Goal: Task Accomplishment & Management: Complete application form

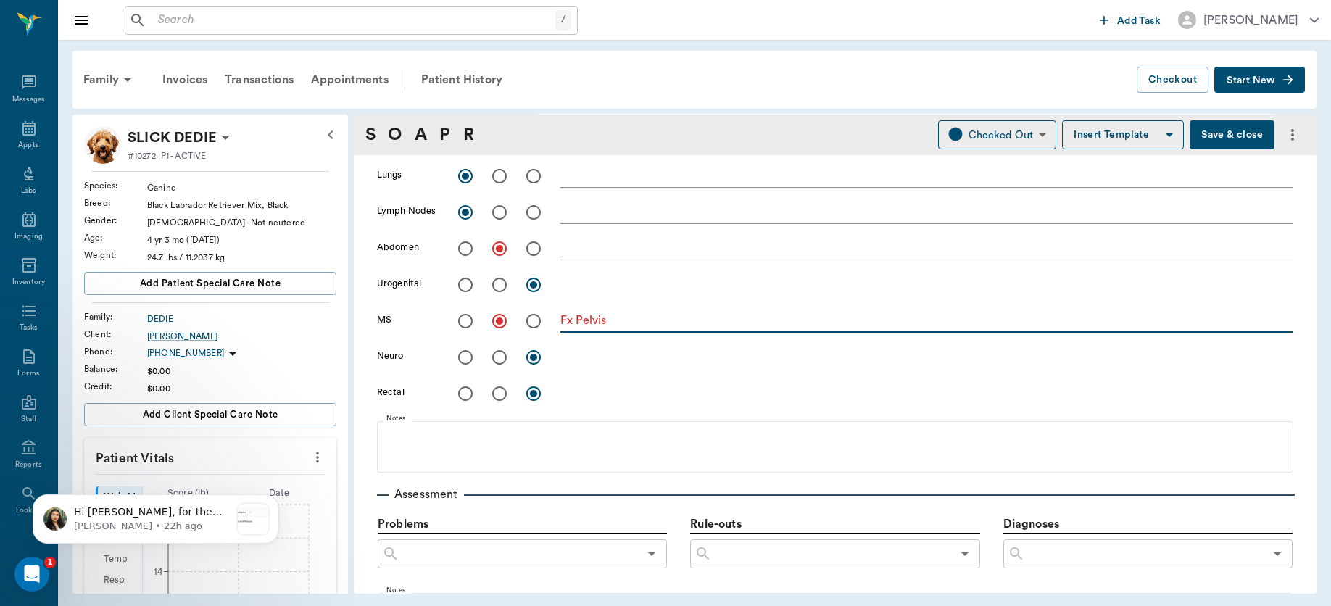
type textarea "Fx Pelvis"
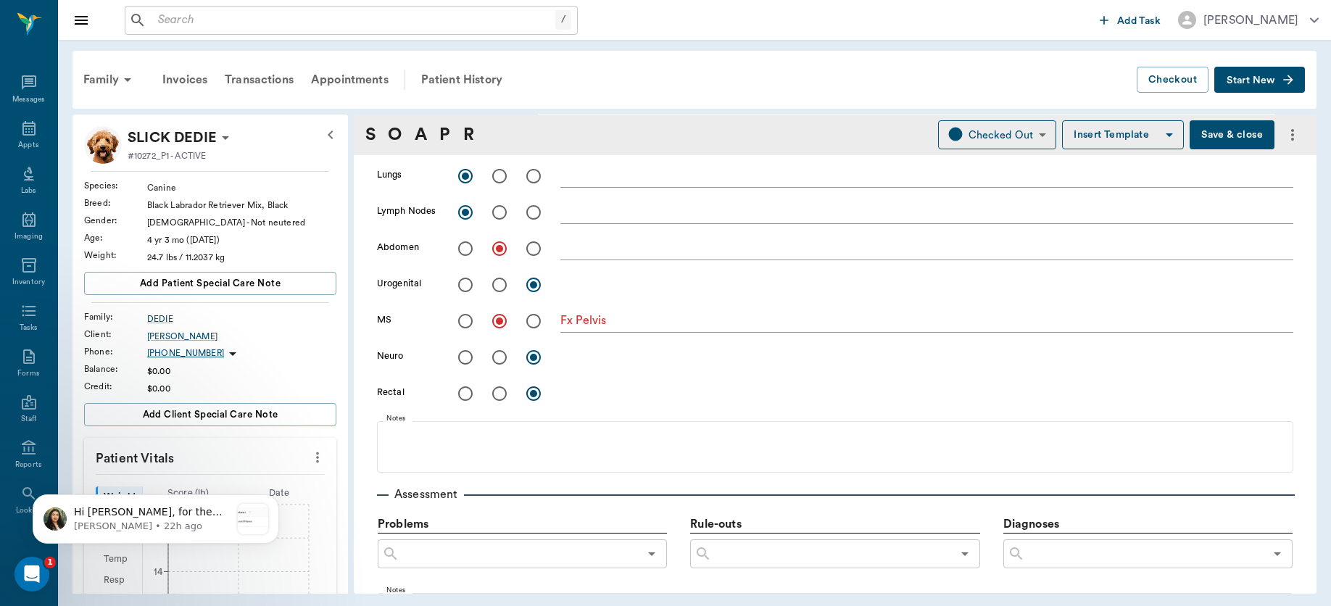
click at [1219, 133] on button "Save & close" at bounding box center [1231, 134] width 85 height 29
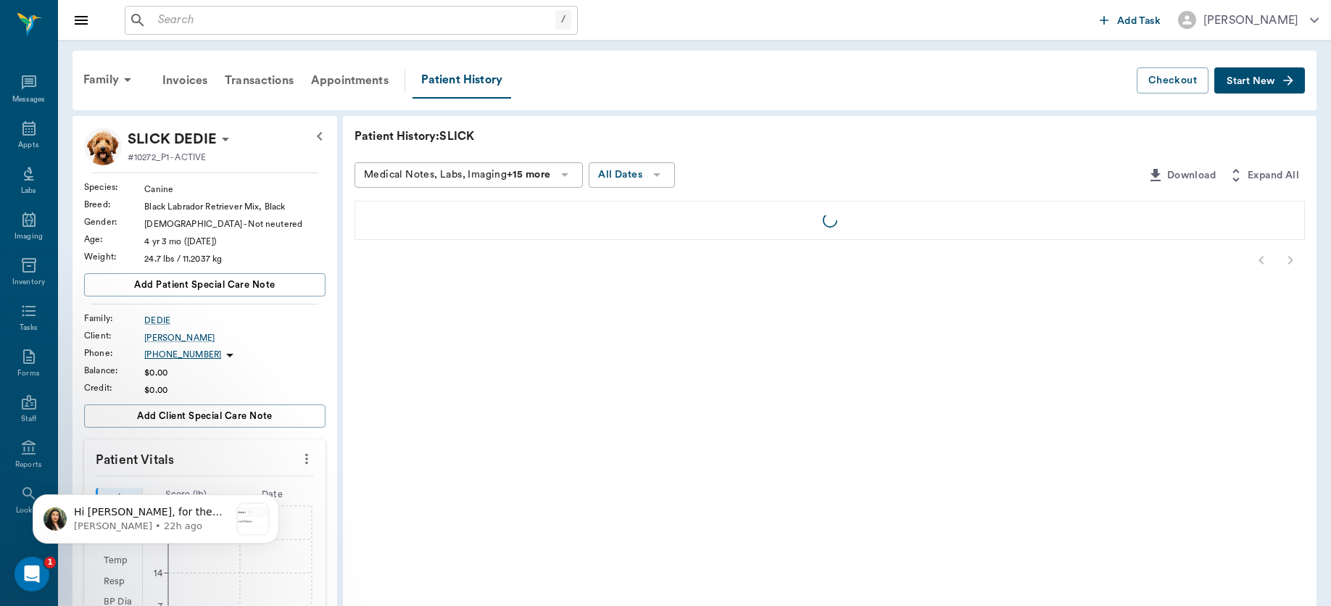
click at [274, 23] on input "text" at bounding box center [353, 20] width 403 height 20
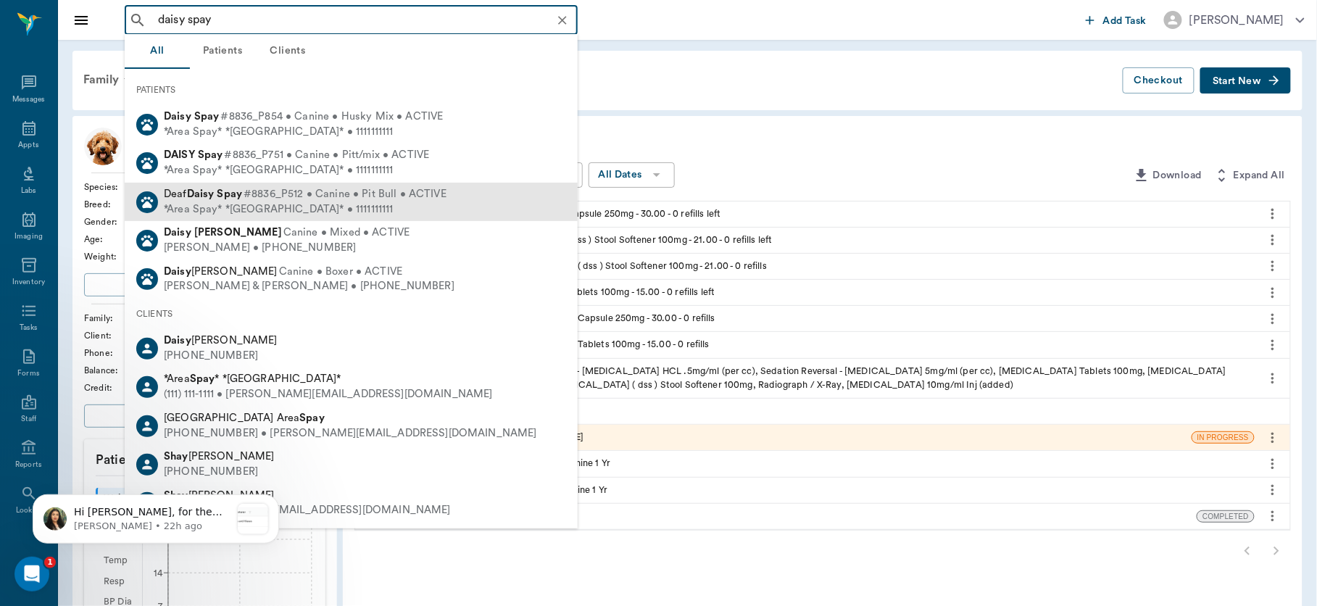
click at [258, 202] on div "*Area Spay* *[GEOGRAPHIC_DATA]* • 1111111111" at bounding box center [305, 209] width 283 height 15
type input "daisy spay"
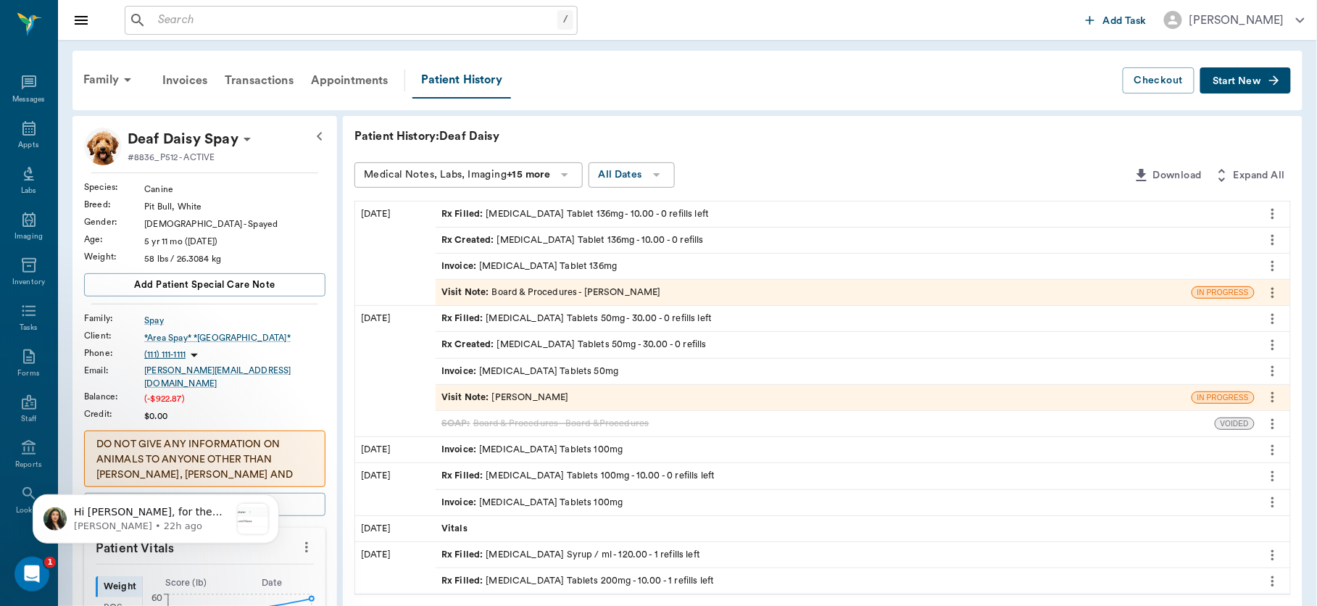
click at [436, 338] on div "Rx Created : [MEDICAL_DATA] Tablets 50mg - 30.00 - 0 refills" at bounding box center [845, 344] width 819 height 25
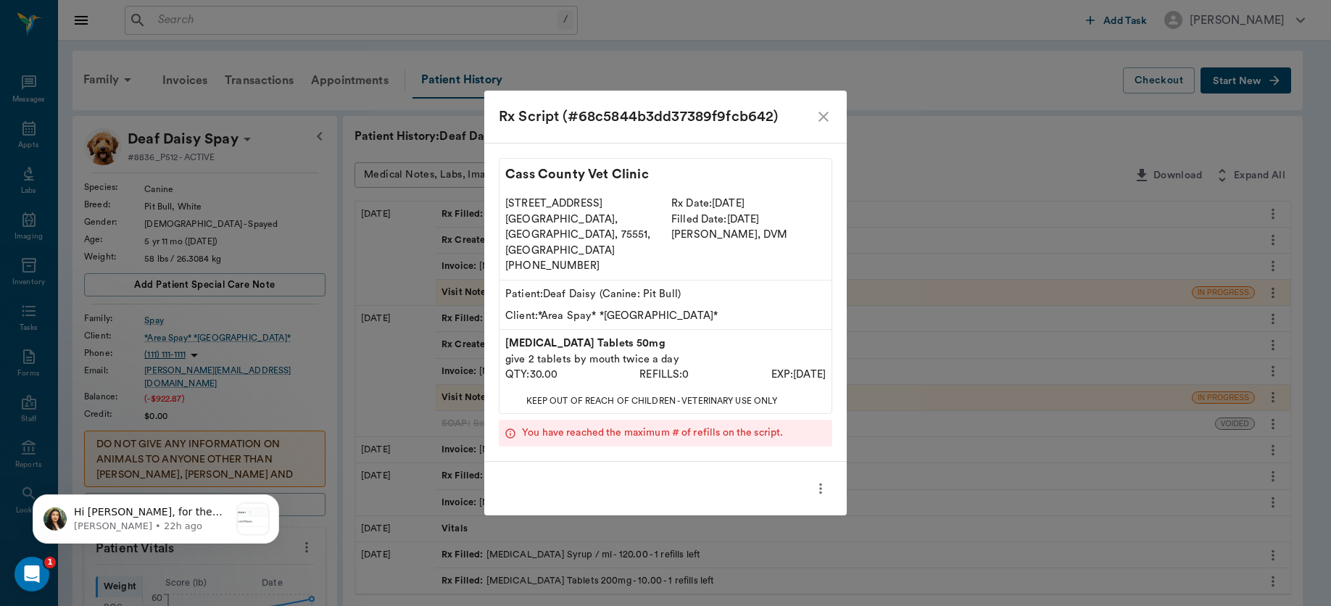
click at [823, 122] on icon "close" at bounding box center [823, 117] width 10 height 10
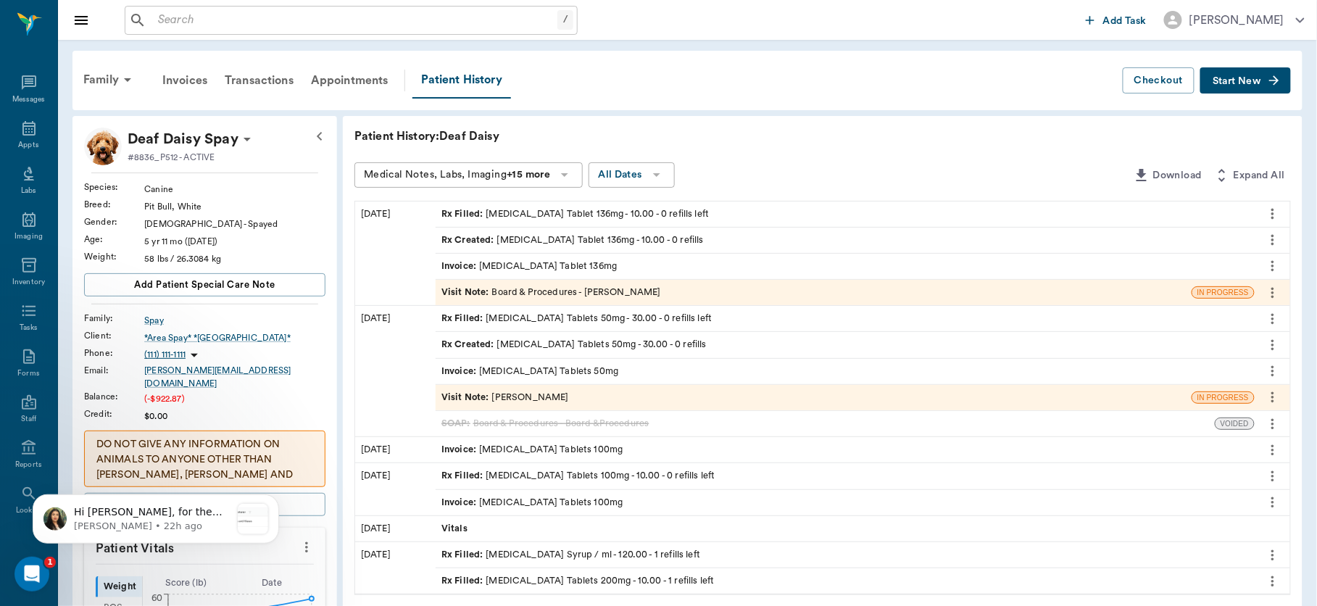
click at [1241, 70] on button "Start New" at bounding box center [1245, 80] width 91 height 27
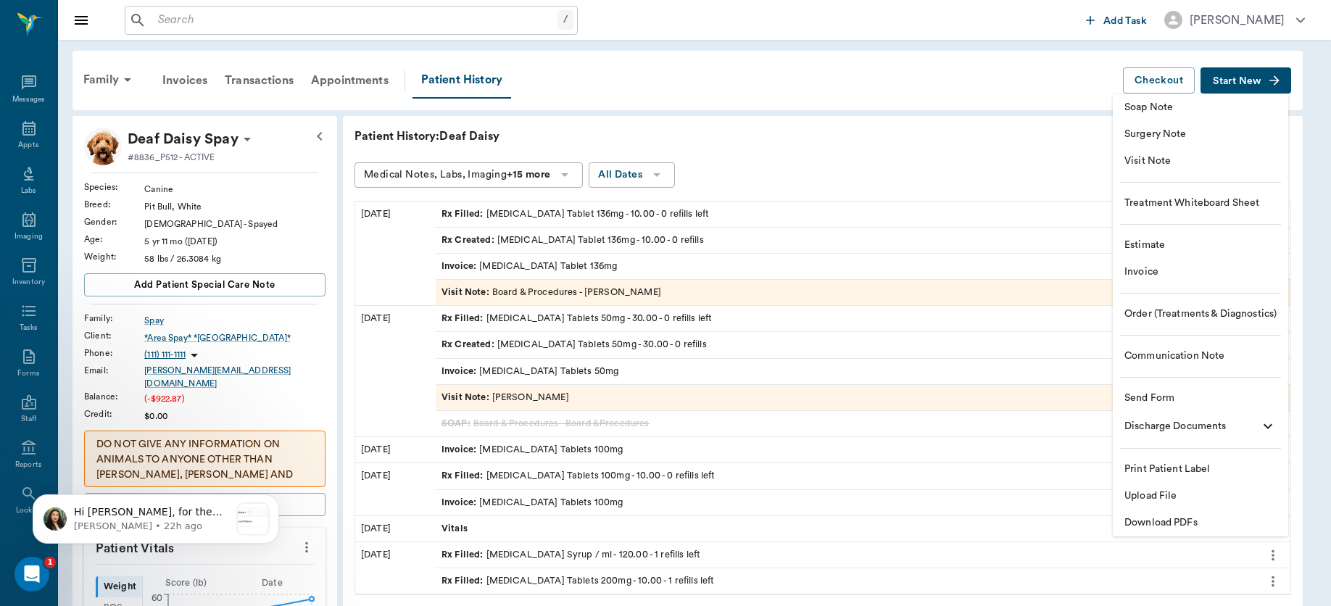
click at [1175, 312] on span "Order (Treatments & Diagnostics)" at bounding box center [1200, 314] width 152 height 15
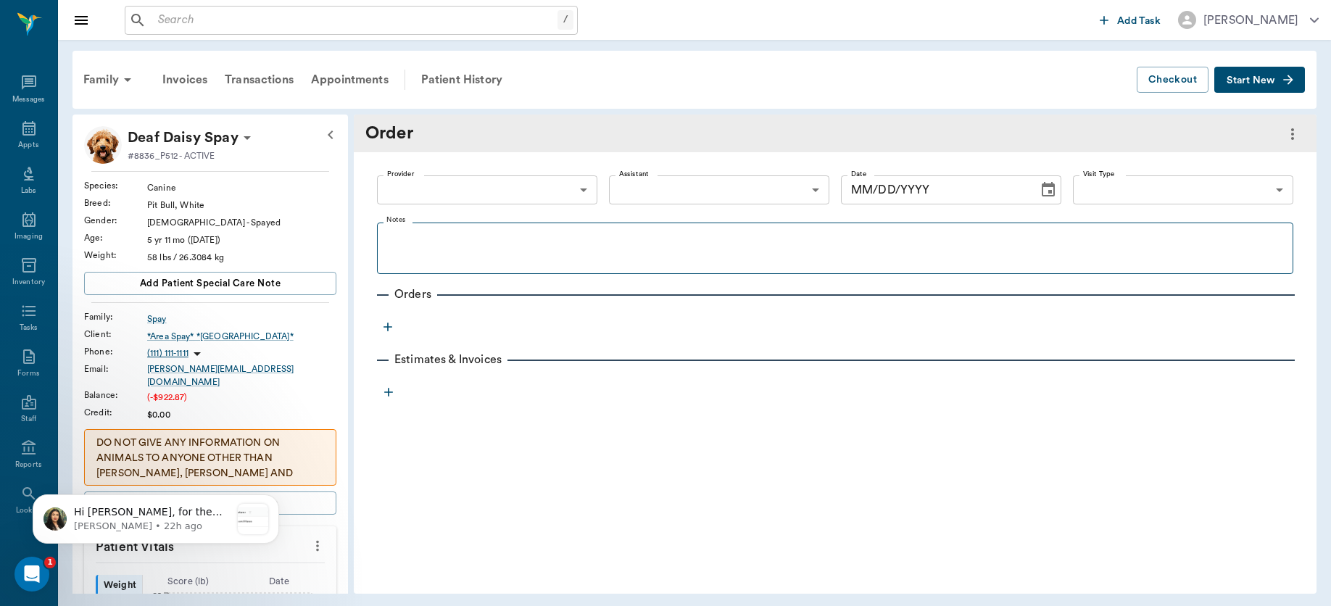
type input "[DATE]"
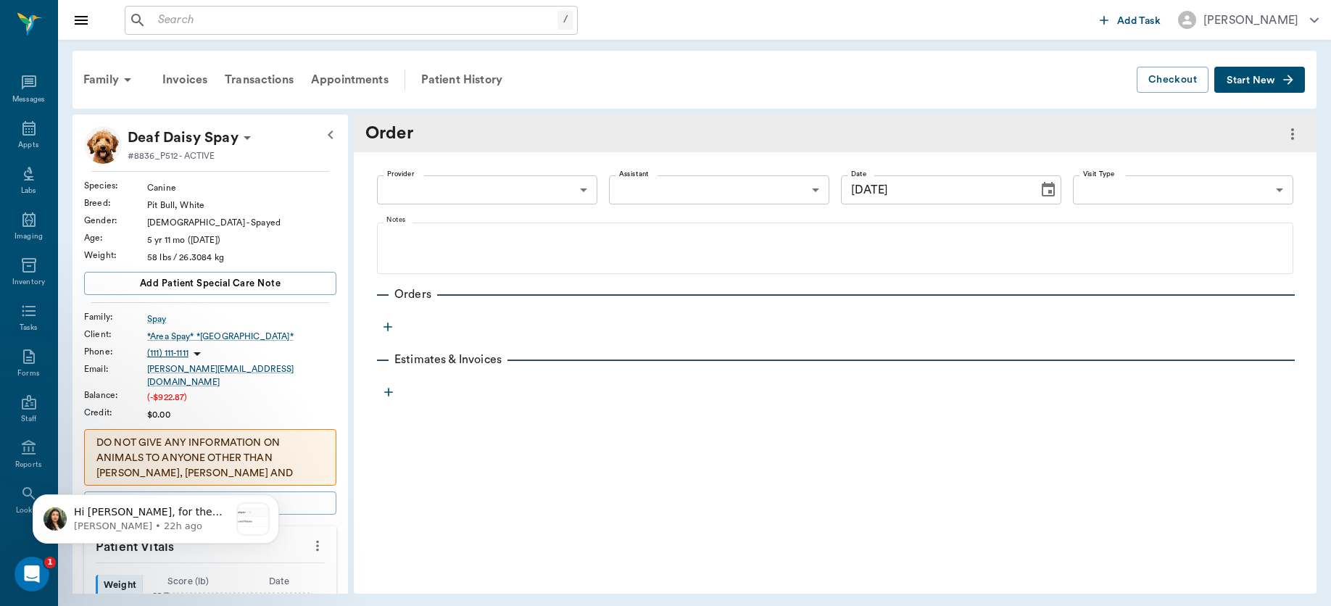
click at [570, 192] on body "/ ​ Add Task [PERSON_NAME] Nectar Messages Appts Labs Imaging Inventory Tasks F…" at bounding box center [665, 303] width 1331 height 606
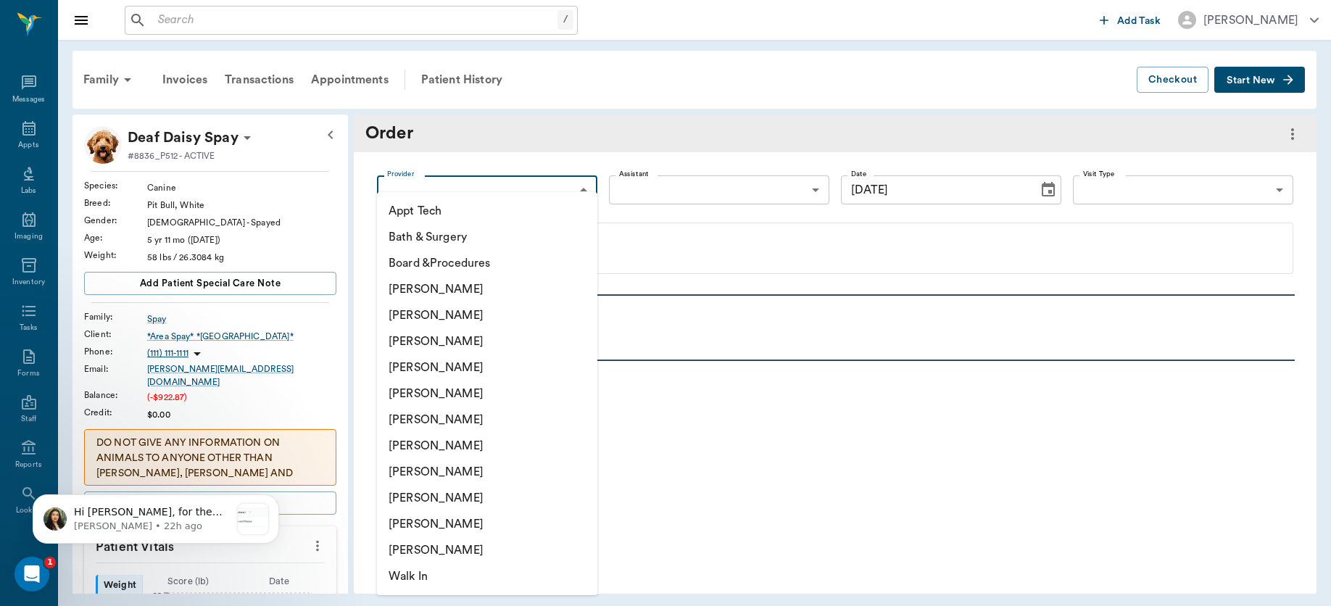
click at [462, 360] on li "[PERSON_NAME]" at bounding box center [487, 367] width 220 height 26
type input "63ec2f075fda476ae8351a4d"
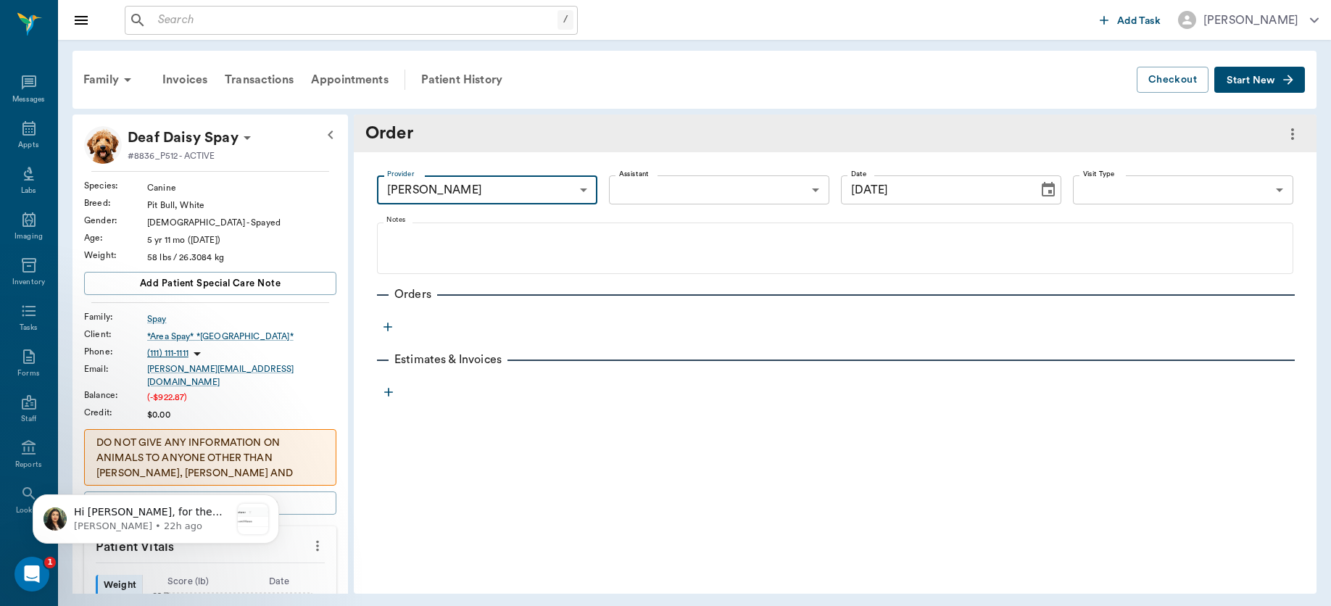
click at [1249, 199] on body "/ ​ Add Task [PERSON_NAME] Nectar Messages Appts Labs Imaging Inventory Tasks F…" at bounding box center [665, 303] width 1331 height 606
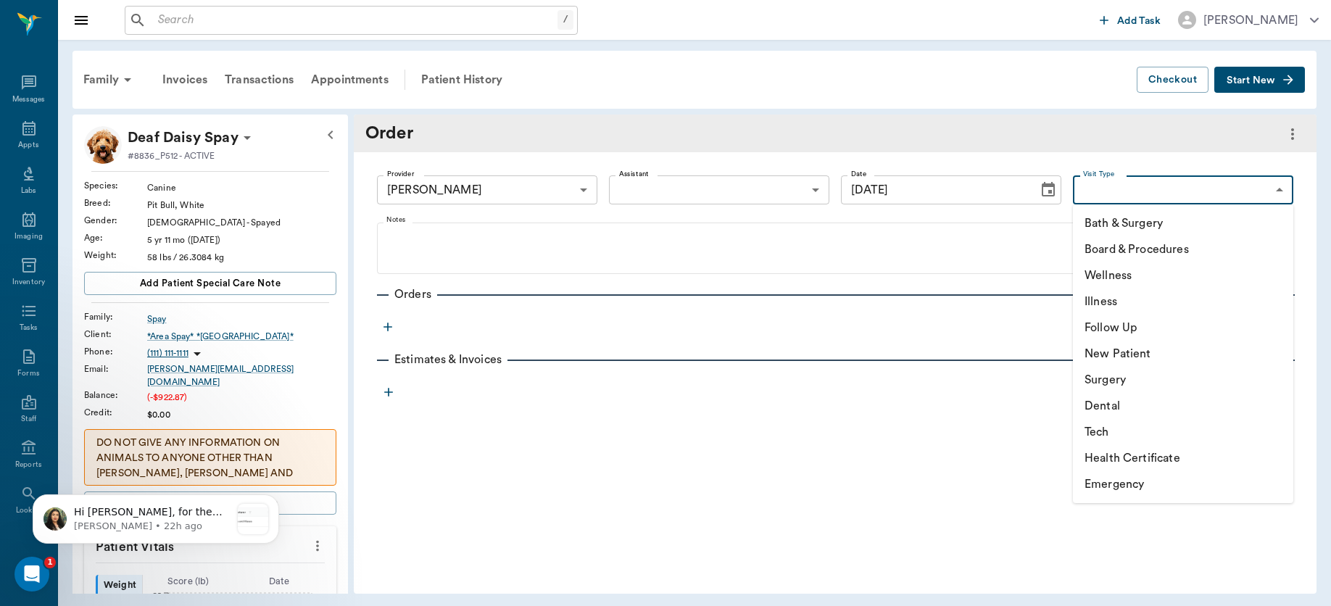
click at [908, 255] on div at bounding box center [665, 303] width 1331 height 606
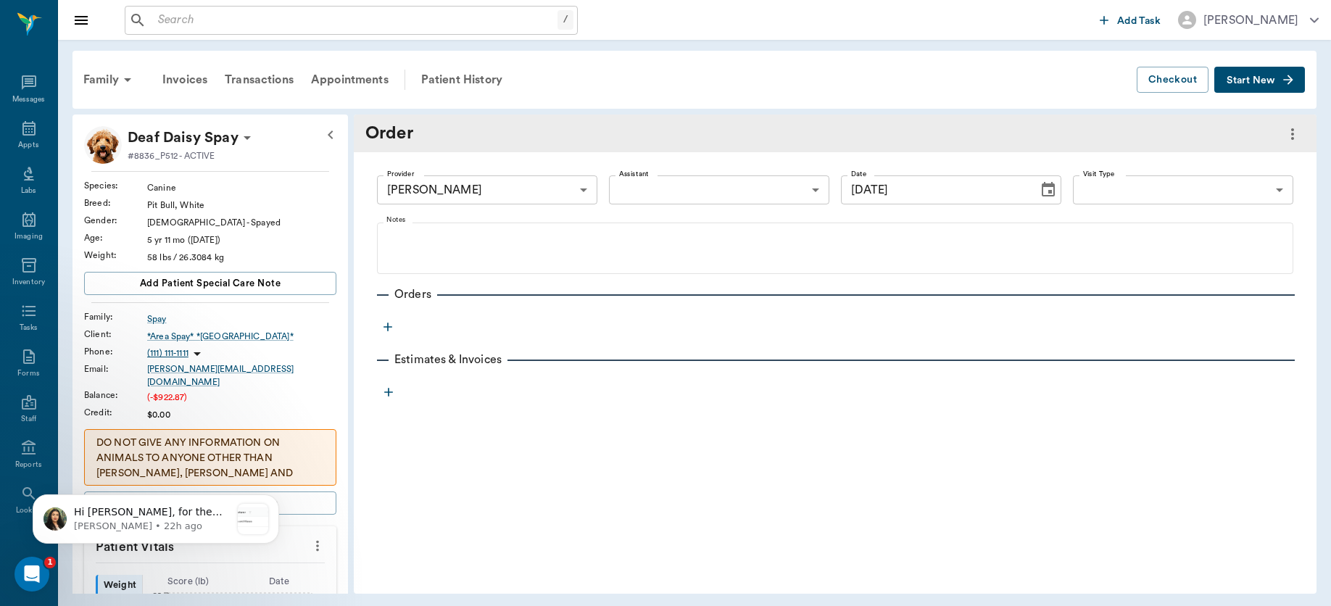
click at [386, 327] on icon "button" at bounding box center [387, 327] width 9 height 9
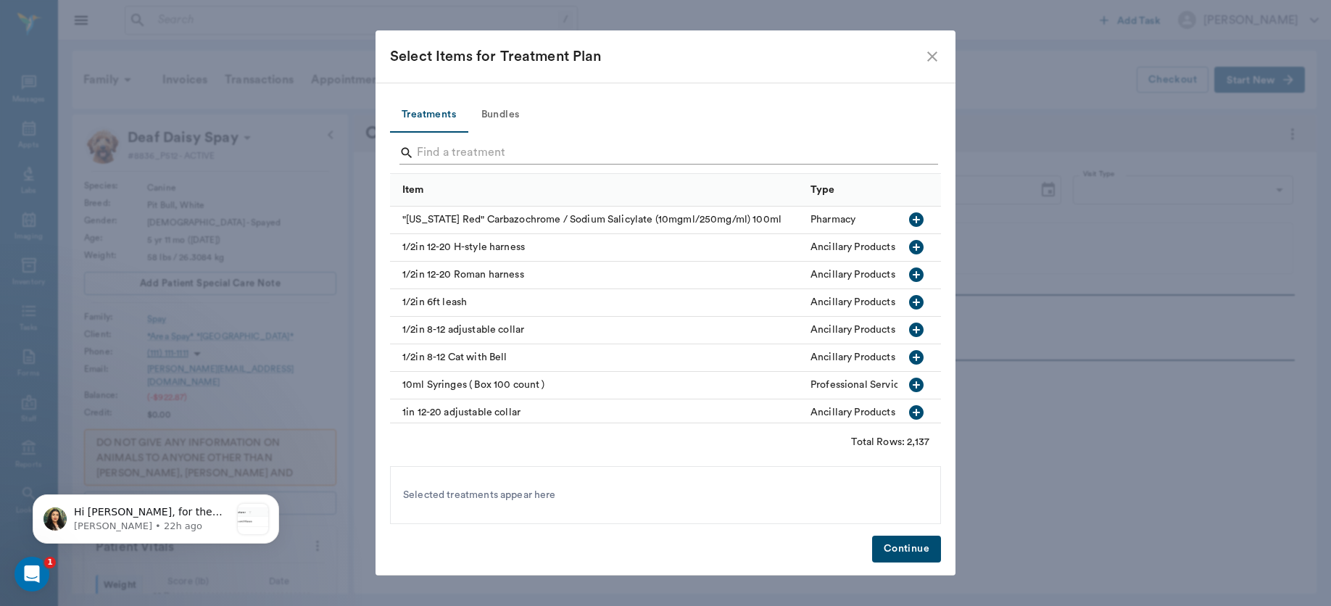
click at [481, 157] on input "Search" at bounding box center [666, 152] width 499 height 23
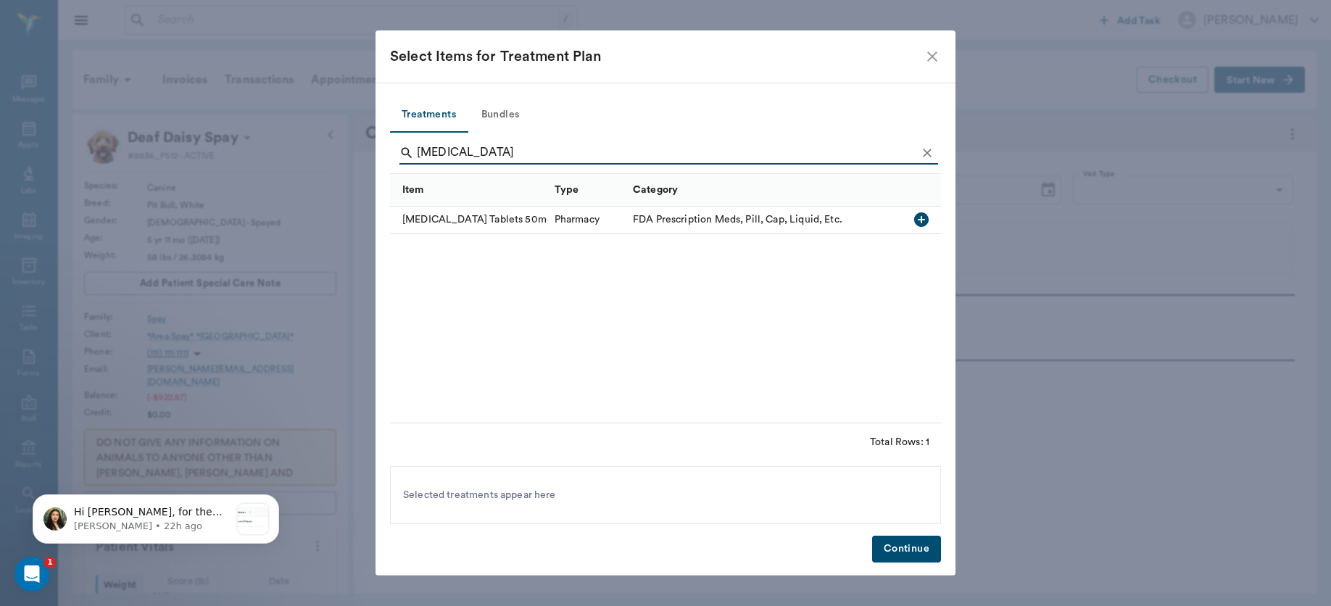
type input "[MEDICAL_DATA]"
click at [918, 215] on icon "button" at bounding box center [921, 219] width 14 height 14
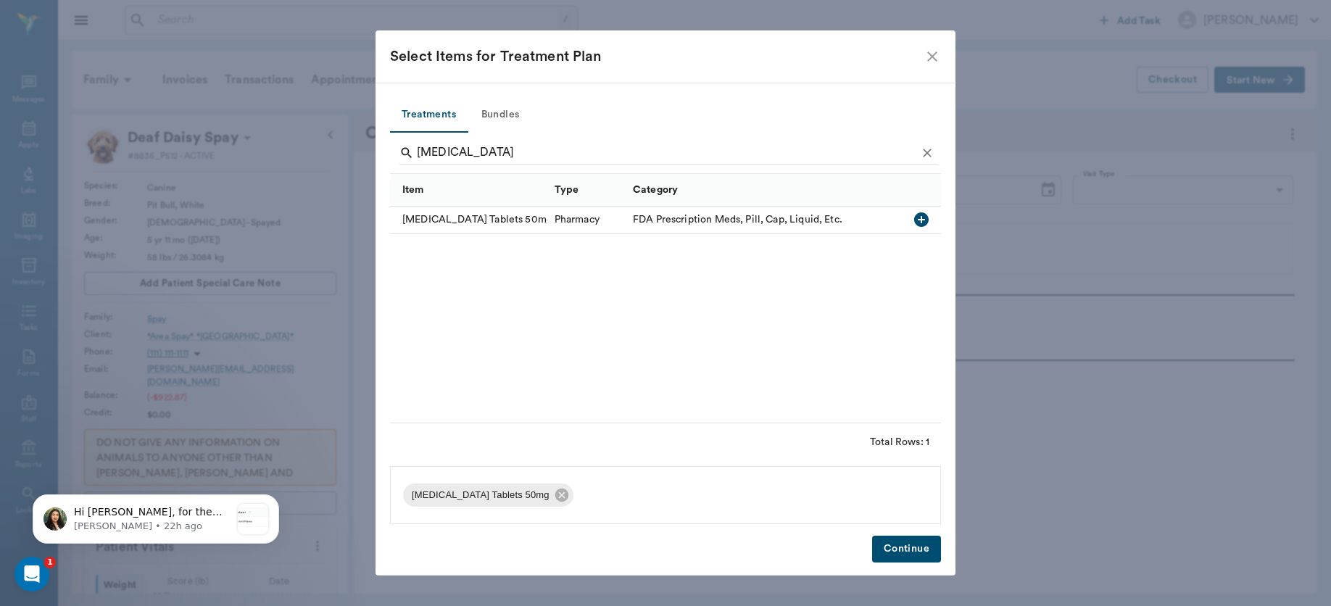
click at [910, 549] on button "Continue" at bounding box center [906, 549] width 69 height 27
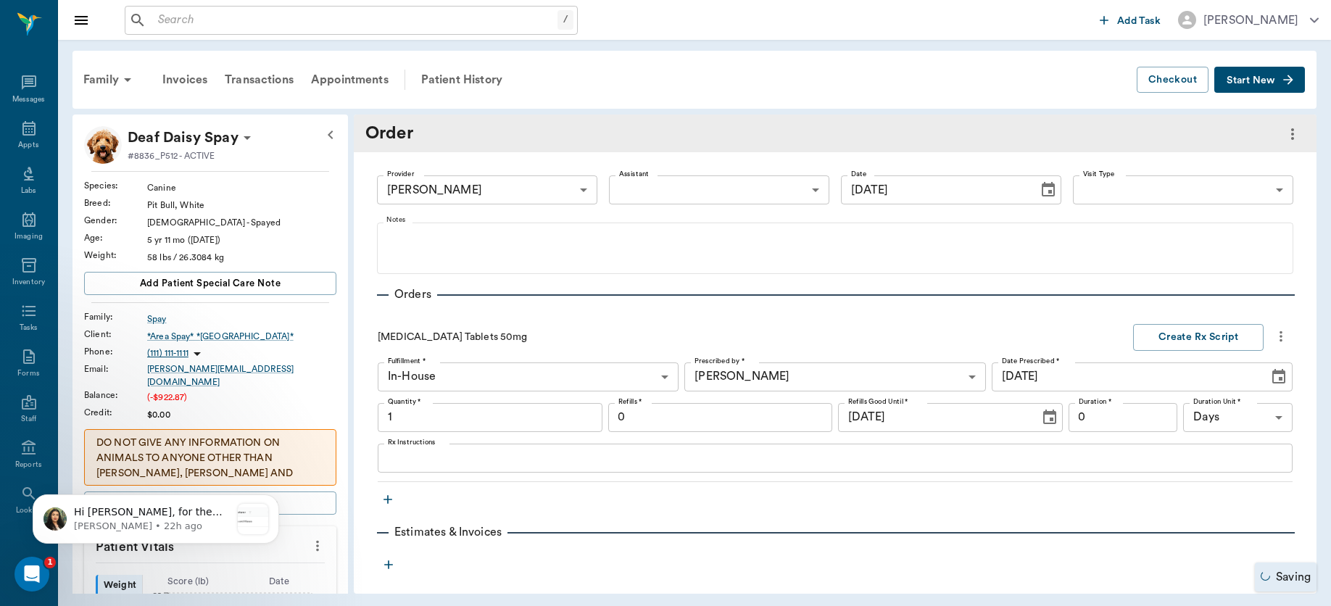
type input "1.00"
click at [709, 415] on input "0" at bounding box center [720, 417] width 225 height 29
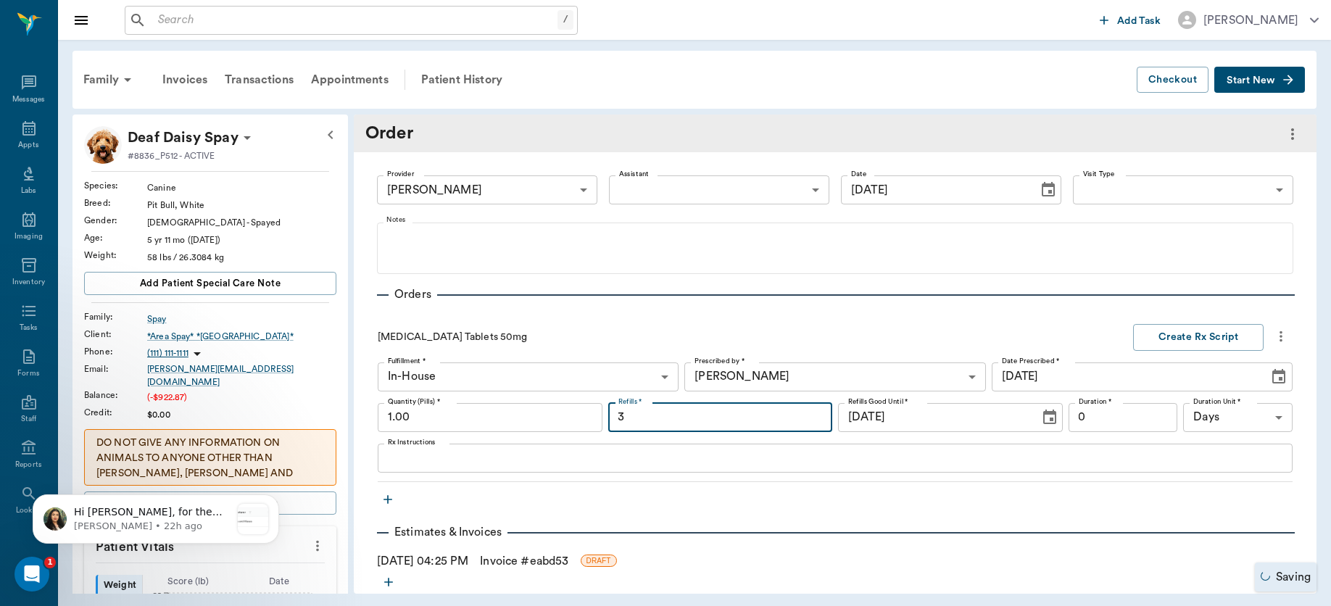
type input "3"
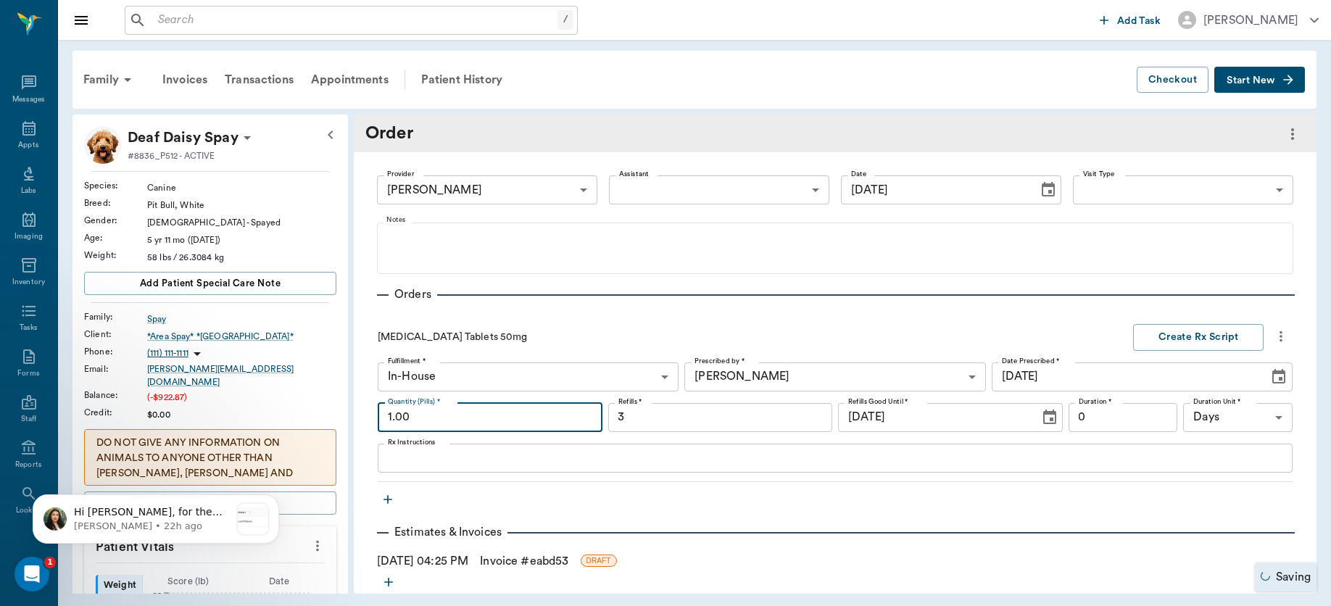
click at [486, 410] on input "1.00" at bounding box center [490, 417] width 225 height 29
click at [393, 419] on input "30.00" at bounding box center [490, 417] width 225 height 29
type input "40.00"
click at [412, 460] on textarea "Rx Instructions" at bounding box center [835, 457] width 894 height 17
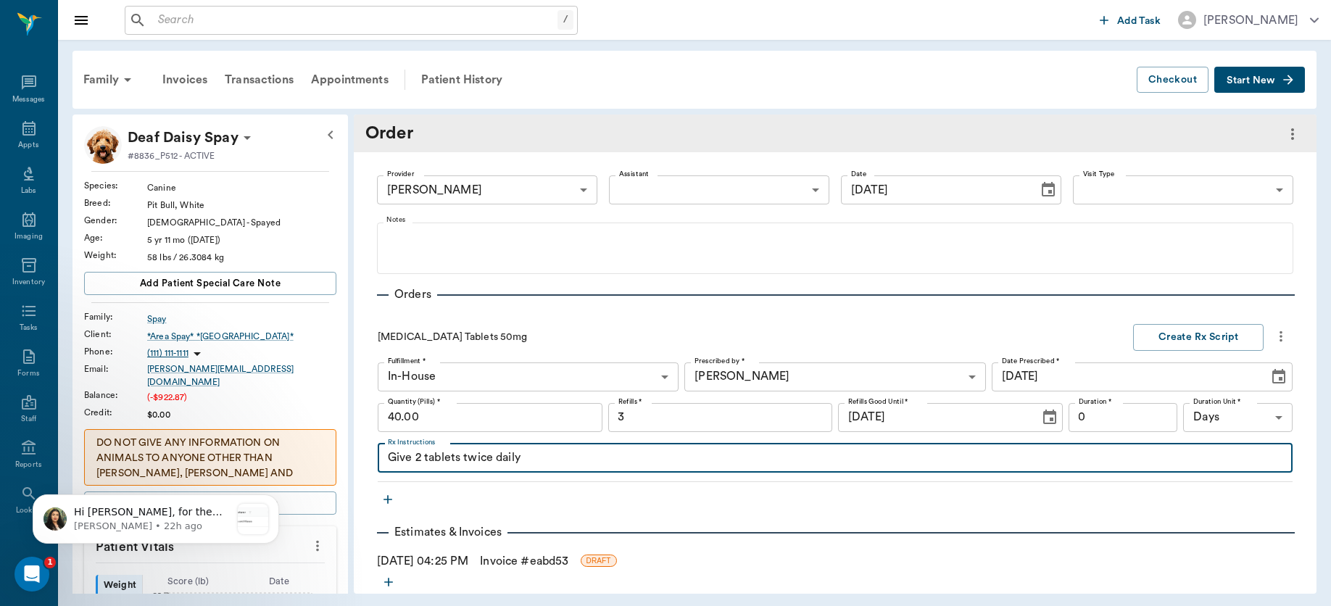
type textarea "Give 2 tablets twice daily"
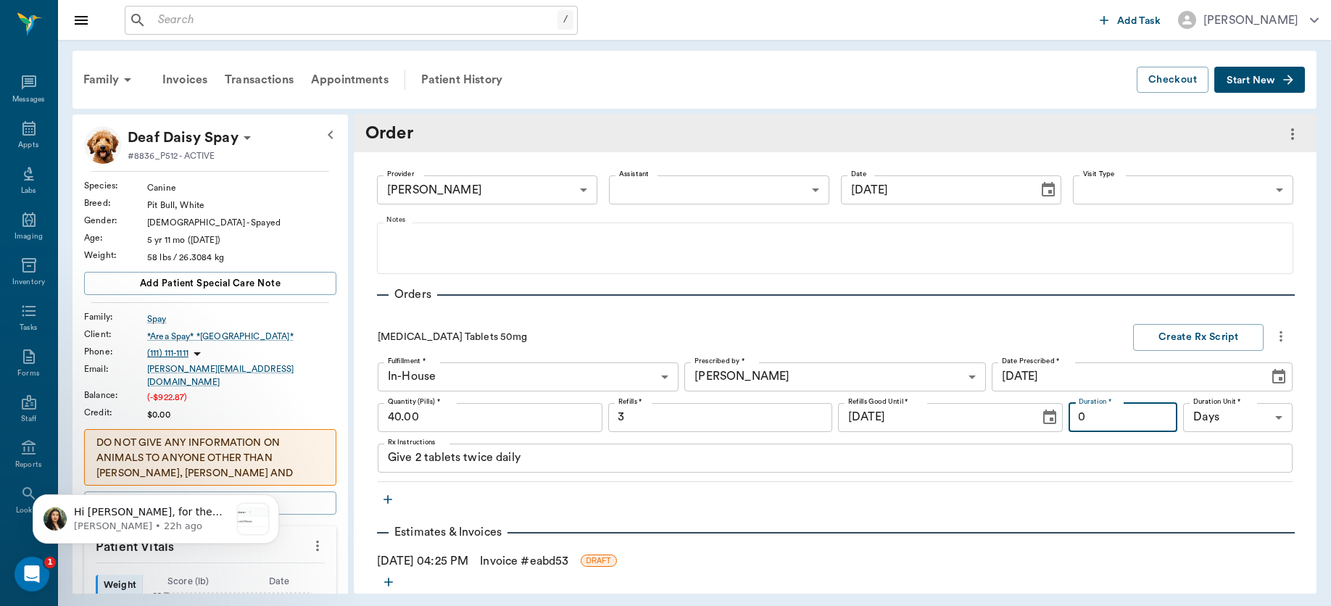
click at [1131, 415] on input "0" at bounding box center [1122, 417] width 109 height 29
type input "10"
click at [1176, 341] on button "Create Rx Script" at bounding box center [1198, 337] width 130 height 27
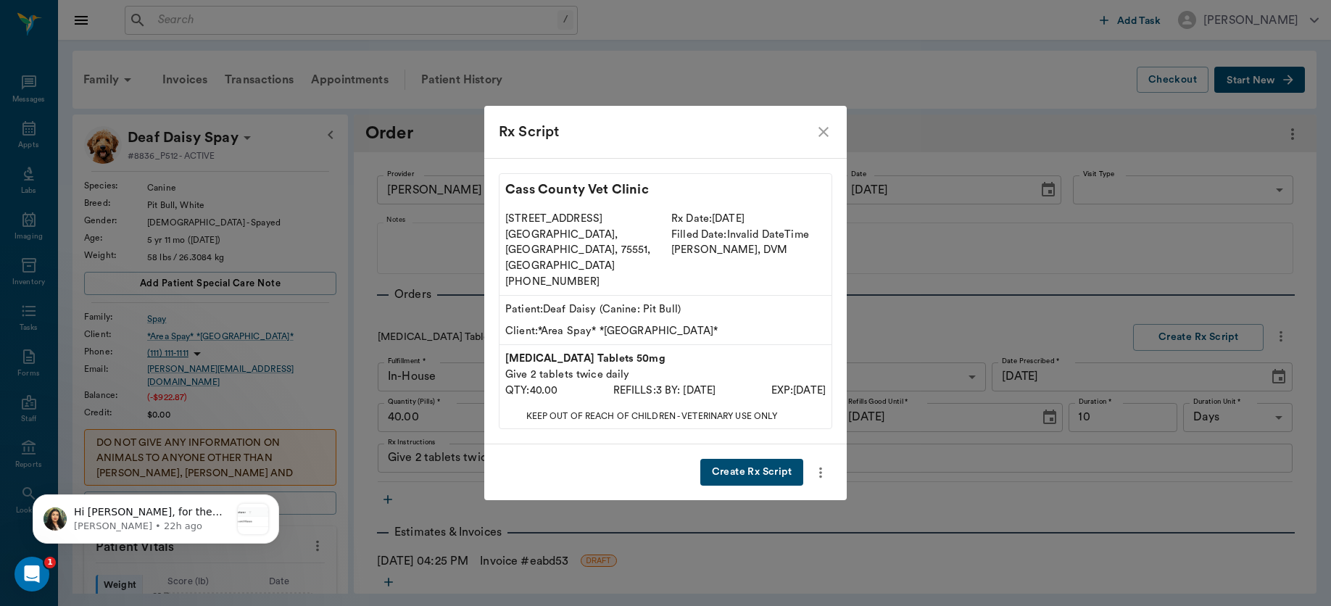
click at [756, 459] on button "Create Rx Script" at bounding box center [751, 472] width 103 height 27
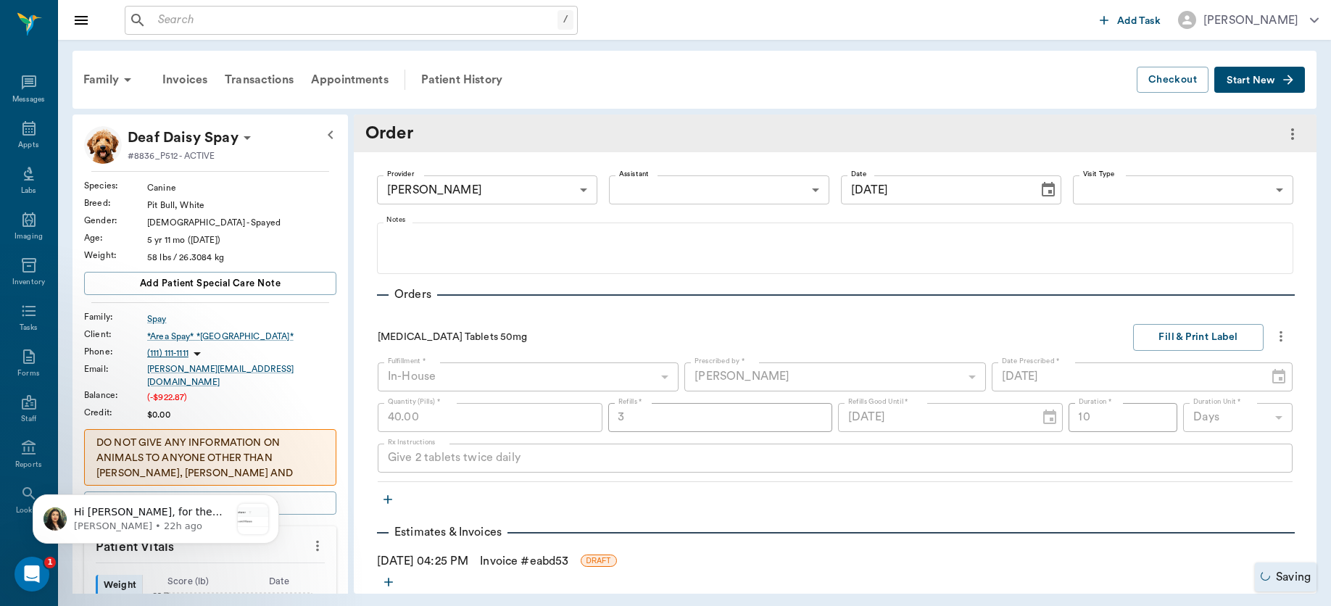
click at [529, 561] on link "Invoice # eabd53" at bounding box center [524, 560] width 88 height 17
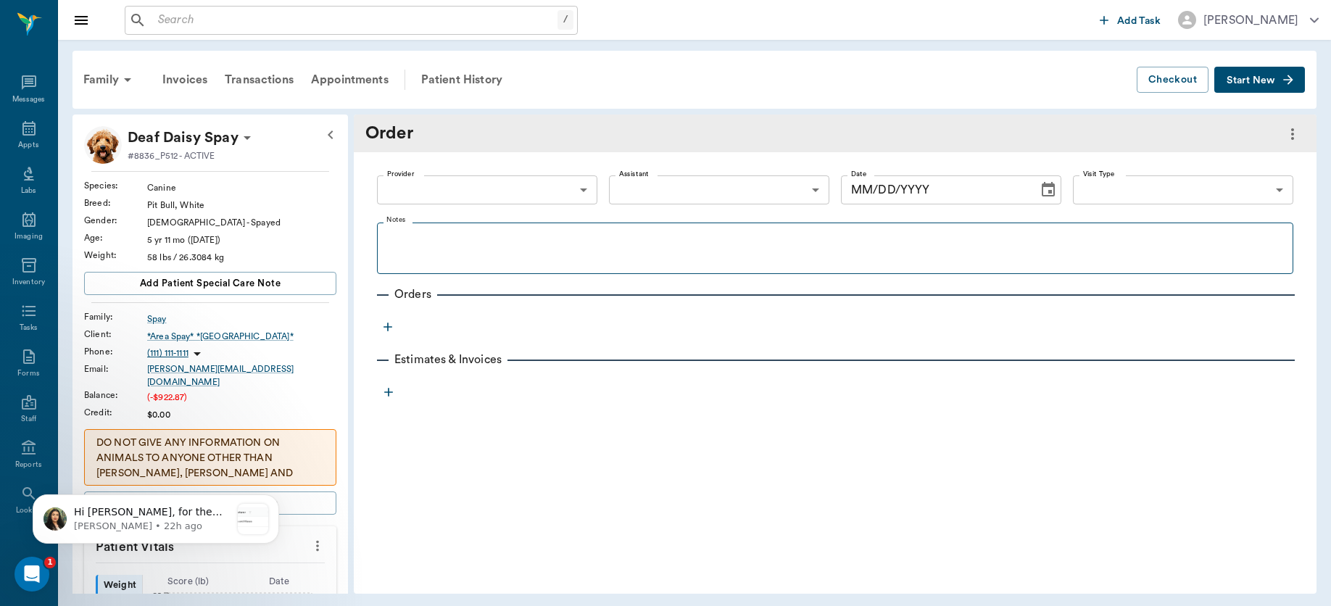
type input "63ec2f075fda476ae8351a4d"
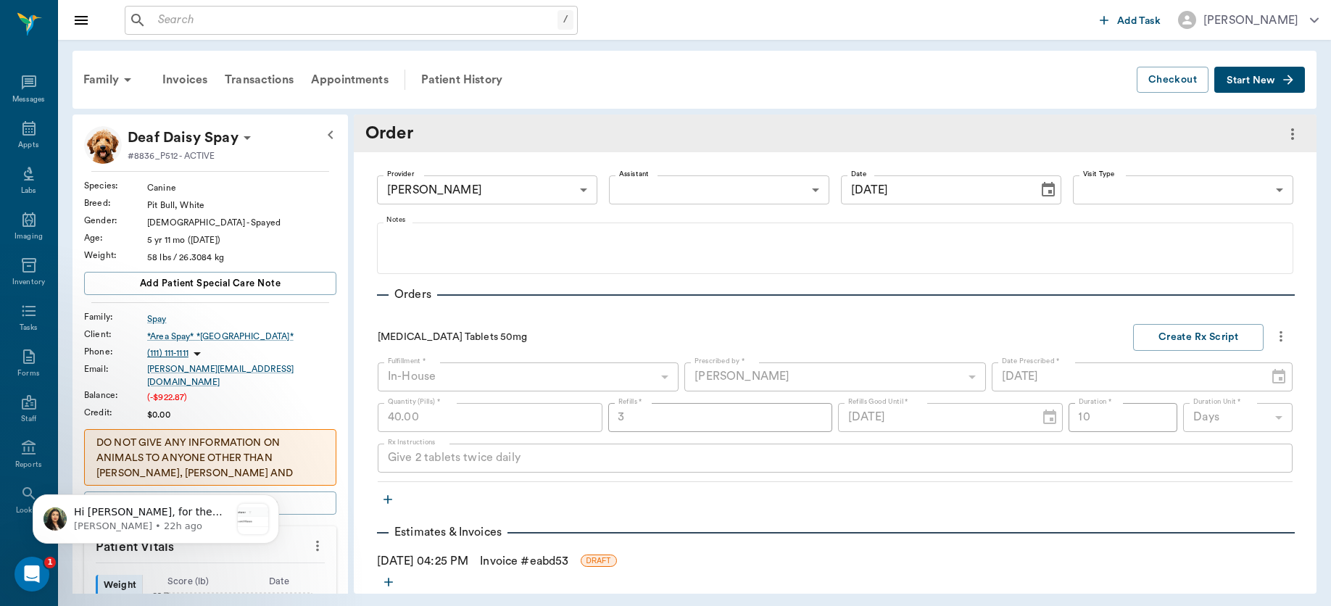
type input "[DATE]"
click at [388, 500] on icon "button" at bounding box center [388, 499] width 14 height 14
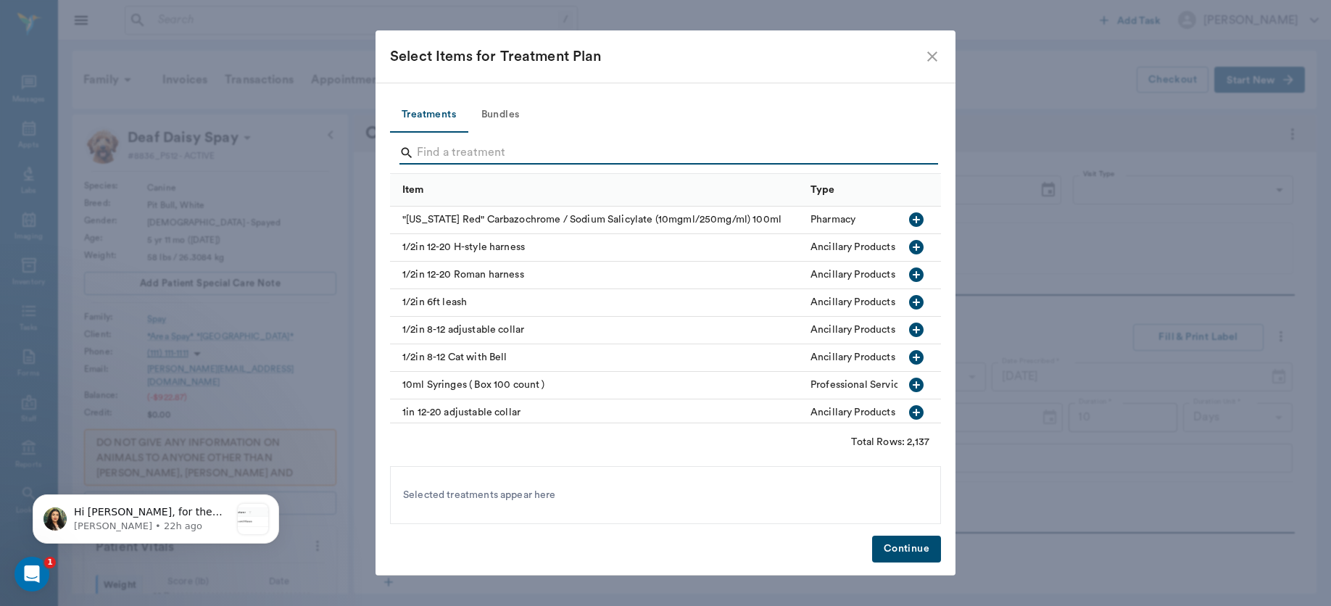
click at [499, 150] on input "Search" at bounding box center [666, 152] width 499 height 23
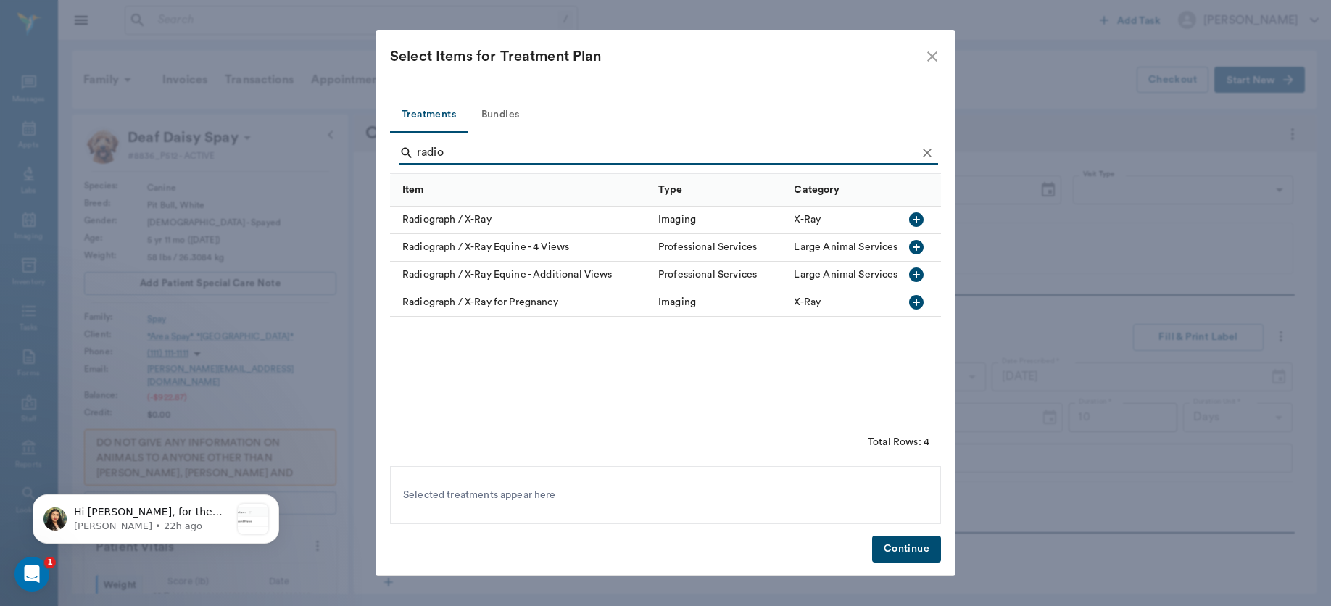
click at [916, 219] on icon "button" at bounding box center [915, 219] width 17 height 17
type input "r"
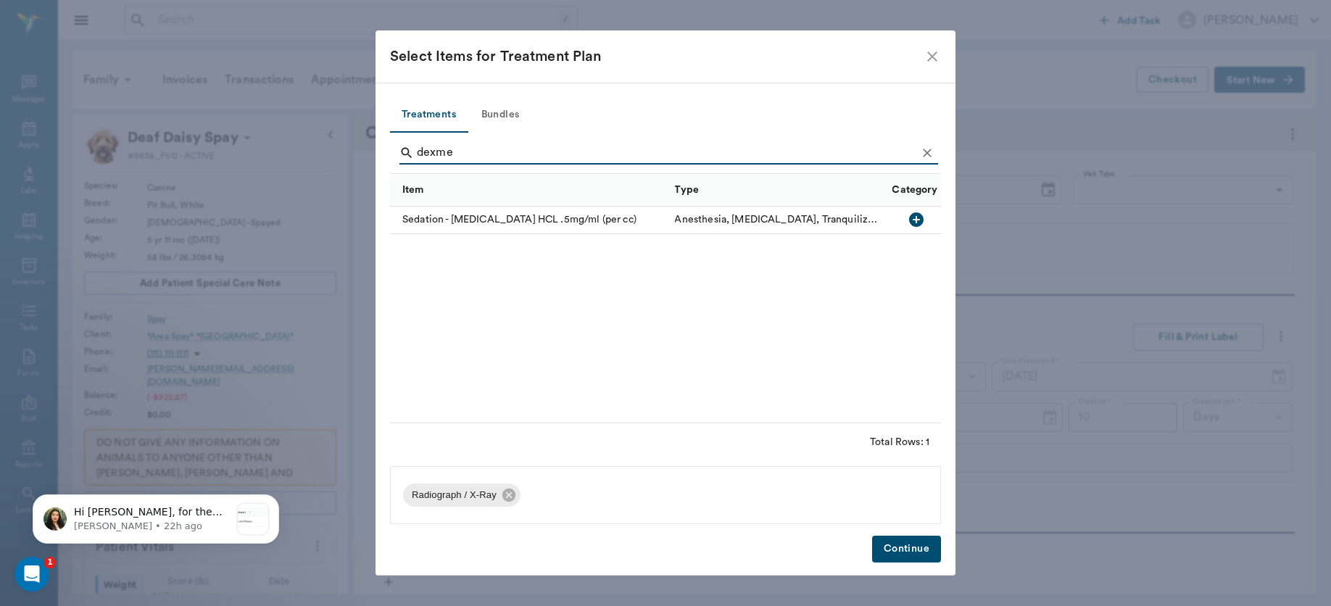
click at [916, 219] on icon "button" at bounding box center [915, 219] width 17 height 17
type input "d"
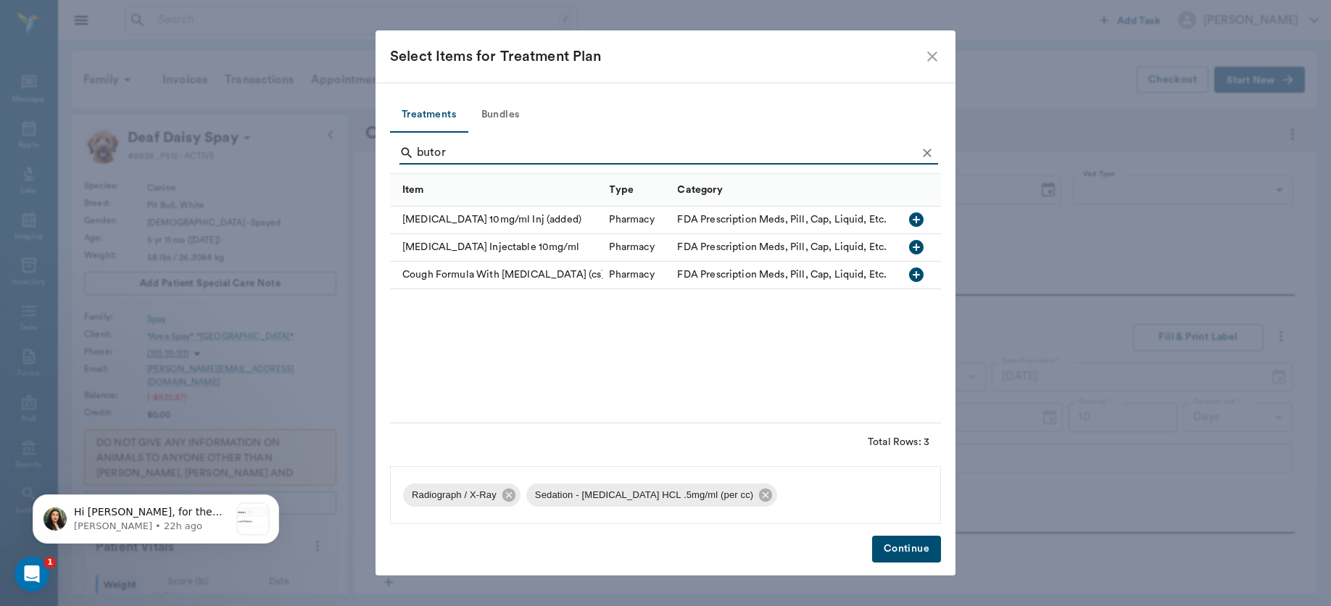
type input "butor"
click at [916, 219] on icon "button" at bounding box center [915, 219] width 17 height 17
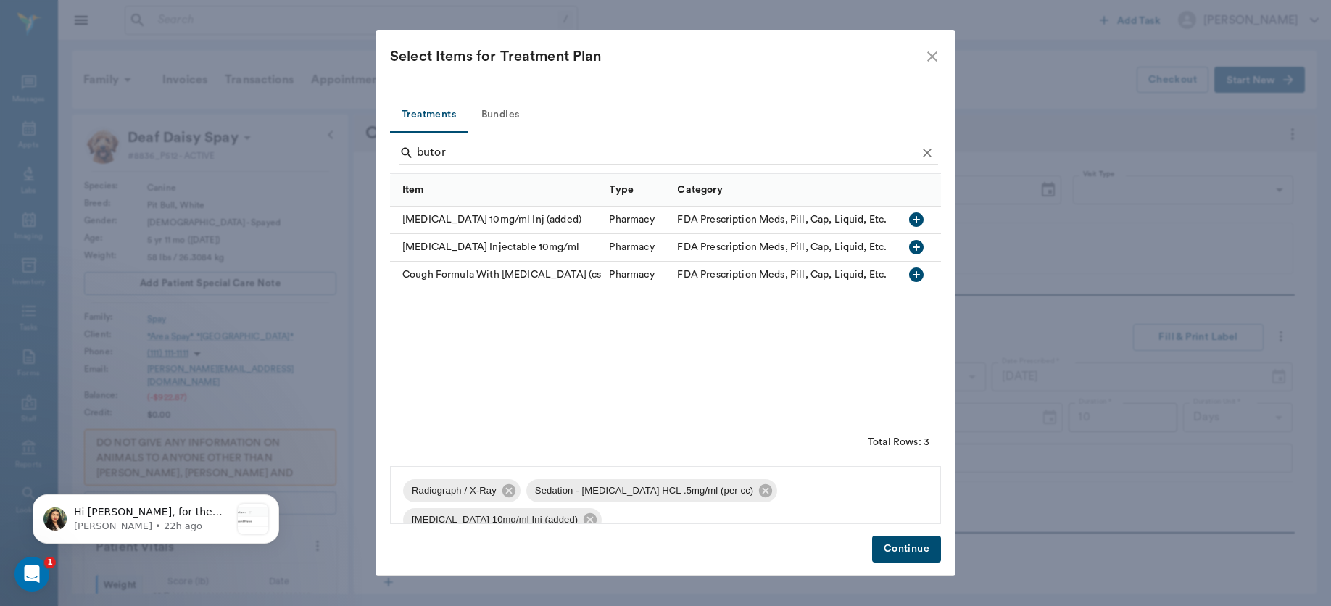
click at [907, 552] on button "Continue" at bounding box center [906, 549] width 69 height 27
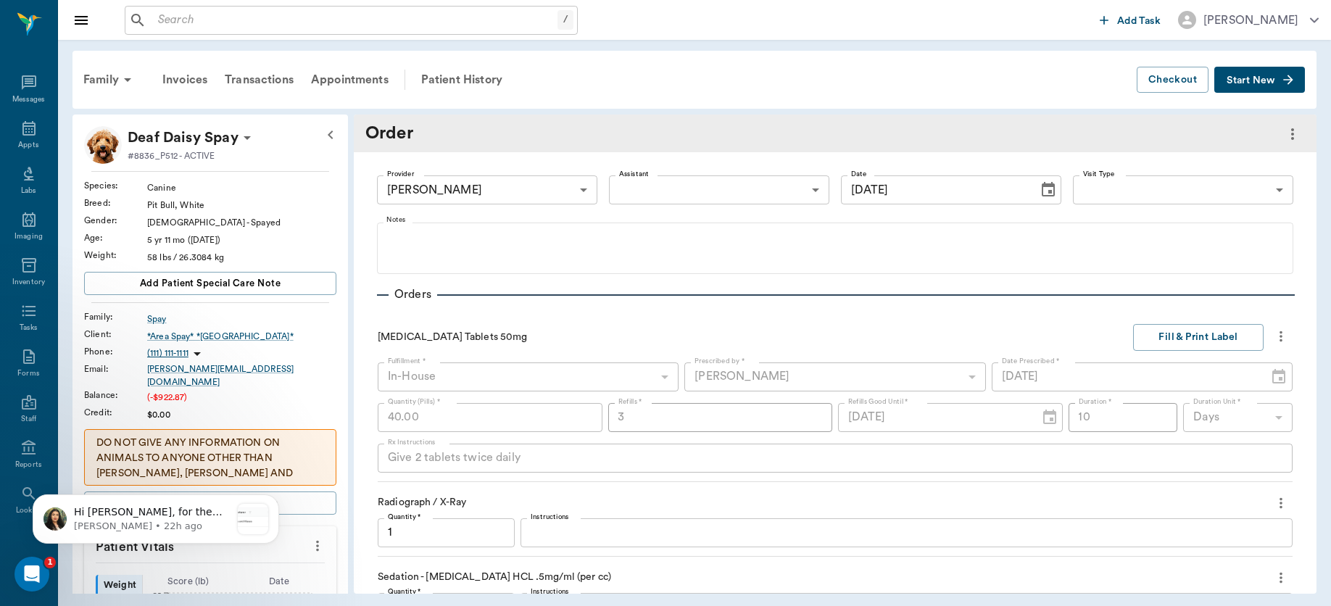
scroll to position [341, 0]
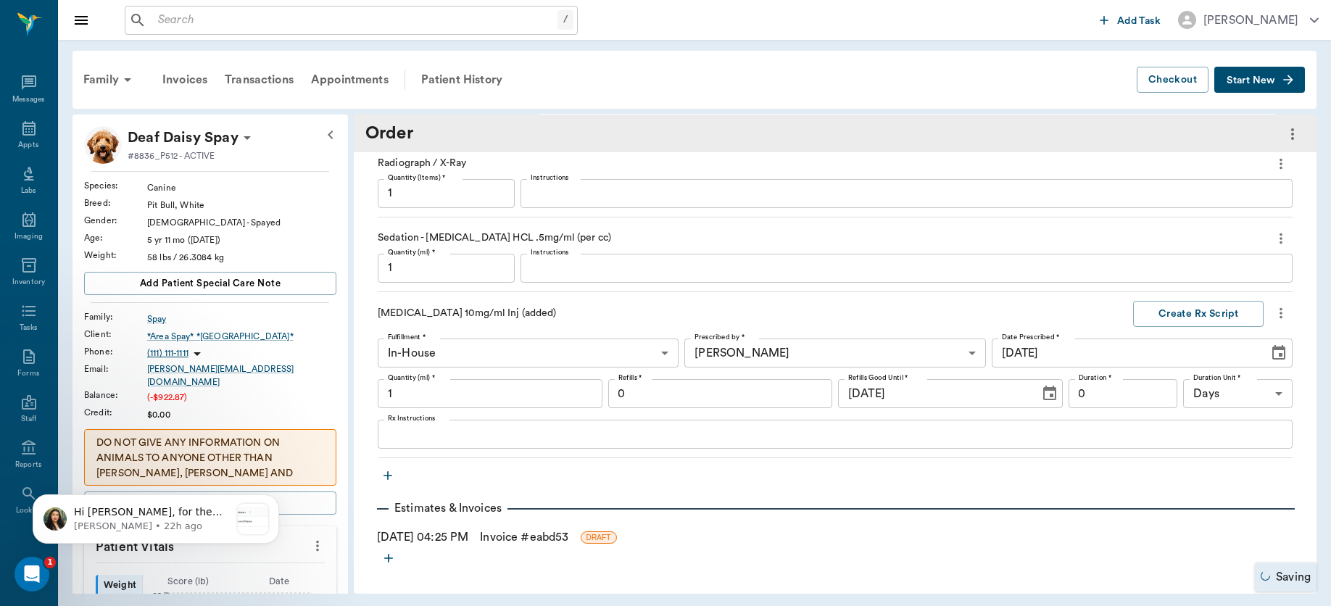
type input "1.00"
click at [523, 389] on input "1.00" at bounding box center [490, 393] width 225 height 29
type input "0.10"
click at [472, 249] on div "Sedation - [MEDICAL_DATA] HCL .5mg/ml (per cc) Quantity (ml) * 1.00 Quantity (m…" at bounding box center [835, 259] width 915 height 66
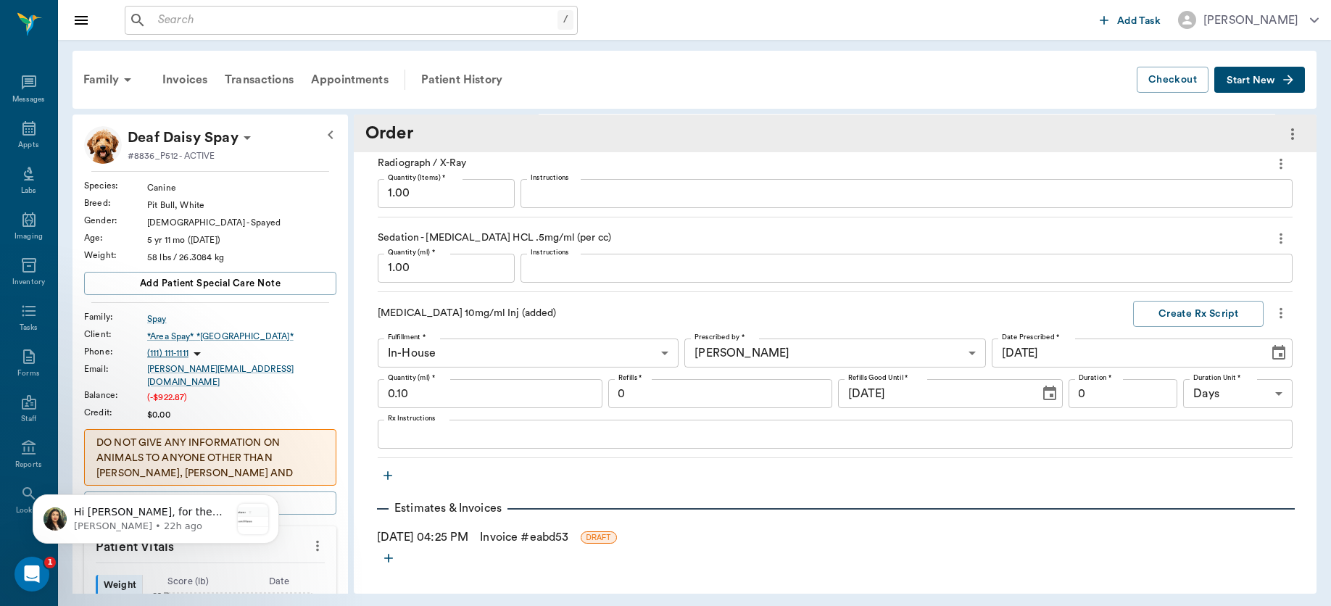
click at [462, 258] on input "1.00" at bounding box center [446, 268] width 137 height 29
type input "0.70"
click at [384, 471] on icon "button" at bounding box center [388, 475] width 14 height 14
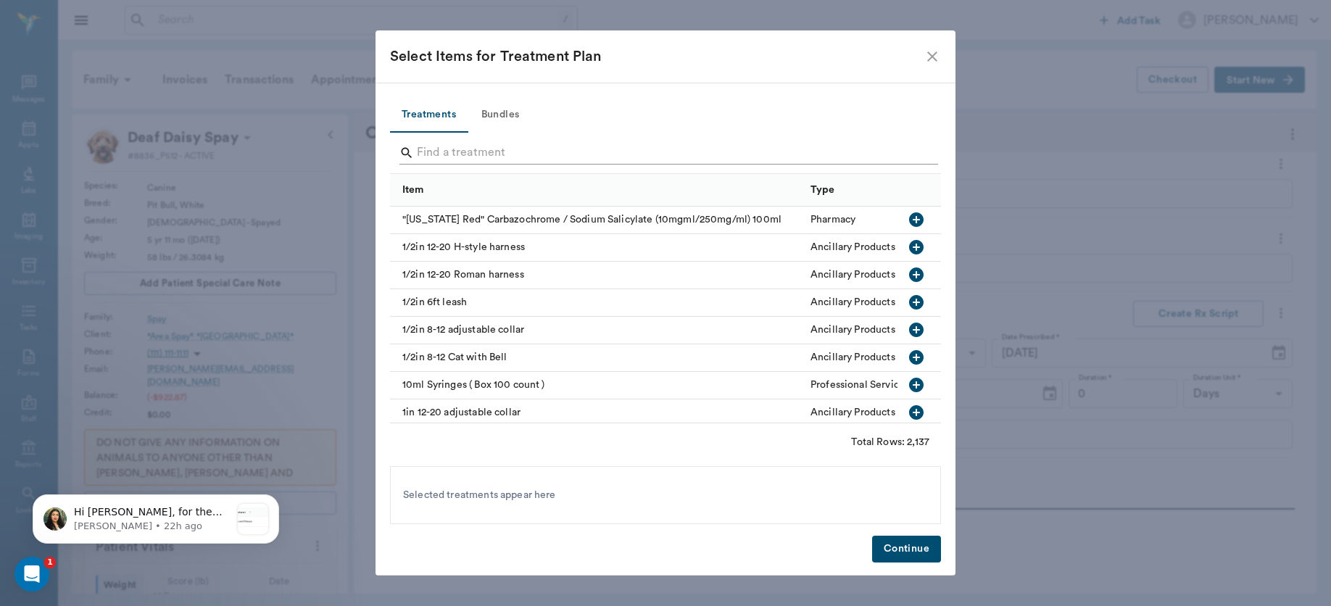
click at [460, 150] on input "Search" at bounding box center [666, 152] width 499 height 23
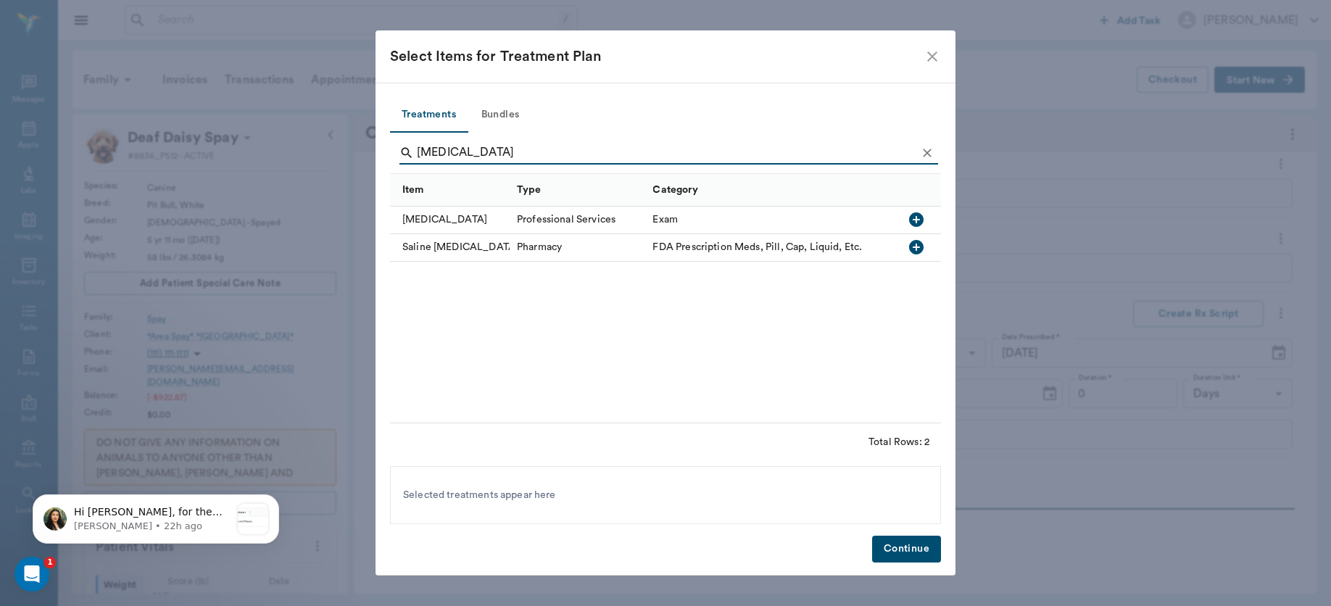
type input "[MEDICAL_DATA]"
click at [910, 216] on icon "button" at bounding box center [916, 219] width 14 height 14
click at [904, 551] on button "Continue" at bounding box center [906, 549] width 69 height 27
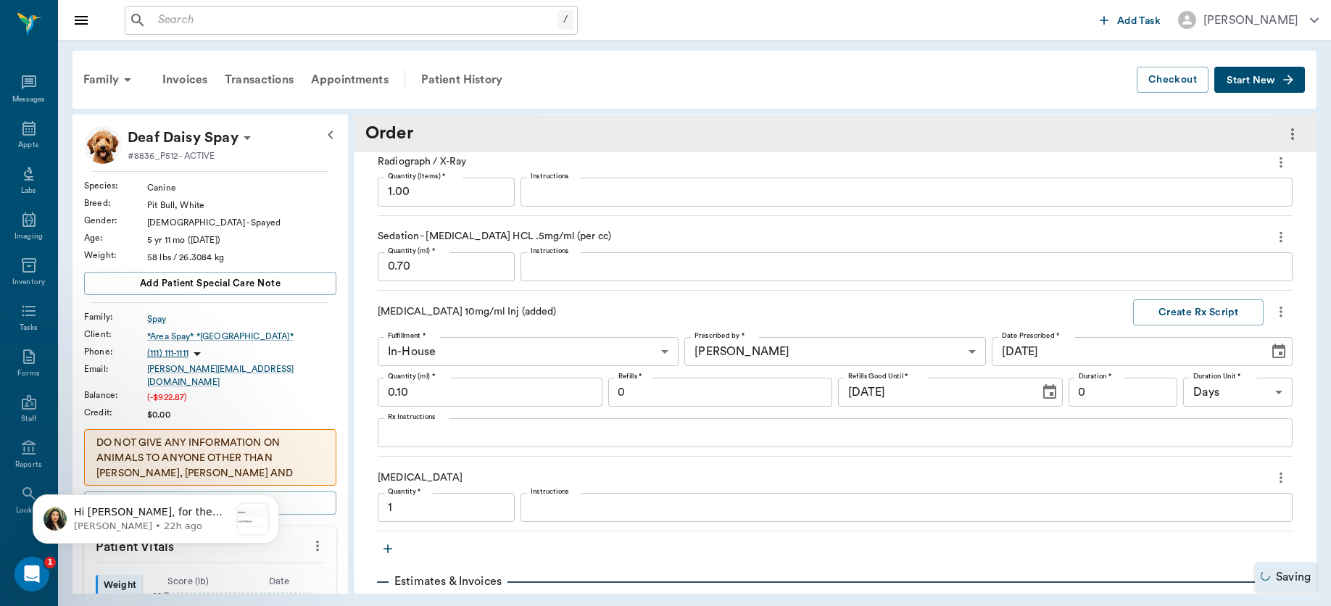
type input "1.00"
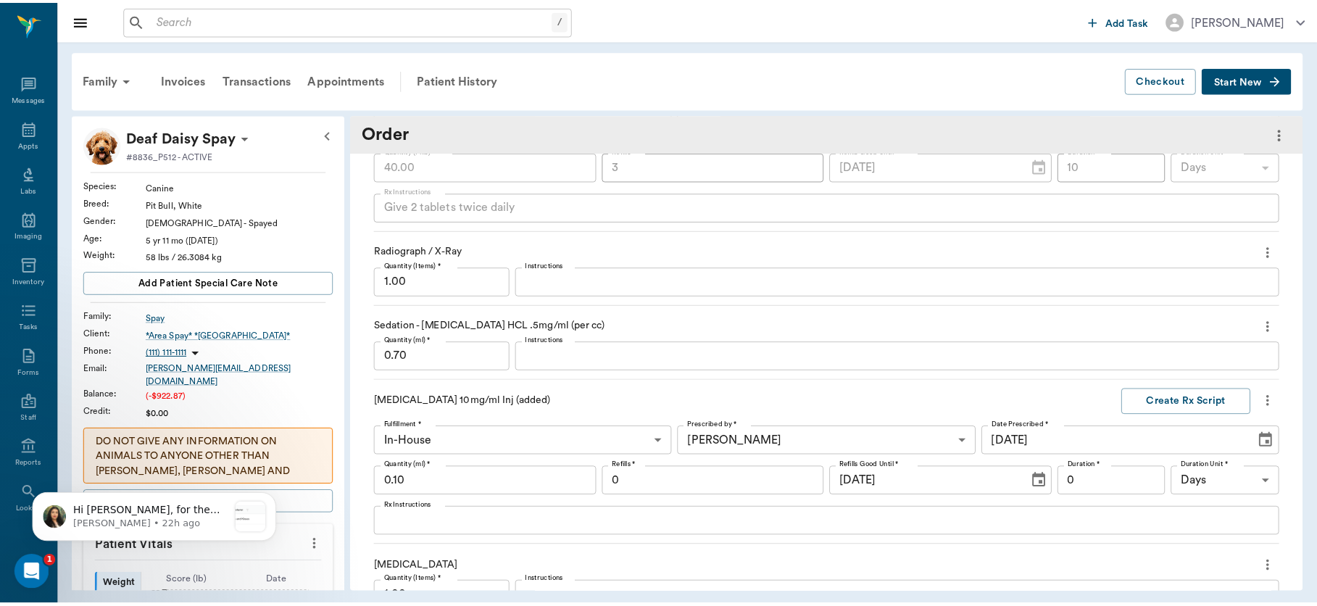
scroll to position [415, 0]
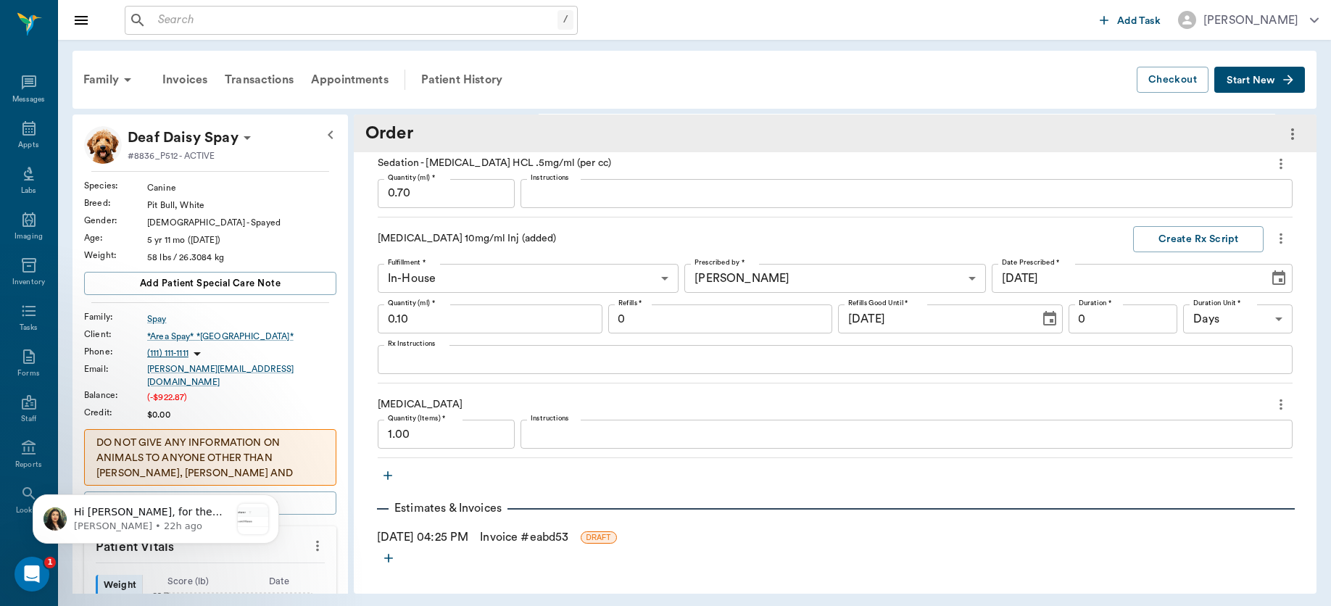
click at [926, 454] on div "[MEDICAL_DATA] Quantity (Items) * 1.00 Quantity (Items) * Instructions x Instru…" at bounding box center [835, 425] width 915 height 66
click at [517, 536] on link "Invoice # eabd53" at bounding box center [524, 536] width 88 height 17
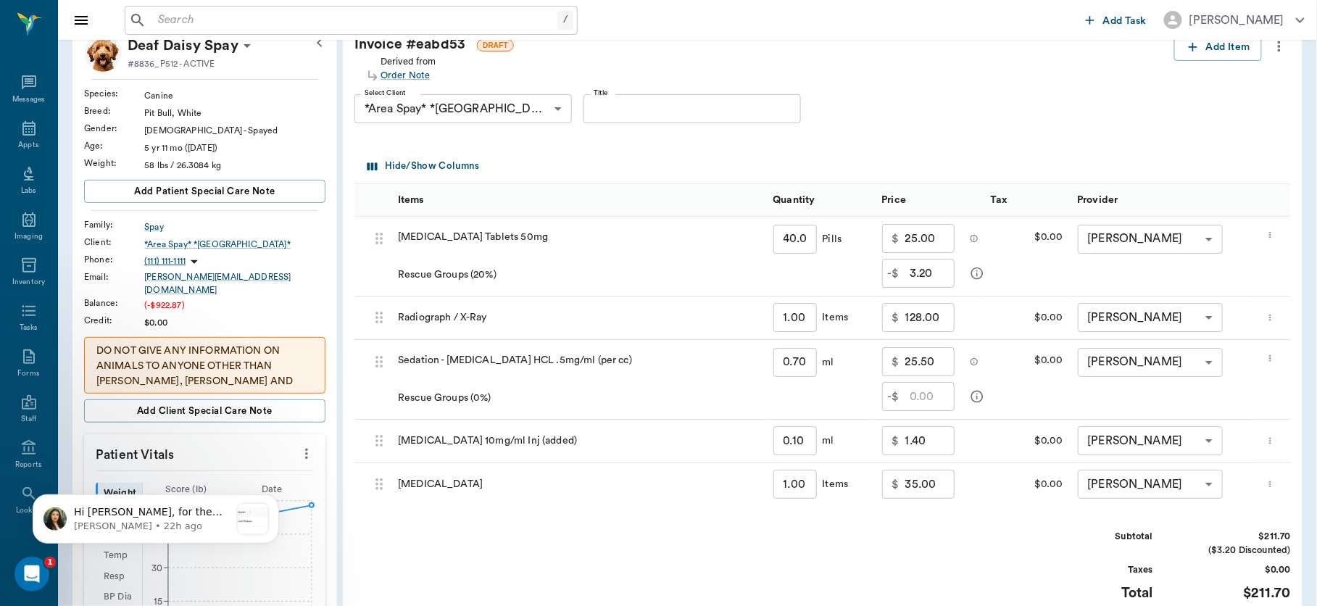
scroll to position [125, 0]
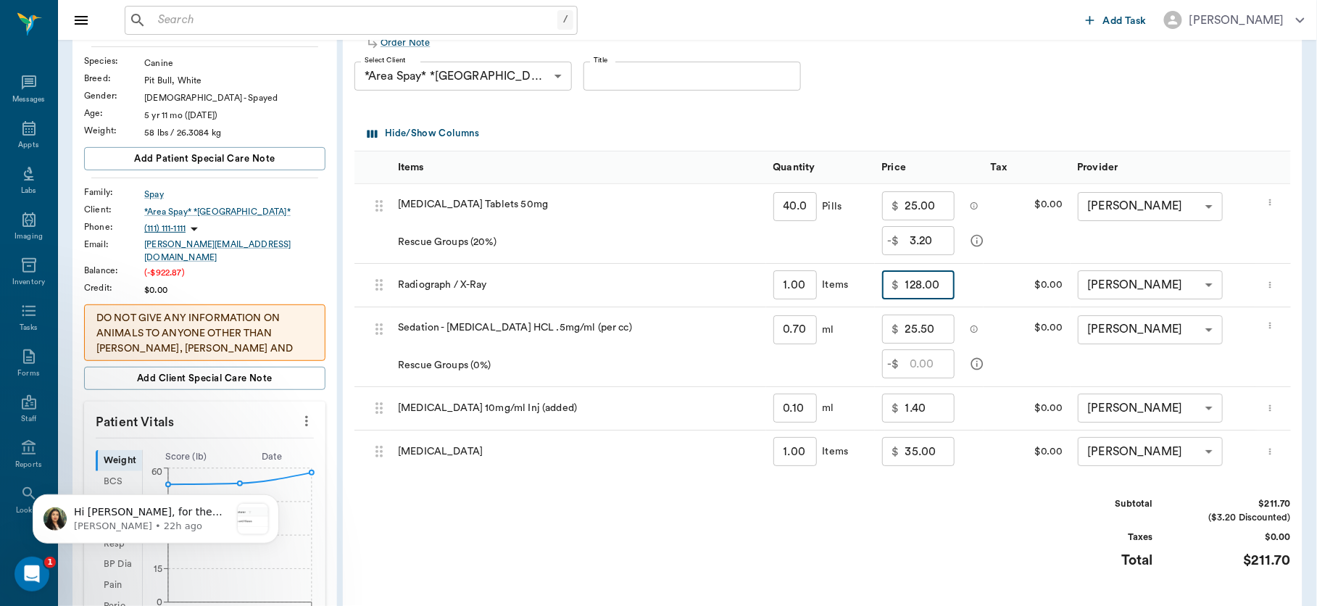
click at [939, 285] on input "128.00" at bounding box center [929, 284] width 49 height 29
type input "75.00"
drag, startPoint x: 1009, startPoint y: 394, endPoint x: 1080, endPoint y: 405, distance: 71.9
click at [1080, 405] on div "68cf1c23588814be93b0d855 [MEDICAL_DATA] 10mg/ml Inj (added) 0.10 ​ ml $ 1.40 ​ …" at bounding box center [823, 408] width 939 height 43
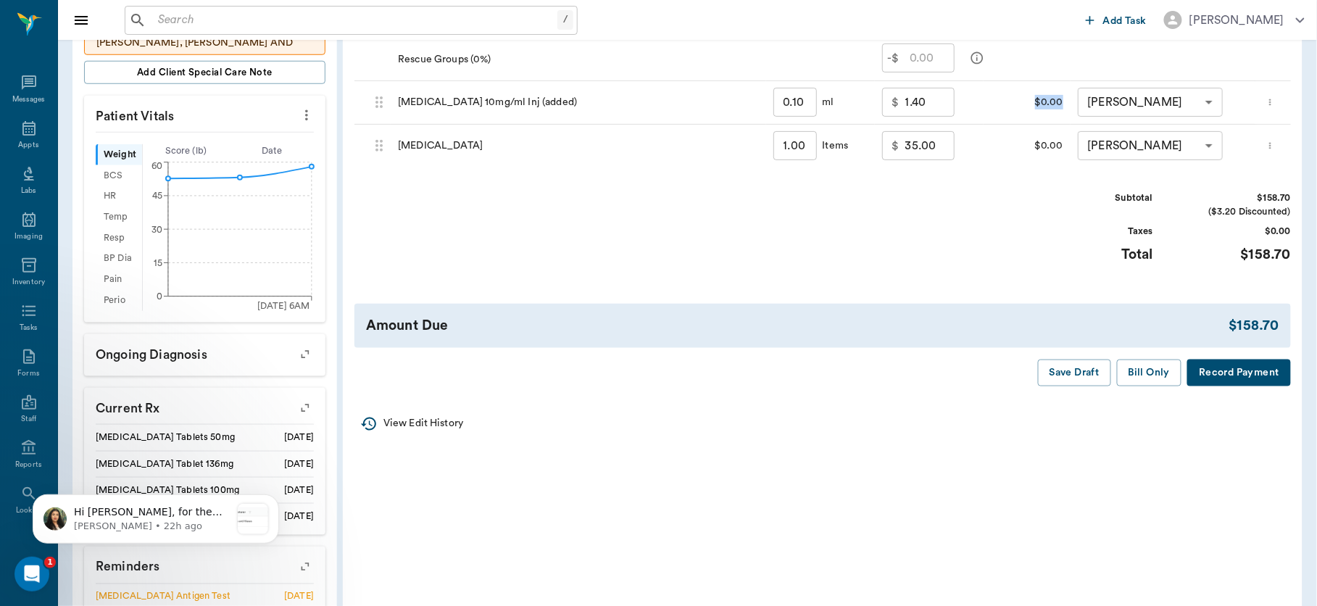
scroll to position [444, 0]
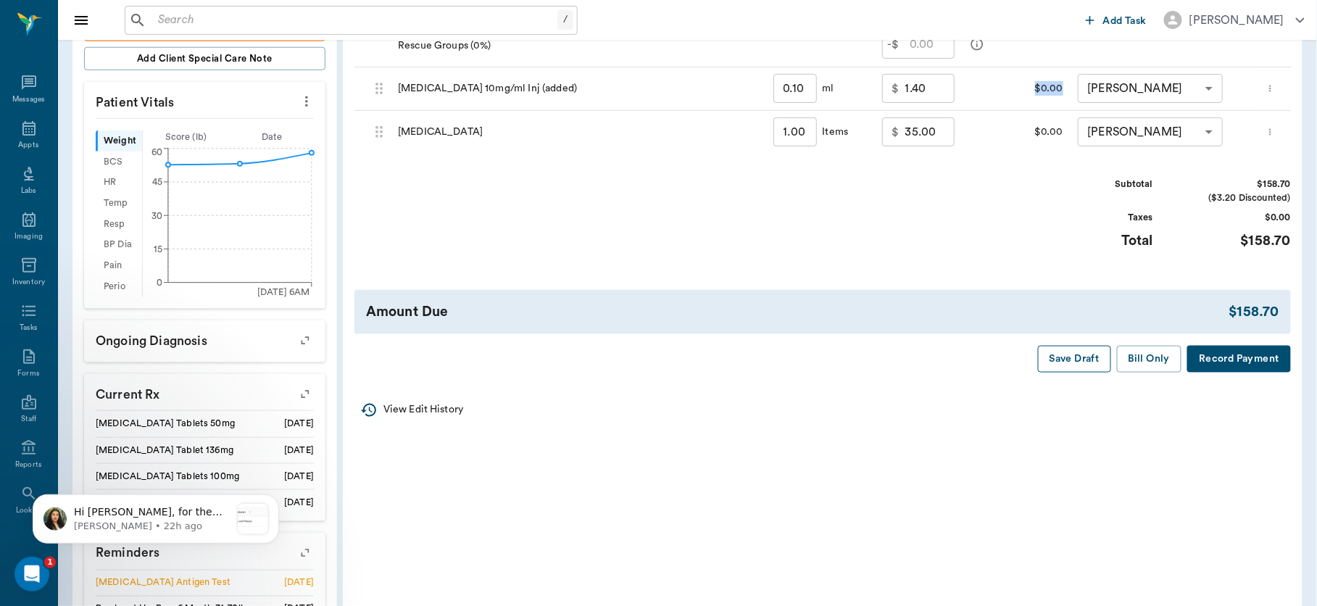
click at [1077, 370] on button "Save Draft" at bounding box center [1074, 359] width 73 height 27
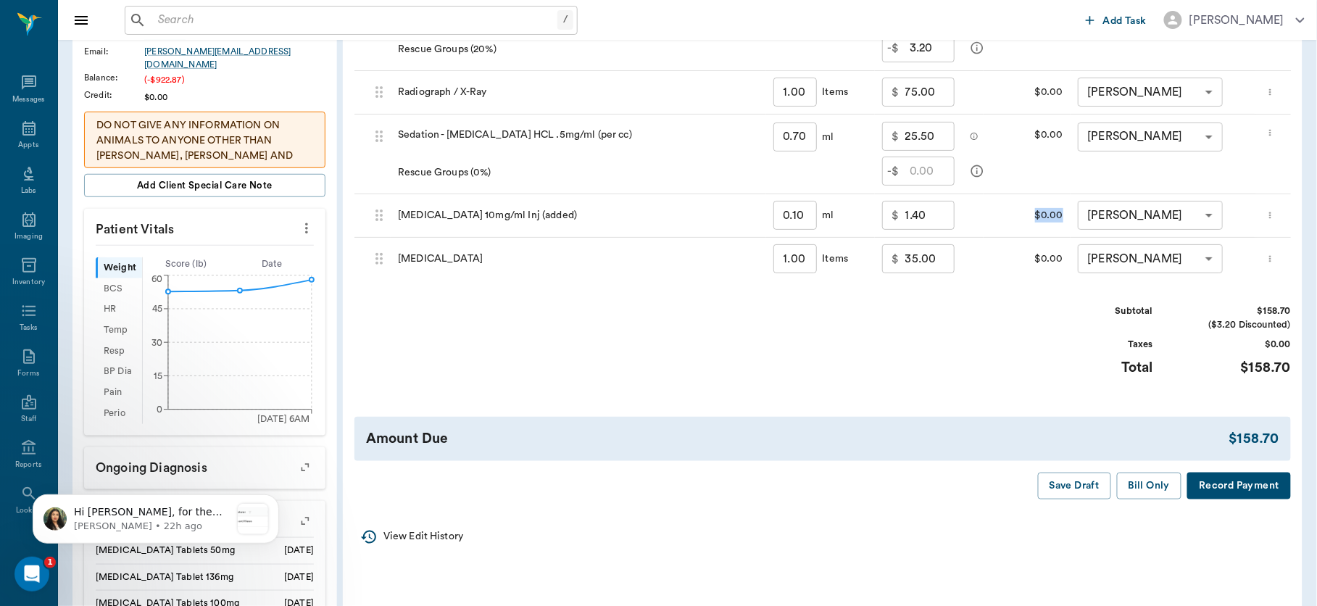
scroll to position [0, 0]
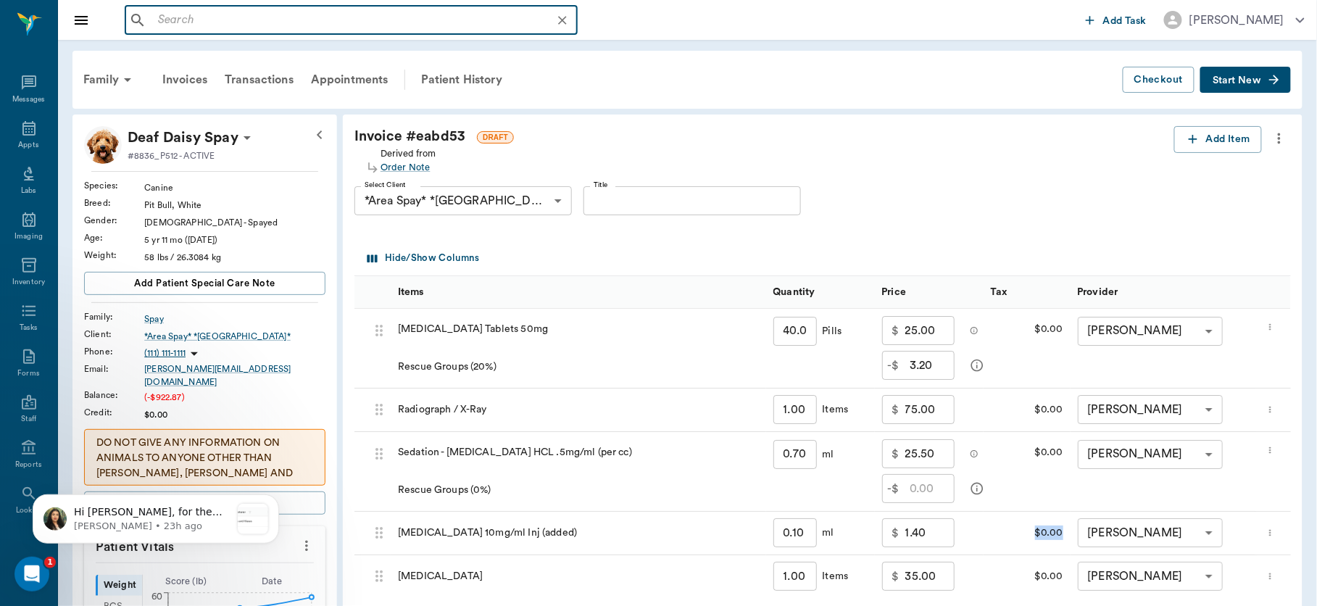
click at [219, 23] on input "text" at bounding box center [362, 20] width 421 height 20
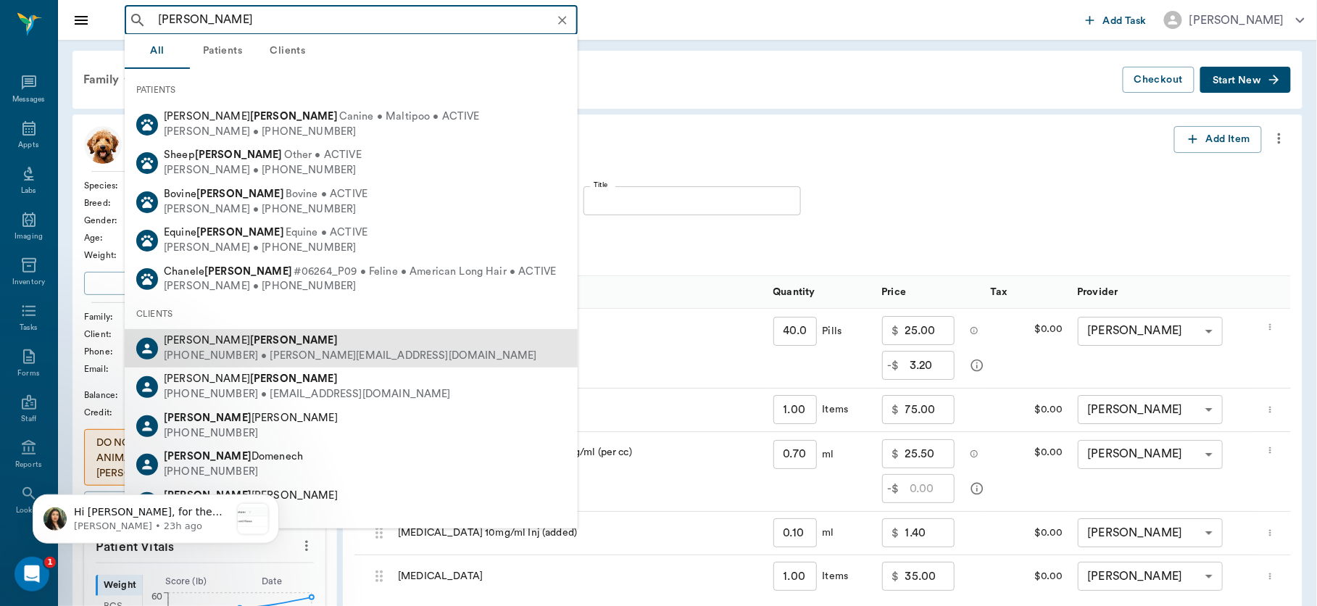
click at [280, 352] on div "[PHONE_NUMBER] • [PERSON_NAME][EMAIL_ADDRESS][DOMAIN_NAME]" at bounding box center [350, 356] width 373 height 15
type input "[PERSON_NAME]"
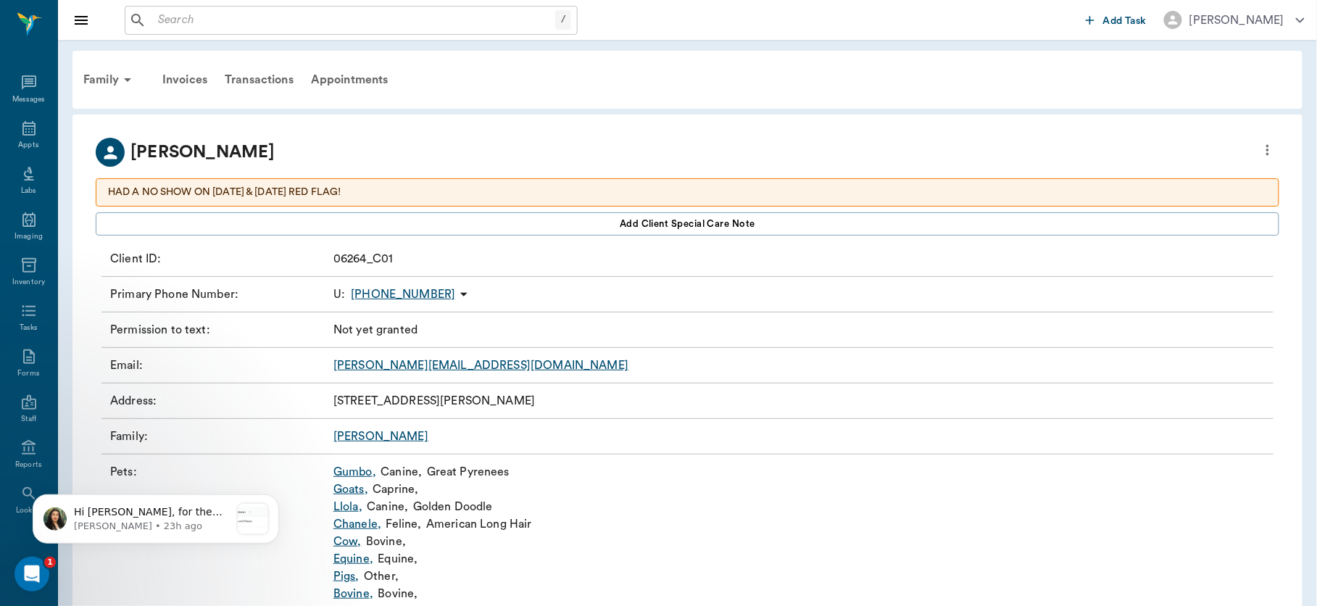
click at [342, 576] on link "Pigs ," at bounding box center [346, 576] width 26 height 17
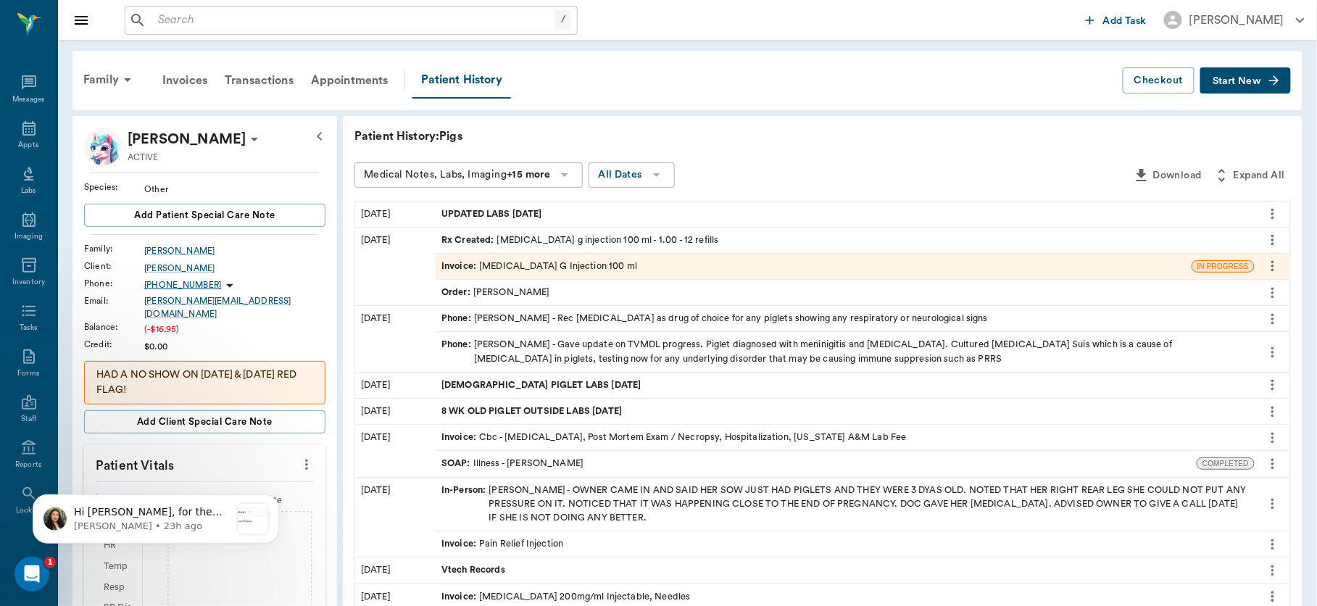
click at [199, 20] on input "text" at bounding box center [353, 20] width 403 height 20
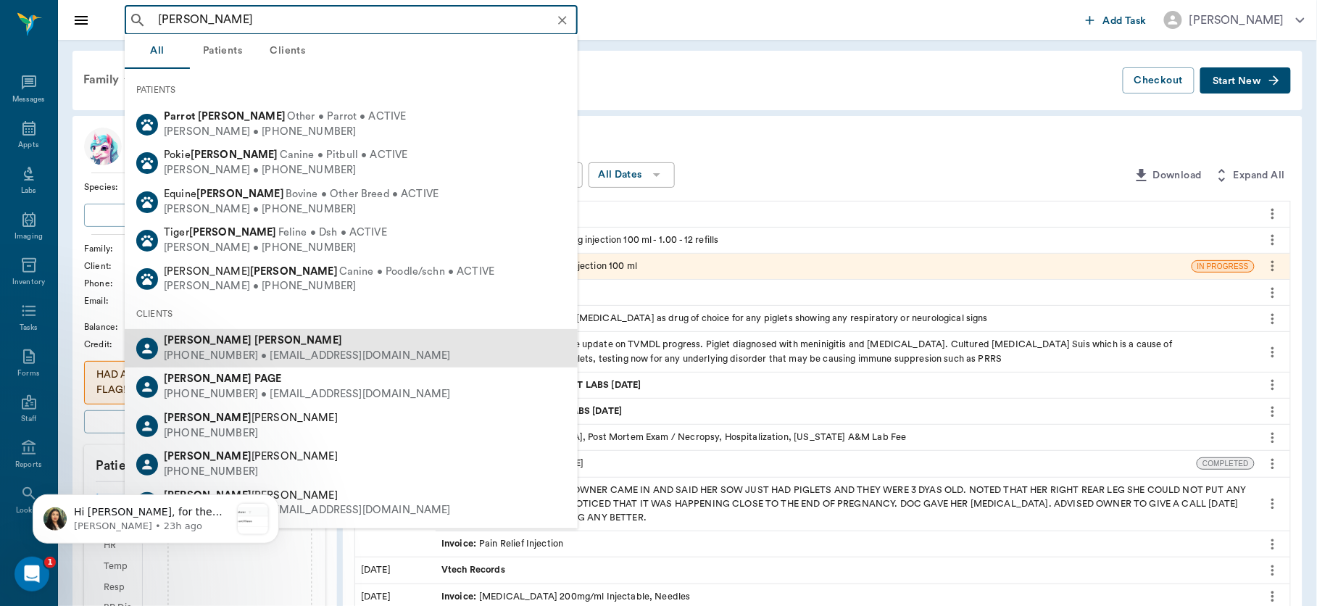
click at [246, 360] on div "[PHONE_NUMBER] • [EMAIL_ADDRESS][DOMAIN_NAME]" at bounding box center [307, 356] width 287 height 15
type input "[PERSON_NAME]"
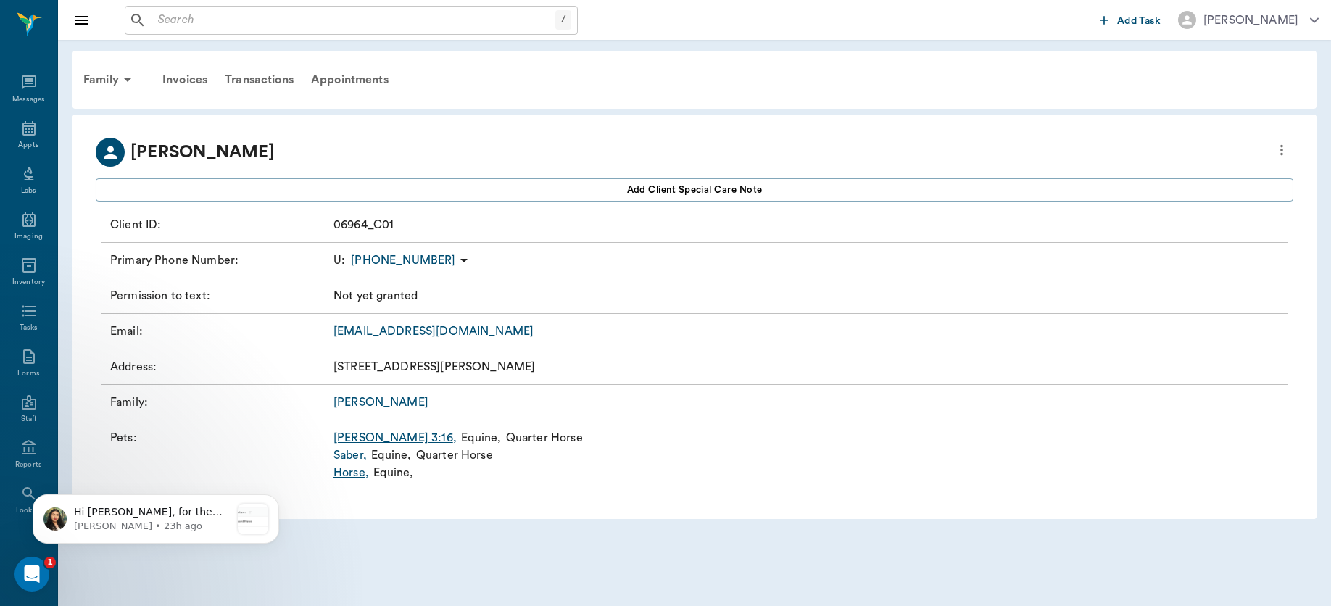
click at [365, 397] on link "[PERSON_NAME]" at bounding box center [380, 402] width 95 height 12
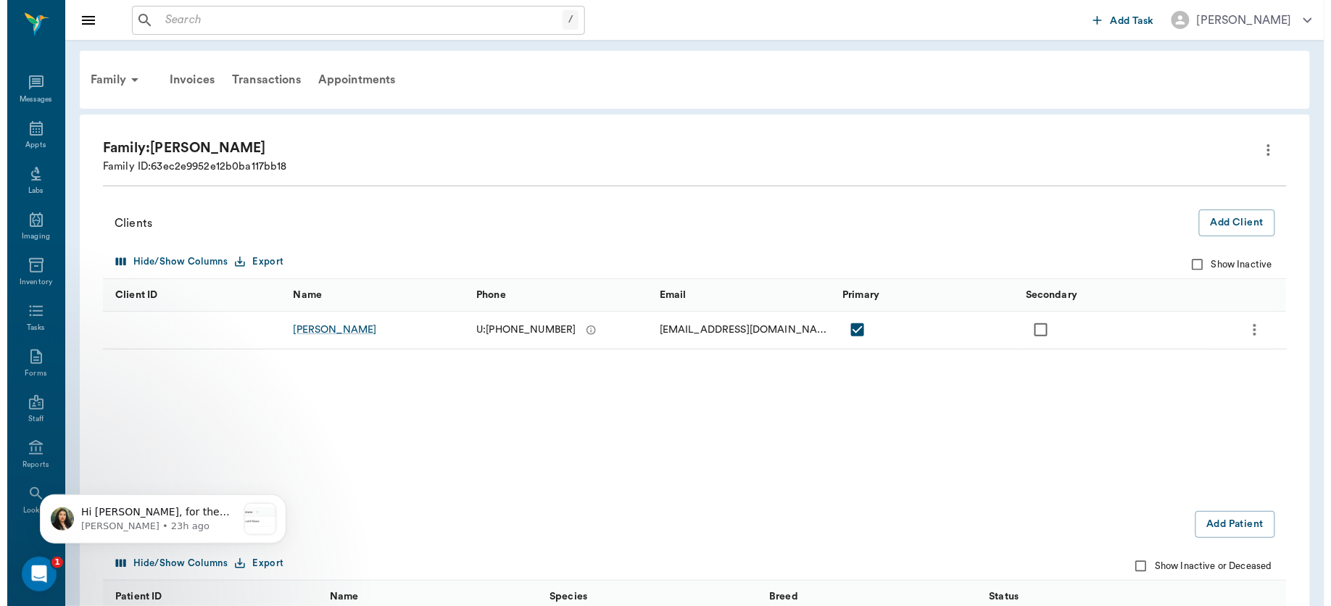
scroll to position [70, 0]
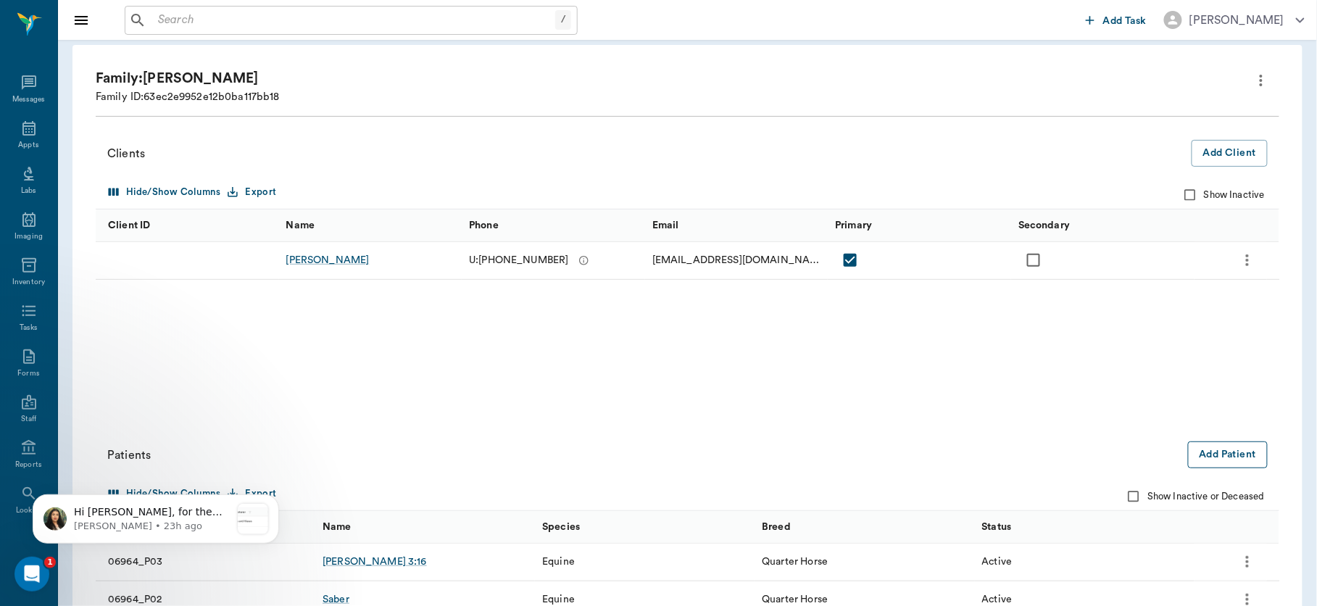
click at [1210, 454] on button "Add Patient" at bounding box center [1228, 454] width 80 height 27
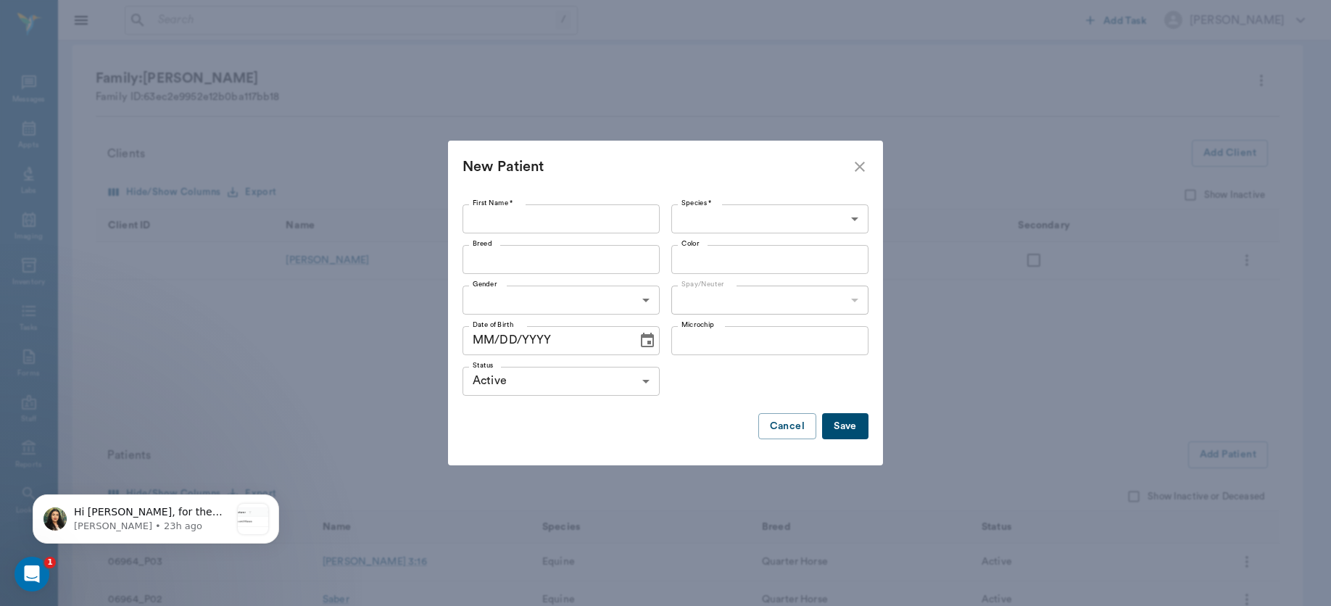
click at [531, 212] on input "First Name *" at bounding box center [560, 218] width 197 height 29
type input "Mitka"
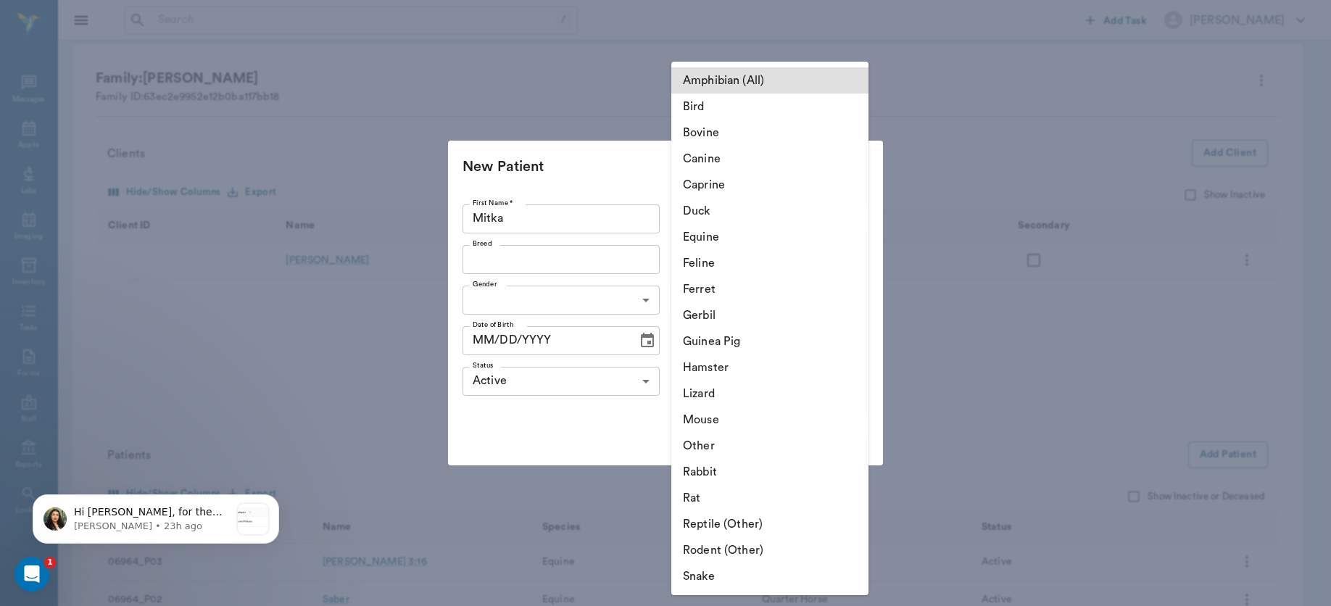
click at [821, 207] on body "/ ​ Add Task [PERSON_NAME] Nectar Messages Appts Labs Imaging Inventory Tasks F…" at bounding box center [665, 339] width 1331 height 818
click at [780, 168] on li "Canine" at bounding box center [769, 159] width 197 height 26
type input "Canine"
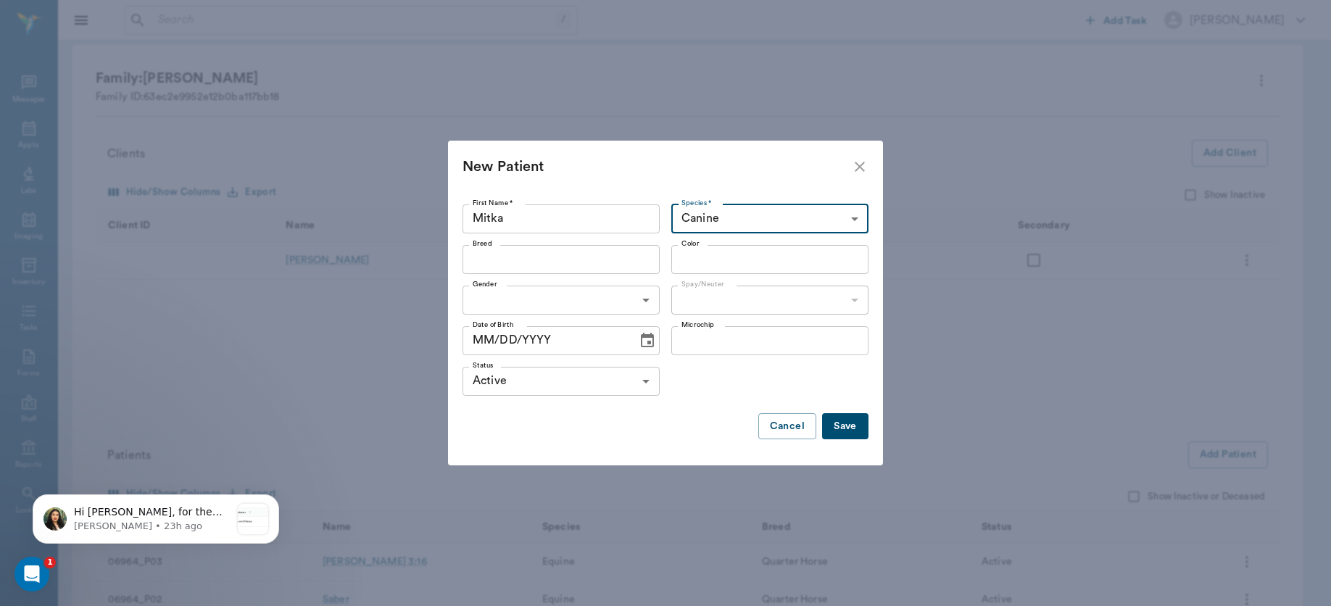
click at [570, 269] on div "Breed" at bounding box center [560, 259] width 197 height 29
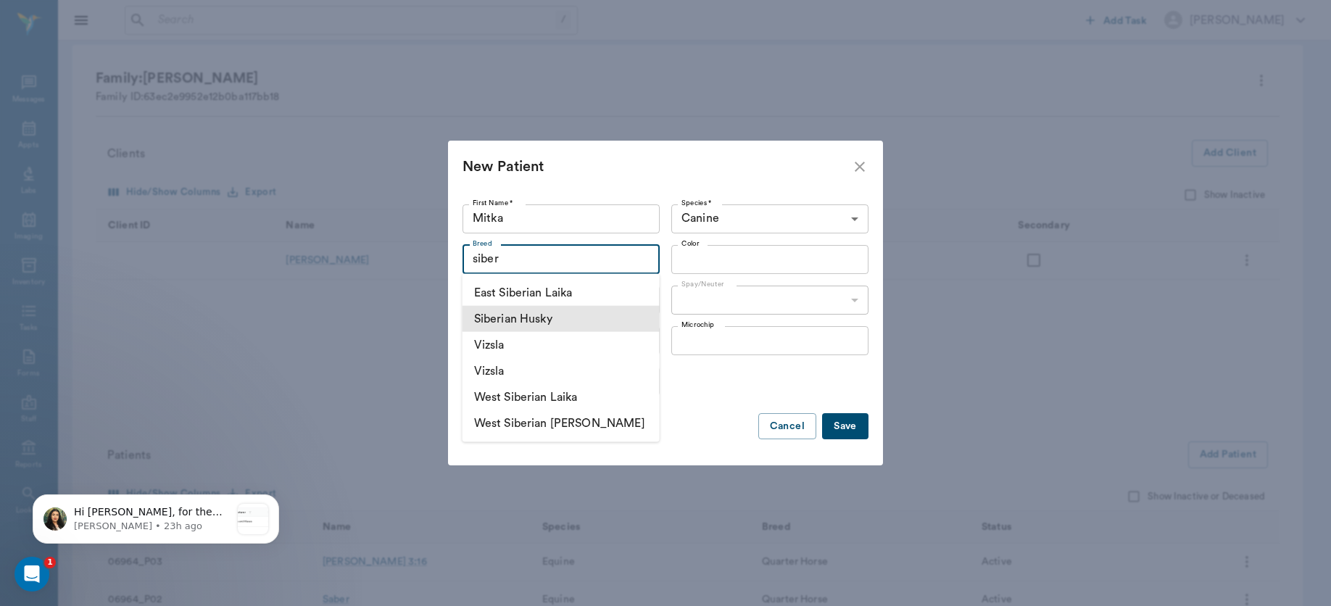
click at [541, 307] on li "Siberian Husky" at bounding box center [560, 319] width 197 height 26
type input "Siberian Husky"
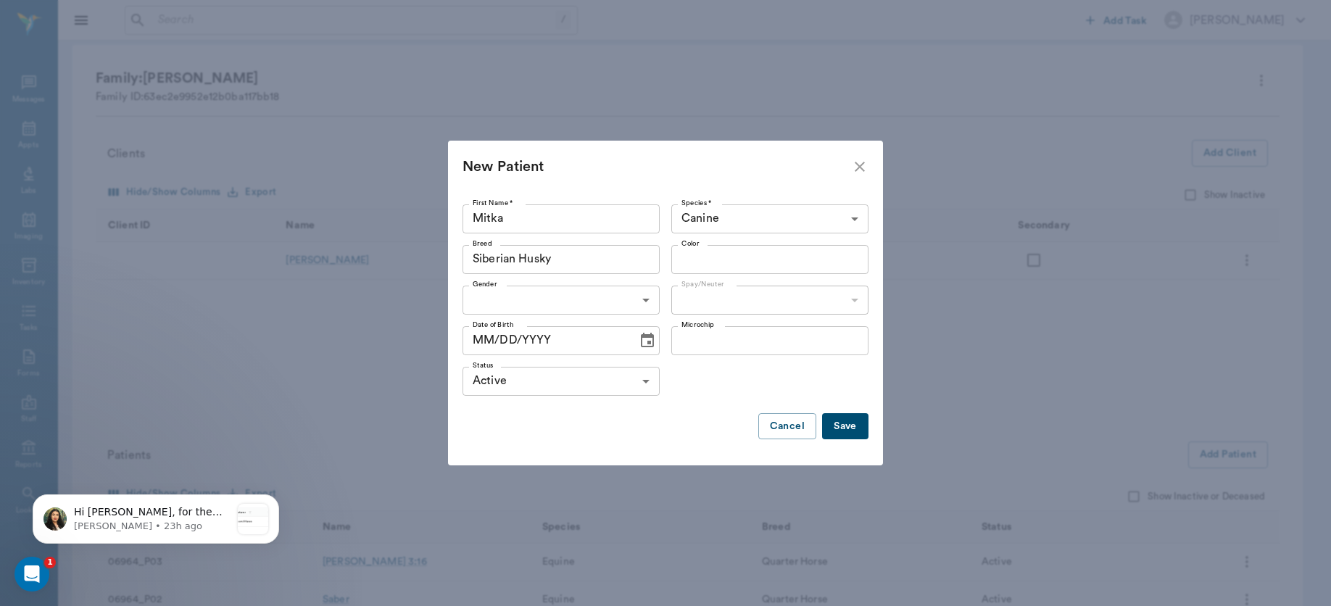
click at [712, 259] on input "Color" at bounding box center [758, 259] width 165 height 20
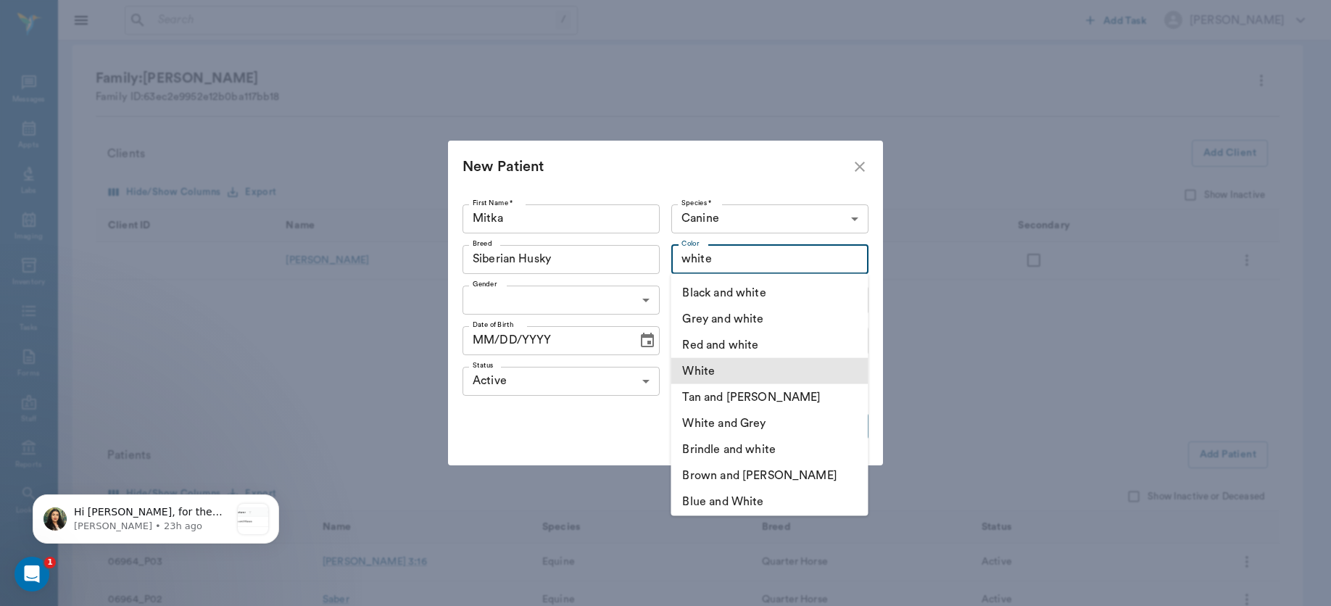
click at [688, 377] on li "White" at bounding box center [768, 371] width 197 height 26
type input "White"
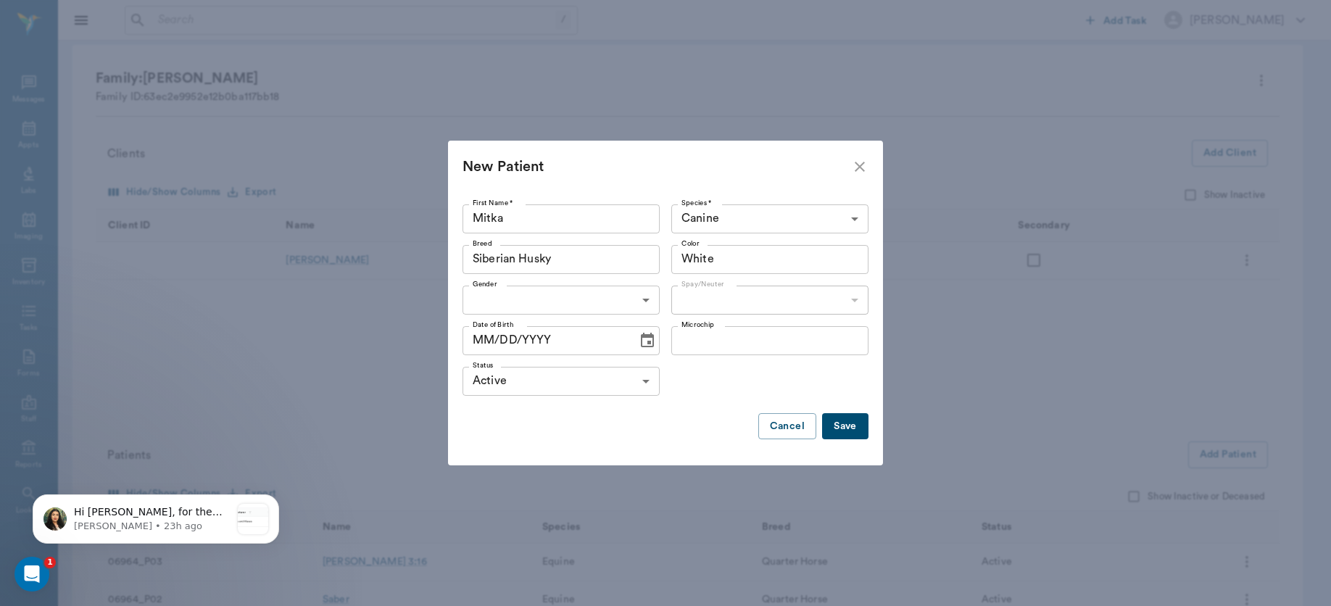
click at [641, 293] on body "/ ​ Add Task [PERSON_NAME] Nectar Messages Appts Labs Imaging Inventory Tasks F…" at bounding box center [665, 339] width 1331 height 818
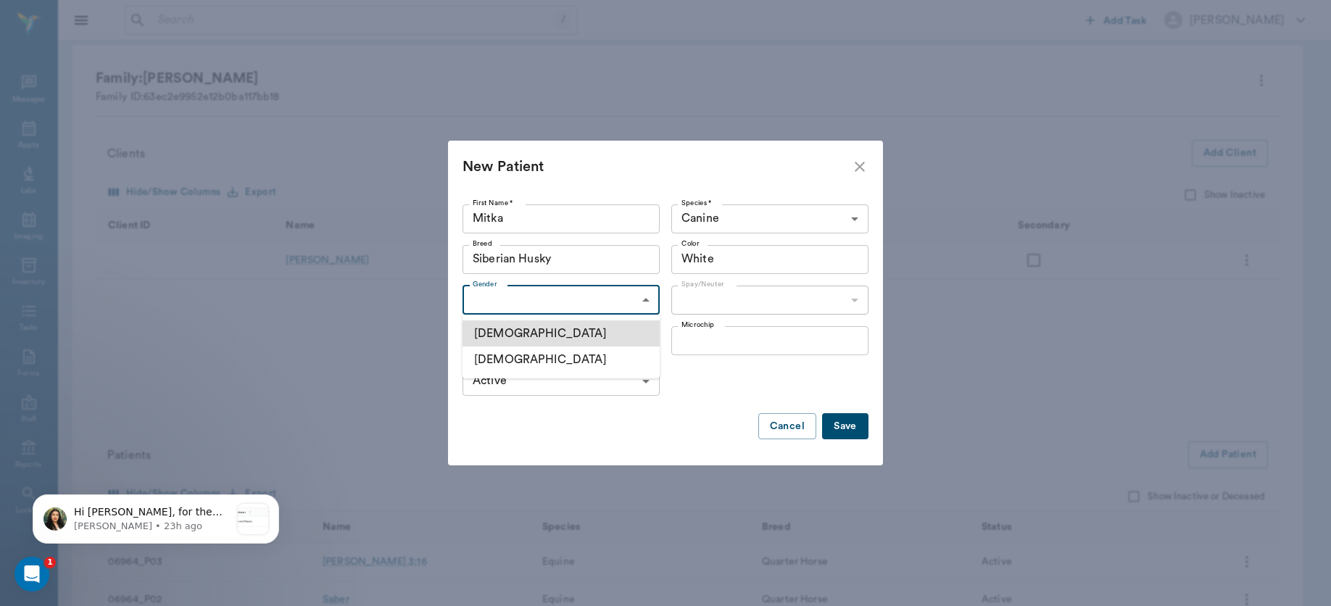
click at [604, 333] on li "[DEMOGRAPHIC_DATA]" at bounding box center [560, 333] width 197 height 26
type input "[DEMOGRAPHIC_DATA]"
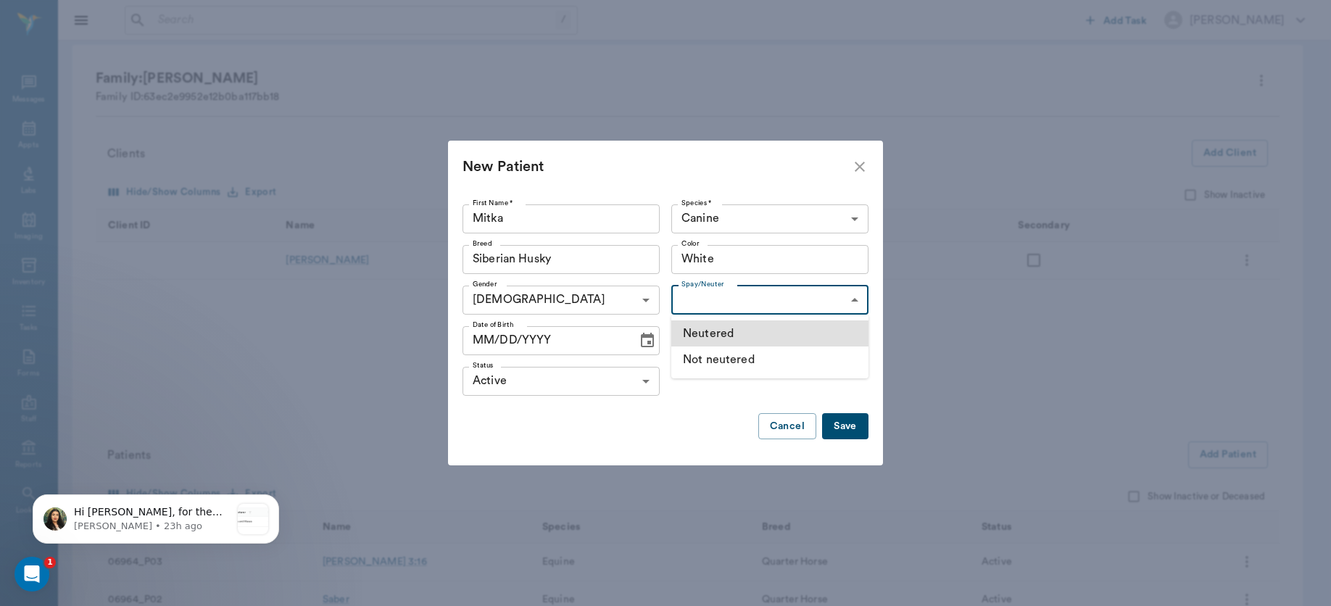
click at [830, 302] on body "/ ​ Add Task [PERSON_NAME] Nectar Messages Appts Labs Imaging Inventory Tasks F…" at bounding box center [665, 339] width 1331 height 818
click at [788, 333] on li "Neutered" at bounding box center [769, 333] width 197 height 26
type input "true"
click at [640, 341] on icon "Choose date" at bounding box center [647, 340] width 17 height 17
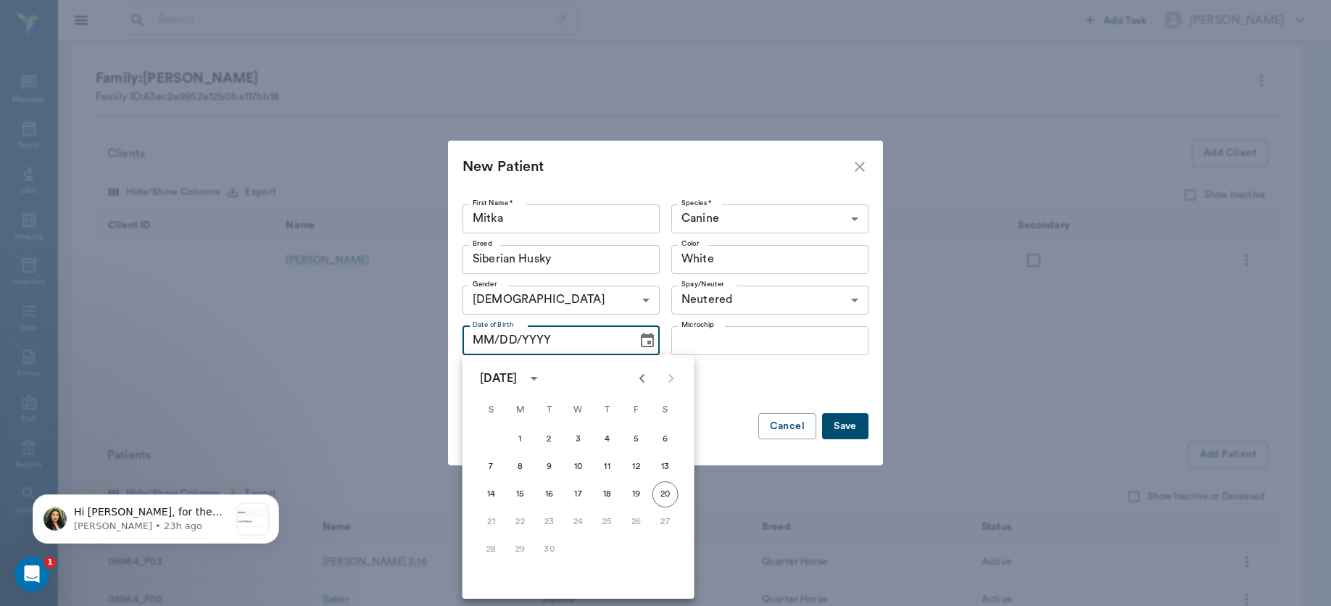
click at [543, 379] on icon "calendar view is open, switch to year view" at bounding box center [533, 378] width 17 height 17
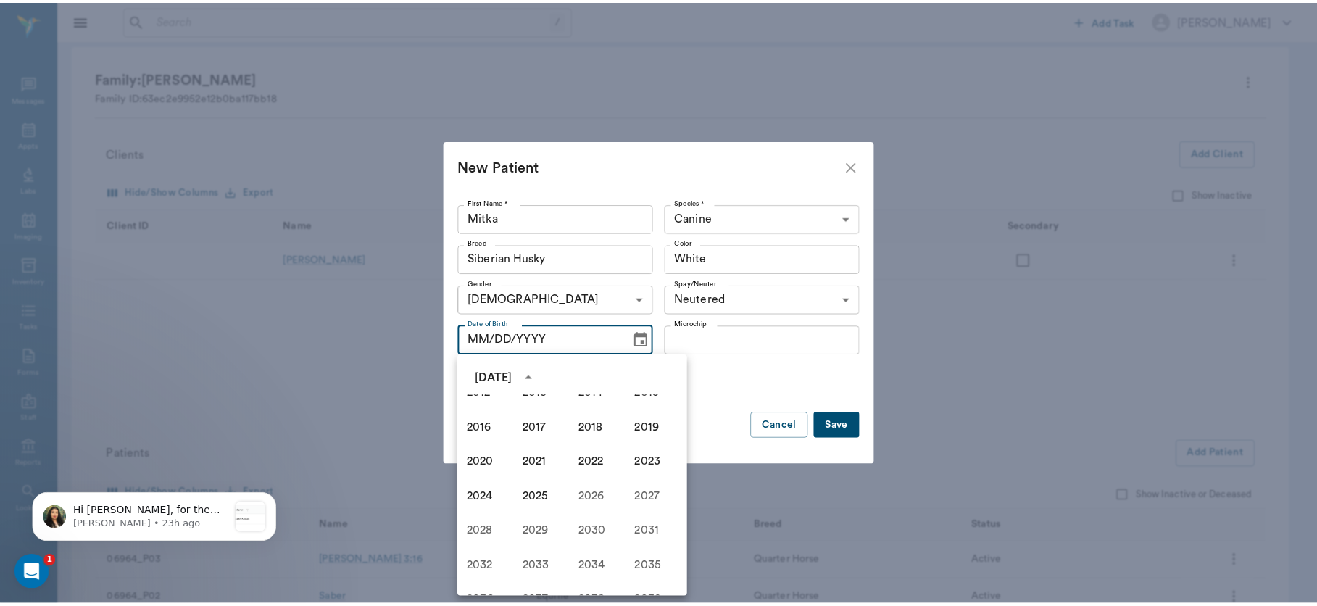
scroll to position [957, 0]
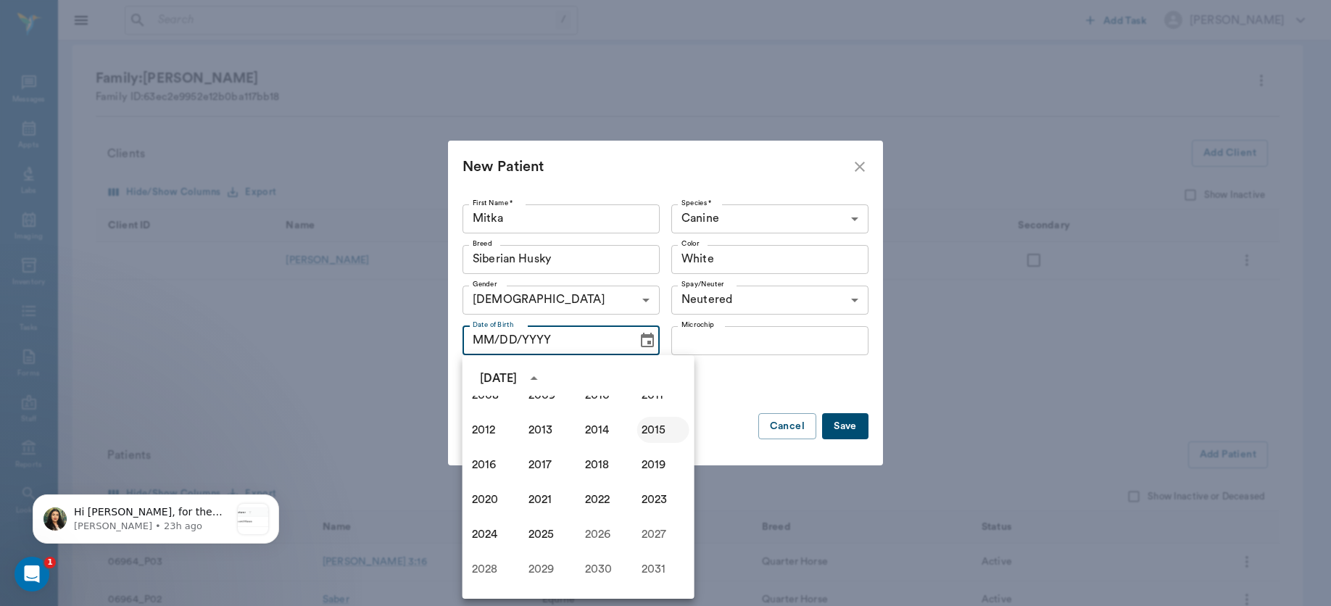
click at [639, 430] on button "2015" at bounding box center [663, 430] width 52 height 26
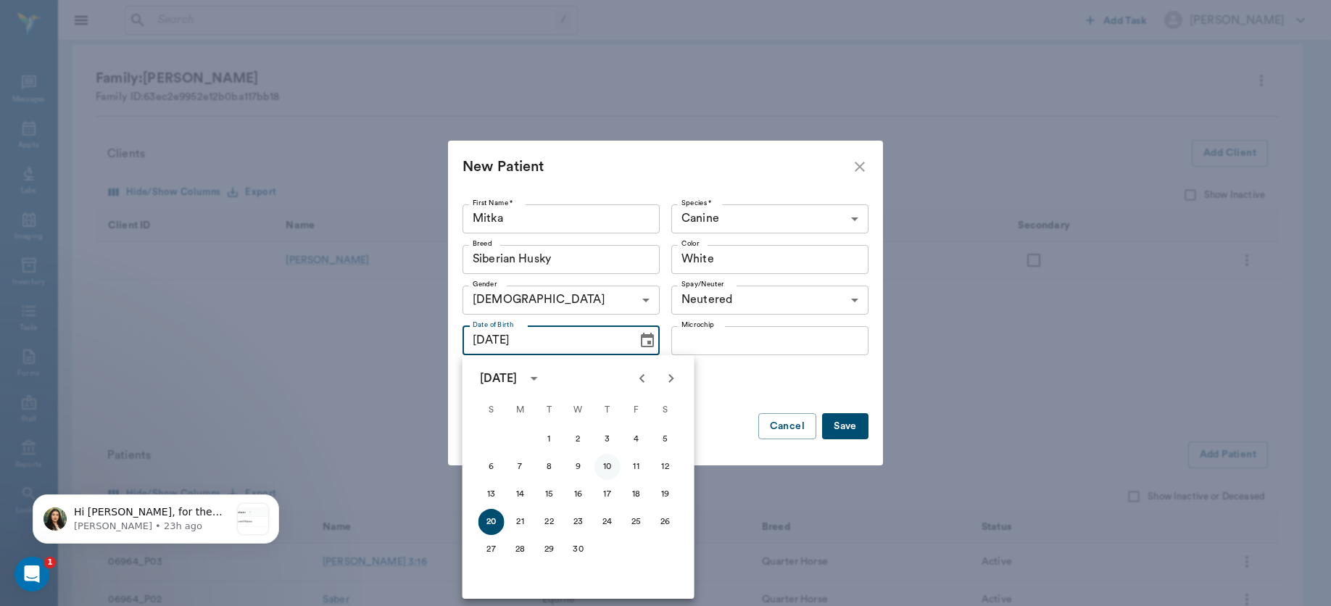
click at [606, 467] on button "10" at bounding box center [607, 467] width 26 height 26
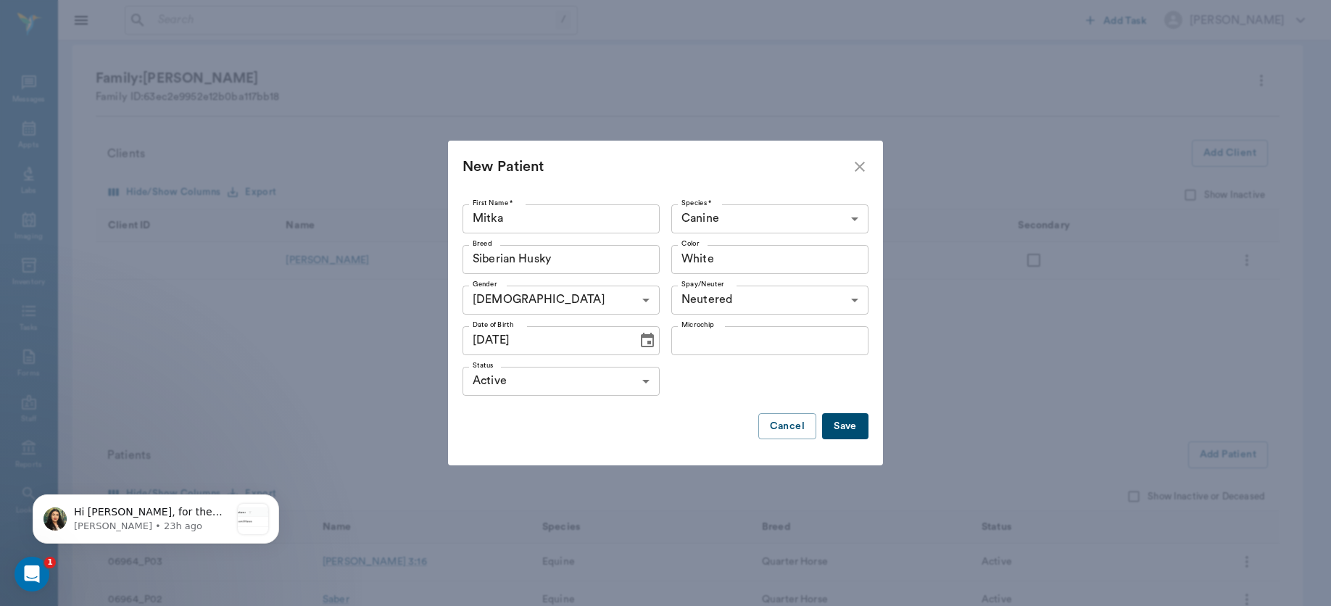
type input "[DATE]"
click at [839, 428] on button "Save" at bounding box center [845, 426] width 46 height 27
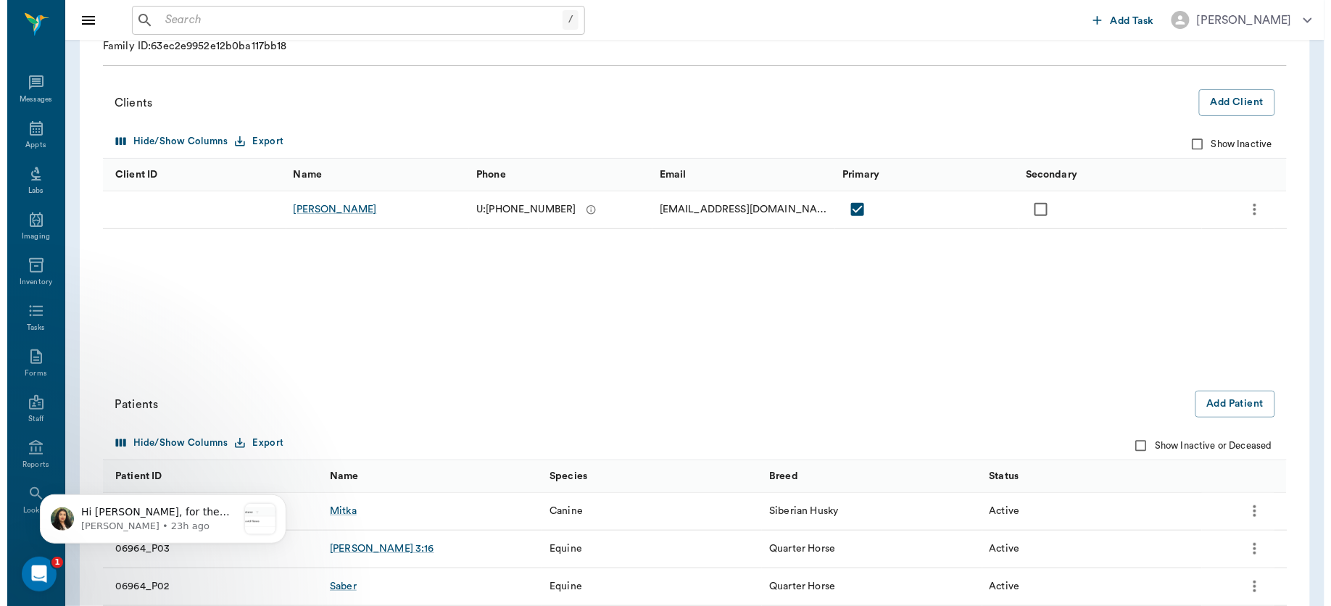
scroll to position [170, 0]
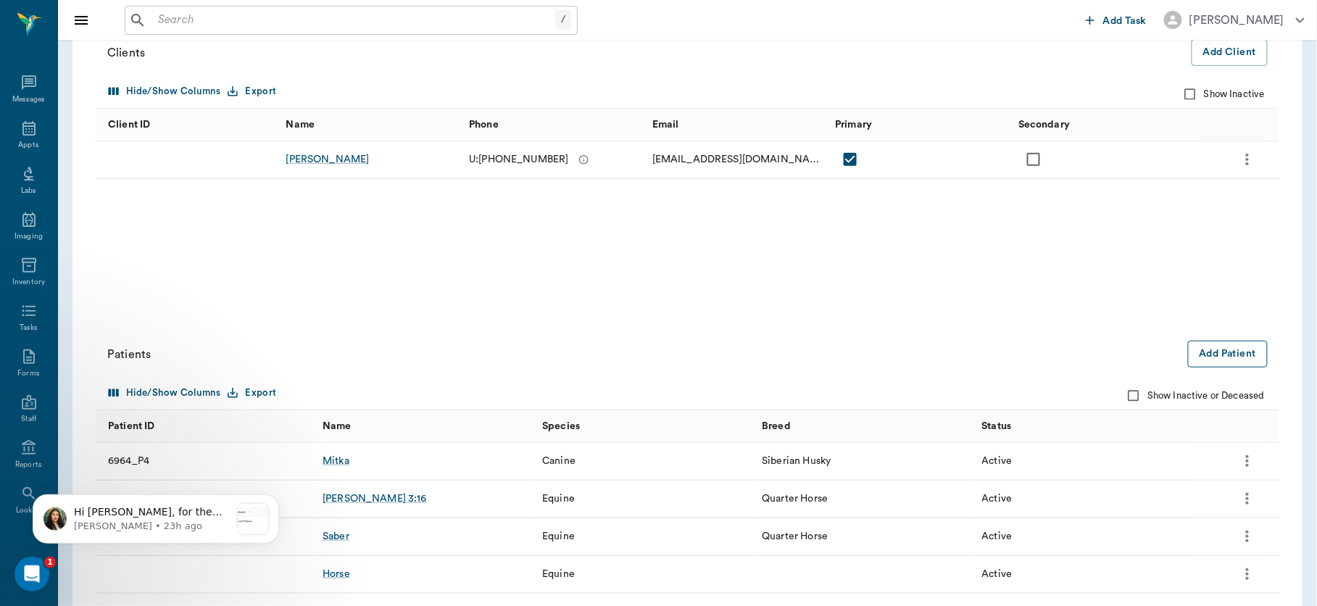
click at [1231, 351] on button "Add Patient" at bounding box center [1228, 354] width 80 height 27
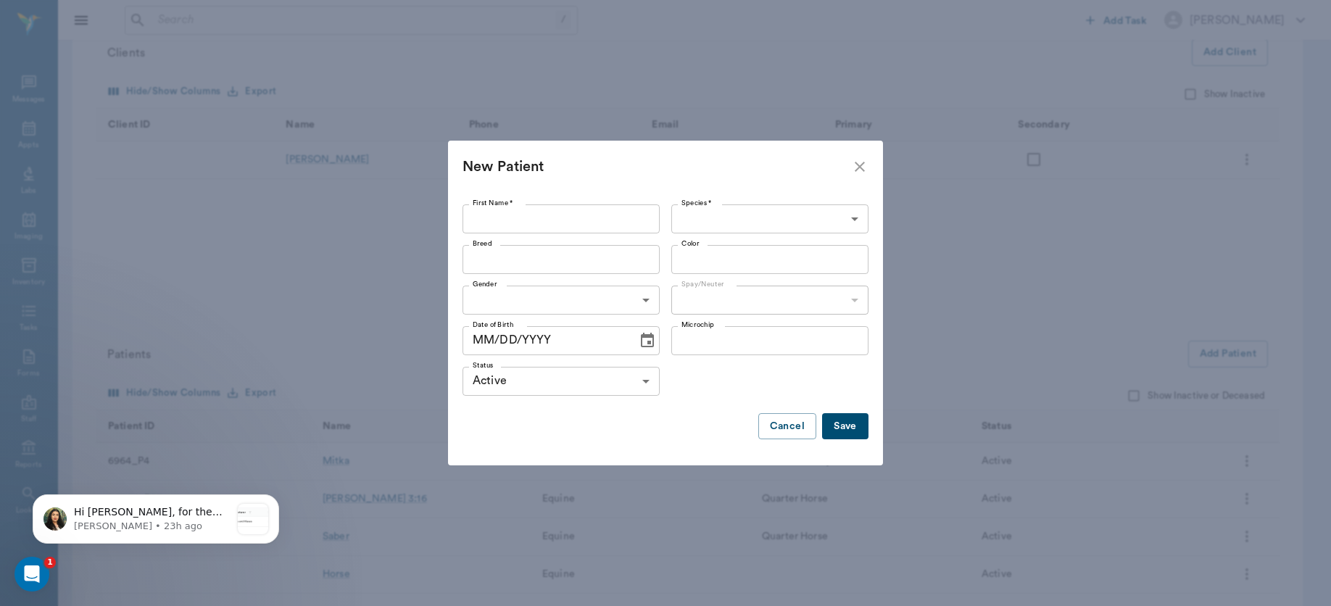
click at [575, 218] on input "First Name *" at bounding box center [560, 218] width 197 height 29
type input "NIkki"
click at [701, 219] on body "/ ​ Add Task [PERSON_NAME] Nectar Messages Appts Labs Imaging Inventory Tasks F…" at bounding box center [665, 239] width 1331 height 818
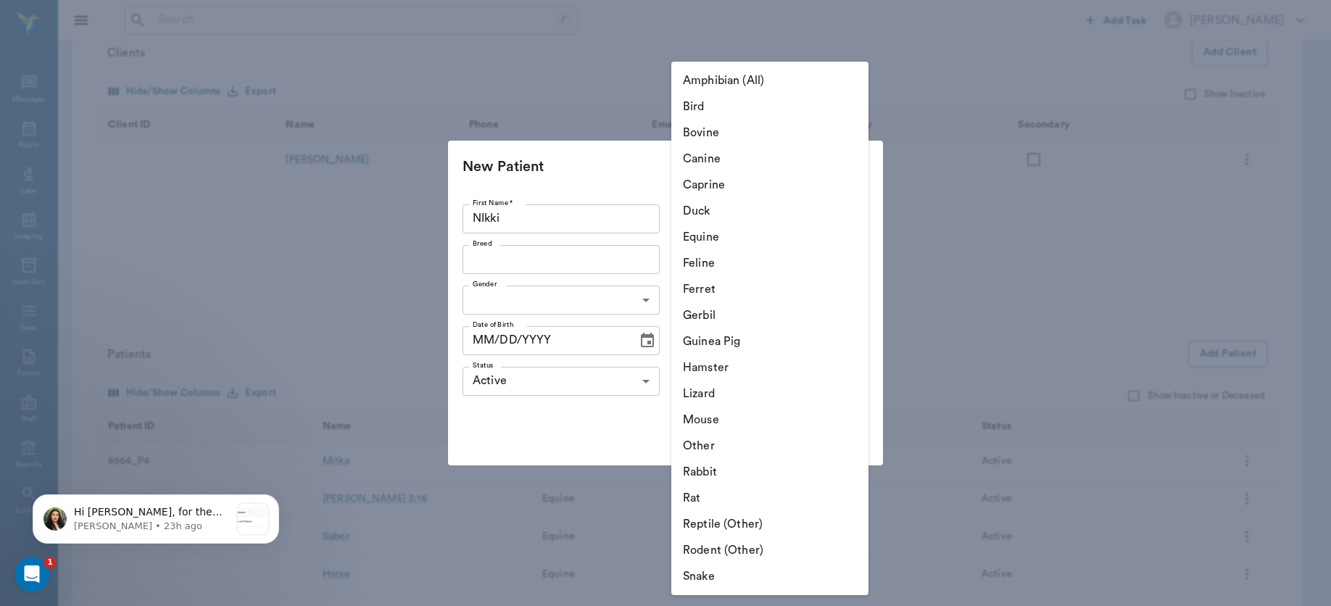
click at [718, 149] on li "Canine" at bounding box center [769, 159] width 197 height 26
type input "Canine"
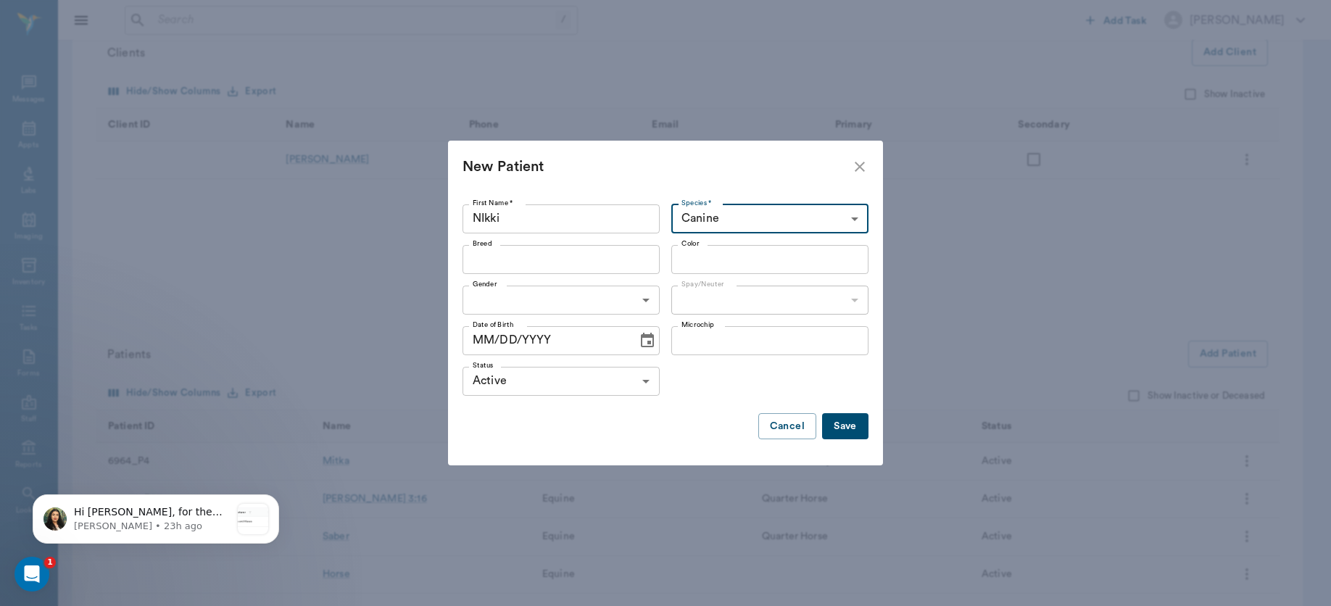
click at [612, 256] on input "Breed" at bounding box center [549, 259] width 165 height 20
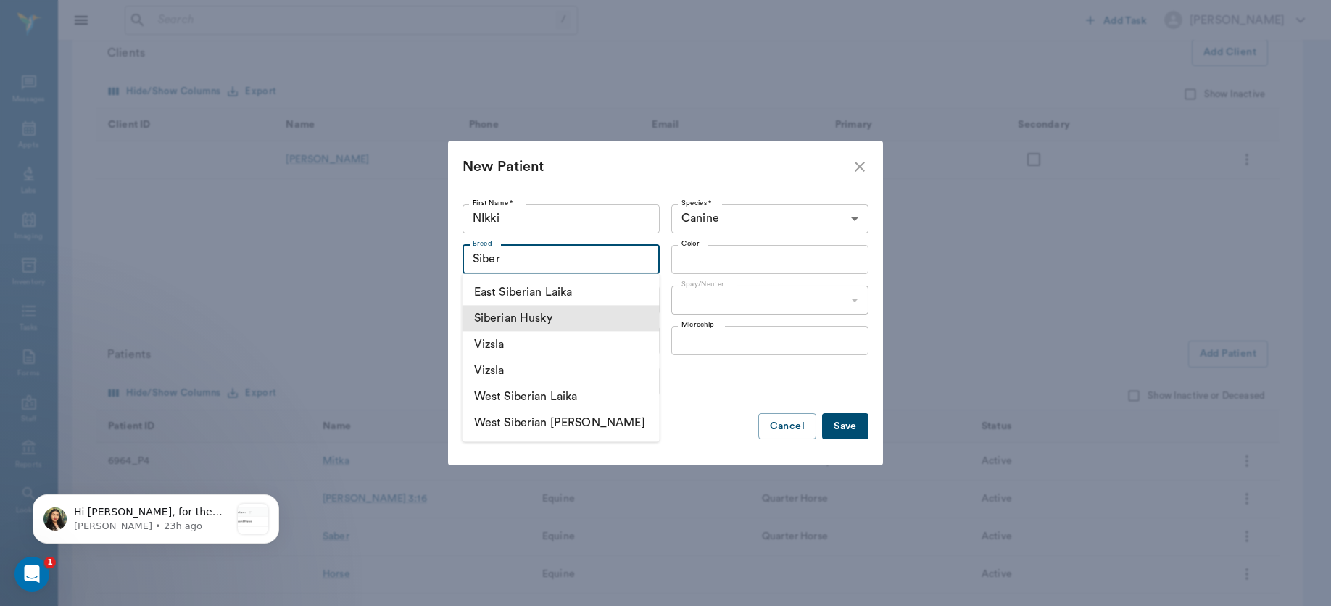
click at [544, 311] on li "Siberian Husky" at bounding box center [560, 318] width 197 height 26
type input "Siberian Husky"
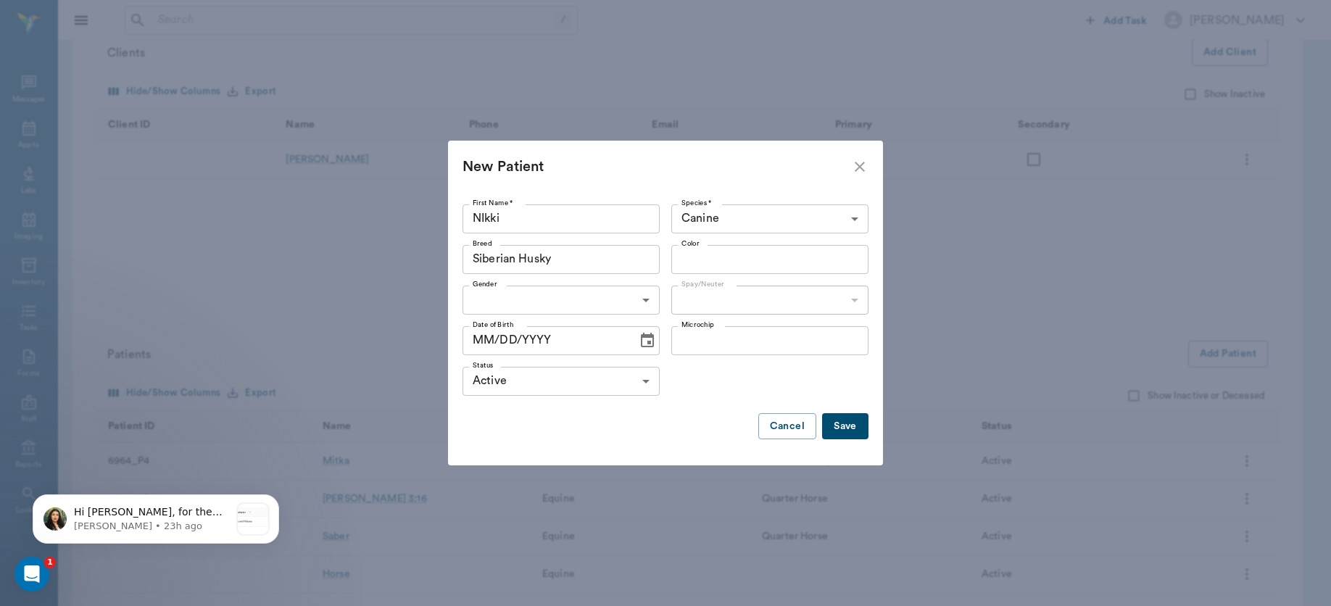
click at [705, 266] on input "Color" at bounding box center [758, 259] width 165 height 20
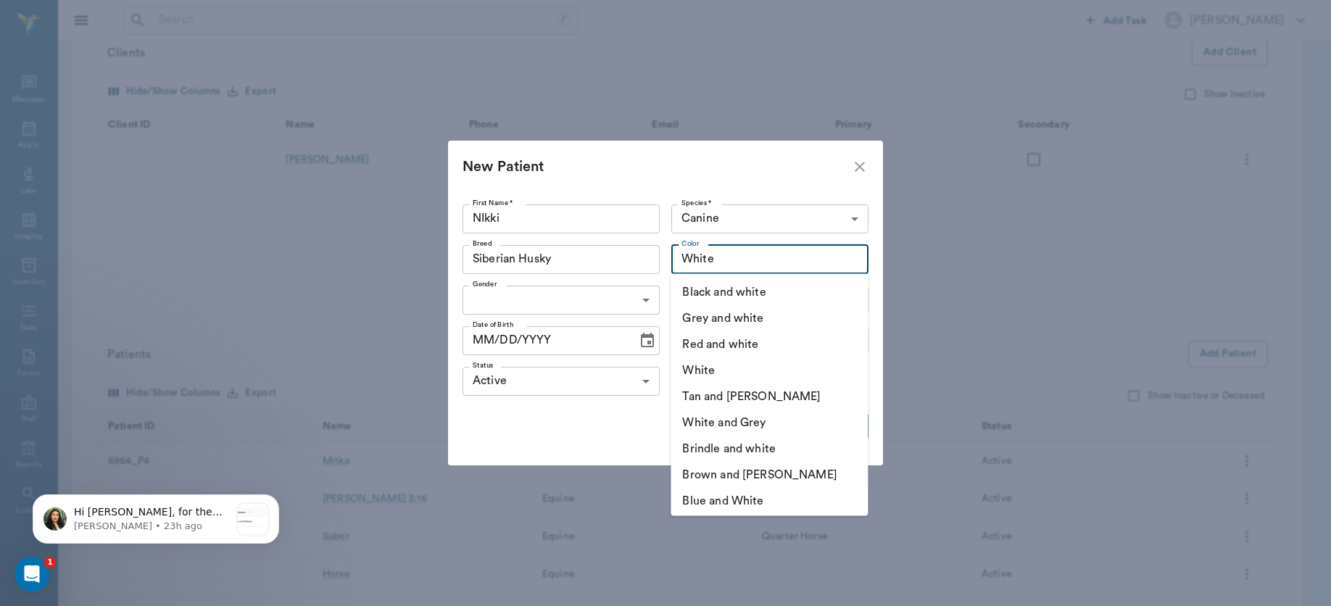
type input "White"
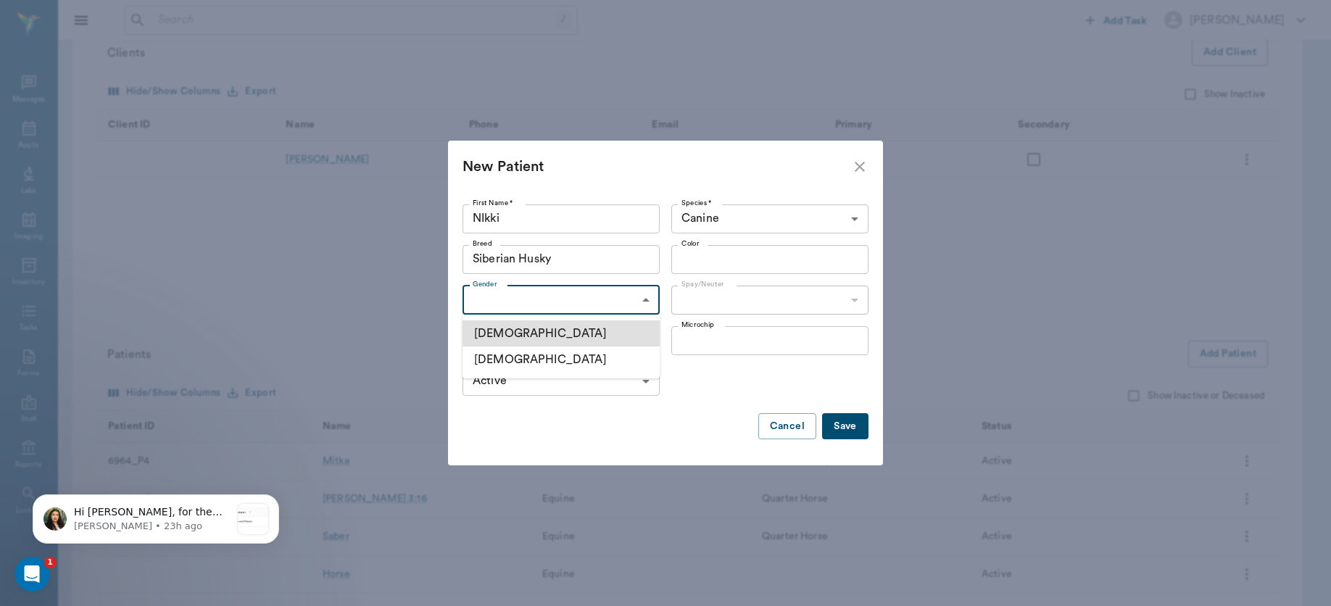
click at [597, 299] on body "/ ​ Add Task [PERSON_NAME] Nectar Messages Appts Labs Imaging Inventory Tasks F…" at bounding box center [665, 239] width 1331 height 818
click at [583, 336] on li "[DEMOGRAPHIC_DATA]" at bounding box center [560, 333] width 197 height 26
type input "[DEMOGRAPHIC_DATA]"
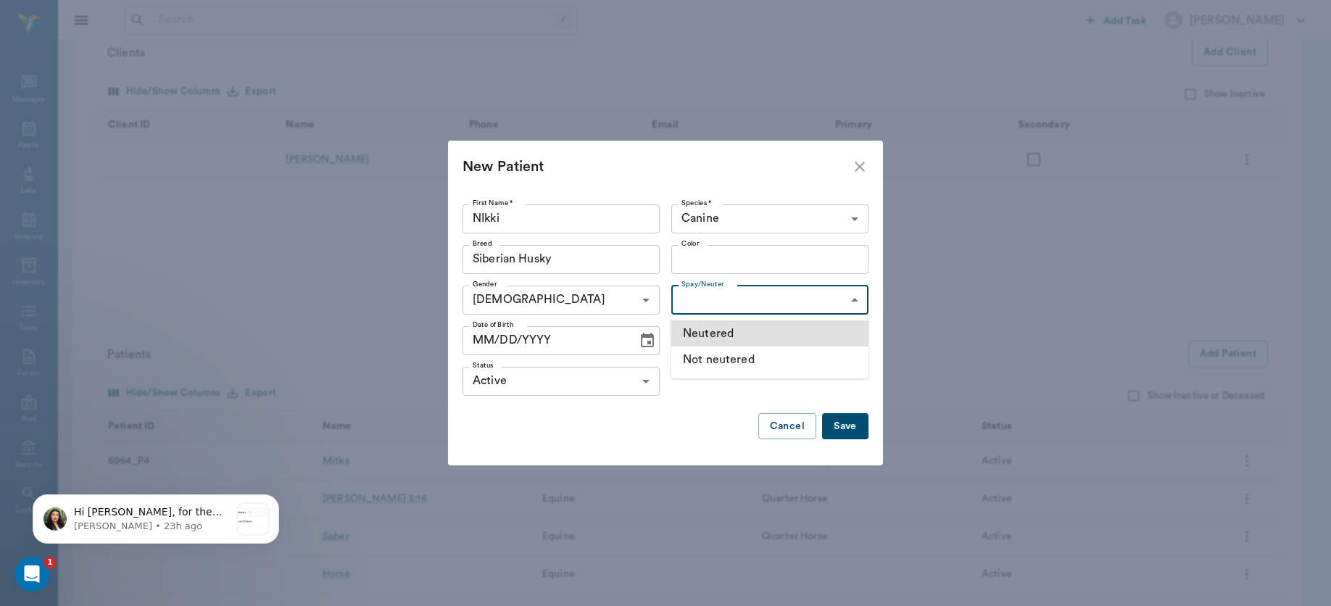
click at [740, 293] on body "/ ​ Add Task [PERSON_NAME] Nectar Messages Appts Labs Imaging Inventory Tasks F…" at bounding box center [665, 239] width 1331 height 818
click at [724, 336] on li "Neutered" at bounding box center [769, 333] width 197 height 26
type input "true"
click at [724, 336] on ul "Neutered Not neutered" at bounding box center [769, 347] width 197 height 64
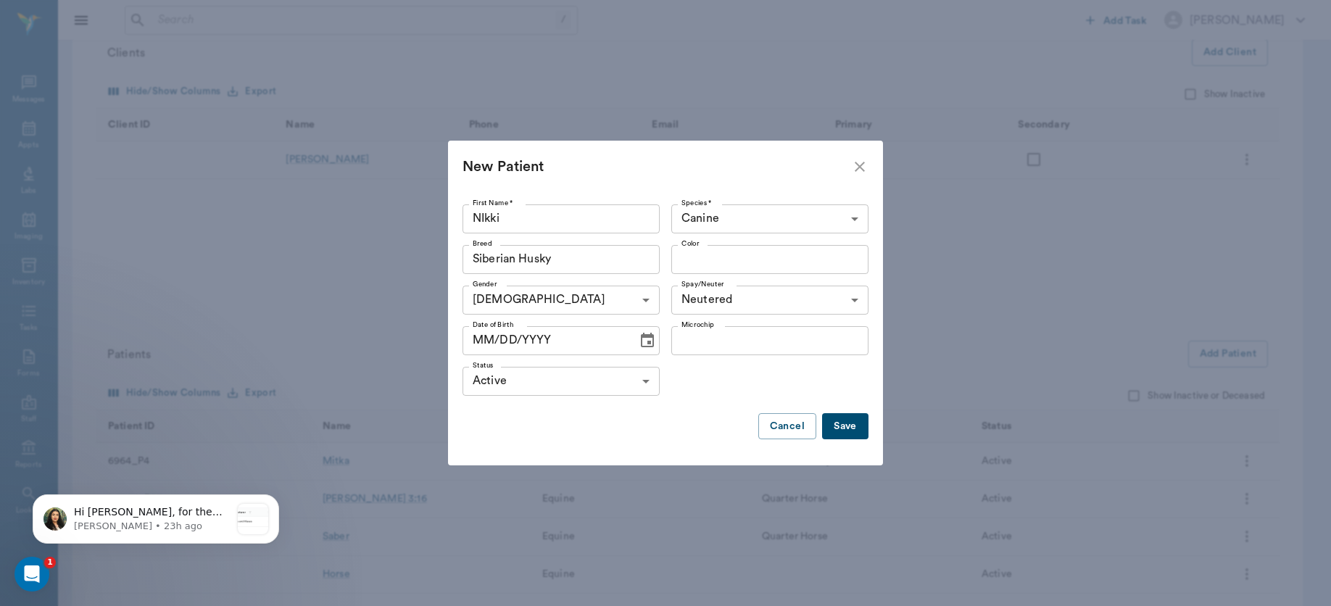
click at [647, 333] on icon "Choose date" at bounding box center [647, 340] width 13 height 14
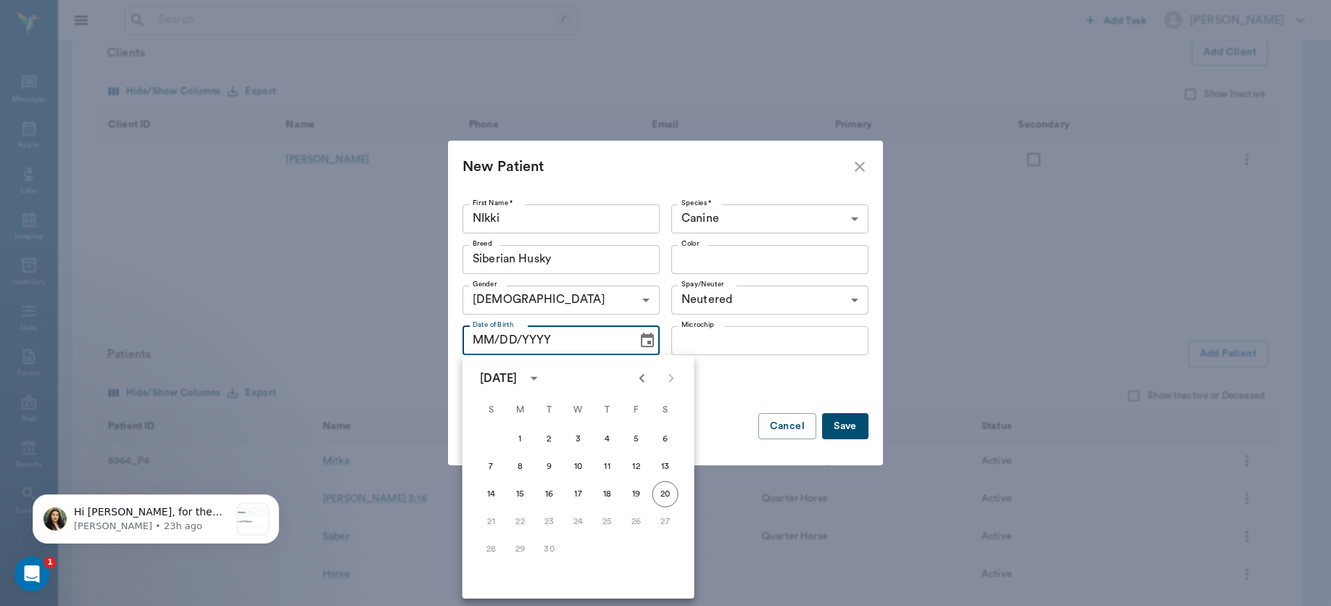
click at [543, 375] on icon "calendar view is open, switch to year view" at bounding box center [533, 378] width 17 height 17
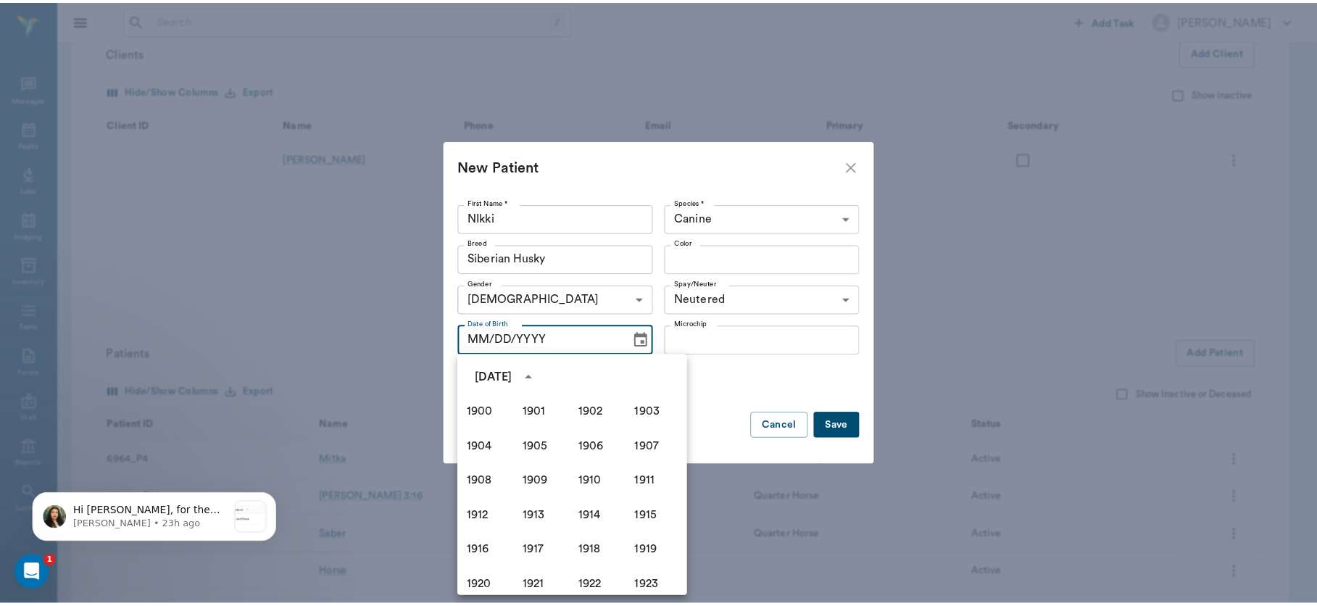
scroll to position [994, 0]
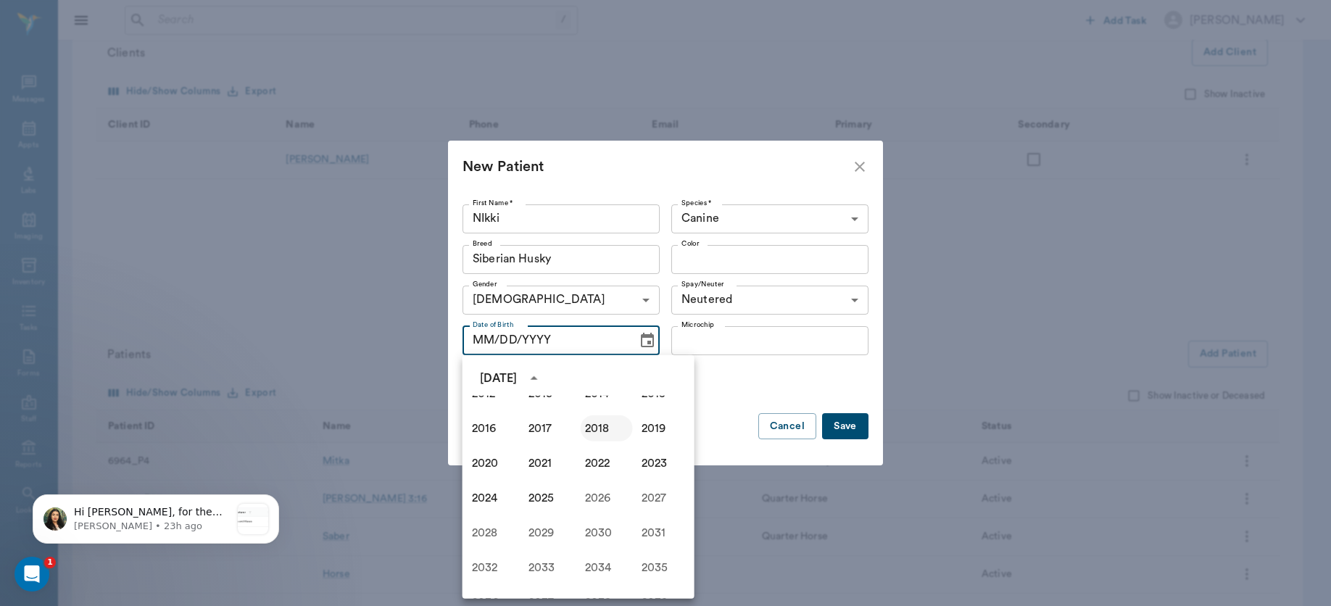
click at [595, 428] on button "2018" at bounding box center [607, 428] width 52 height 26
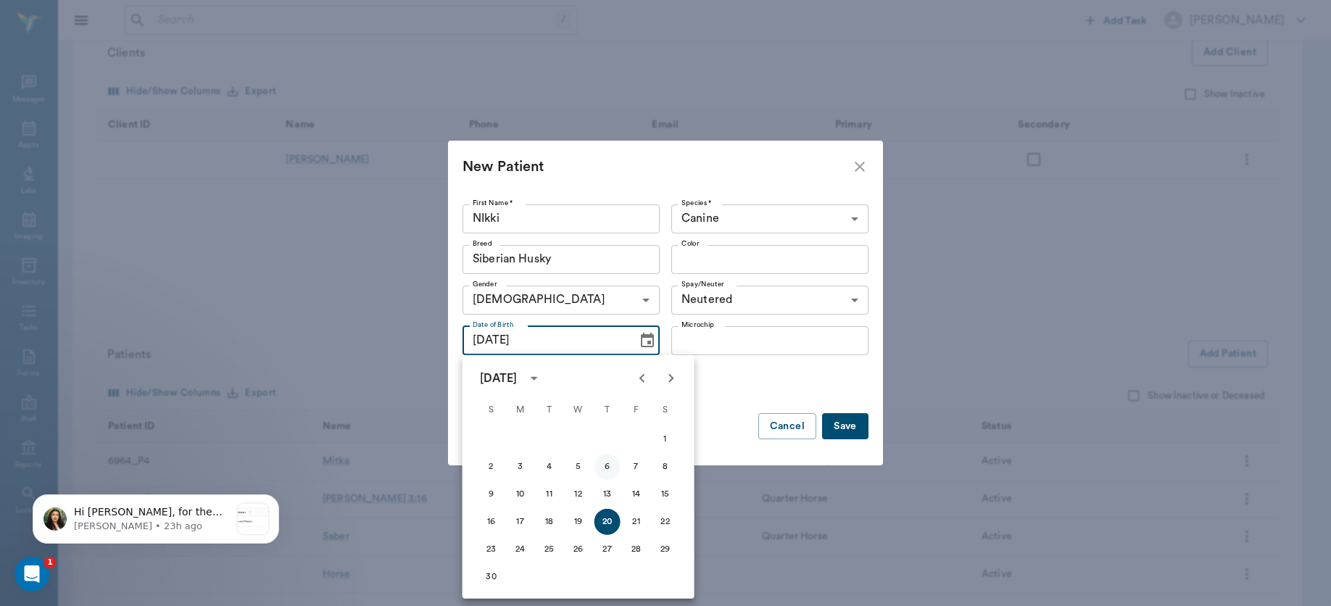
click at [607, 465] on button "6" at bounding box center [607, 467] width 26 height 26
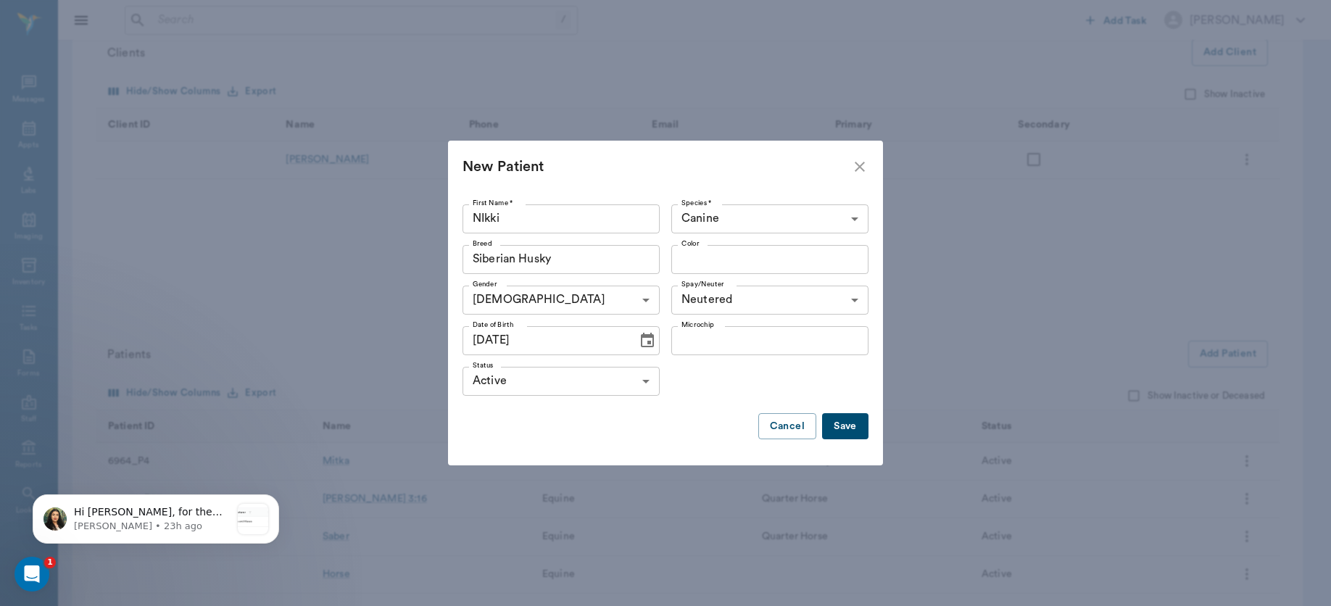
click at [639, 342] on icon "Choose date, selected date is Sep 6, 2018" at bounding box center [647, 340] width 17 height 17
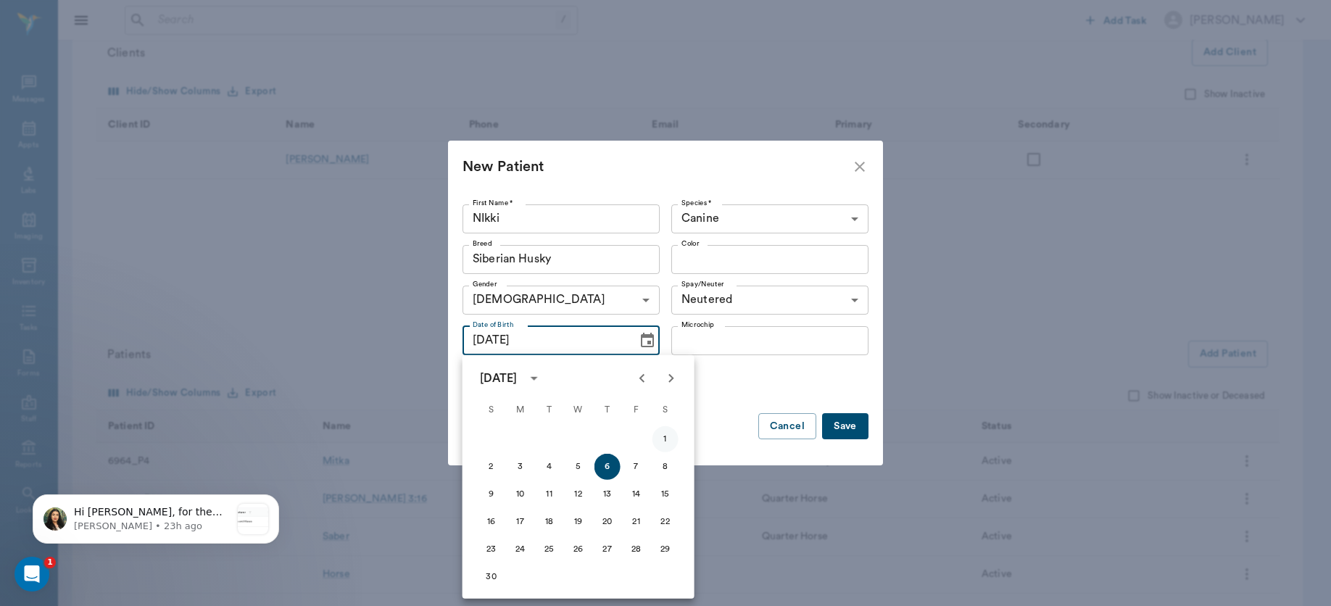
click at [665, 438] on button "1" at bounding box center [665, 439] width 26 height 26
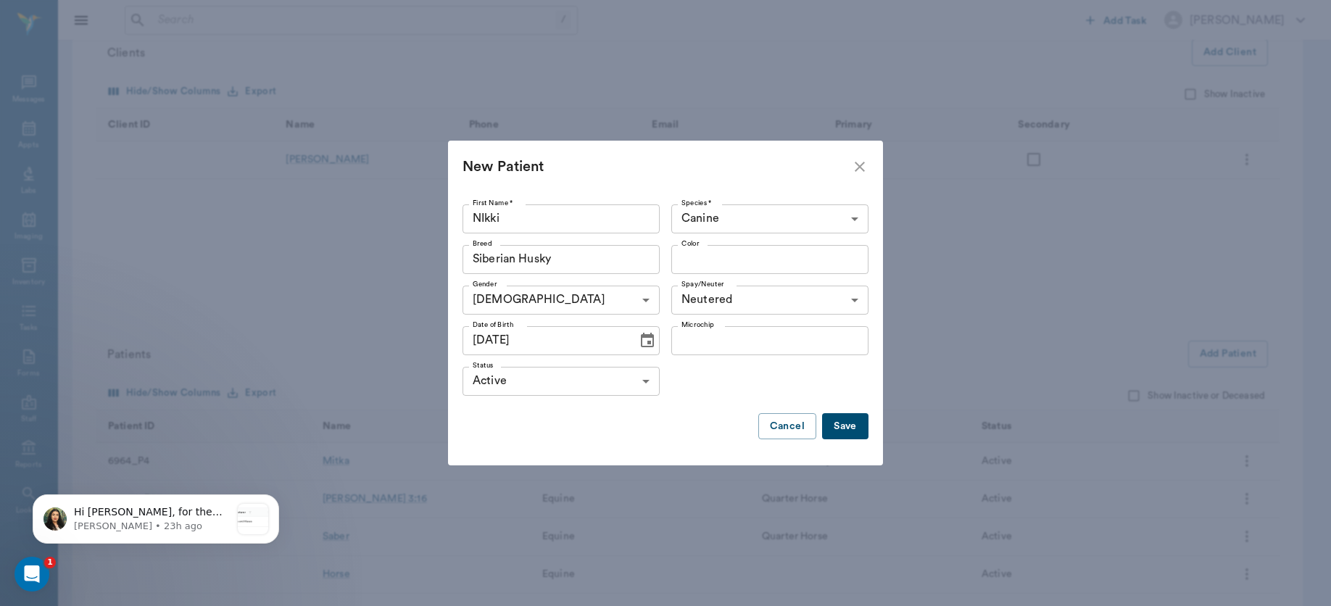
type input "[DATE]"
click at [765, 273] on div "Color" at bounding box center [769, 259] width 197 height 29
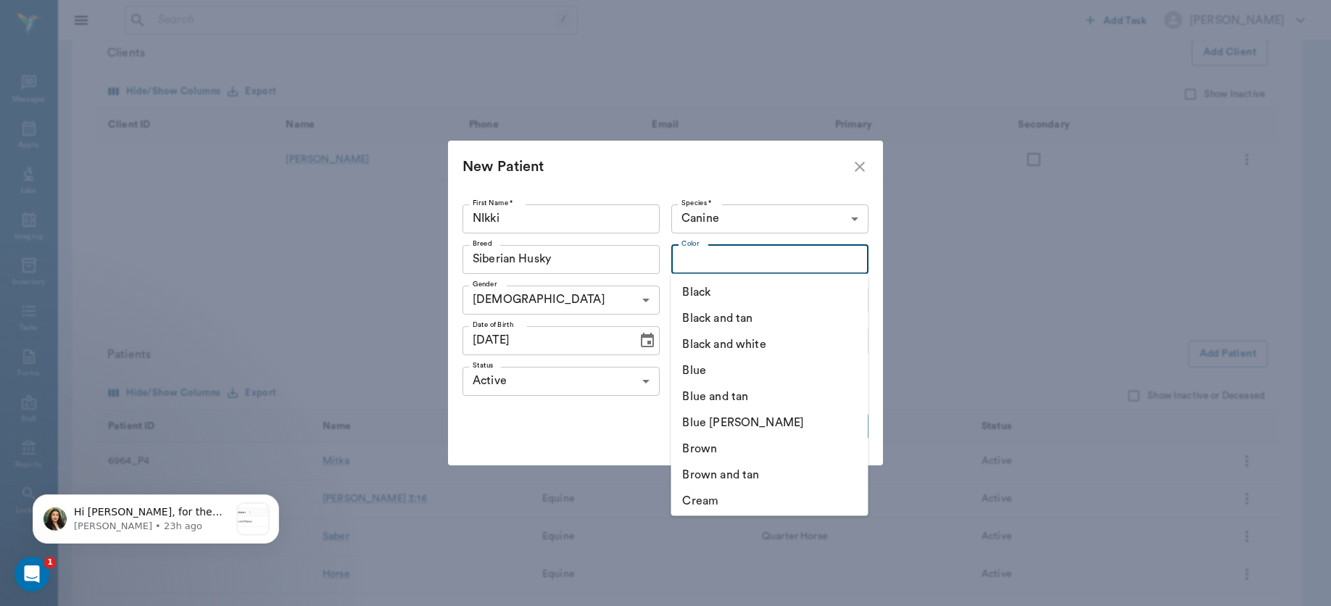
click at [765, 273] on ul "Black Black and tan Black and white Blue Blue and tan Blue [PERSON_NAME] and ta…" at bounding box center [768, 394] width 197 height 242
click at [716, 365] on li "White" at bounding box center [768, 370] width 197 height 26
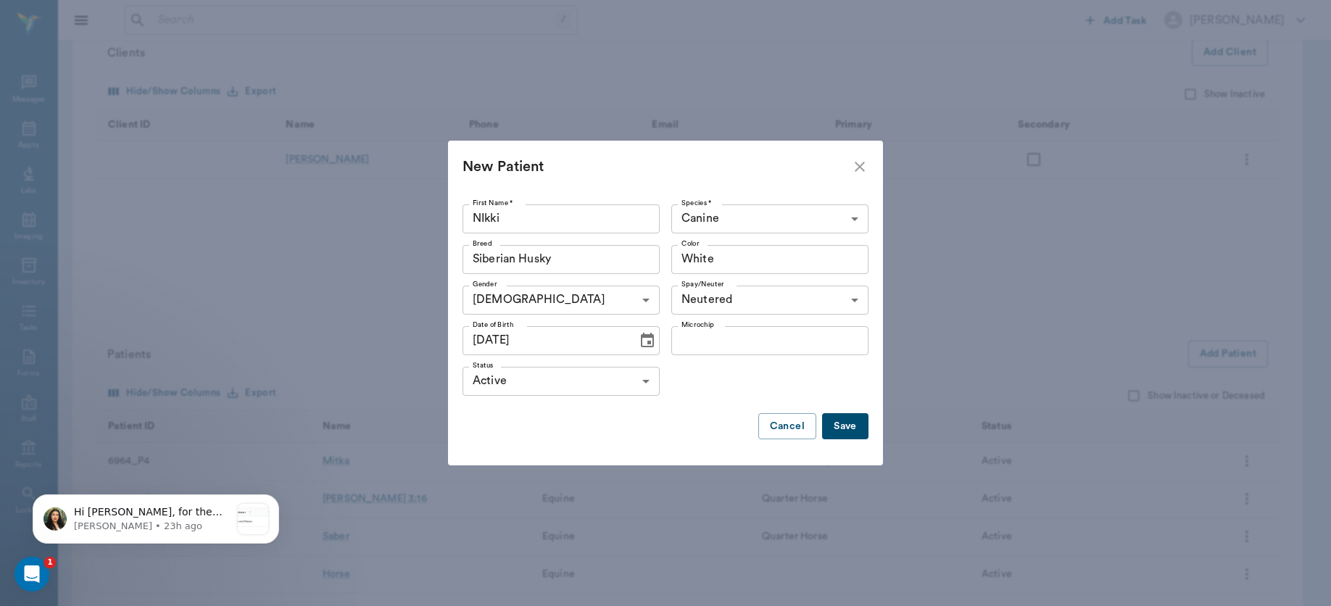
type input "White"
click at [846, 428] on button "Save" at bounding box center [845, 426] width 46 height 27
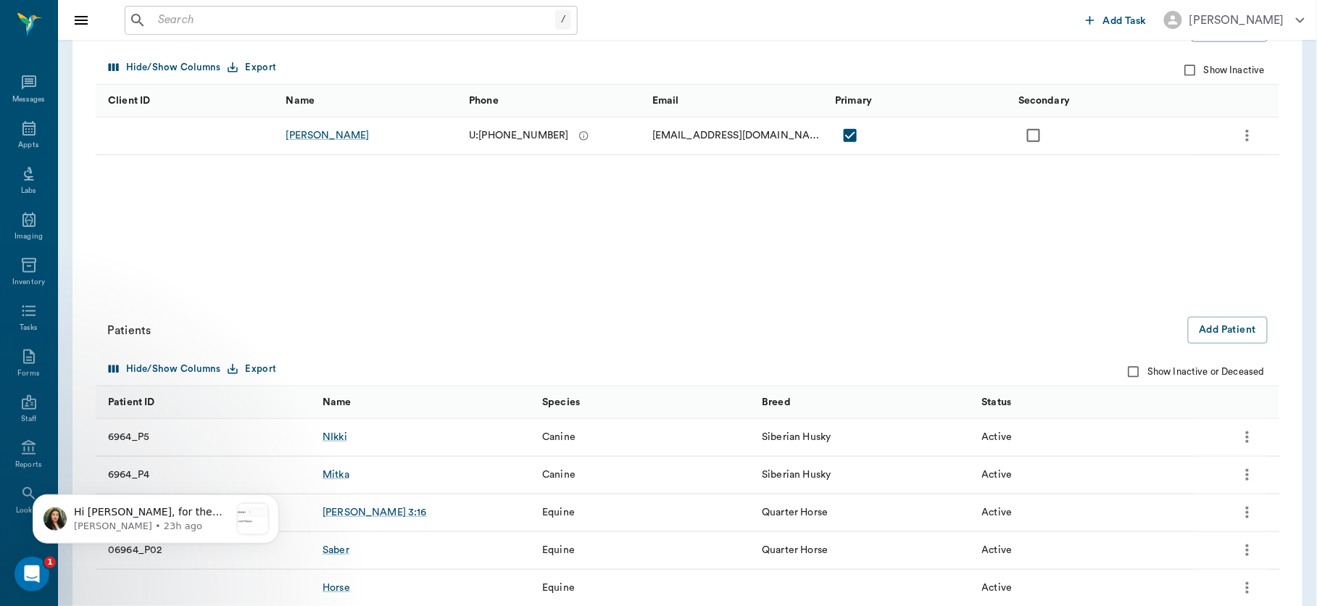
scroll to position [193, 0]
click at [331, 439] on div "NIkki" at bounding box center [335, 438] width 25 height 14
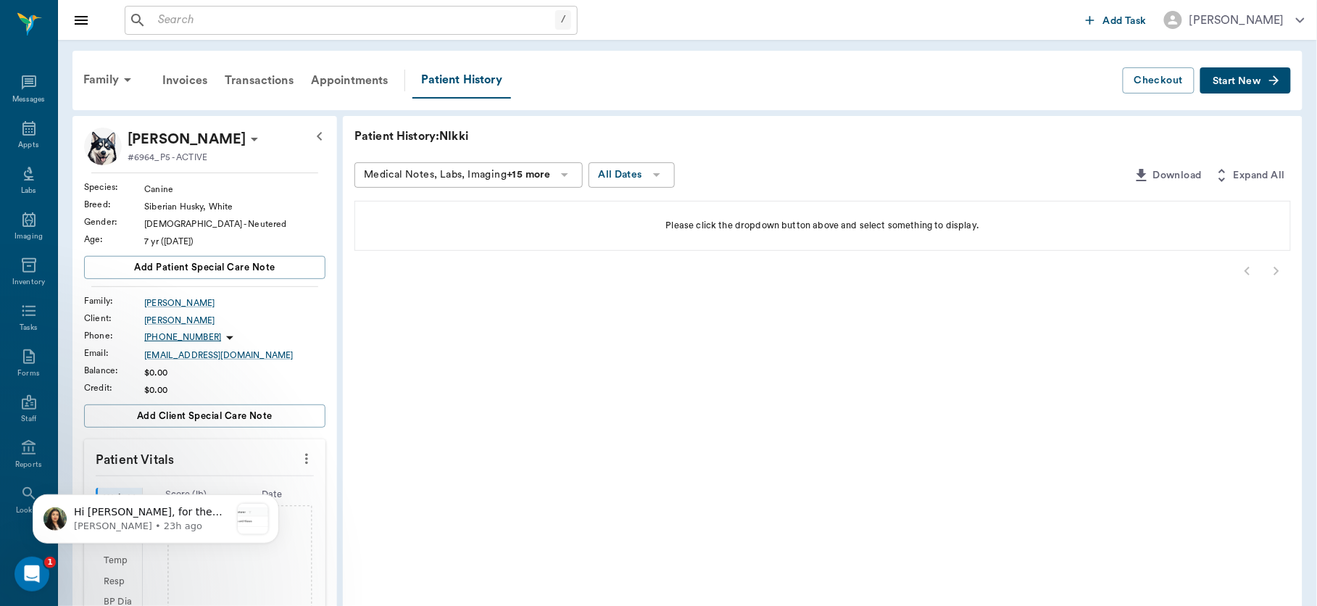
click at [1242, 81] on span "Start New" at bounding box center [1237, 81] width 49 height 0
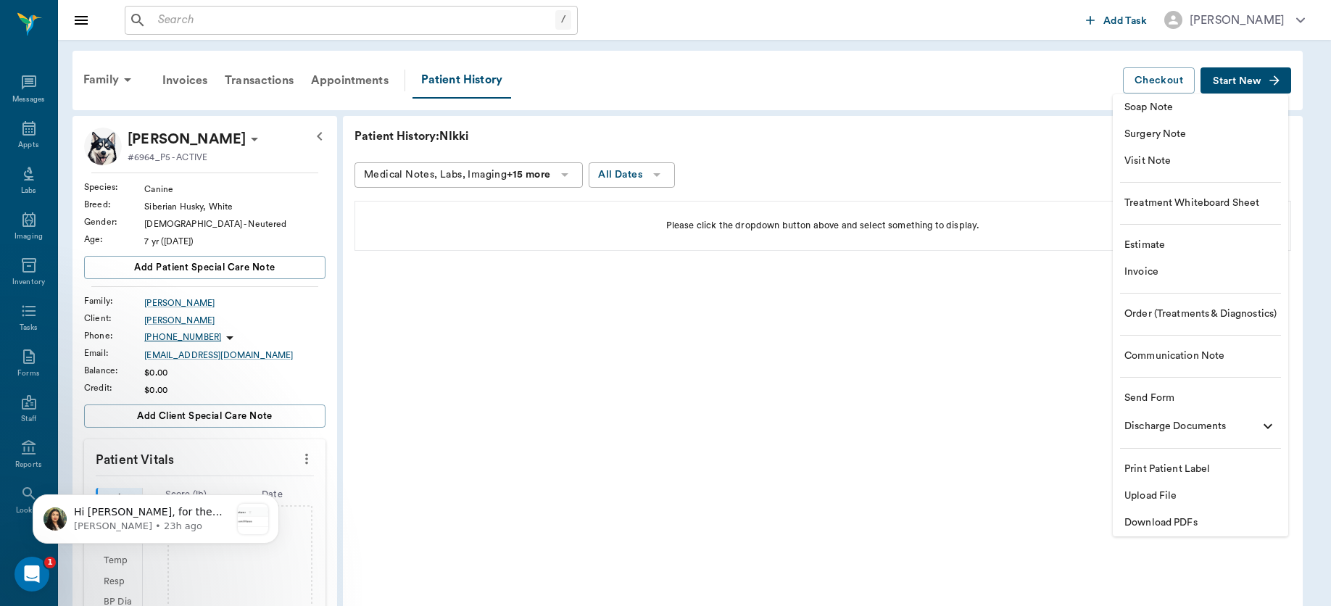
click at [1198, 110] on span "Soap Note" at bounding box center [1200, 107] width 152 height 15
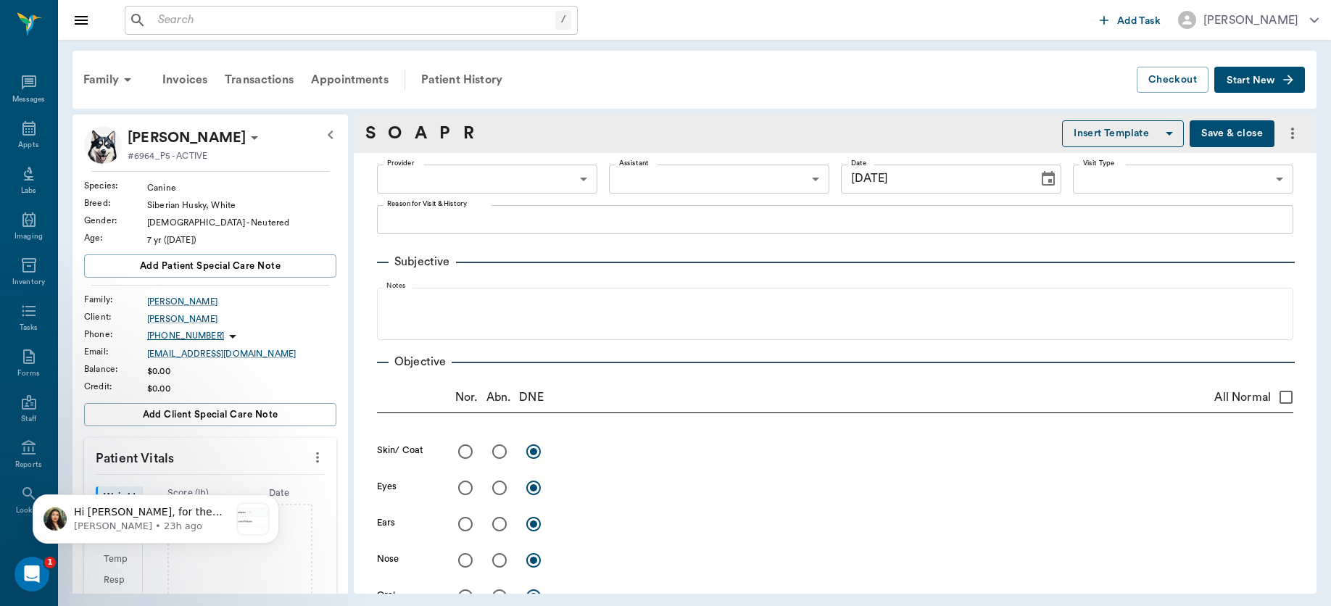
type input "[DATE]"
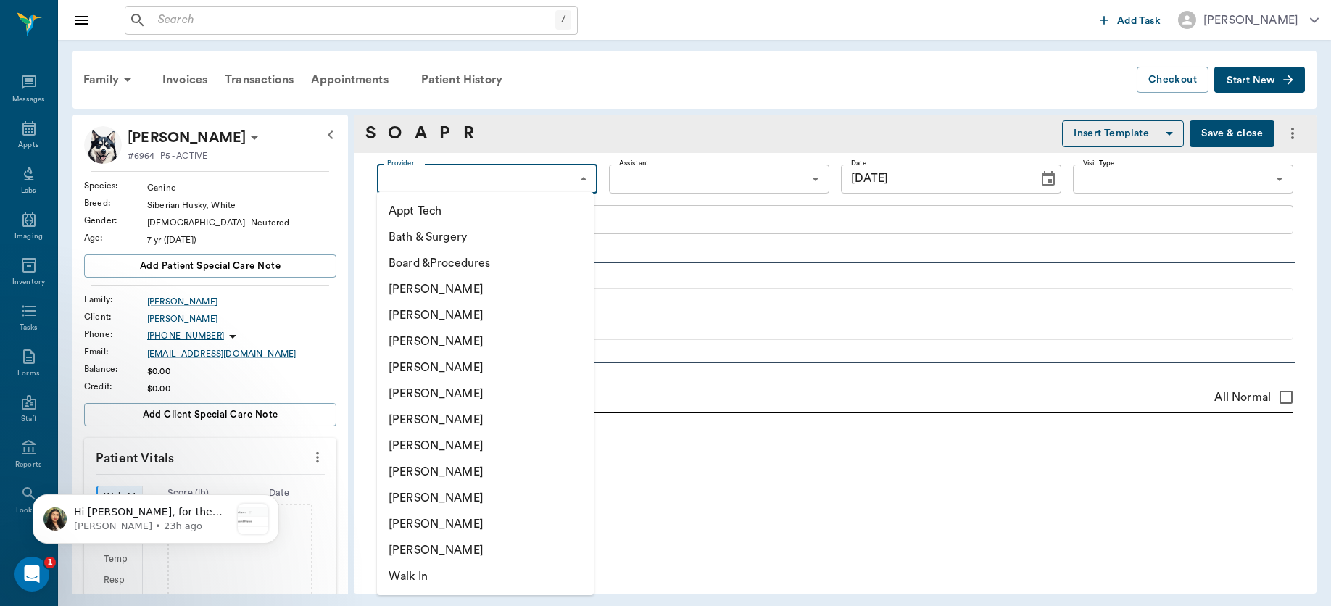
click at [570, 171] on body "/ ​ Add Task [PERSON_NAME] Nectar Messages Appts Labs Imaging Inventory Tasks F…" at bounding box center [665, 303] width 1331 height 606
click at [457, 365] on li "[PERSON_NAME]" at bounding box center [485, 367] width 217 height 26
type input "63ec2f075fda476ae8351a4d"
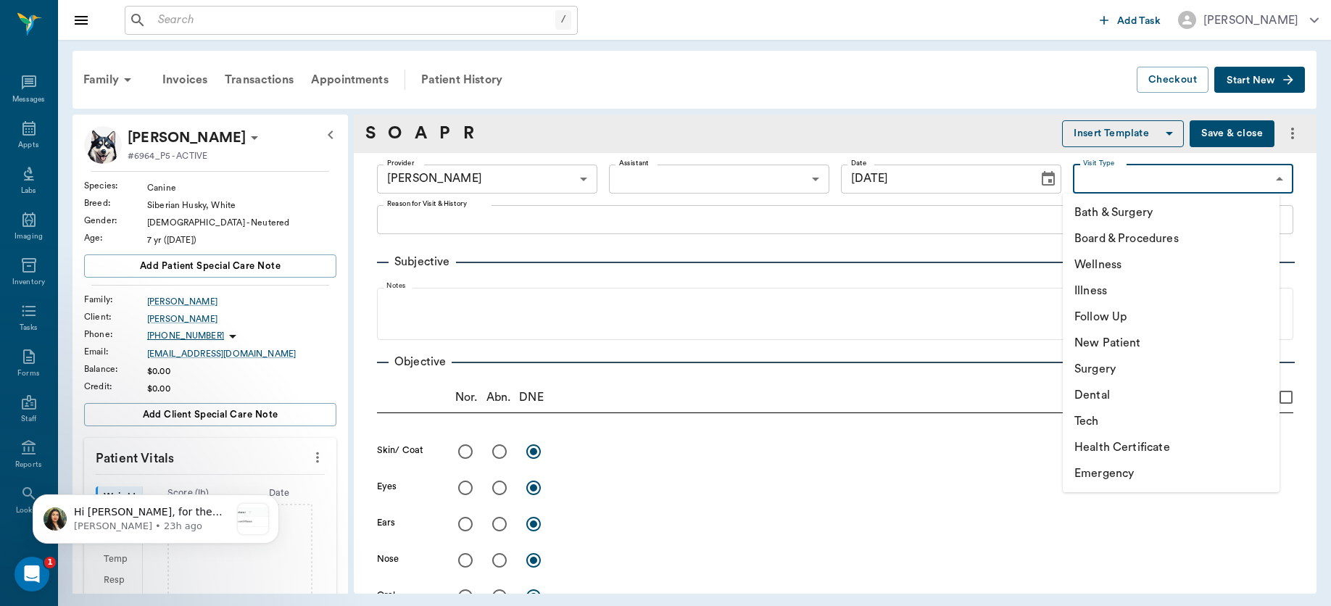
click at [1220, 179] on body "/ ​ Add Task [PERSON_NAME] Nectar Messages Appts Labs Imaging Inventory Tasks F…" at bounding box center [665, 303] width 1331 height 606
click at [1131, 259] on li "Wellness" at bounding box center [1171, 265] width 217 height 26
type input "65d2be4f46e3a538d89b8c14"
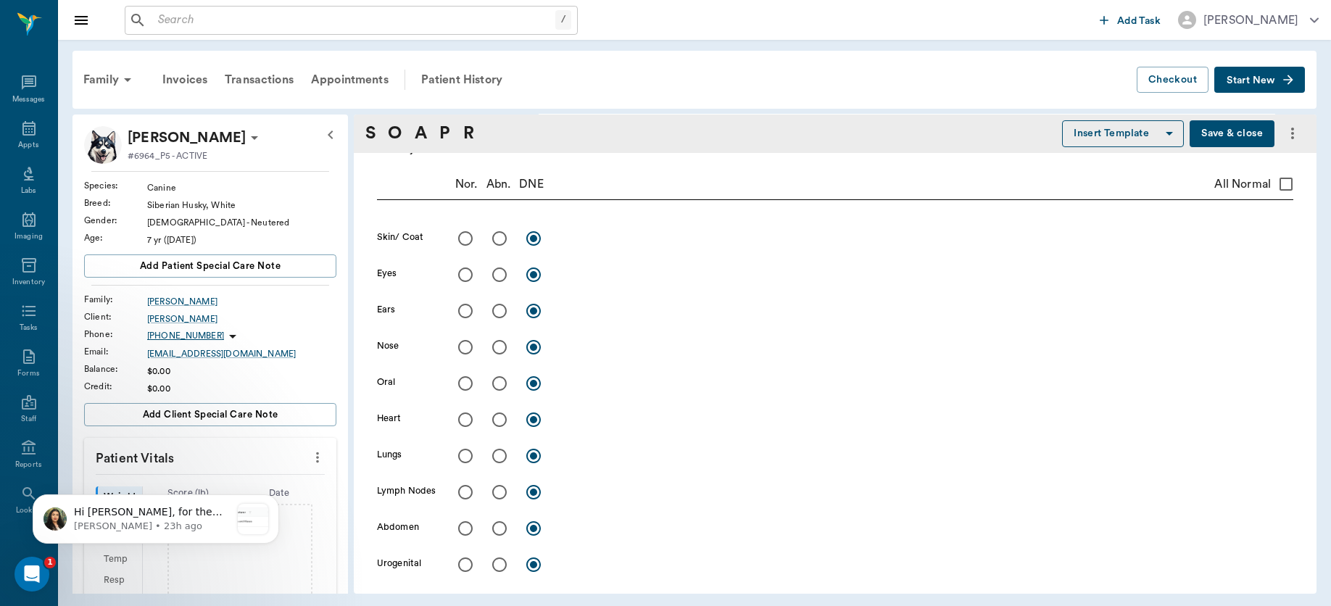
scroll to position [286, 0]
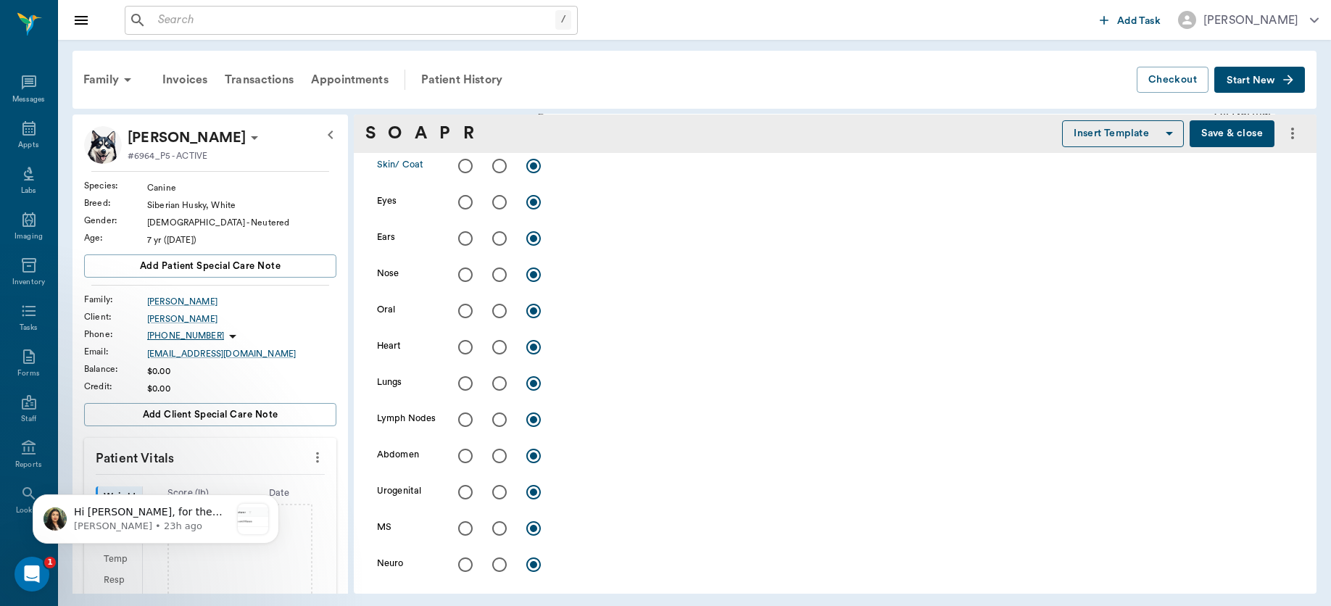
click at [462, 170] on input "radio" at bounding box center [465, 166] width 30 height 30
radio input "true"
click at [461, 209] on input "radio" at bounding box center [465, 202] width 30 height 30
radio input "true"
click at [462, 246] on input "radio" at bounding box center [465, 238] width 30 height 30
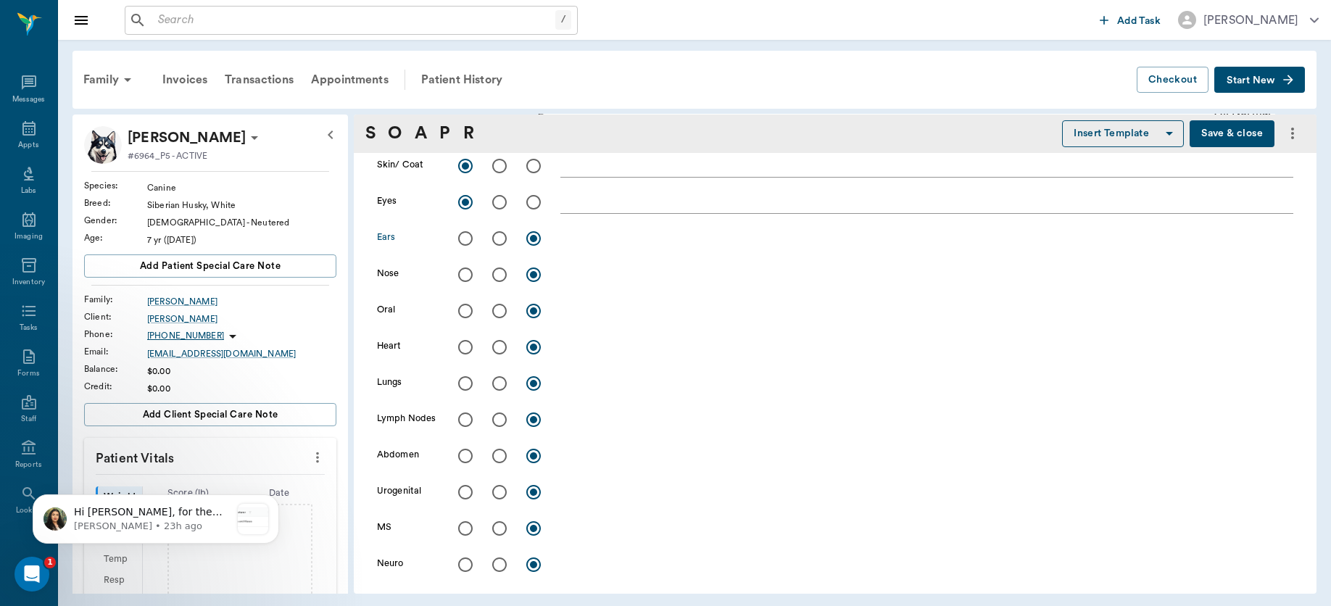
radio input "true"
click at [467, 278] on input "radio" at bounding box center [465, 274] width 30 height 30
radio input "true"
click at [465, 309] on input "radio" at bounding box center [465, 311] width 30 height 30
radio input "true"
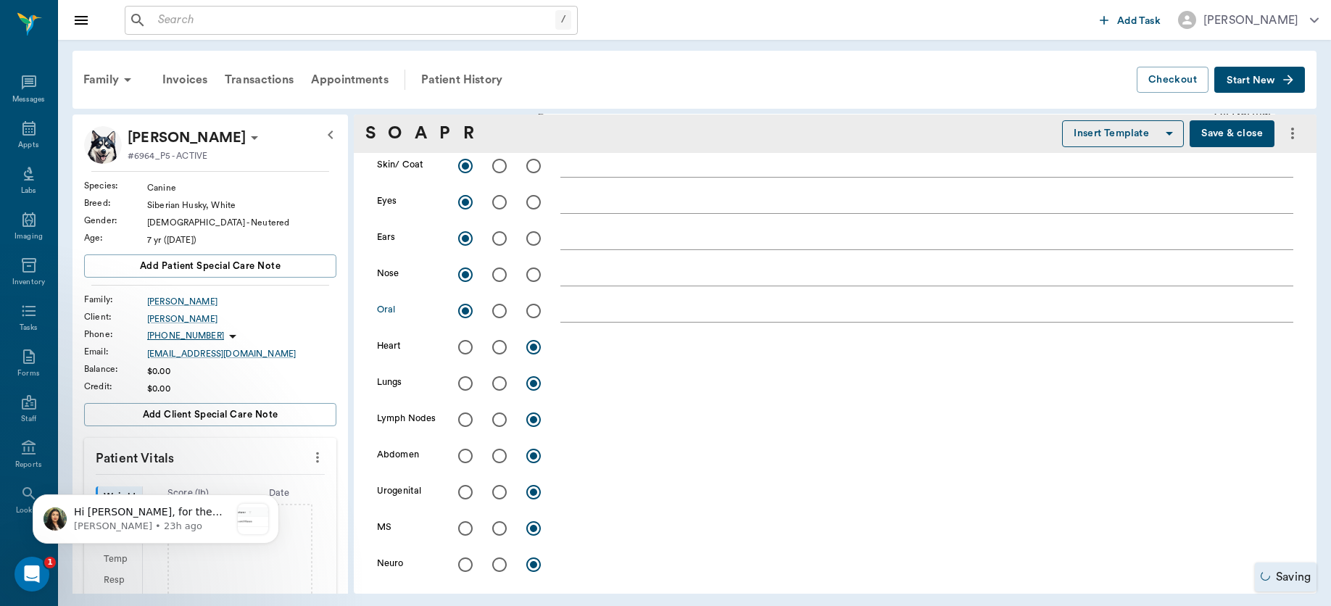
click at [461, 348] on input "radio" at bounding box center [465, 347] width 30 height 30
radio input "true"
click at [461, 375] on input "radio" at bounding box center [465, 383] width 30 height 30
radio input "true"
click at [461, 419] on input "radio" at bounding box center [465, 419] width 30 height 30
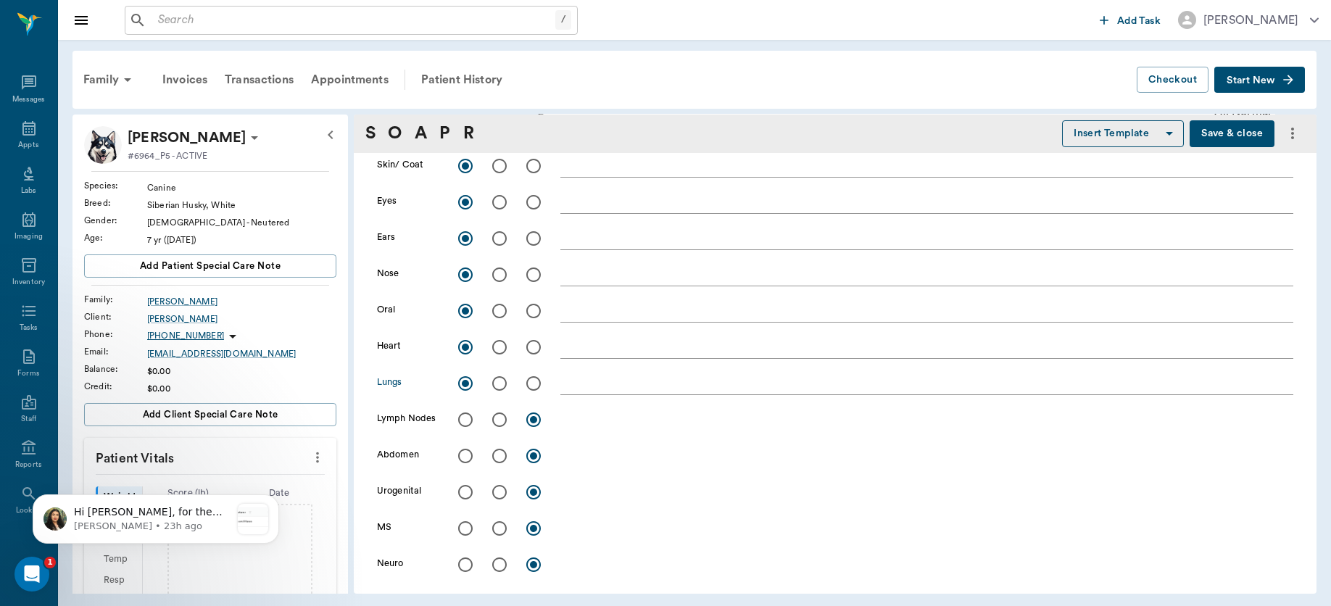
radio input "true"
click at [462, 449] on input "radio" at bounding box center [465, 456] width 30 height 30
radio input "true"
click at [465, 491] on input "radio" at bounding box center [465, 492] width 30 height 30
radio input "true"
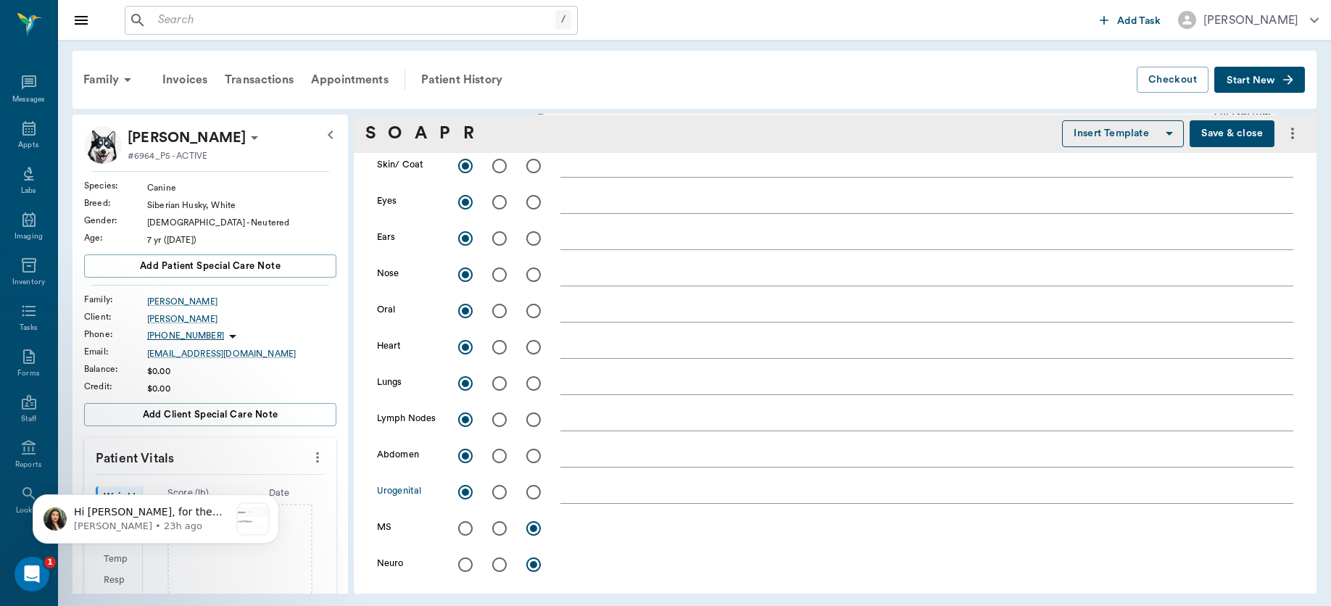
click at [465, 528] on input "radio" at bounding box center [465, 528] width 30 height 30
radio input "true"
click at [462, 559] on input "radio" at bounding box center [465, 564] width 30 height 30
radio input "true"
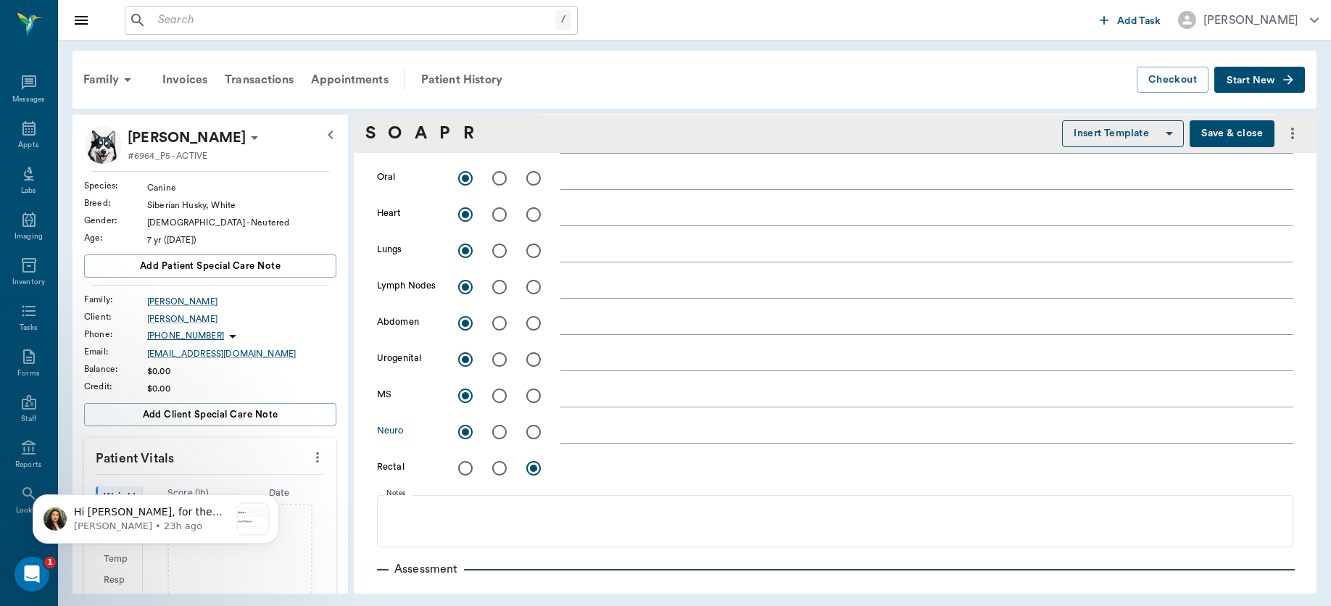
click at [604, 431] on textarea at bounding box center [926, 431] width 733 height 17
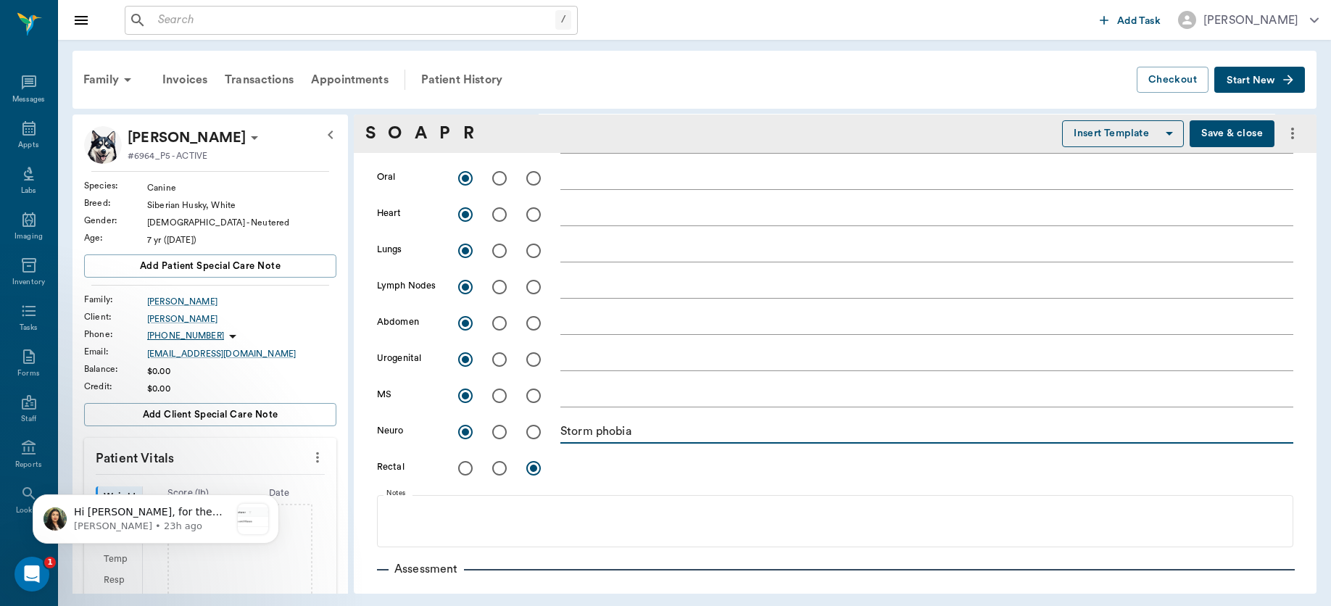
type textarea "Storm phobia"
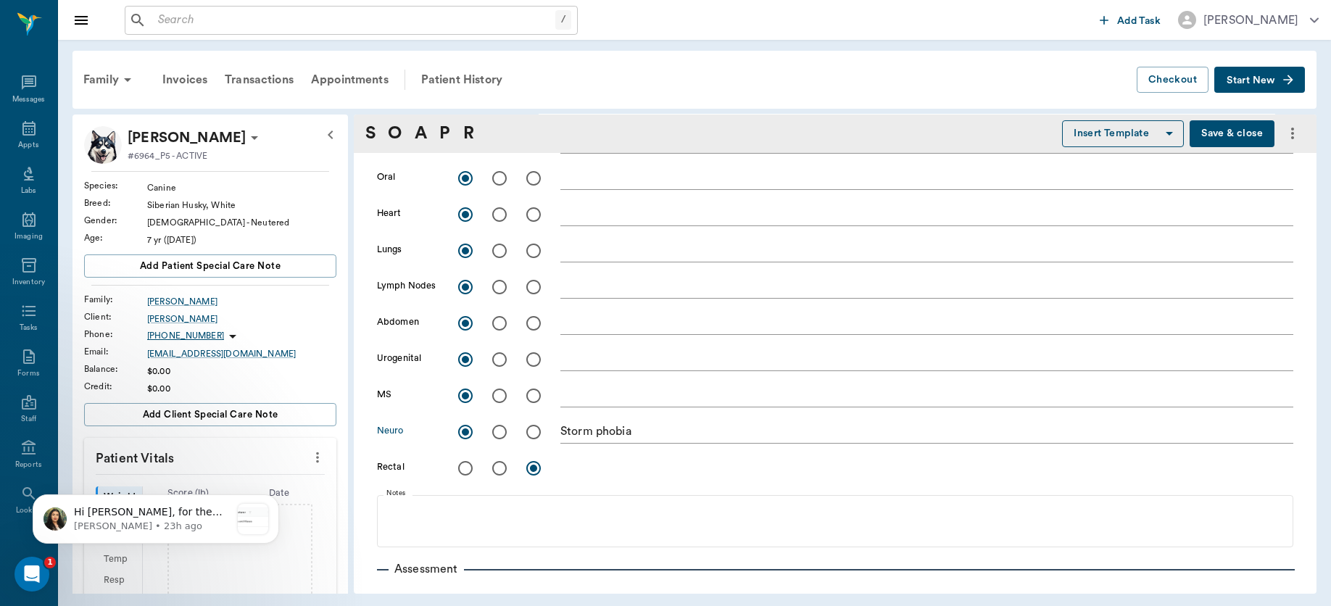
click at [496, 431] on input "radio" at bounding box center [499, 432] width 30 height 30
radio input "true"
click at [462, 466] on input "radio" at bounding box center [465, 468] width 30 height 30
radio input "true"
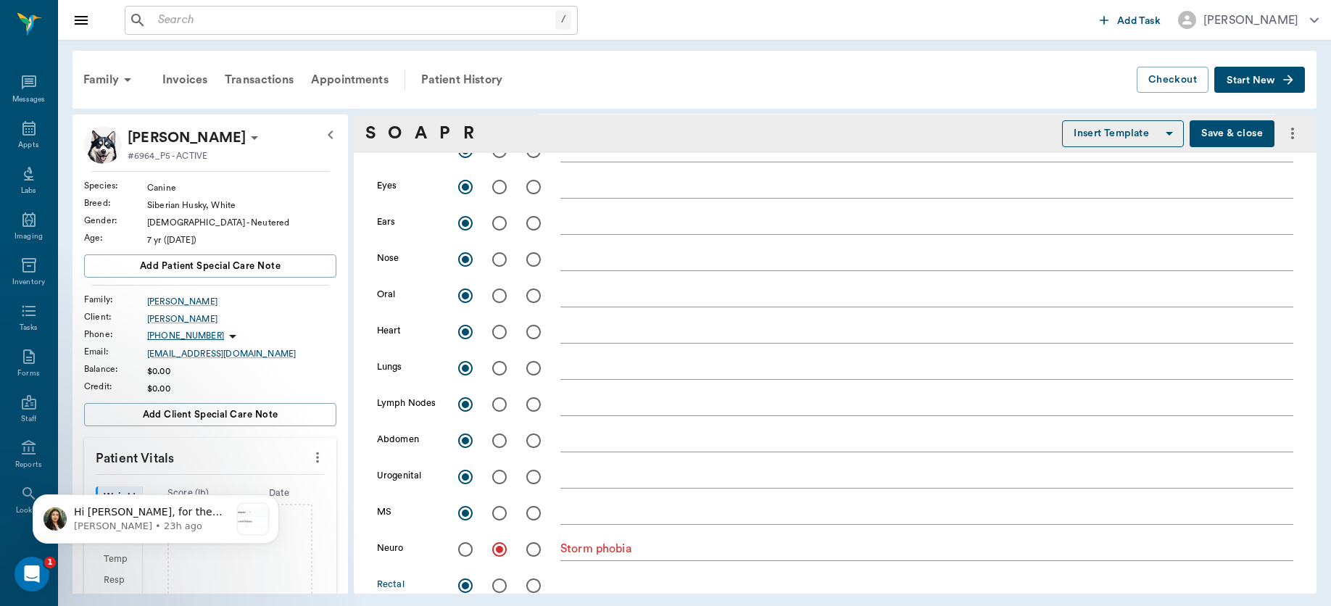
scroll to position [228, 0]
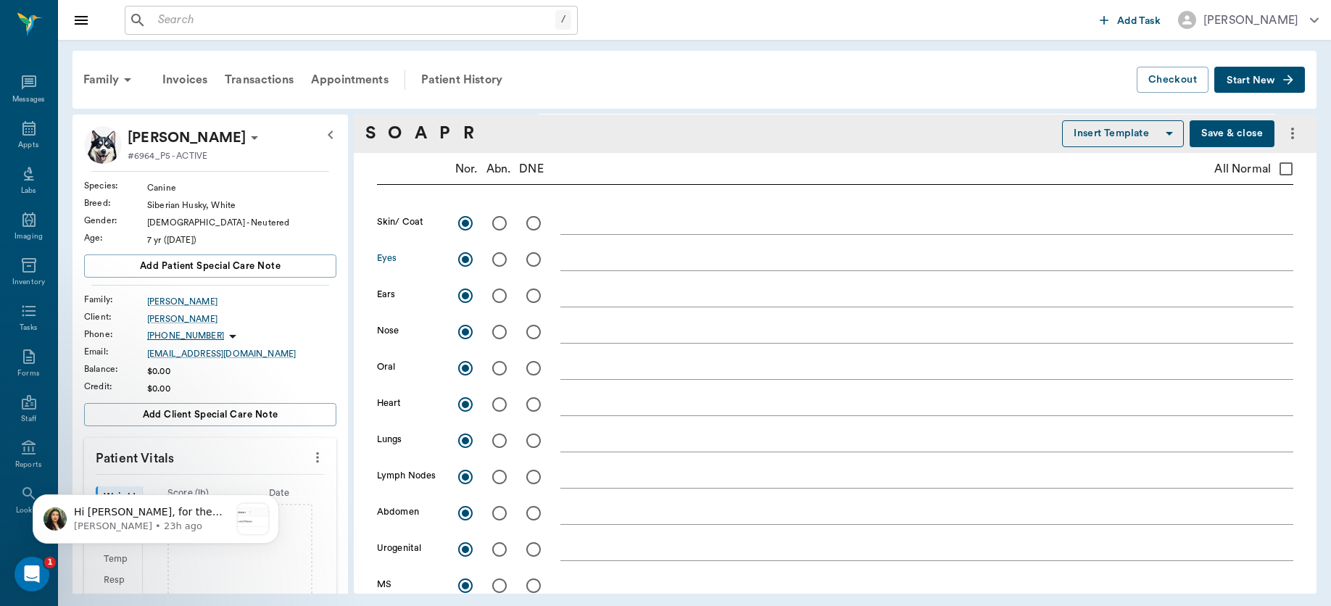
click at [494, 259] on input "radio" at bounding box center [499, 259] width 30 height 30
radio input "true"
click at [571, 261] on textarea at bounding box center [926, 259] width 733 height 17
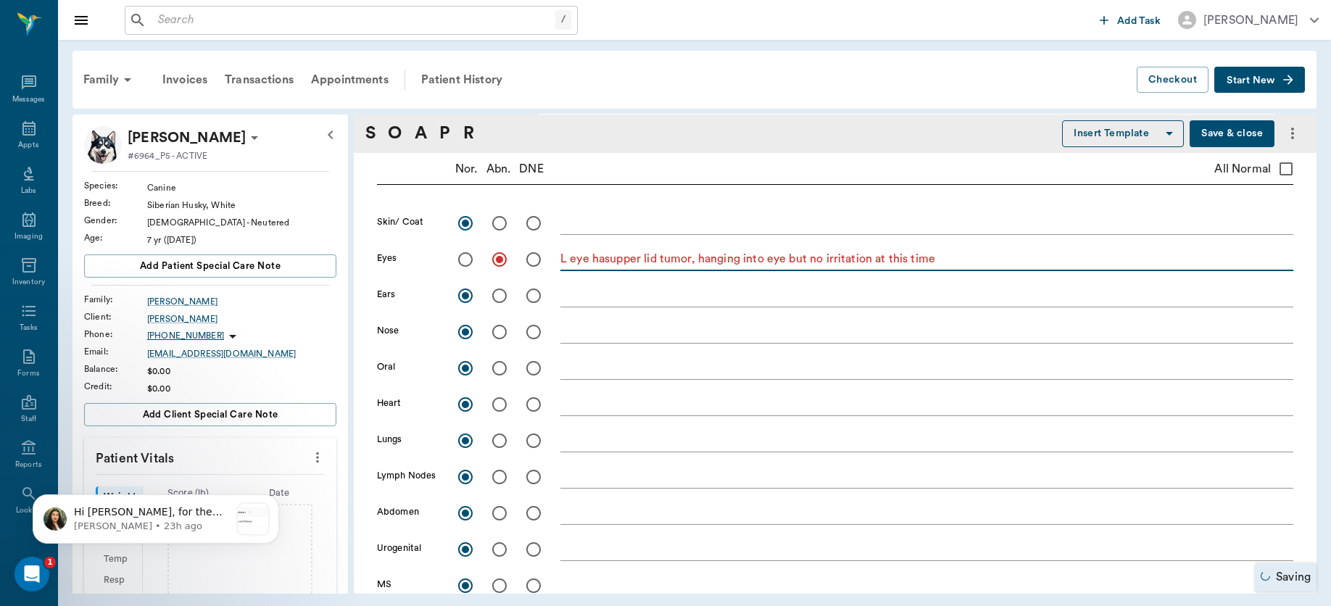
click at [614, 264] on textarea "L eye hasupper lid tumor, hanging into eye but no irritation at this time" at bounding box center [926, 259] width 733 height 17
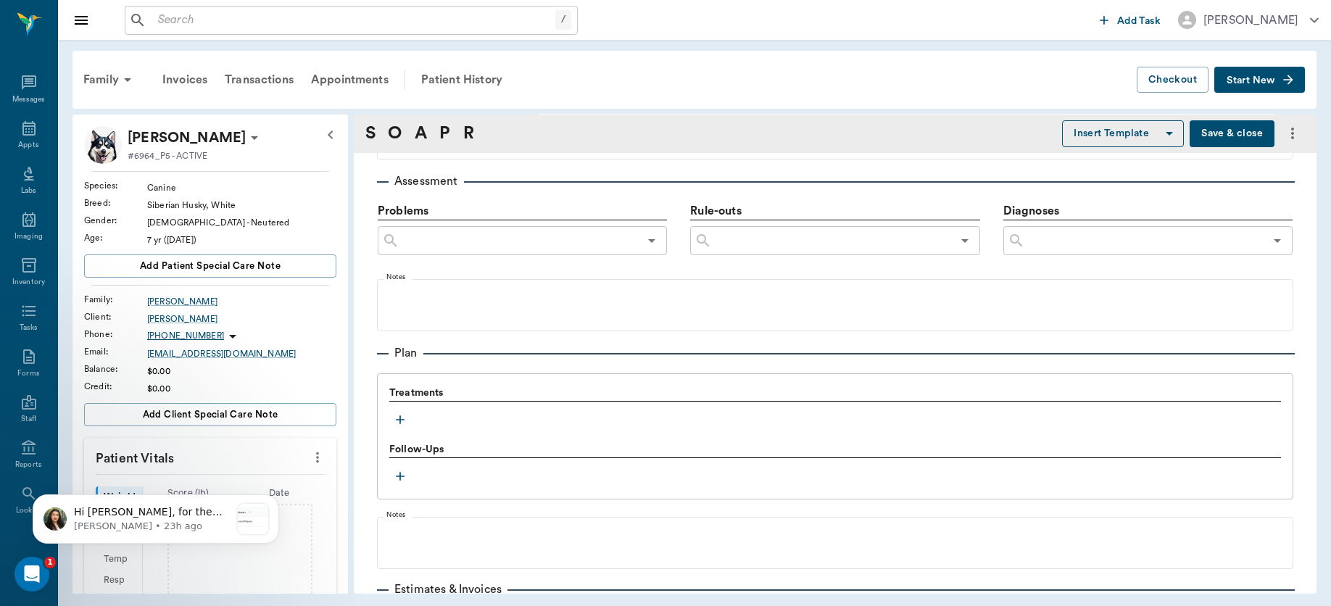
scroll to position [916, 0]
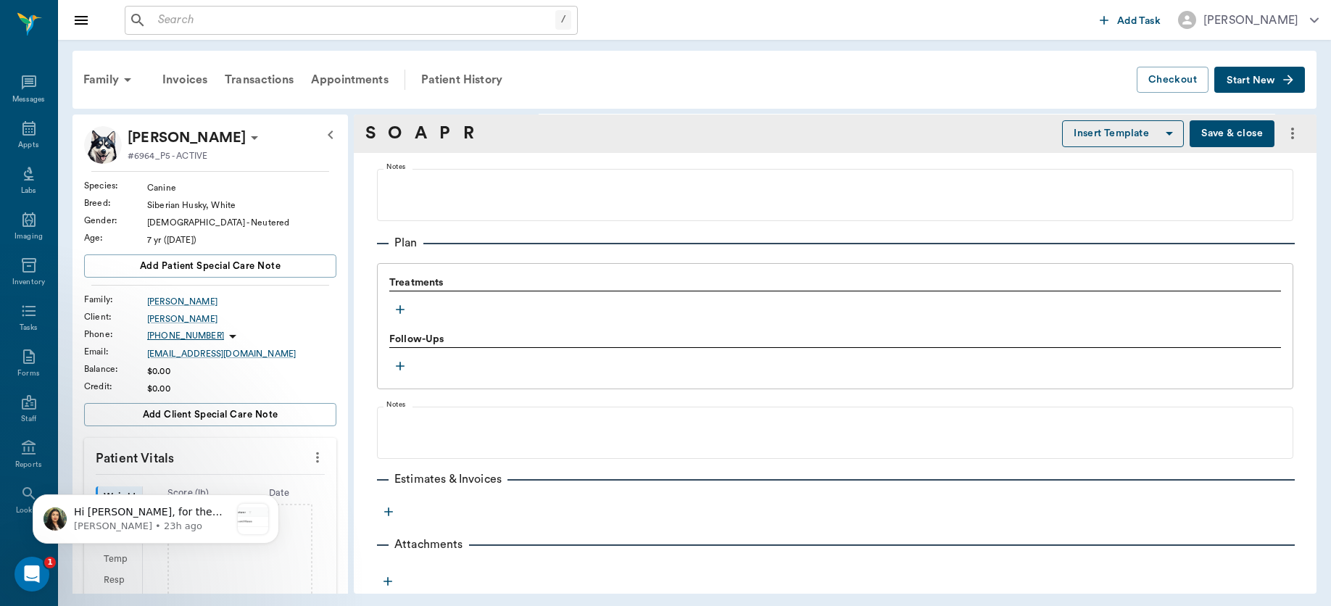
type textarea "L eye has upper lid tumor, hanging into eye but no irritation at this time"
click at [400, 307] on icon "button" at bounding box center [400, 309] width 9 height 9
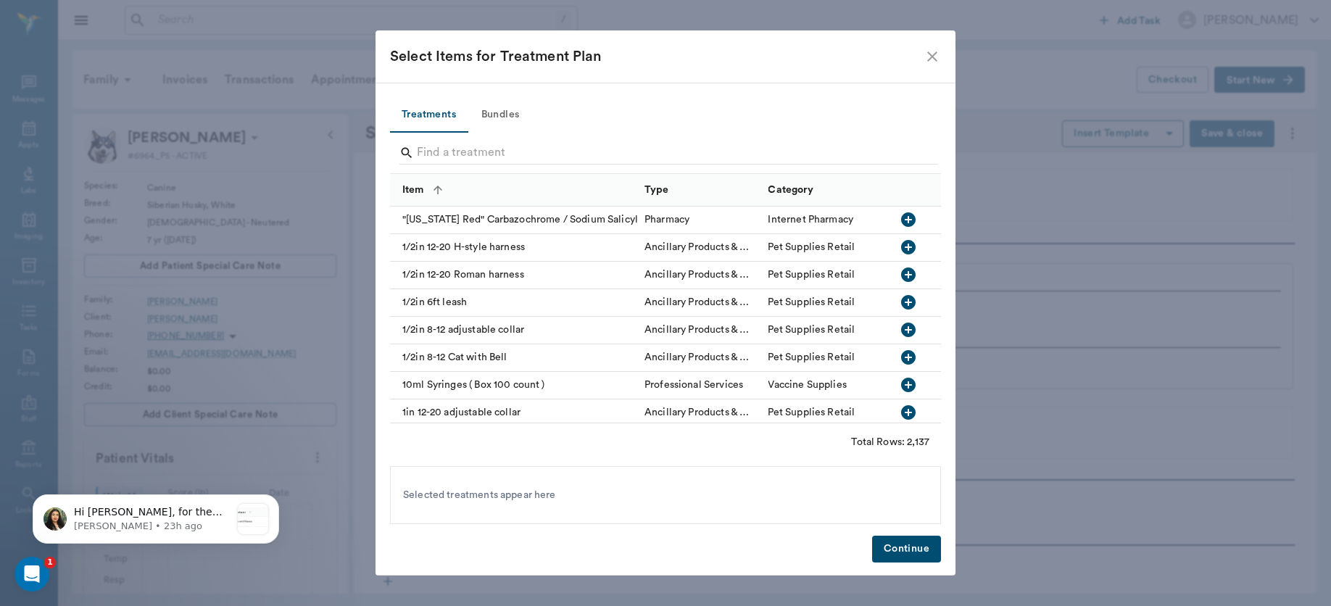
click at [400, 307] on div "1/2in 6ft leash" at bounding box center [513, 303] width 247 height 28
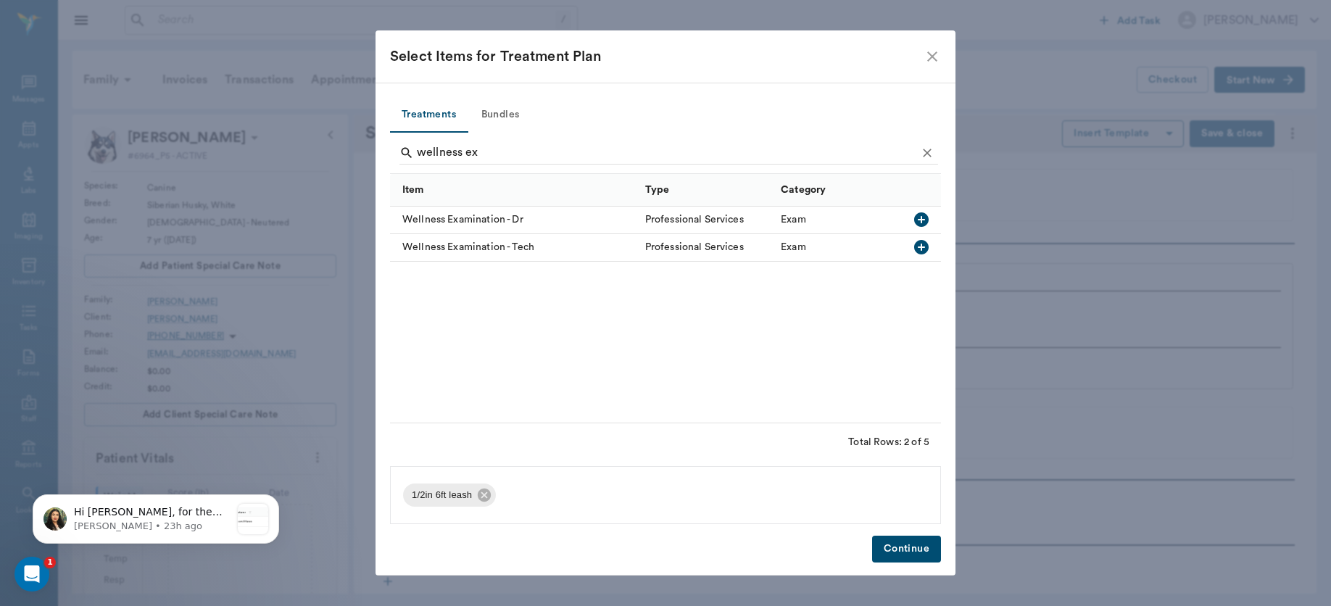
click at [920, 217] on icon "button" at bounding box center [921, 219] width 14 height 14
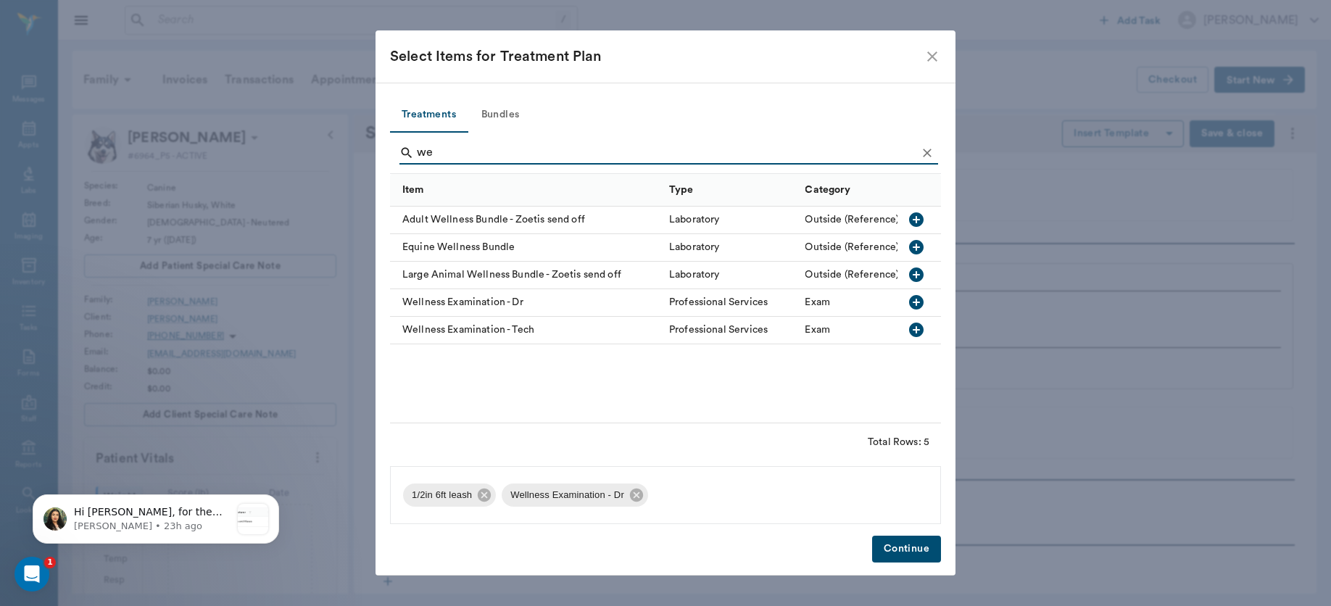
type input "w"
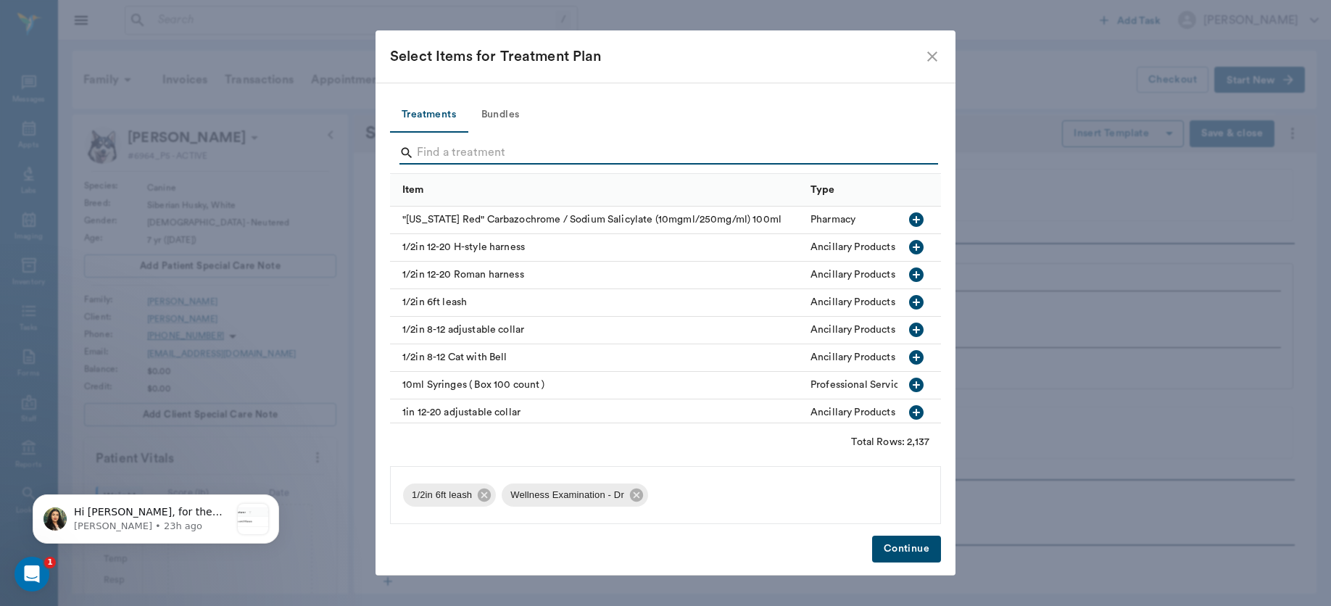
click at [502, 115] on button "Bundles" at bounding box center [499, 115] width 65 height 35
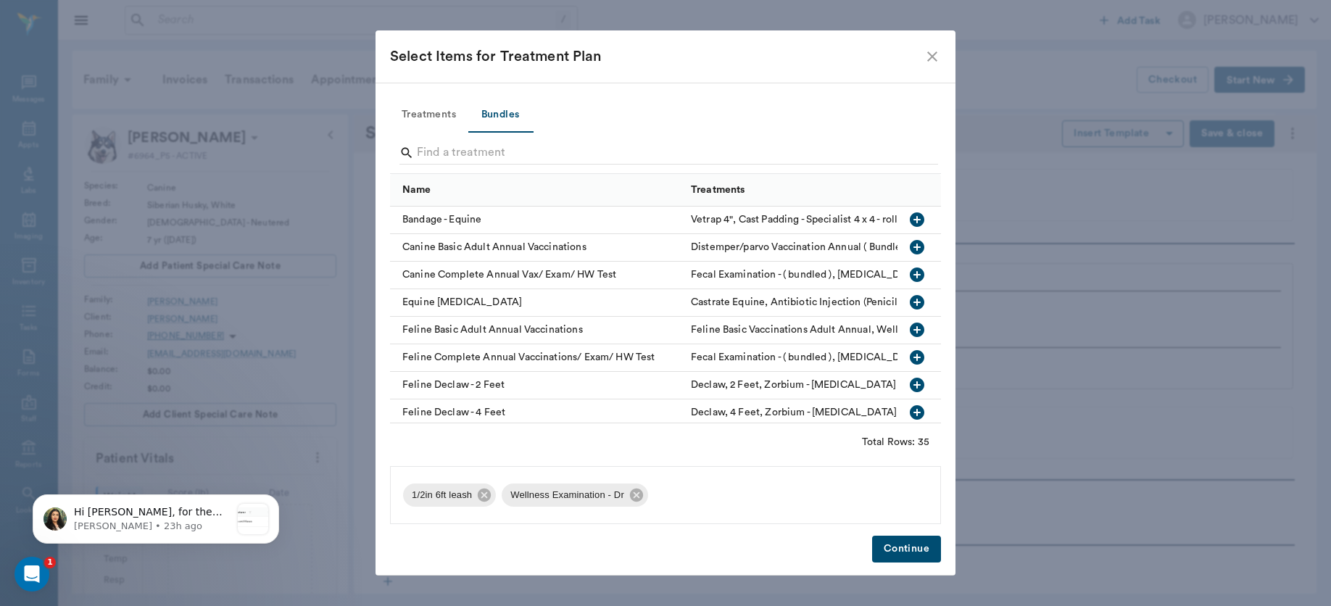
click at [908, 247] on icon "button" at bounding box center [916, 246] width 17 height 17
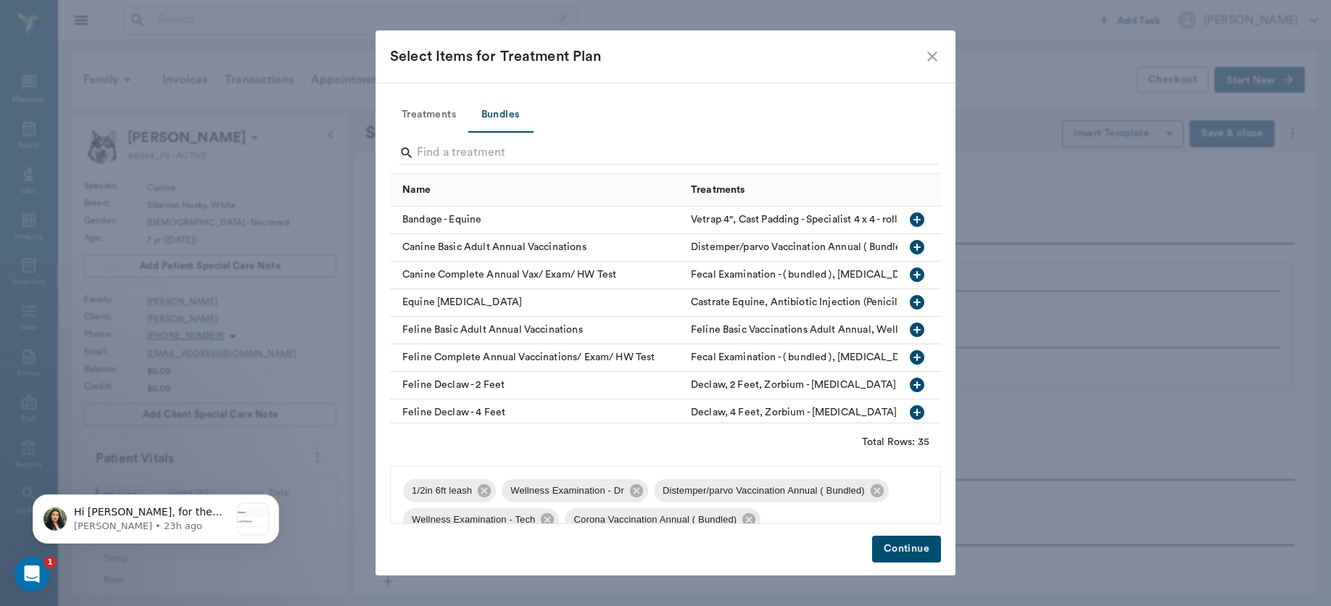
click at [412, 116] on button "Treatments" at bounding box center [429, 115] width 78 height 35
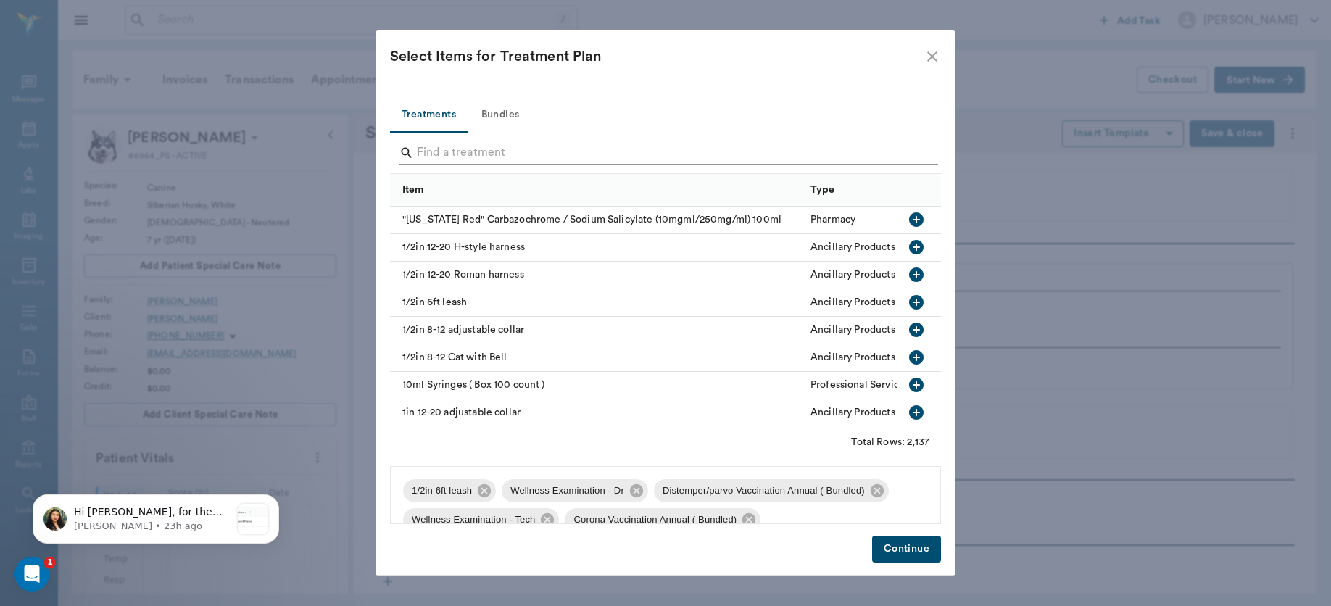
click at [439, 157] on input "Search" at bounding box center [666, 152] width 499 height 23
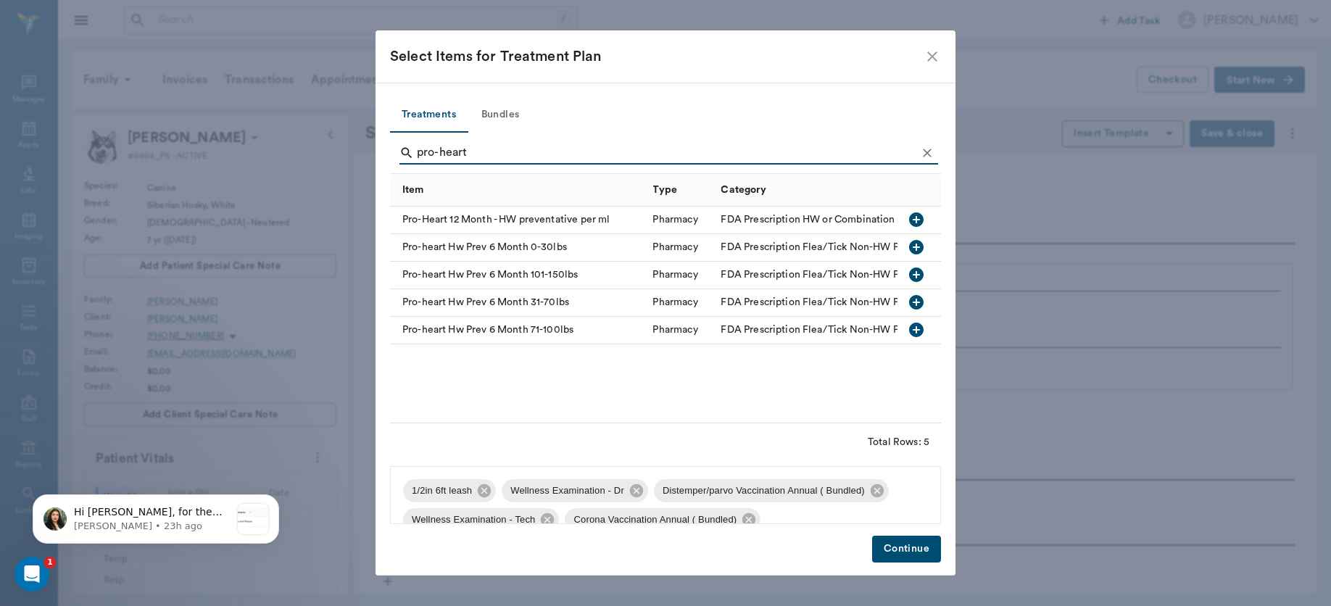
click at [918, 217] on icon "button" at bounding box center [916, 219] width 14 height 14
type input "p"
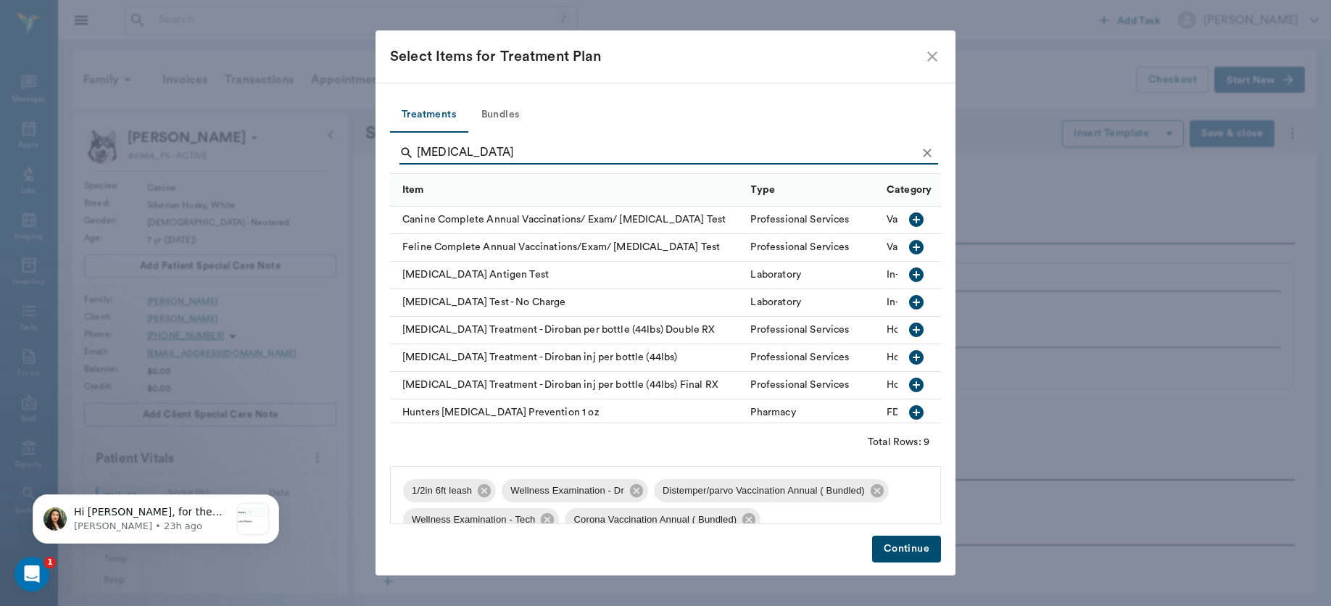
type input "[MEDICAL_DATA]"
click at [909, 278] on icon "button" at bounding box center [916, 274] width 14 height 14
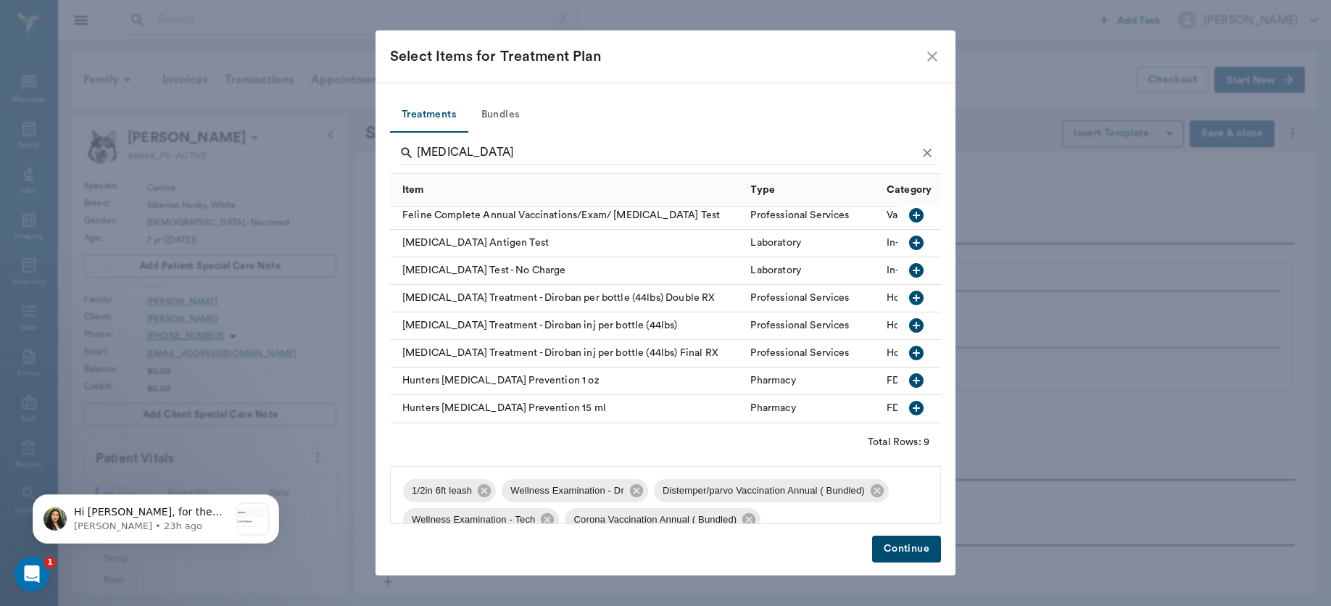
scroll to position [136, 0]
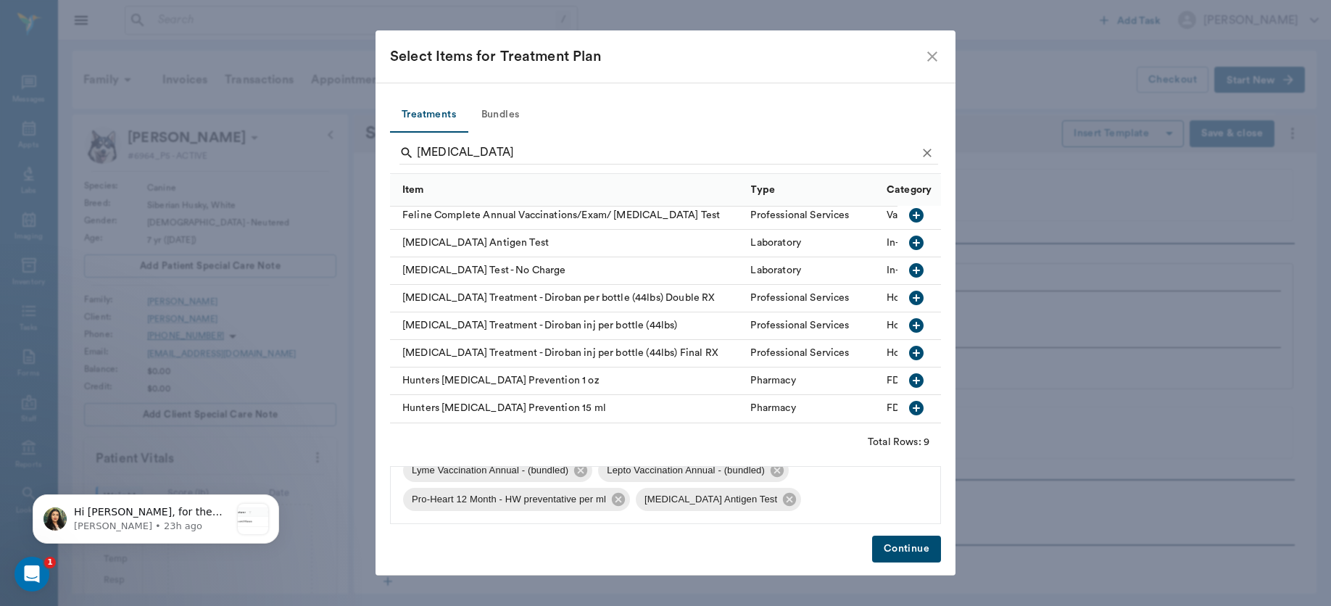
click at [909, 550] on button "Continue" at bounding box center [906, 549] width 69 height 27
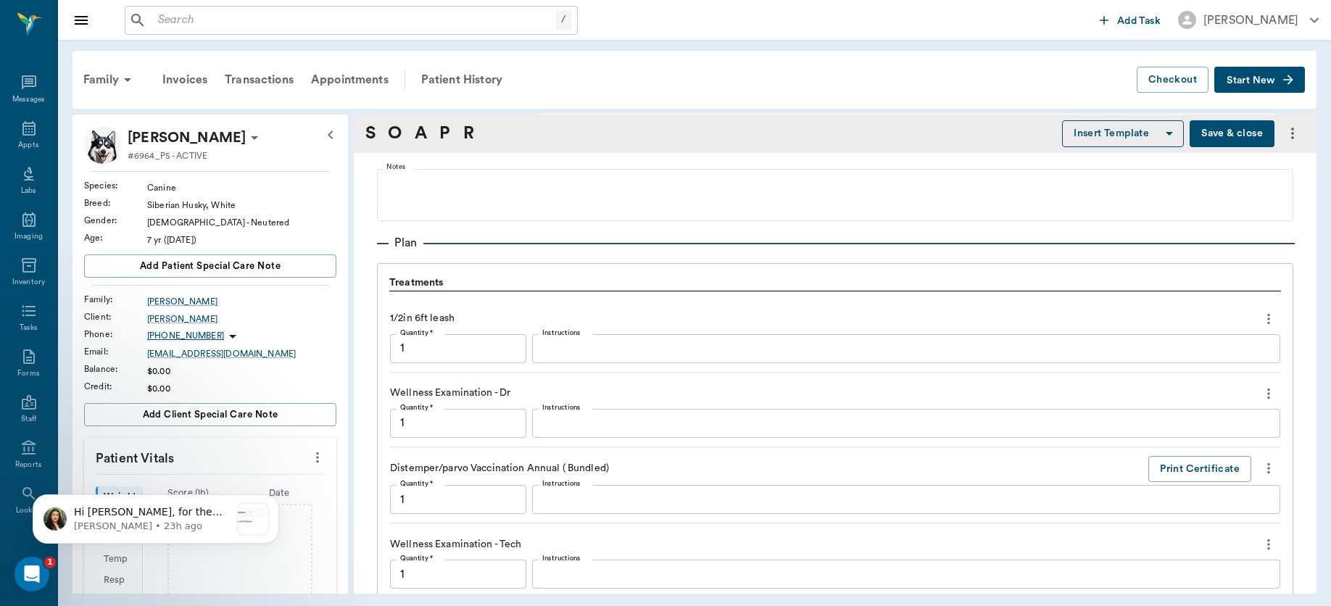
scroll to position [1955, 0]
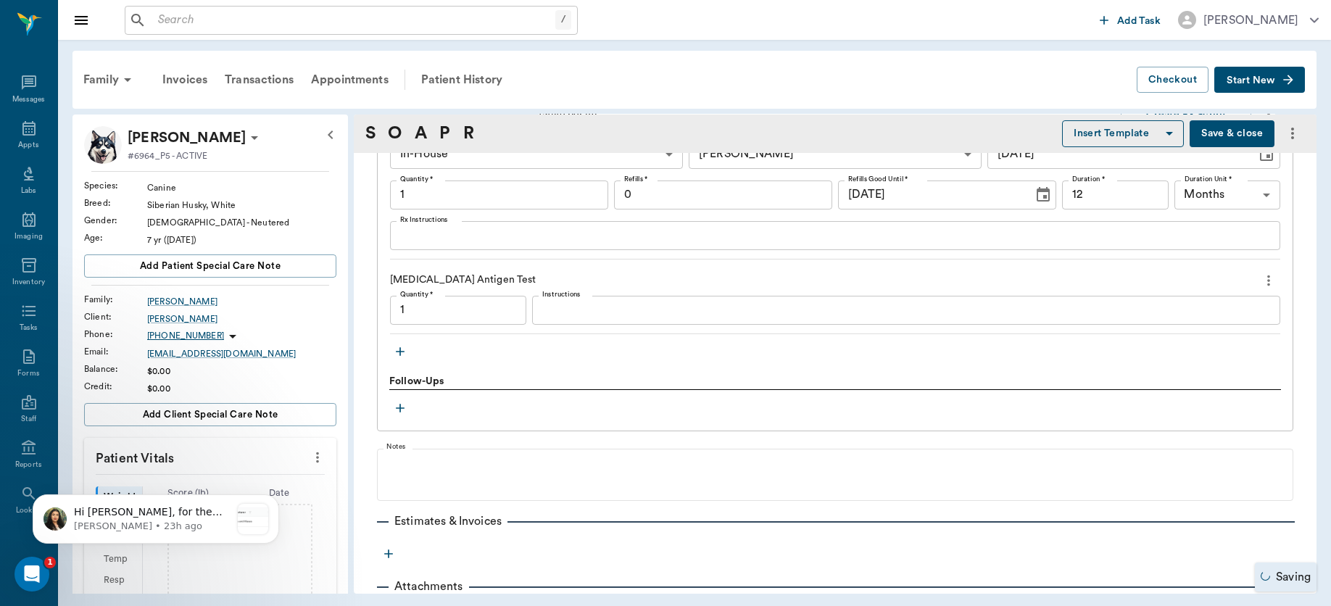
type input "1.00"
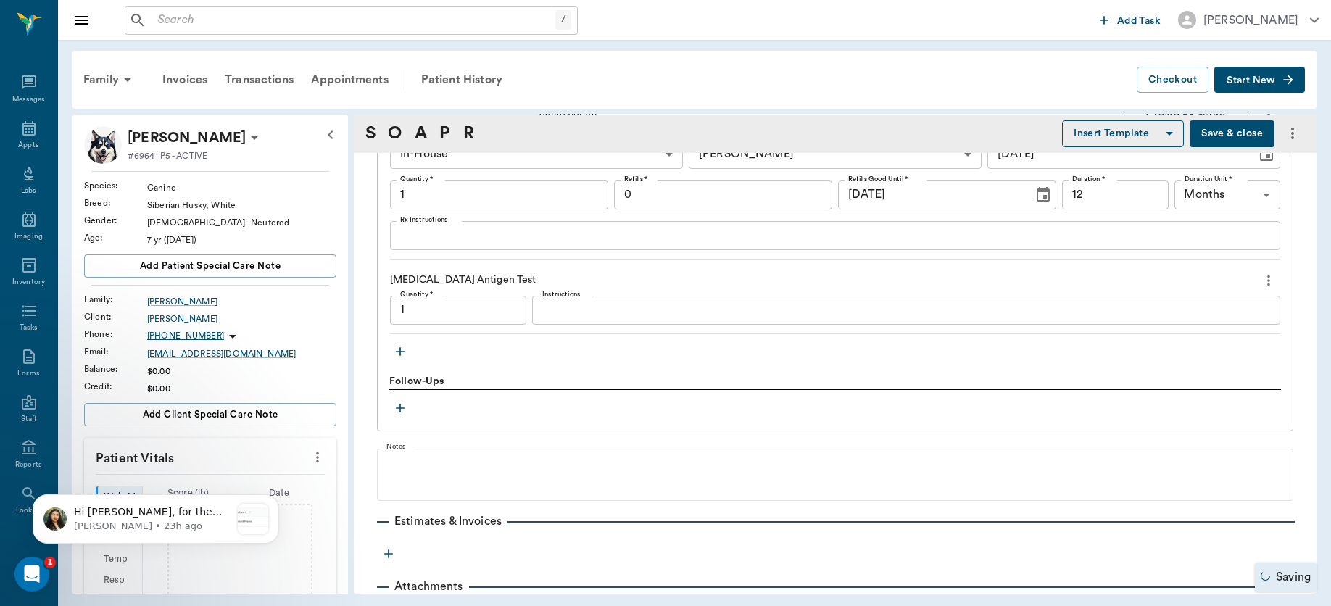
type input "1.00"
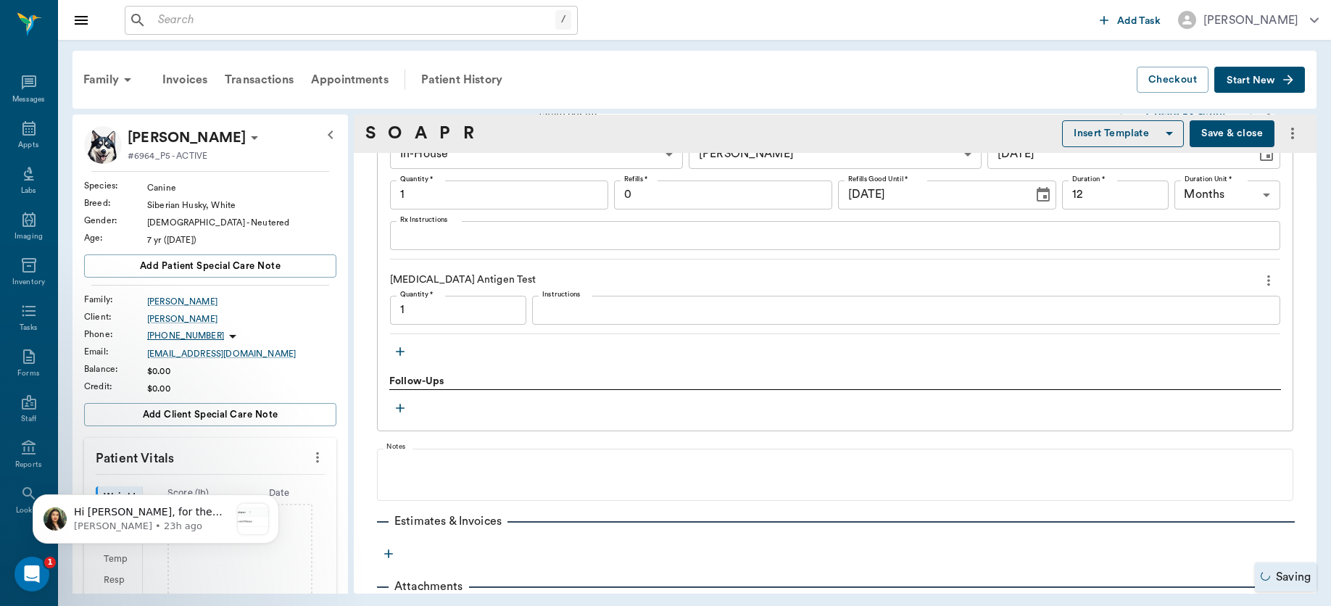
type input "1.00"
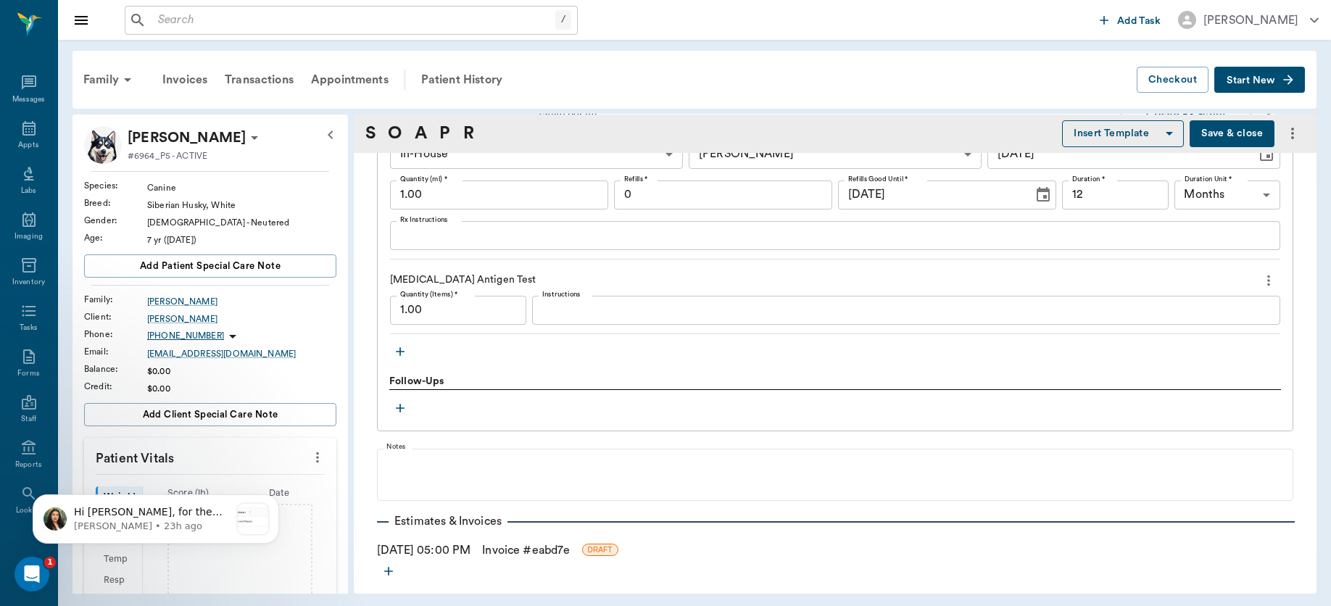
click at [573, 312] on textarea "Instructions" at bounding box center [906, 310] width 728 height 17
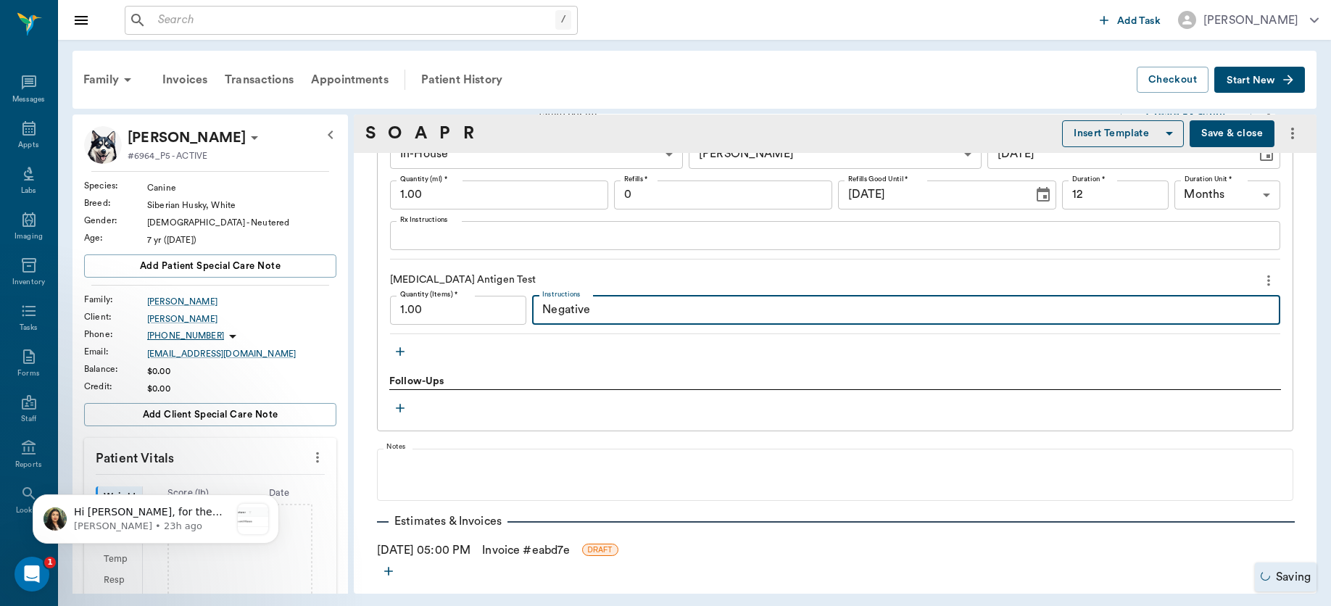
scroll to position [1805, 0]
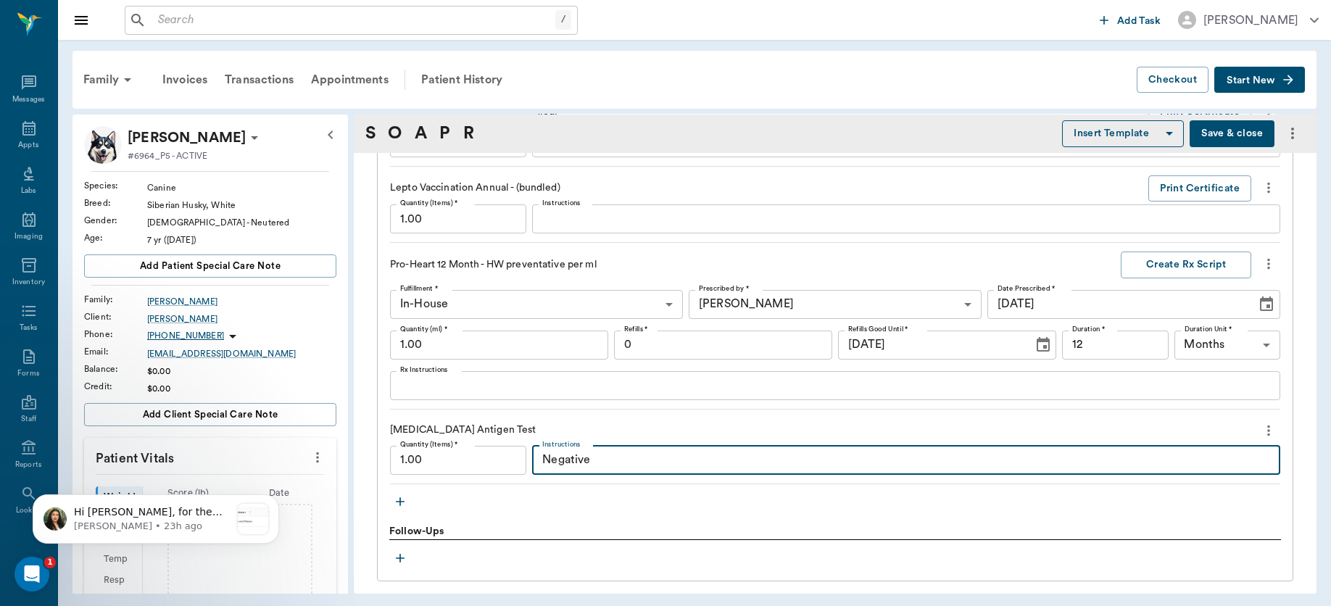
type textarea "Negative"
click at [494, 341] on input "1.00" at bounding box center [499, 345] width 218 height 29
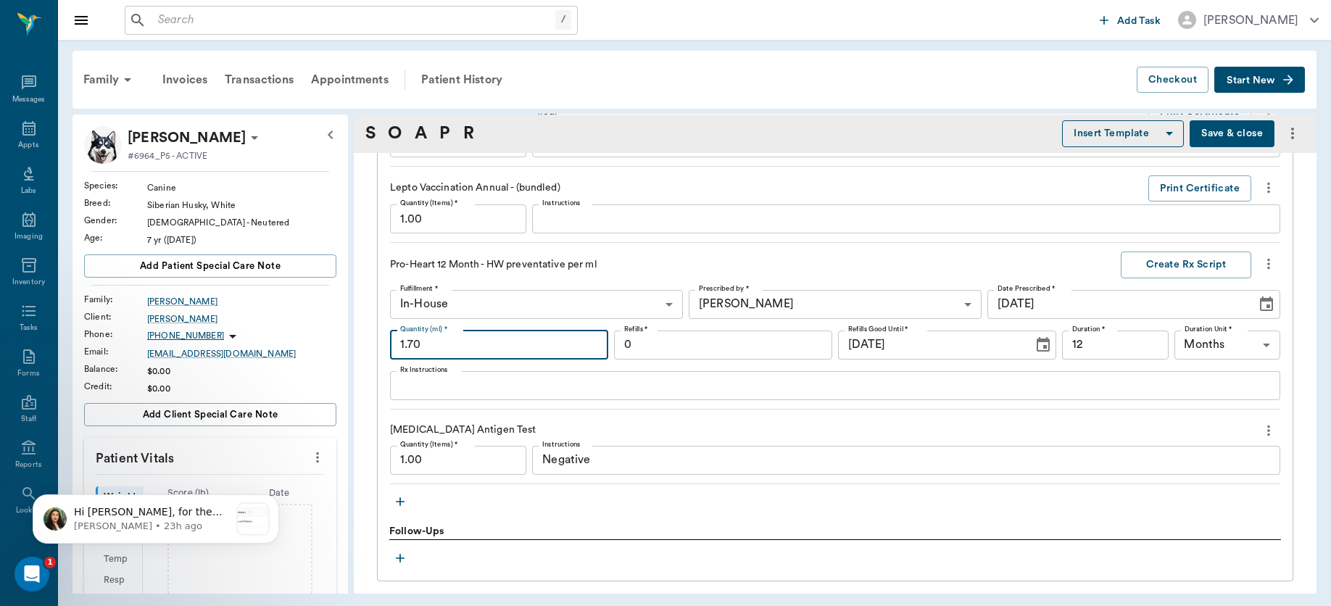
type input "1.70"
click at [1260, 189] on icon "more" at bounding box center [1268, 187] width 16 height 17
click at [1198, 233] on span "Delete" at bounding box center [1194, 240] width 122 height 15
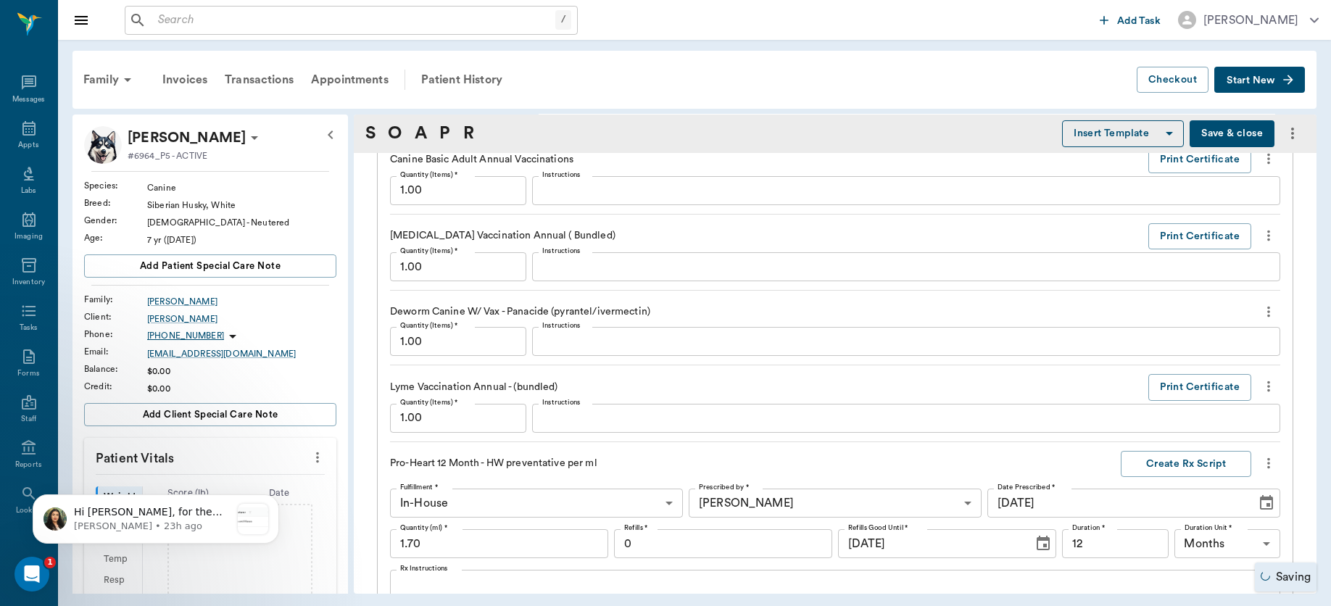
scroll to position [1276, 0]
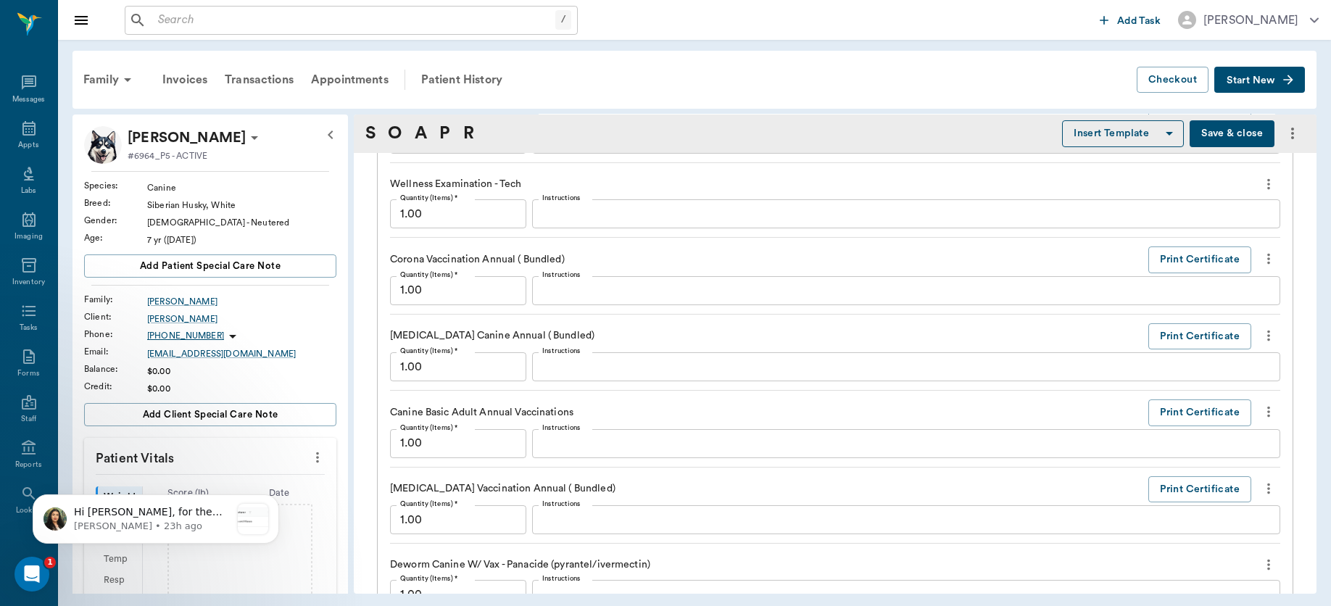
click at [1260, 183] on icon "more" at bounding box center [1268, 183] width 16 height 17
click at [1176, 230] on span "Delete" at bounding box center [1194, 235] width 122 height 15
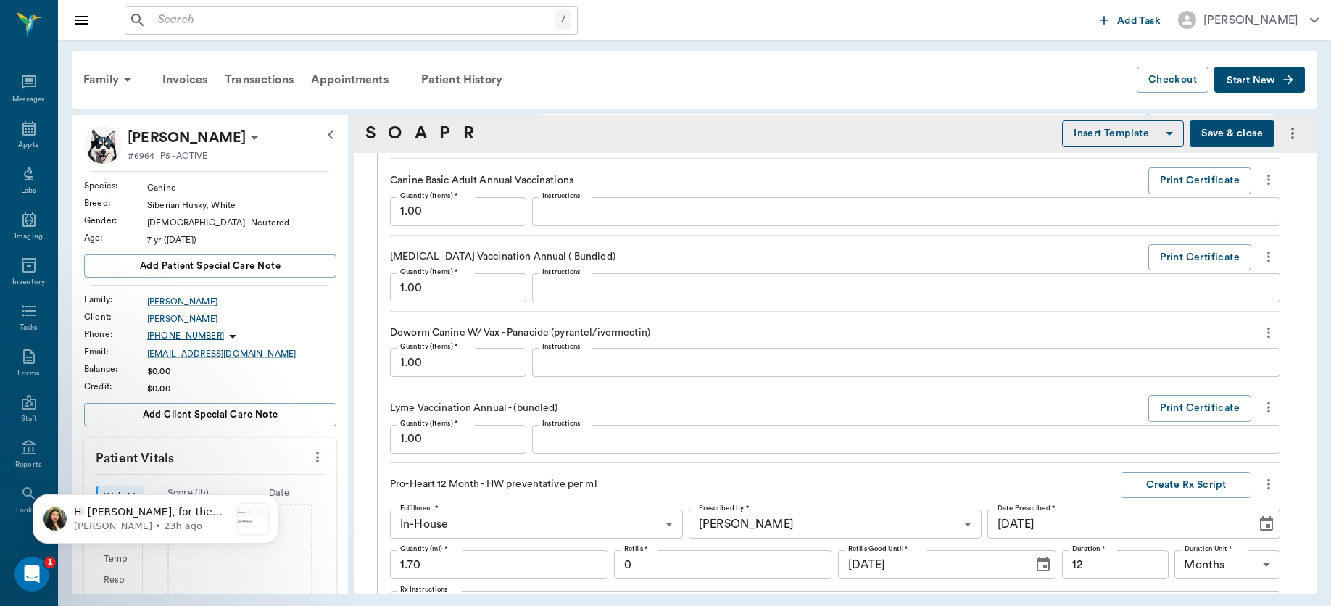
scroll to position [1525, 0]
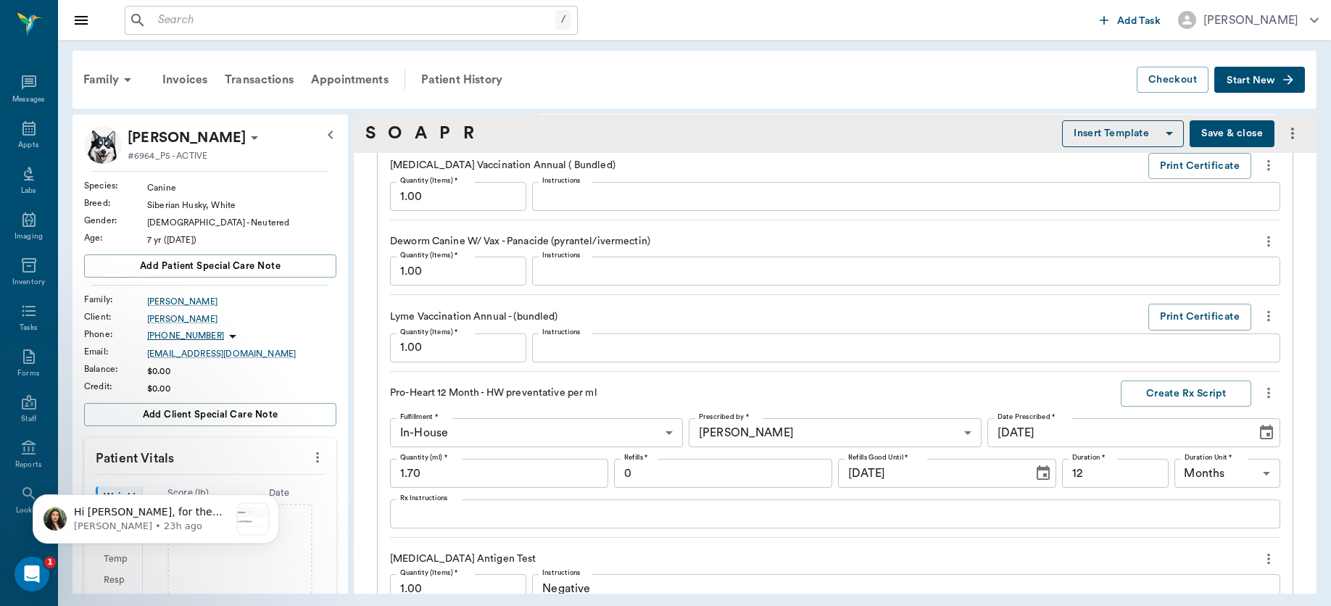
click at [1260, 324] on icon "more" at bounding box center [1268, 315] width 16 height 17
click at [1215, 366] on span "Delete" at bounding box center [1194, 369] width 122 height 15
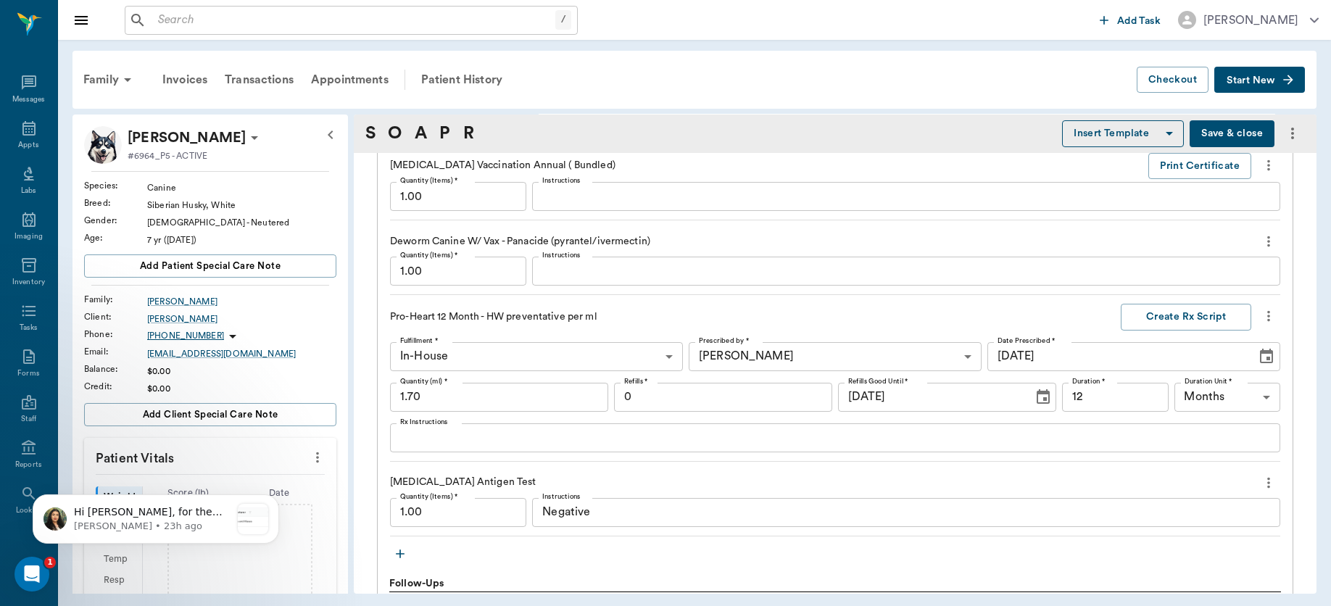
click at [1260, 241] on icon "more" at bounding box center [1268, 241] width 16 height 17
click at [1196, 291] on span "Delete" at bounding box center [1194, 294] width 122 height 15
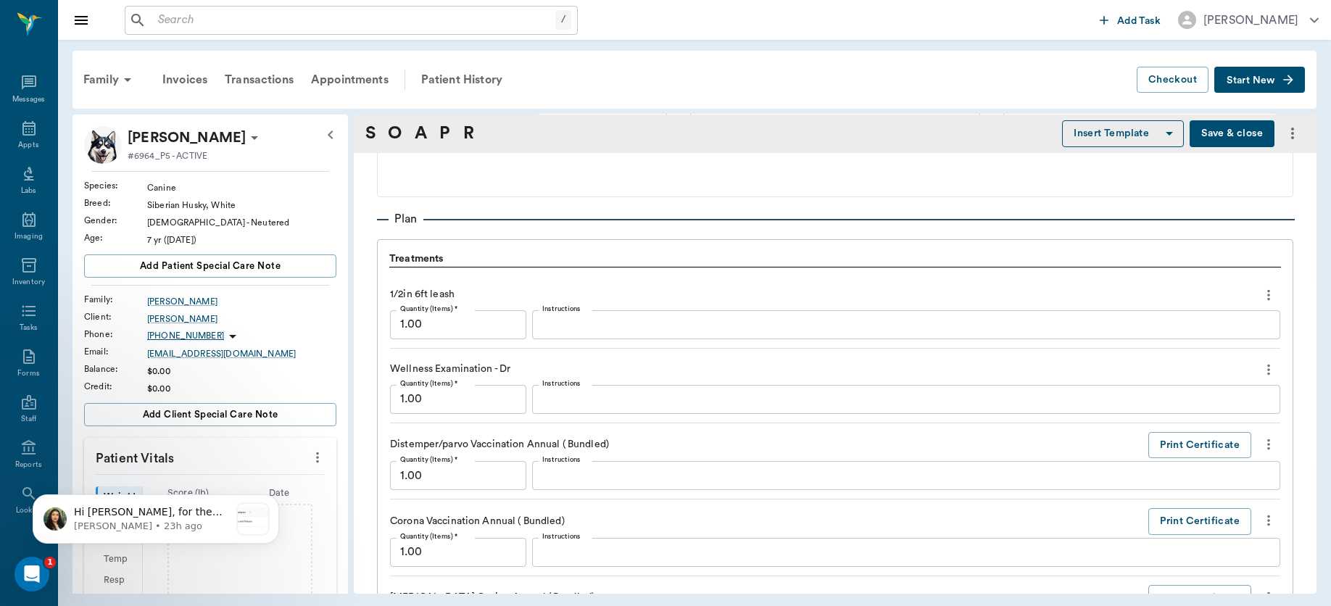
scroll to position [927, 0]
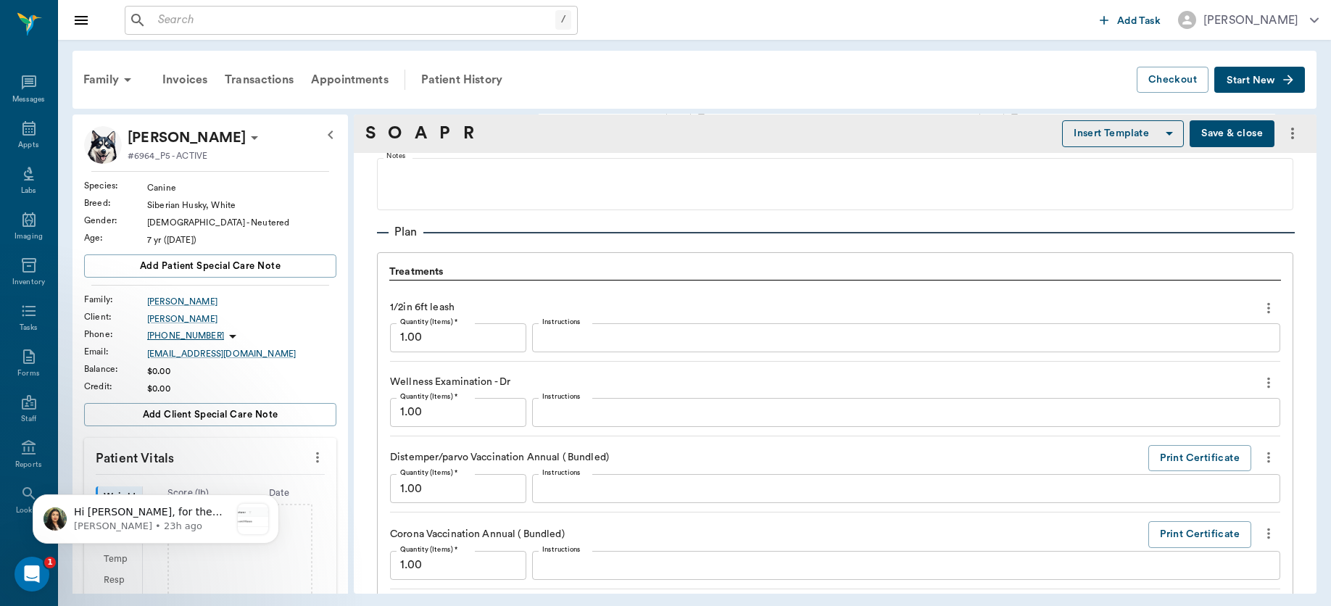
click at [1260, 309] on icon "more" at bounding box center [1268, 307] width 16 height 17
click at [1225, 349] on li "Delete" at bounding box center [1193, 359] width 145 height 27
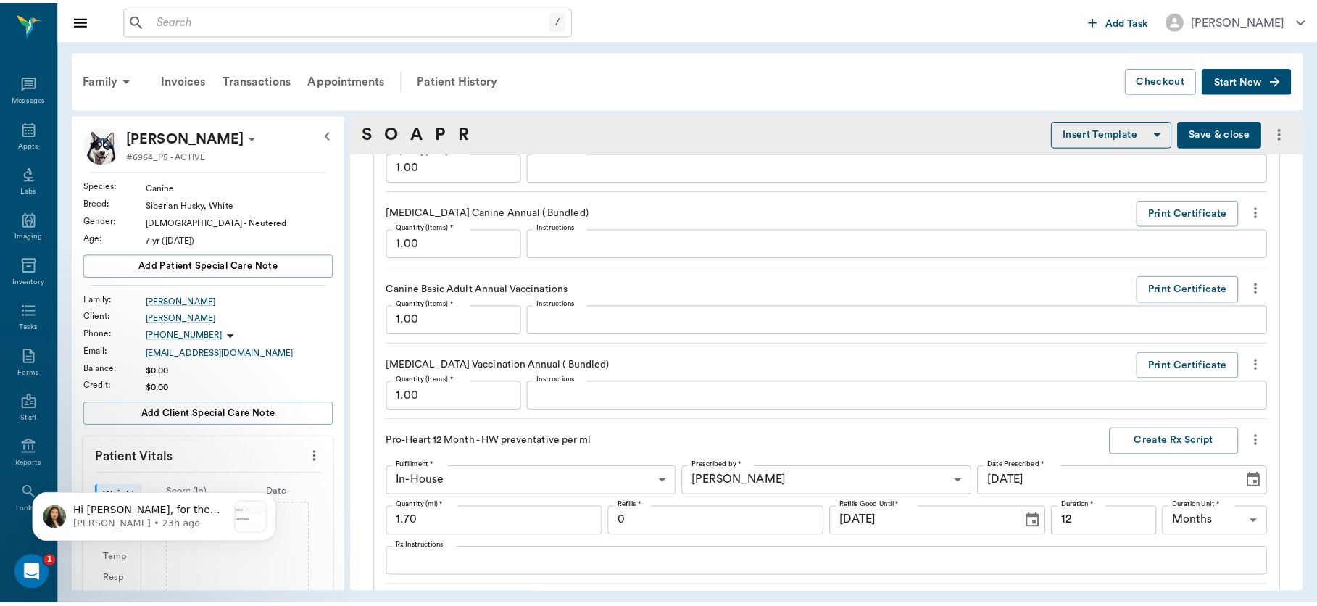
scroll to position [1639, 0]
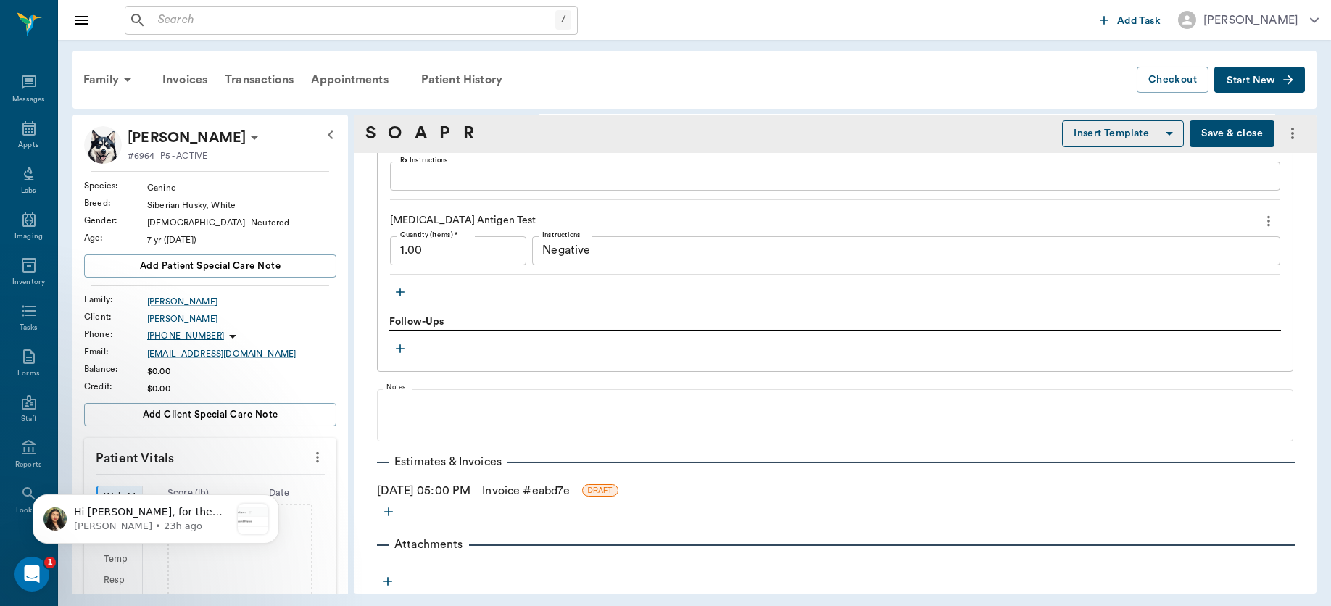
click at [525, 490] on link "Invoice # eabd7e" at bounding box center [526, 490] width 88 height 17
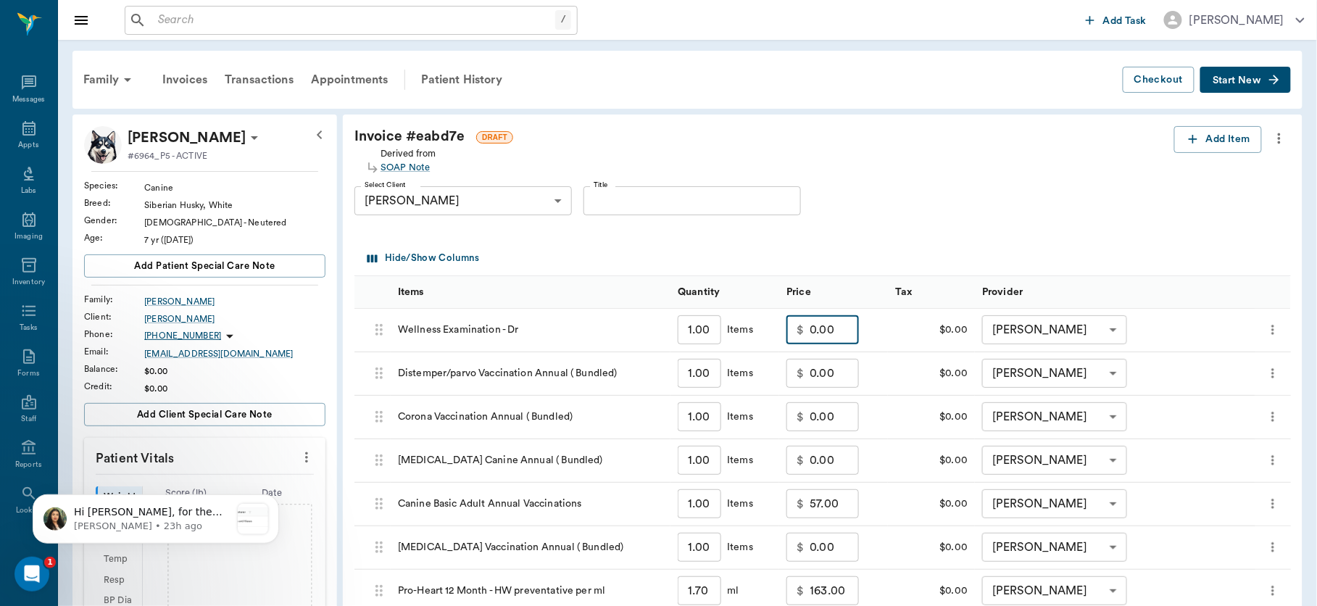
click at [837, 330] on input "0.00" at bounding box center [834, 329] width 49 height 29
type input "30.00"
click at [1182, 233] on div "Invoice # eabd7e DRAFT Derived from SOAP Note Add Item Select Client [PERSON_NA…" at bounding box center [823, 501] width 960 height 772
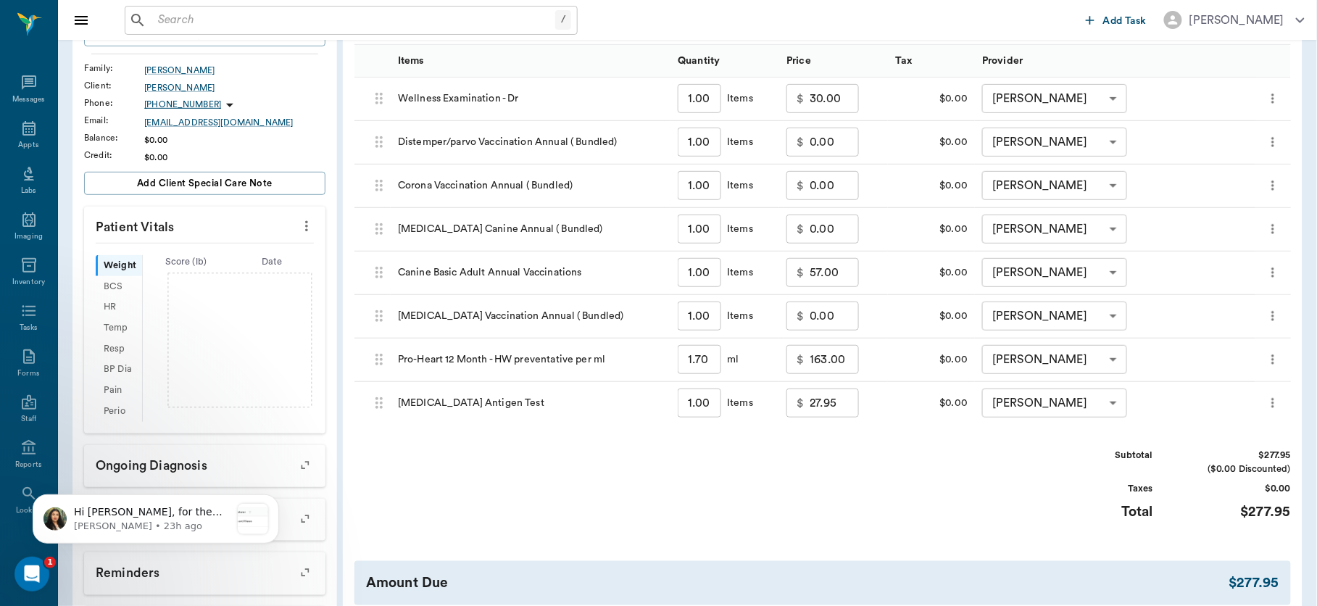
scroll to position [353, 0]
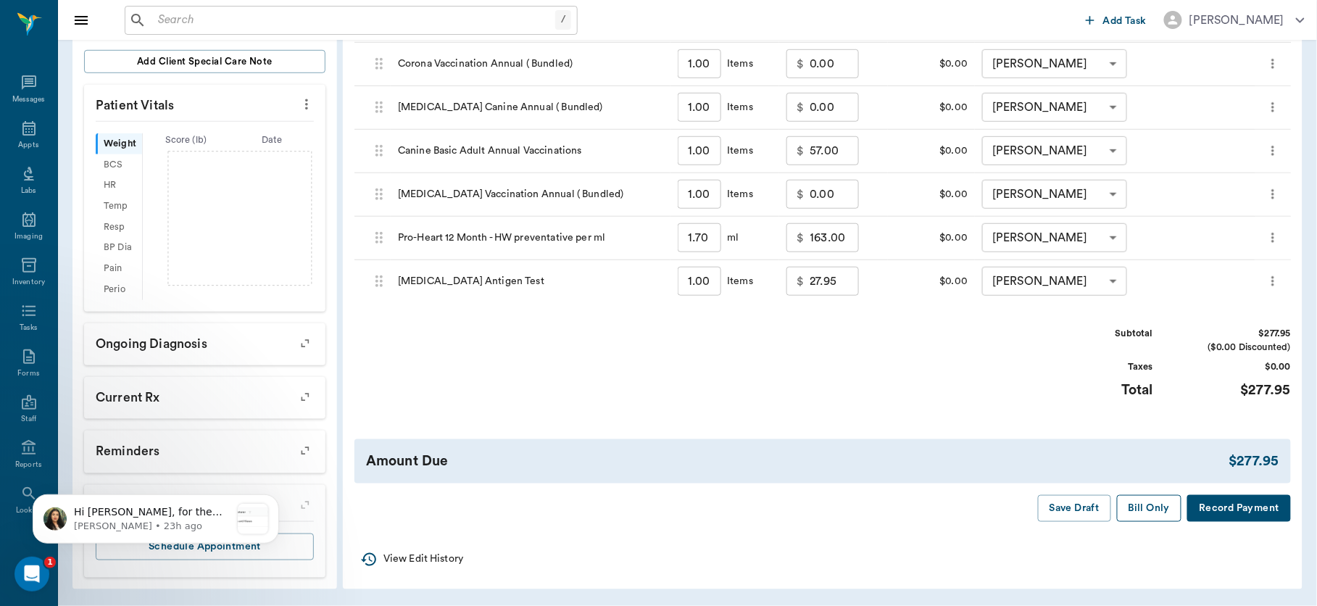
click at [1136, 510] on button "Bill Only" at bounding box center [1149, 508] width 65 height 27
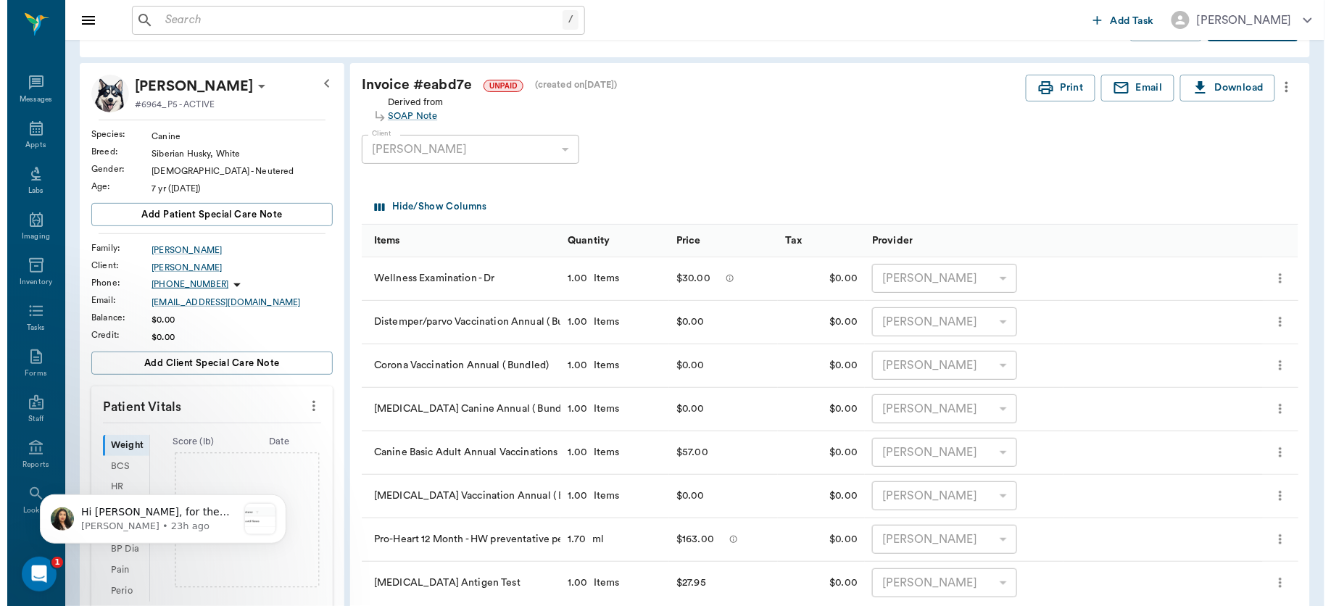
scroll to position [0, 0]
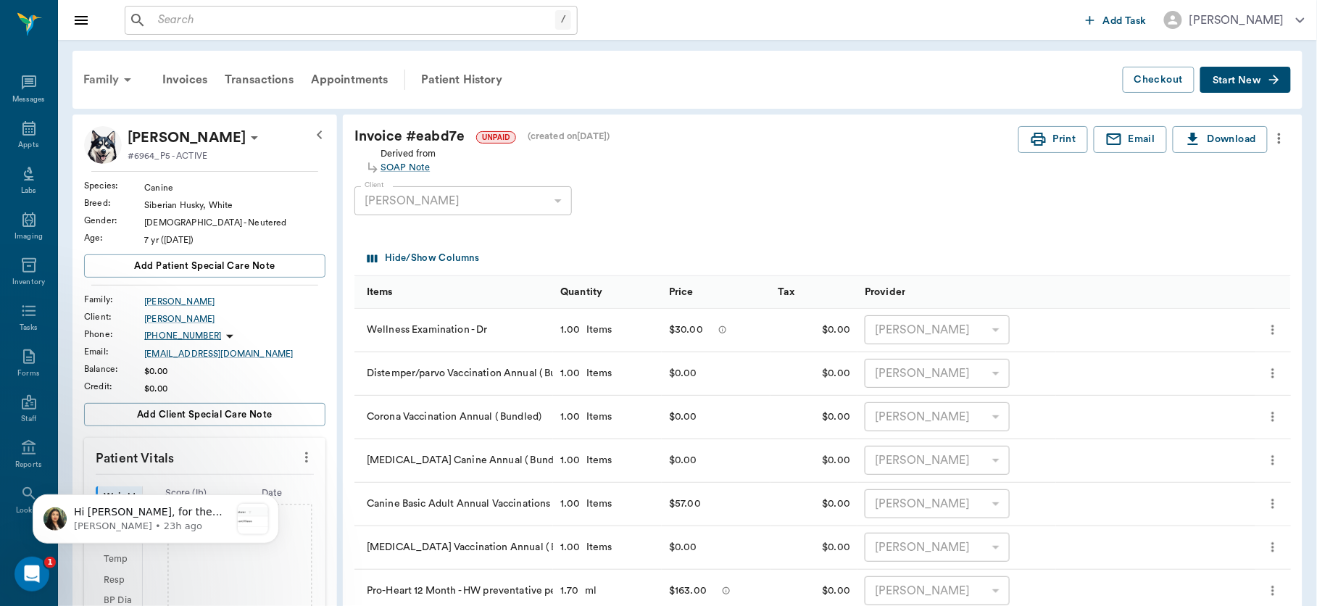
click at [117, 72] on div "Family" at bounding box center [110, 79] width 70 height 35
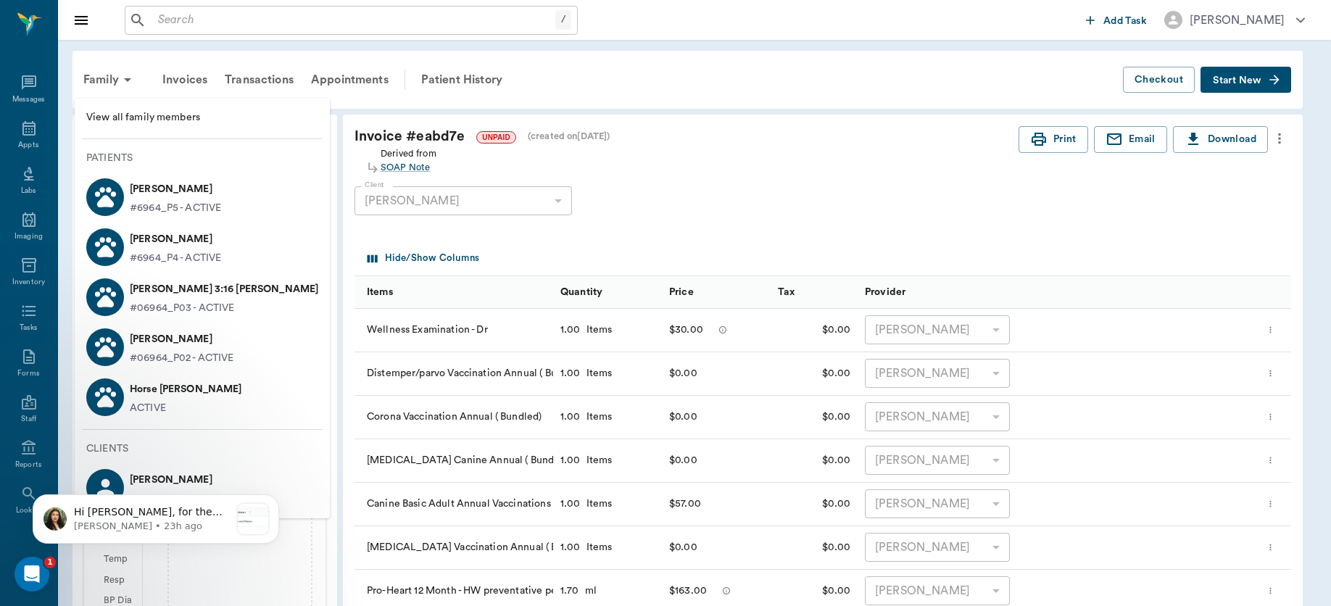
click at [171, 245] on p "[PERSON_NAME]" at bounding box center [175, 239] width 91 height 23
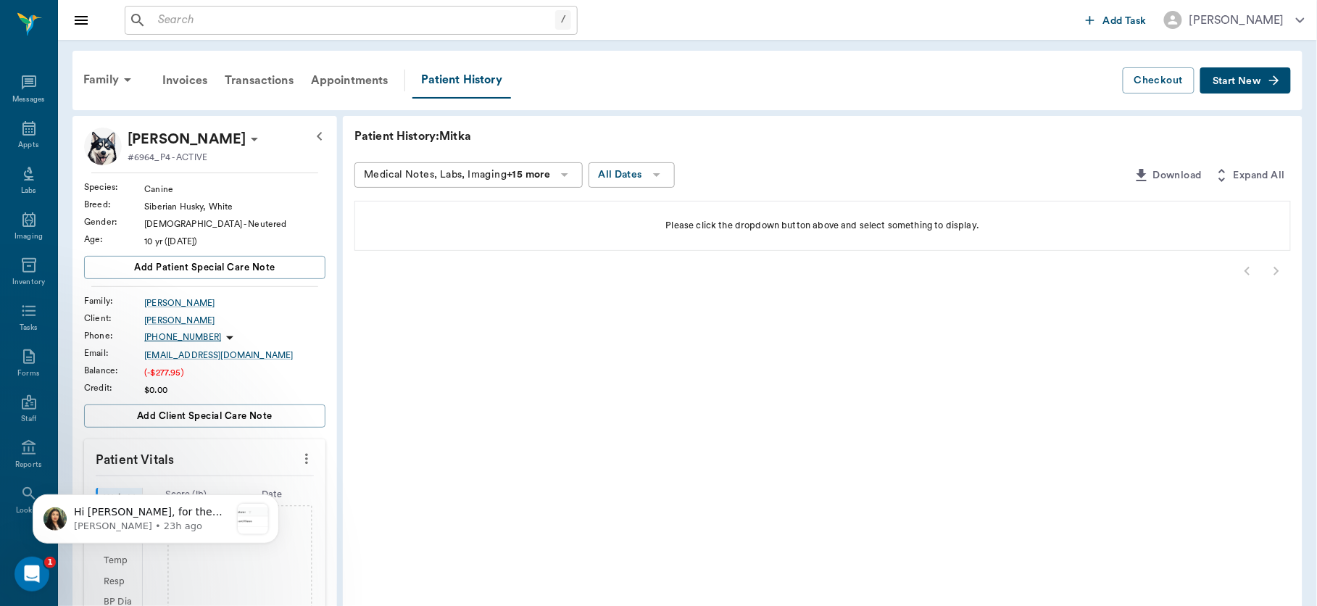
click at [1258, 81] on span "Start New" at bounding box center [1237, 81] width 49 height 0
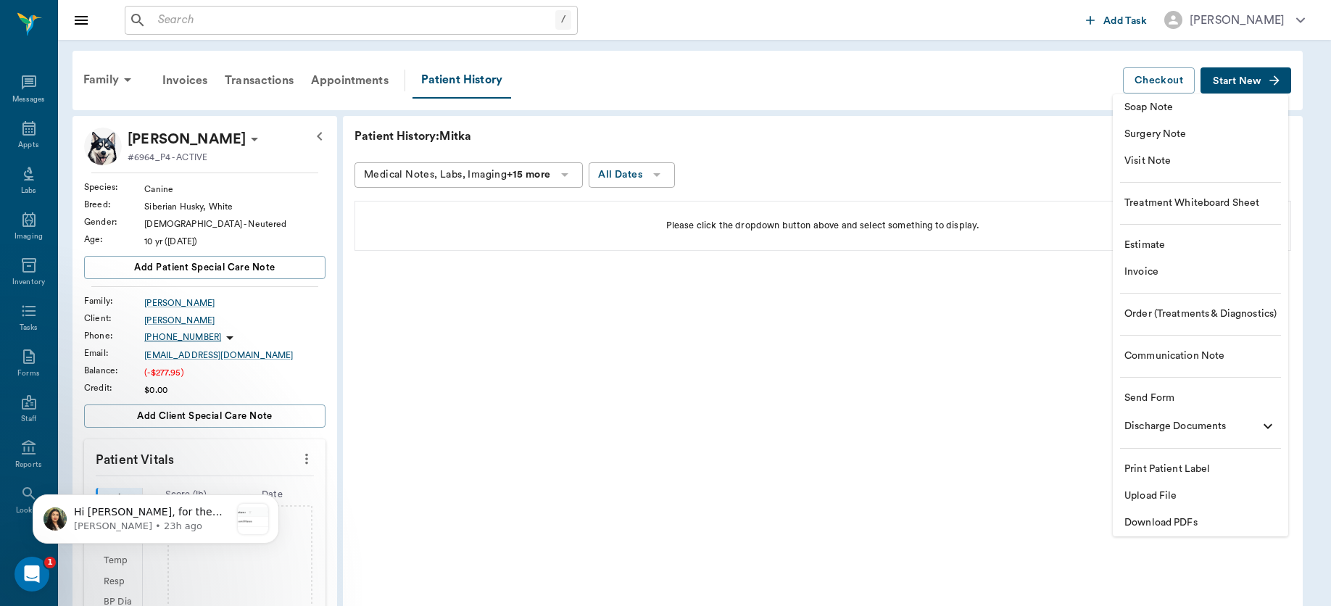
click at [1210, 104] on span "Soap Note" at bounding box center [1200, 107] width 152 height 15
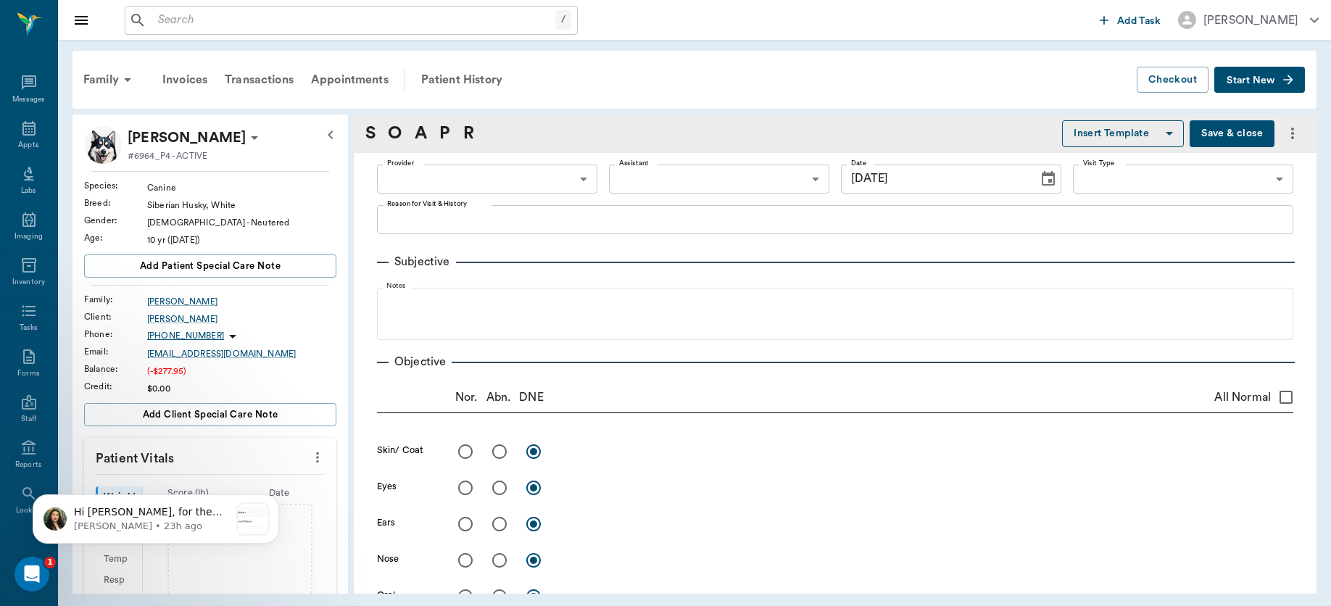
type input "[DATE]"
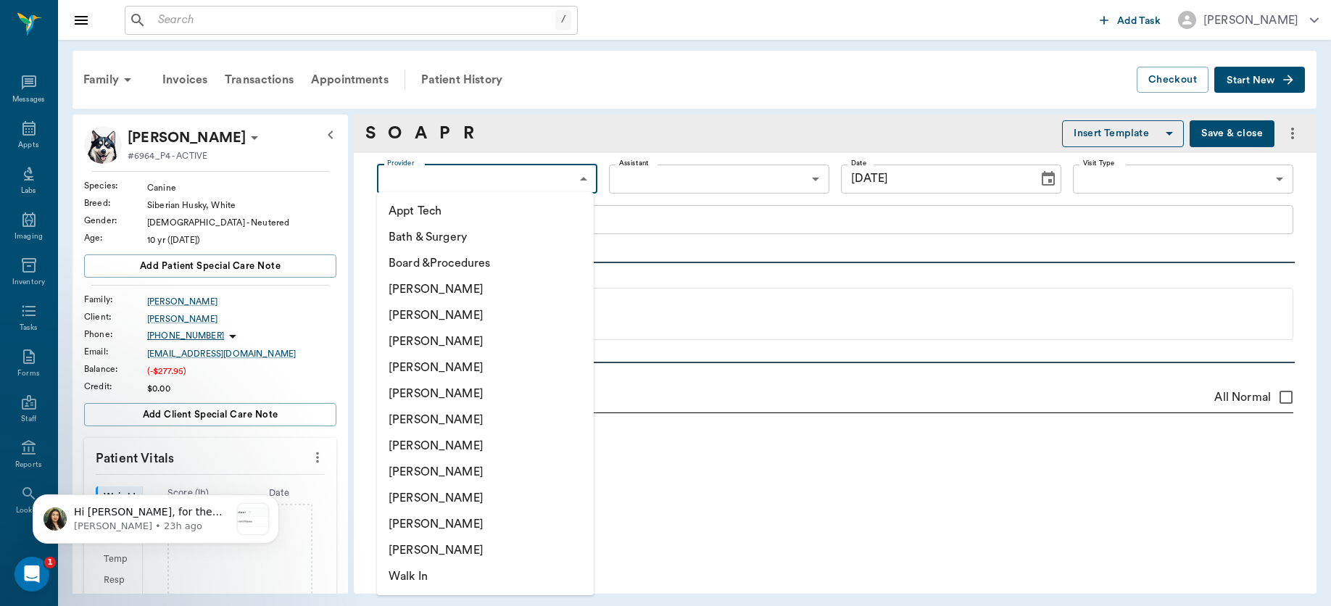
click at [578, 187] on body "/ ​ Add Task [PERSON_NAME] Nectar Messages Appts Labs Imaging Inventory Tasks F…" at bounding box center [665, 303] width 1331 height 606
click at [467, 367] on li "[PERSON_NAME]" at bounding box center [485, 367] width 217 height 26
type input "63ec2f075fda476ae8351a4d"
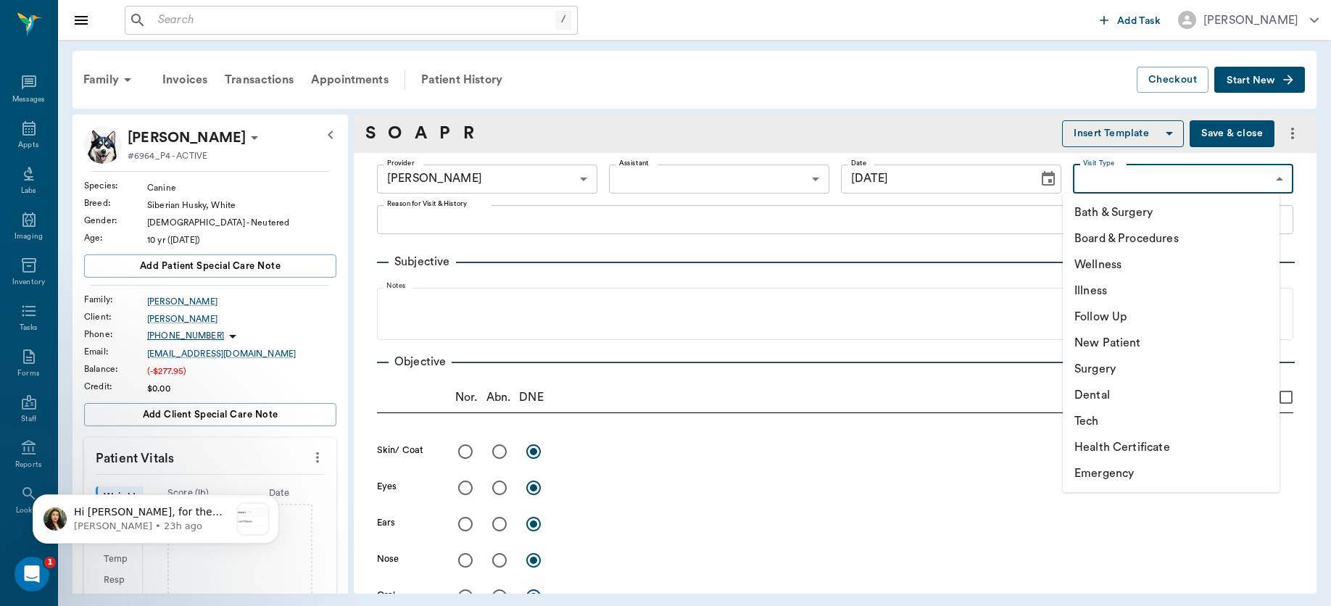
click at [1202, 176] on body "/ ​ Add Task [PERSON_NAME] Nectar Messages Appts Labs Imaging Inventory Tasks F…" at bounding box center [665, 303] width 1331 height 606
click at [1137, 259] on li "Wellness" at bounding box center [1171, 265] width 217 height 26
type input "65d2be4f46e3a538d89b8c14"
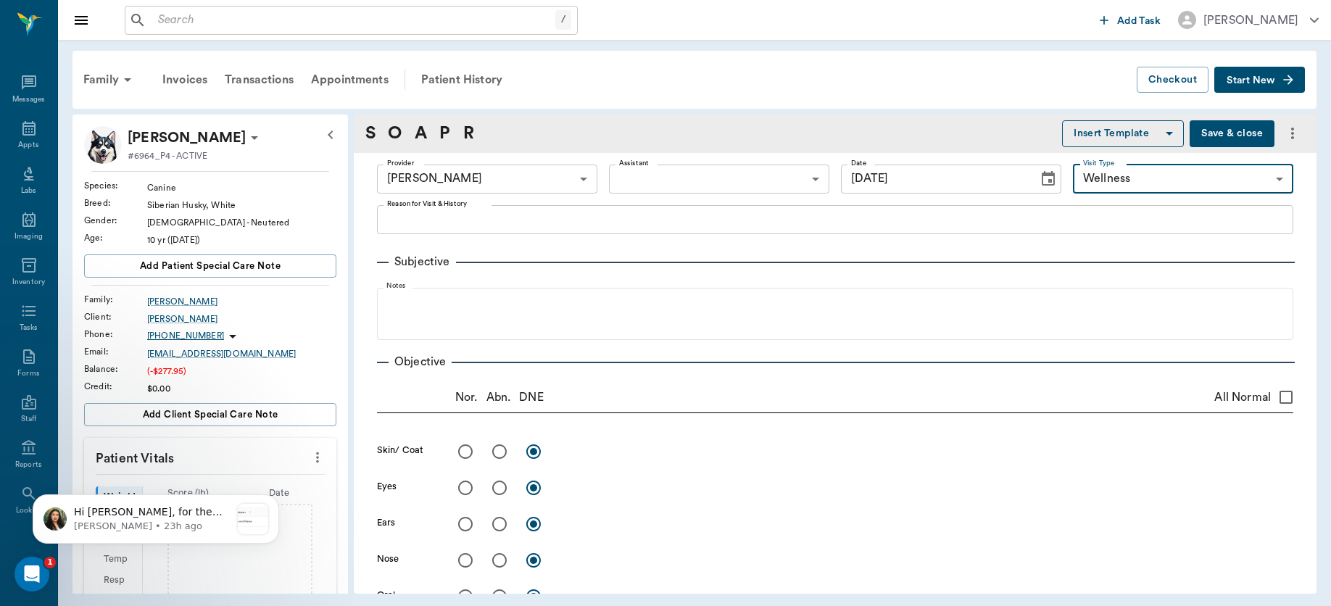
click at [1275, 397] on input "All Normal" at bounding box center [1286, 397] width 30 height 30
checkbox input "true"
radio input "true"
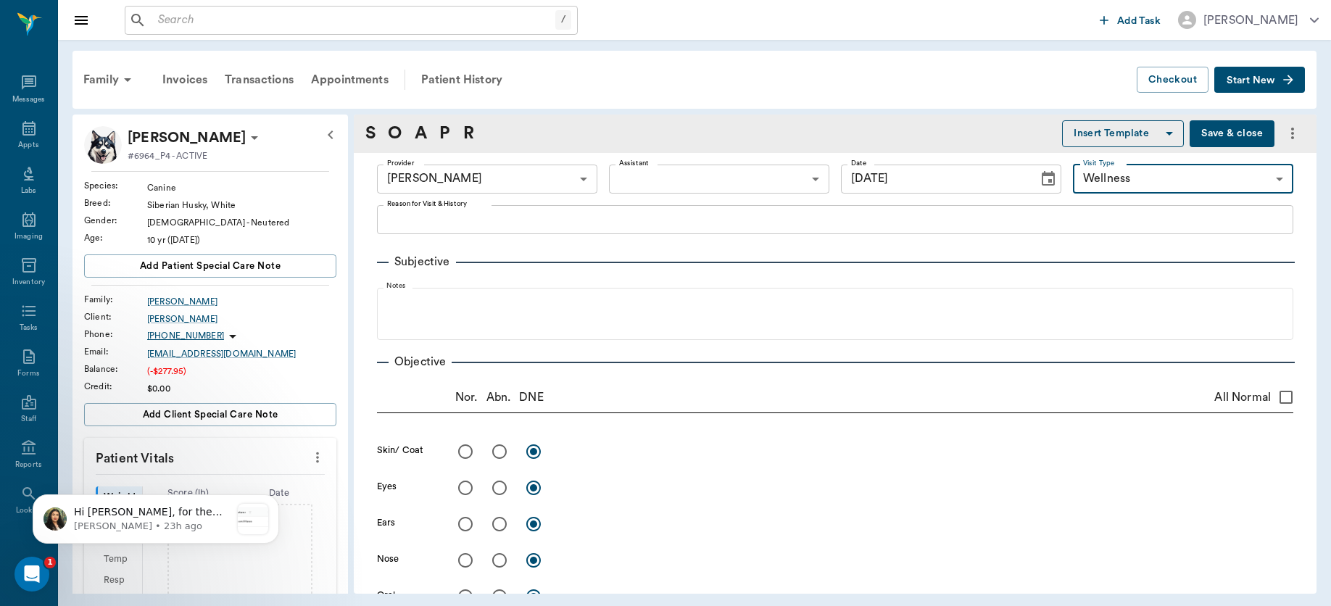
radio input "true"
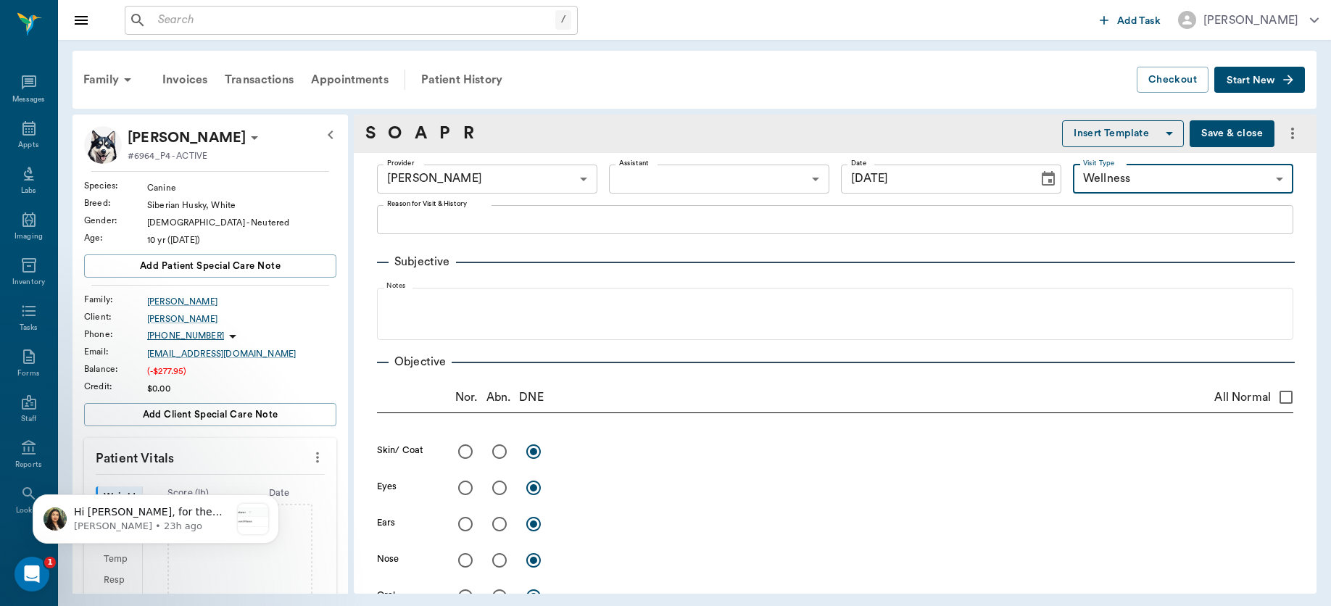
radio input "true"
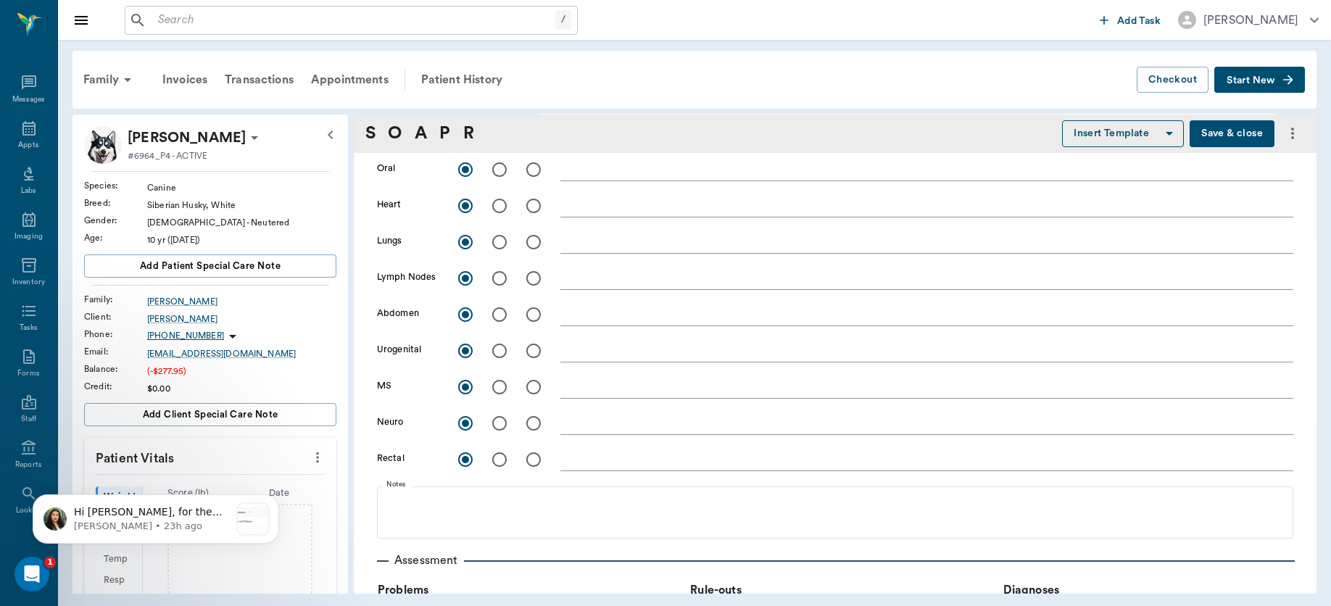
scroll to position [471, 0]
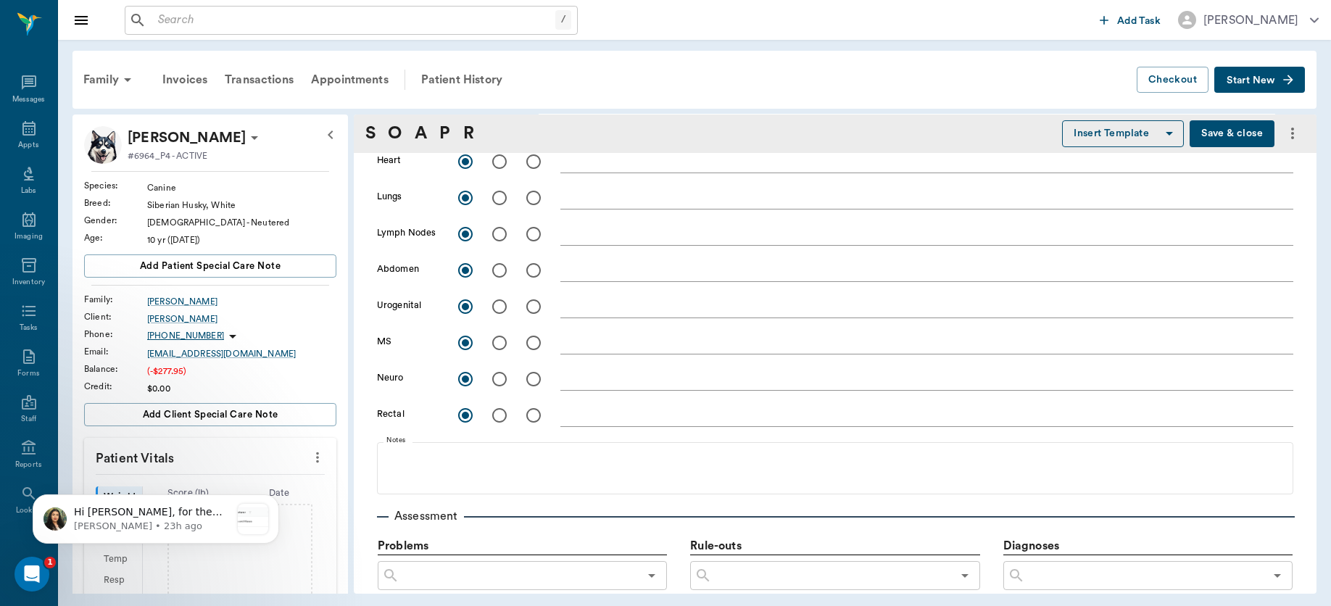
click at [576, 344] on textarea at bounding box center [926, 342] width 733 height 17
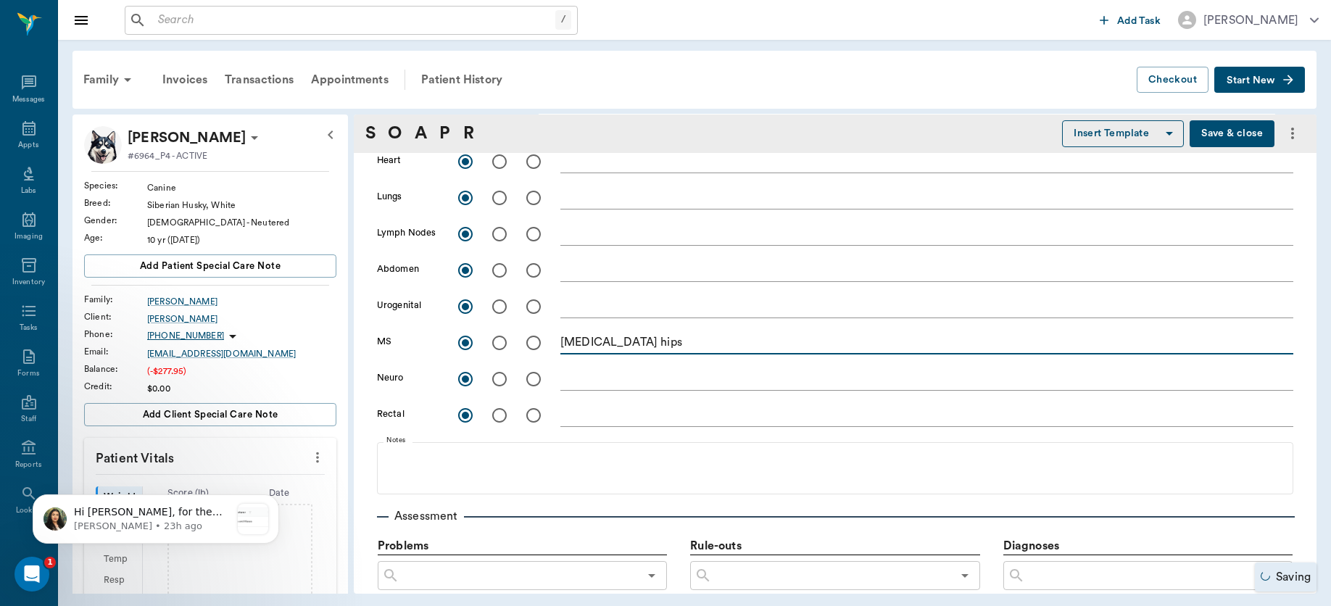
scroll to position [601, 0]
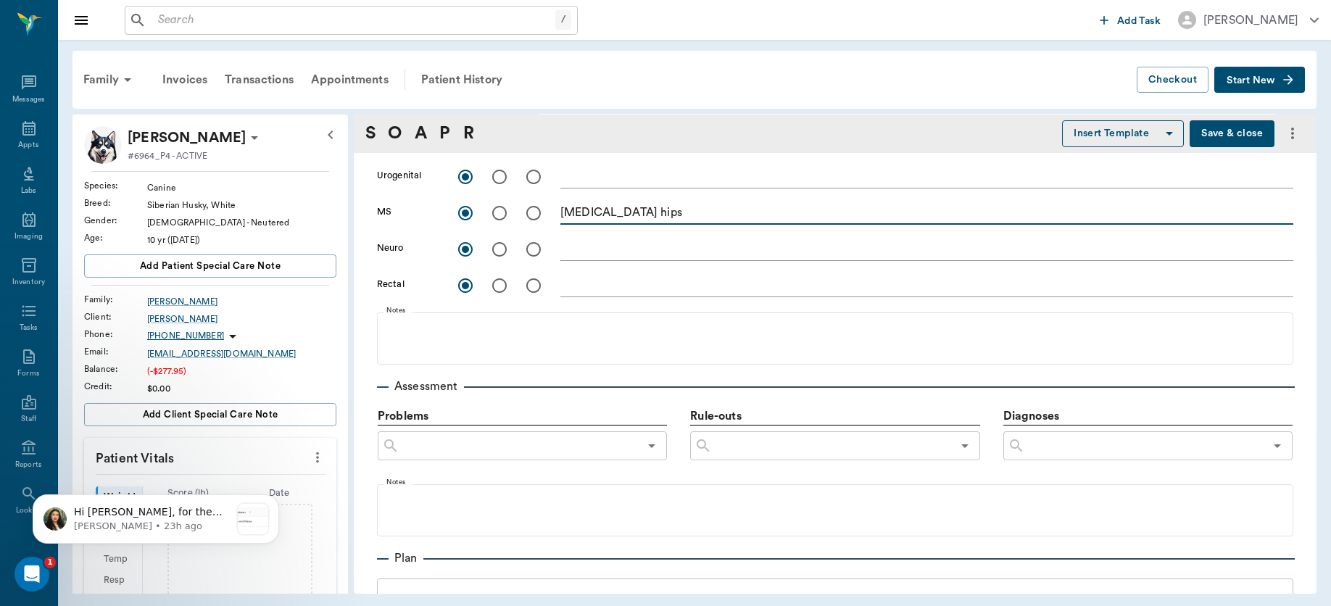
type textarea "[MEDICAL_DATA] hips"
click at [1082, 451] on input "text" at bounding box center [1144, 446] width 239 height 20
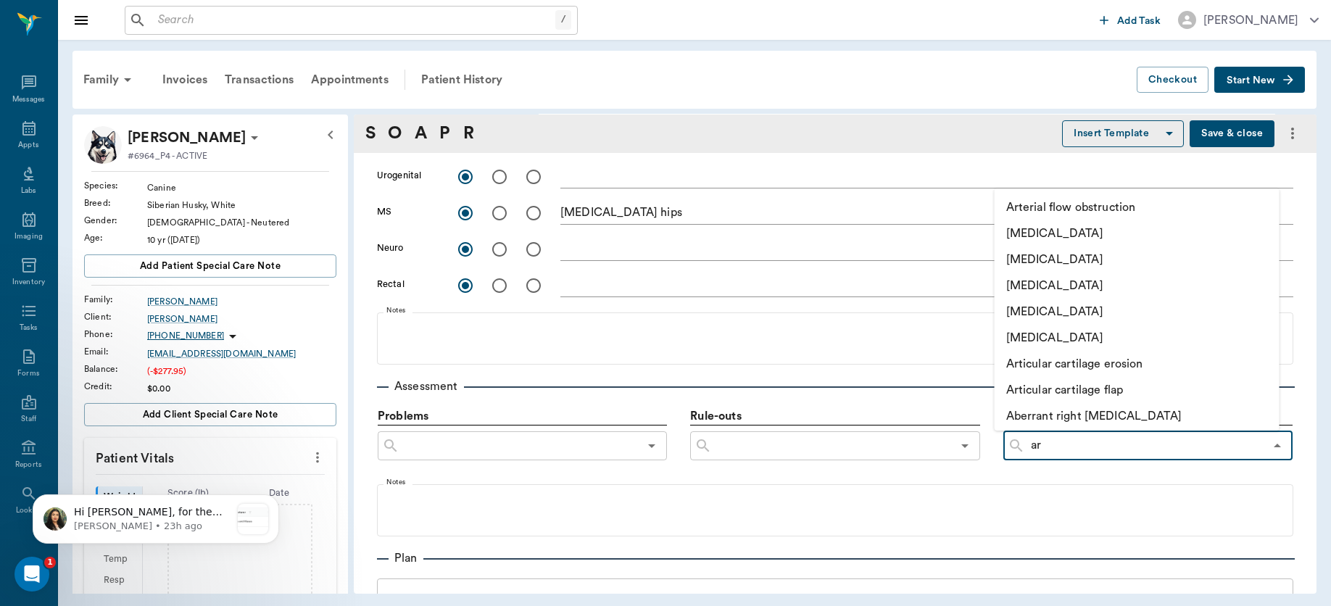
type input "art"
click at [1075, 286] on li "[MEDICAL_DATA]" at bounding box center [1136, 286] width 285 height 26
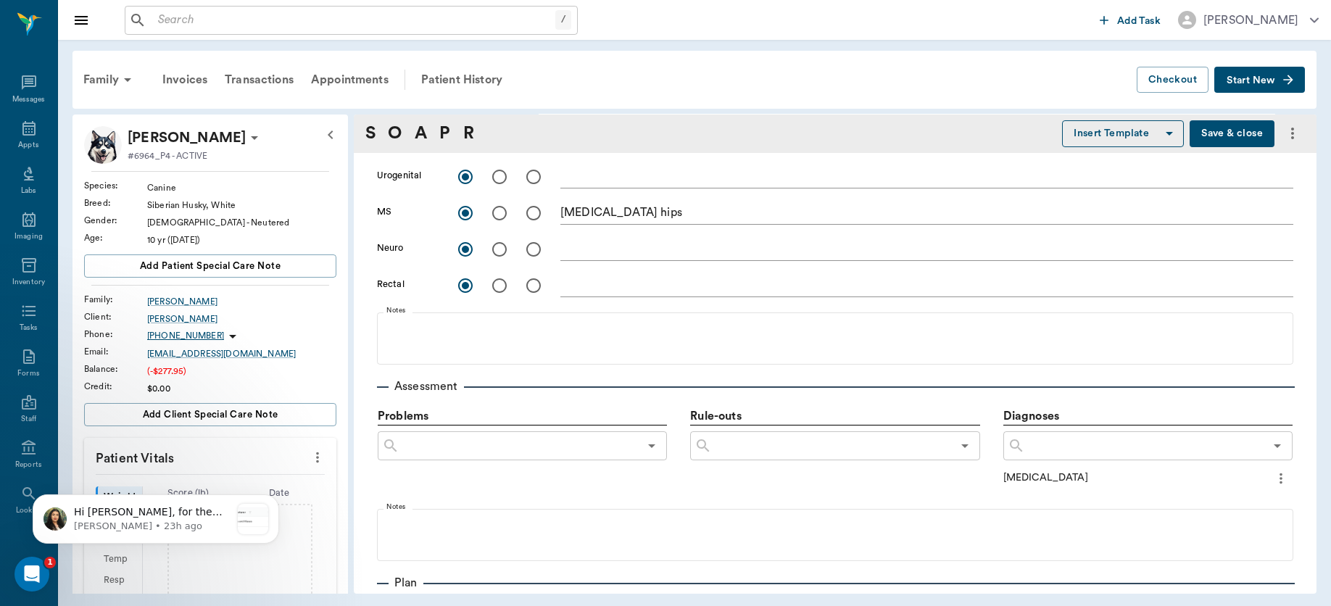
click at [1273, 471] on icon "more" at bounding box center [1281, 478] width 16 height 17
click at [1231, 500] on span "Add to ongoing diagnosis" at bounding box center [1207, 502] width 122 height 15
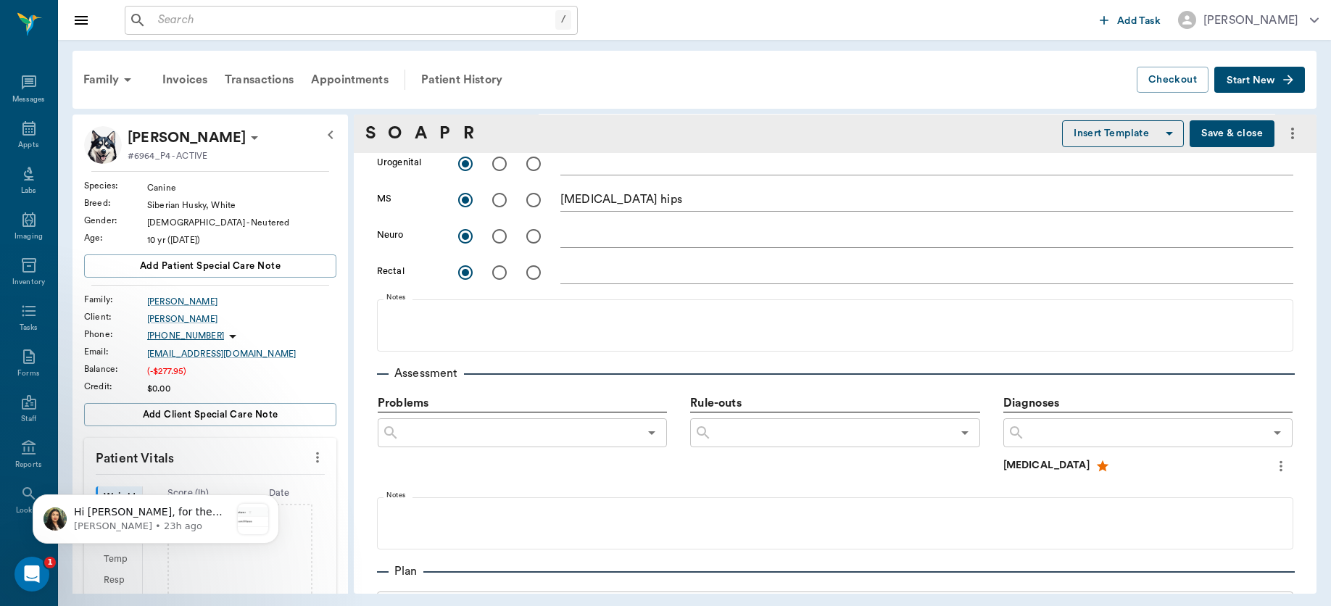
scroll to position [590, 0]
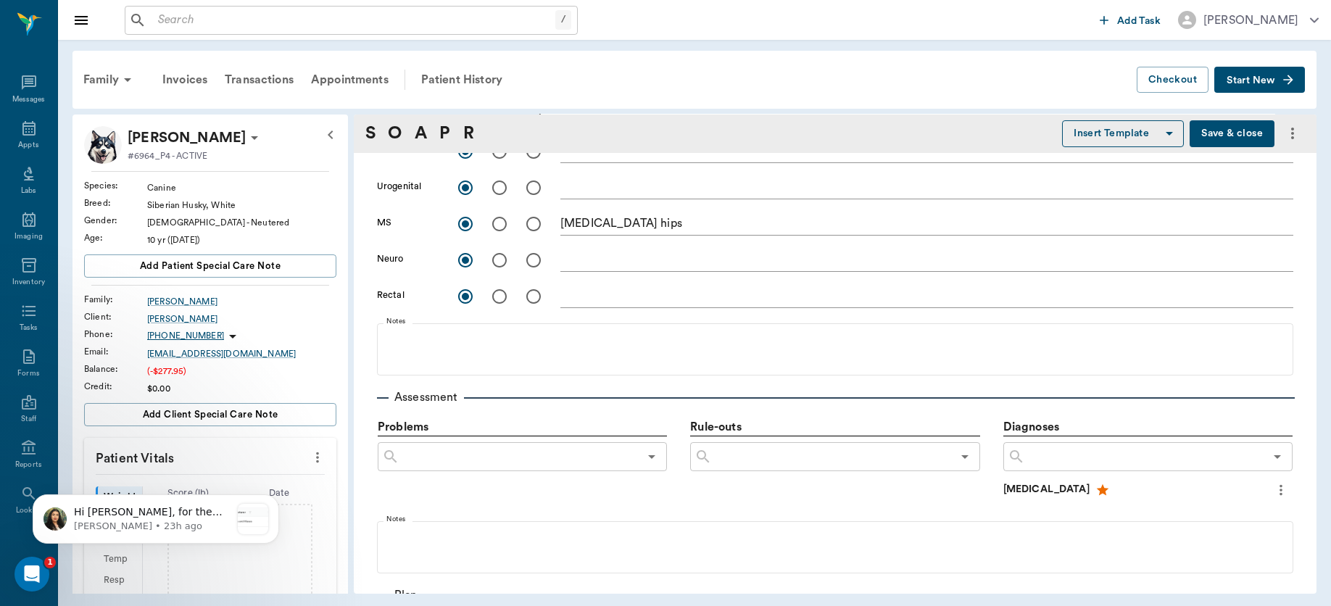
click at [309, 454] on icon "more" at bounding box center [317, 457] width 16 height 17
click at [222, 478] on body "Hi [PERSON_NAME], for the draft invoice, it looks like this may be happening be…" at bounding box center [156, 516] width 278 height 90
click at [207, 483] on body "Hi [PERSON_NAME], for the draft invoice, it looks like this may be happening be…" at bounding box center [156, 516] width 278 height 90
click at [214, 479] on body "Hi [PERSON_NAME], for the draft invoice, it looks like this may be happening be…" at bounding box center [156, 516] width 278 height 90
drag, startPoint x: 338, startPoint y: 351, endPoint x: 342, endPoint y: 399, distance: 48.7
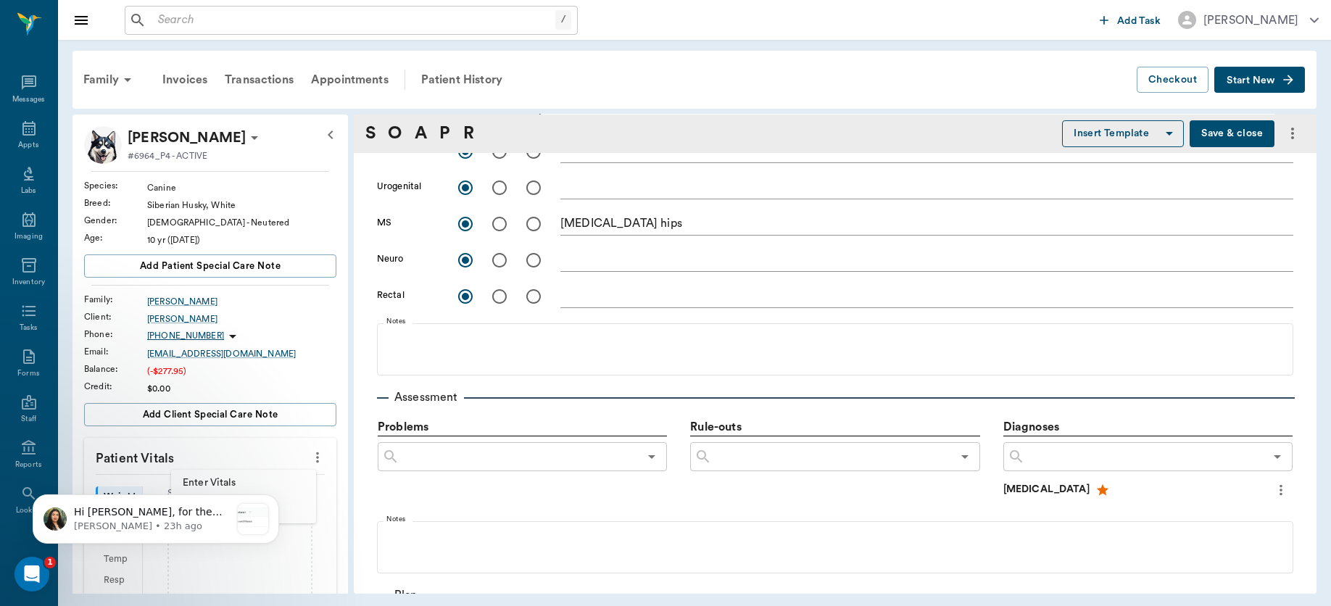
click at [342, 399] on div at bounding box center [665, 303] width 1331 height 606
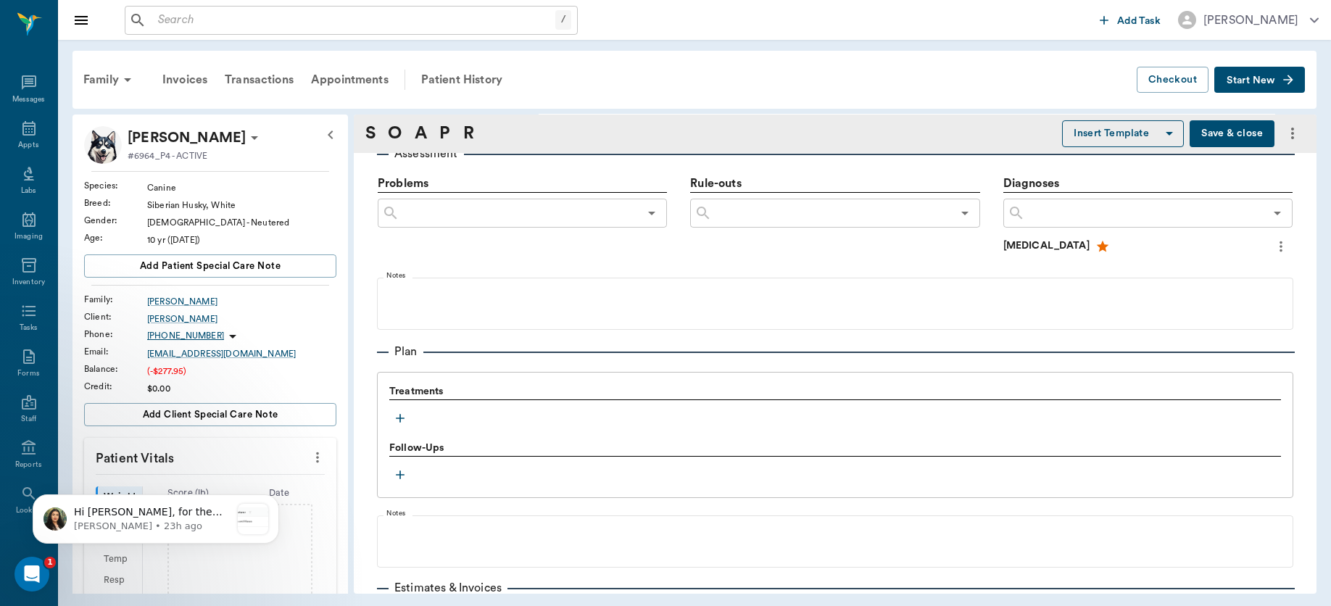
scroll to position [839, 0]
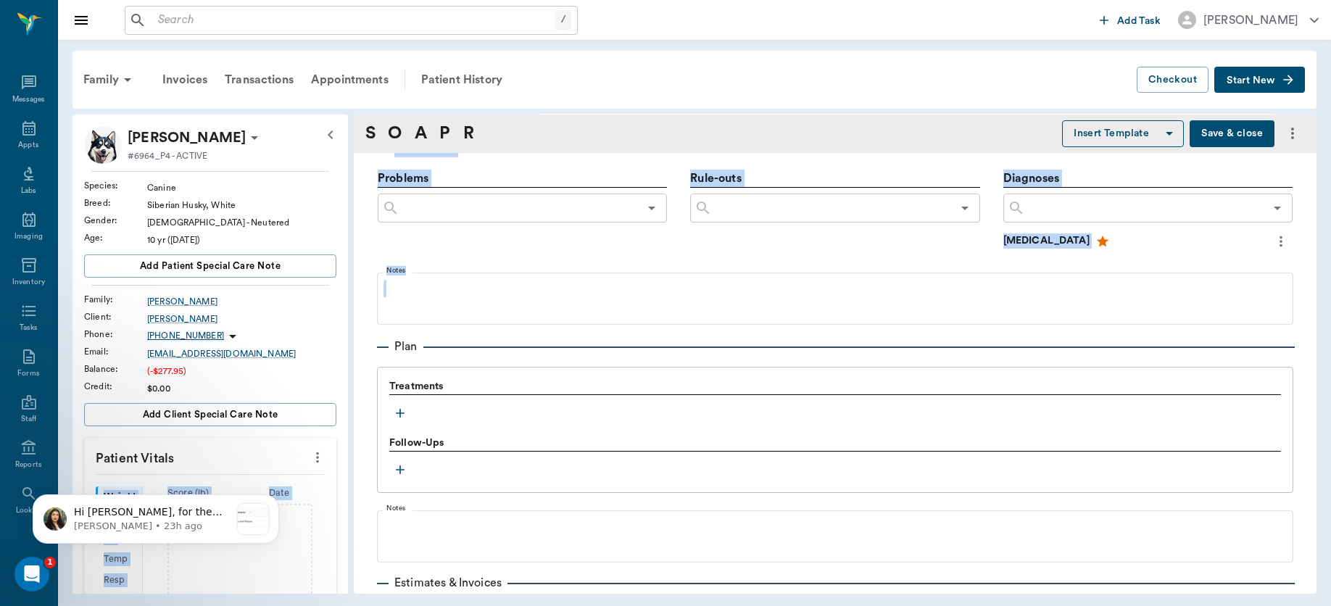
drag, startPoint x: 359, startPoint y: 354, endPoint x: 344, endPoint y: 441, distance: 88.9
click at [344, 441] on div "[PERSON_NAME] #6964_P4 - ACTIVE Species : Canine Breed : Siberian Husky, White …" at bounding box center [694, 354] width 1244 height 479
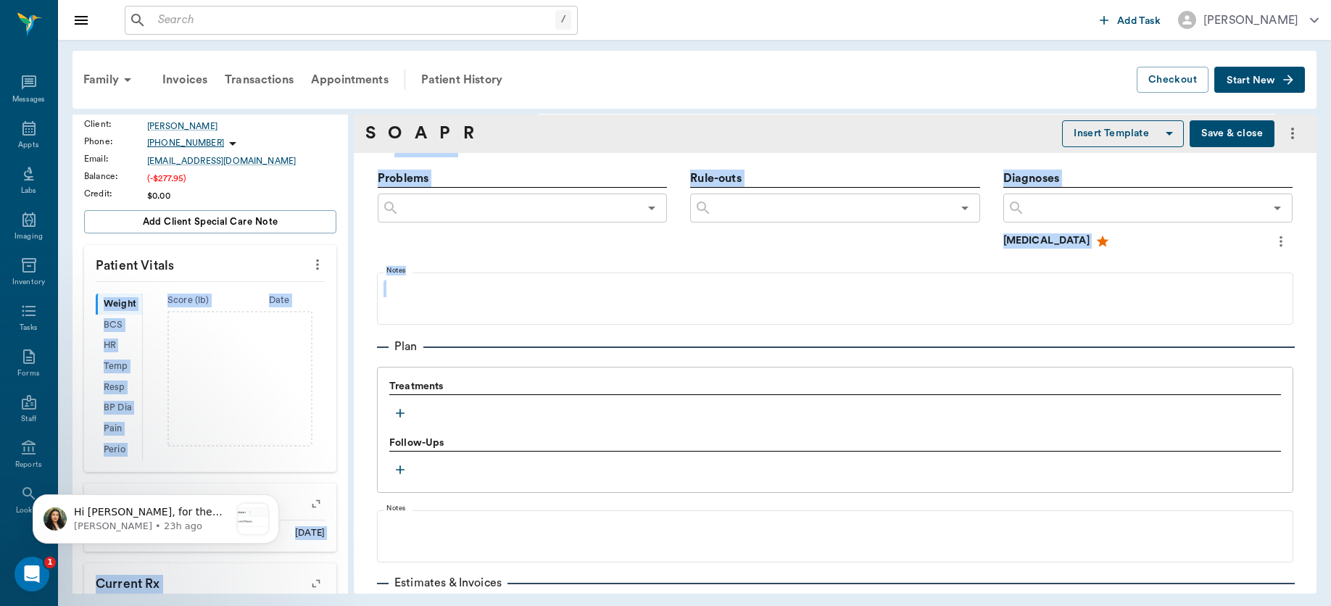
click at [309, 262] on icon "more" at bounding box center [317, 264] width 16 height 17
click at [217, 289] on span "Enter Vitals" at bounding box center [244, 290] width 122 height 15
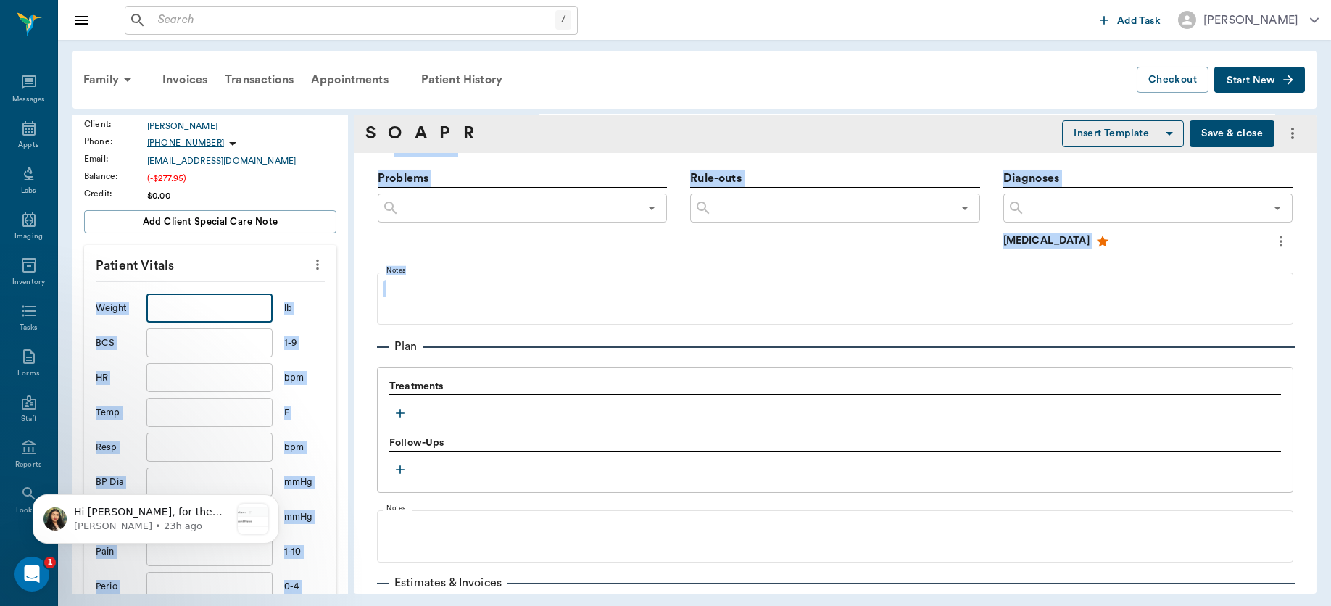
click at [197, 309] on input "text" at bounding box center [209, 308] width 126 height 29
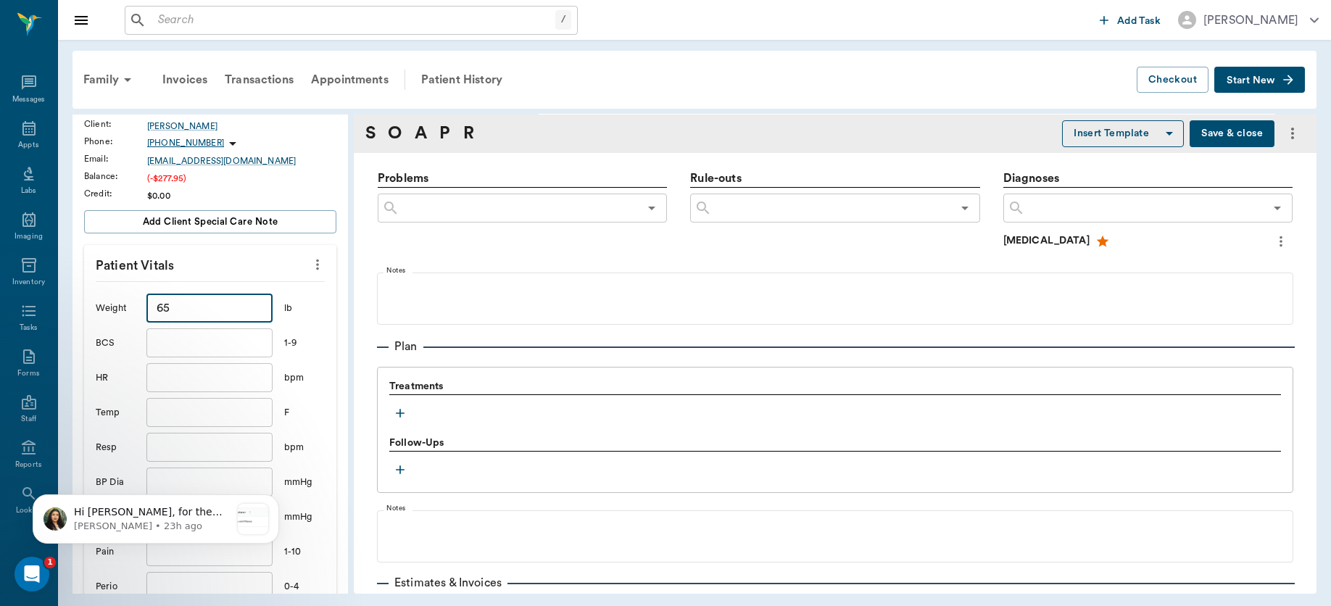
scroll to position [495, 0]
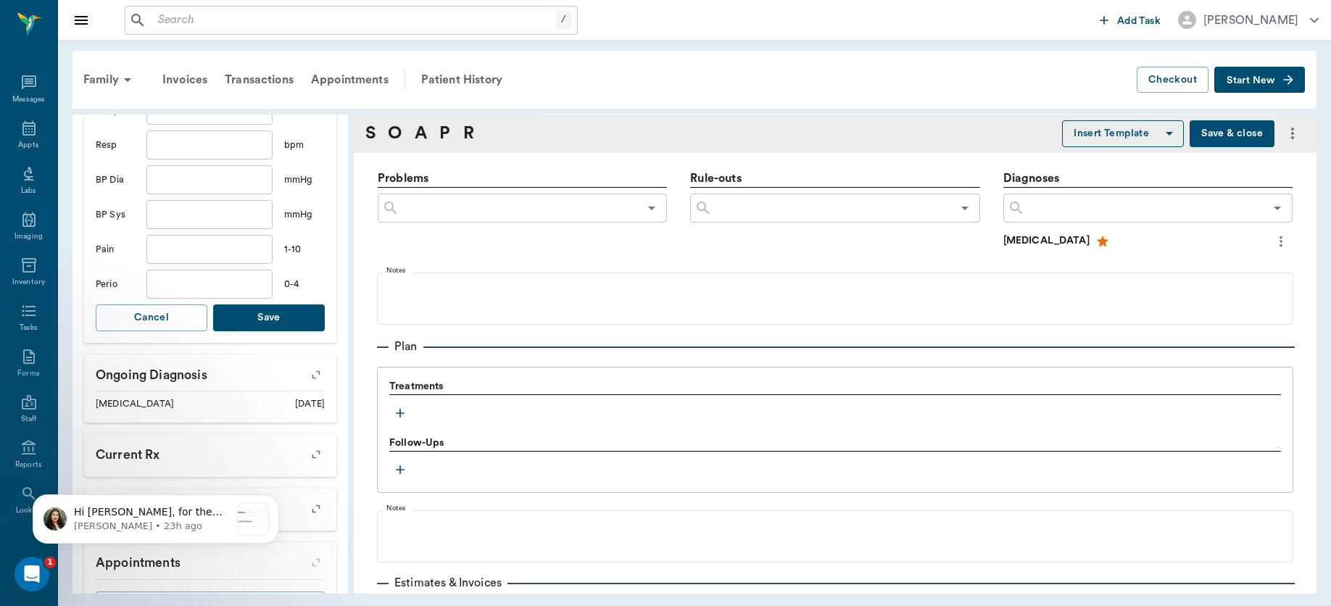
type input "65"
click at [258, 325] on button "Save" at bounding box center [269, 317] width 112 height 27
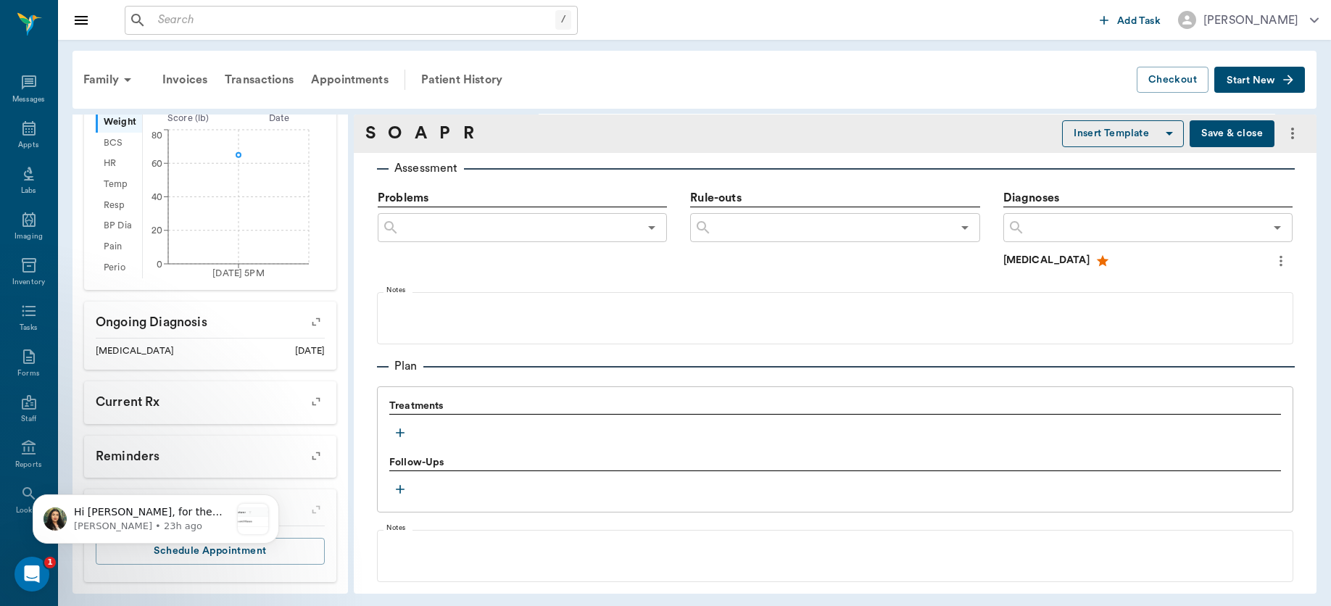
scroll to position [942, 0]
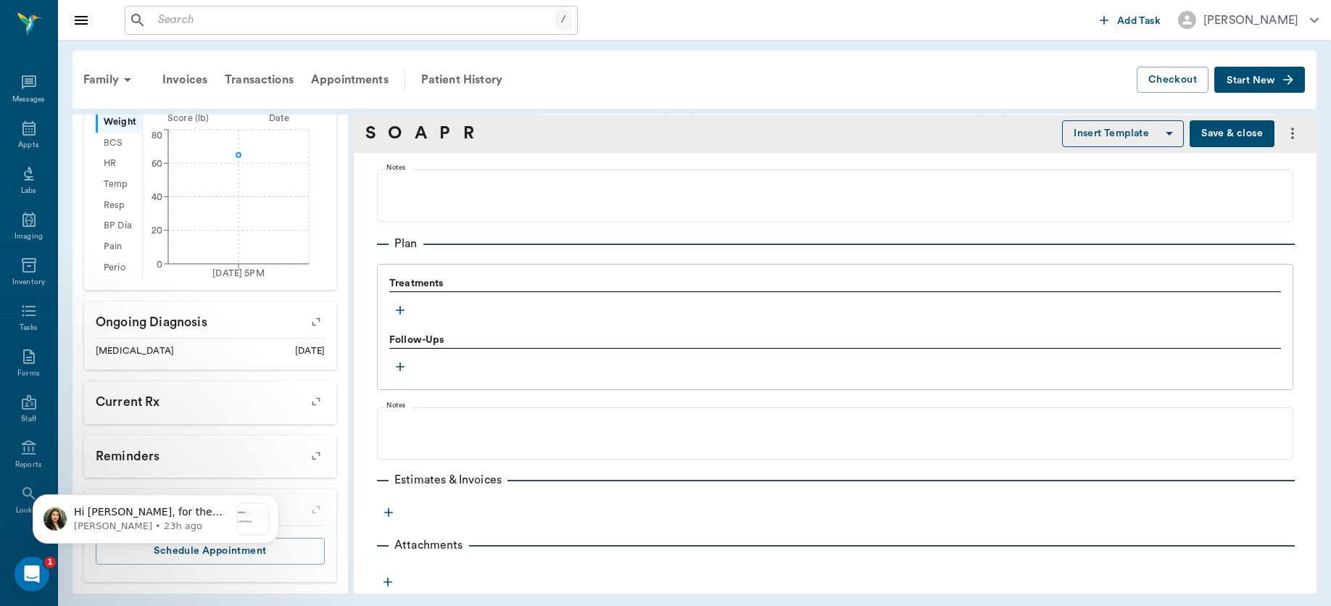
click at [399, 309] on icon "button" at bounding box center [400, 310] width 9 height 9
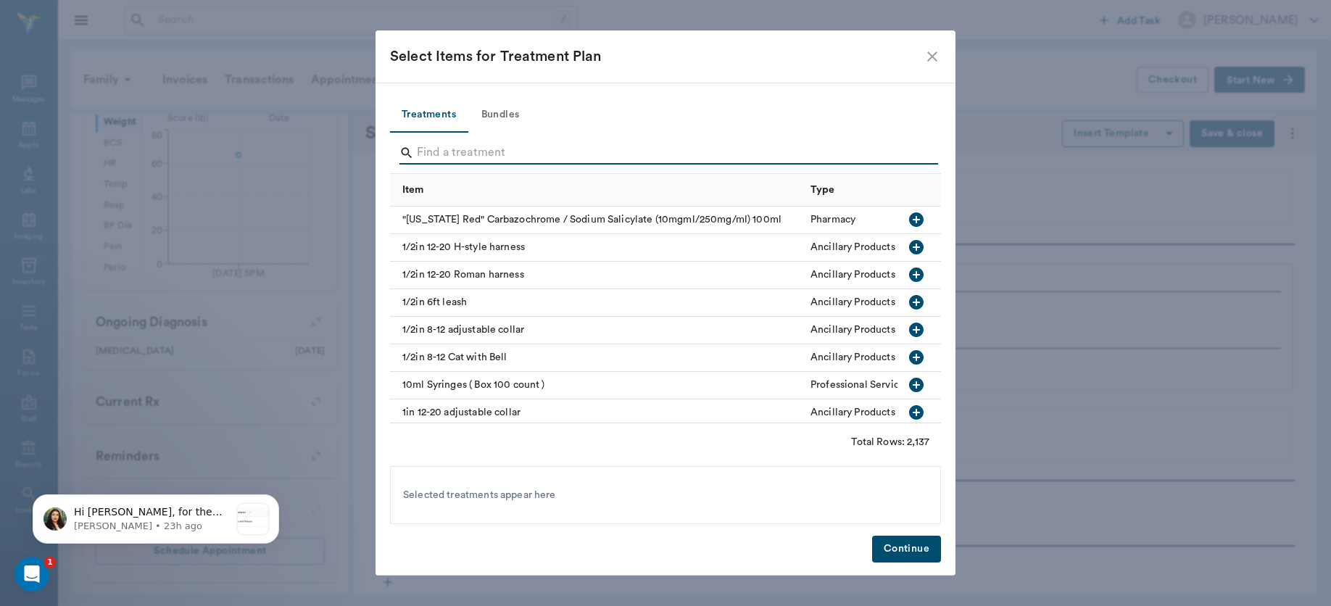
click at [454, 155] on input "Search" at bounding box center [666, 152] width 499 height 23
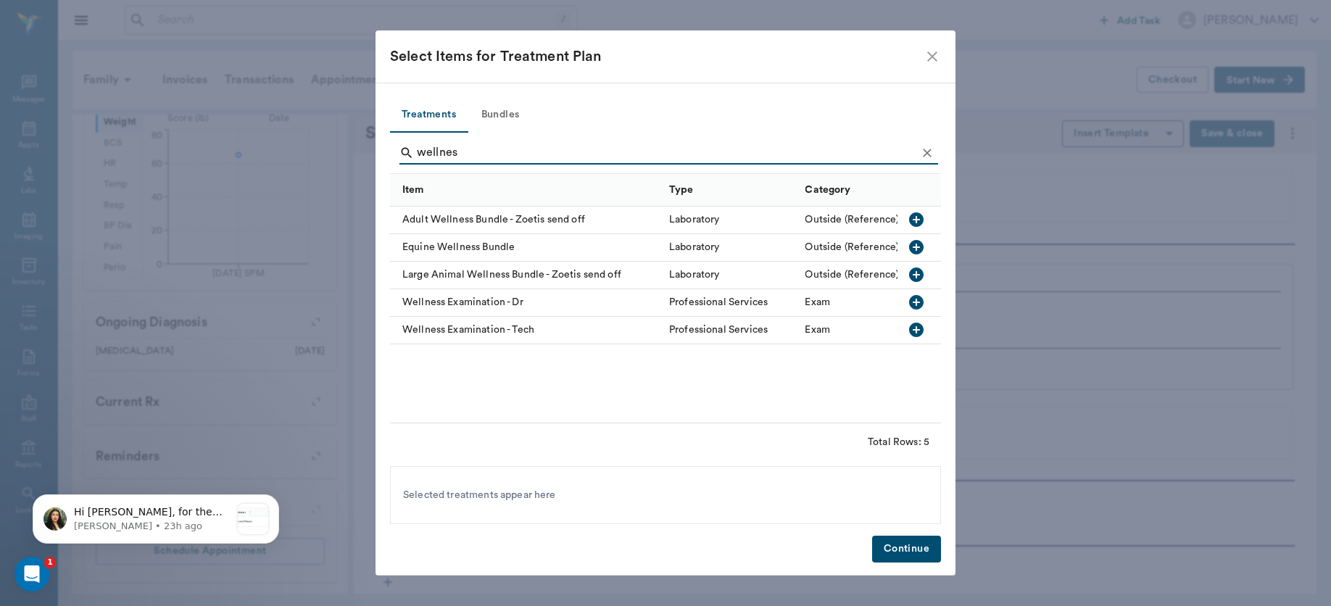
click at [915, 309] on icon "button" at bounding box center [916, 302] width 14 height 14
click at [916, 304] on icon "button" at bounding box center [915, 302] width 17 height 17
click at [683, 495] on icon at bounding box center [689, 495] width 16 height 16
click at [518, 162] on input "wellnes" at bounding box center [666, 152] width 499 height 23
type input "w"
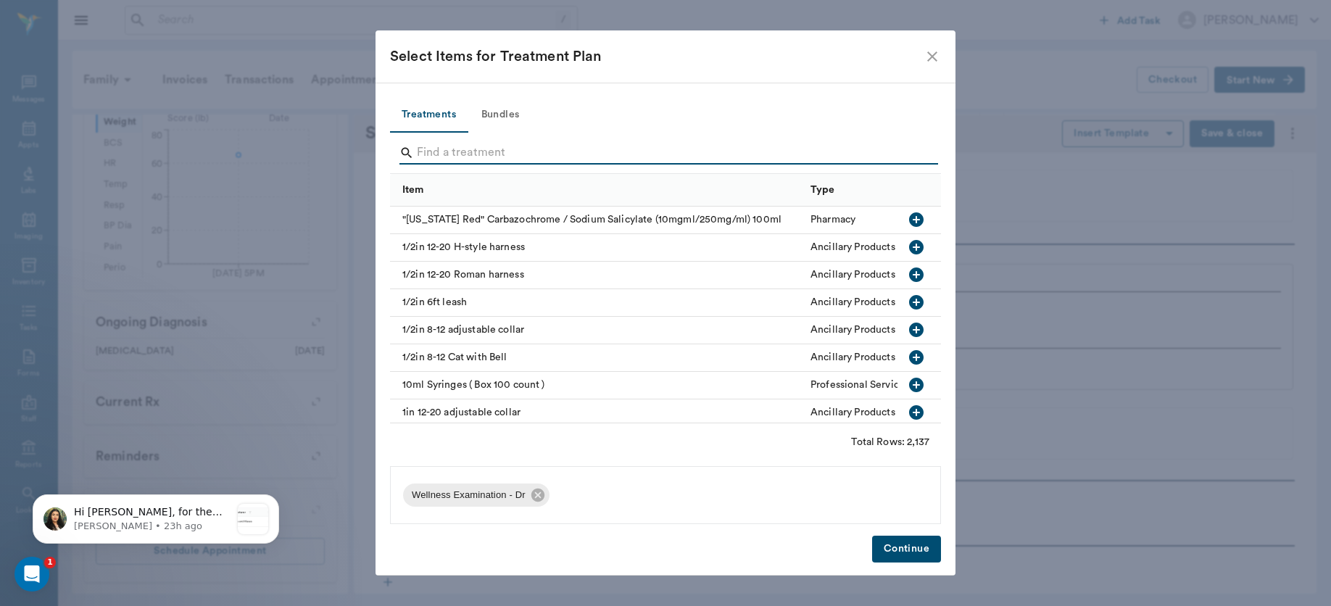
click at [504, 119] on button "Bundles" at bounding box center [499, 115] width 65 height 35
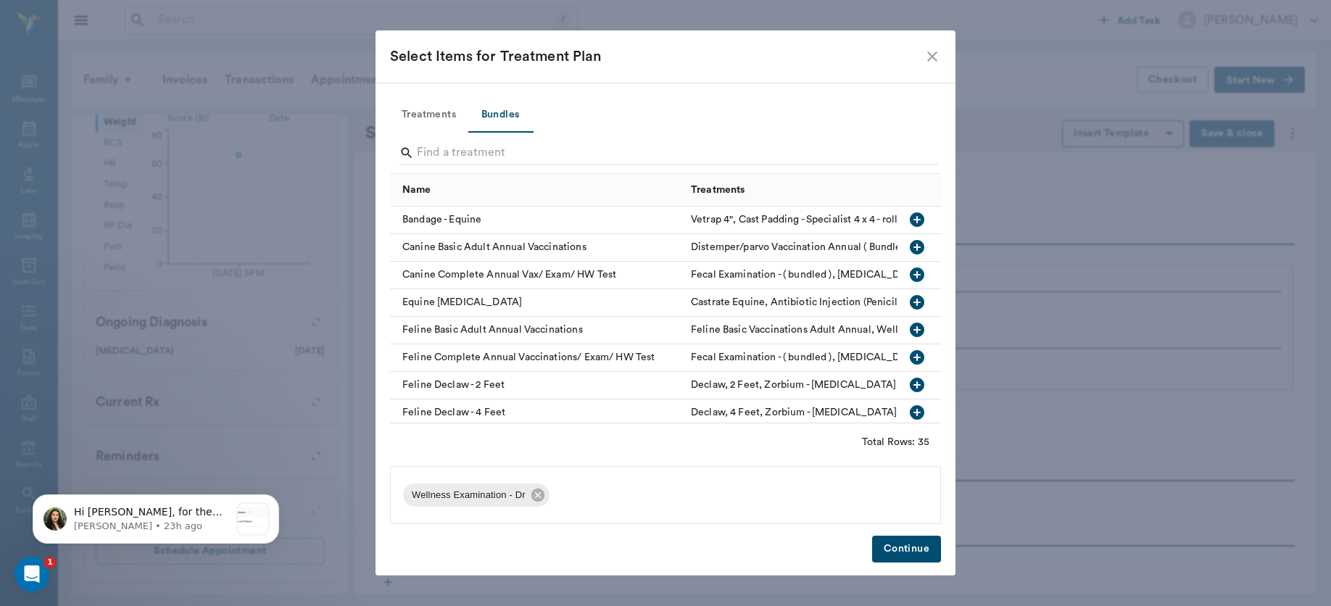
click at [910, 244] on icon "button" at bounding box center [917, 247] width 14 height 14
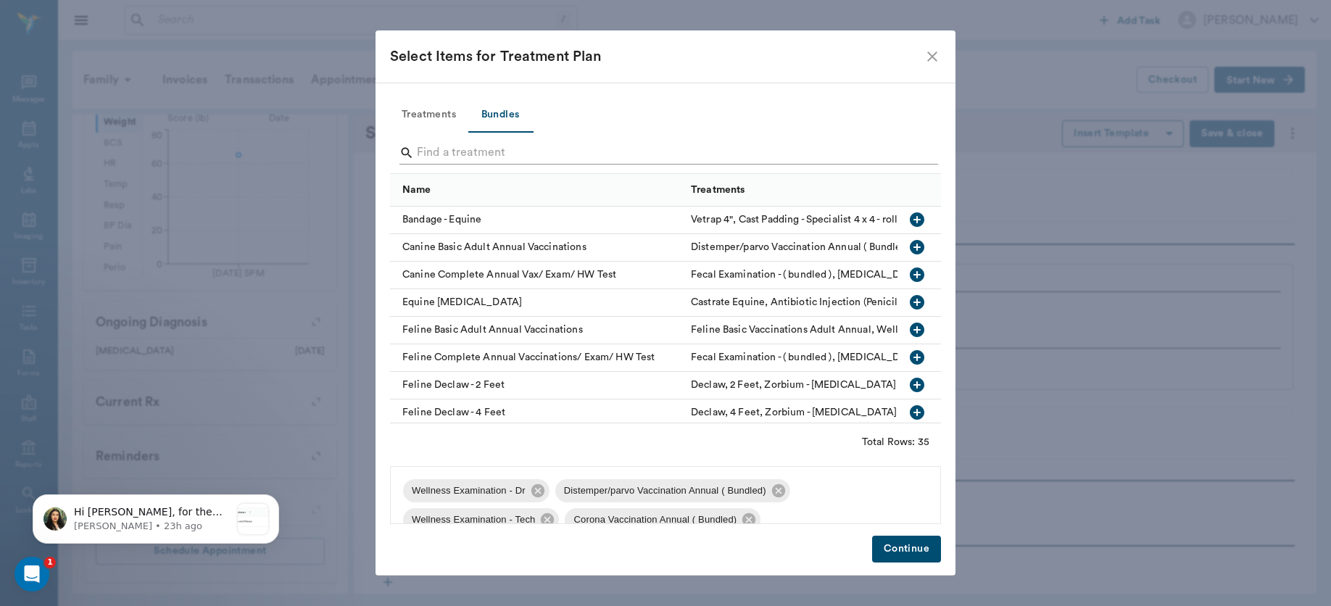
click at [525, 162] on input "Search" at bounding box center [666, 152] width 499 height 23
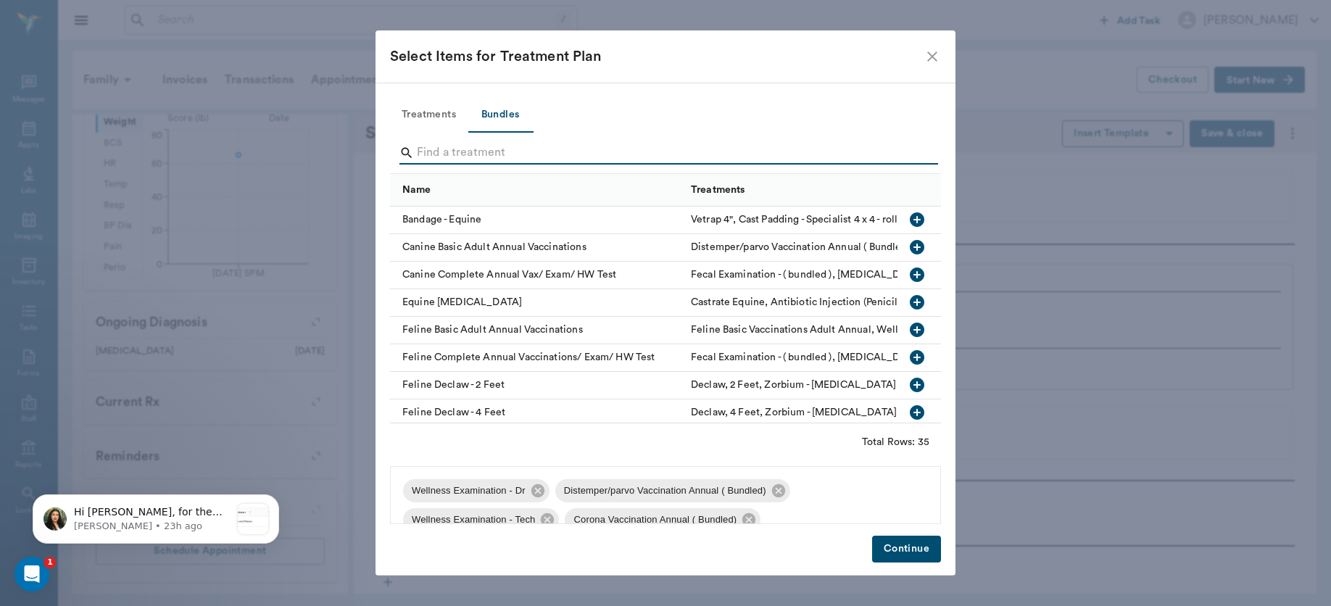
click at [418, 113] on button "Treatments" at bounding box center [429, 115] width 78 height 35
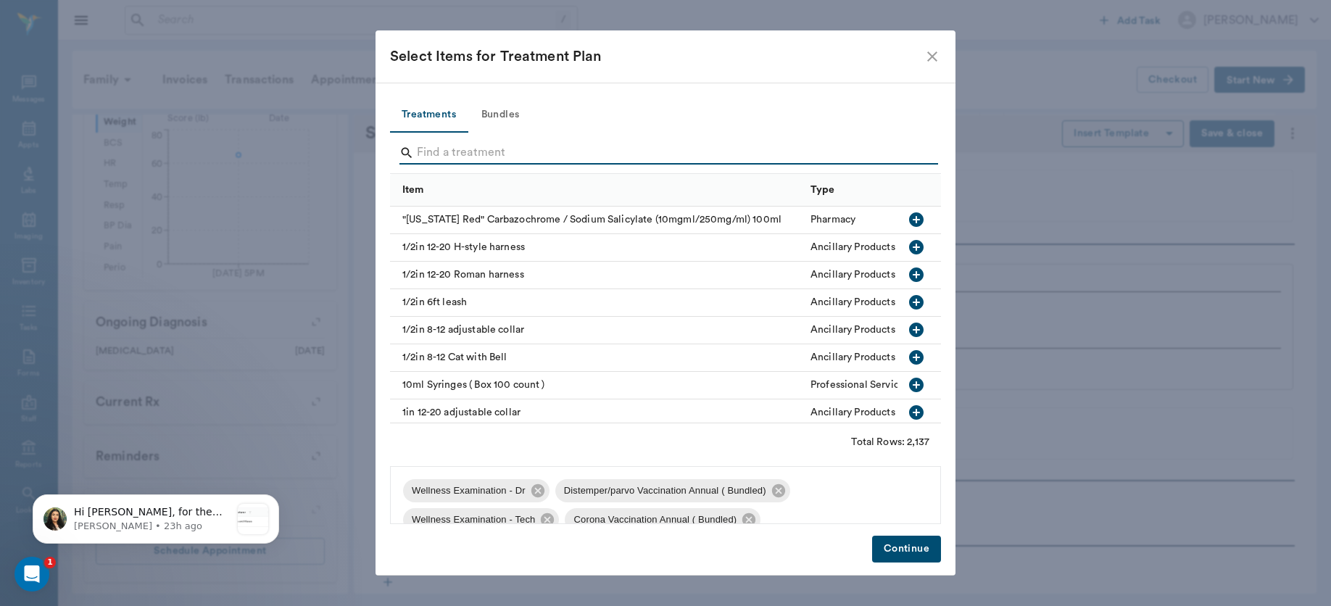
click at [431, 151] on input "Search" at bounding box center [666, 152] width 499 height 23
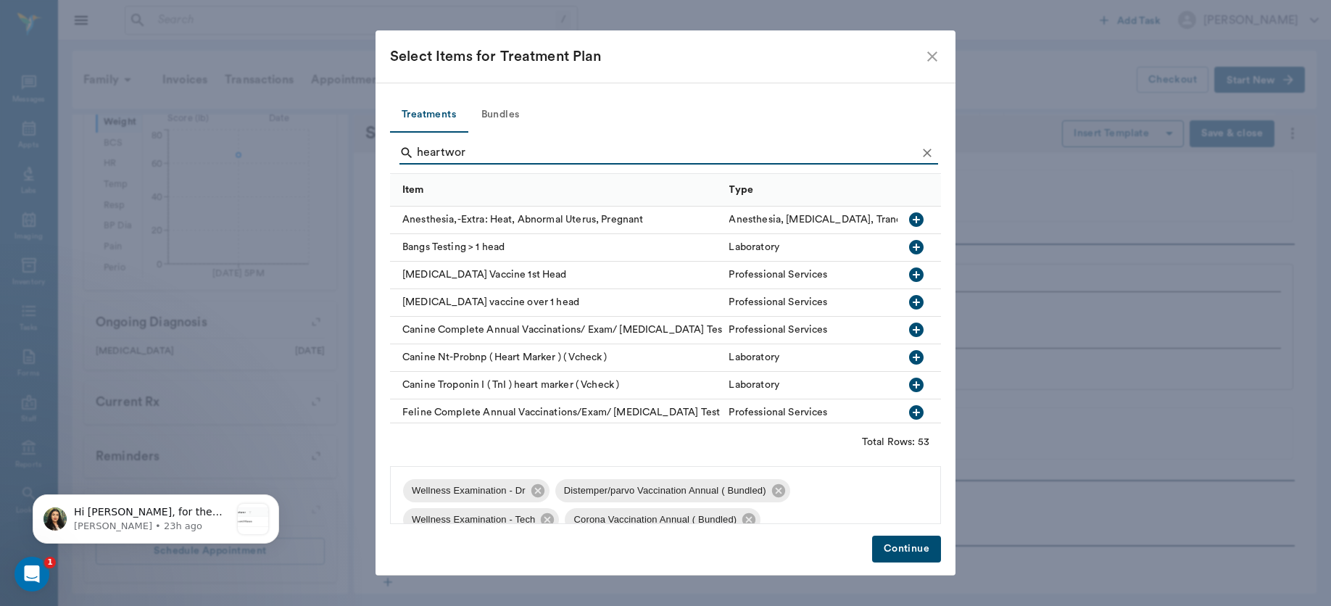
type input "[MEDICAL_DATA]"
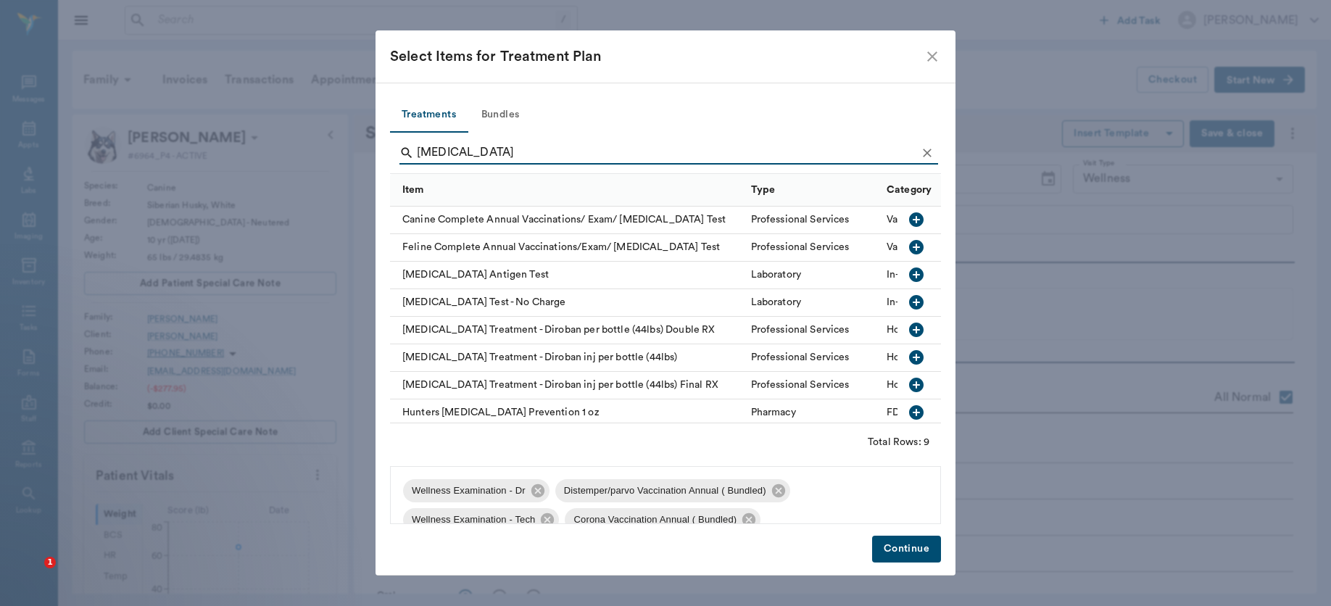
click at [909, 273] on icon "button" at bounding box center [916, 274] width 14 height 14
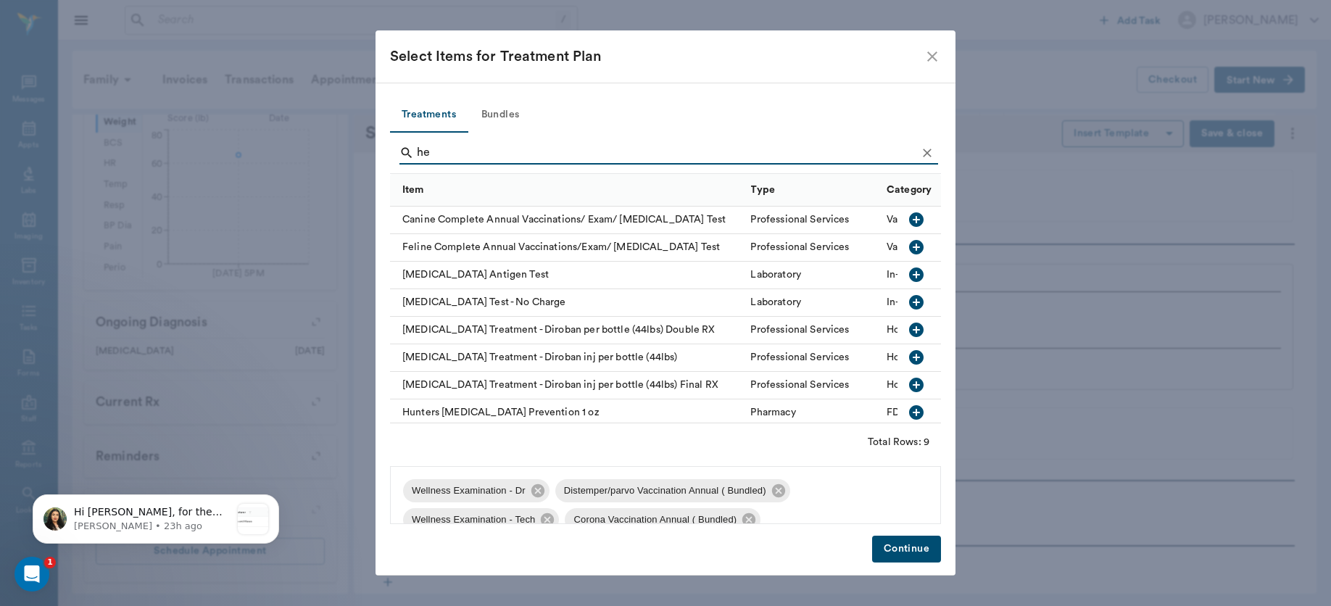
type input "h"
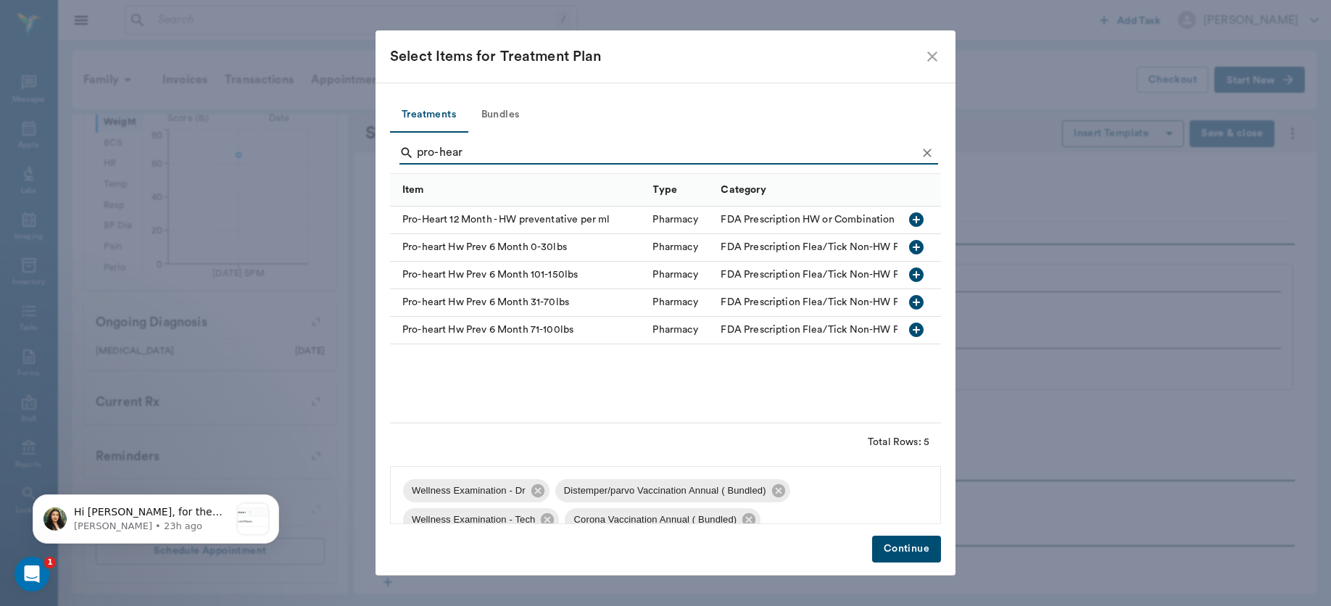
type input "pro-hear"
click at [915, 217] on icon "button" at bounding box center [915, 219] width 17 height 17
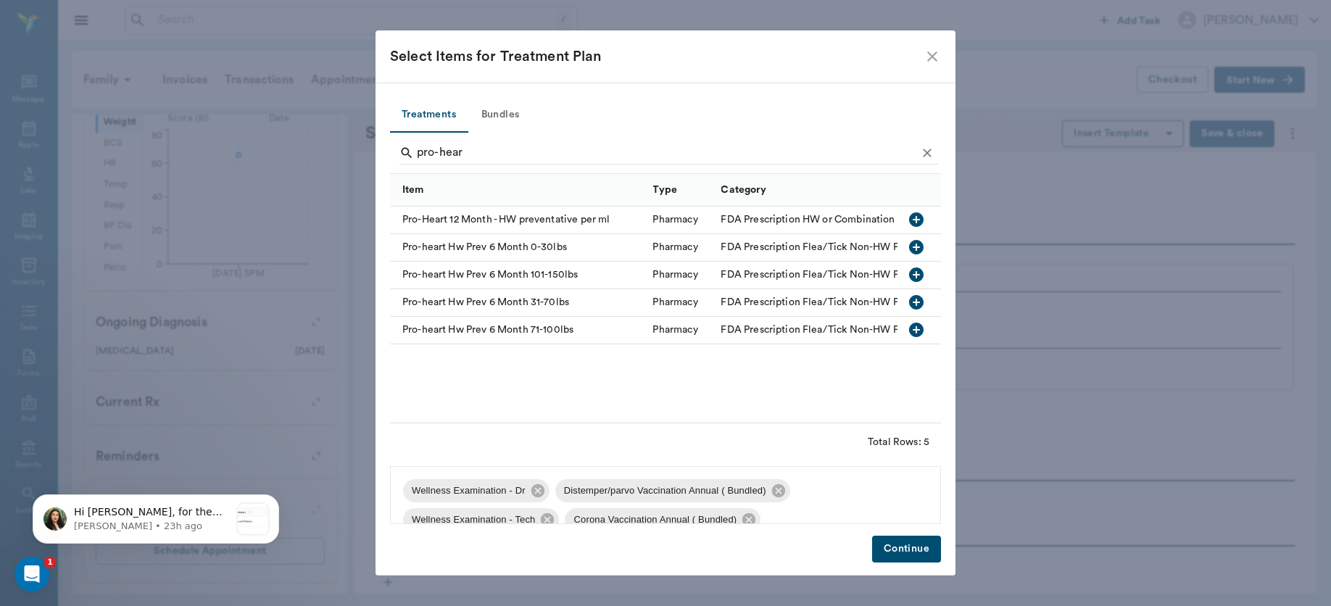
click at [899, 544] on button "Continue" at bounding box center [906, 549] width 69 height 27
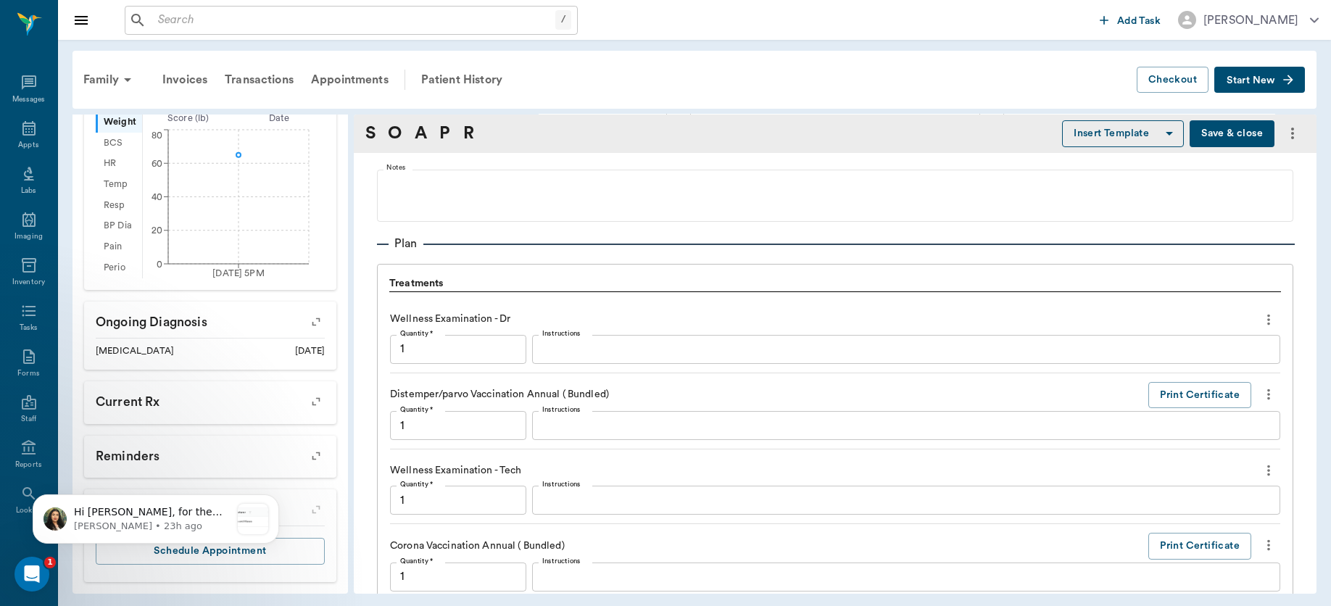
scroll to position [1905, 0]
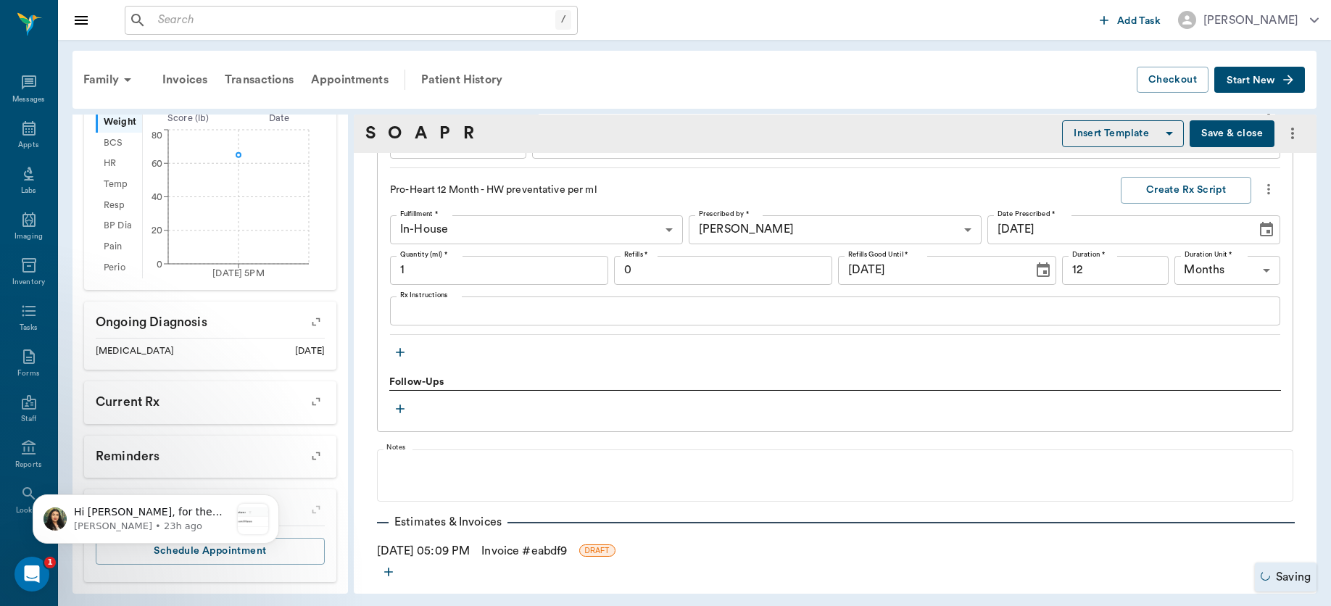
type input "1.00"
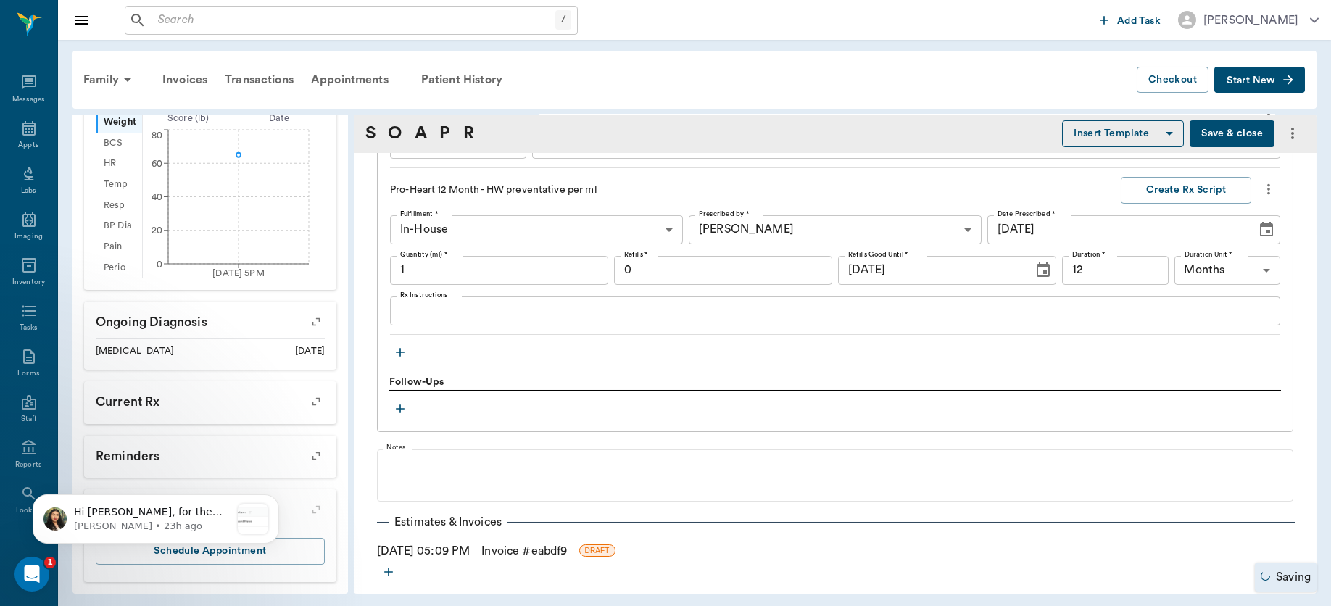
type input "1.00"
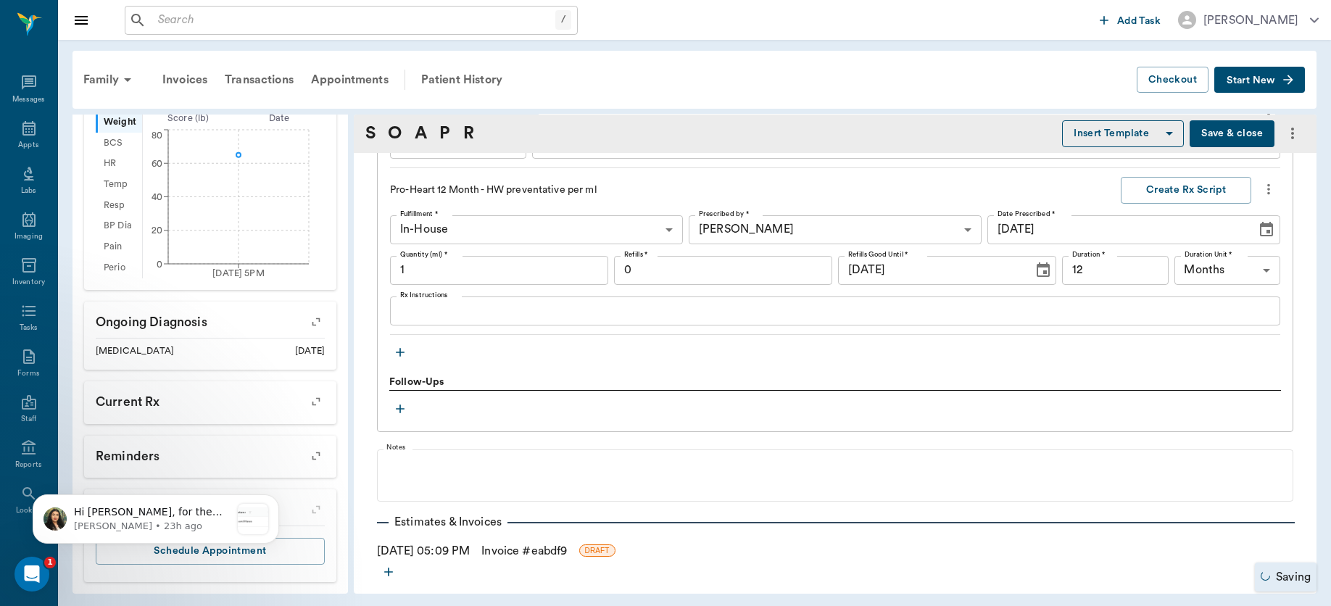
type input "1.00"
click at [461, 273] on input "1.00" at bounding box center [499, 270] width 218 height 29
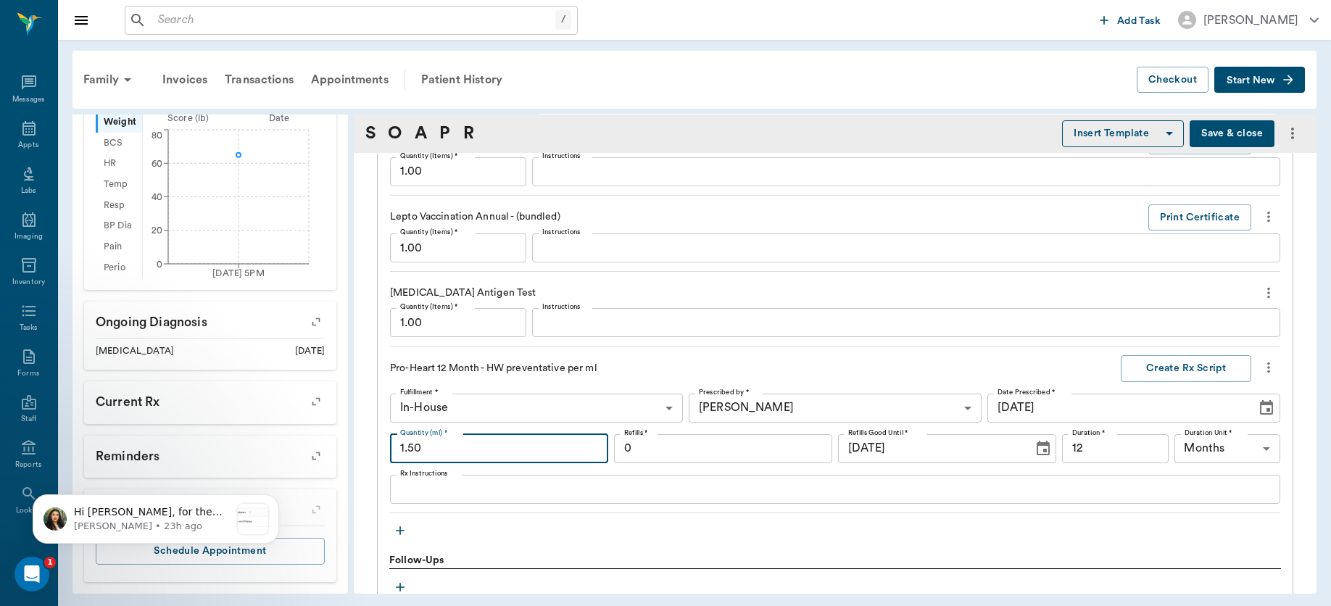
type input "1.50"
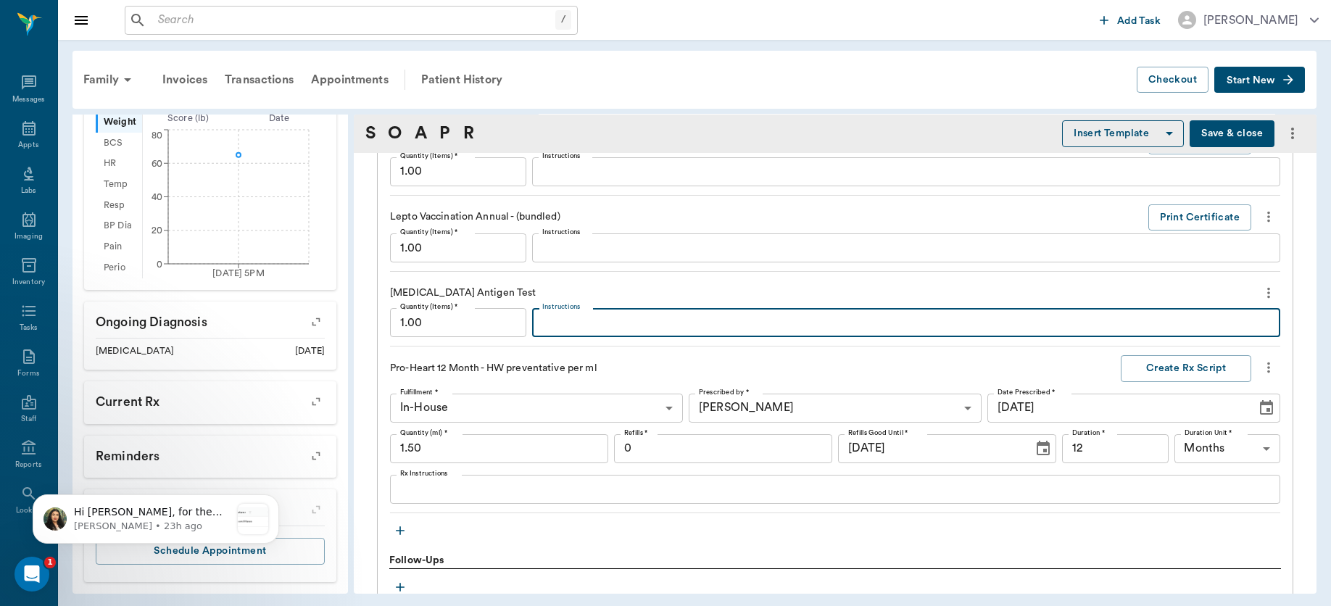
click at [720, 323] on textarea "Instructions" at bounding box center [906, 323] width 728 height 17
type textarea "Negative"
click at [1260, 213] on icon "more" at bounding box center [1268, 216] width 16 height 17
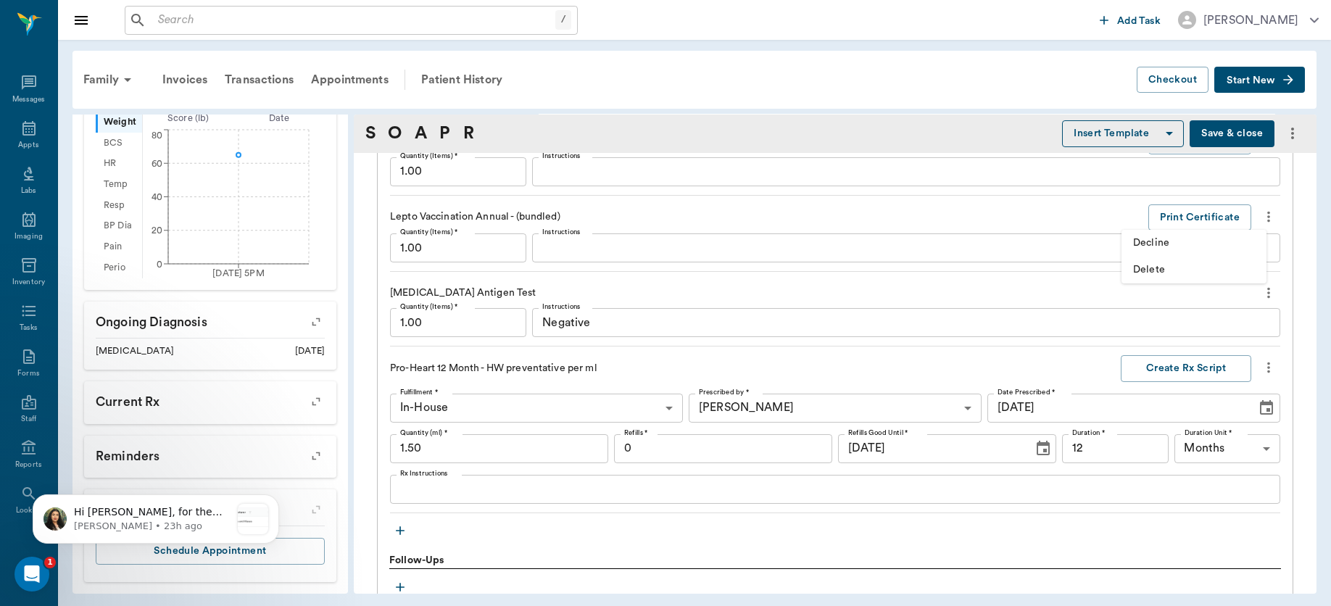
click at [1197, 275] on span "Delete" at bounding box center [1194, 269] width 122 height 15
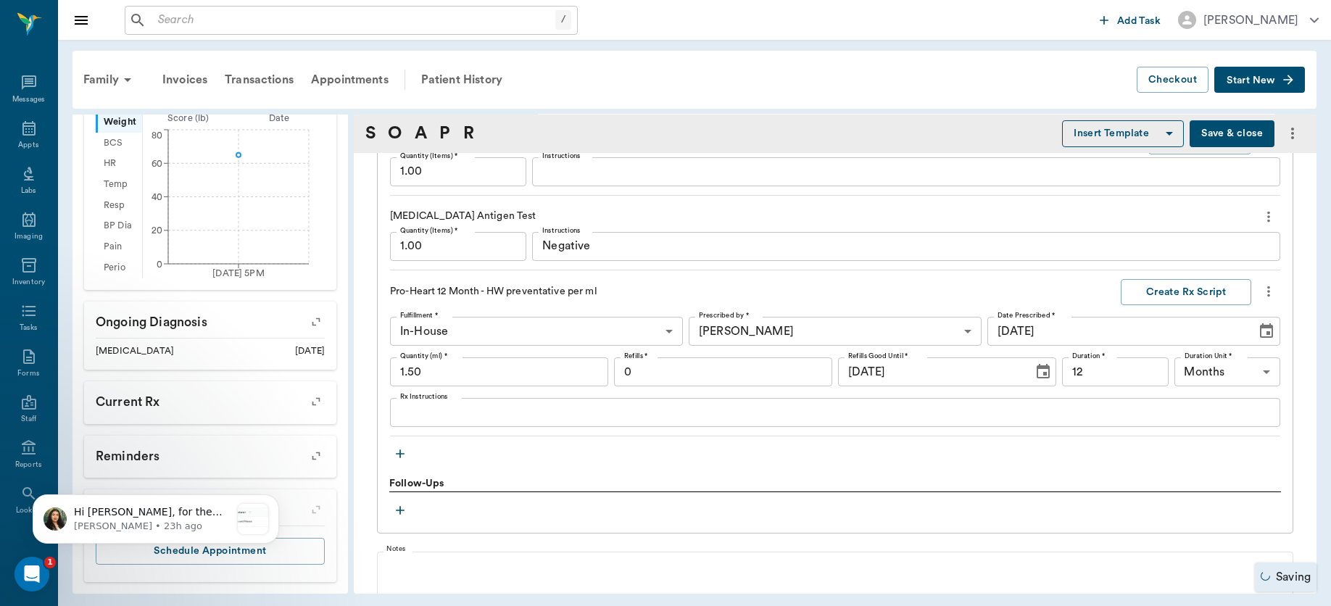
scroll to position [1448, 0]
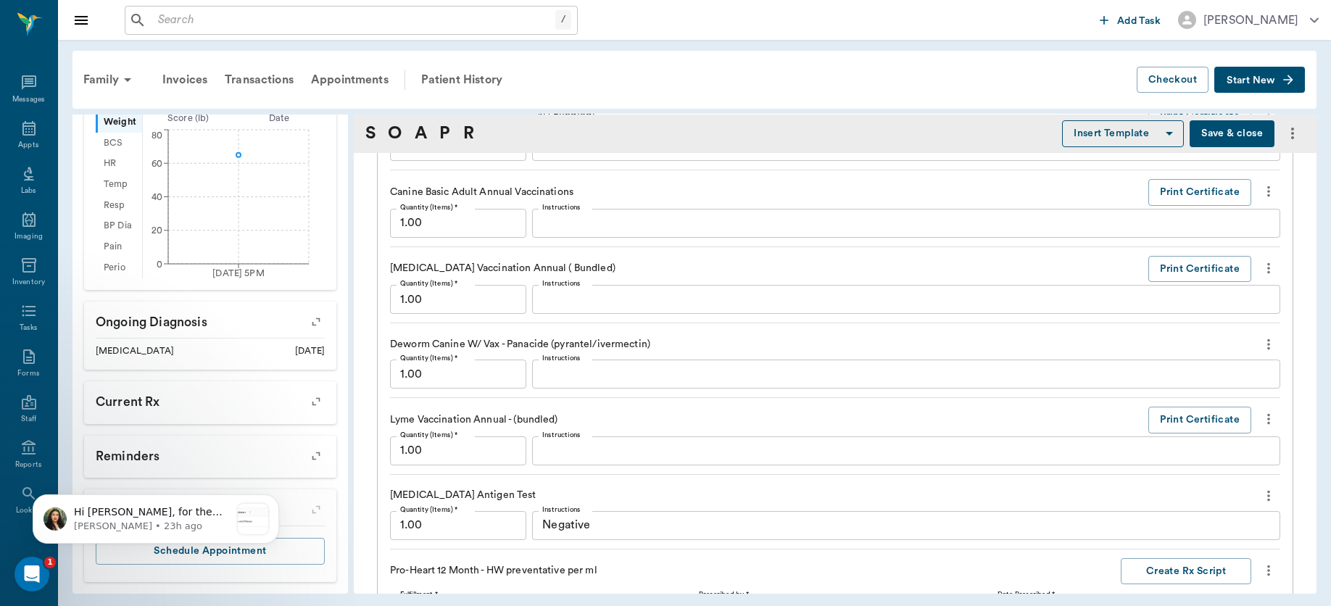
click at [1260, 420] on icon "more" at bounding box center [1268, 418] width 16 height 17
click at [1208, 447] on span "Decline" at bounding box center [1194, 445] width 122 height 15
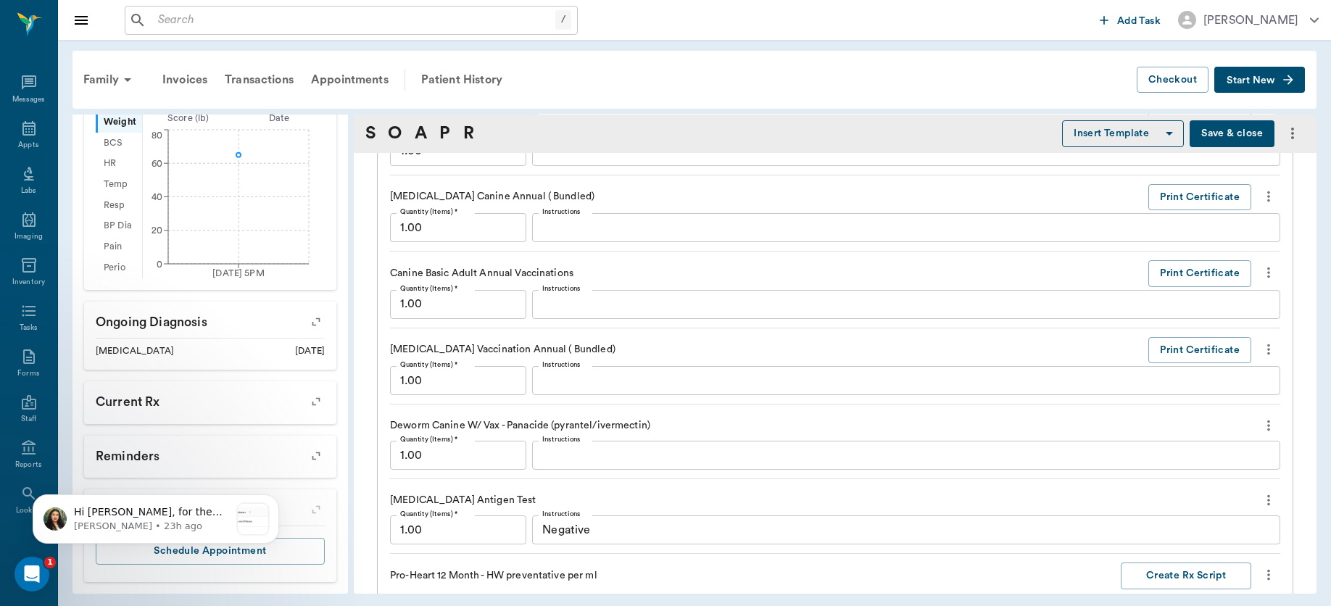
scroll to position [1313, 0]
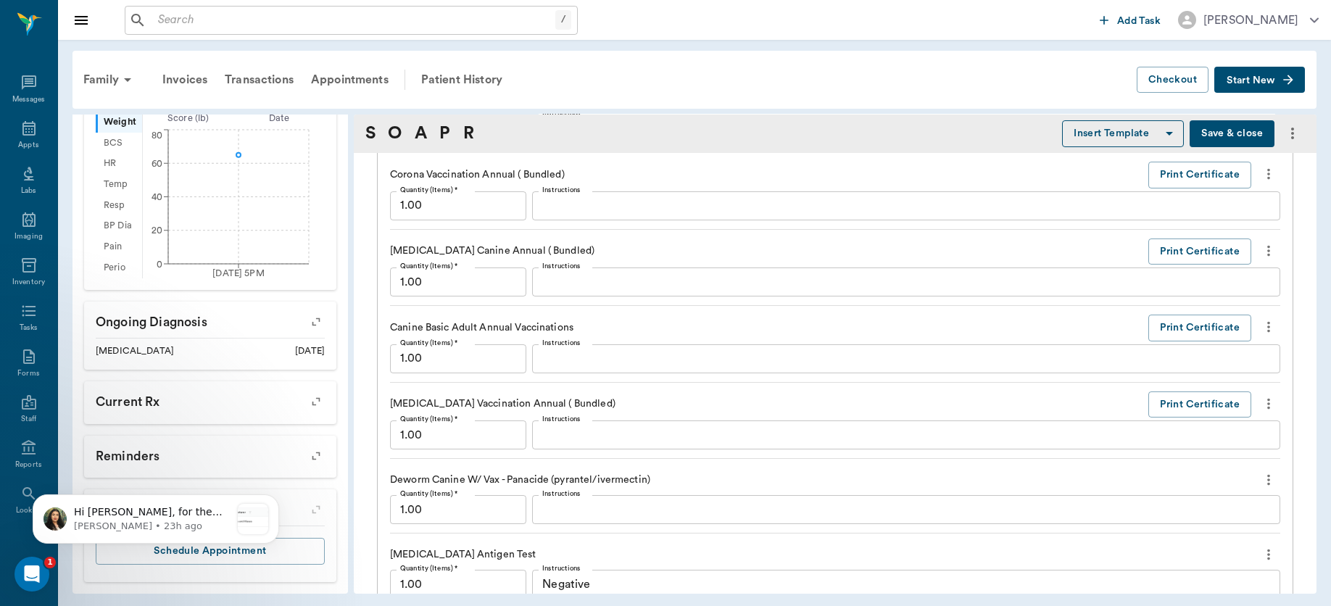
click at [1260, 483] on icon "more" at bounding box center [1268, 479] width 16 height 17
click at [1210, 500] on span "Decline" at bounding box center [1194, 505] width 122 height 15
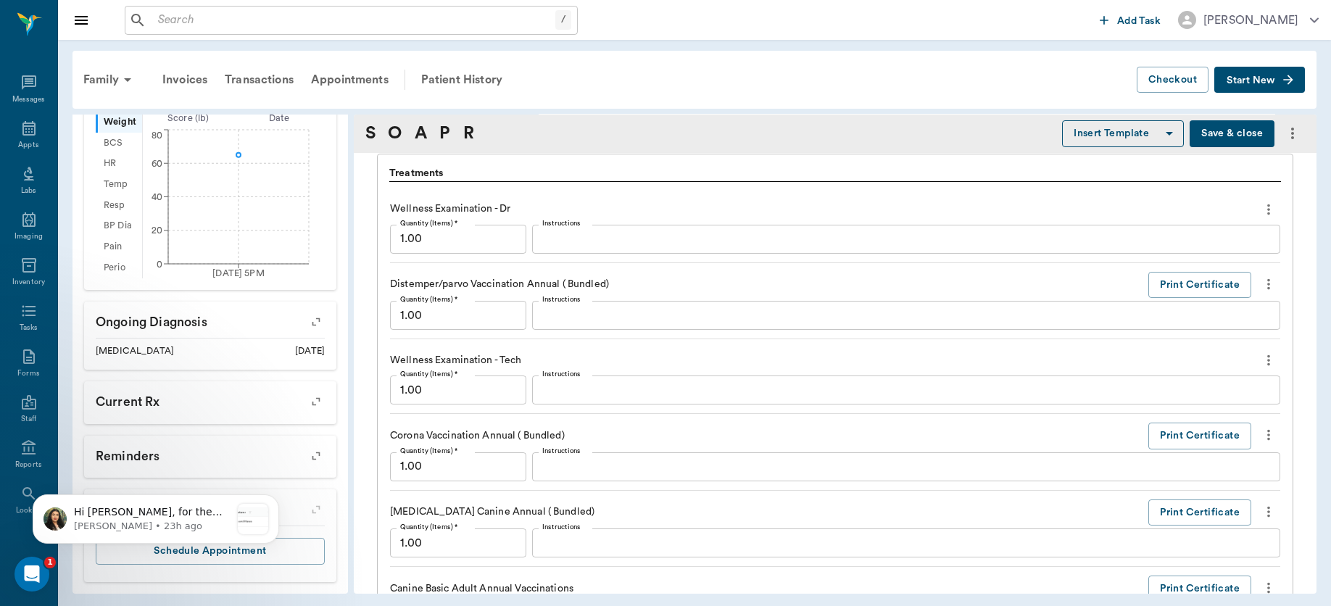
scroll to position [1056, 0]
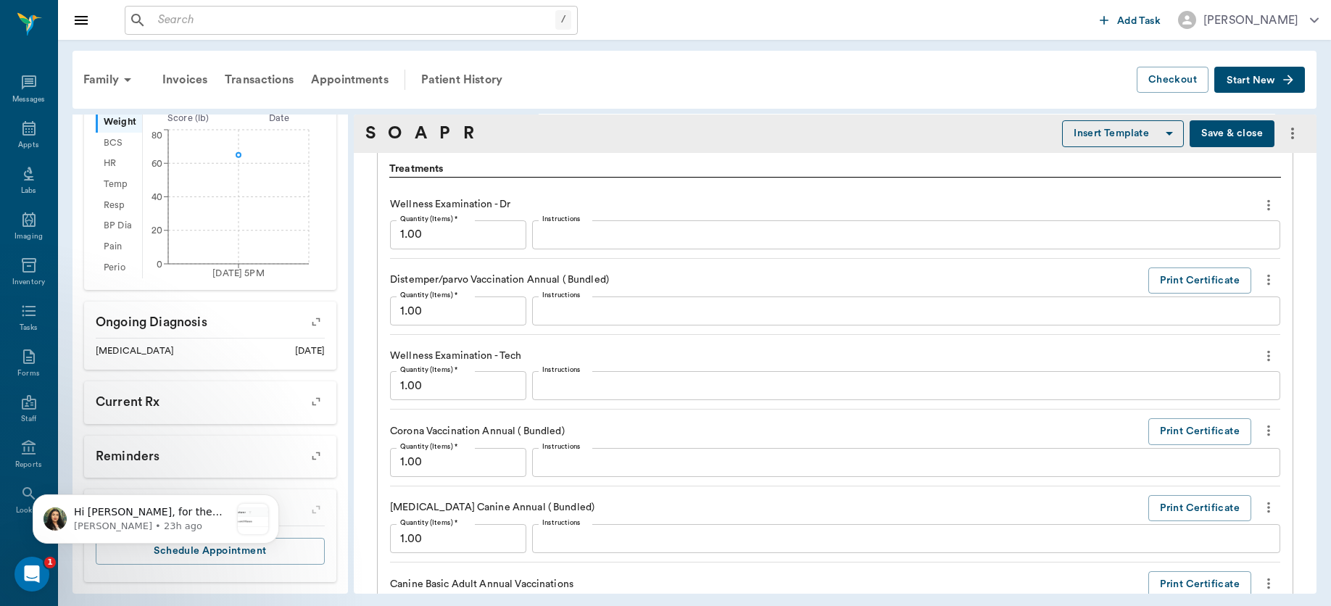
click at [1260, 352] on icon "more" at bounding box center [1268, 355] width 16 height 17
click at [1207, 404] on span "Delete" at bounding box center [1194, 407] width 122 height 15
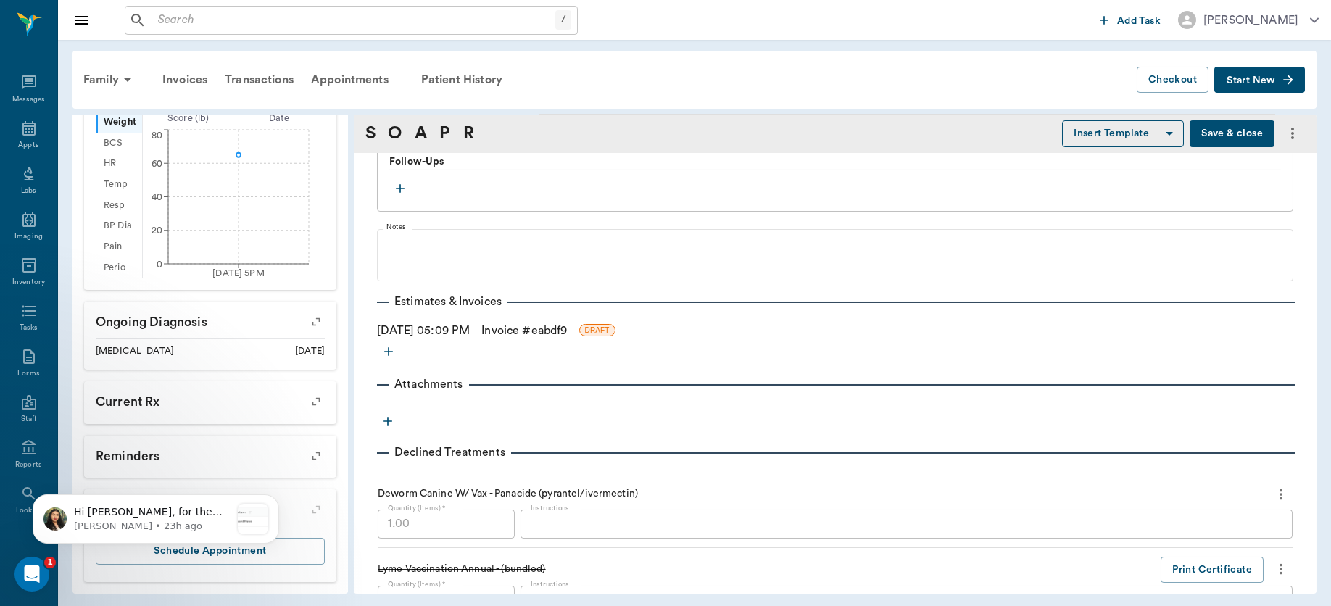
scroll to position [1858, 0]
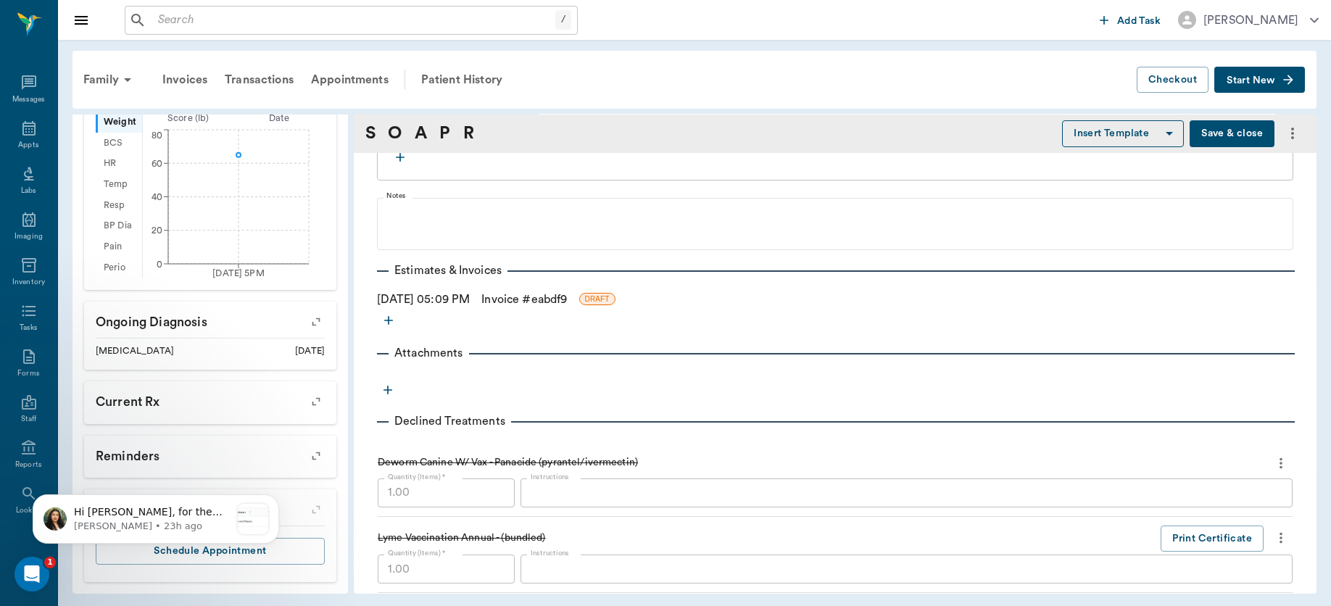
click at [1279, 462] on icon "more" at bounding box center [1280, 462] width 3 height 11
click at [1173, 513] on span "Delete" at bounding box center [1207, 514] width 122 height 15
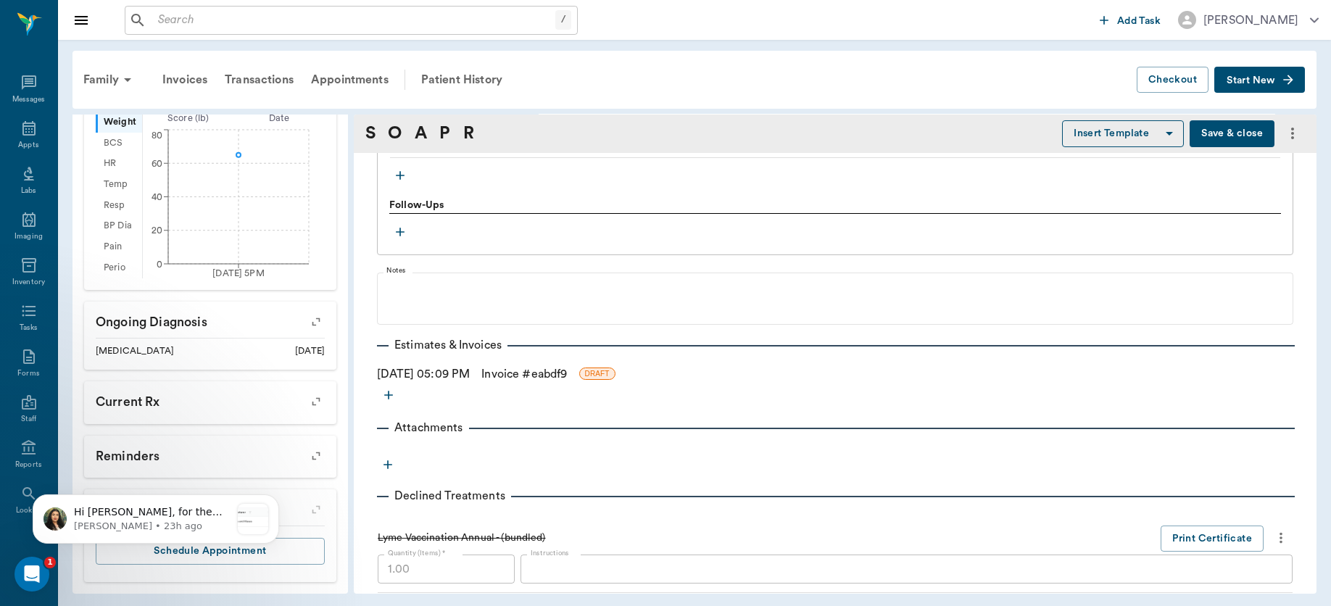
scroll to position [1782, 0]
click at [1273, 539] on icon "more" at bounding box center [1281, 537] width 16 height 17
click at [1207, 586] on span "Delete" at bounding box center [1207, 588] width 122 height 15
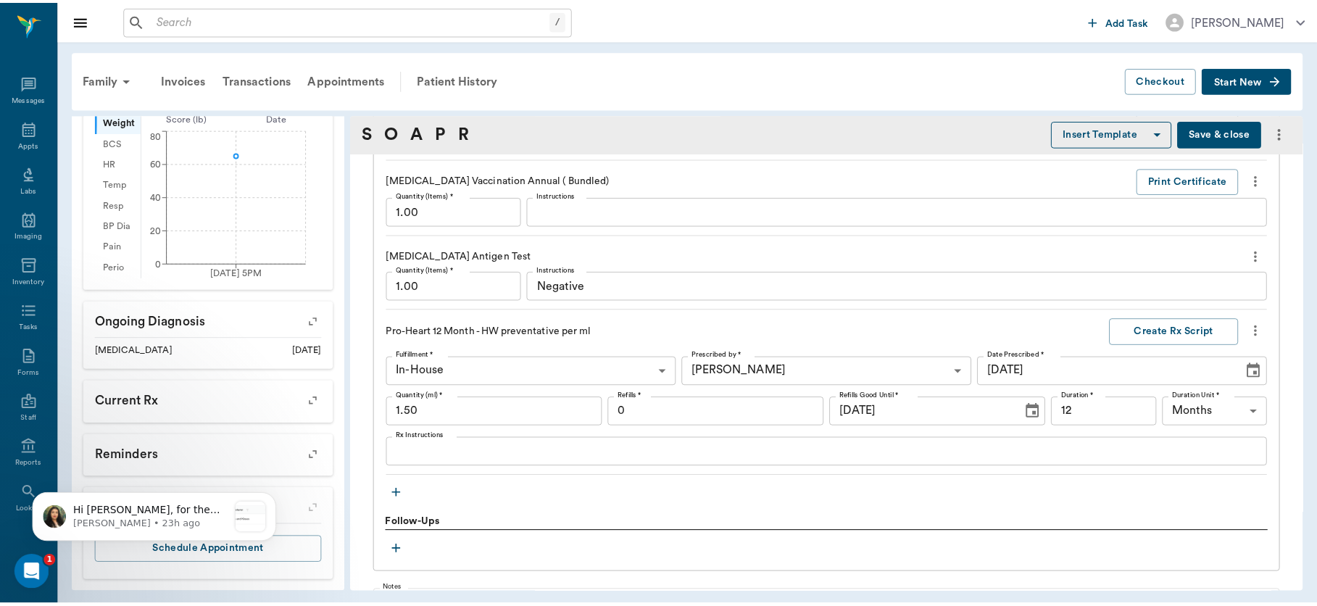
scroll to position [1666, 0]
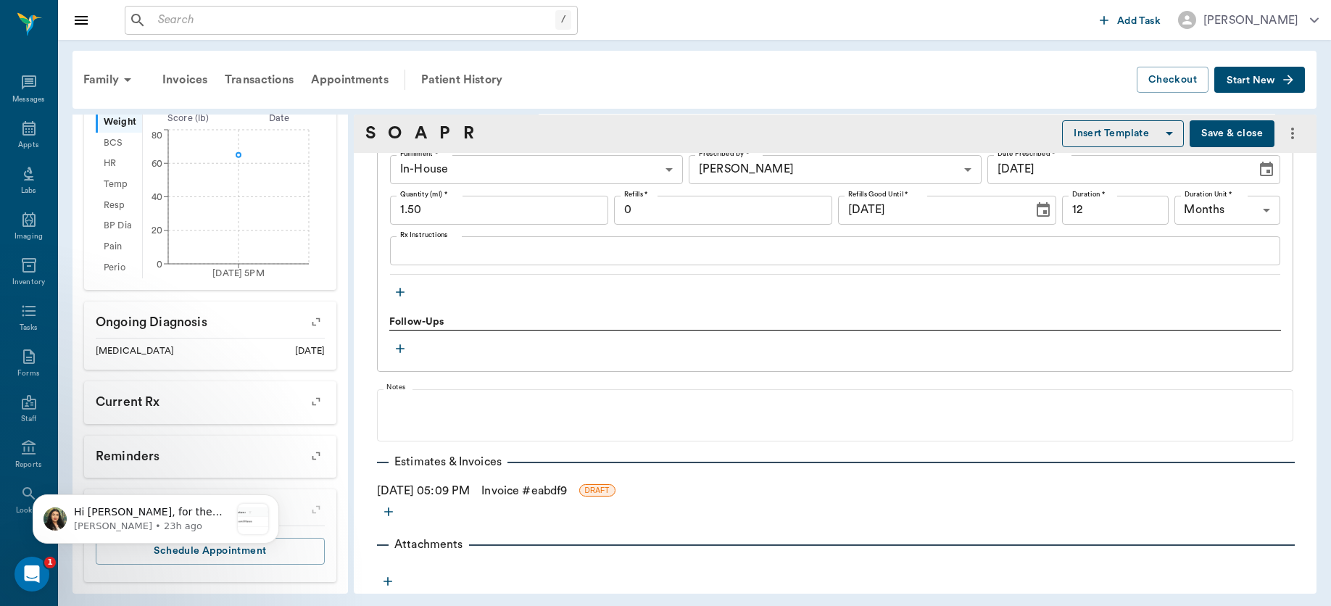
click at [523, 490] on link "Invoice # eabdf9" at bounding box center [524, 490] width 86 height 17
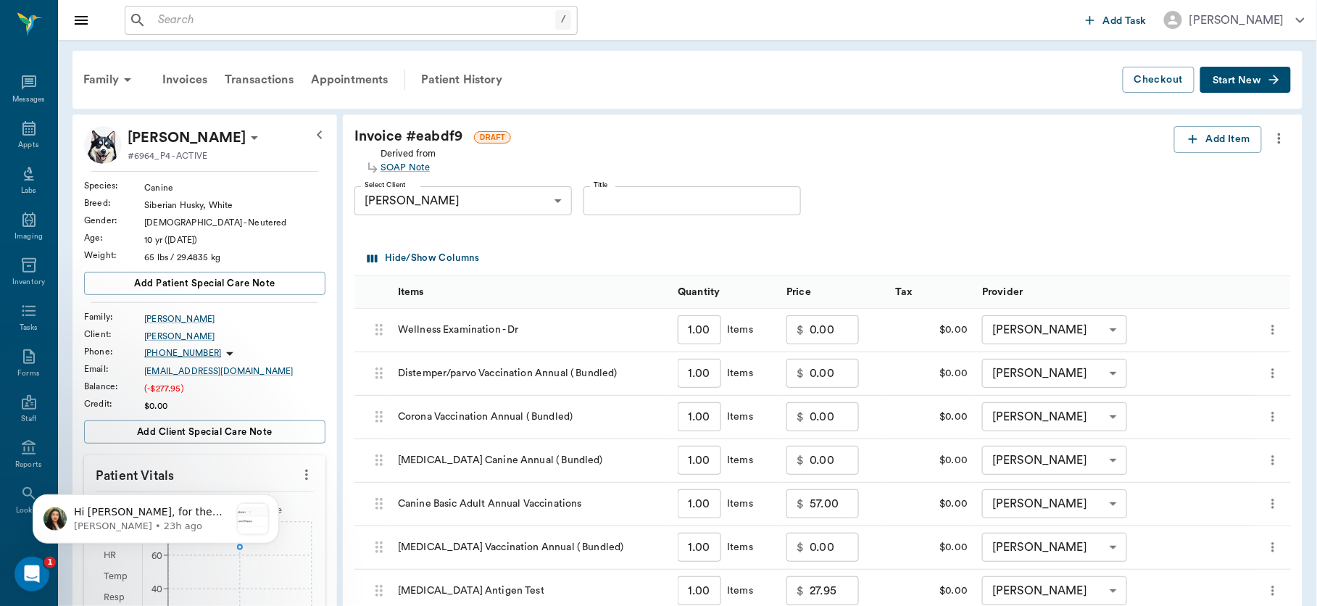
click at [841, 332] on input "0.00" at bounding box center [834, 329] width 49 height 29
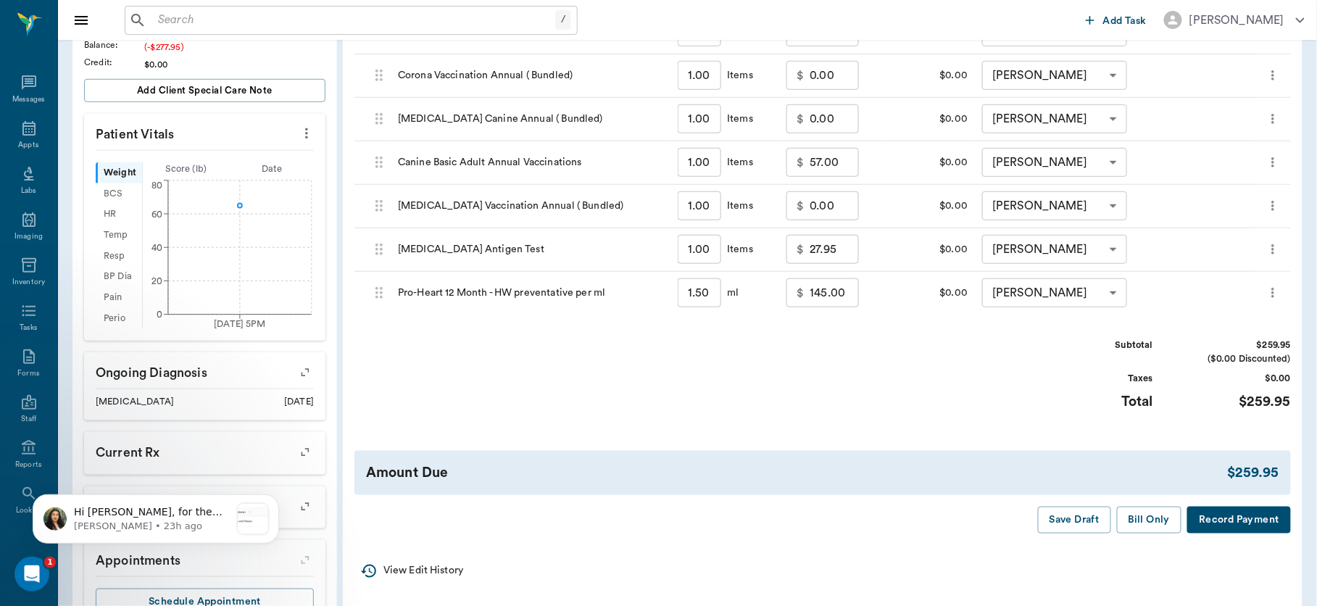
scroll to position [382, 0]
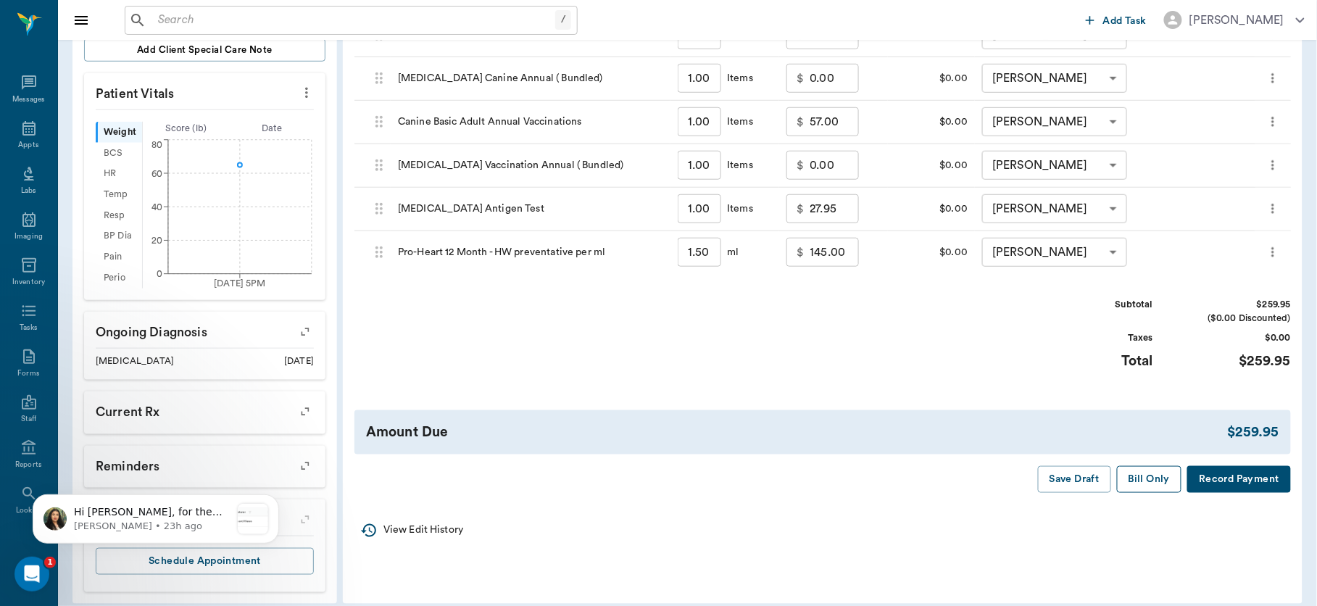
type input "30.00"
click at [1148, 476] on button "Bill Only" at bounding box center [1149, 479] width 65 height 27
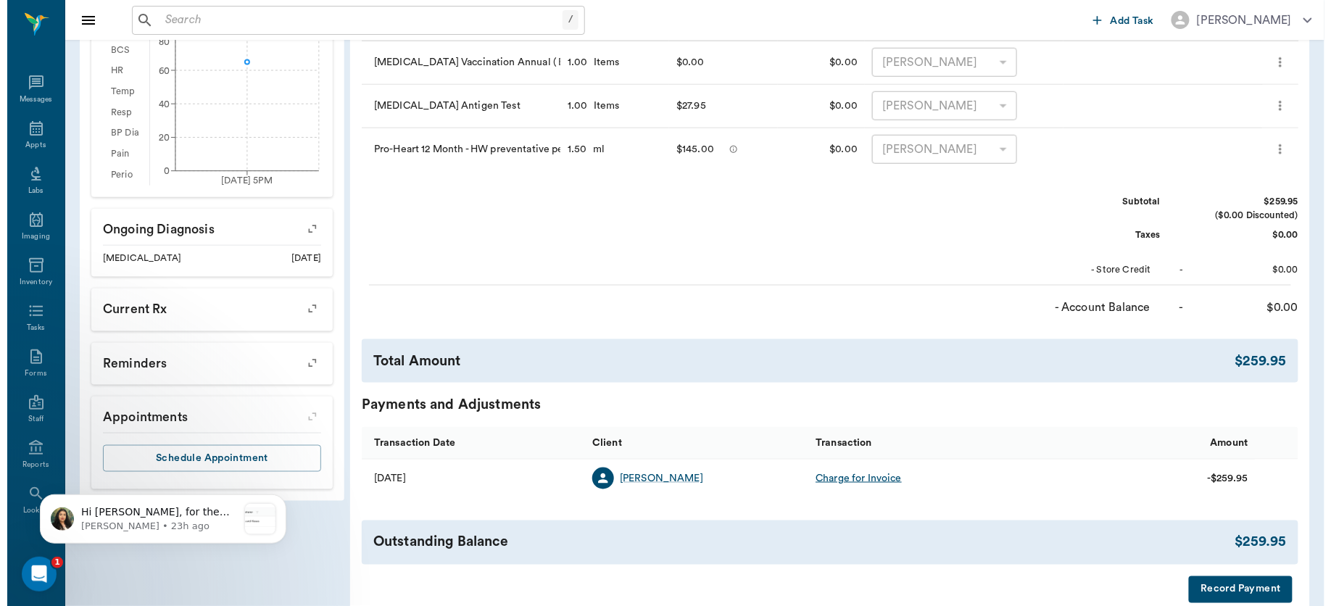
scroll to position [0, 0]
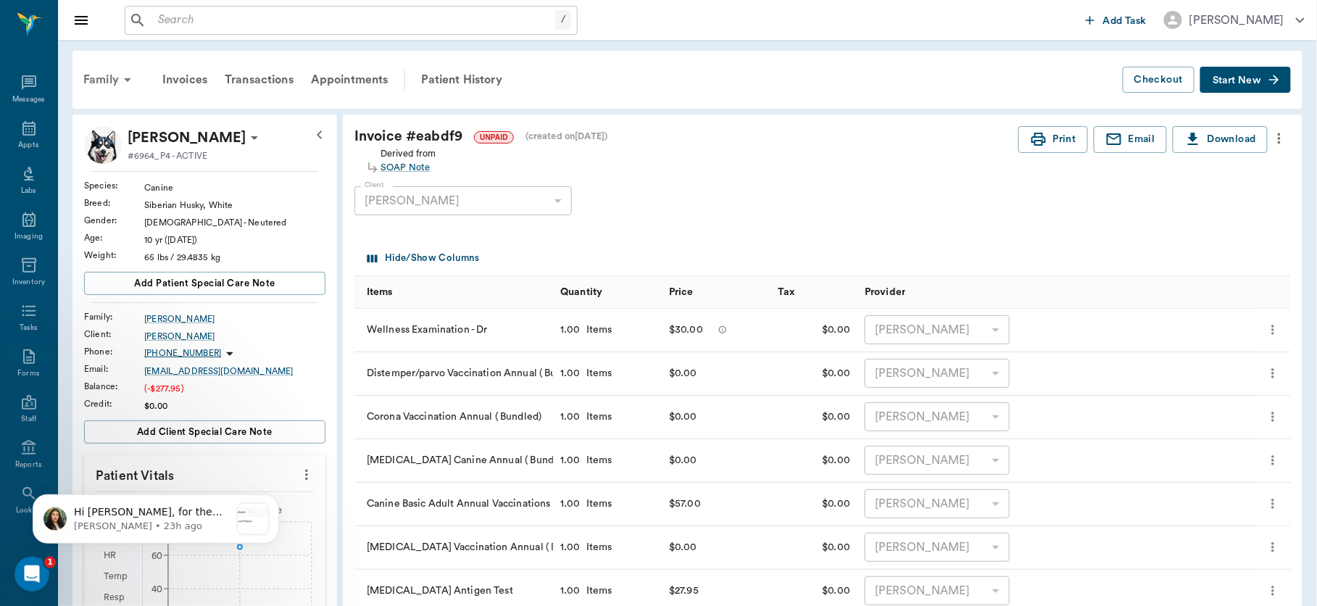
click at [101, 74] on div "Family" at bounding box center [110, 79] width 70 height 35
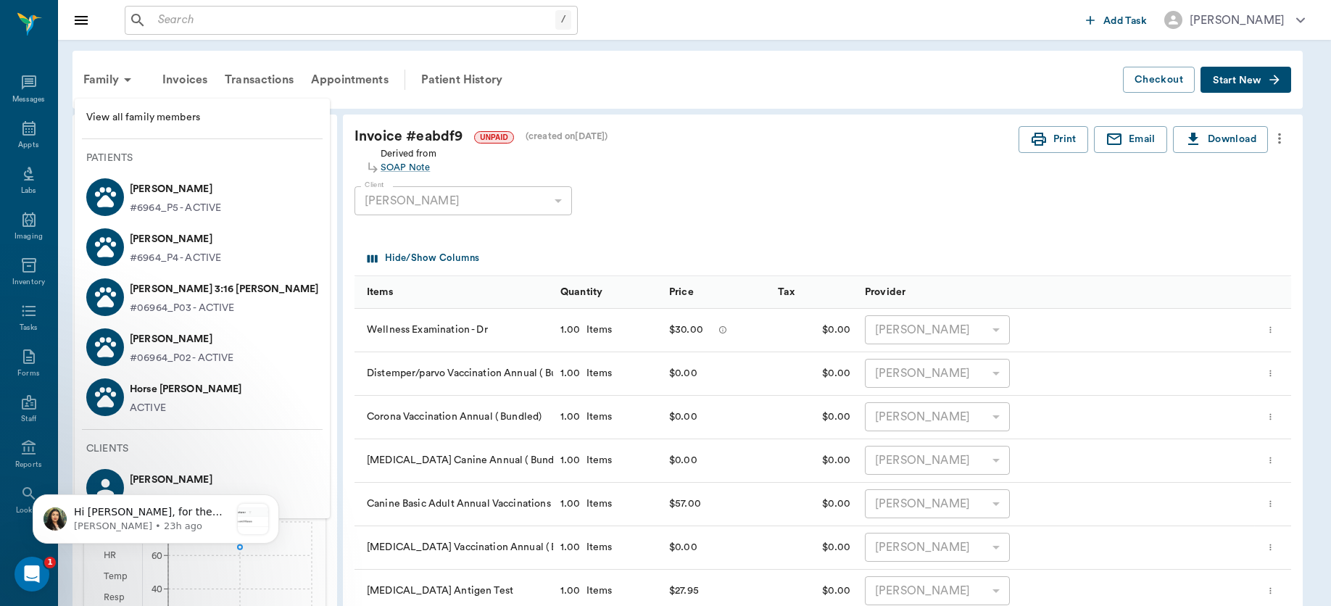
click at [161, 293] on p "[PERSON_NAME] 3:16 [PERSON_NAME]" at bounding box center [224, 289] width 188 height 23
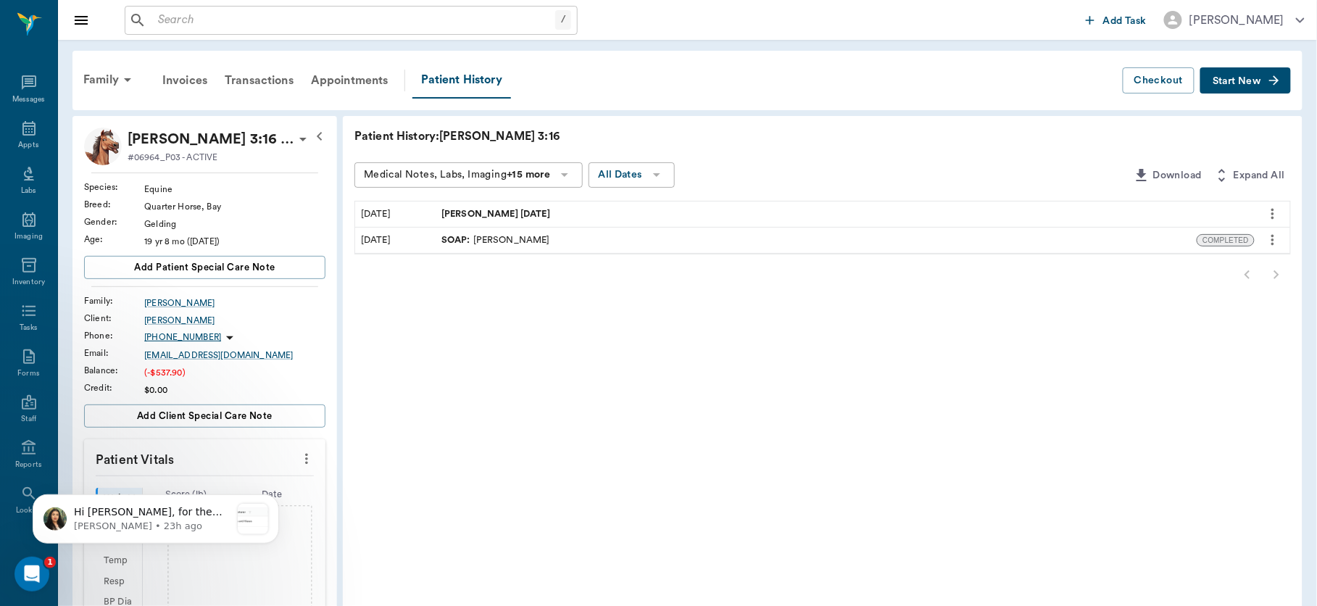
click at [1270, 78] on icon "button" at bounding box center [1274, 80] width 14 height 14
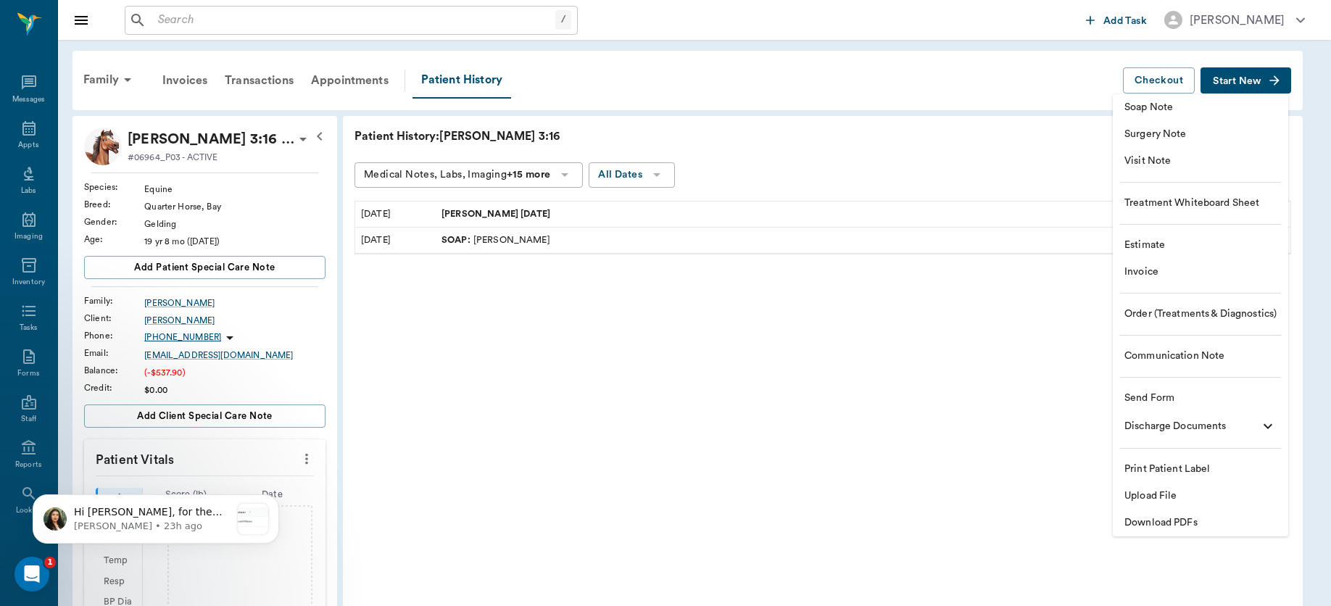
click at [1179, 109] on span "Soap Note" at bounding box center [1200, 107] width 152 height 15
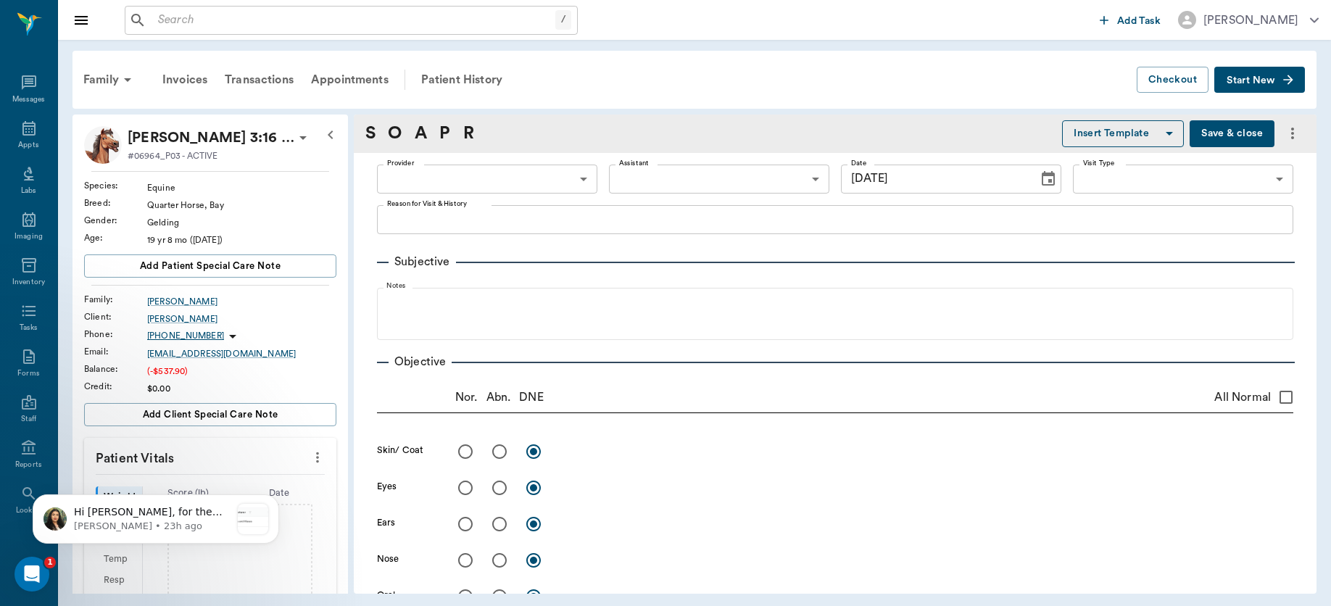
type input "[DATE]"
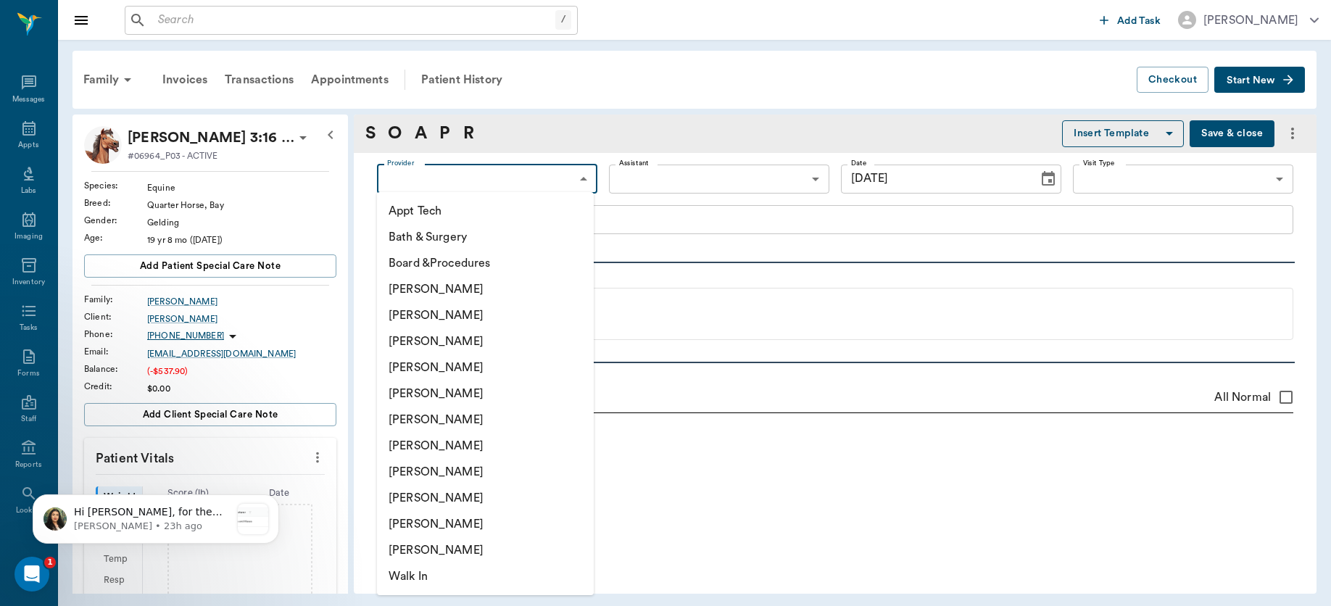
click at [575, 177] on body "/ ​ Add Task Dr. Bert Ellsworth Nectar Messages Appts Labs Imaging Inventory Ta…" at bounding box center [665, 303] width 1331 height 606
click at [453, 365] on li "[PERSON_NAME]" at bounding box center [485, 367] width 217 height 26
type input "63ec2f075fda476ae8351a4d"
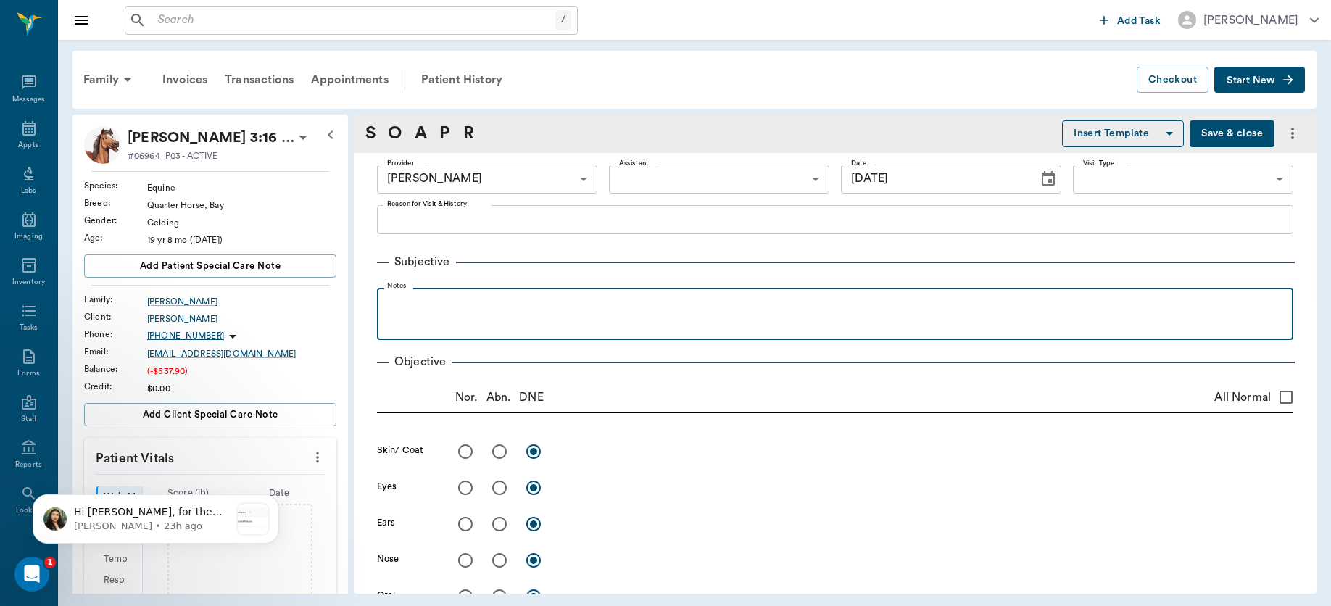
drag, startPoint x: 530, startPoint y: 287, endPoint x: 581, endPoint y: 331, distance: 67.4
click at [581, 331] on fieldset "Notes" at bounding box center [835, 311] width 916 height 58
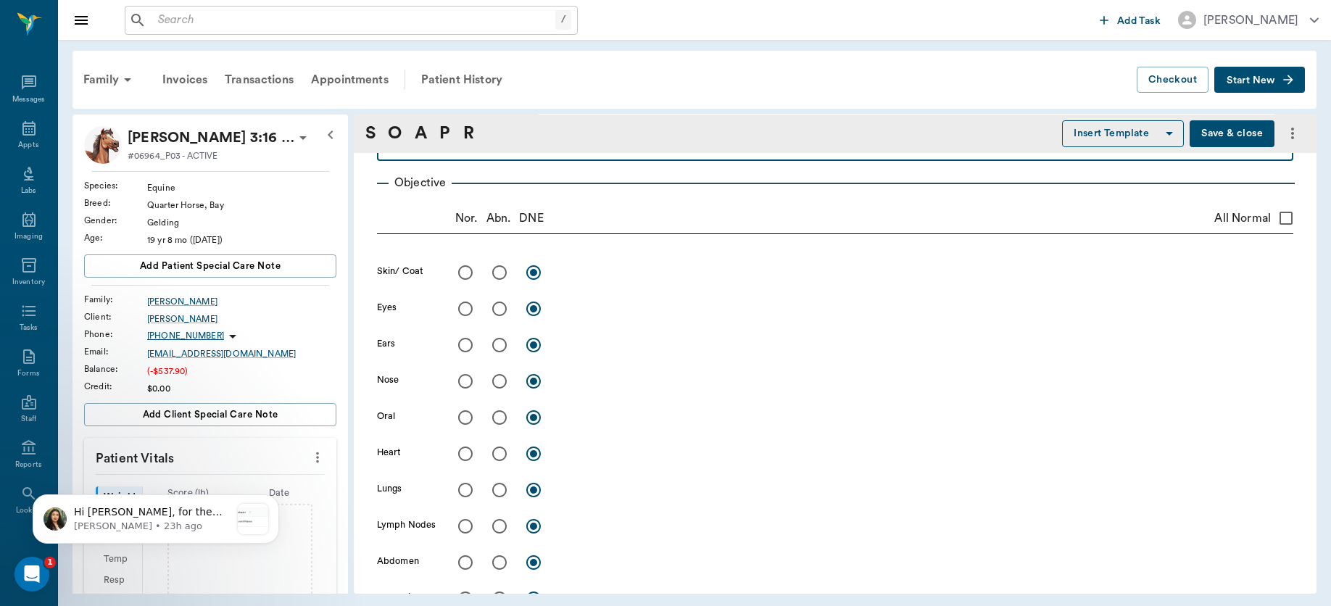
scroll to position [236, 0]
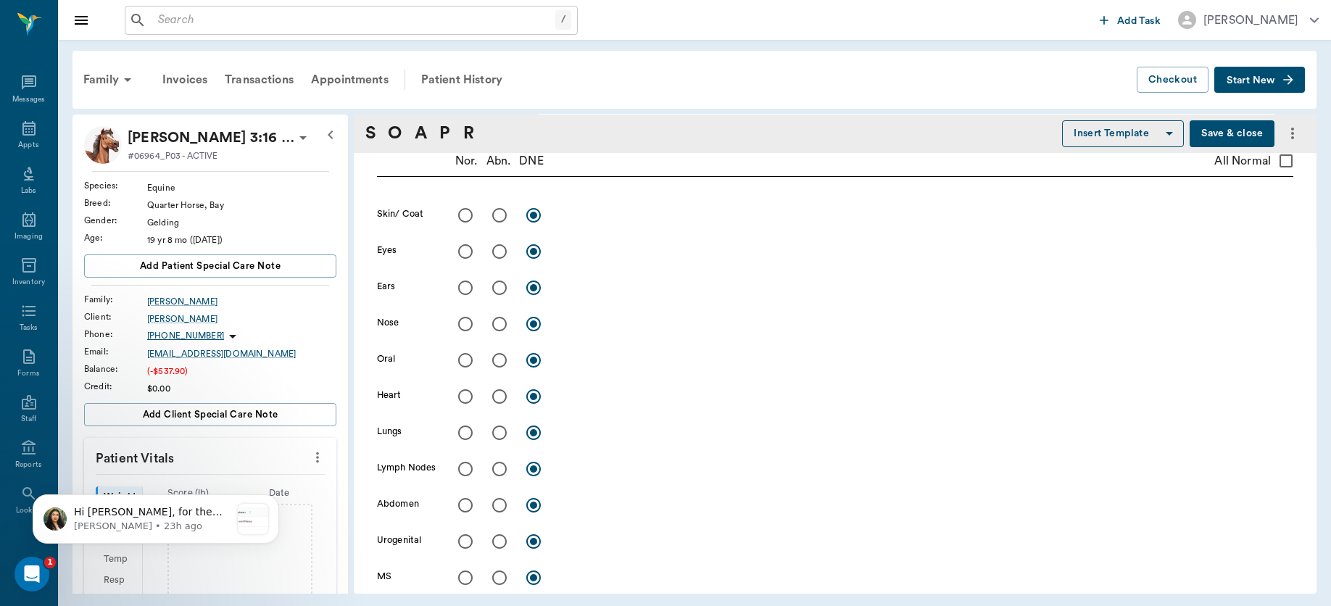
click at [1271, 162] on input "All Normal" at bounding box center [1286, 161] width 30 height 30
checkbox input "true"
radio input "true"
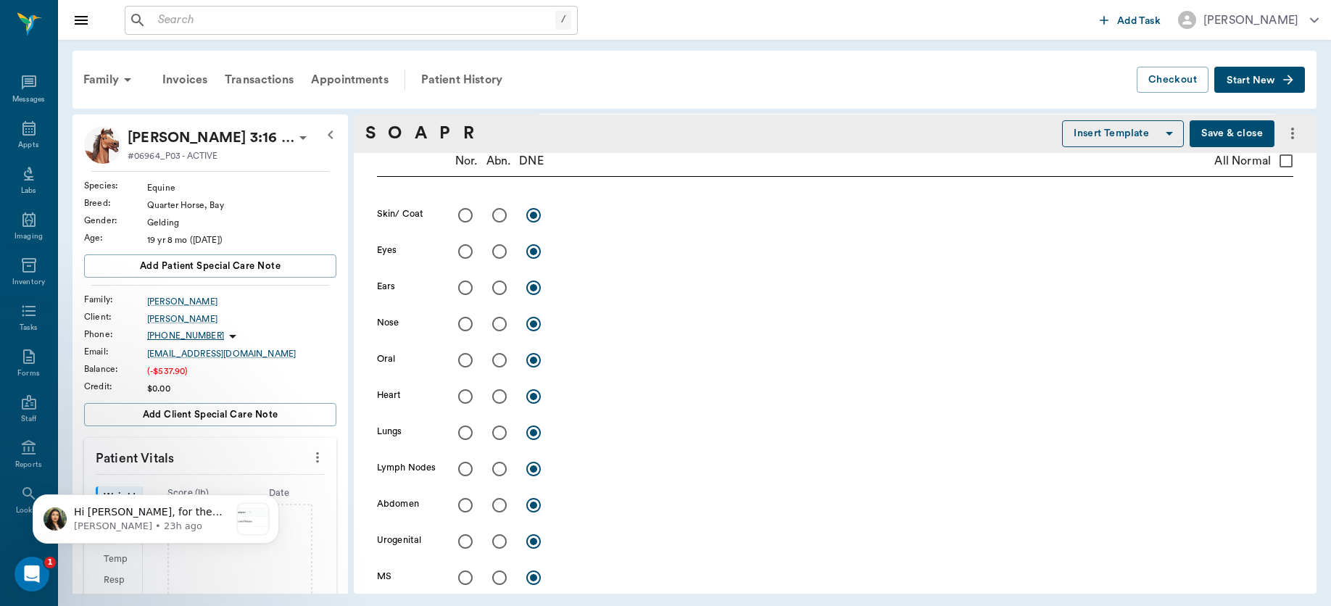
radio input "true"
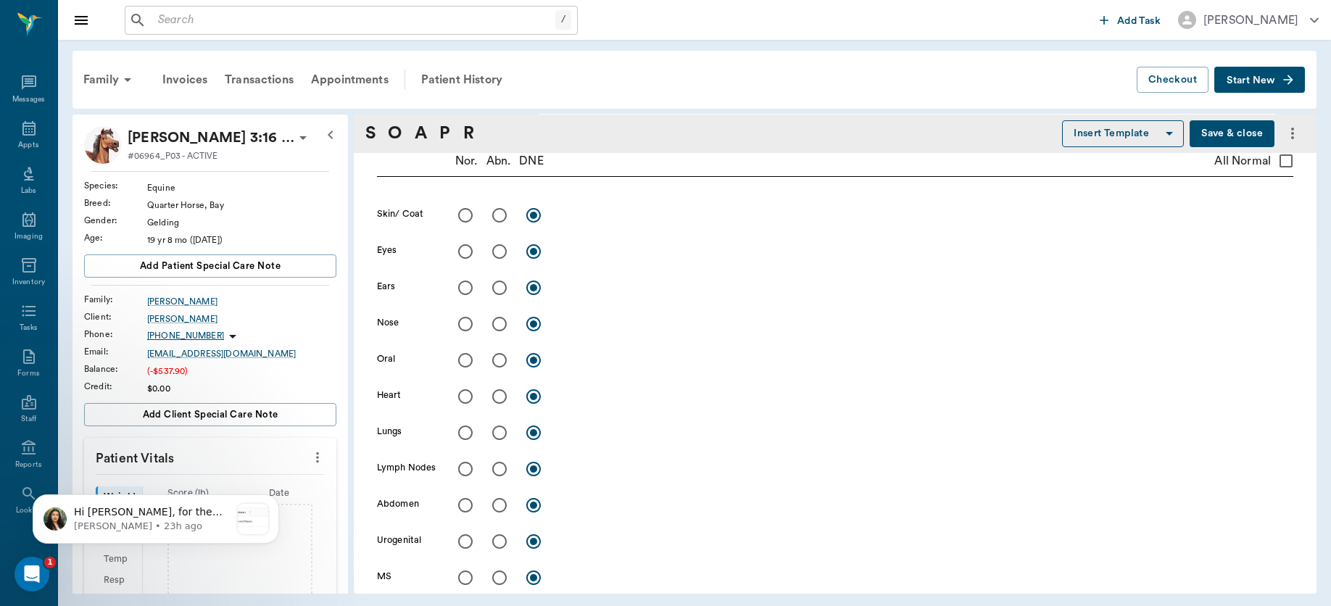
radio input "true"
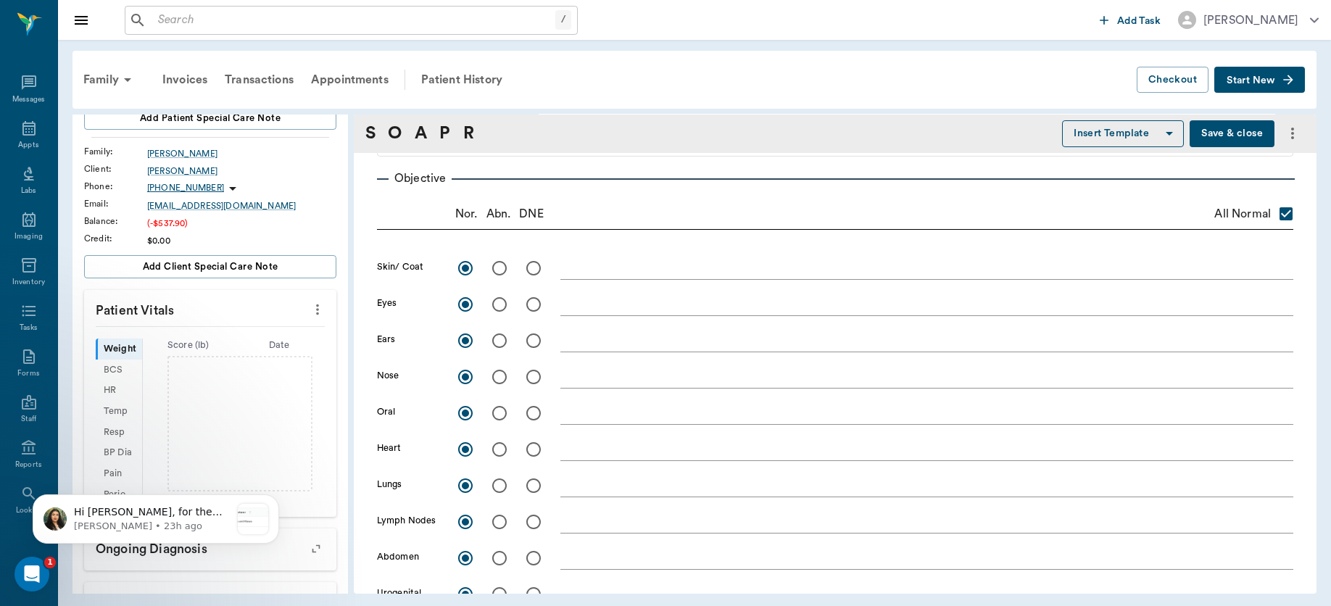
scroll to position [153, 0]
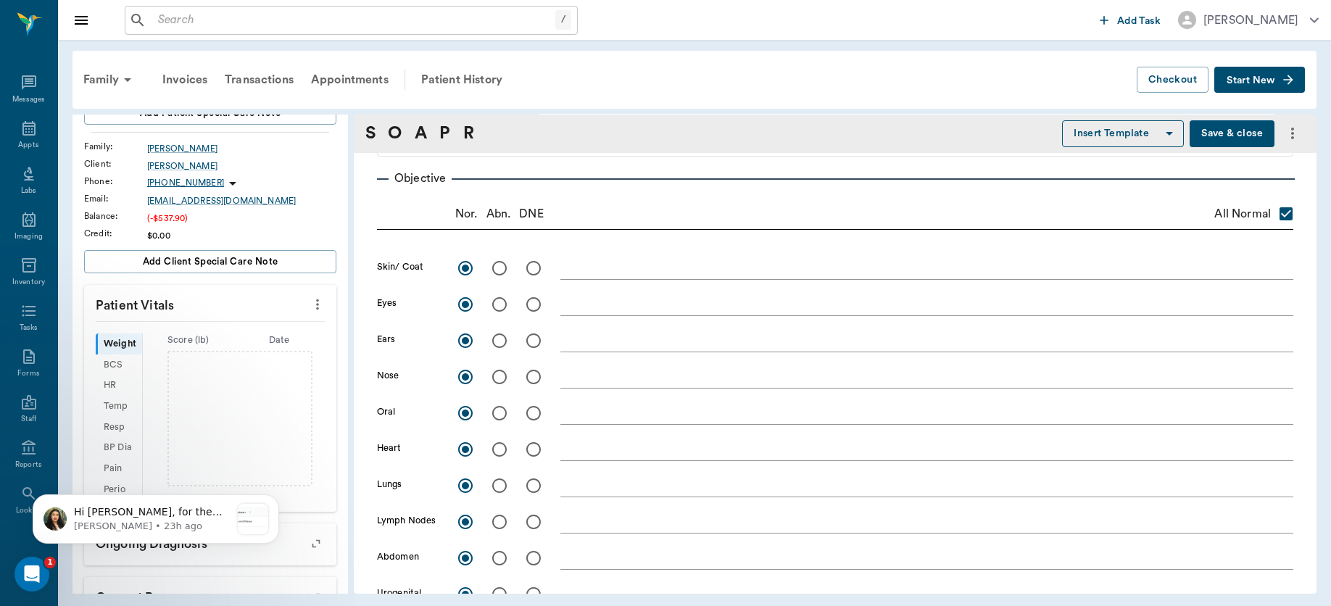
click at [309, 304] on icon "more" at bounding box center [317, 304] width 16 height 17
click at [252, 338] on li "Enter Vitals" at bounding box center [243, 330] width 145 height 27
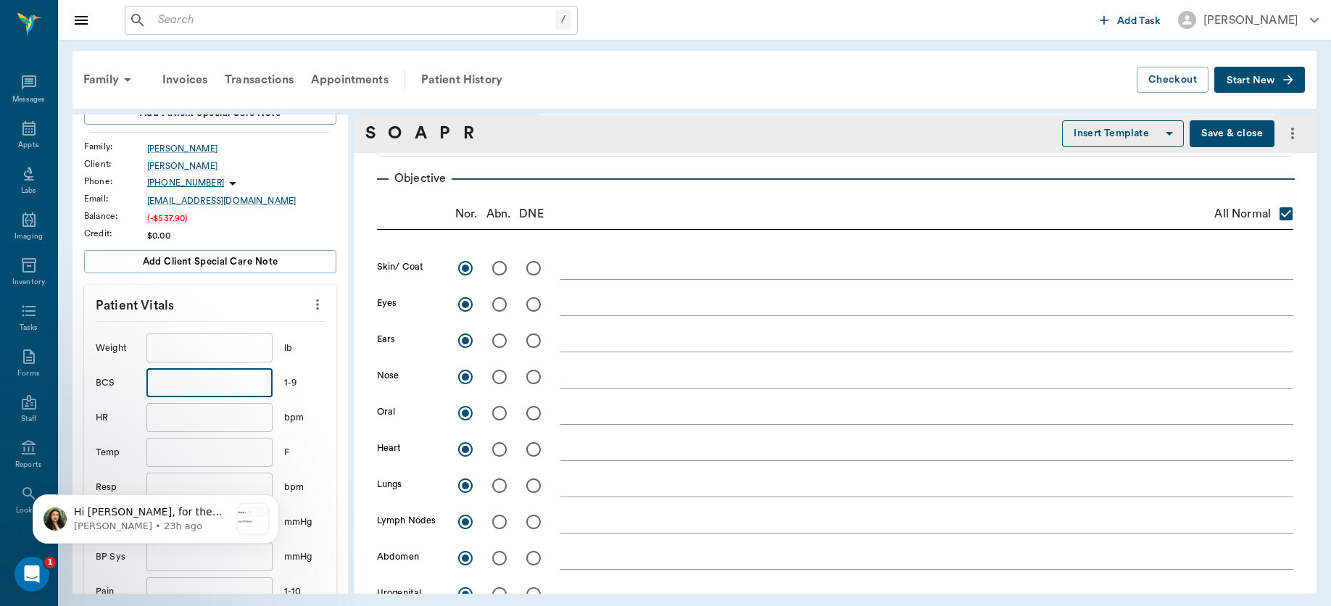
click at [217, 386] on input "text" at bounding box center [209, 382] width 126 height 29
type input "3"
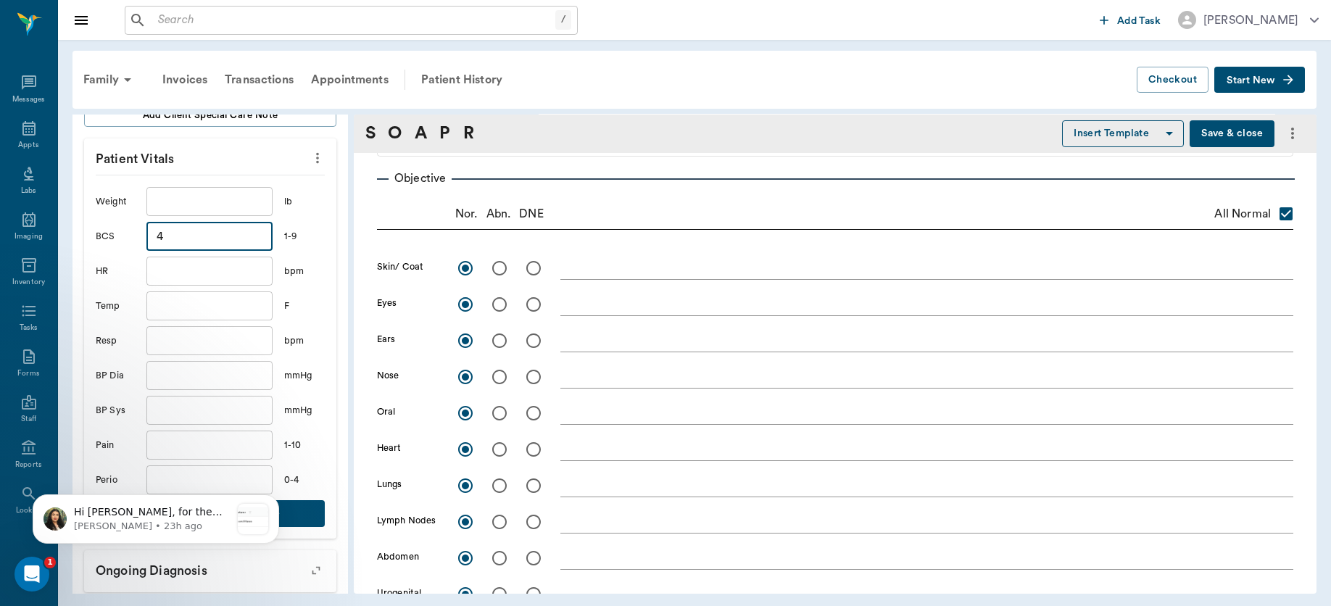
scroll to position [434, 0]
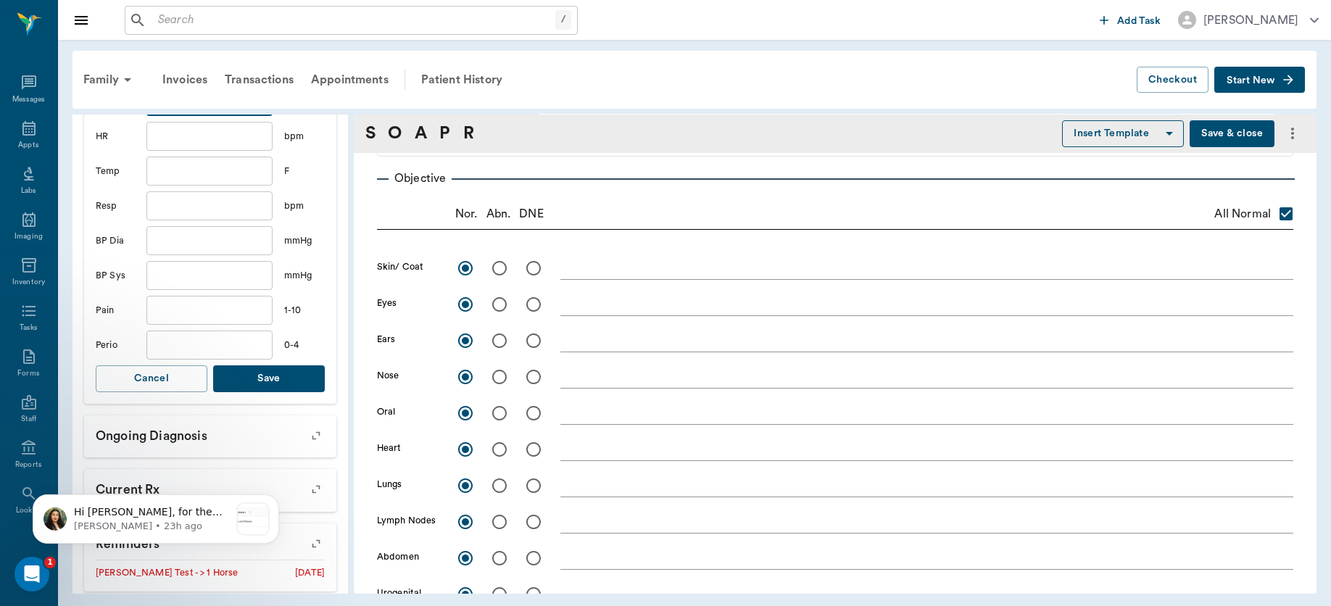
type input "4"
click at [265, 383] on button "Save" at bounding box center [269, 378] width 112 height 27
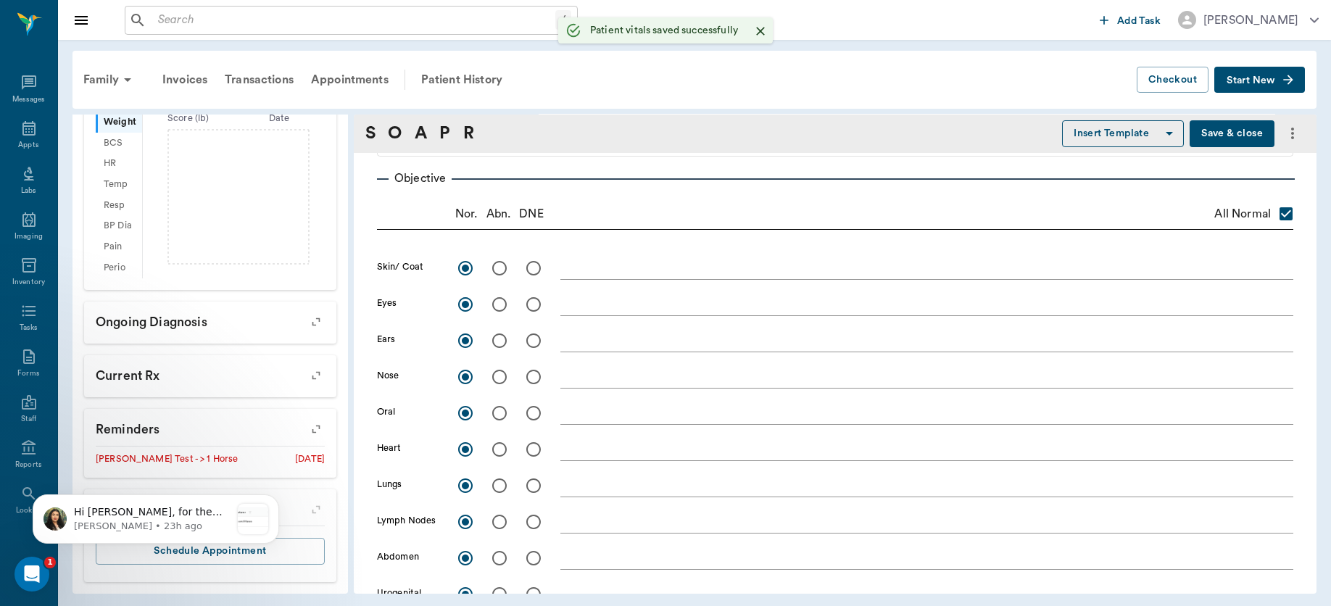
click at [496, 412] on input "radio" at bounding box center [499, 413] width 30 height 30
radio input "true"
checkbox input "false"
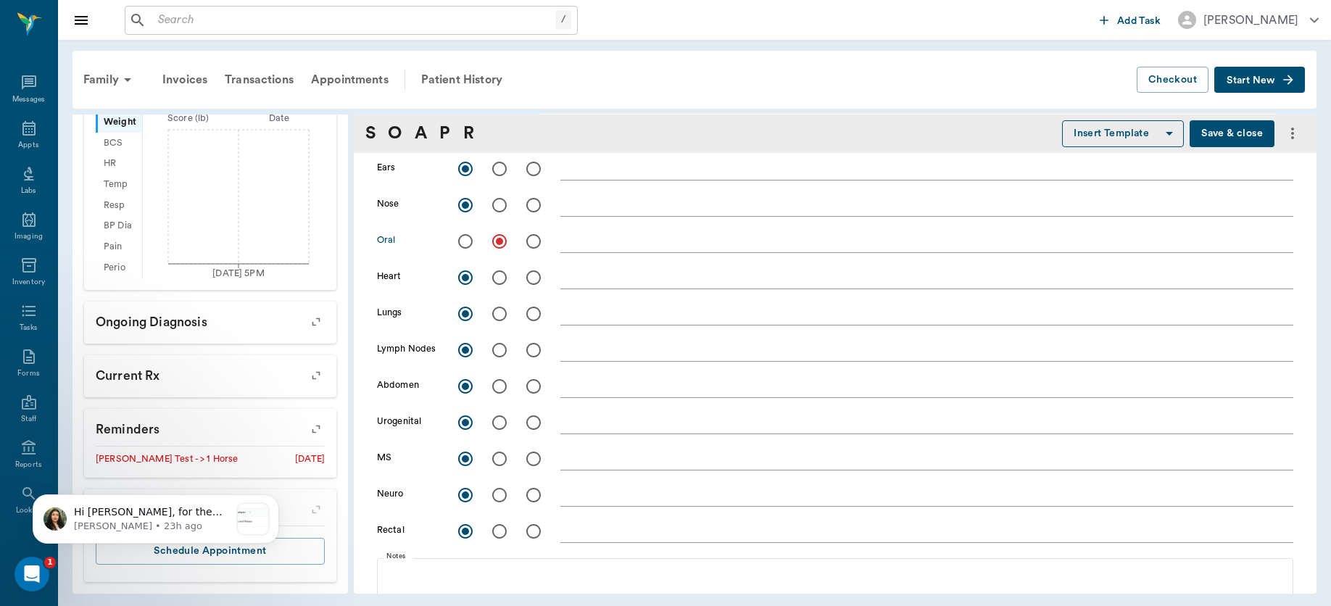
scroll to position [431, 0]
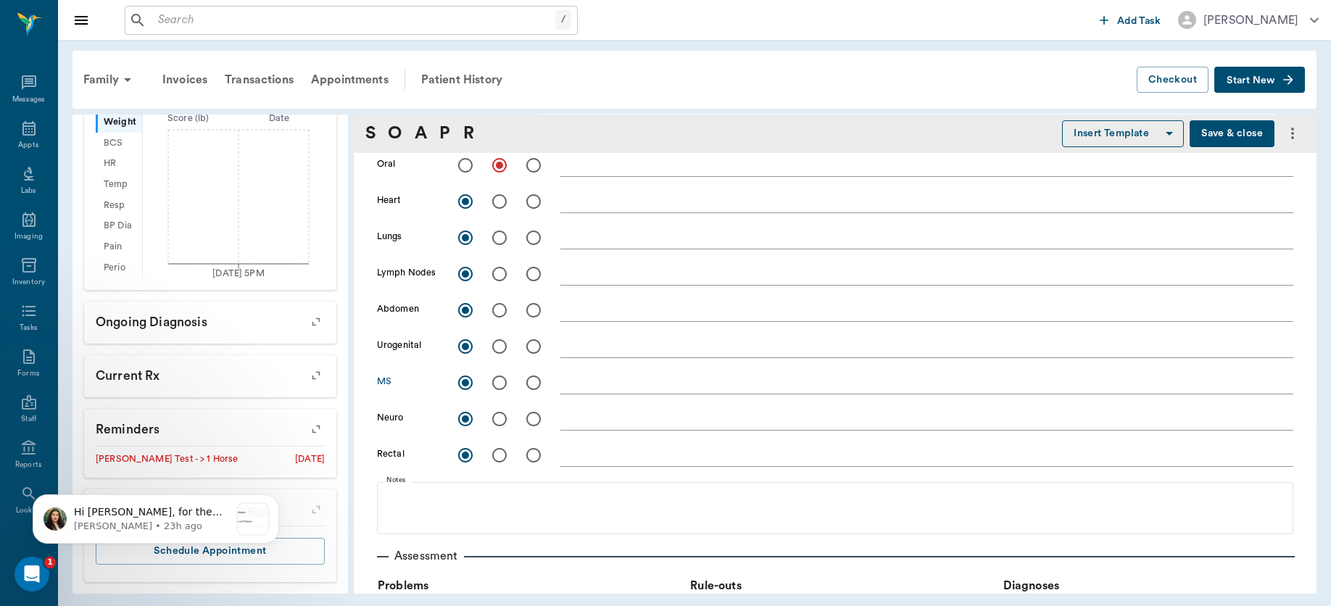
click at [499, 381] on input "radio" at bounding box center [499, 382] width 30 height 30
radio input "true"
click at [606, 391] on div "x" at bounding box center [926, 383] width 733 height 21
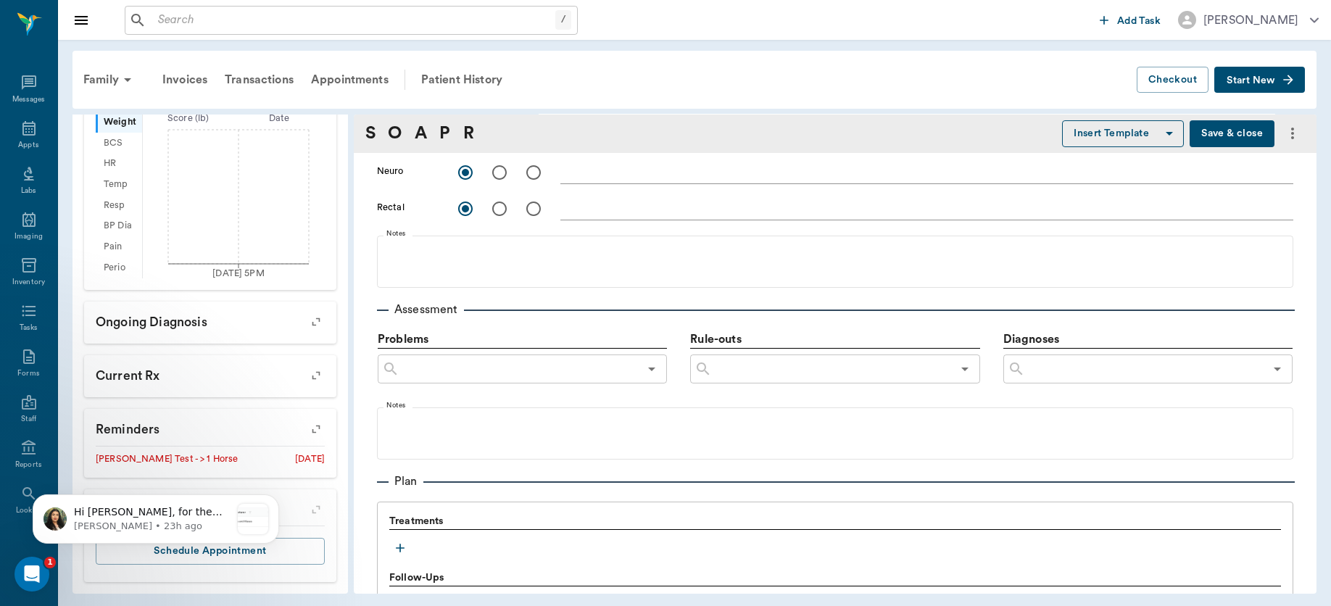
scroll to position [618, 0]
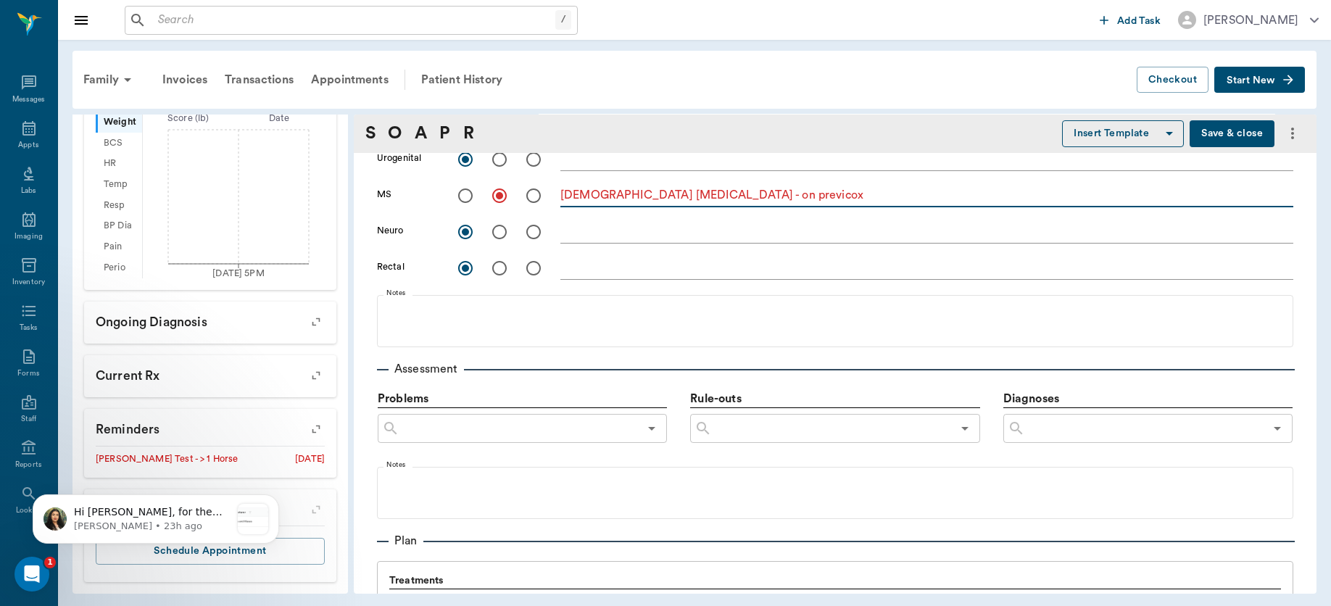
type textarea "hindlimb arthritis - on previcox"
click at [1073, 427] on input "text" at bounding box center [1144, 428] width 239 height 20
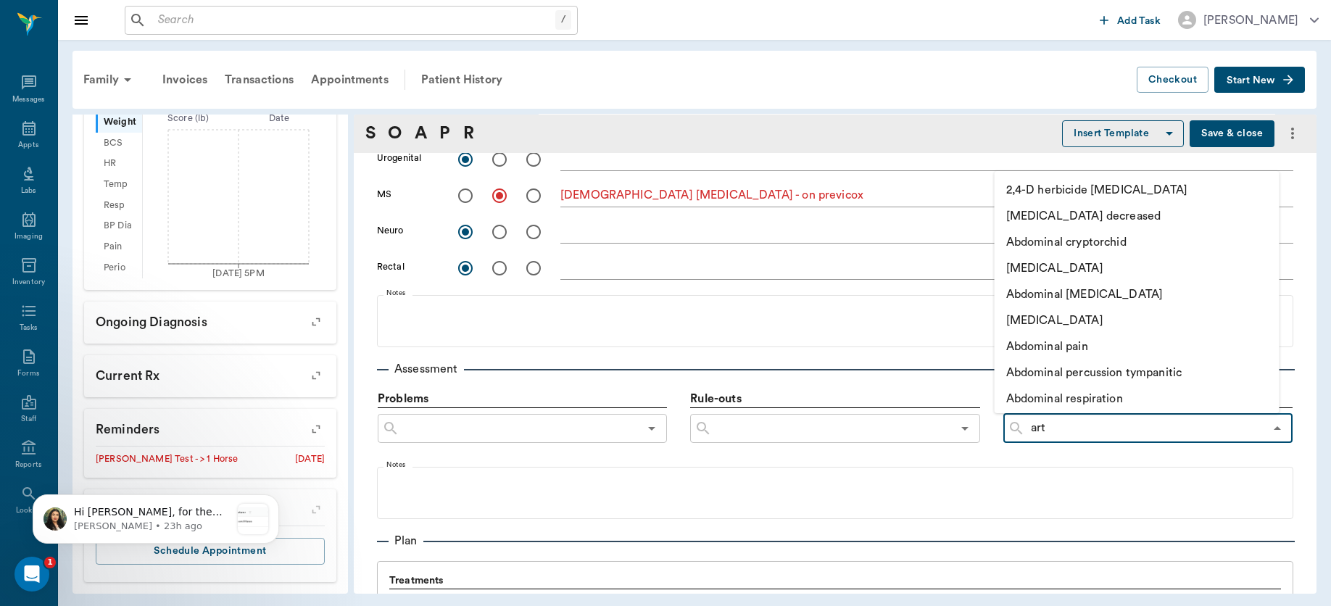
type input "arth"
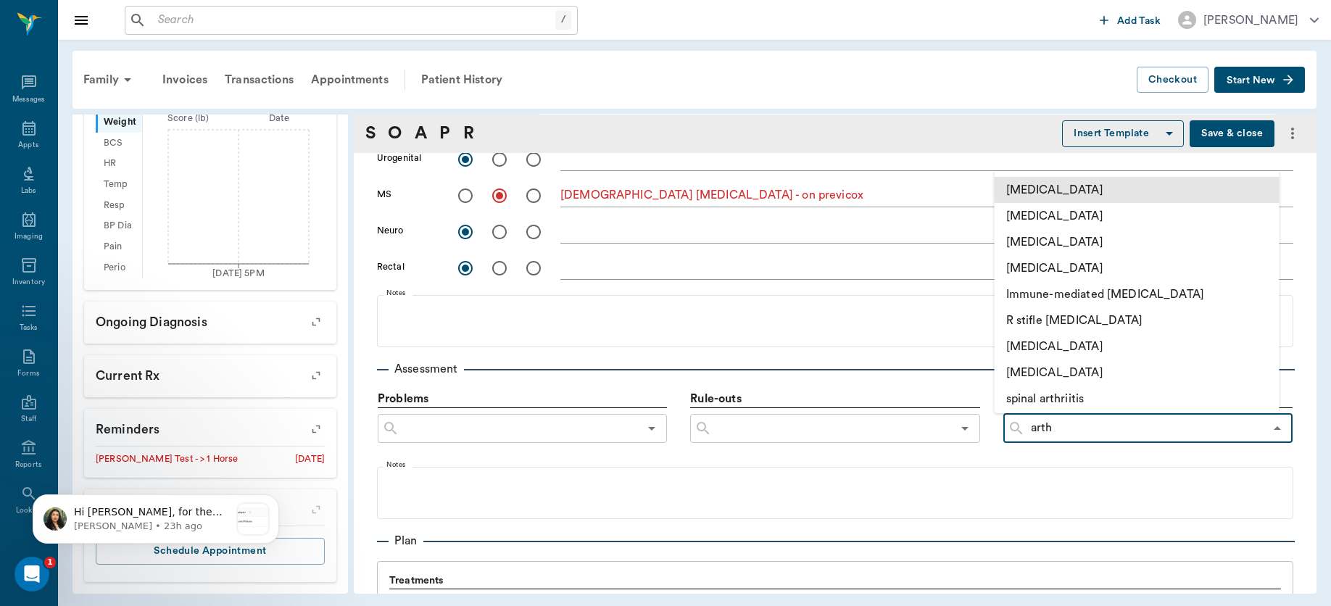
click at [1089, 187] on li "[MEDICAL_DATA]" at bounding box center [1136, 190] width 285 height 26
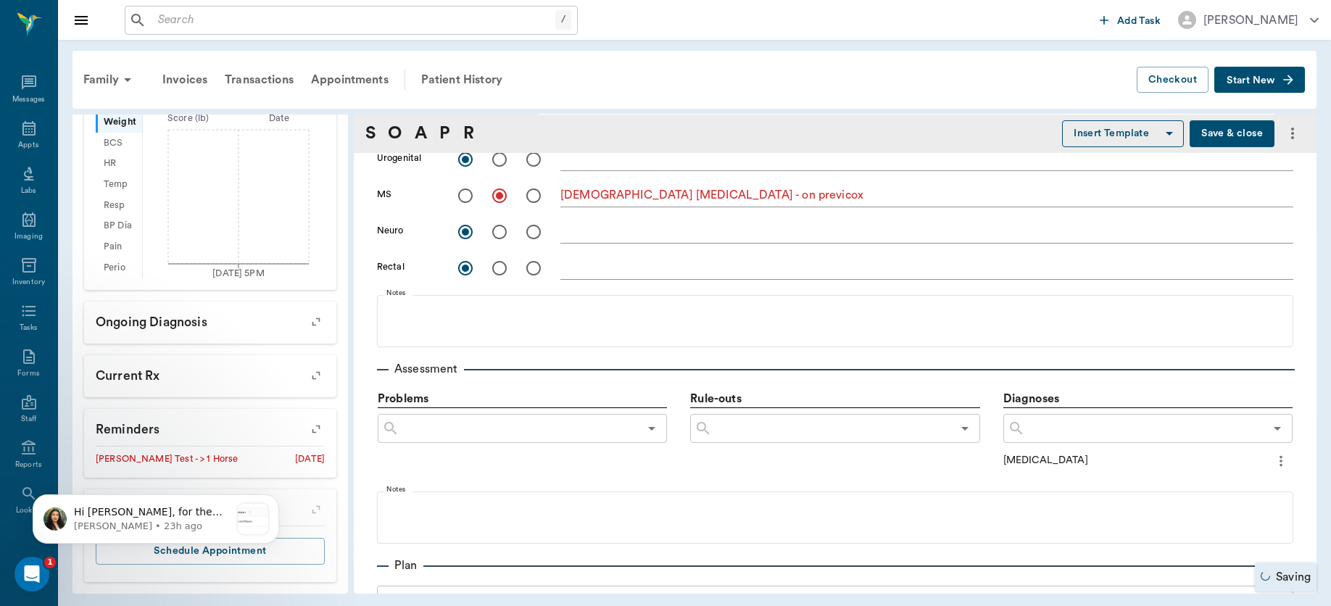
click at [1273, 452] on icon "more" at bounding box center [1281, 460] width 16 height 17
click at [1180, 505] on span "Delete" at bounding box center [1207, 511] width 122 height 15
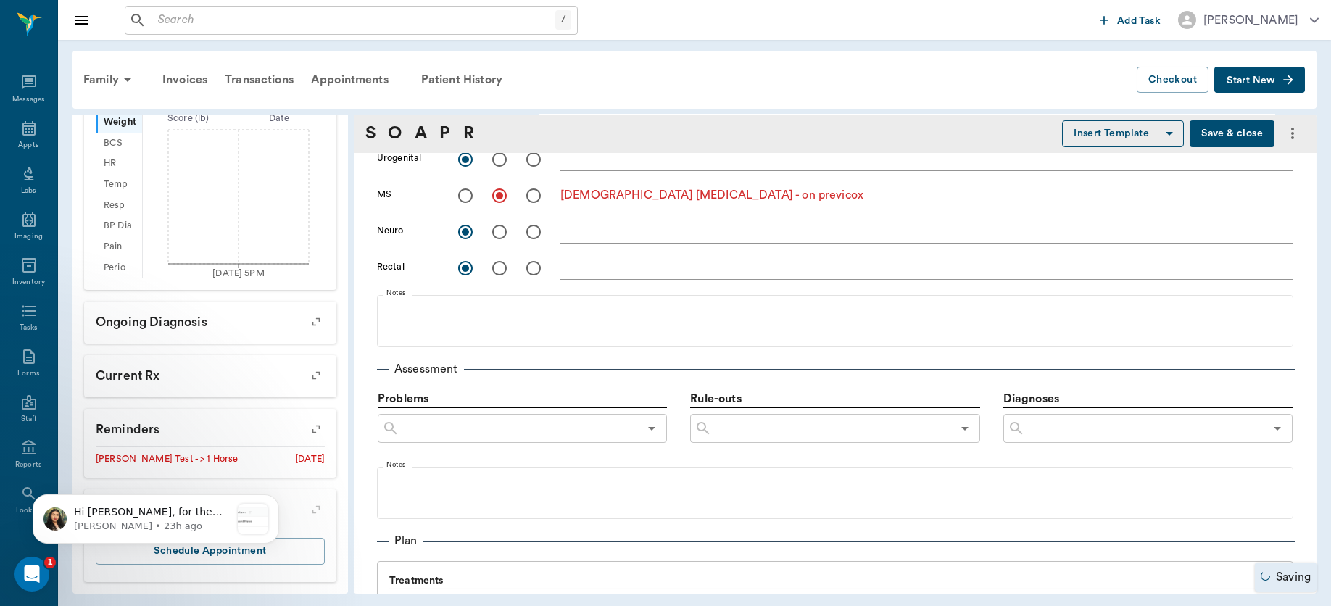
click at [1131, 433] on input "text" at bounding box center [1144, 428] width 239 height 20
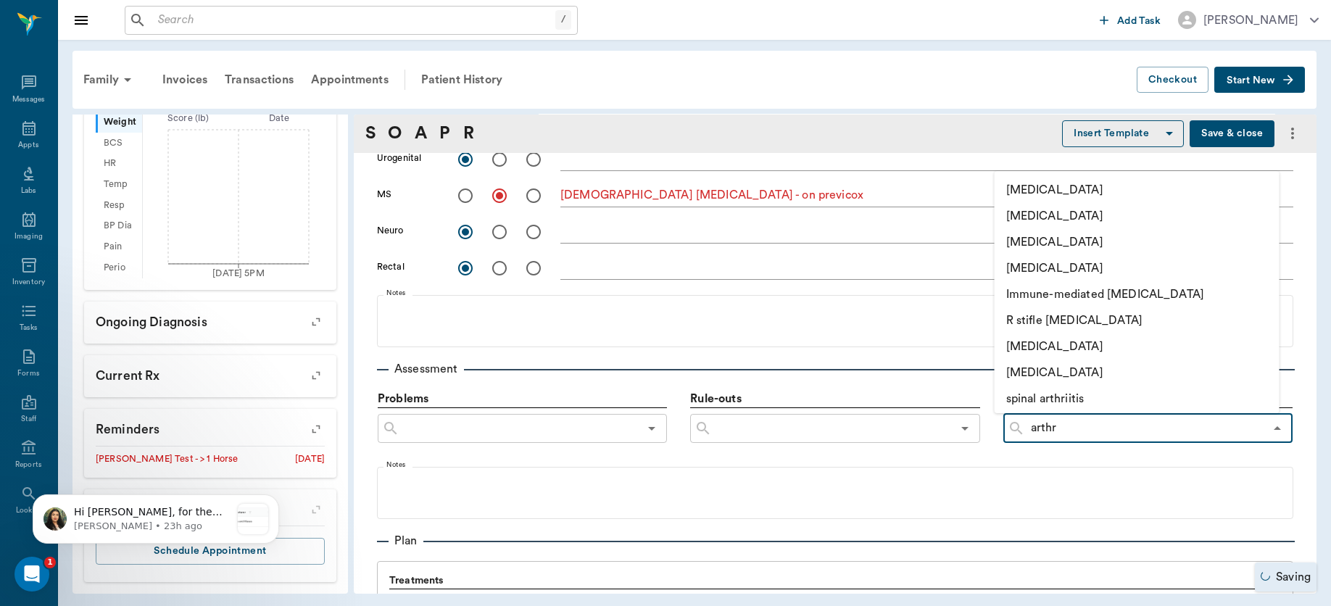
type input "arthri"
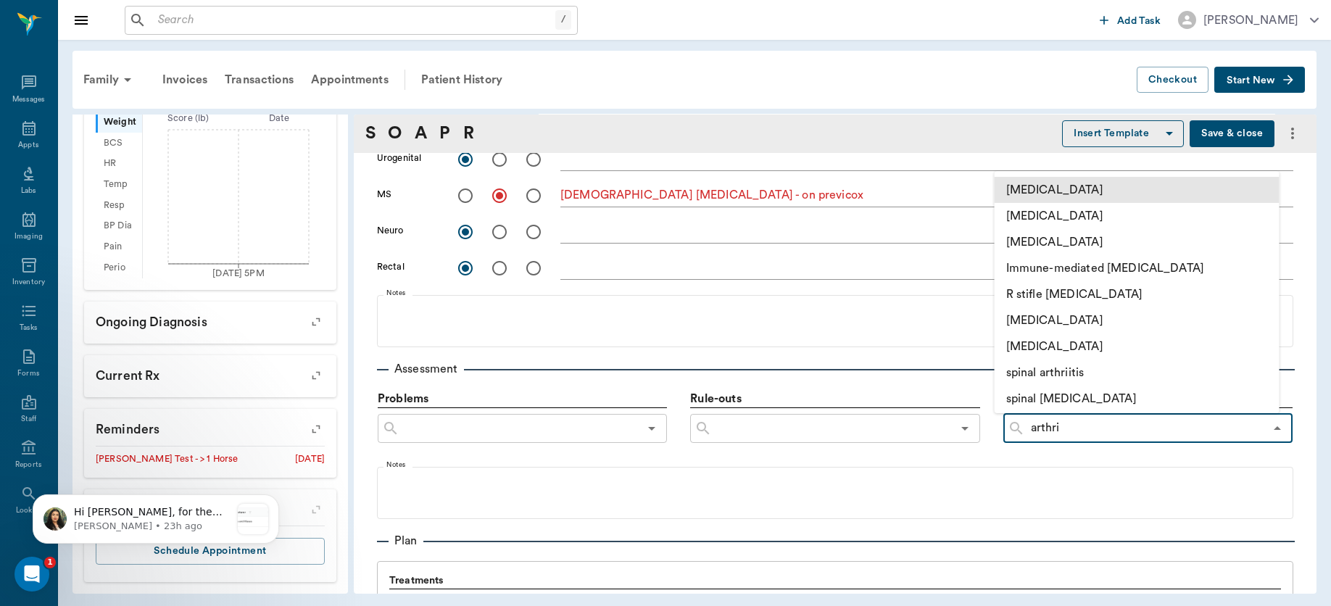
click at [1160, 193] on li "[MEDICAL_DATA]" at bounding box center [1136, 190] width 285 height 26
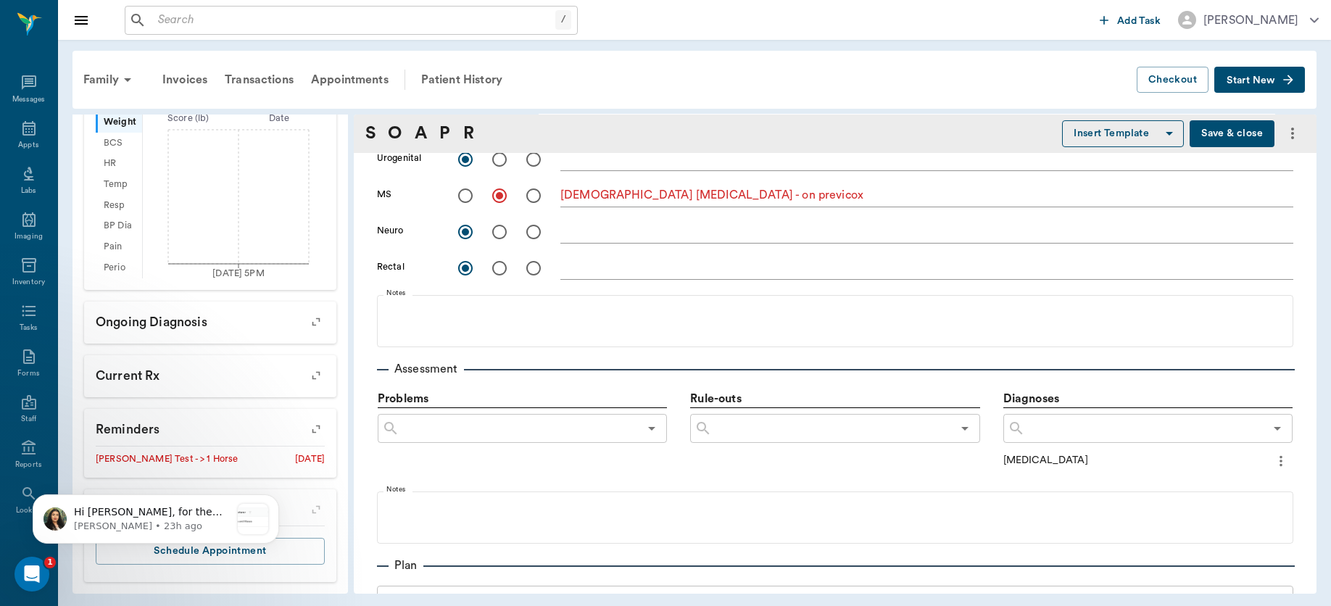
click at [1273, 454] on icon "more" at bounding box center [1281, 460] width 16 height 17
click at [1213, 479] on span "Add to ongoing diagnosis" at bounding box center [1207, 485] width 122 height 15
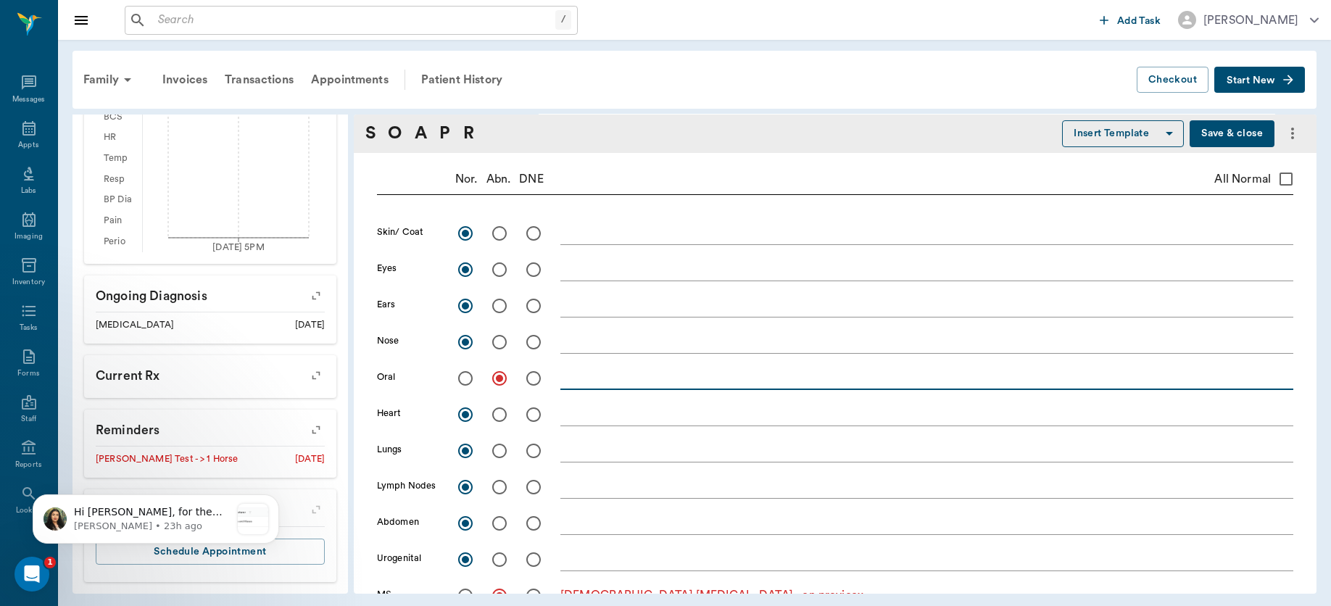
click at [599, 372] on textarea at bounding box center [926, 378] width 733 height 17
type textarea "S"
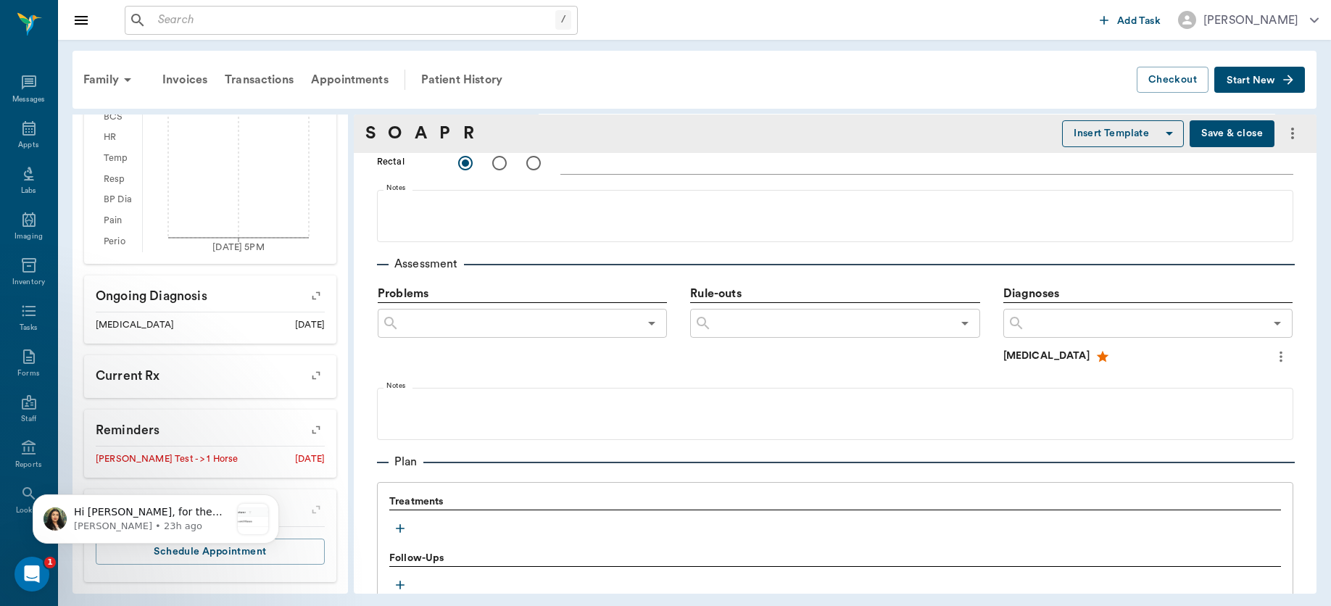
scroll to position [829, 0]
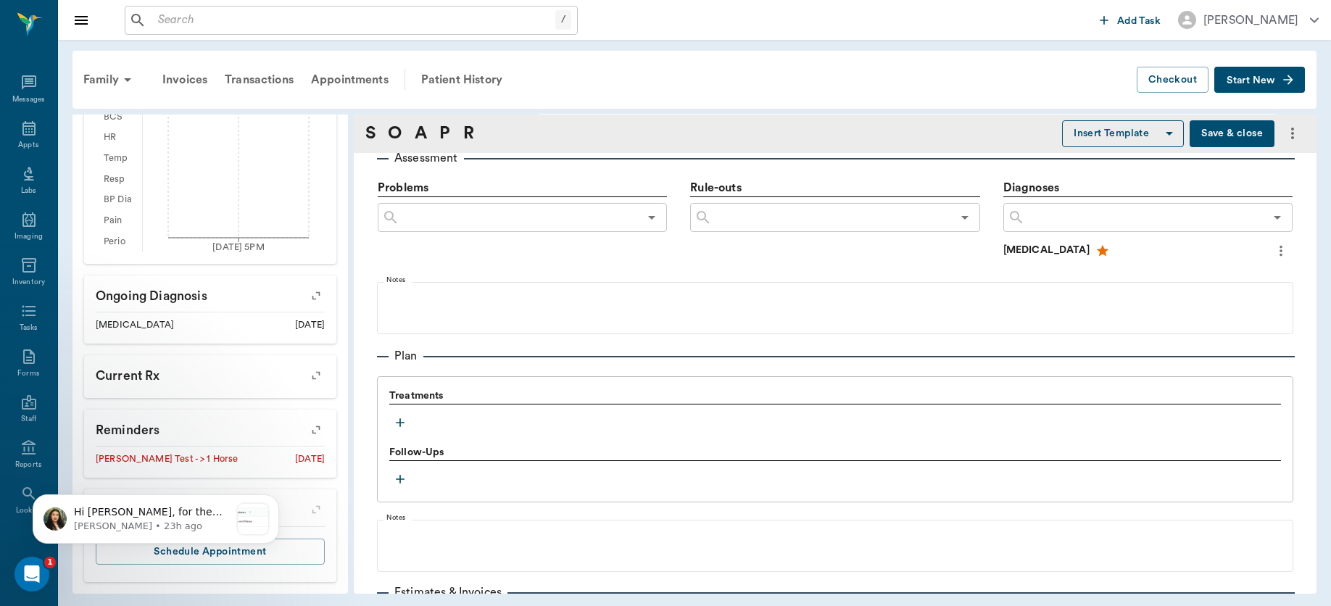
type textarea "Severe Underbite but molars seem to match OK, although R side has pronounced wa…"
click at [398, 420] on icon "button" at bounding box center [400, 422] width 14 height 14
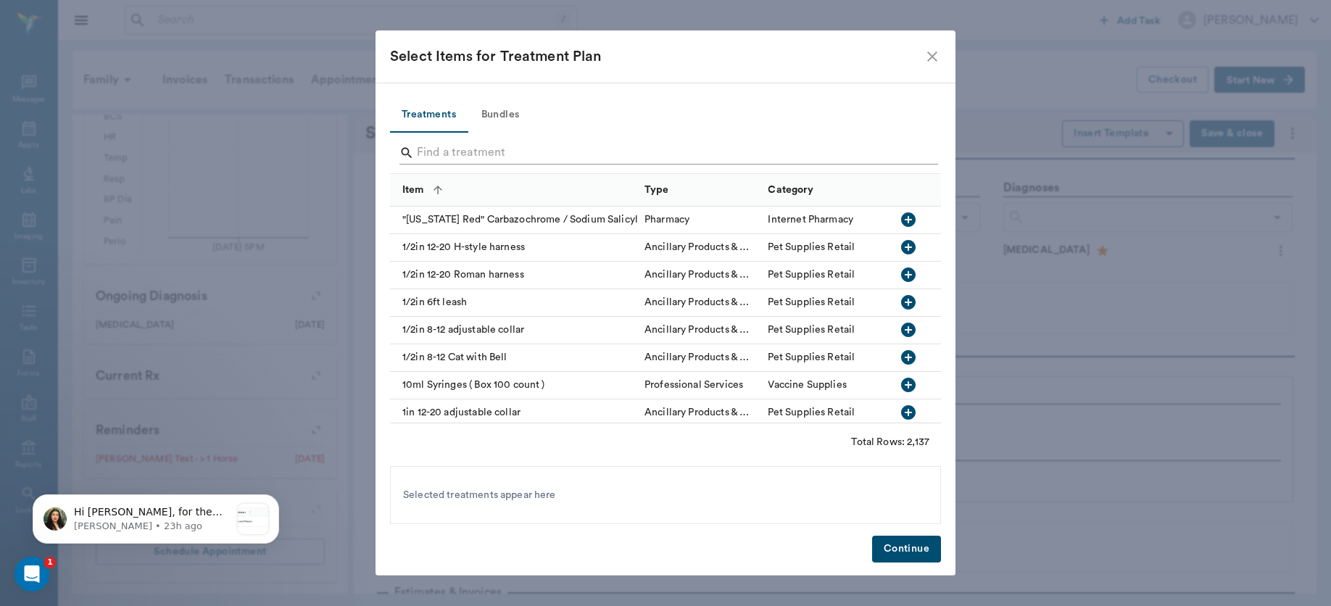
click at [457, 153] on input "Search" at bounding box center [666, 152] width 499 height 23
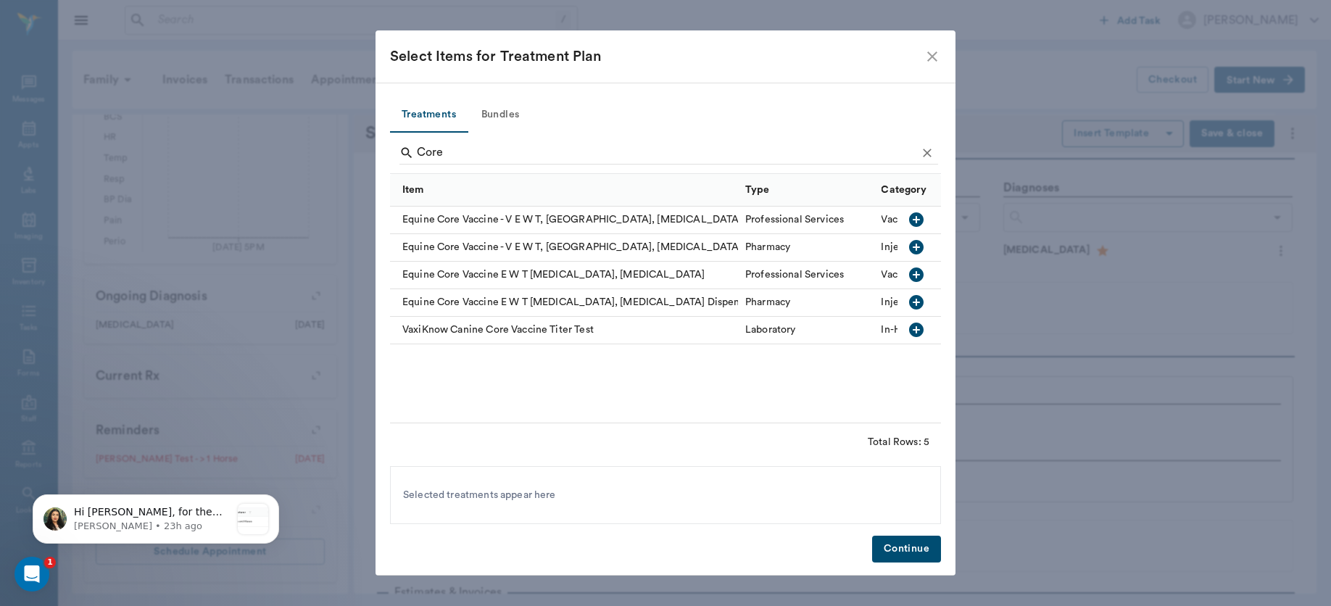
click at [913, 273] on icon "button" at bounding box center [916, 274] width 14 height 14
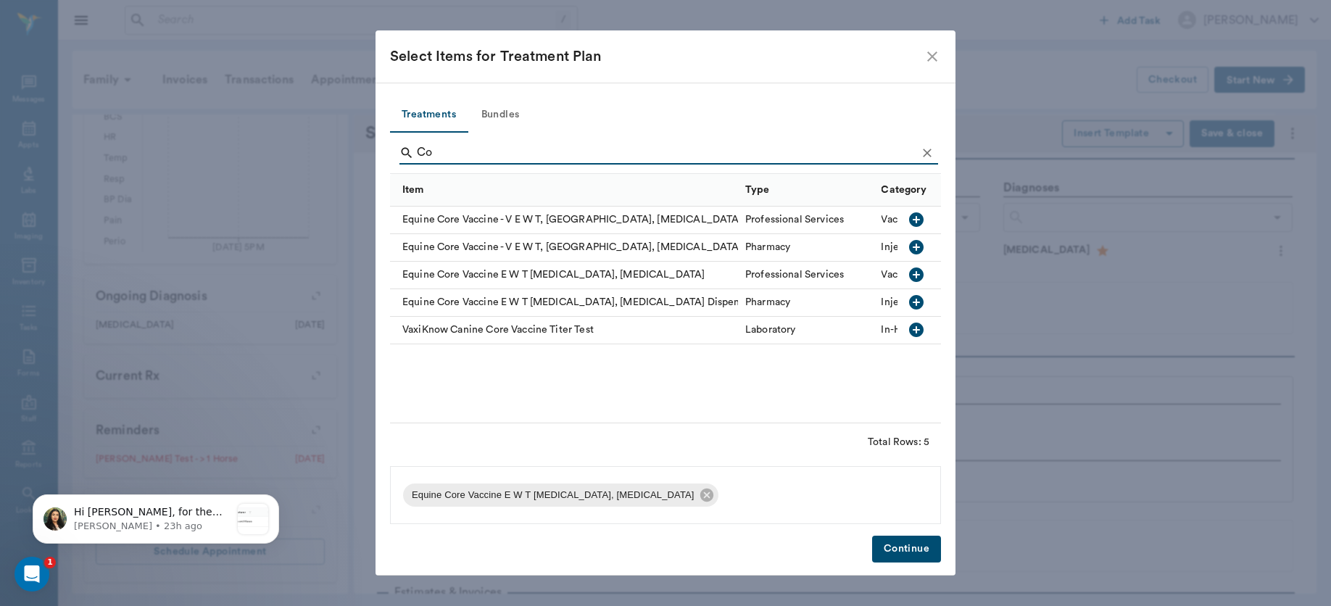
type input "C"
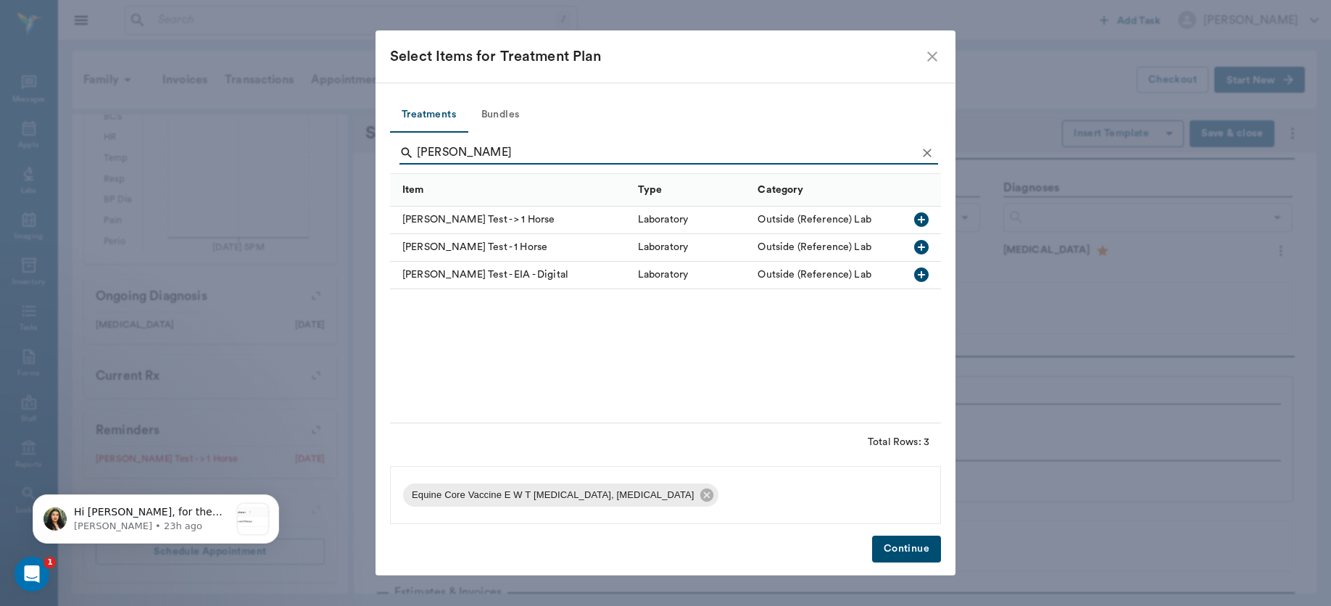
click at [918, 220] on icon "button" at bounding box center [921, 219] width 14 height 14
type input "c"
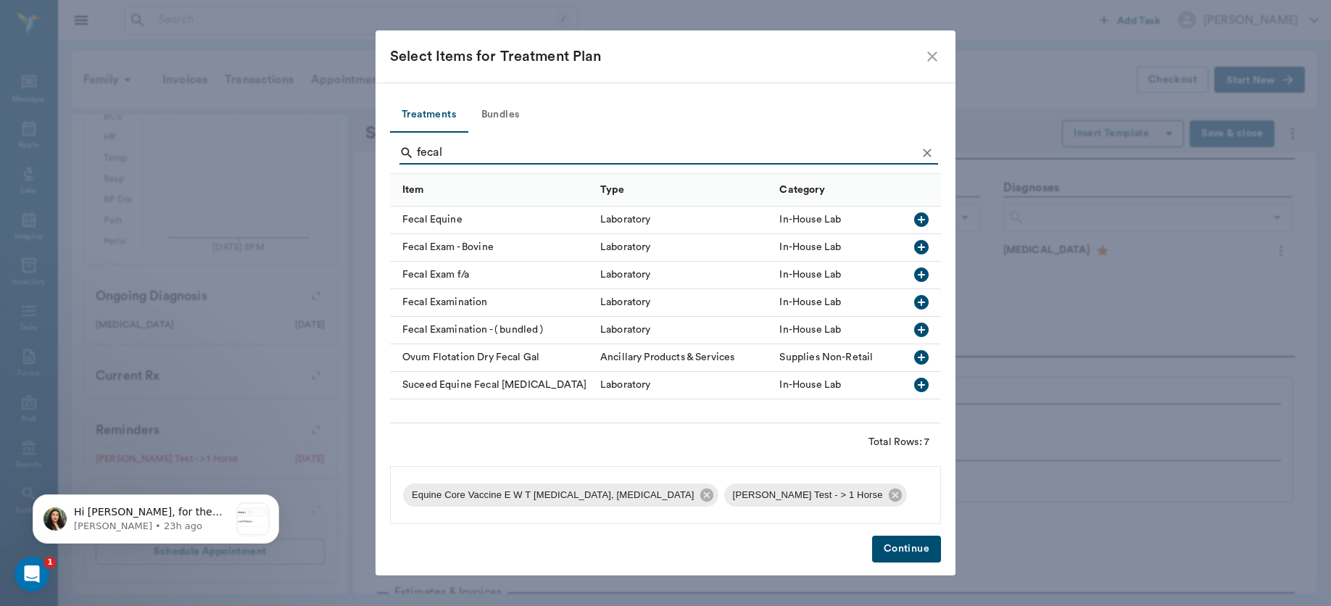
type input "fecal"
click at [919, 218] on icon "button" at bounding box center [921, 219] width 14 height 14
click at [907, 551] on button "Continue" at bounding box center [906, 549] width 69 height 27
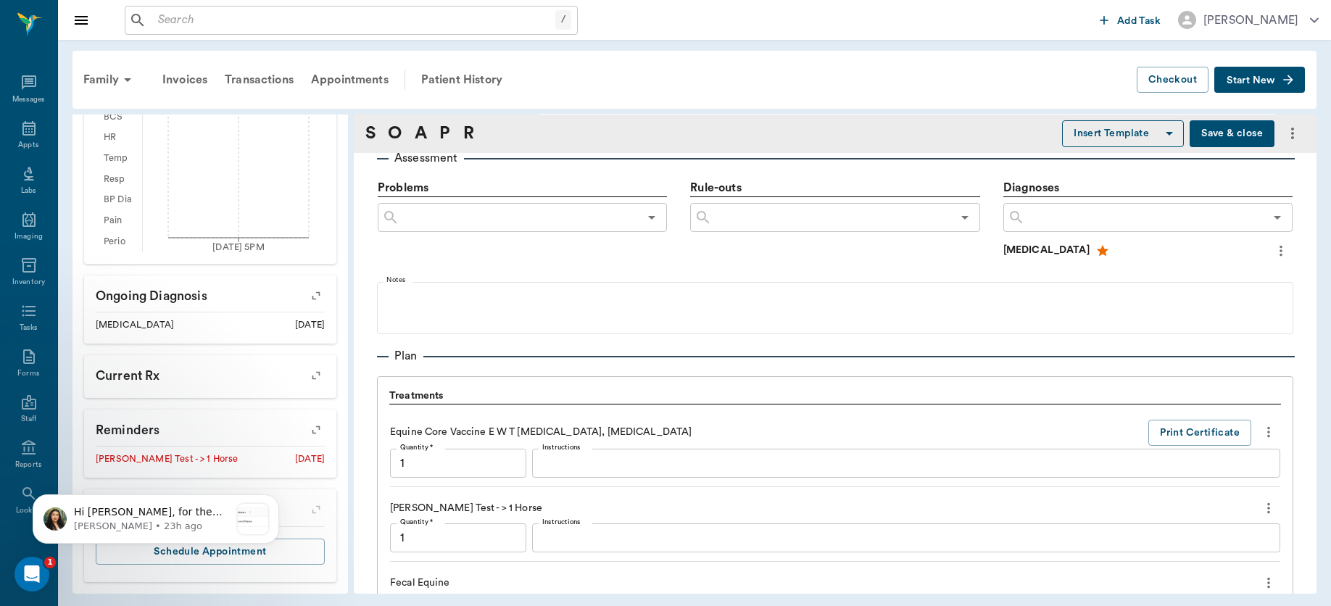
scroll to position [1129, 0]
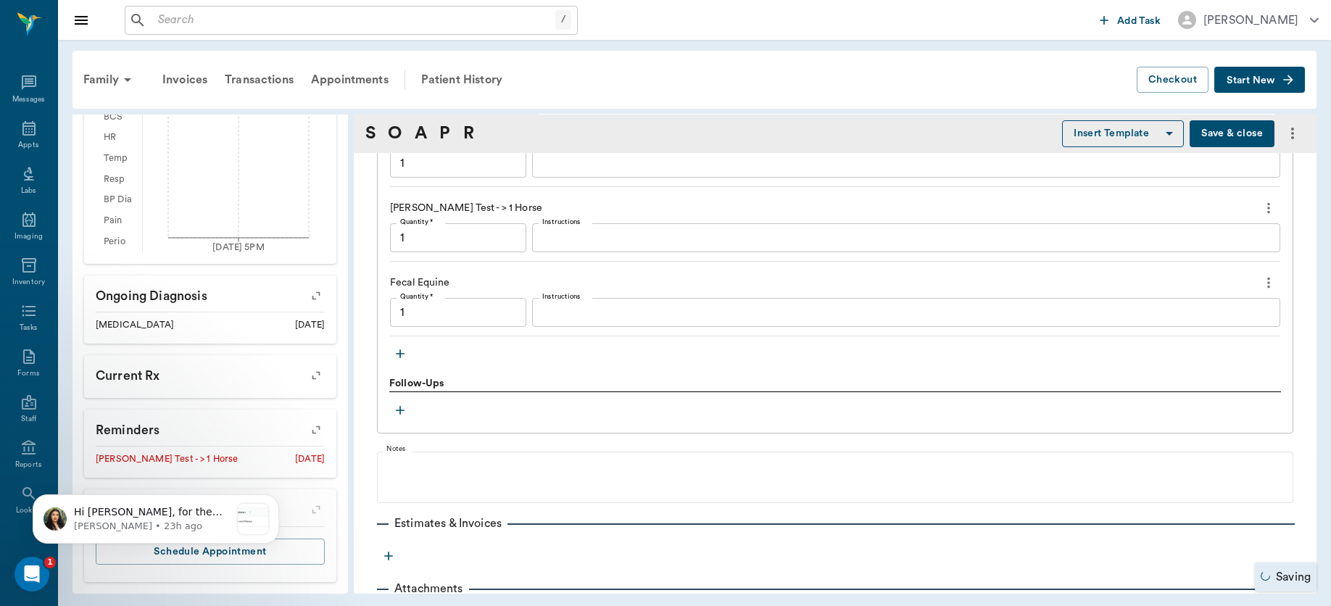
type input "1.00"
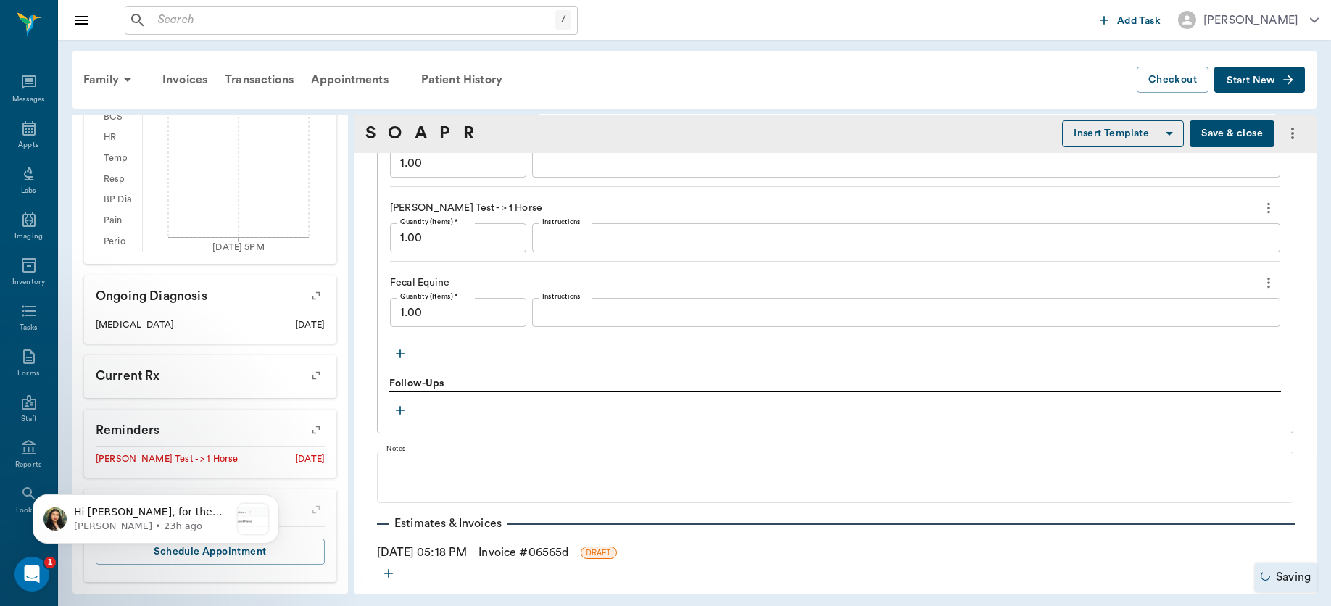
scroll to position [955, 0]
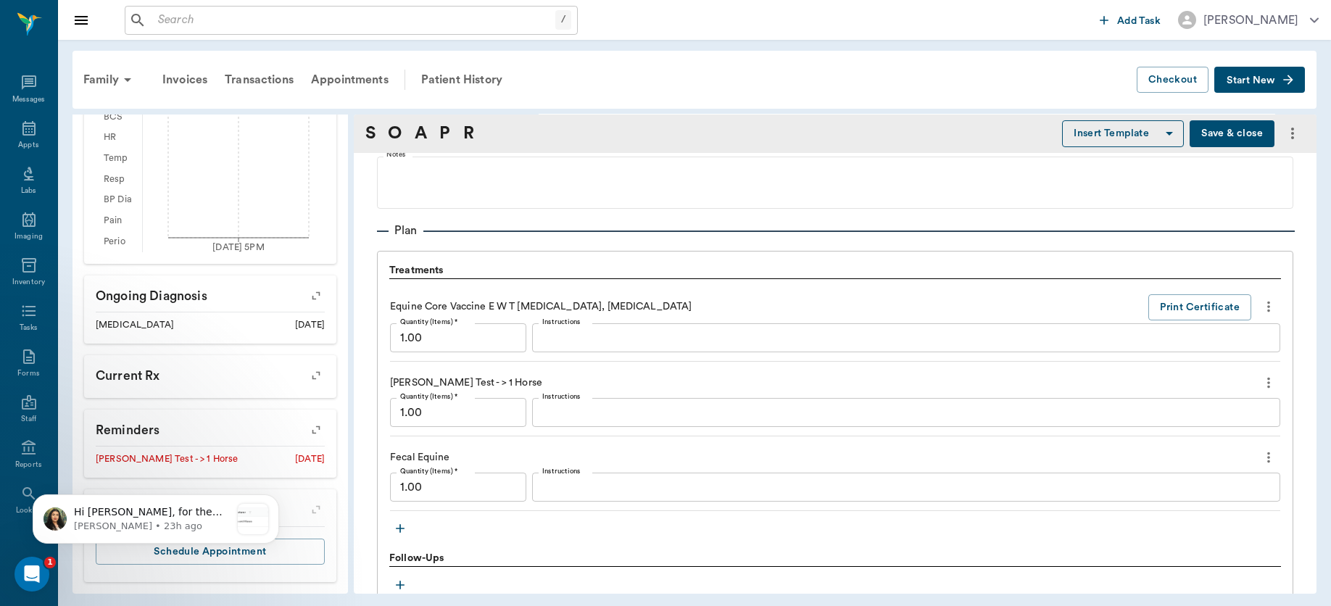
click at [581, 482] on textarea "Instructions" at bounding box center [906, 487] width 728 height 17
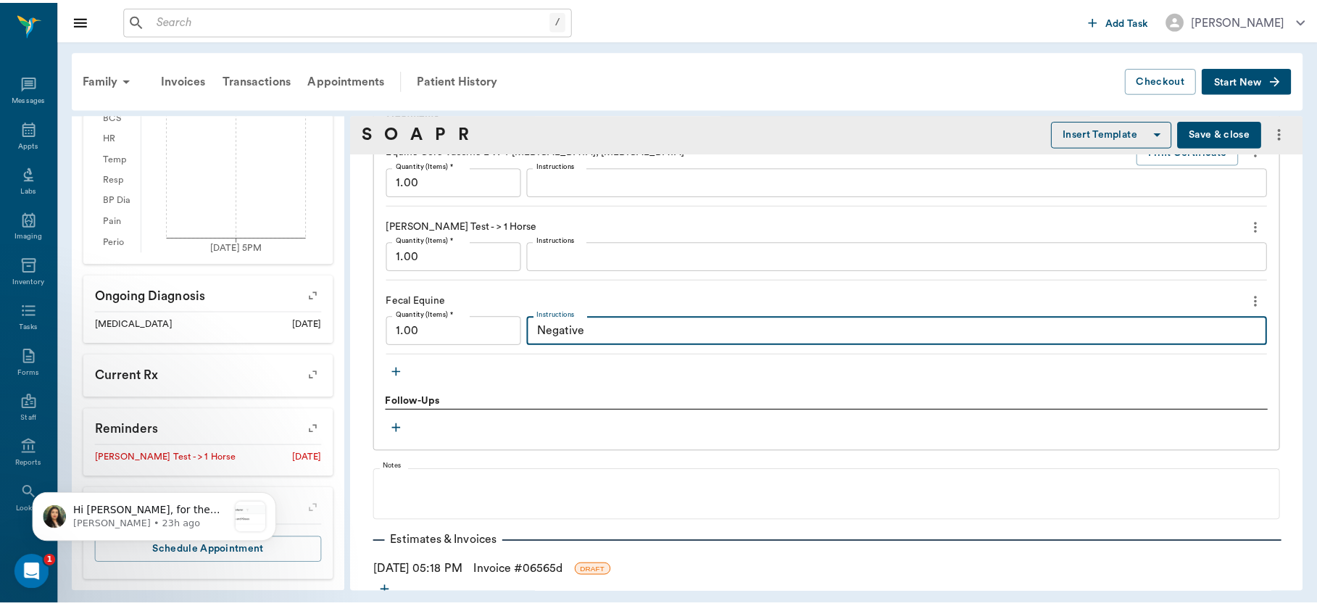
scroll to position [1192, 0]
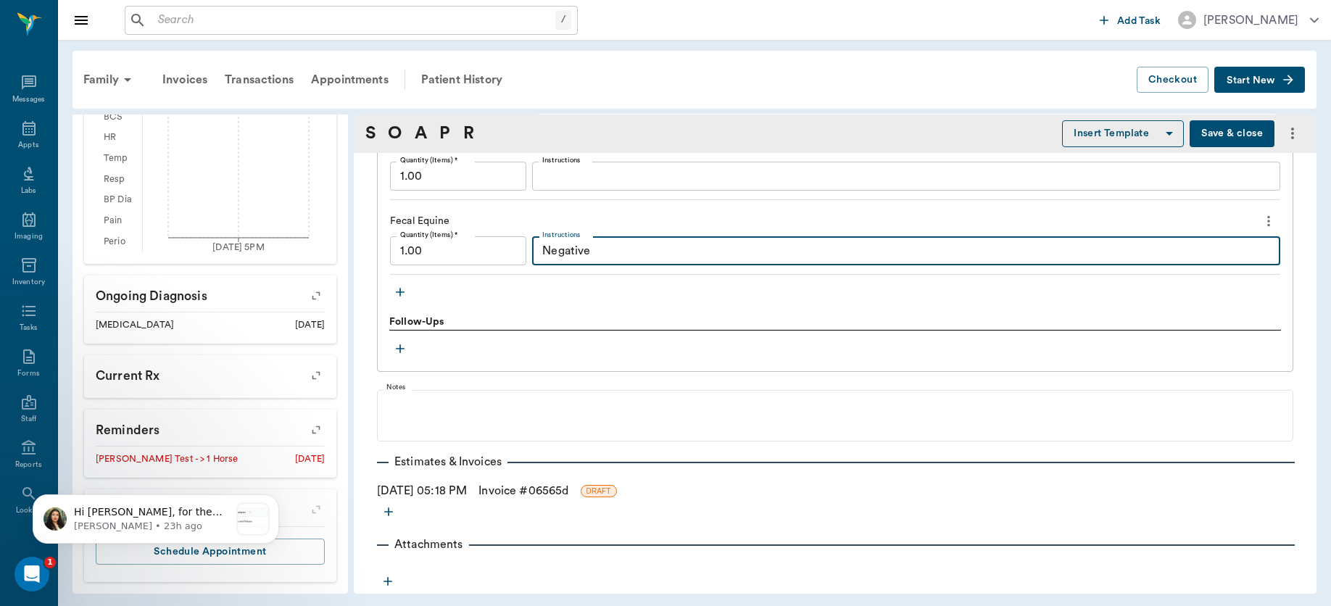
type textarea "Negative"
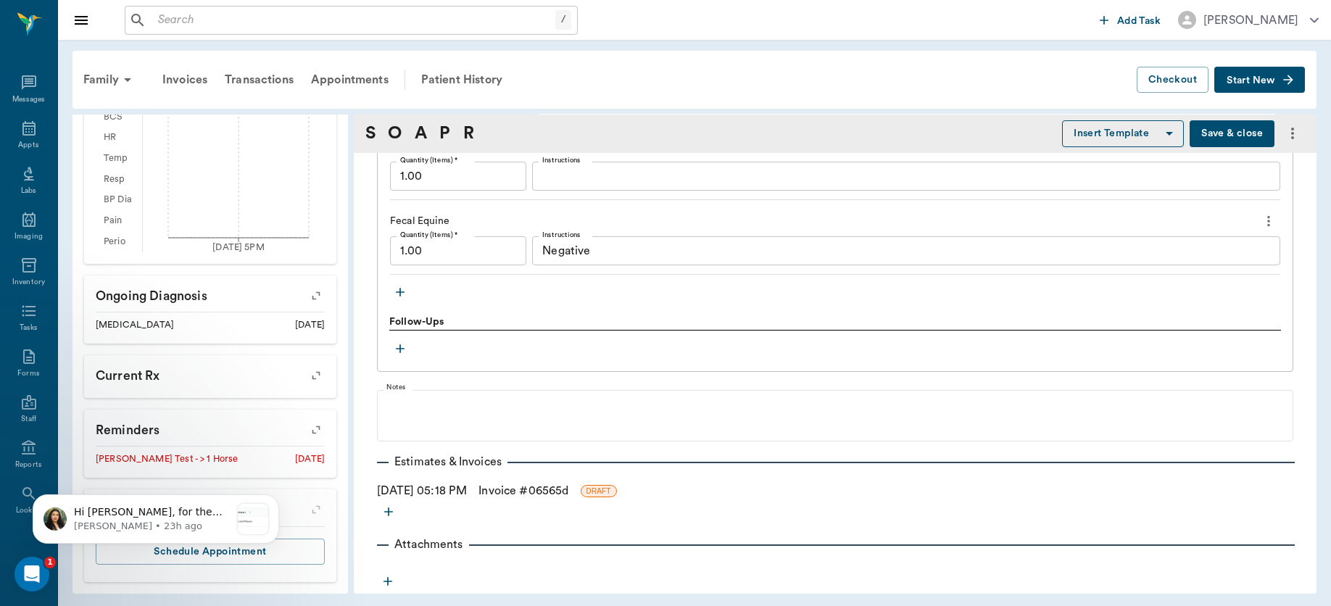
click at [515, 488] on link "Invoice # 06565d" at bounding box center [523, 490] width 90 height 17
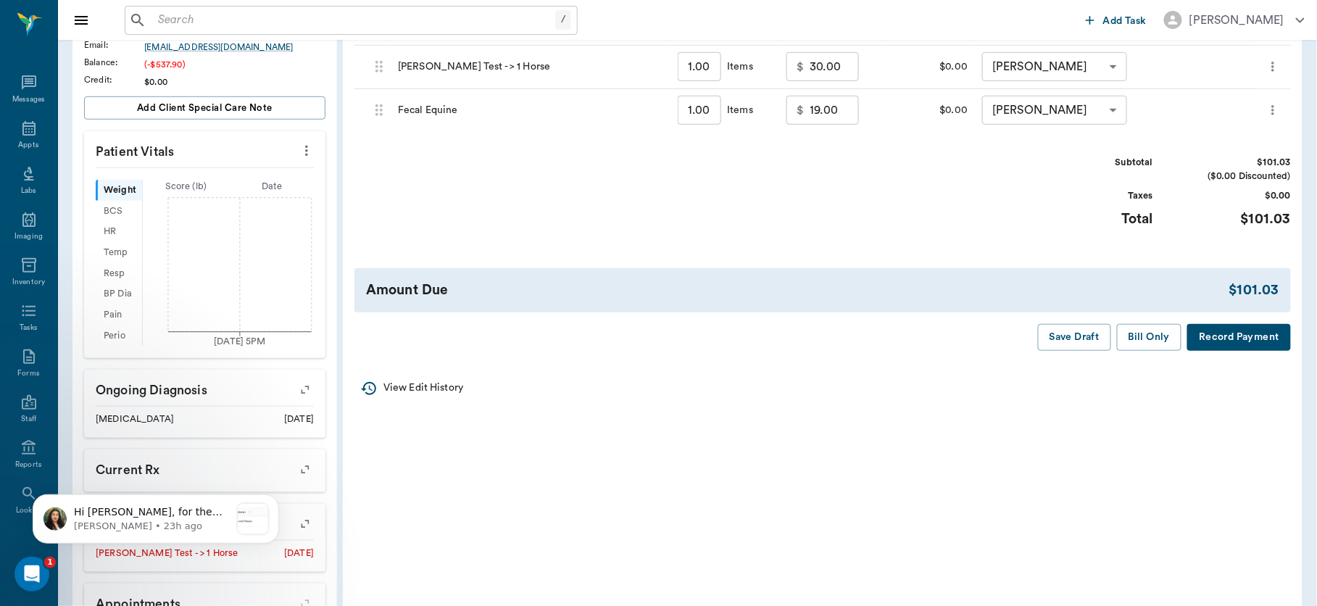
scroll to position [344, 0]
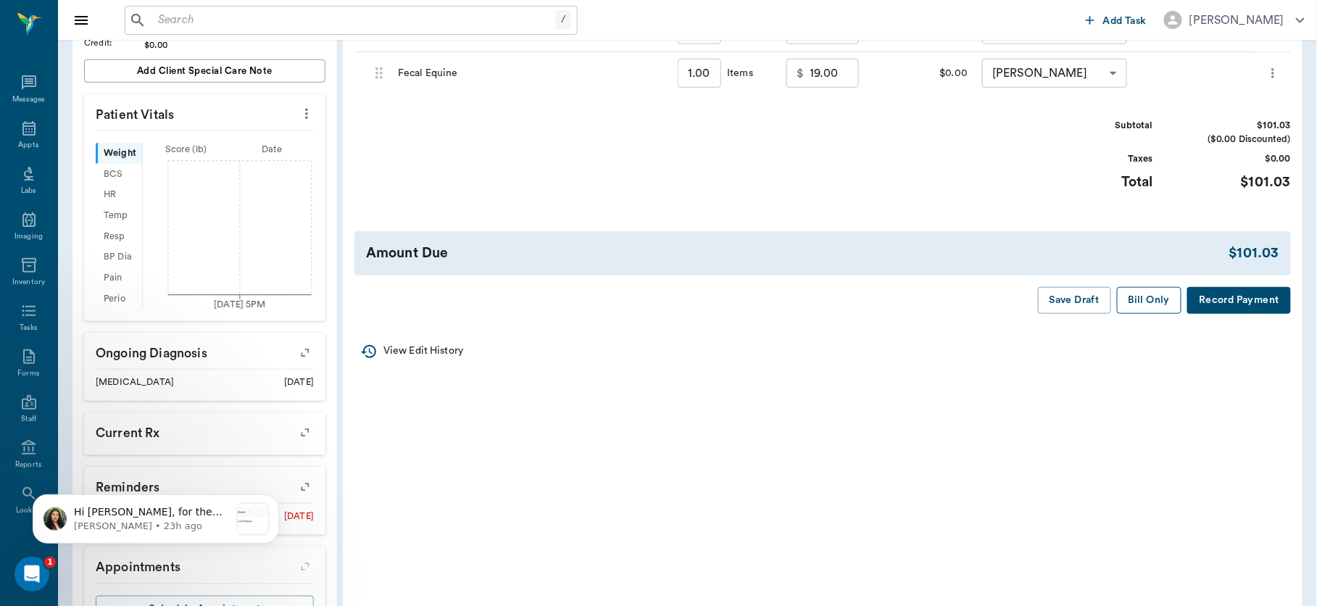
click at [1141, 297] on button "Bill Only" at bounding box center [1149, 300] width 65 height 27
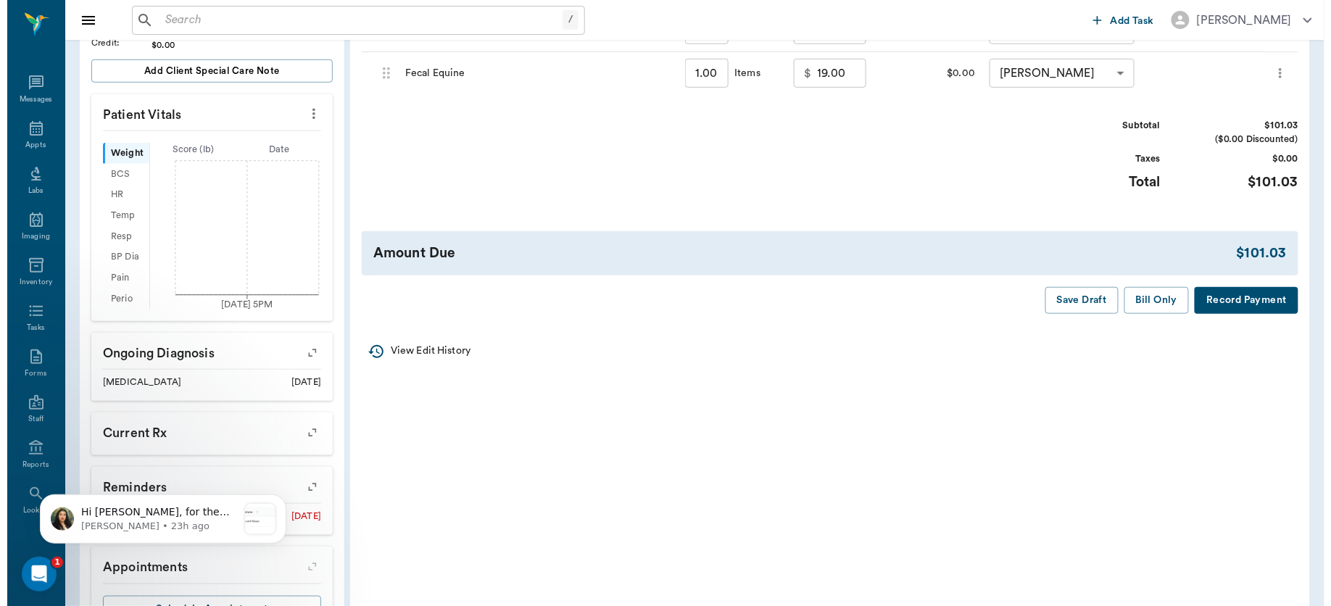
scroll to position [0, 0]
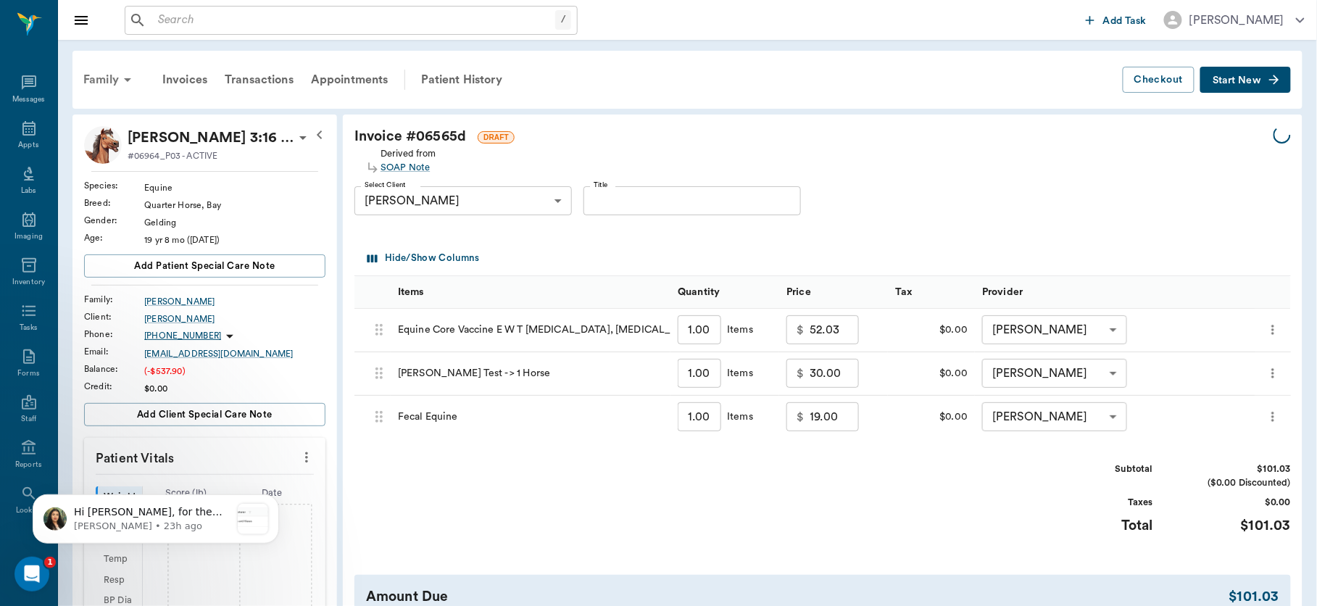
click at [106, 79] on div "Family" at bounding box center [110, 79] width 70 height 35
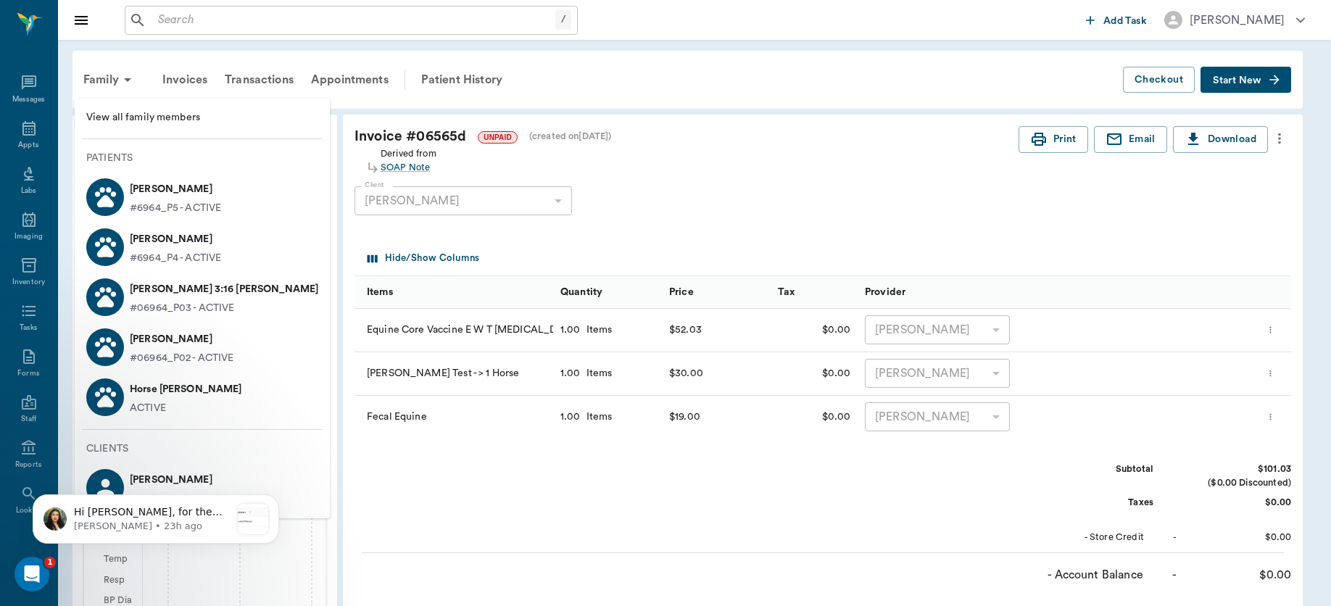
click at [167, 338] on p "[PERSON_NAME]" at bounding box center [182, 339] width 104 height 23
click at [139, 354] on p "#06964_P02 - ACTIVE" at bounding box center [182, 358] width 104 height 15
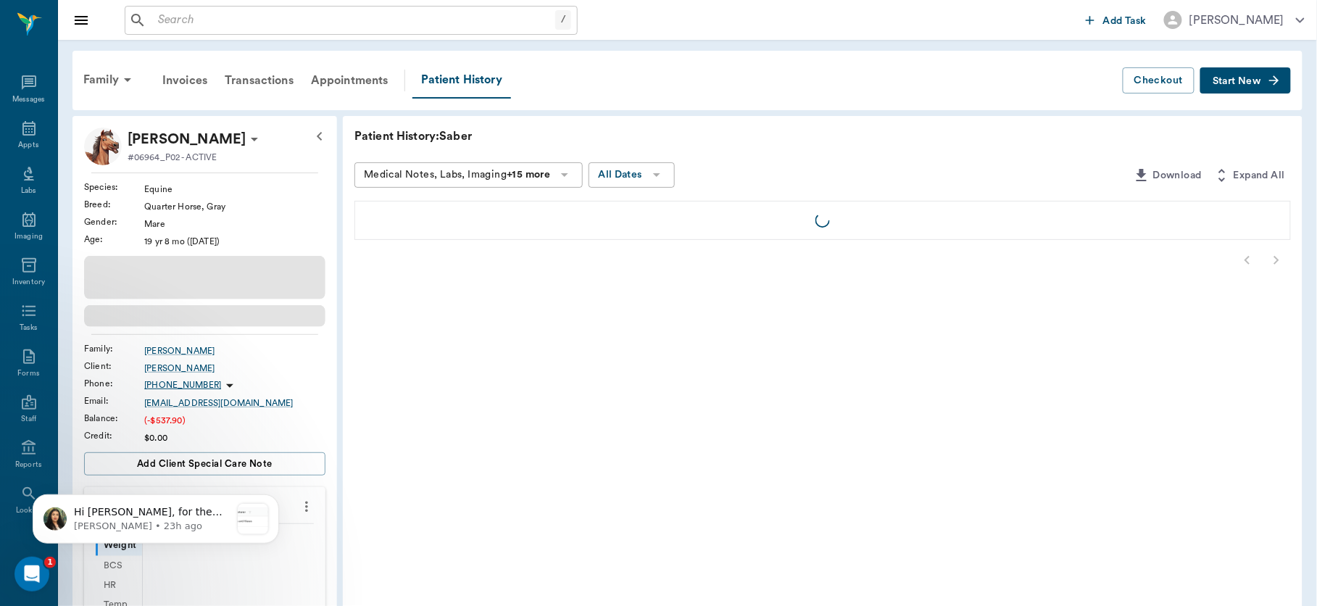
click at [1266, 73] on button "Start New" at bounding box center [1245, 80] width 91 height 27
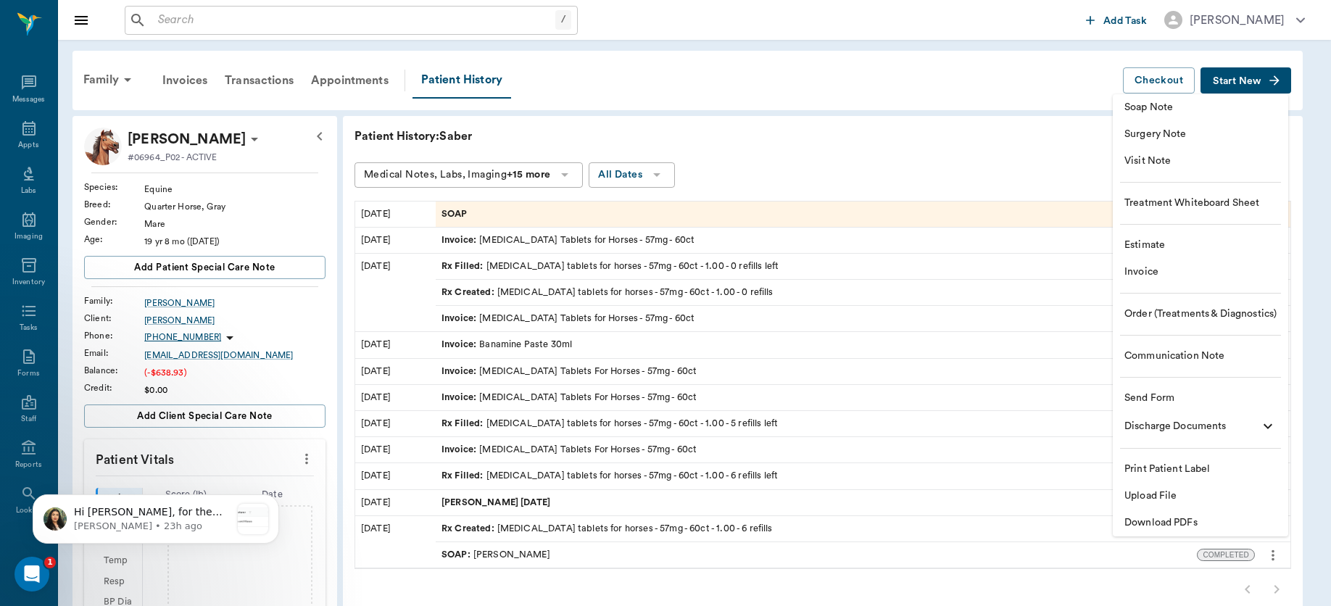
click at [533, 210] on div at bounding box center [665, 303] width 1331 height 606
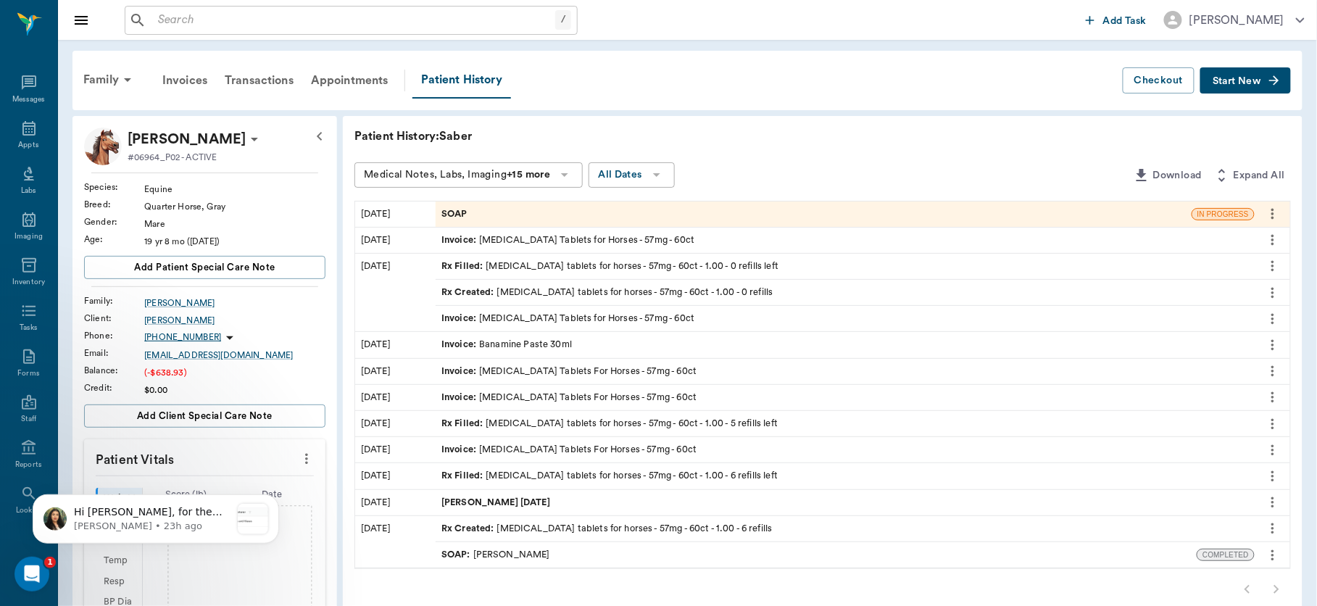
click at [533, 210] on div "SOAP" at bounding box center [814, 213] width 756 height 25
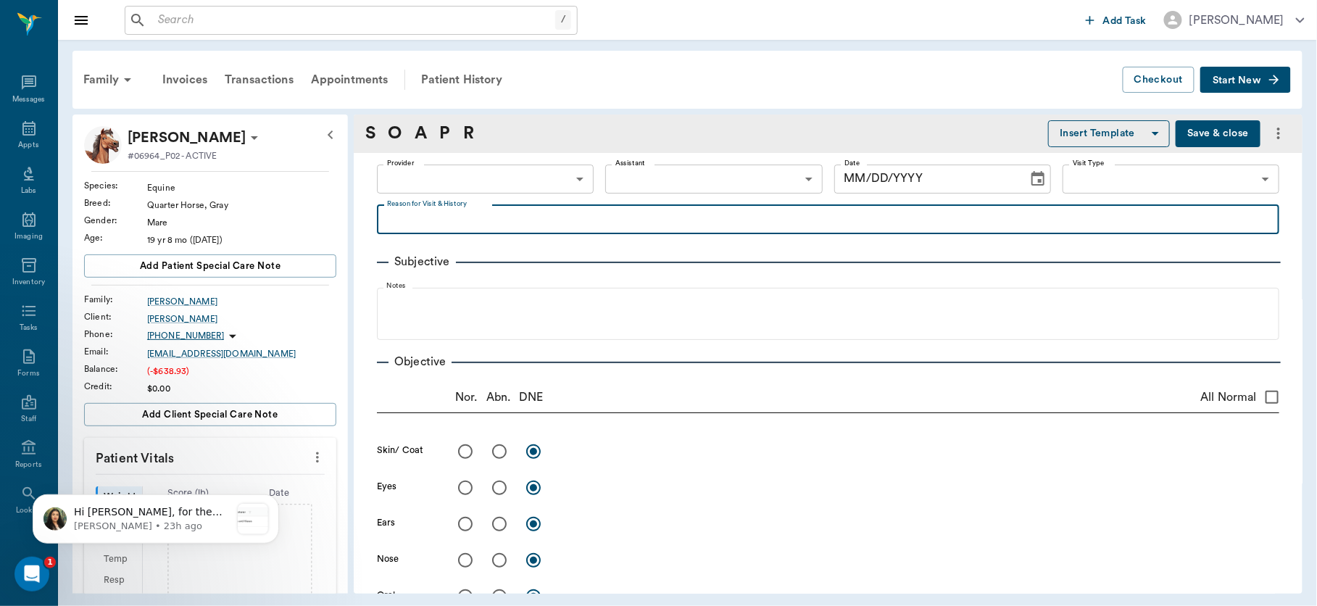
click at [575, 179] on body "/ ​ Add Task Dr. Bert Ellsworth Nectar Messages Appts Labs Imaging Inventory Ta…" at bounding box center [658, 303] width 1317 height 606
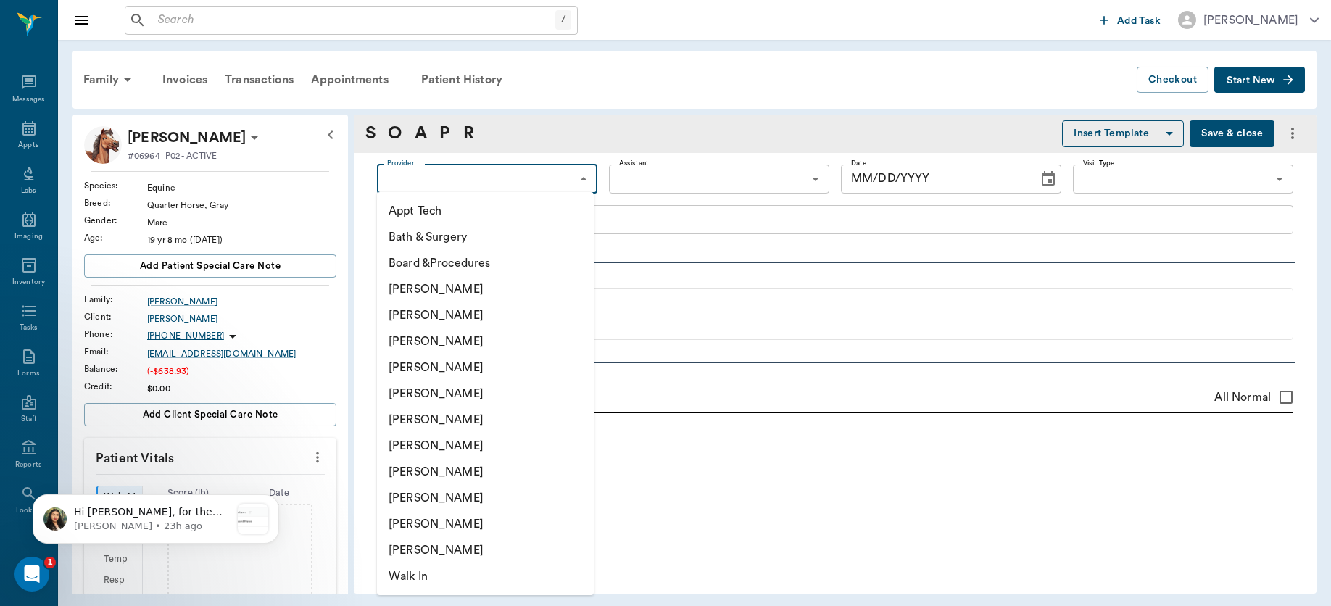
click at [459, 367] on li "[PERSON_NAME]" at bounding box center [485, 367] width 217 height 26
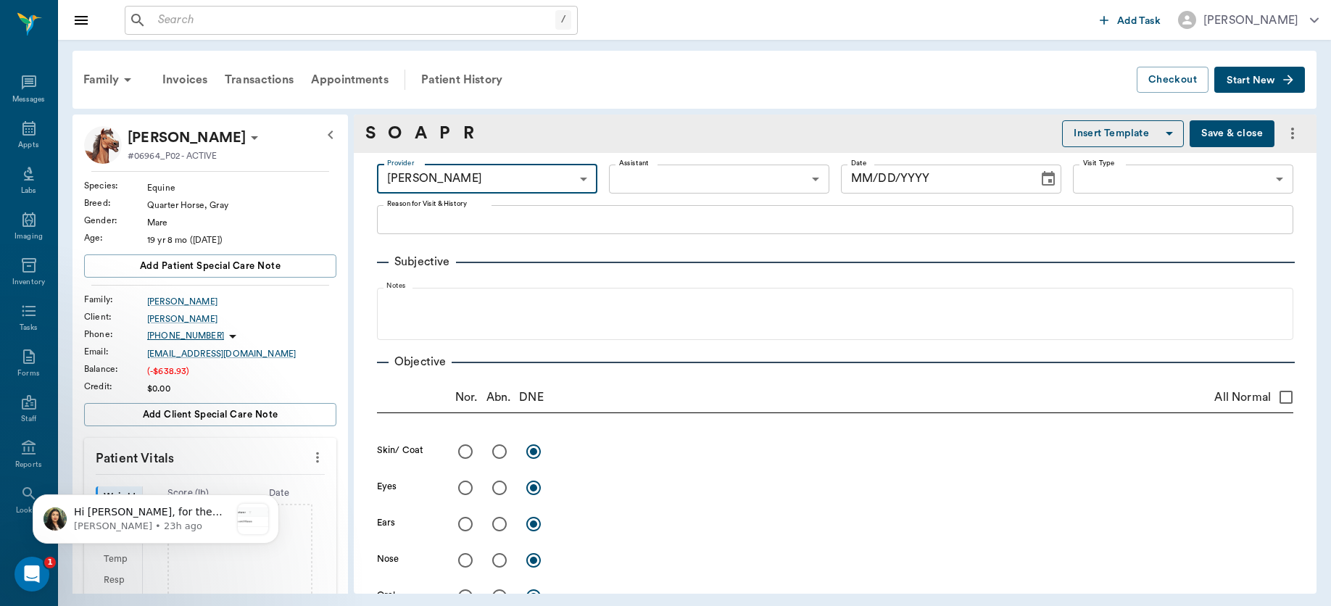
type input "63ec2f075fda476ae8351a4d"
type input "[DATE]"
click at [580, 182] on body "/ ​ Add Task Dr. Bert Ellsworth Nectar Messages Appts Labs Imaging Inventory Ta…" at bounding box center [665, 303] width 1331 height 606
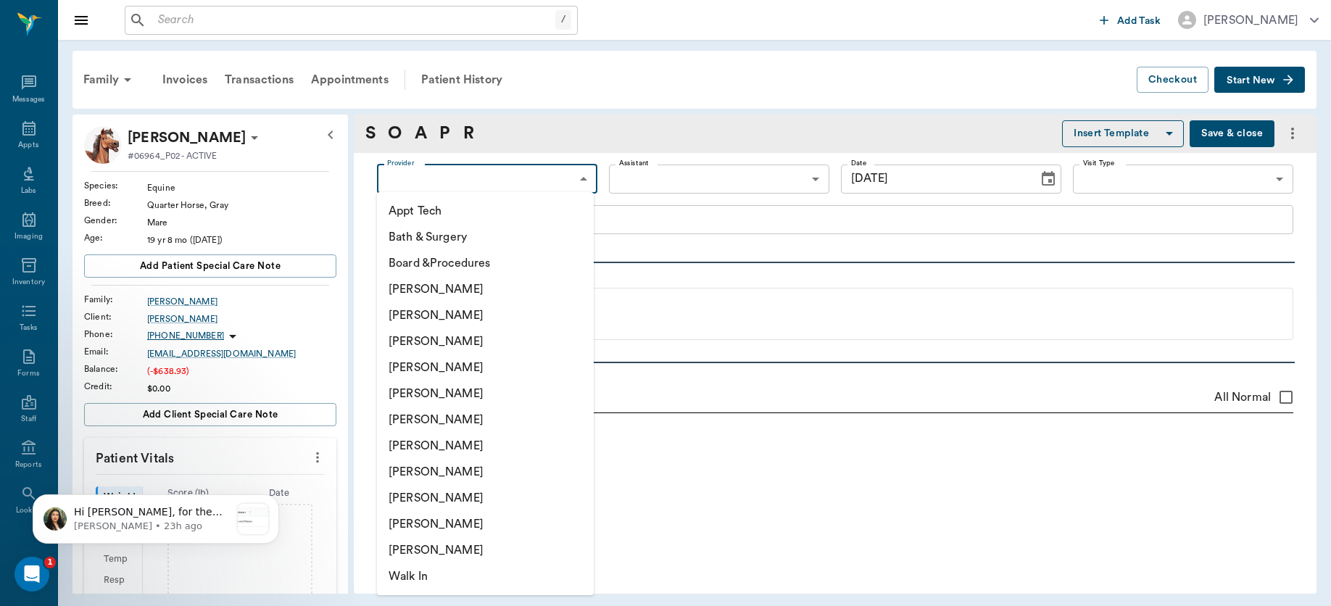
click at [440, 360] on li "[PERSON_NAME]" at bounding box center [485, 367] width 217 height 26
type input "63ec2f075fda476ae8351a4d"
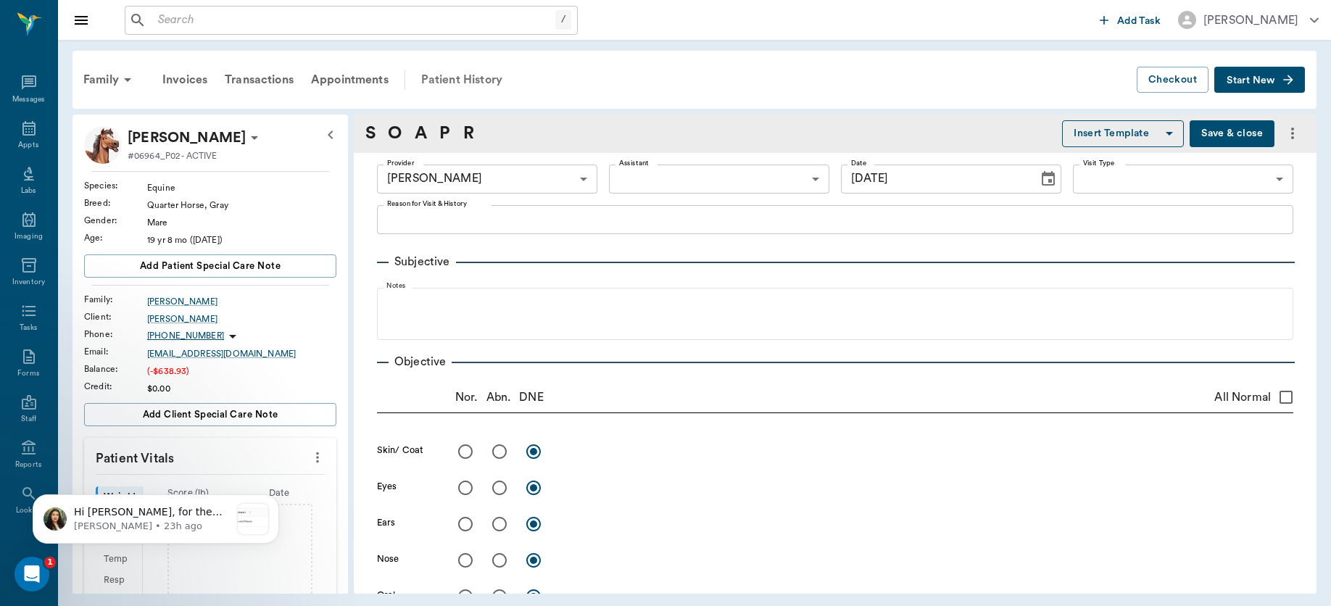
click at [473, 80] on div "Patient History" at bounding box center [461, 79] width 99 height 35
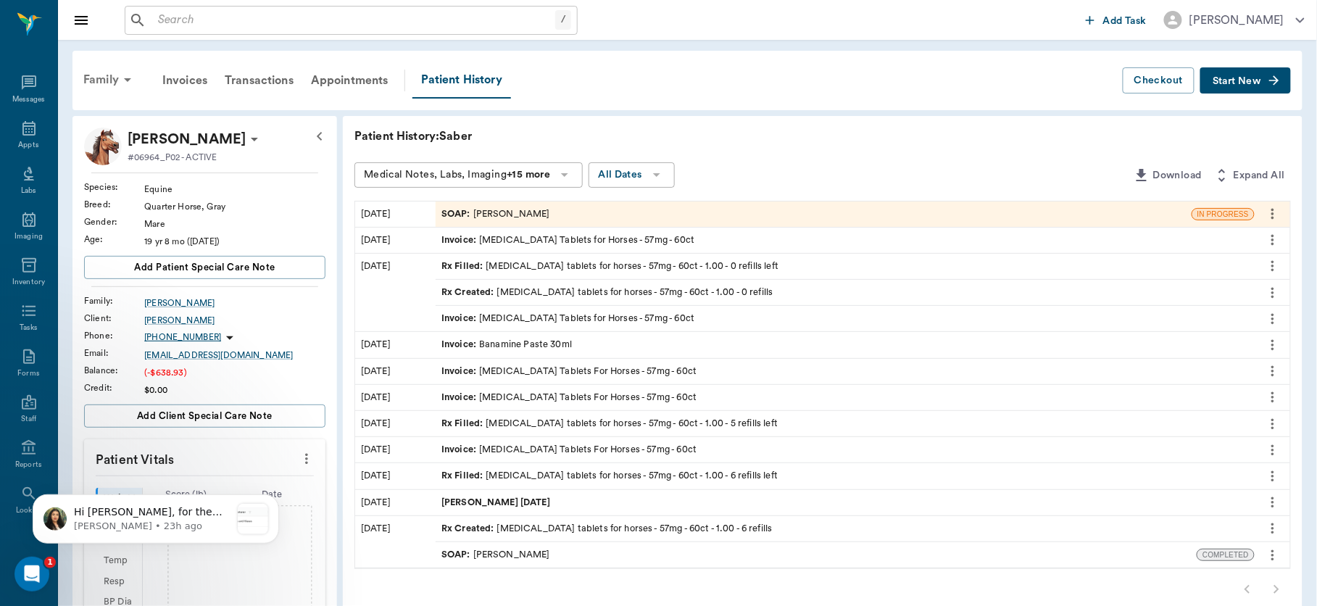
click at [104, 76] on div "Family" at bounding box center [110, 79] width 70 height 35
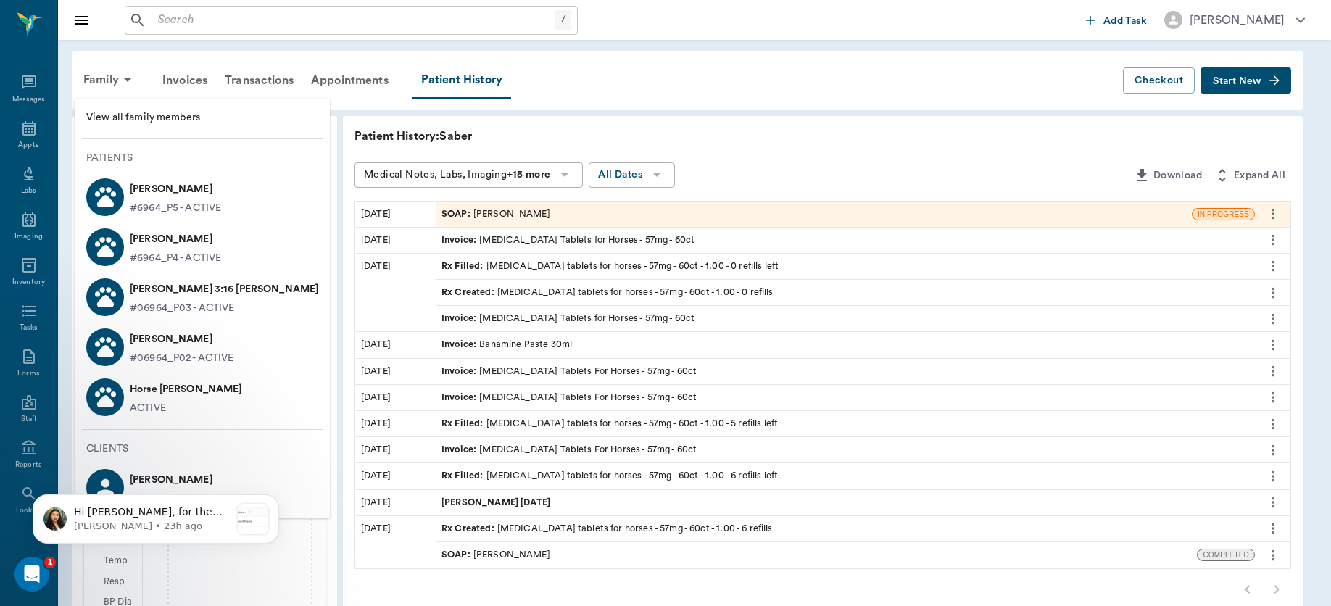
click at [165, 302] on p "#06964_P03 - ACTIVE" at bounding box center [182, 308] width 105 height 15
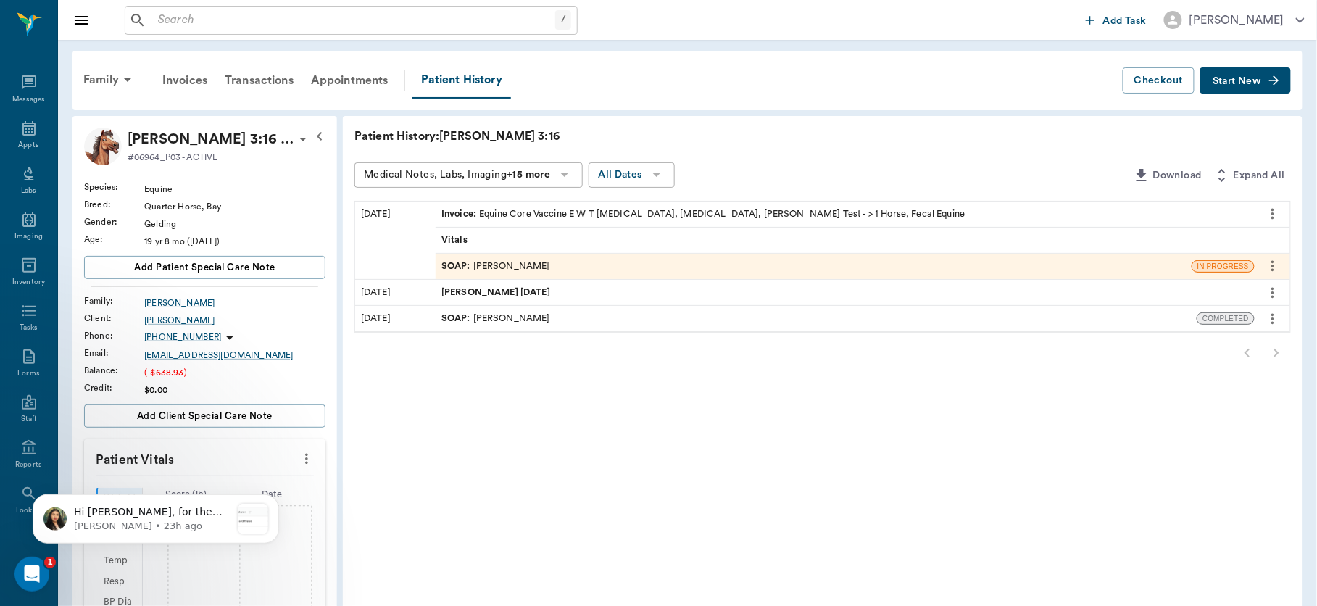
click at [531, 261] on div "SOAP : Dr. Bert Ellsworth" at bounding box center [495, 266] width 109 height 14
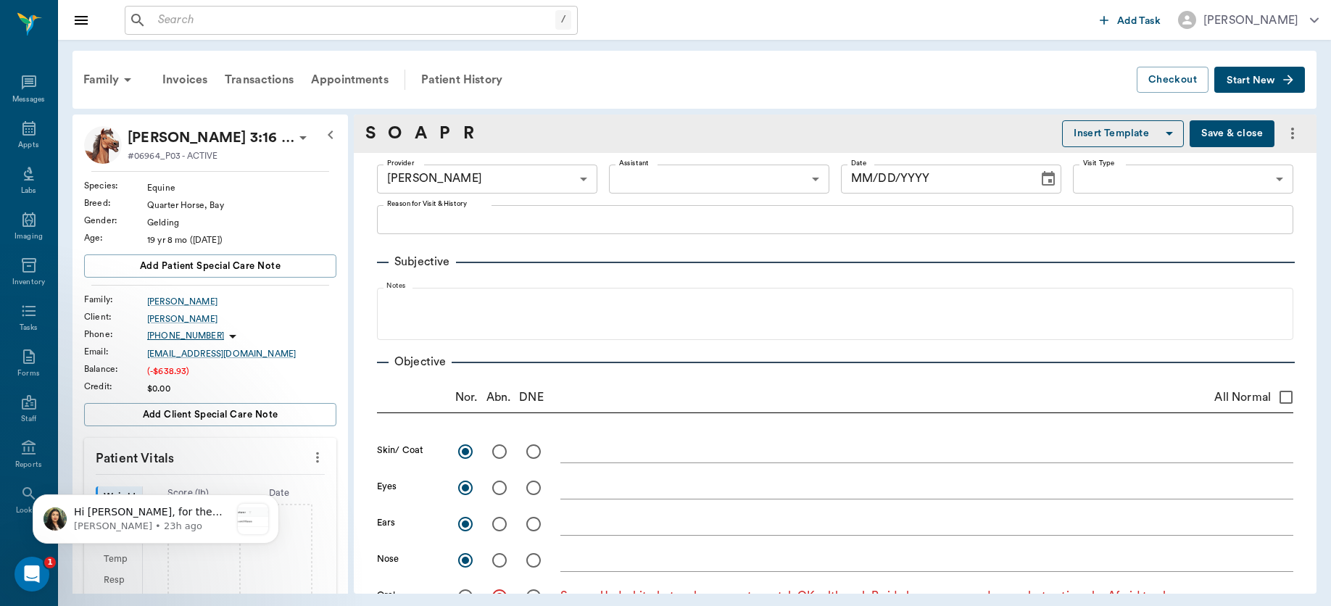
type input "63ec2f075fda476ae8351a4d"
radio input "true"
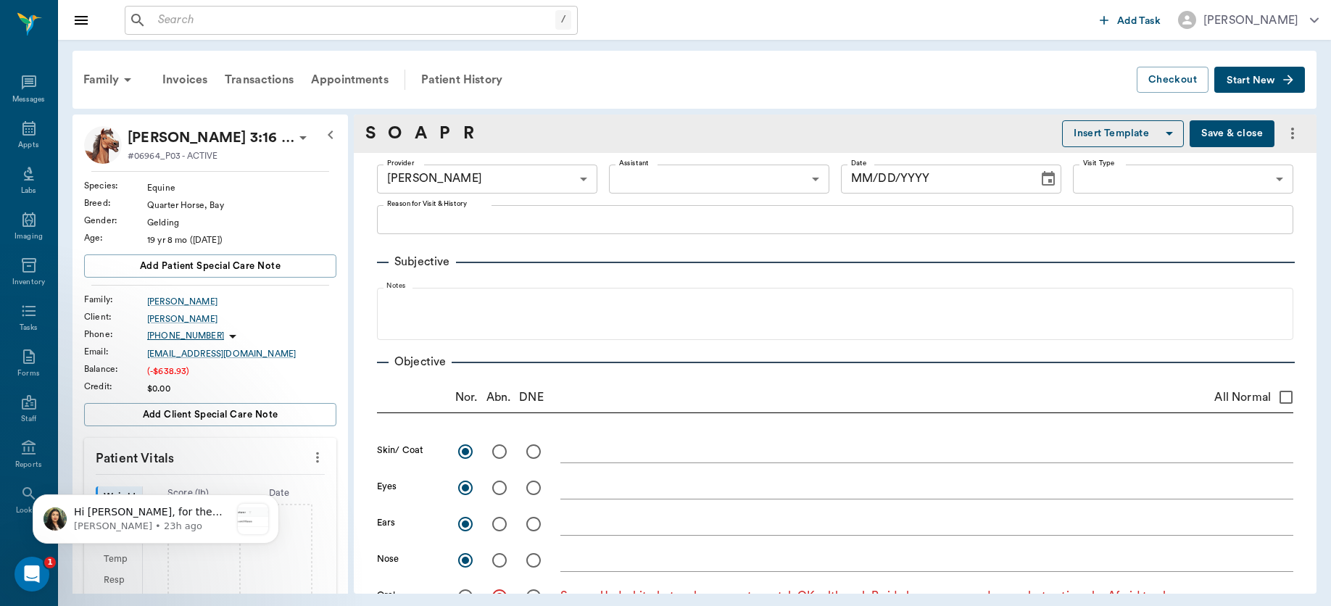
radio input "true"
type textarea "Severe Underbite but molars seem to match OK, although R side has pronounced wa…"
radio input "true"
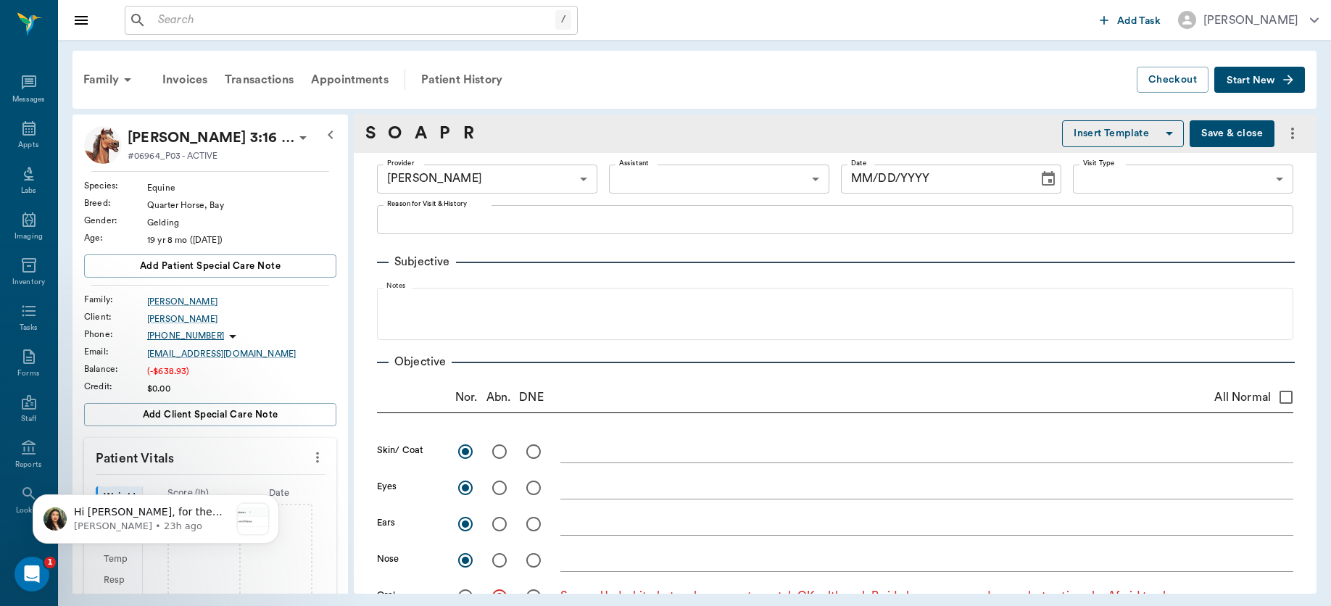
radio input "true"
type textarea "hindlimb arthritis - on previcox"
radio input "true"
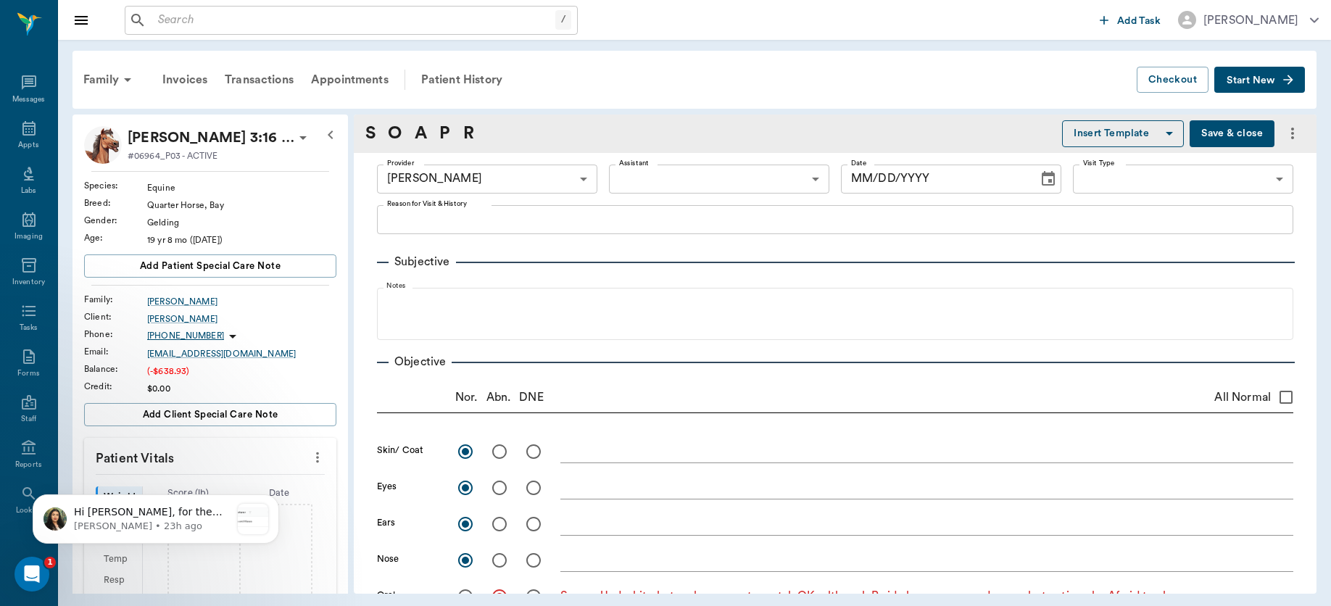
radio input "true"
type input "[DATE]"
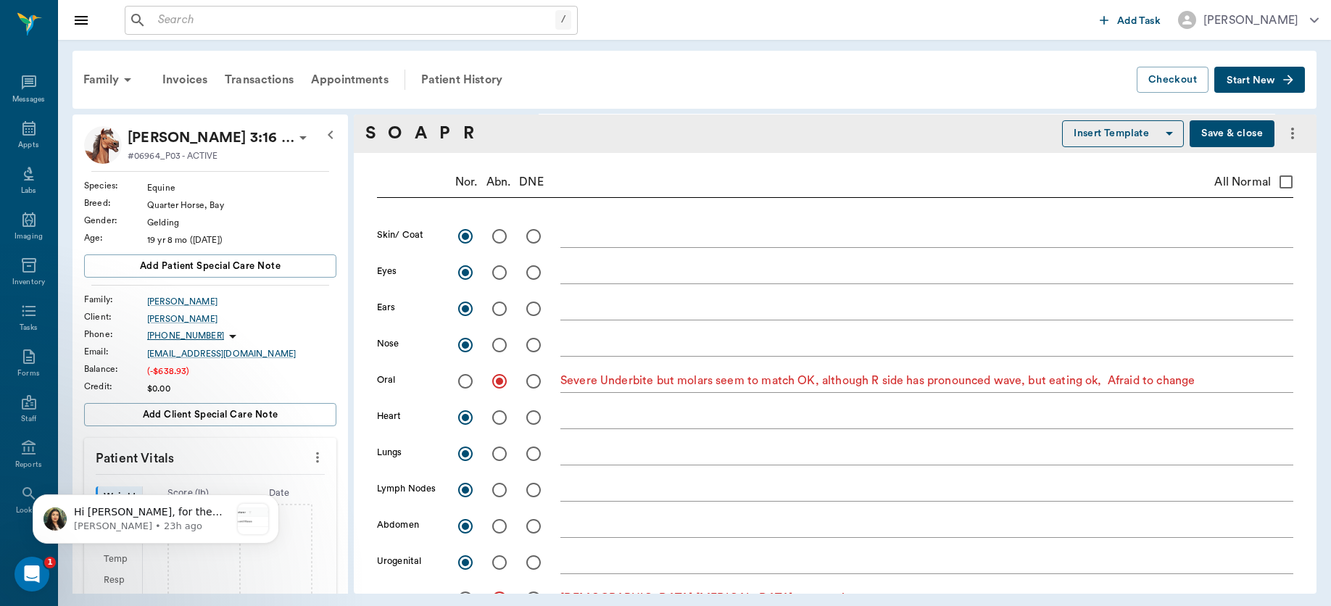
drag, startPoint x: 556, startPoint y: 376, endPoint x: 618, endPoint y: 372, distance: 61.8
click at [618, 372] on div "Oral Severe Underbite but molars seem to match OK, although R side has pronounc…" at bounding box center [835, 381] width 916 height 30
drag, startPoint x: 562, startPoint y: 376, endPoint x: 1207, endPoint y: 376, distance: 645.1
click at [1207, 376] on textarea "Severe Underbite but molars seem to match OK, although R side has pronounced wa…" at bounding box center [926, 381] width 733 height 17
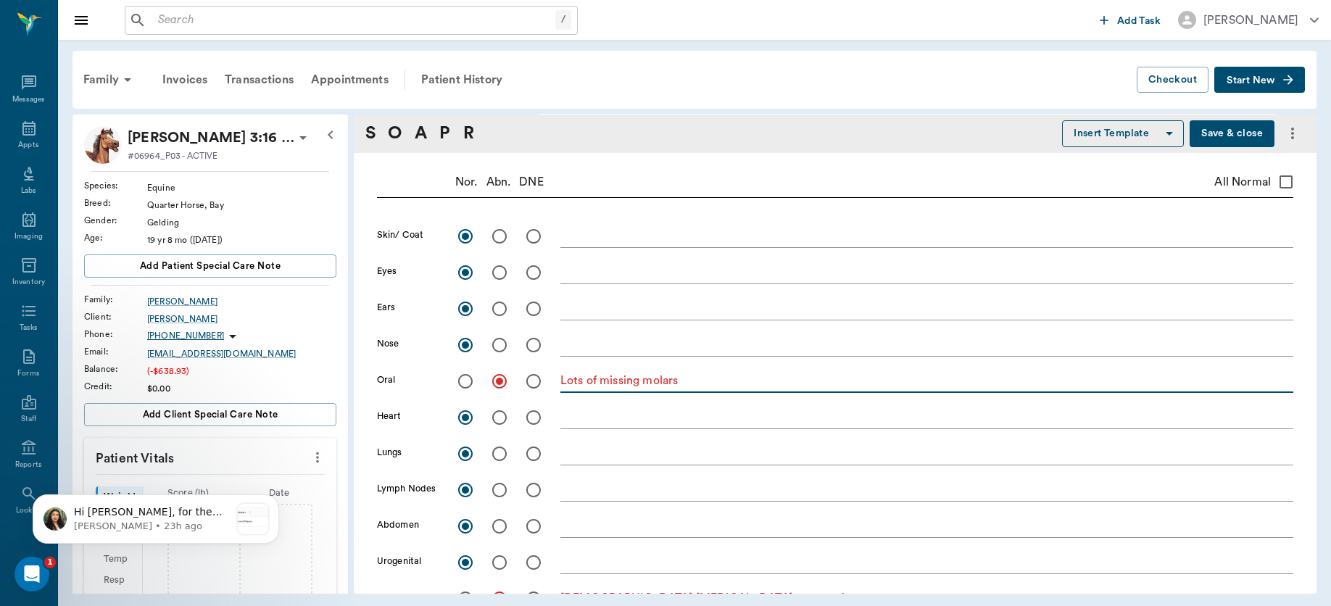
scroll to position [395, 0]
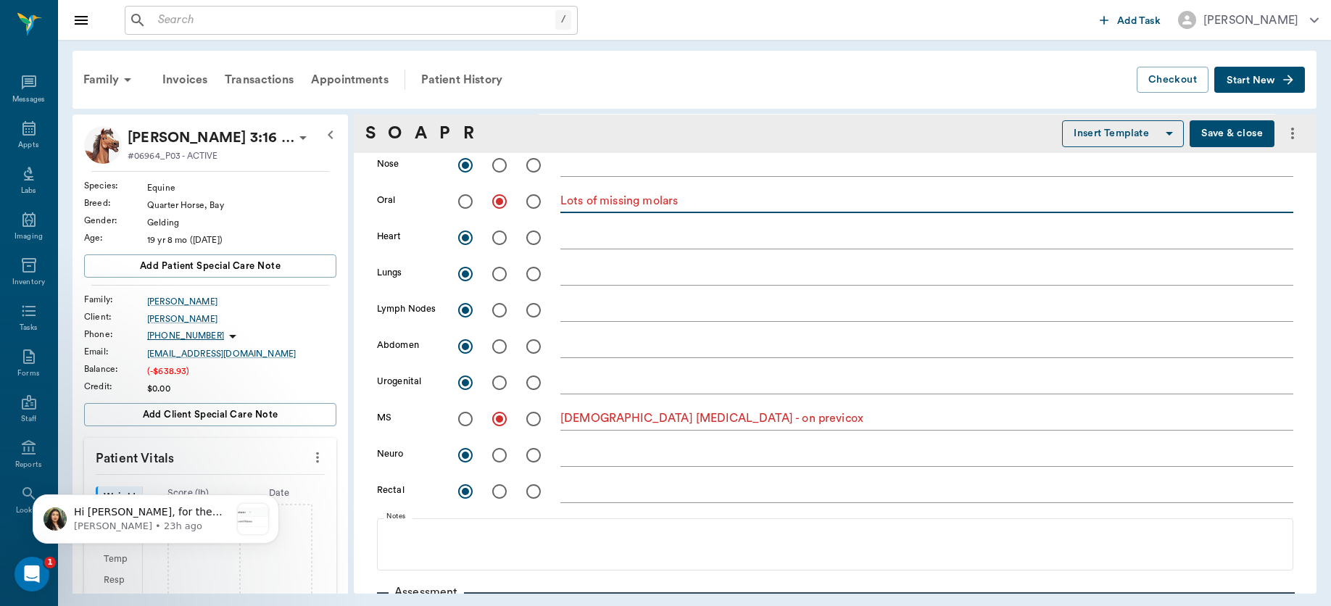
type textarea "Lots of missing molars"
click at [739, 417] on textarea "hindlimb arthritis - on previcox" at bounding box center [926, 418] width 733 height 17
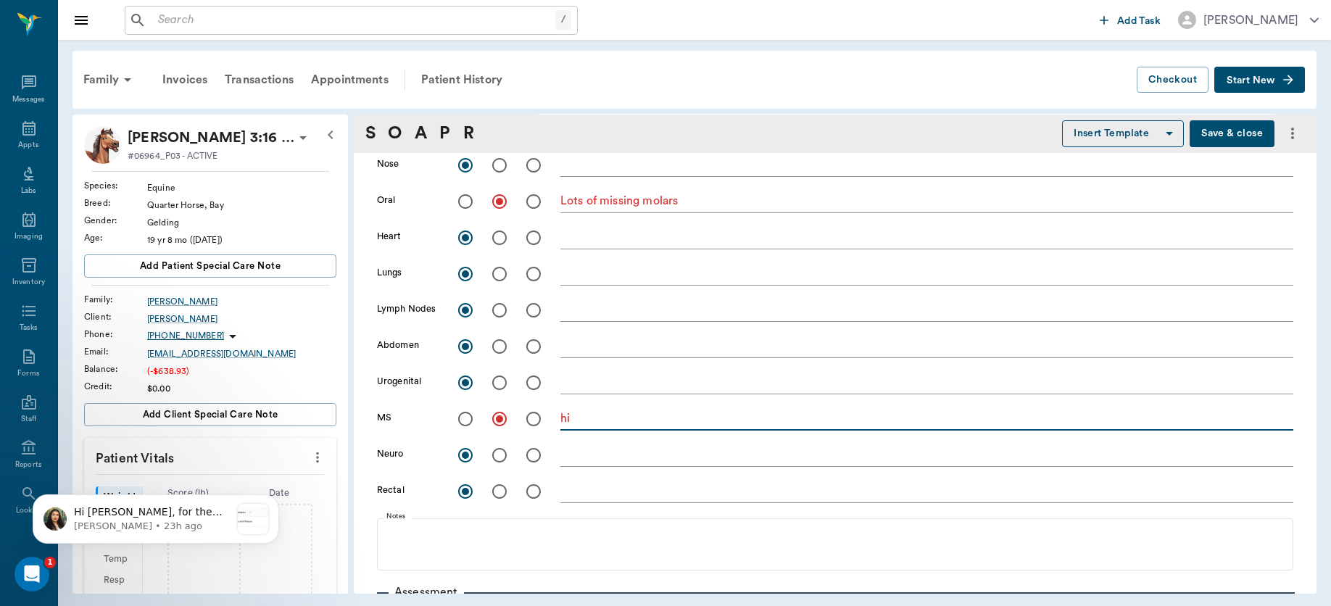
type textarea "h"
click at [463, 413] on input "radio" at bounding box center [465, 419] width 30 height 30
radio input "true"
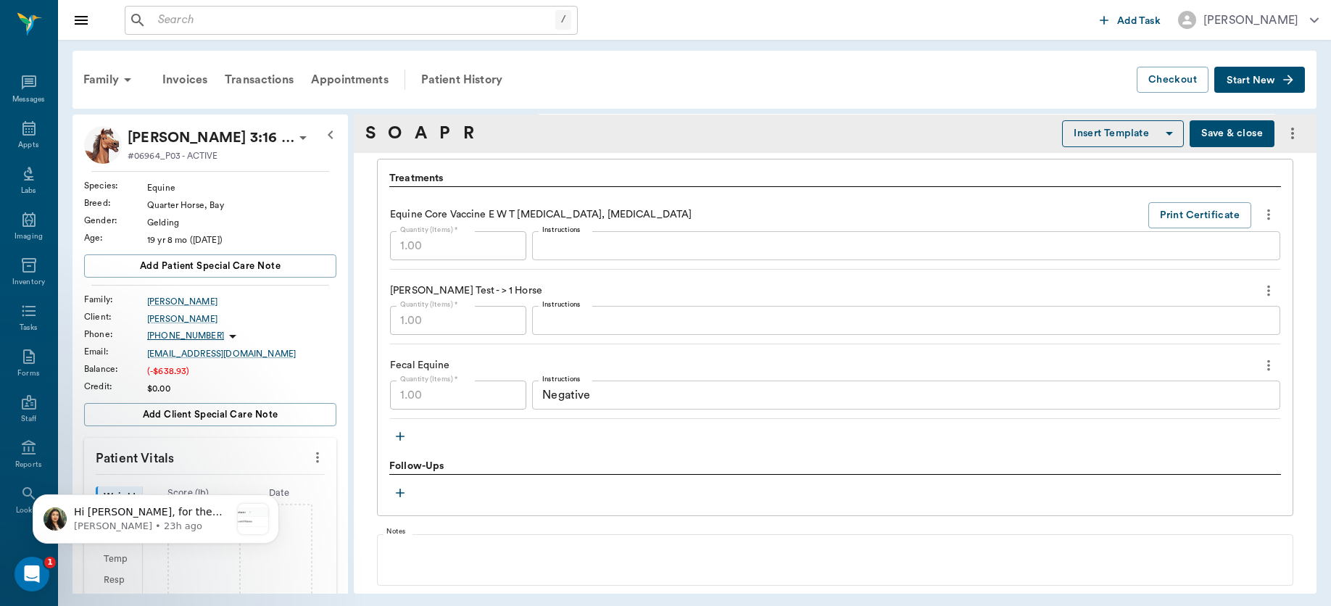
scroll to position [762, 0]
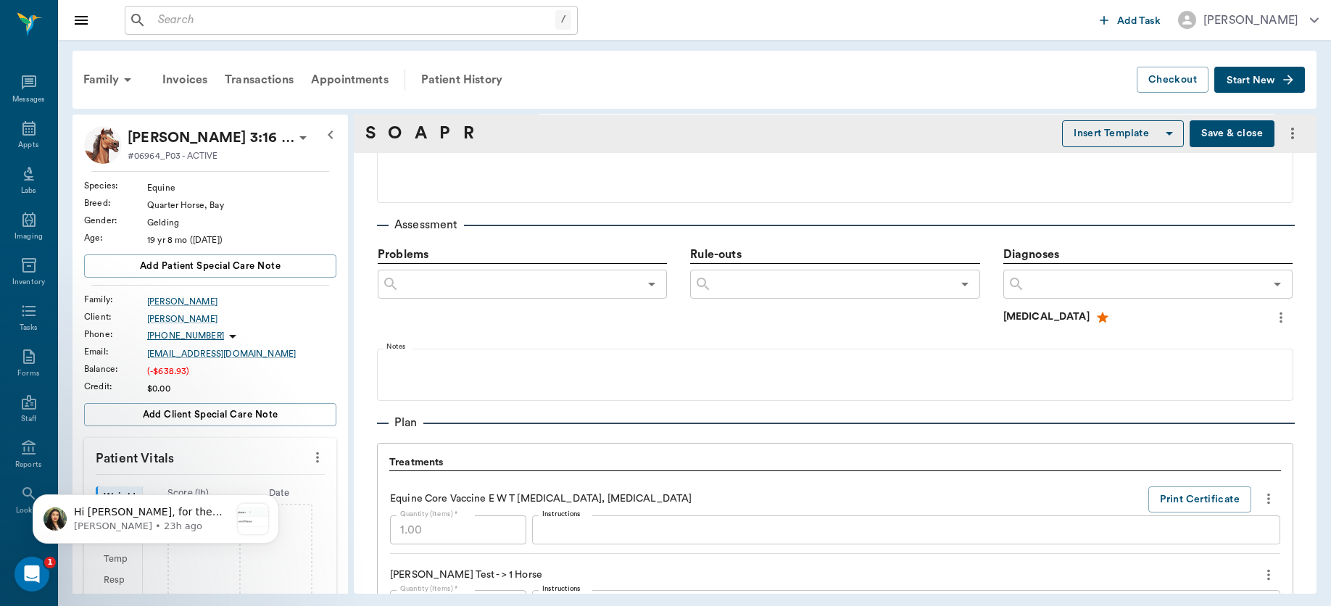
click at [1229, 136] on button "Save & close" at bounding box center [1231, 133] width 85 height 27
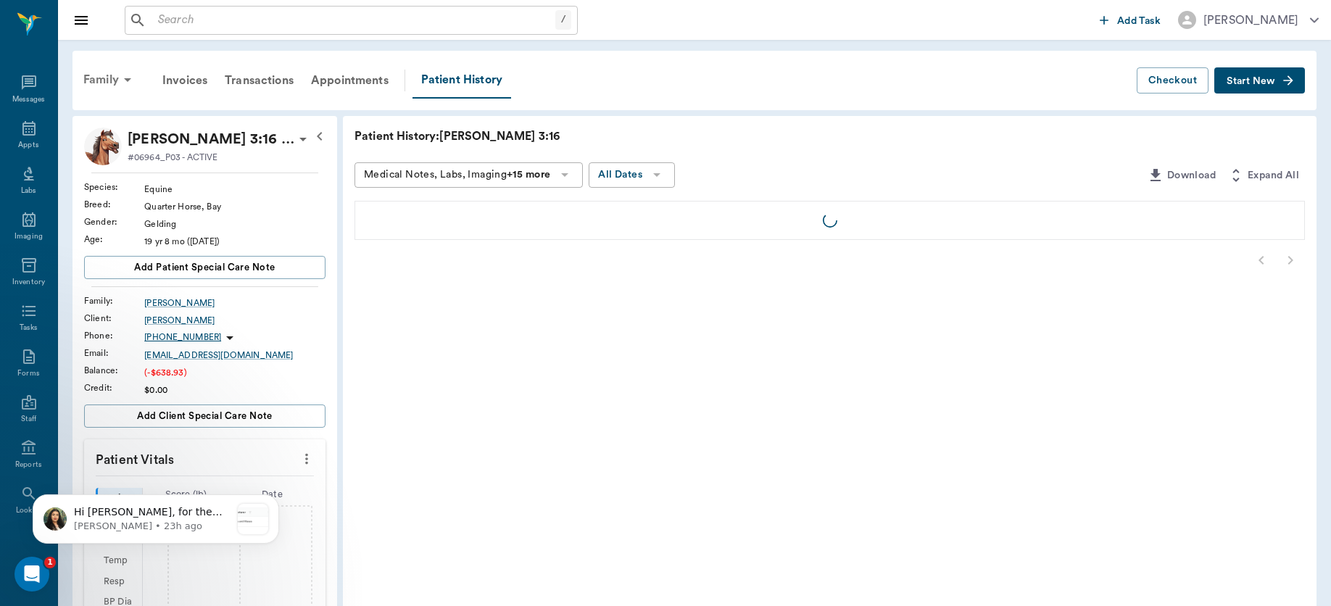
click at [110, 83] on div "Family" at bounding box center [110, 79] width 70 height 35
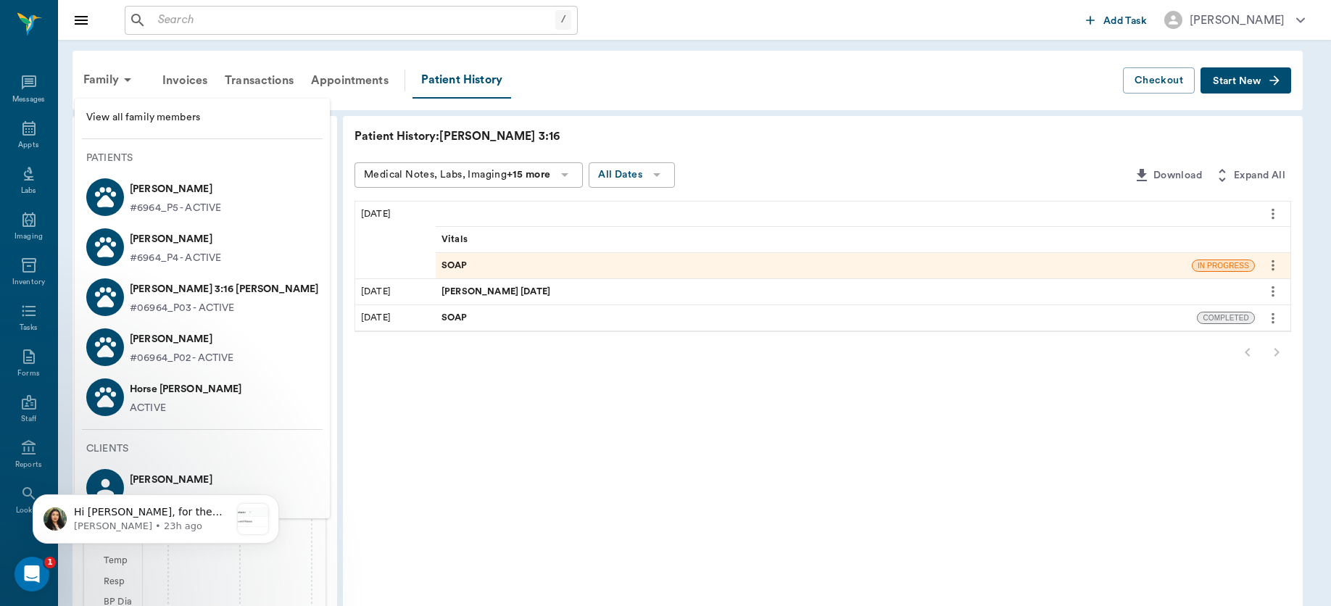
click at [171, 343] on p "[PERSON_NAME]" at bounding box center [182, 339] width 104 height 23
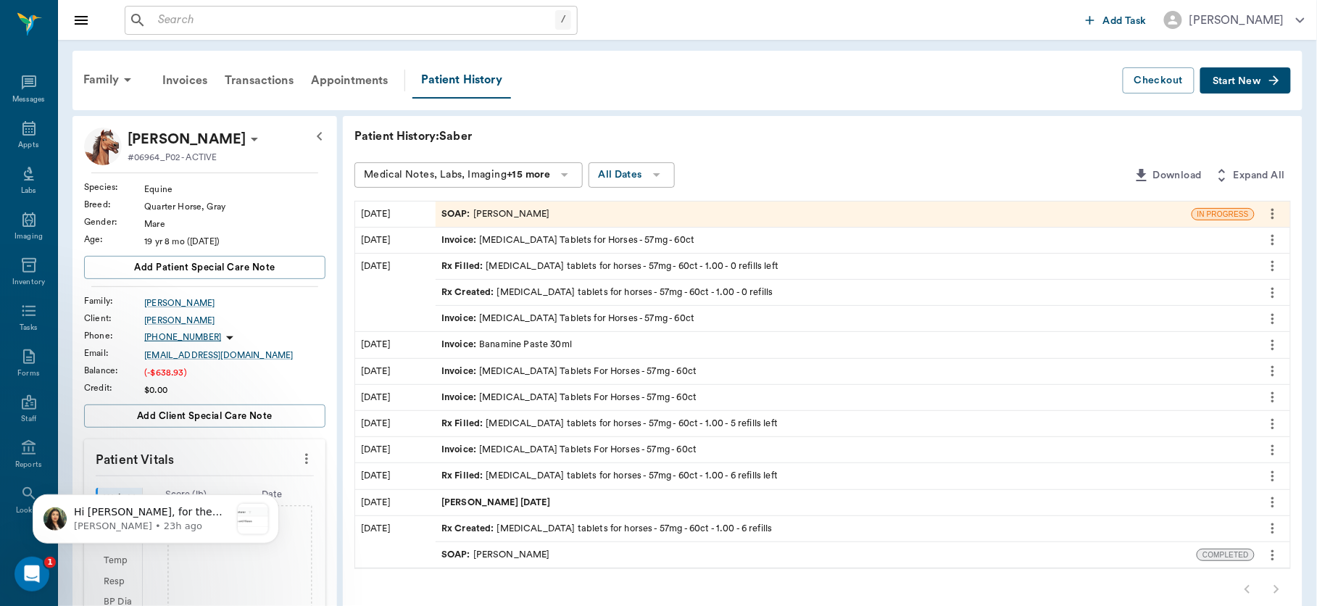
click at [557, 208] on div "SOAP : Dr. Bert Ellsworth" at bounding box center [814, 213] width 756 height 25
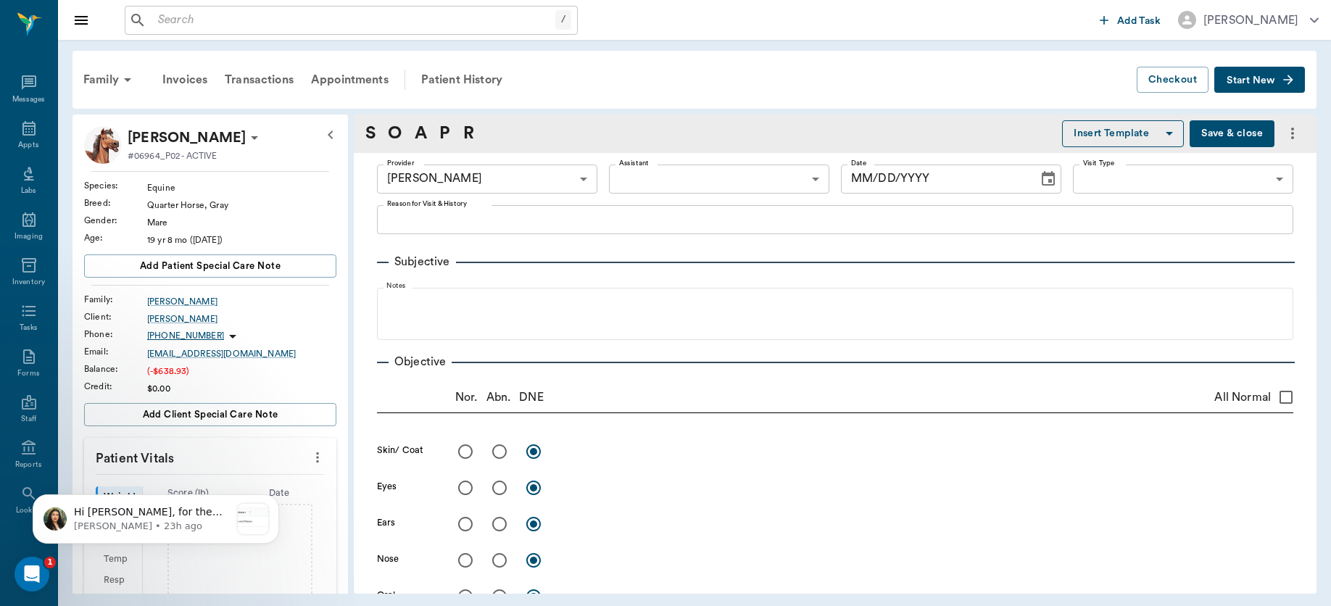
type input "63ec2f075fda476ae8351a4d"
type input "[DATE]"
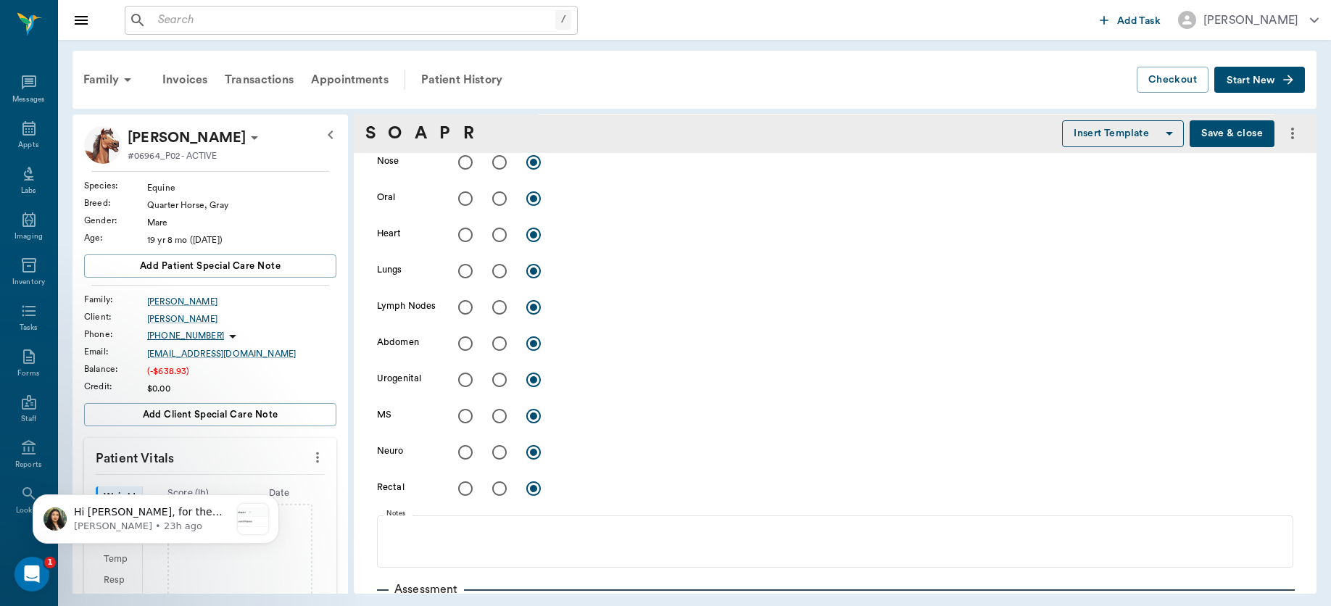
scroll to position [135, 0]
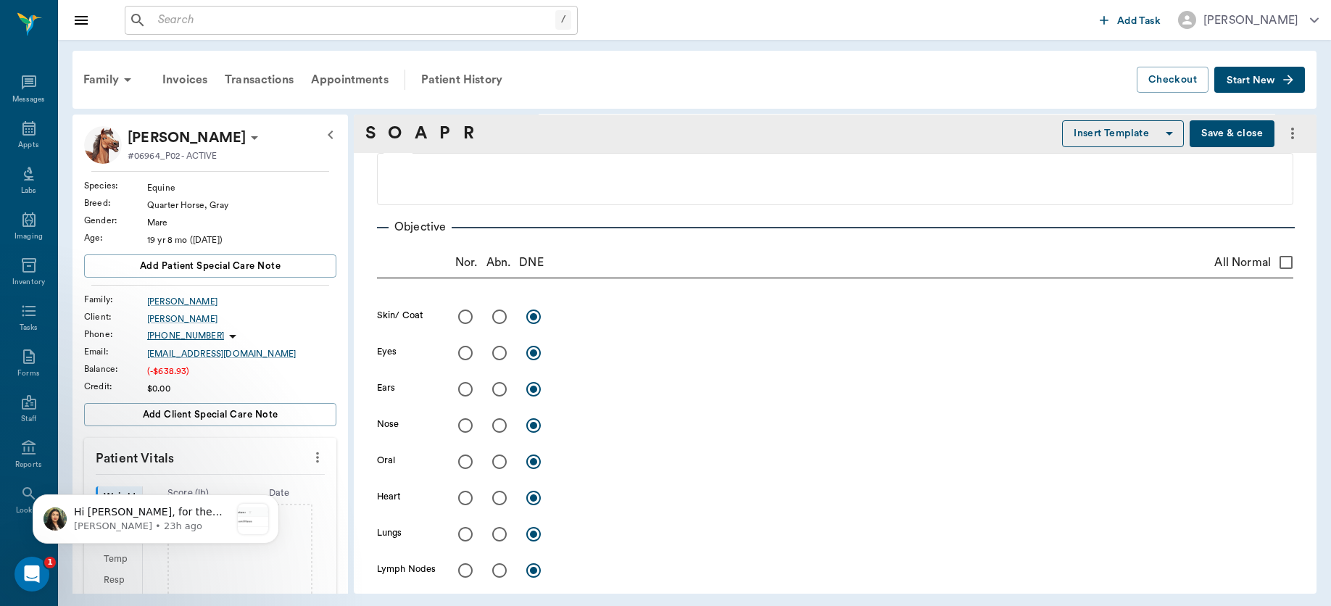
click at [1273, 260] on input "All Normal" at bounding box center [1286, 262] width 30 height 30
checkbox input "true"
radio input "true"
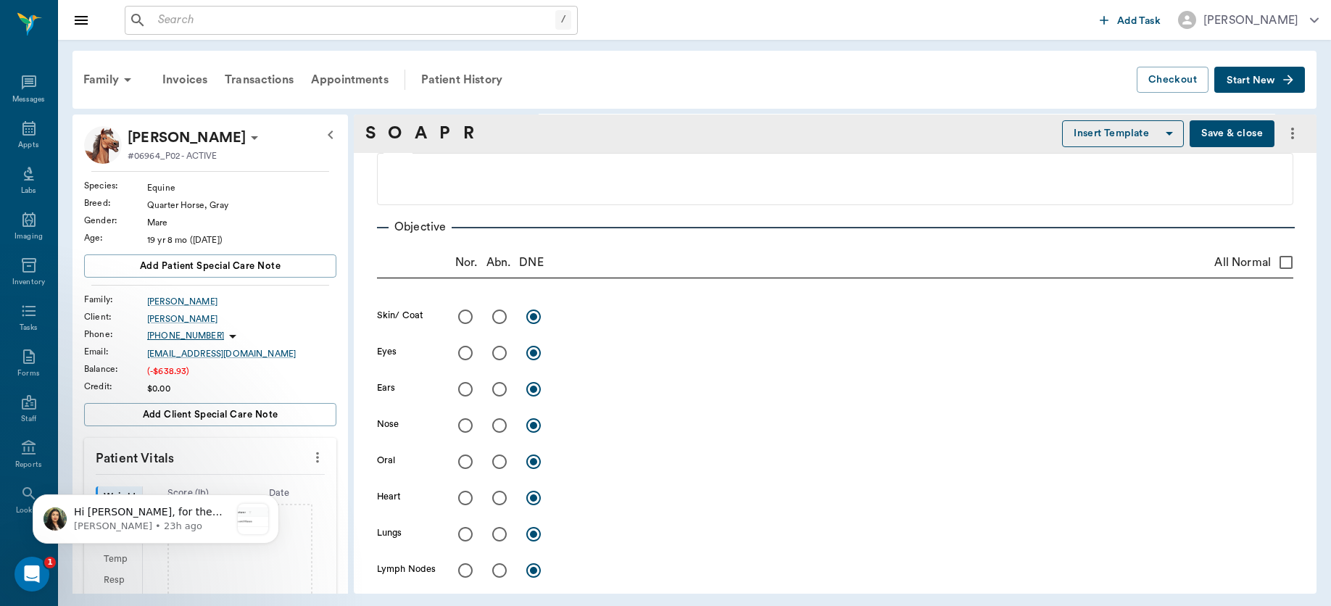
radio input "true"
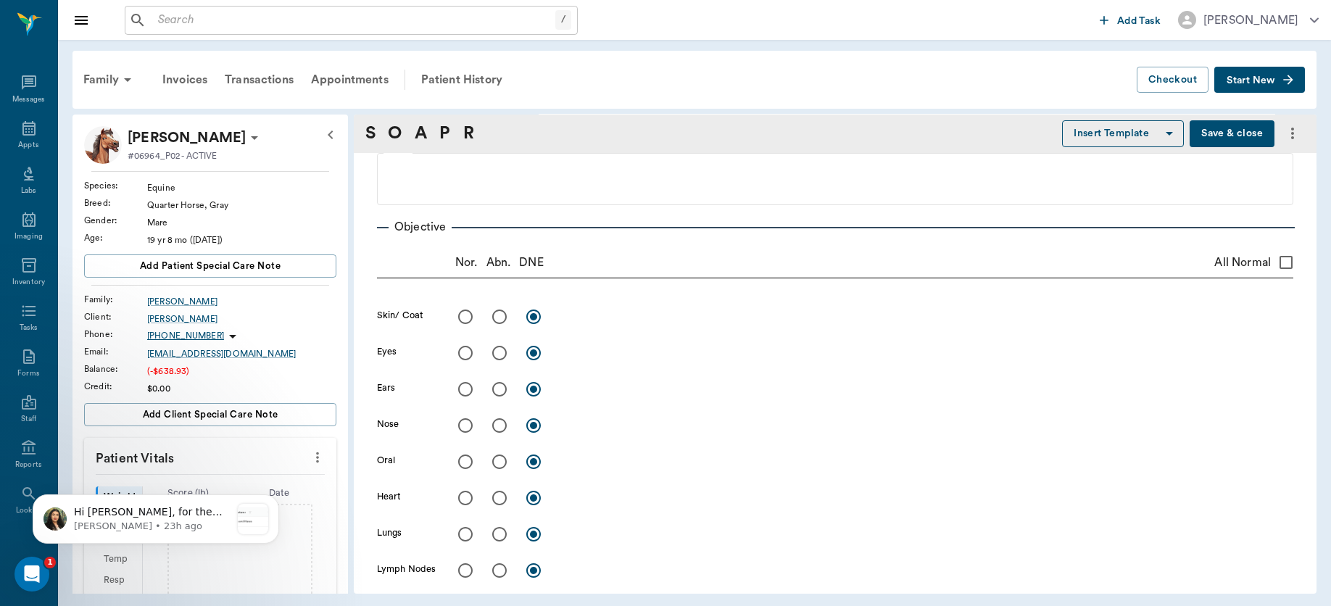
radio input "true"
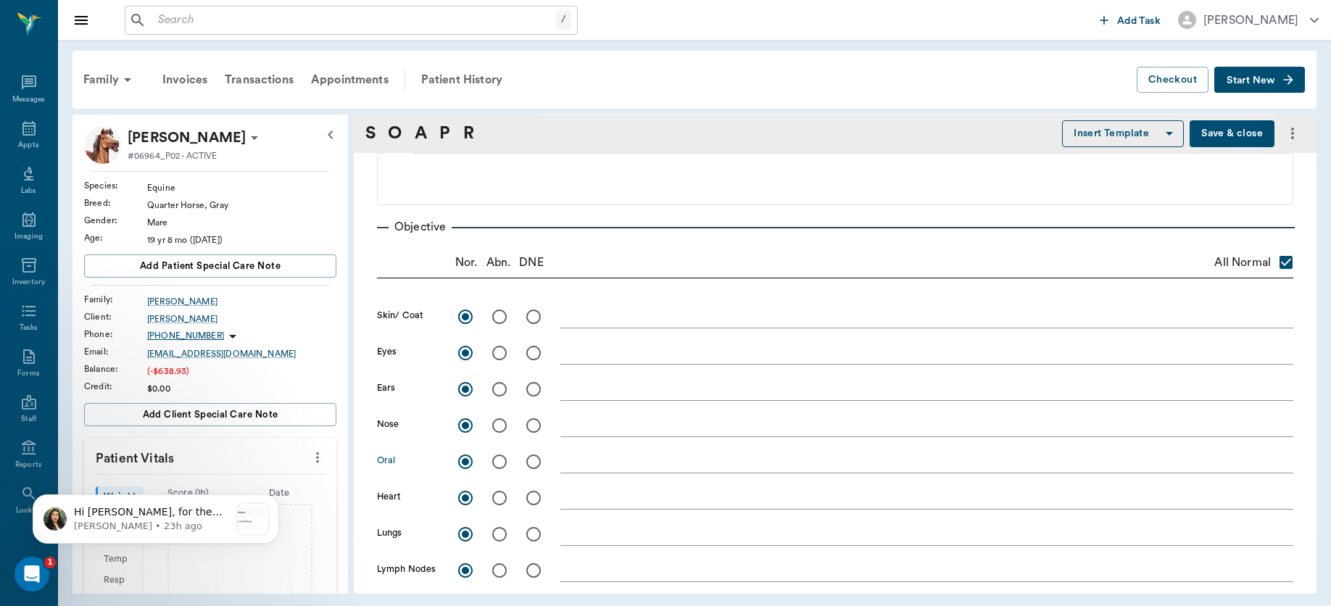
click at [499, 460] on input "radio" at bounding box center [499, 461] width 30 height 30
radio input "true"
checkbox input "false"
click at [608, 467] on textarea at bounding box center [926, 461] width 733 height 17
paste textarea "Severe Underbite but molars seem to match OK, although R side has pronounced wa…"
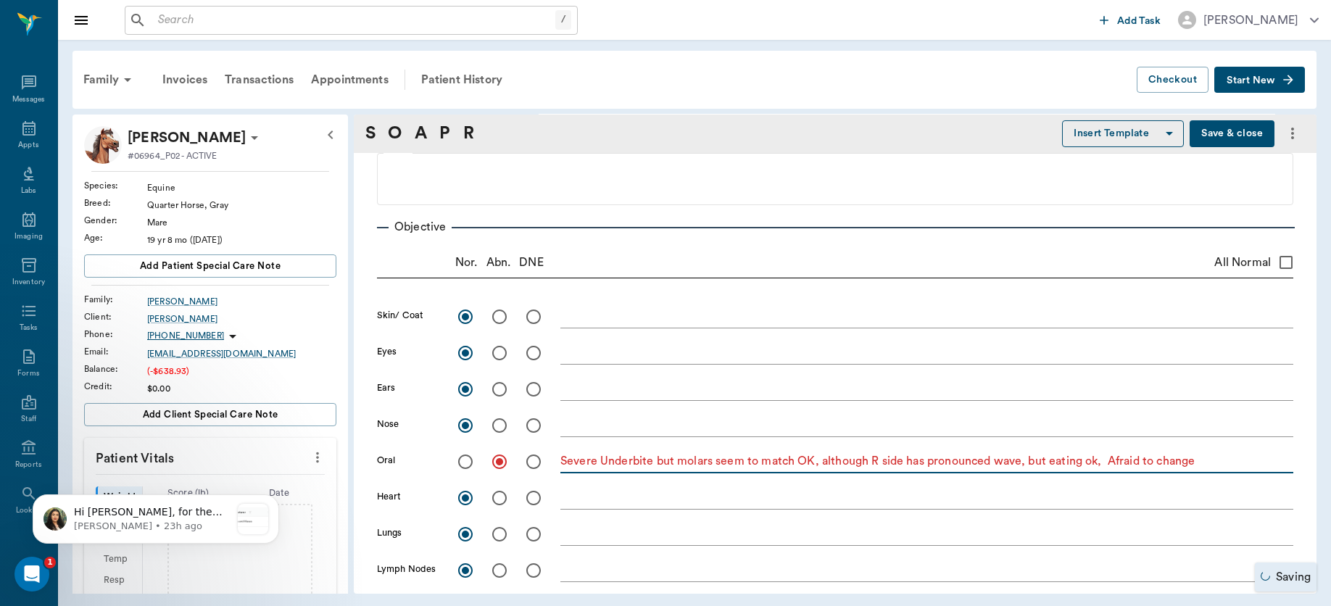
scroll to position [428, 0]
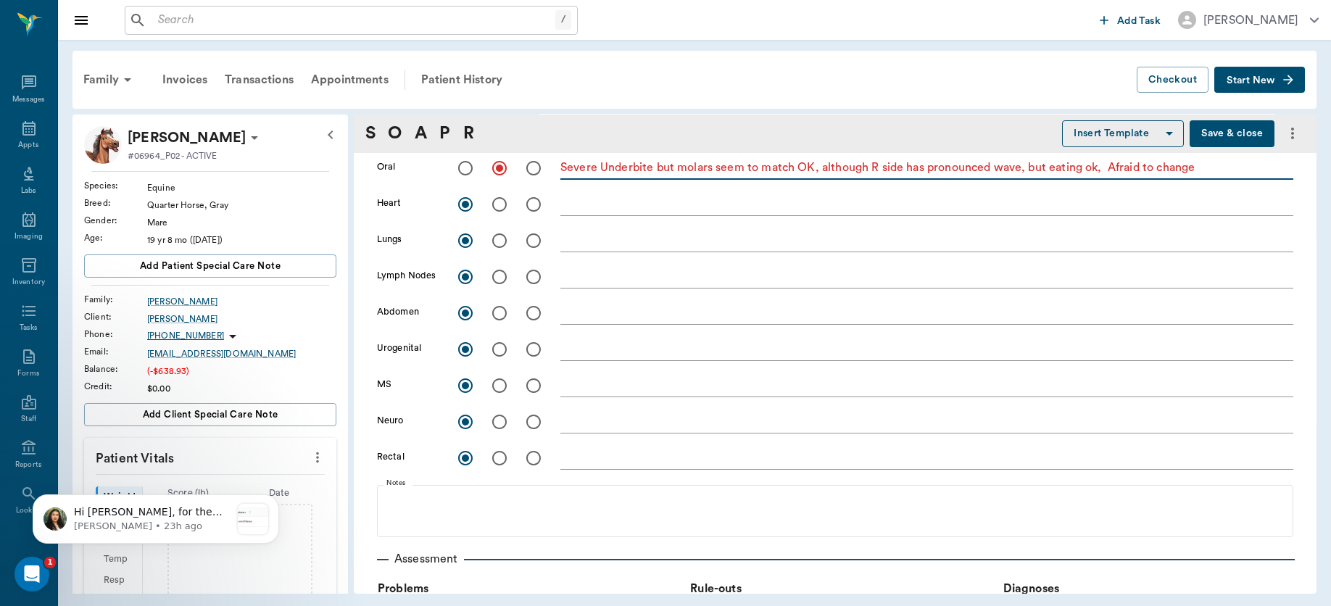
type textarea "Severe Underbite but molars seem to match OK, although R side has pronounced wa…"
click at [496, 382] on input "radio" at bounding box center [499, 385] width 30 height 30
radio input "true"
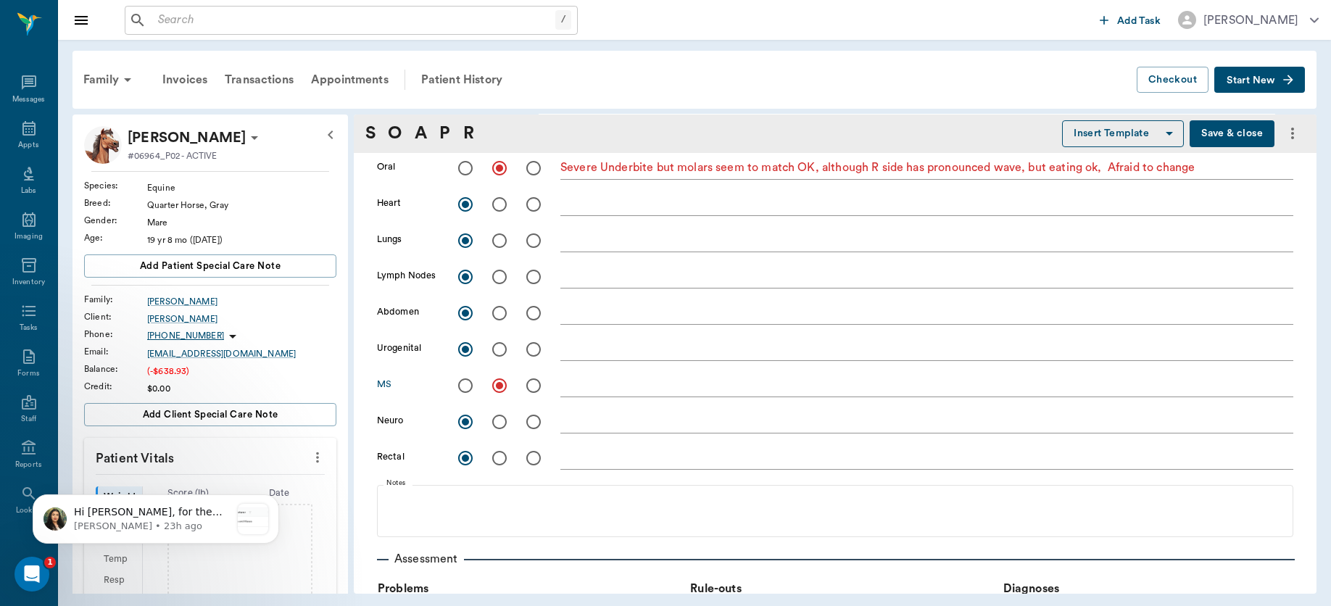
click at [594, 383] on textarea at bounding box center [926, 385] width 733 height 17
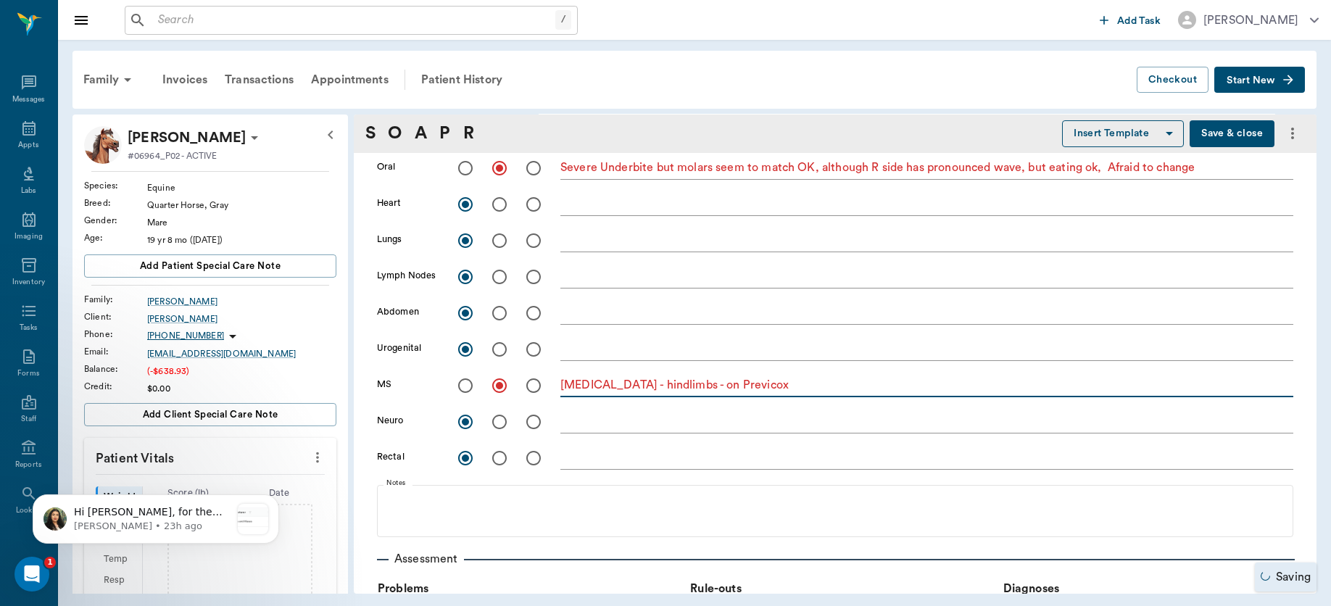
scroll to position [610, 0]
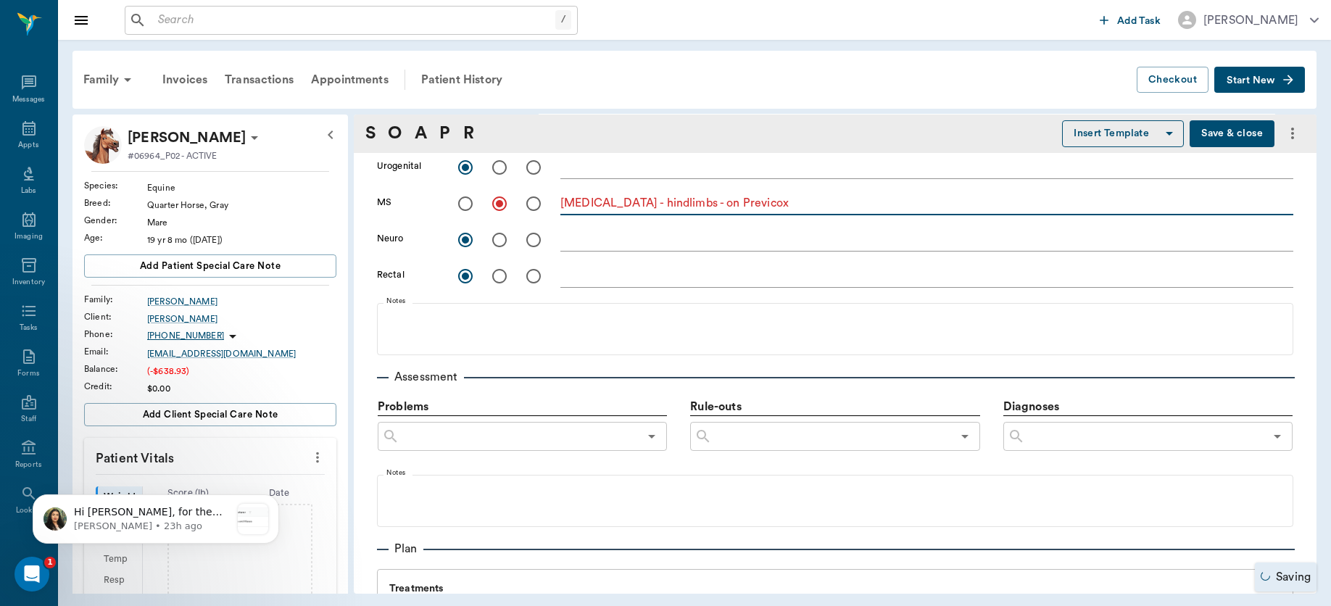
type textarea "Arthritis - hindlimbs - on Previcox"
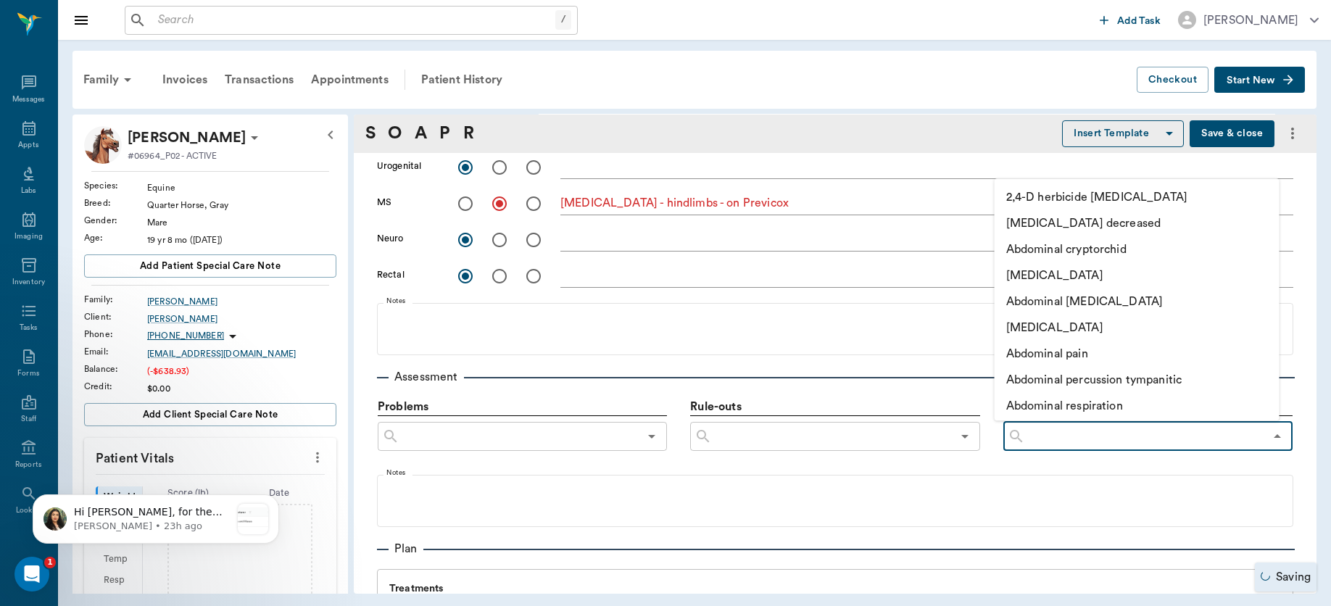
click at [1059, 442] on input "text" at bounding box center [1144, 436] width 239 height 20
type input "Art"
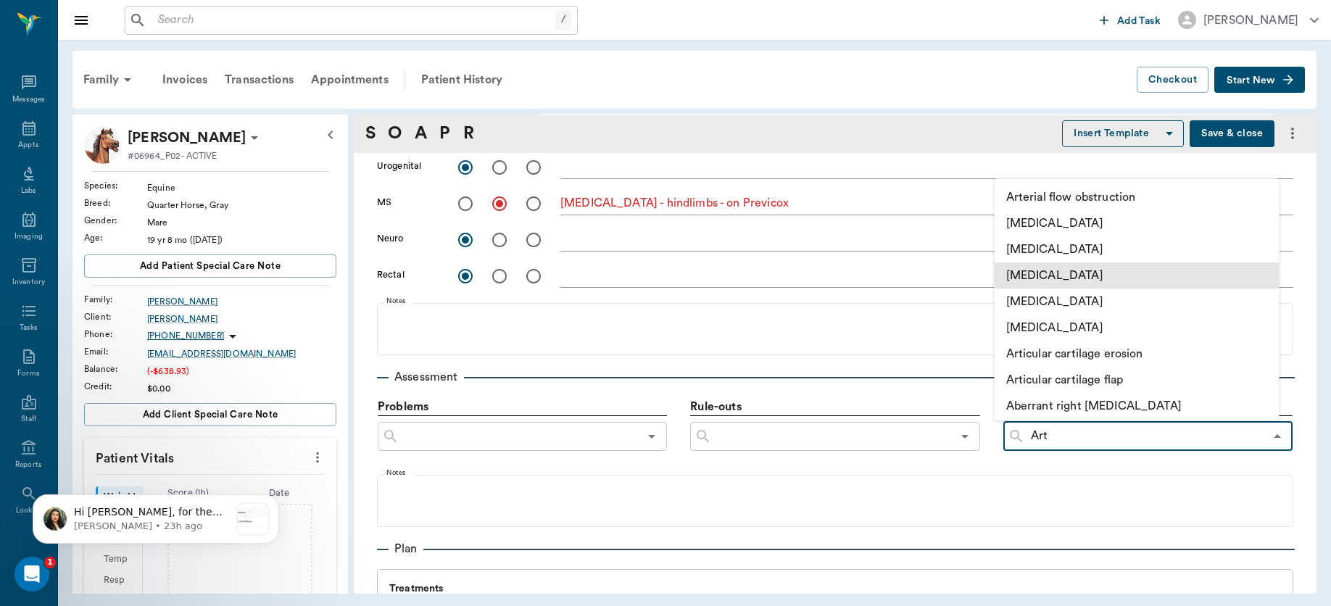
click at [1063, 277] on li "[MEDICAL_DATA]" at bounding box center [1136, 275] width 285 height 26
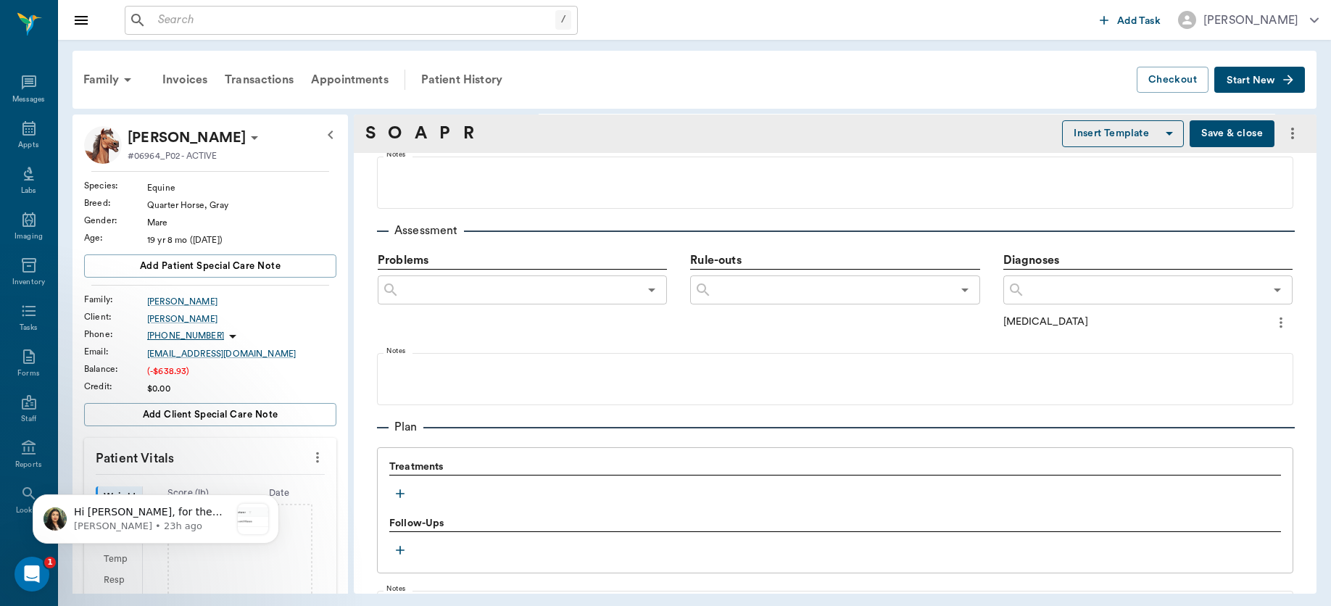
scroll to position [873, 0]
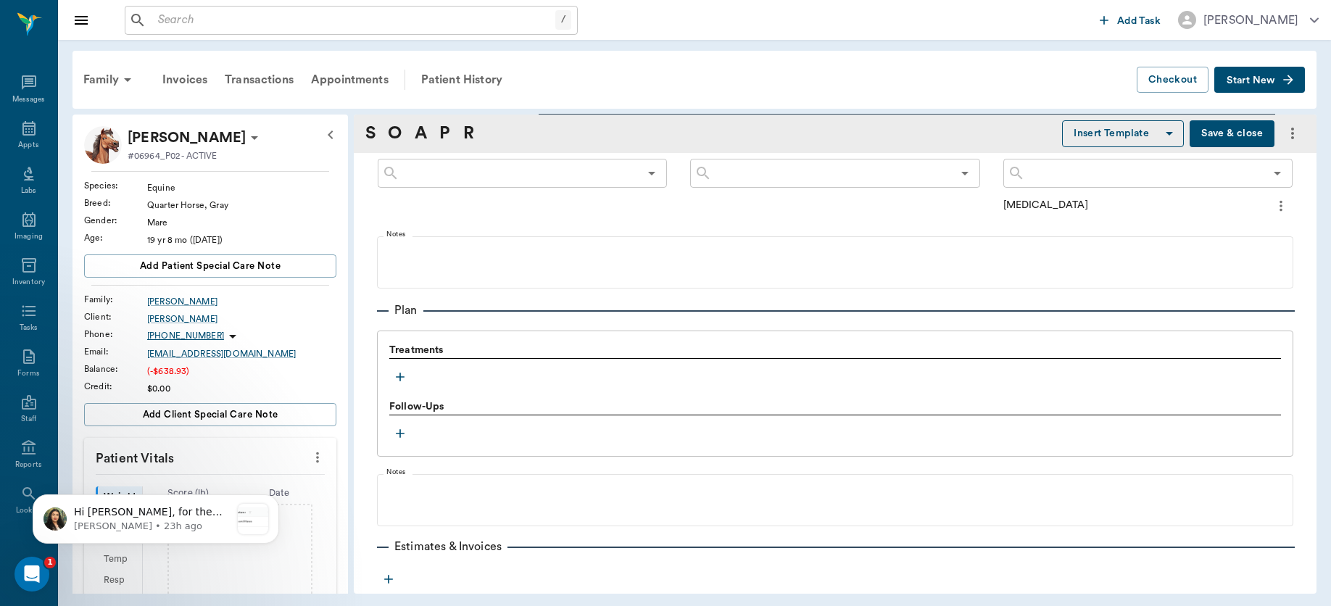
click at [398, 377] on icon "button" at bounding box center [400, 377] width 14 height 14
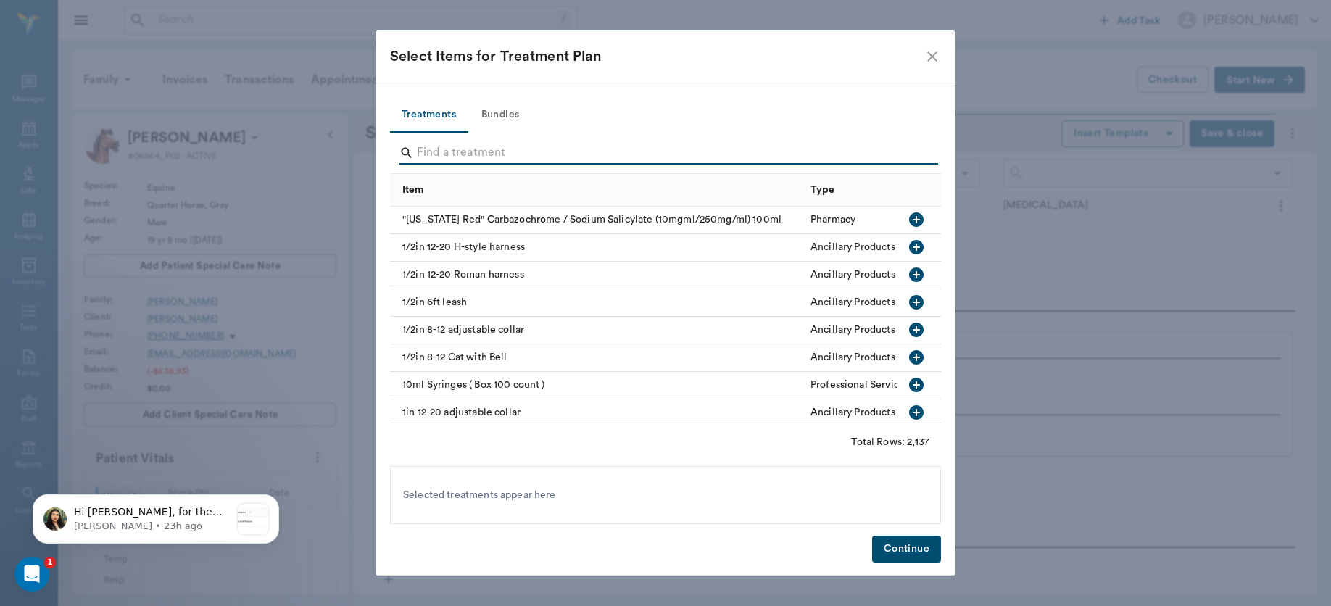
click at [477, 150] on input "Search" at bounding box center [666, 152] width 499 height 23
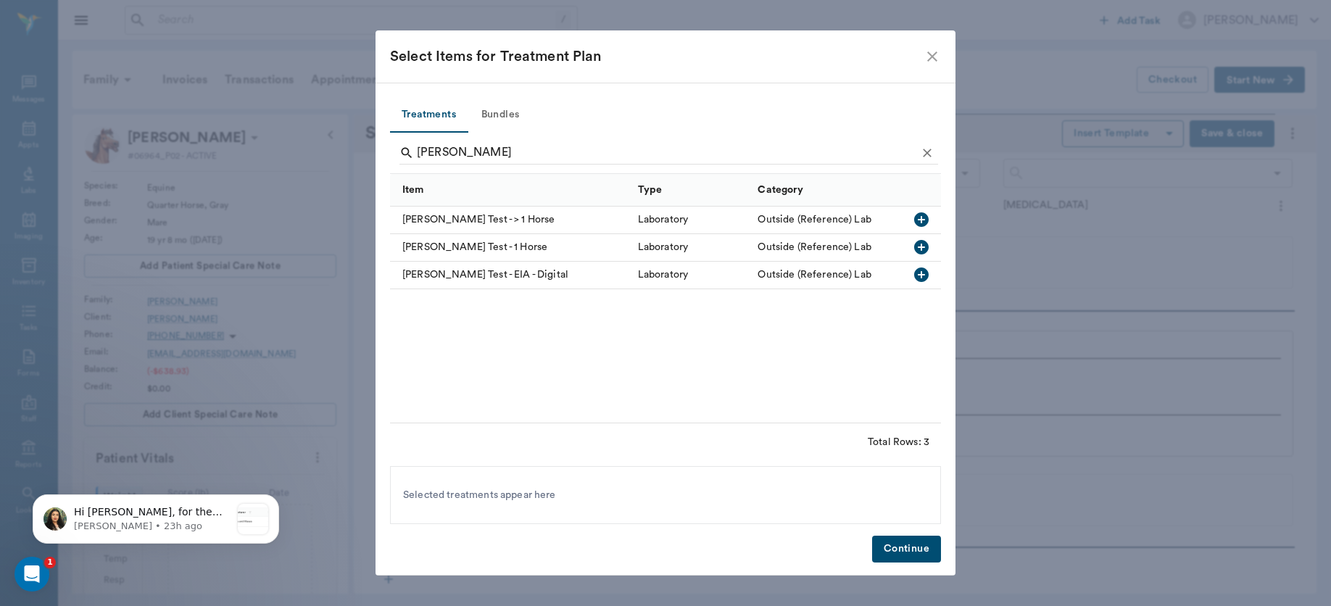
click at [919, 218] on icon "button" at bounding box center [921, 219] width 14 height 14
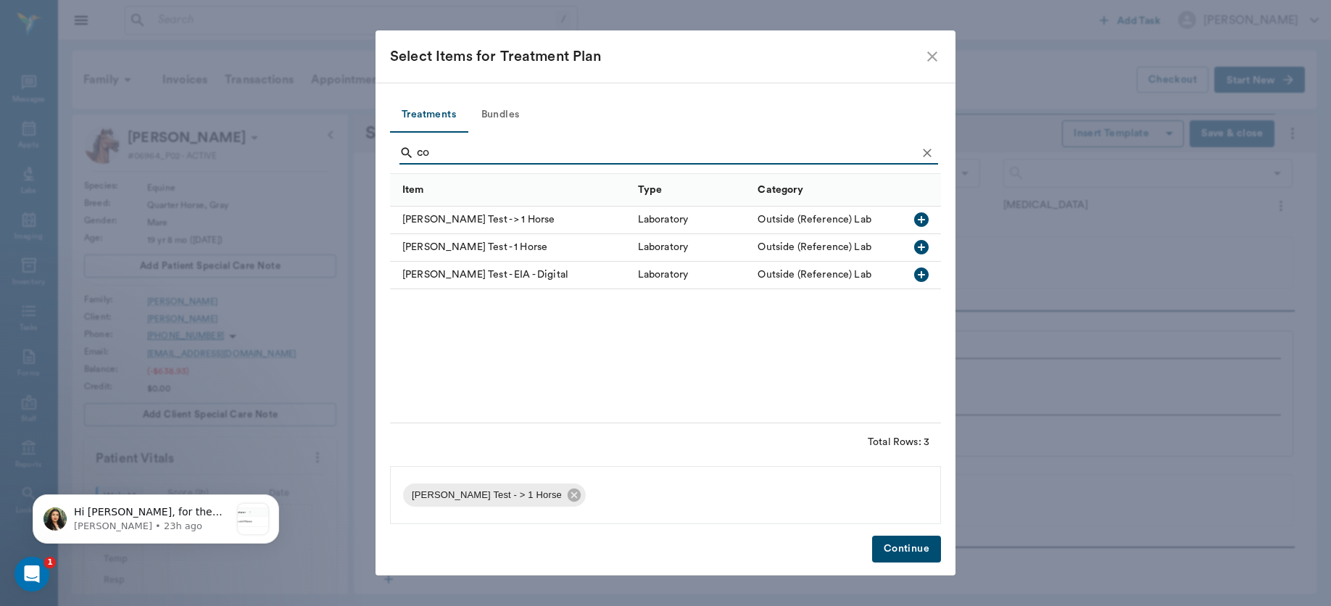
type input "c"
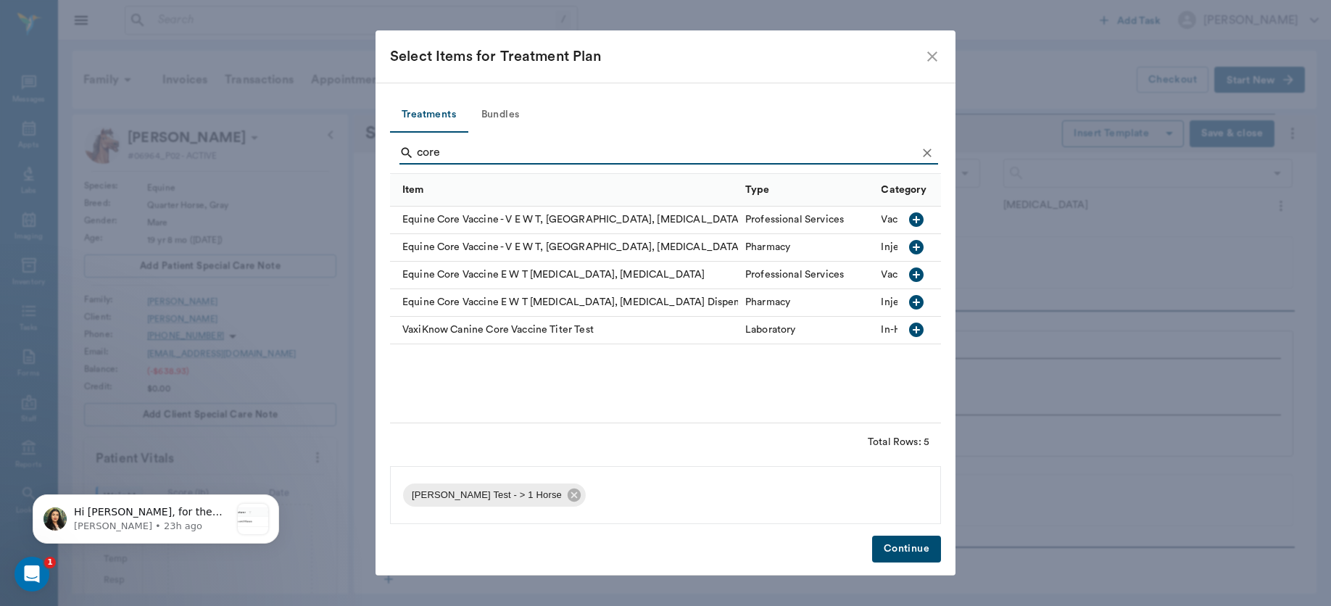
click at [913, 273] on icon "button" at bounding box center [916, 274] width 14 height 14
type input "c"
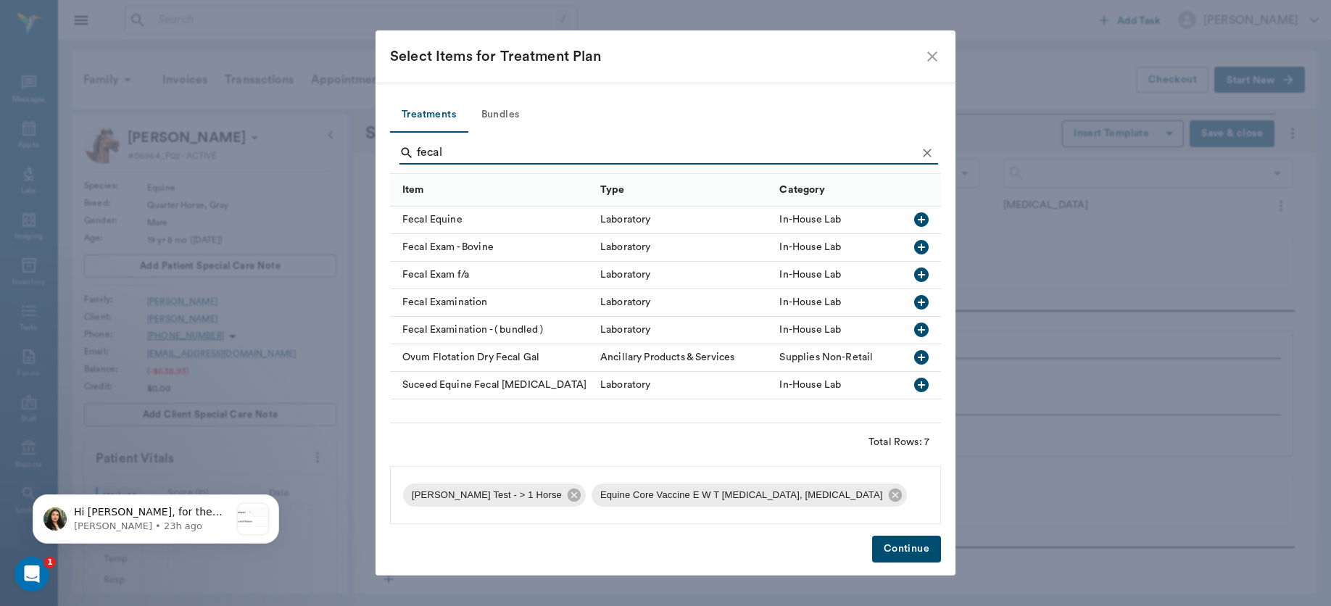
type input "fecal"
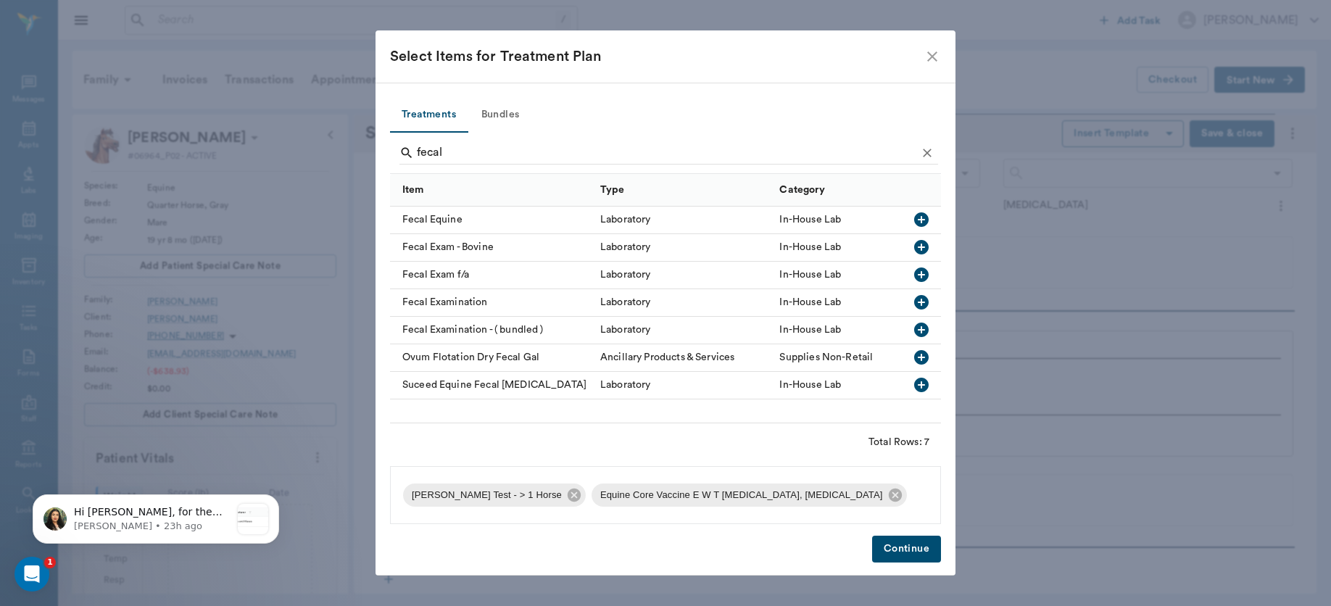
click at [918, 217] on icon "button" at bounding box center [921, 219] width 14 height 14
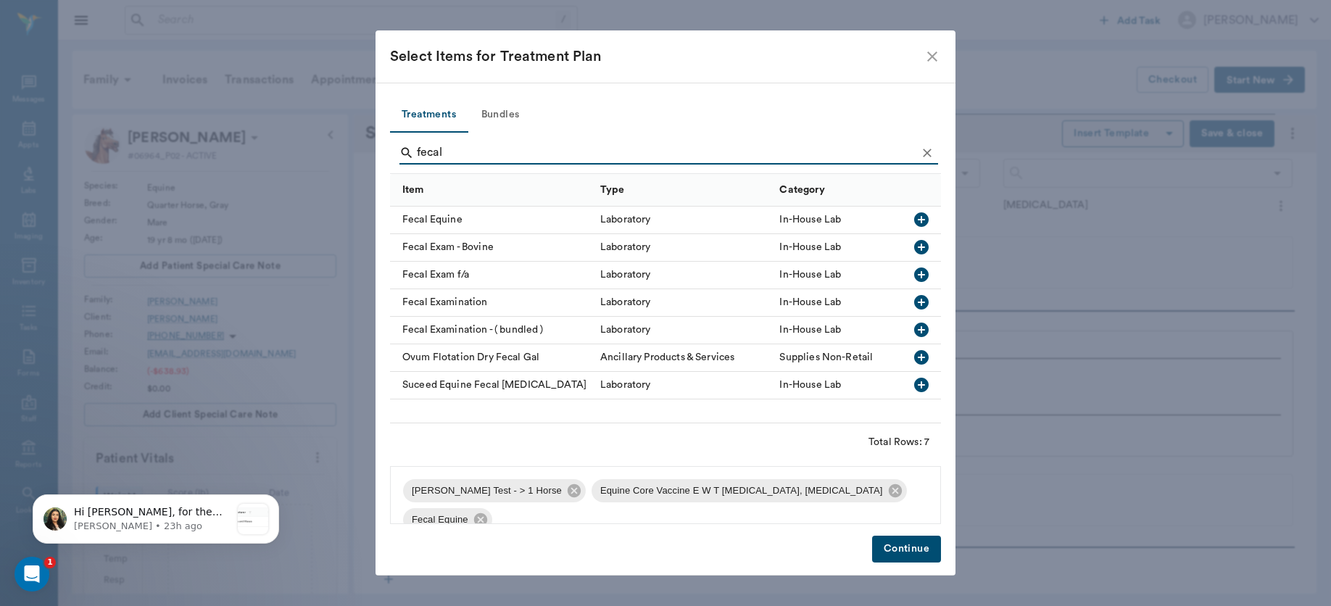
click at [916, 551] on button "Continue" at bounding box center [906, 549] width 69 height 27
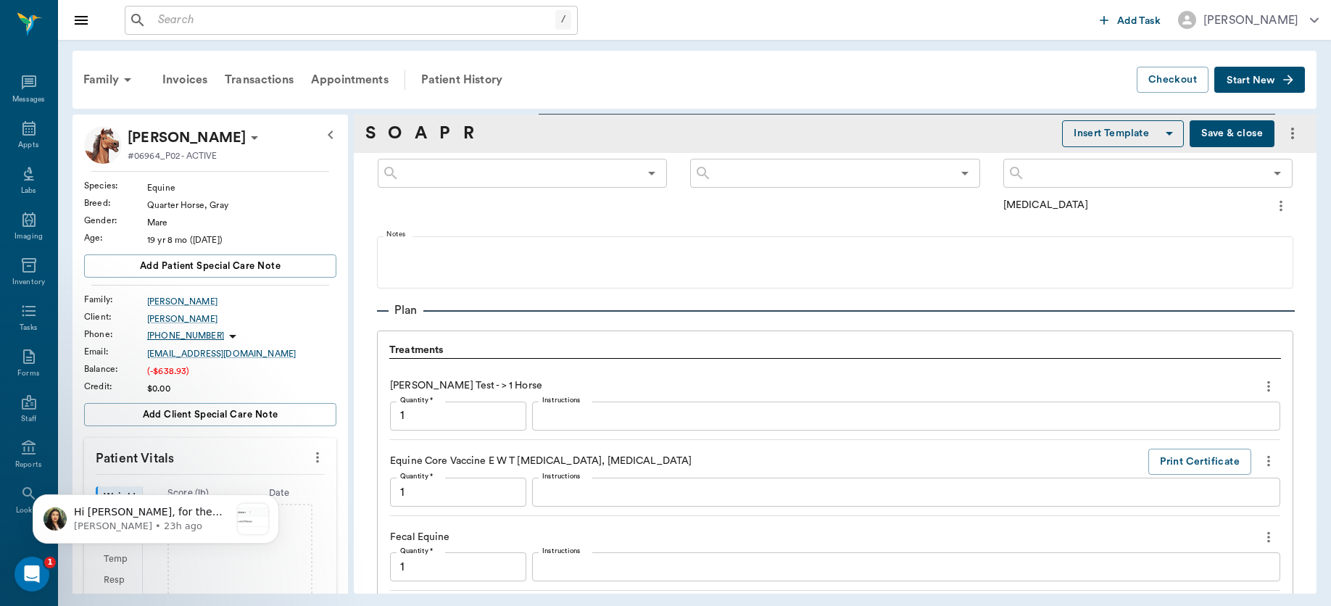
scroll to position [1128, 0]
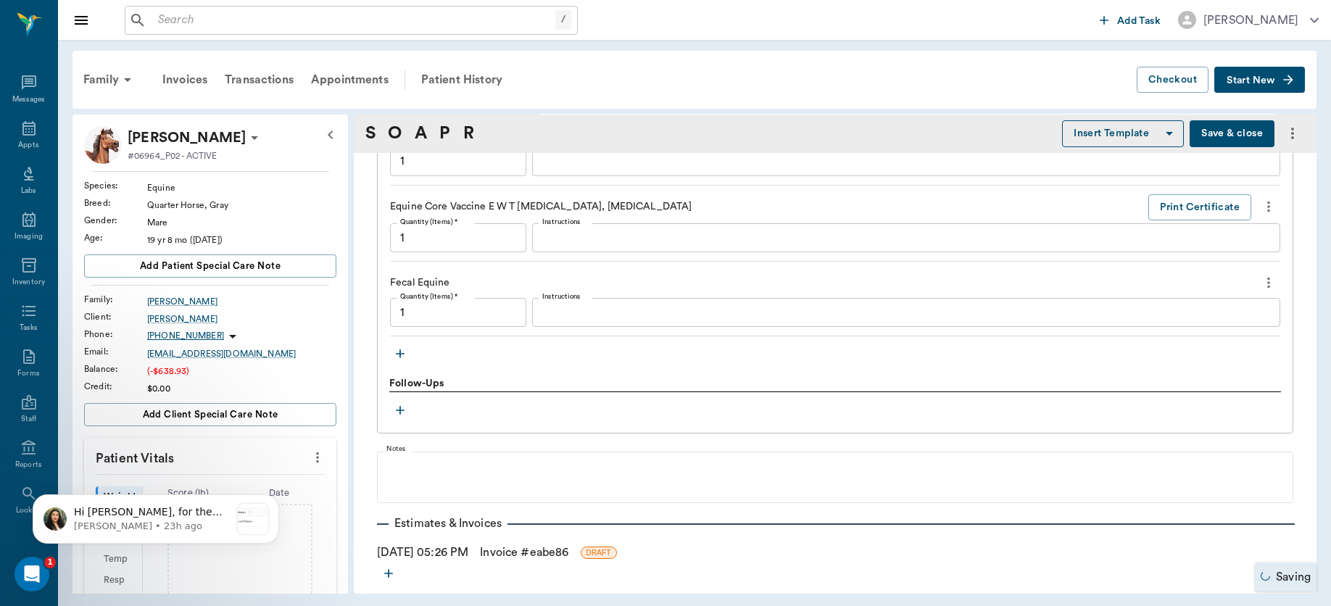
type input "1.00"
click at [654, 307] on textarea "Instructions" at bounding box center [906, 312] width 728 height 17
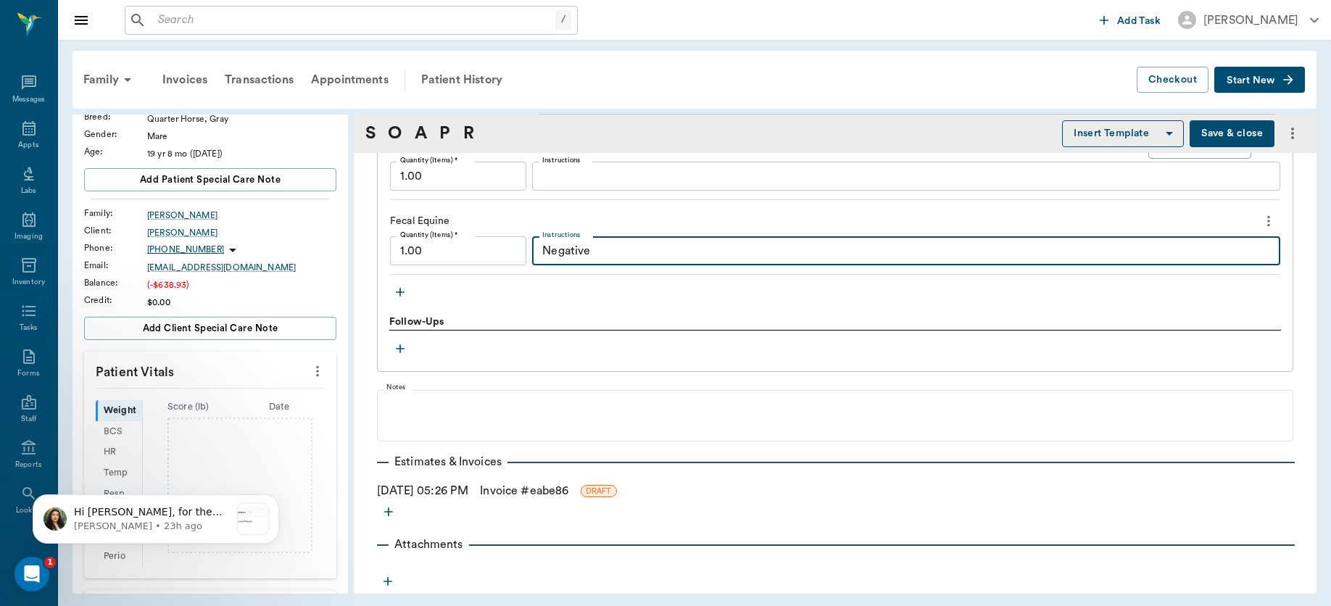
scroll to position [93, 0]
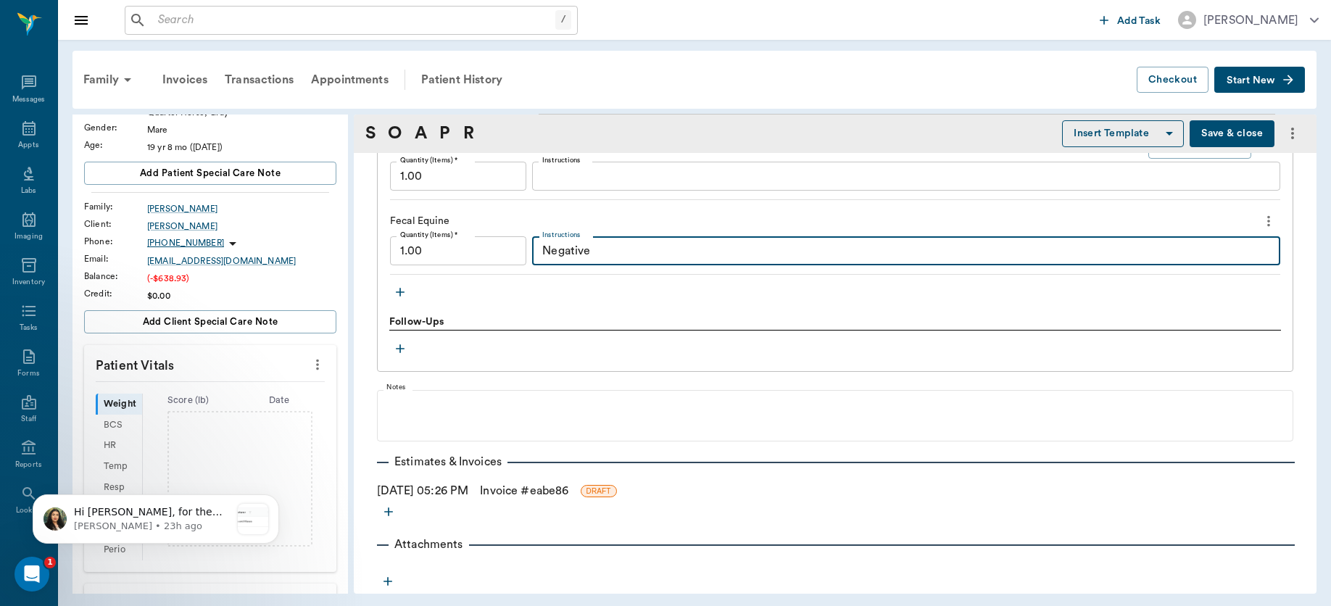
type textarea "Negative"
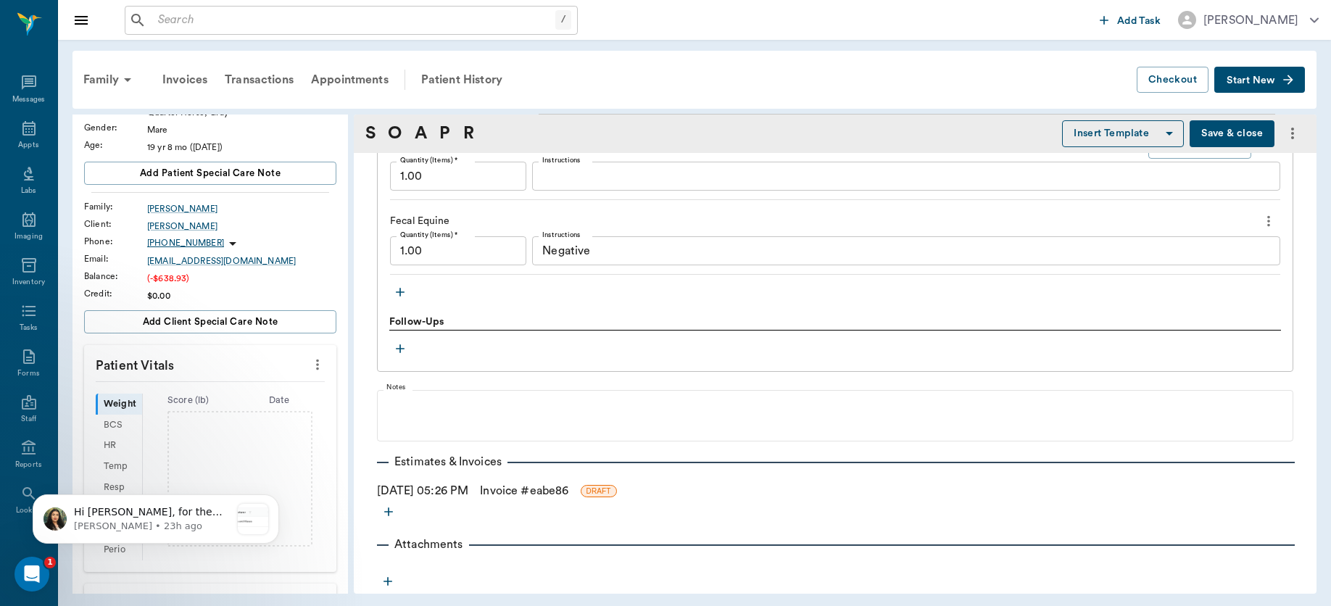
click at [309, 362] on icon "more" at bounding box center [317, 364] width 16 height 17
click at [240, 389] on span "Enter Vitals" at bounding box center [244, 389] width 122 height 15
click at [225, 448] on input "text" at bounding box center [209, 442] width 126 height 29
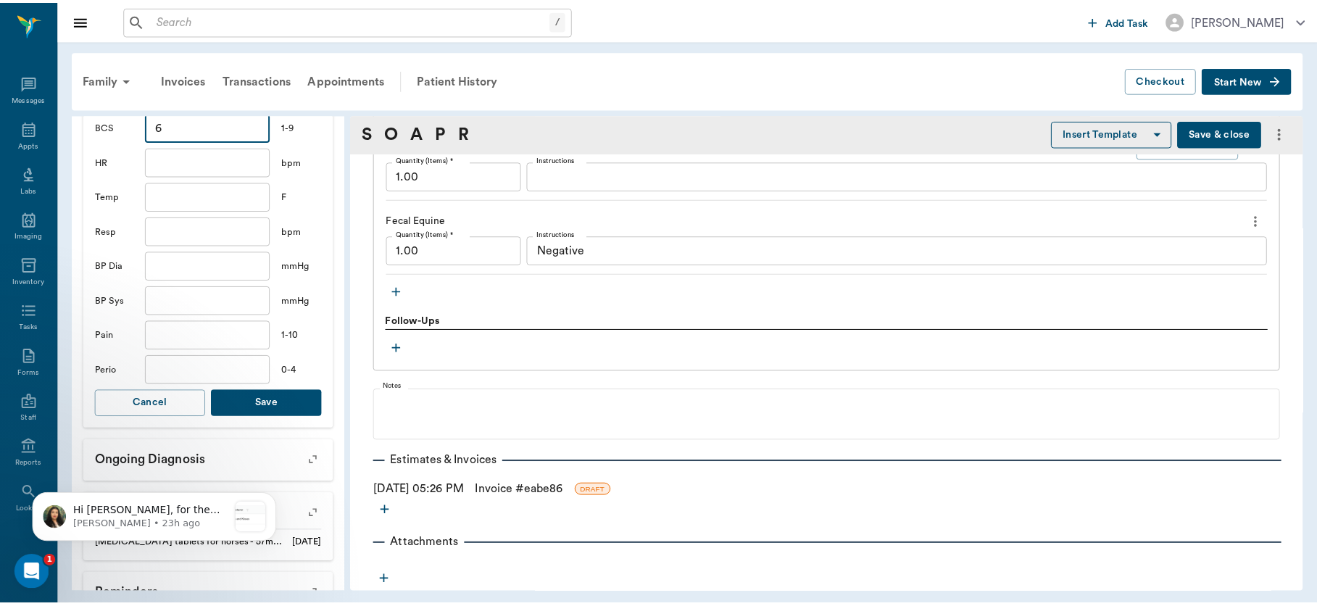
scroll to position [397, 0]
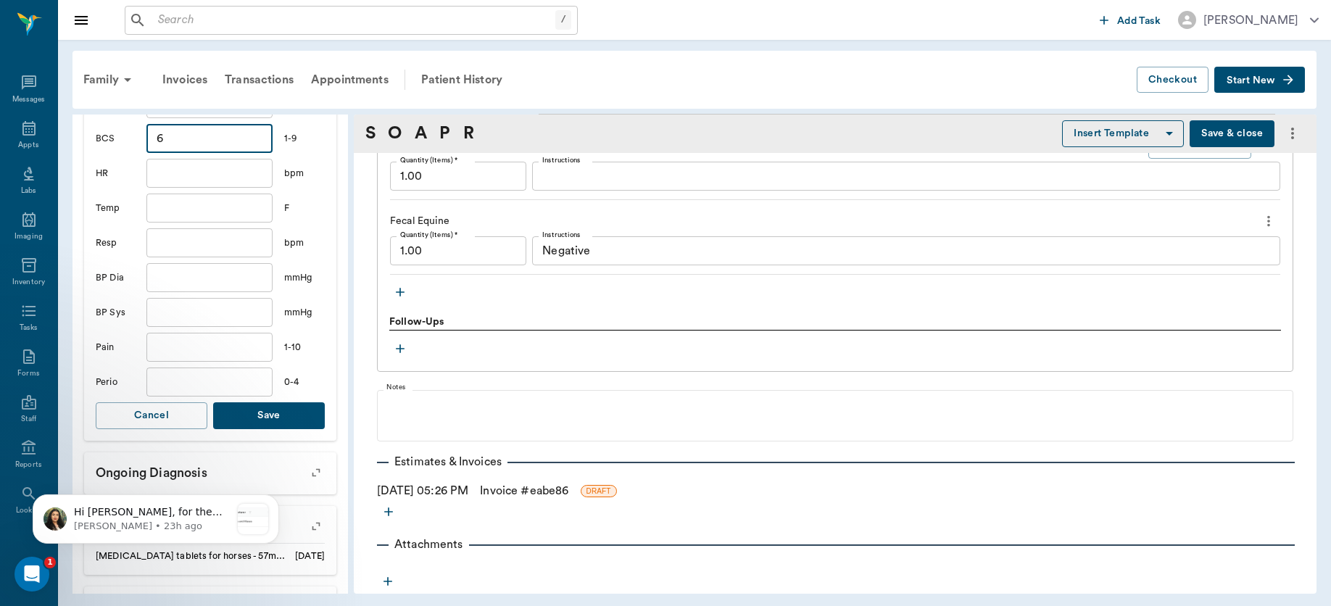
type input "6"
click at [262, 408] on button "Save" at bounding box center [269, 415] width 112 height 27
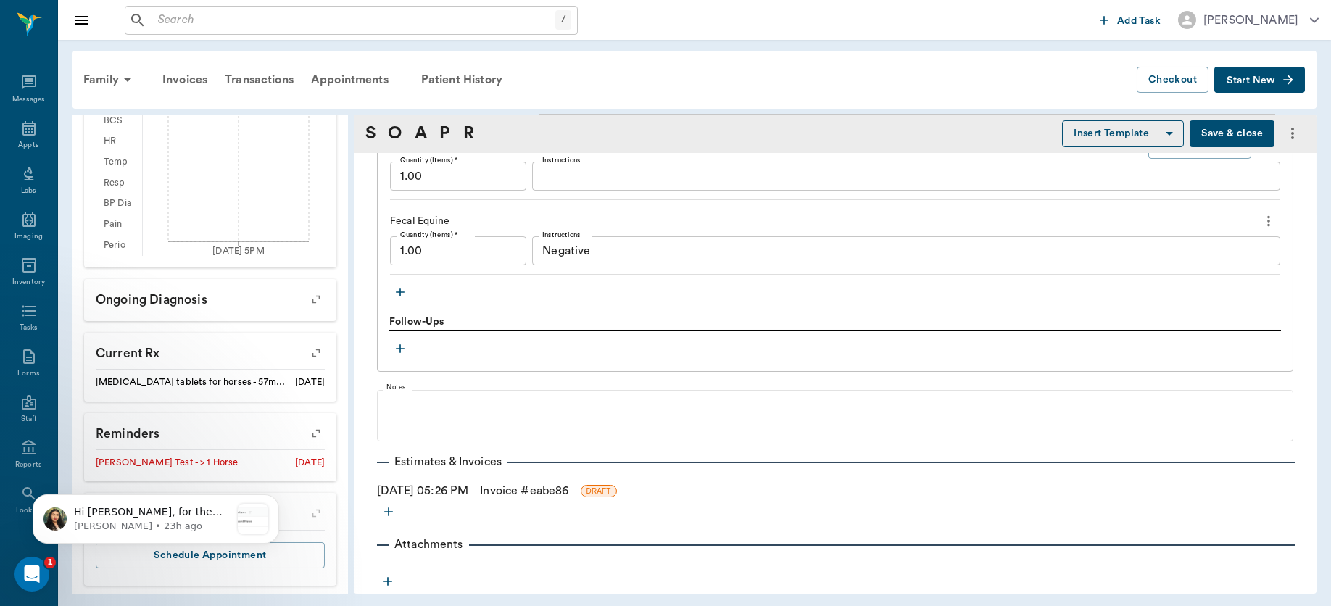
click at [523, 489] on link "Invoice # eabe86" at bounding box center [524, 490] width 88 height 17
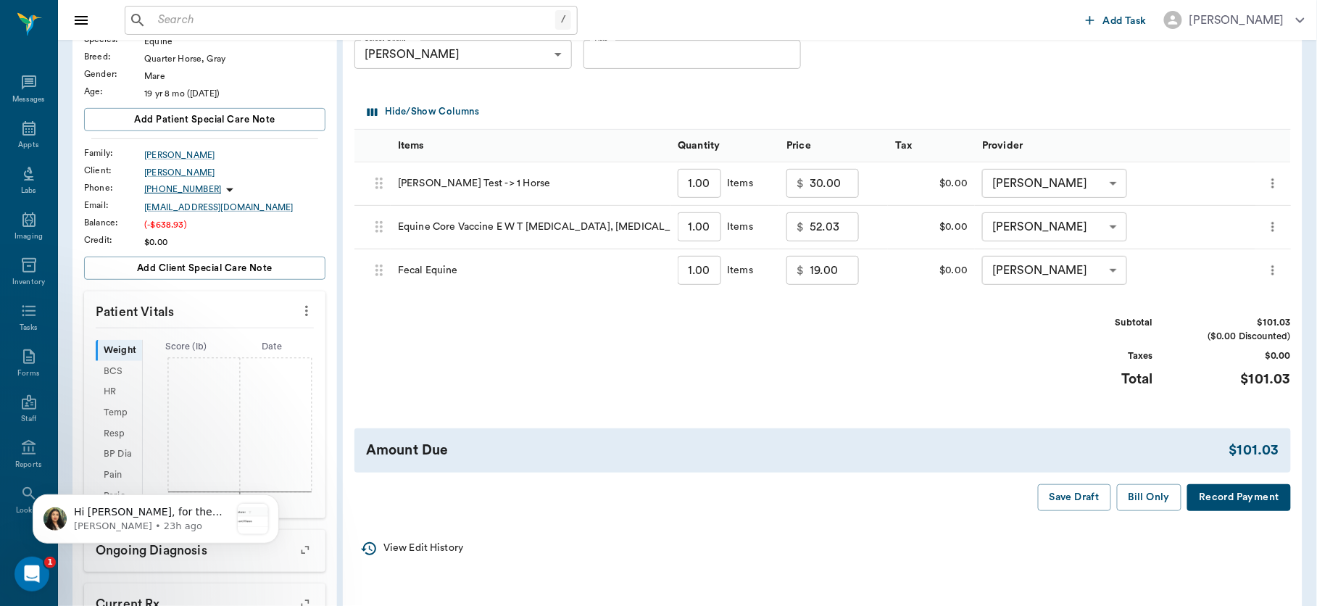
scroll to position [204, 0]
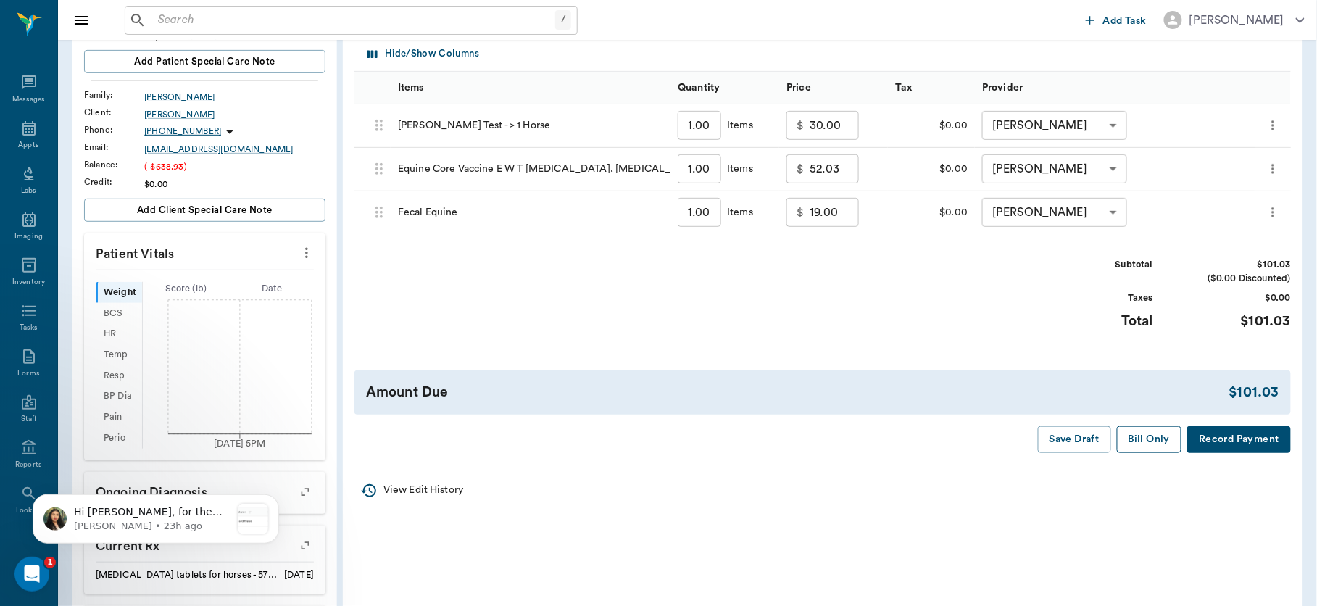
click at [1139, 442] on button "Bill Only" at bounding box center [1149, 439] width 65 height 27
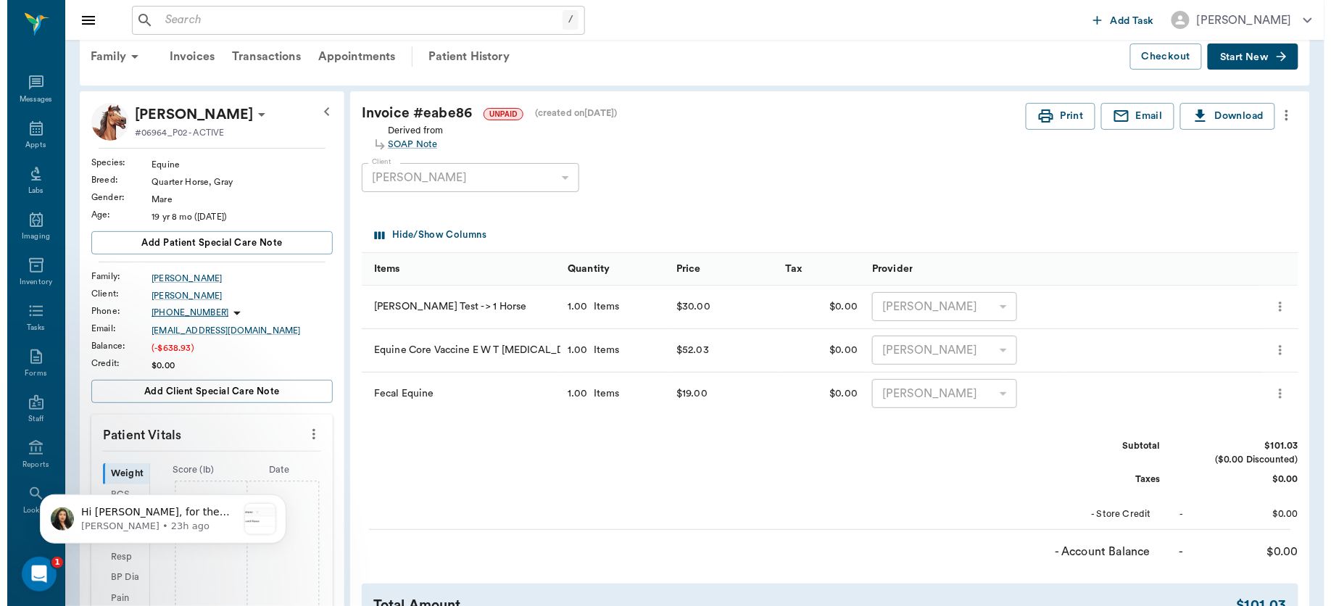
scroll to position [0, 0]
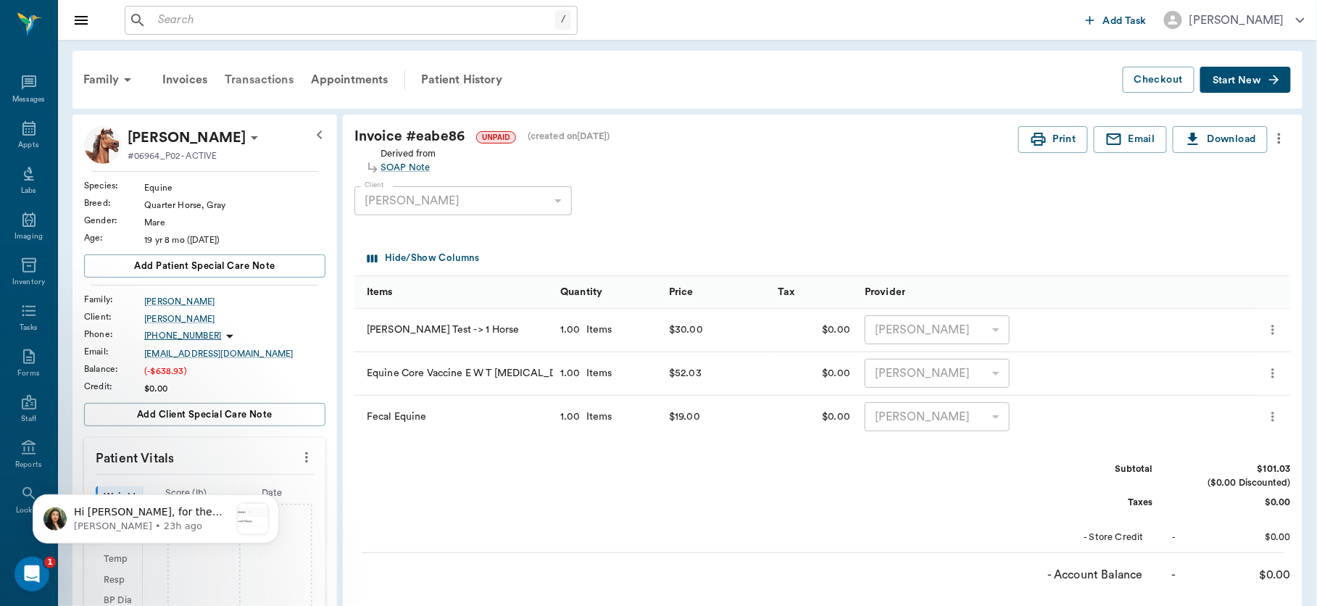
click at [256, 80] on div "Transactions" at bounding box center [259, 79] width 86 height 35
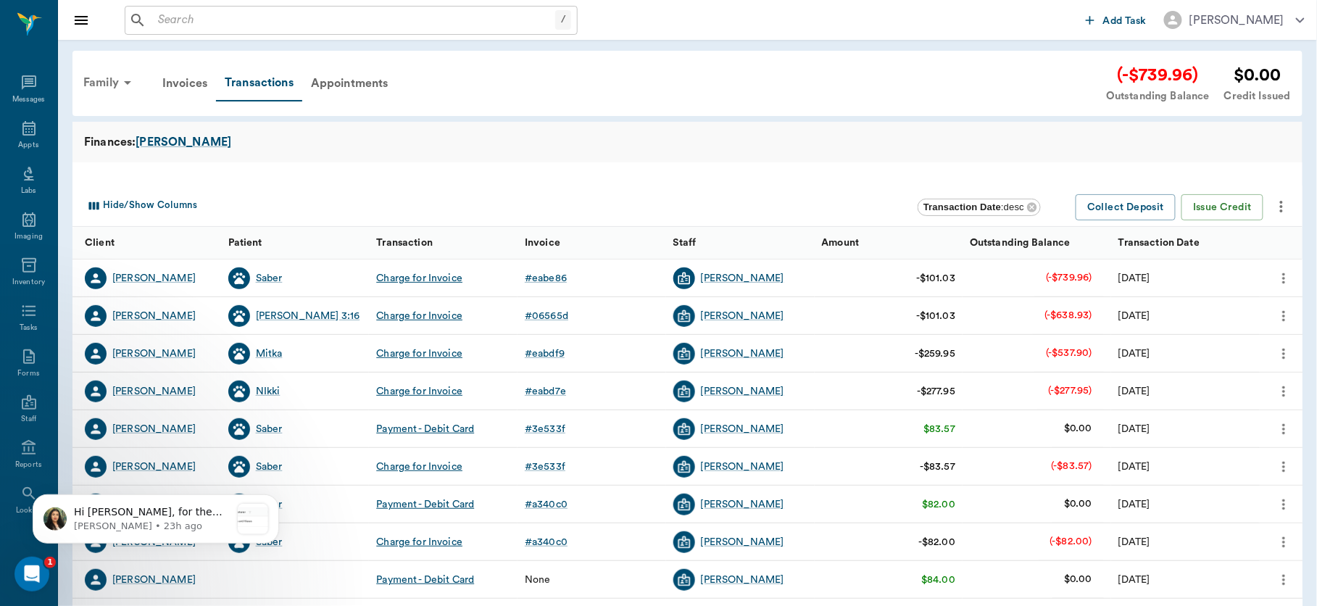
click at [107, 77] on div "Family" at bounding box center [110, 82] width 70 height 35
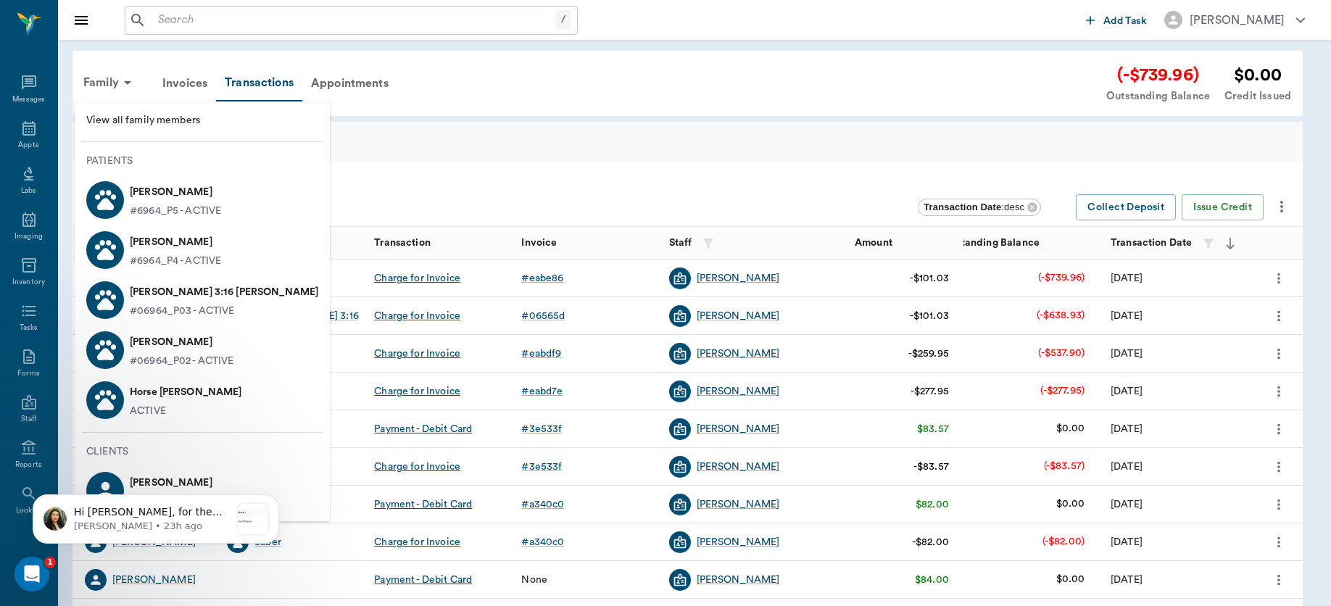
click at [159, 394] on p "Horse [PERSON_NAME]" at bounding box center [186, 392] width 112 height 23
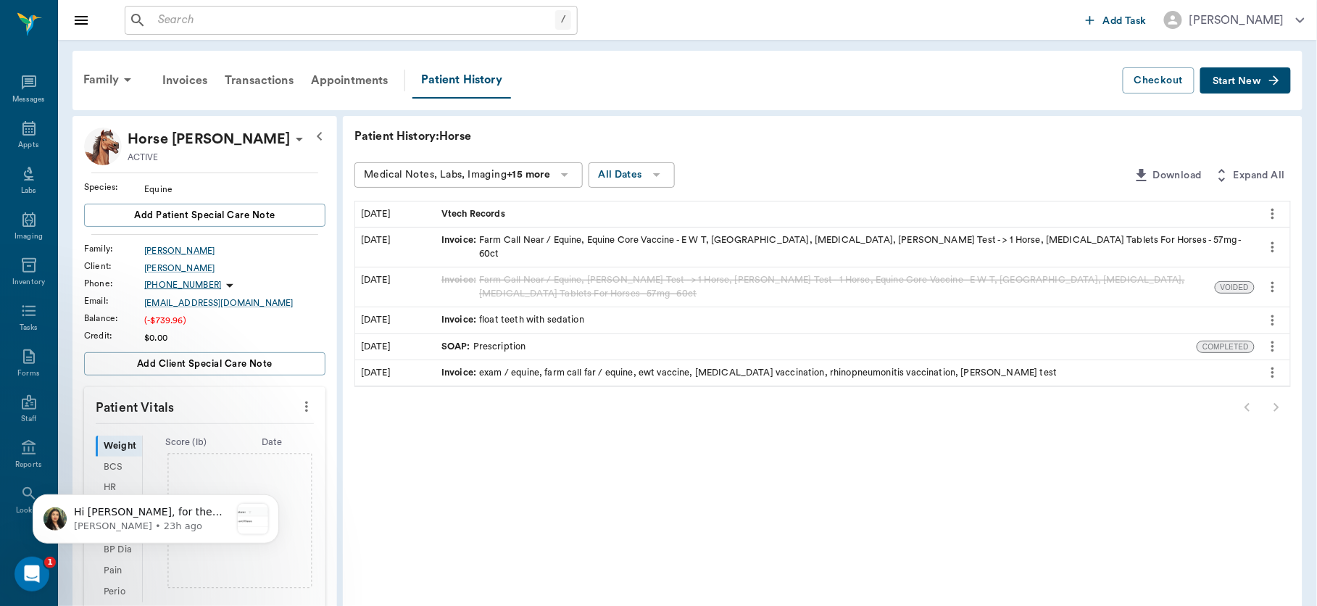
click at [1248, 81] on span "Start New" at bounding box center [1237, 81] width 49 height 0
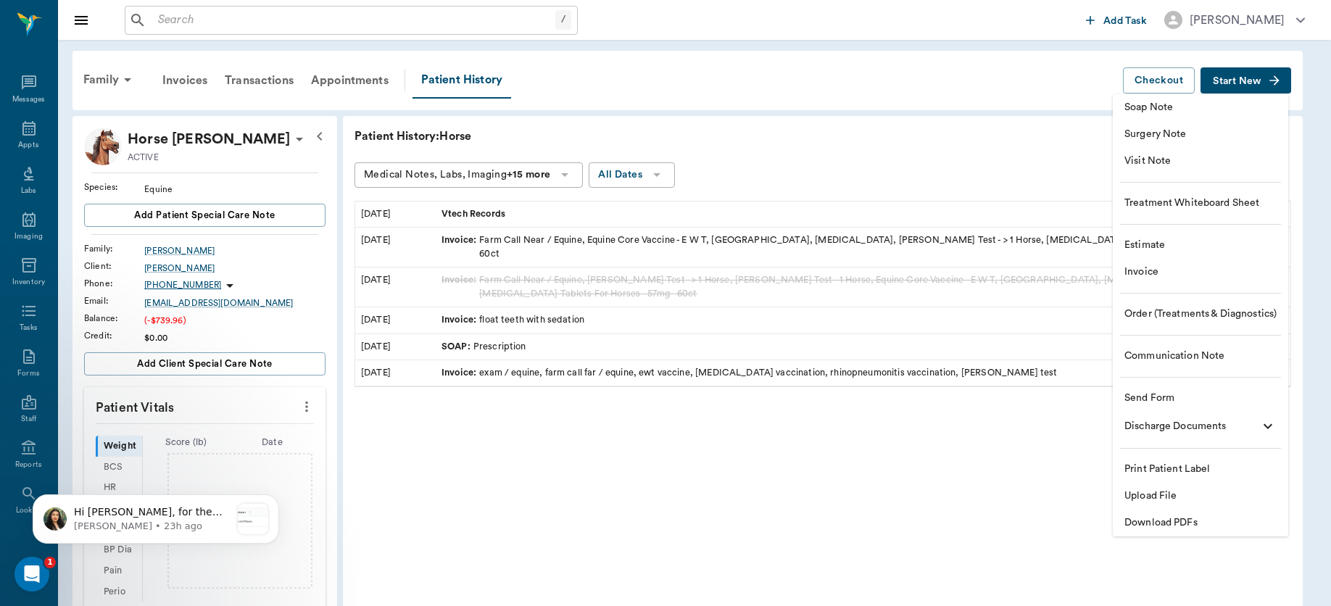
click at [1168, 159] on span "Visit Note" at bounding box center [1200, 161] width 152 height 15
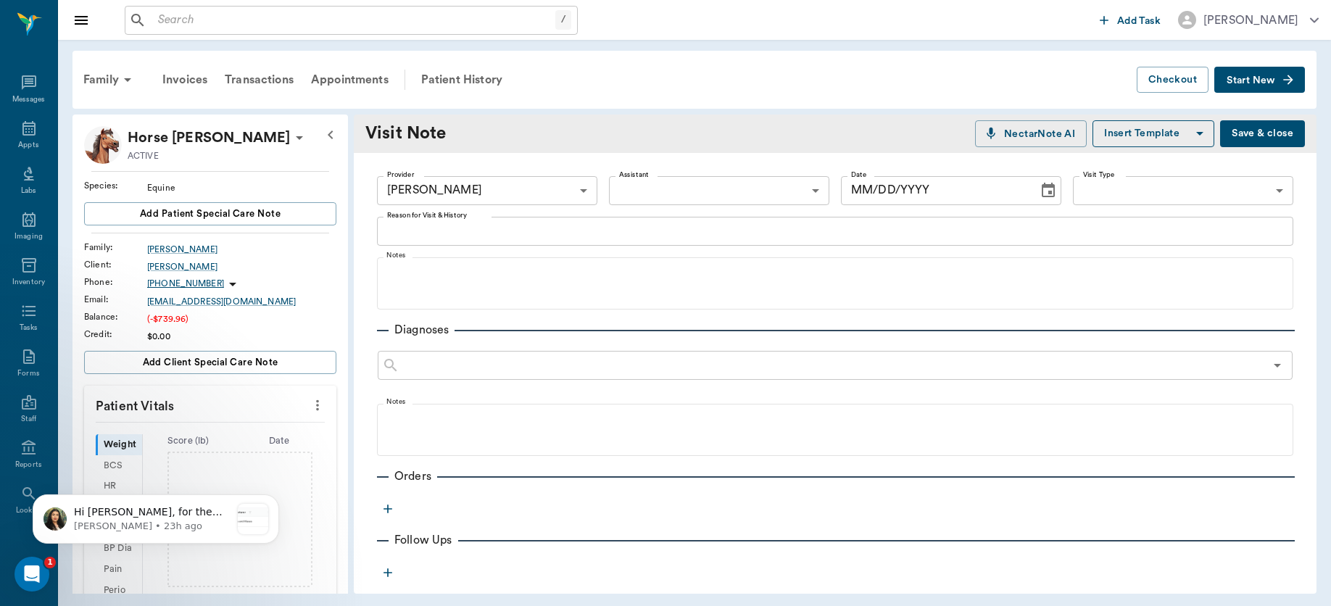
type input "63ec2f075fda476ae8351a4d"
type input "[DATE]"
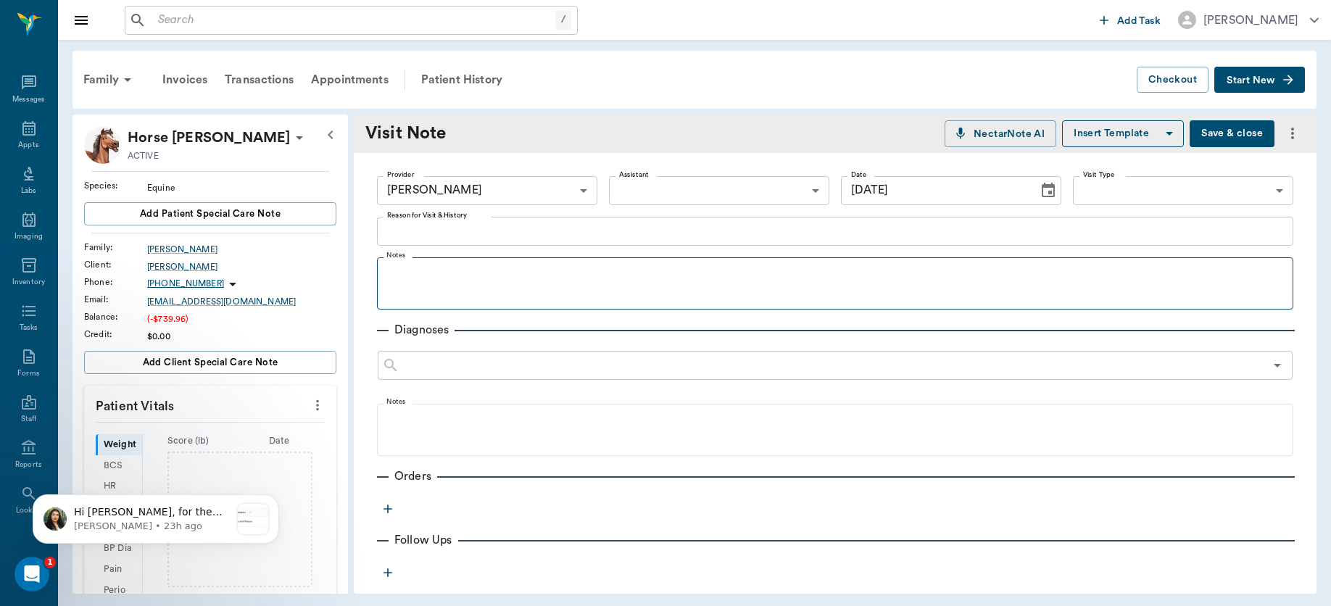
drag, startPoint x: 1165, startPoint y: 210, endPoint x: 1057, endPoint y: 284, distance: 130.3
click at [1063, 280] on div "Provider Dr. Bert Ellsworth 63ec2f075fda476ae8351a4d Provider Assistant ​ Assis…" at bounding box center [835, 485] width 963 height 664
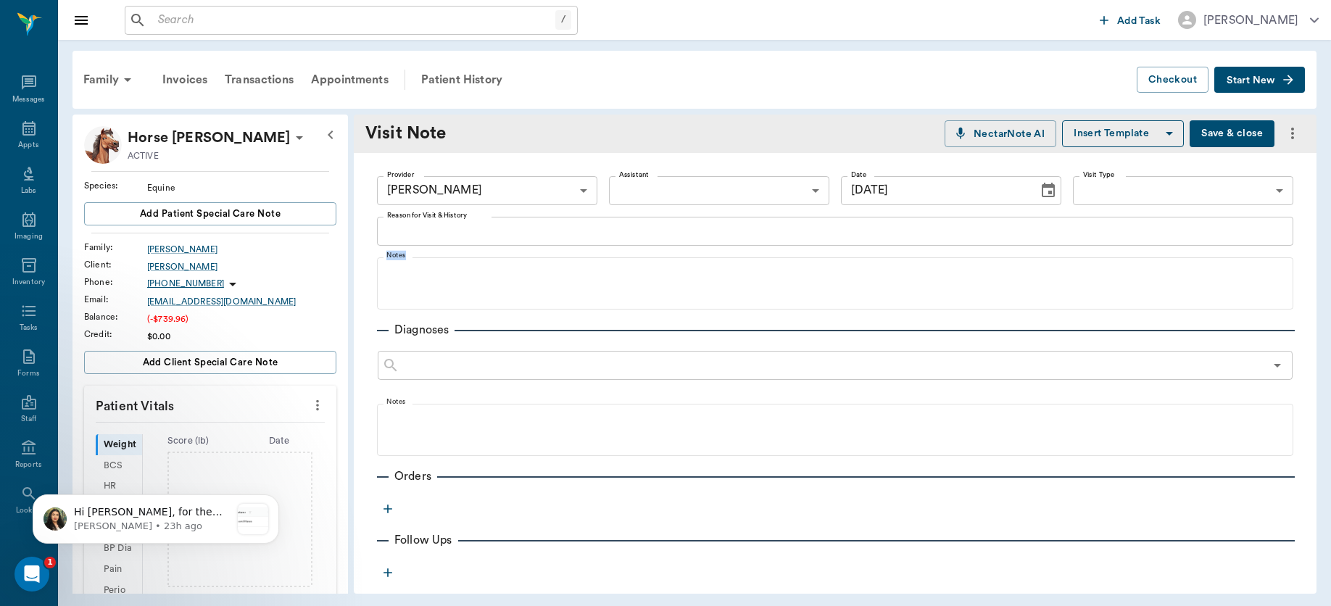
click at [386, 508] on icon "button" at bounding box center [387, 508] width 9 height 9
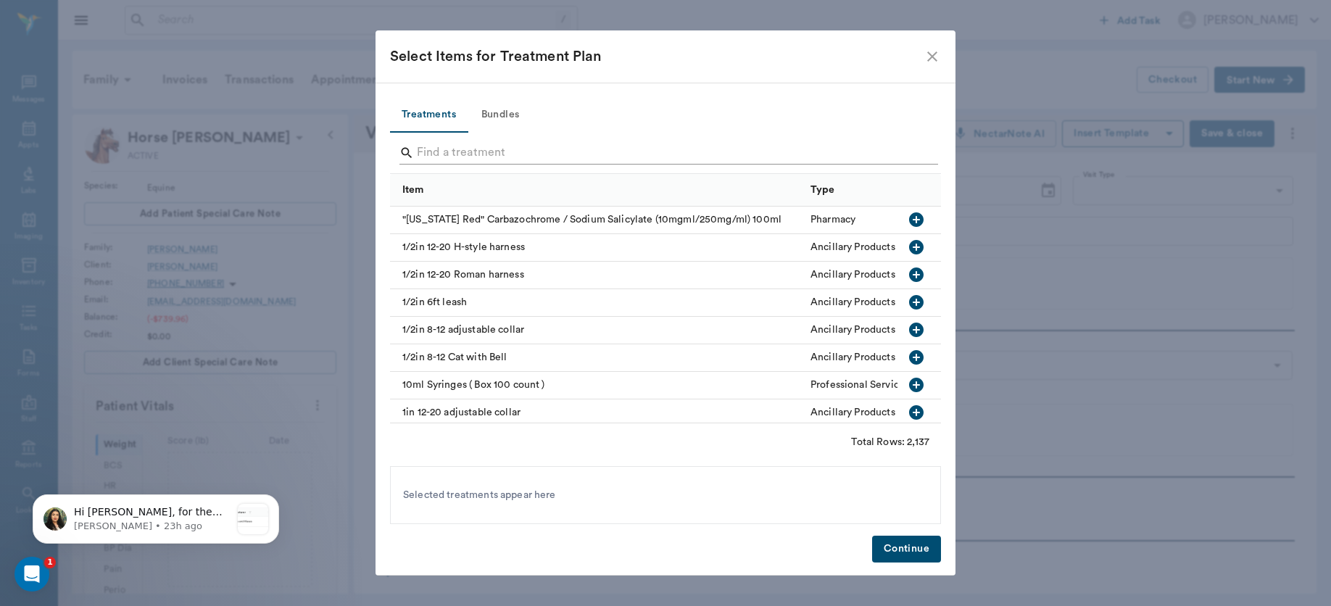
click at [509, 145] on input "Search" at bounding box center [666, 152] width 499 height 23
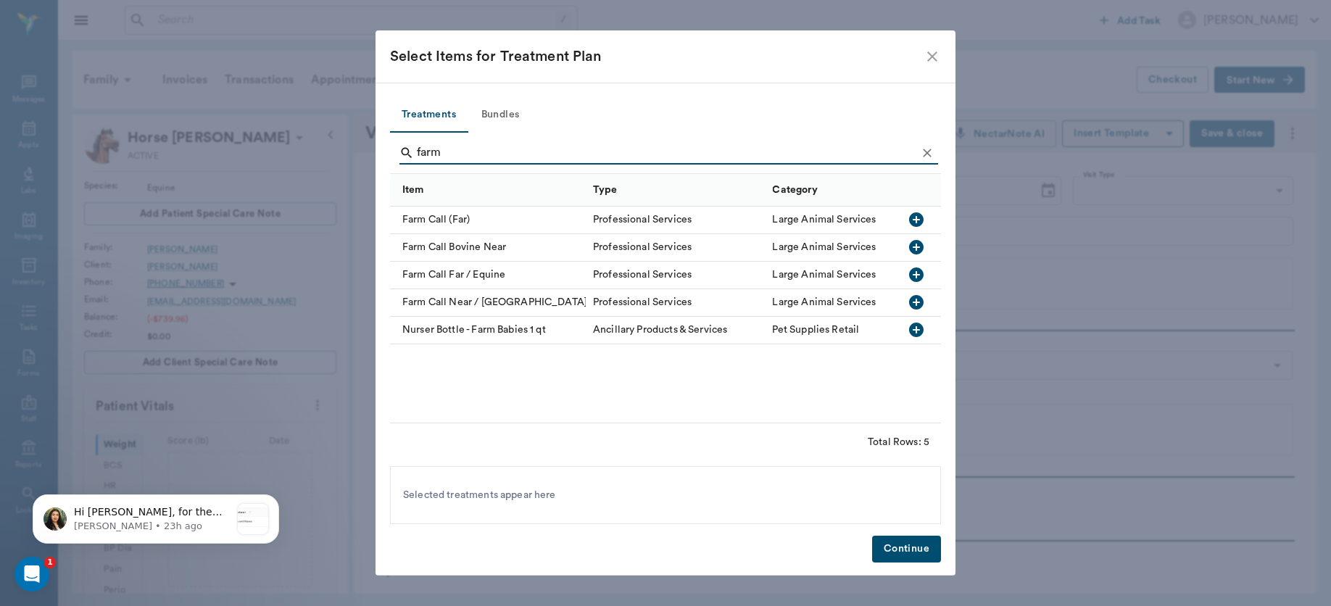
type input "farm"
click at [919, 274] on icon "button" at bounding box center [915, 274] width 17 height 17
click at [908, 547] on button "Continue" at bounding box center [906, 549] width 69 height 27
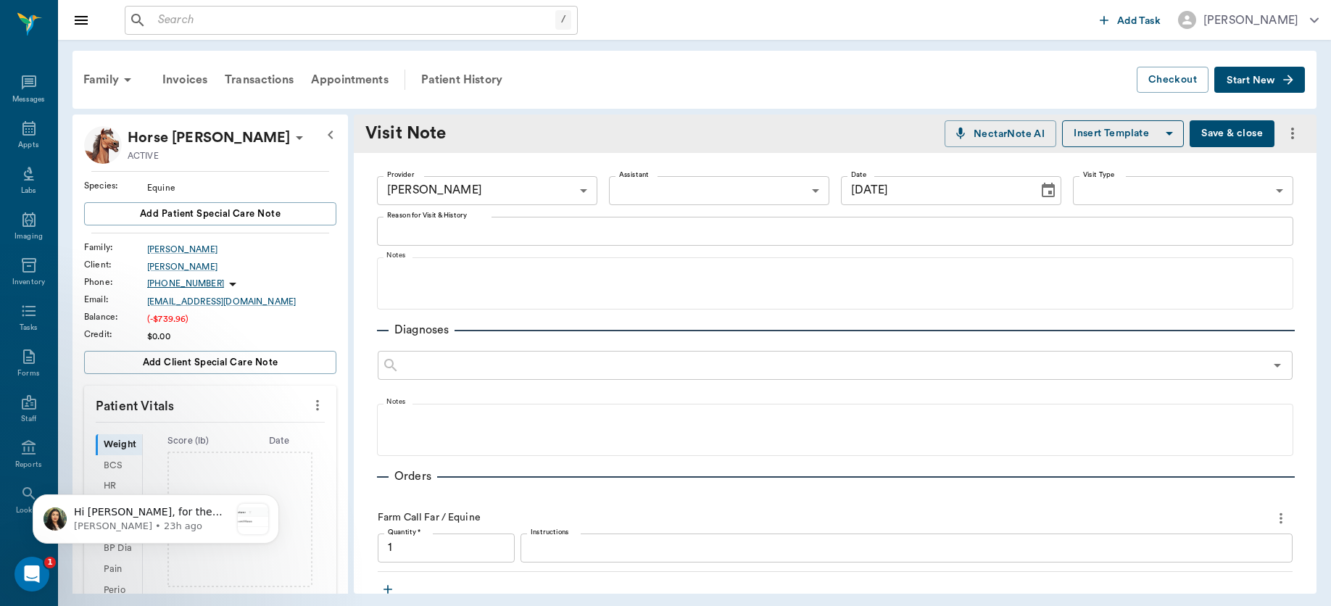
scroll to position [7, 0]
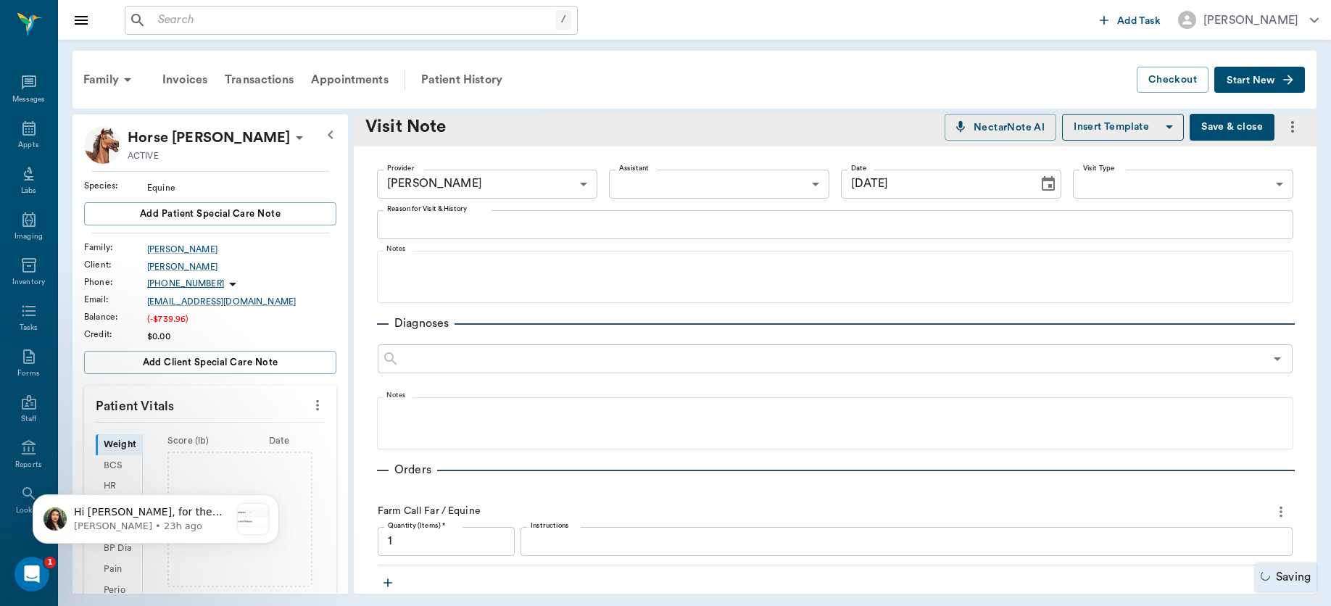
type input "1.00"
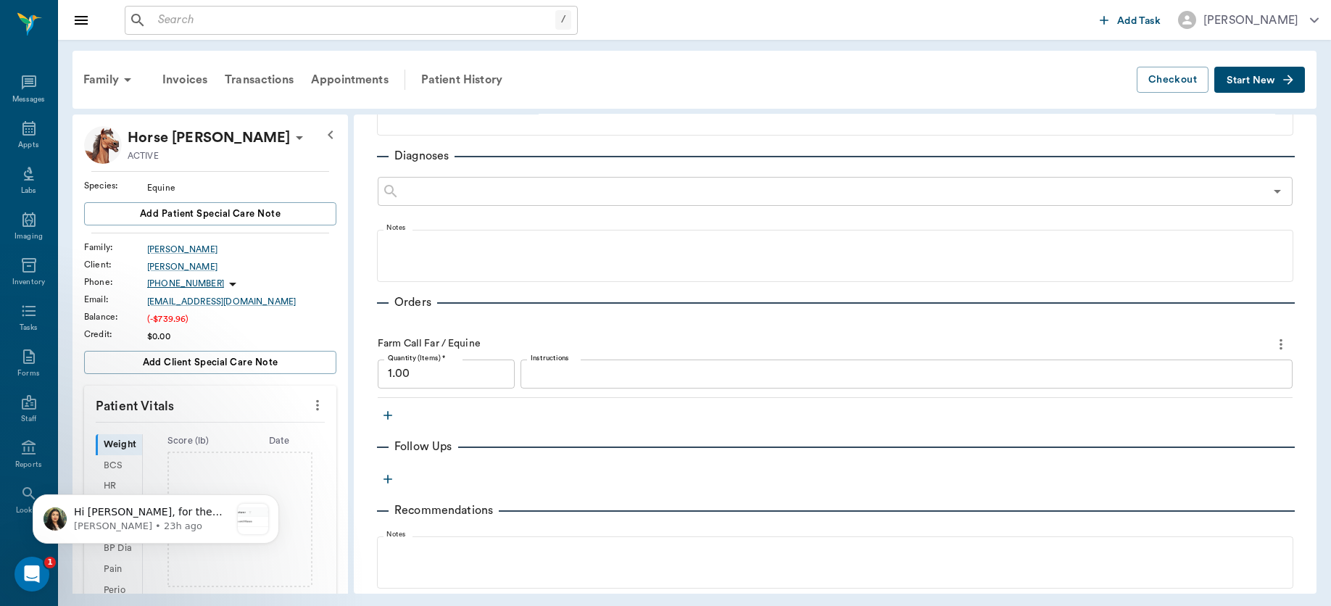
scroll to position [299, 0]
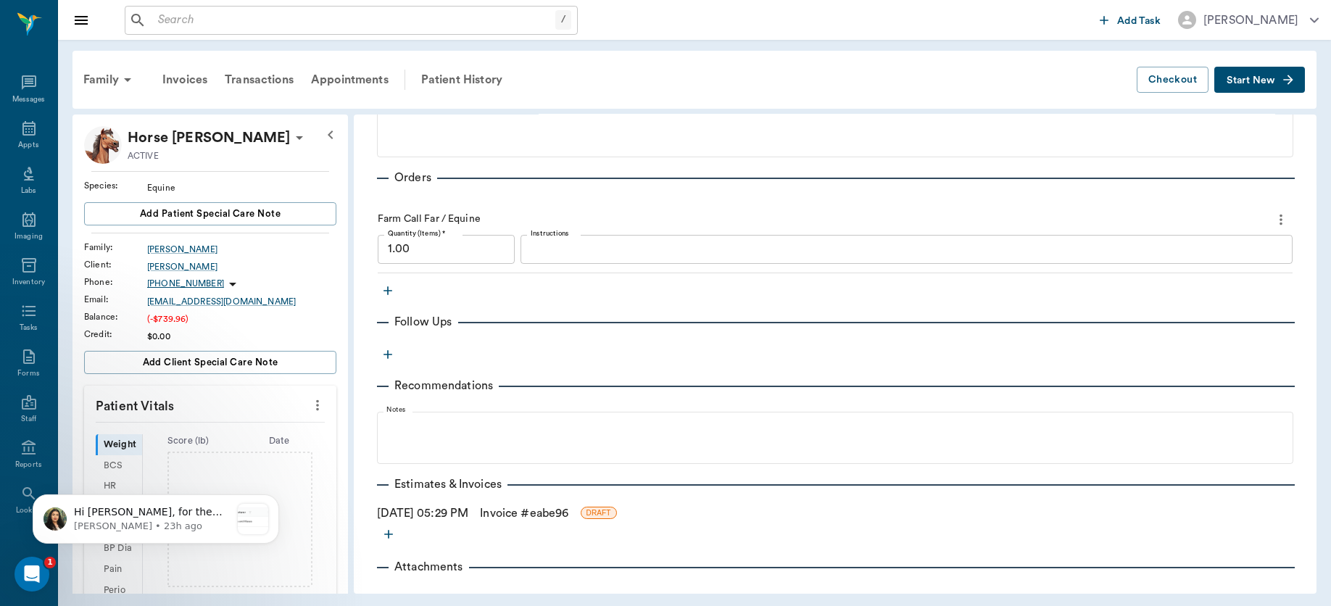
click at [522, 512] on link "Invoice # eabe96" at bounding box center [524, 512] width 88 height 17
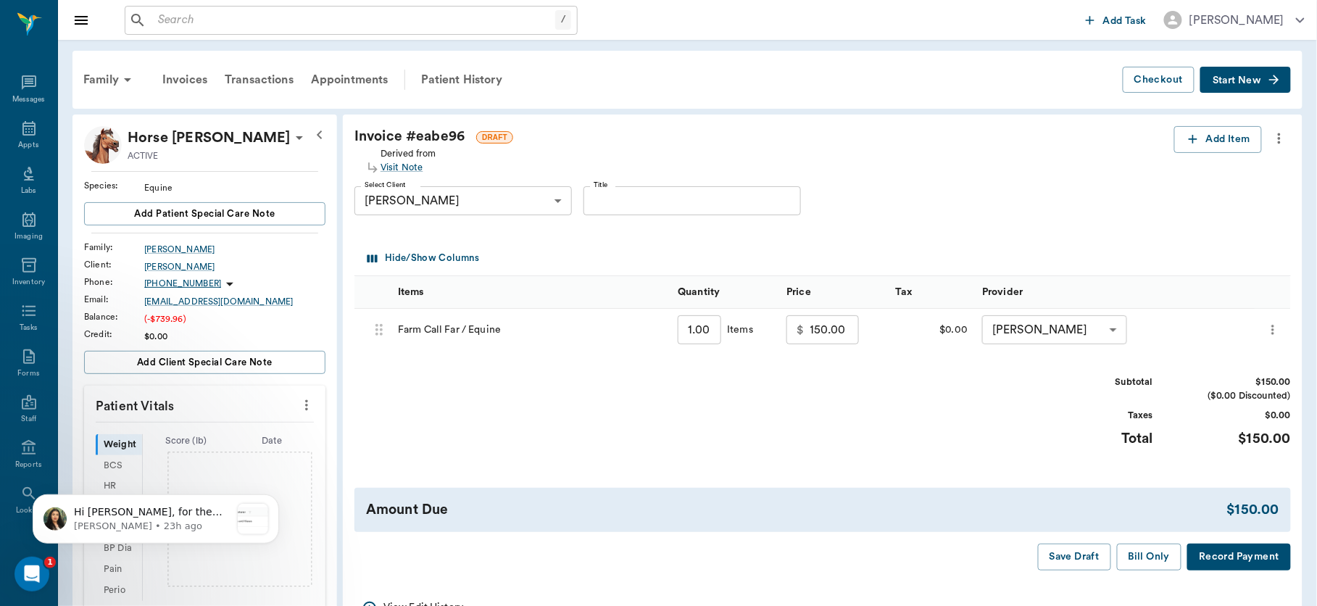
click at [839, 333] on input "150.00" at bounding box center [834, 329] width 49 height 29
click at [857, 380] on div "Subtotal $100.00 ($0.00 Discounted) Taxes $0.00 Total $100.00" at bounding box center [822, 419] width 936 height 89
type input "100.00"
click at [1147, 557] on button "Bill Only" at bounding box center [1149, 557] width 65 height 27
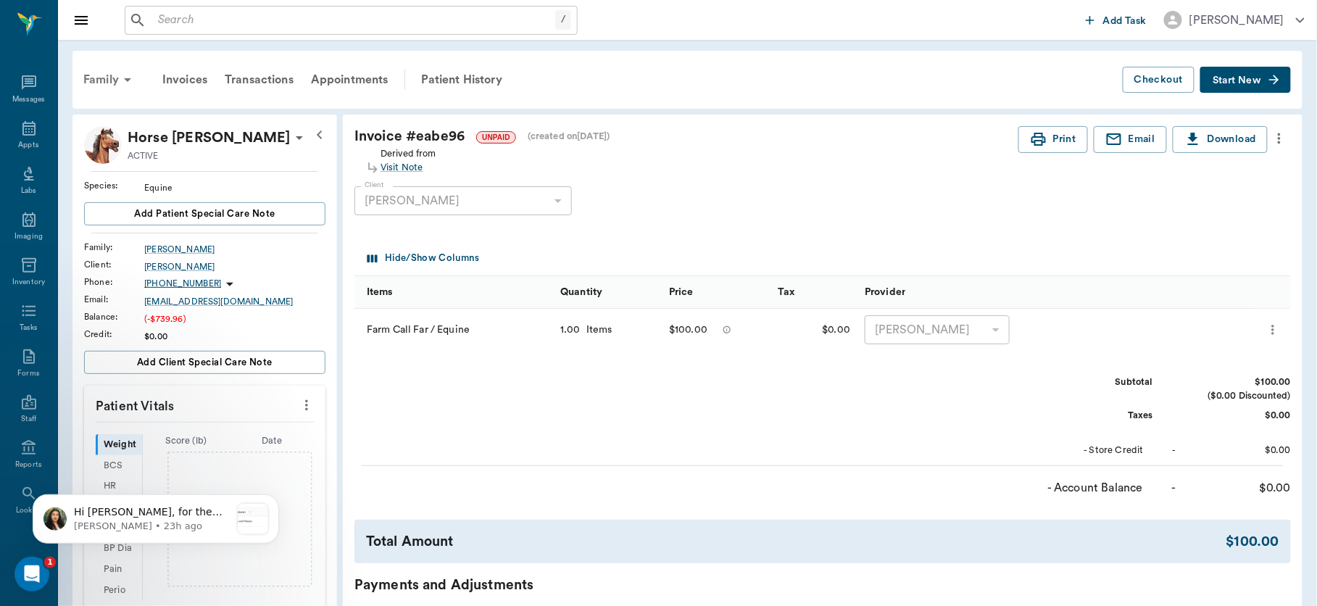
click at [104, 78] on div "Family" at bounding box center [110, 79] width 70 height 35
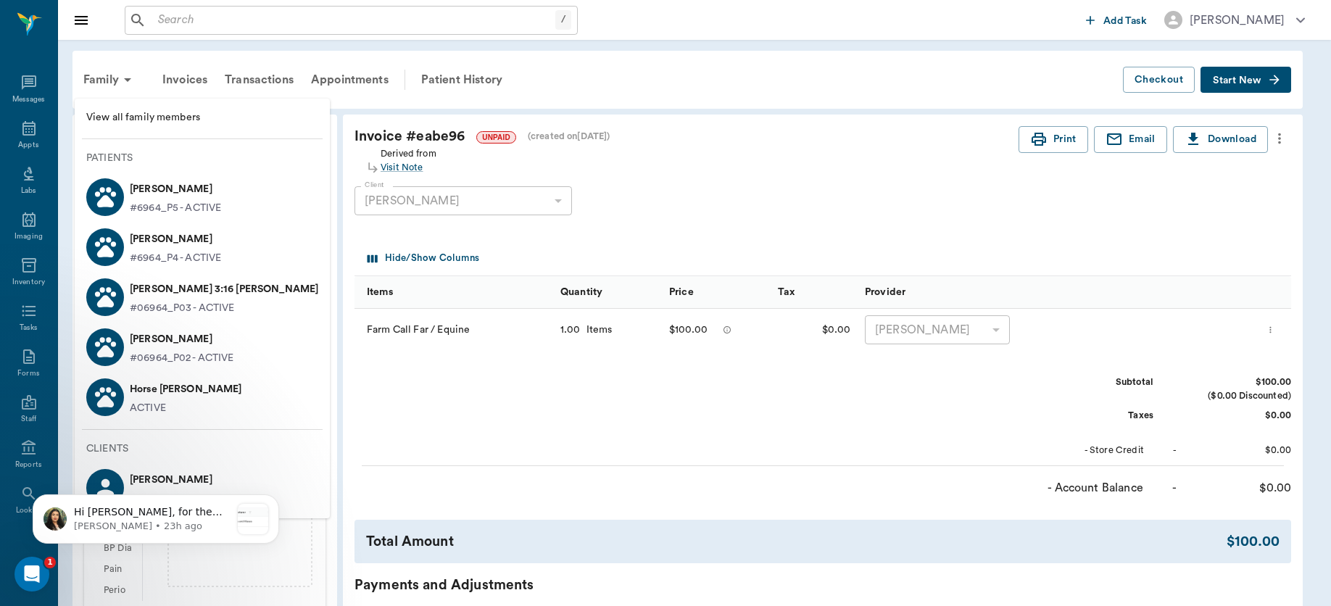
click at [169, 241] on p "[PERSON_NAME]" at bounding box center [175, 239] width 91 height 23
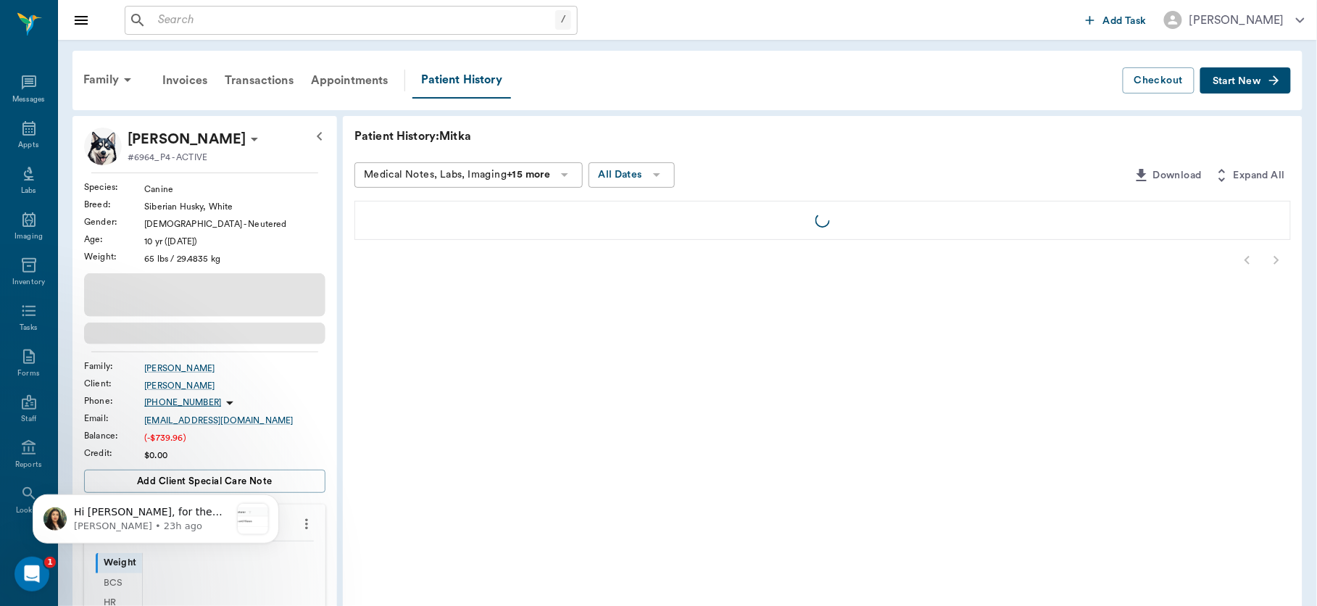
click at [1241, 81] on span "Start New" at bounding box center [1237, 81] width 49 height 0
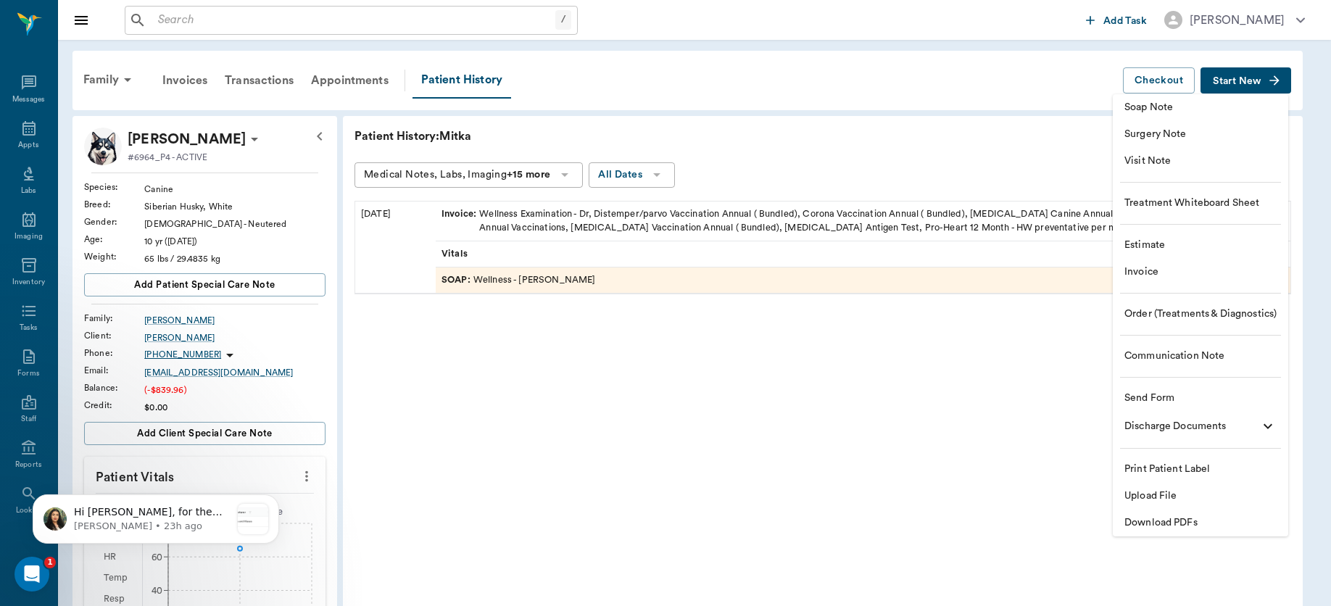
click at [1168, 314] on span "Order (Treatments & Diagnostics)" at bounding box center [1200, 314] width 152 height 15
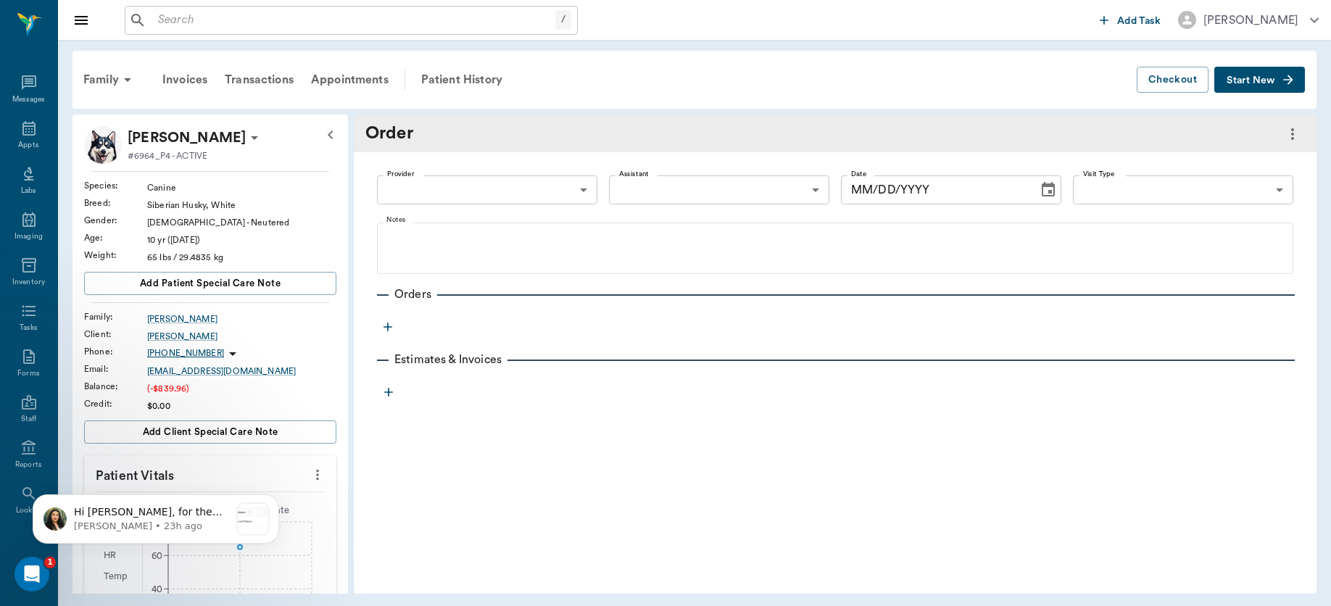
type input "[DATE]"
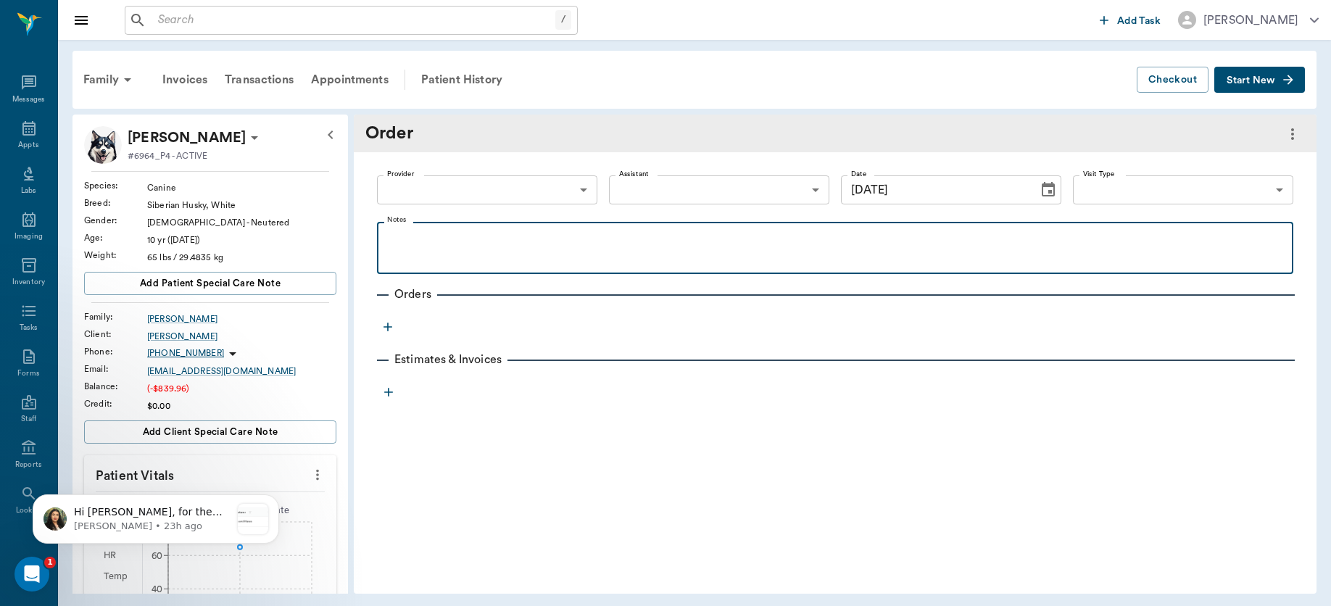
drag, startPoint x: 403, startPoint y: 319, endPoint x: 563, endPoint y: 104, distance: 267.7
click at [563, 104] on div "Family Invoices Transactions Appointments Patient History Checkout Start New Mi…" at bounding box center [694, 322] width 1273 height 565
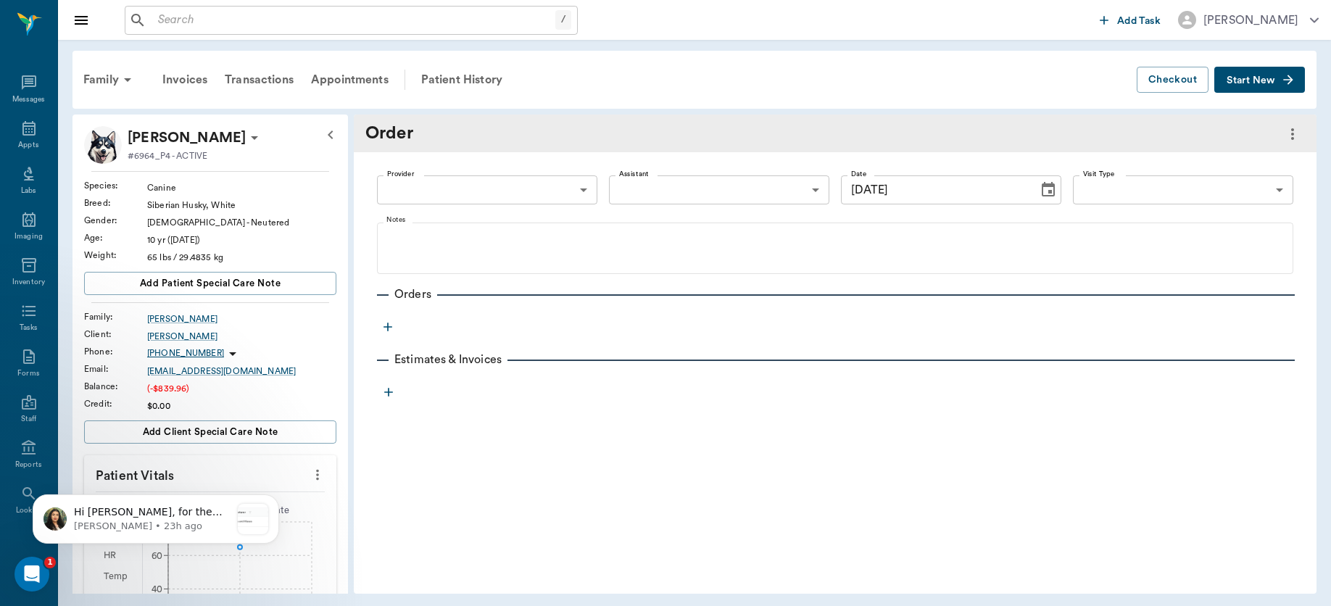
click at [580, 188] on body "/ ​ Add Task Dr. Bert Ellsworth Nectar Messages Appts Labs Imaging Inventory Ta…" at bounding box center [665, 303] width 1331 height 606
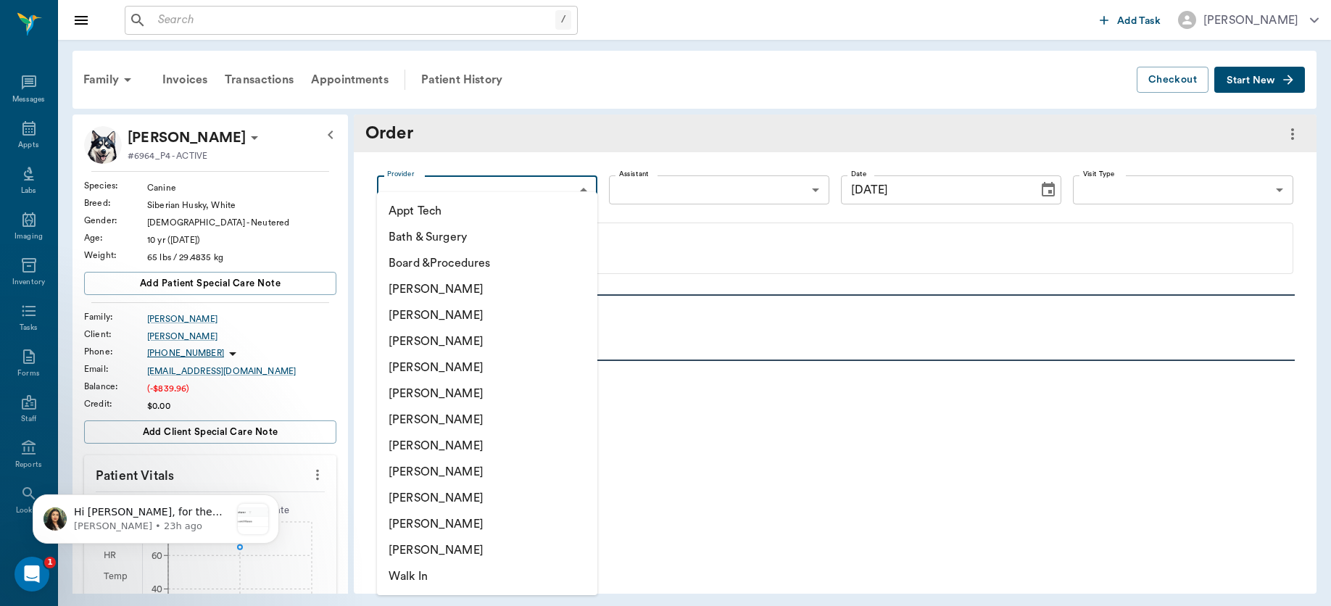
click at [452, 363] on li "[PERSON_NAME]" at bounding box center [487, 367] width 220 height 26
type input "63ec2f075fda476ae8351a4d"
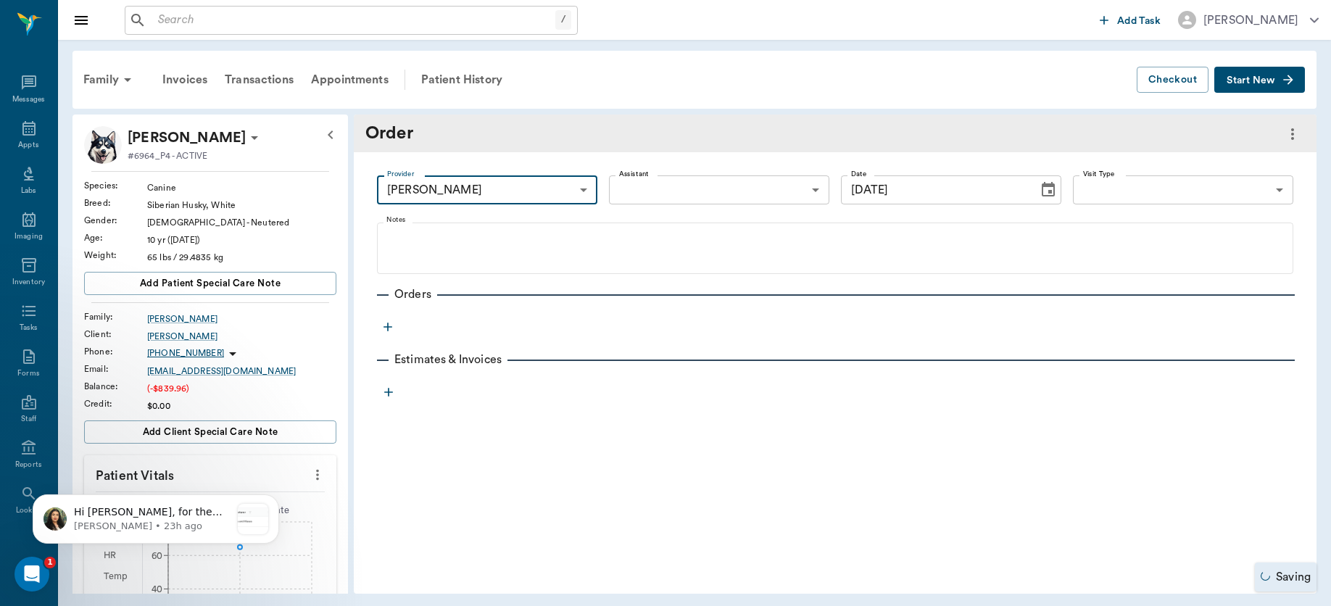
click at [386, 331] on icon "button" at bounding box center [388, 327] width 14 height 14
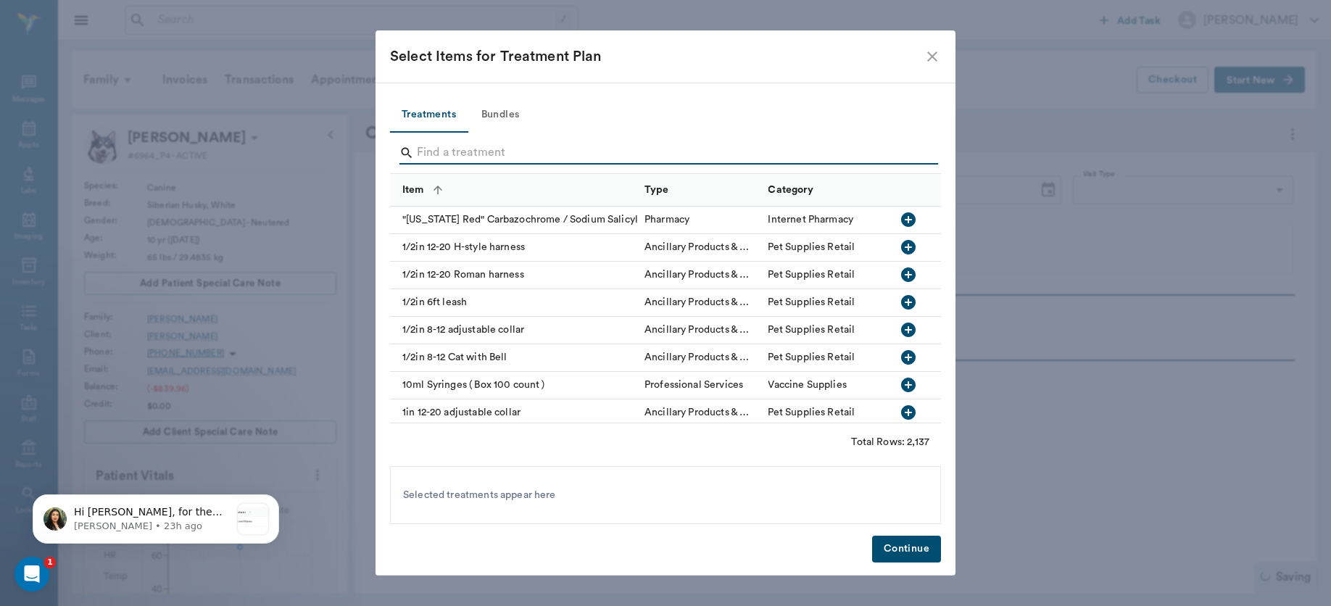
click at [456, 146] on input "Search" at bounding box center [666, 152] width 499 height 23
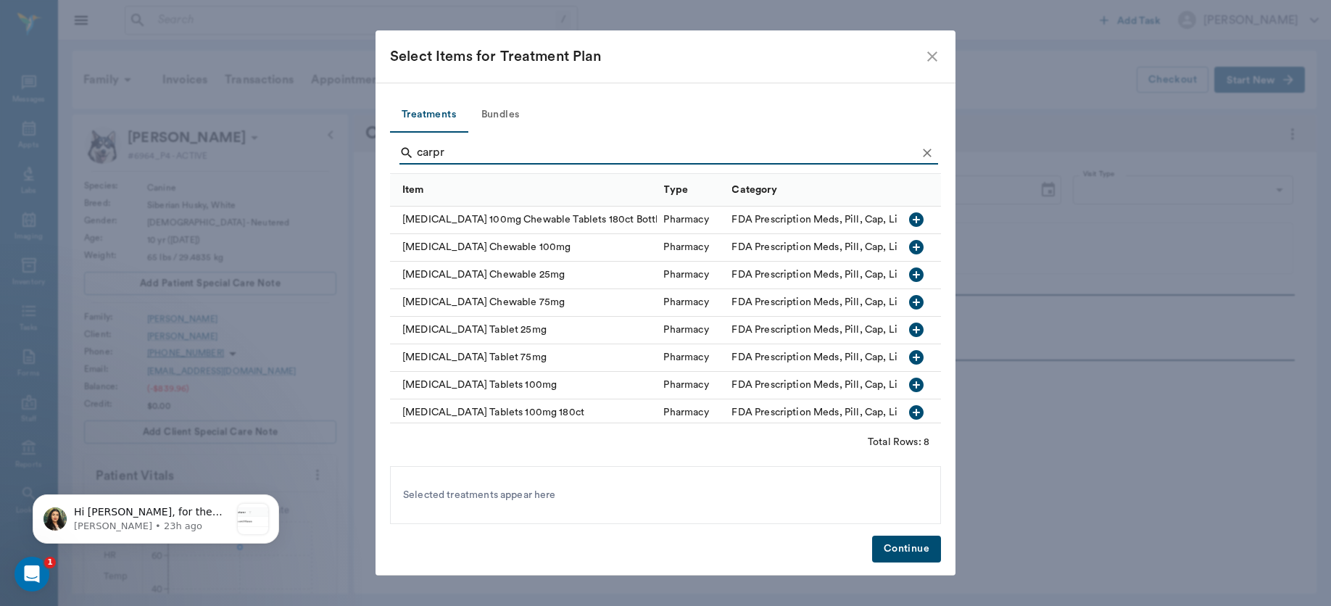
type input "carpr"
click at [909, 383] on icon "button" at bounding box center [916, 385] width 14 height 14
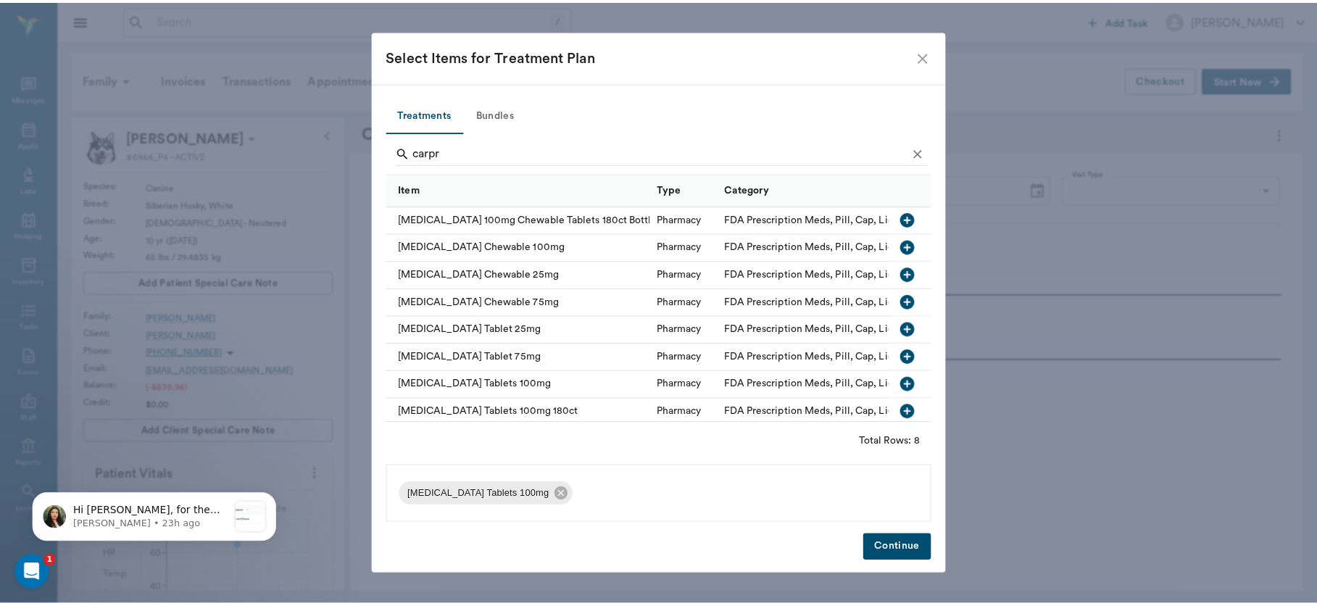
scroll to position [17, 0]
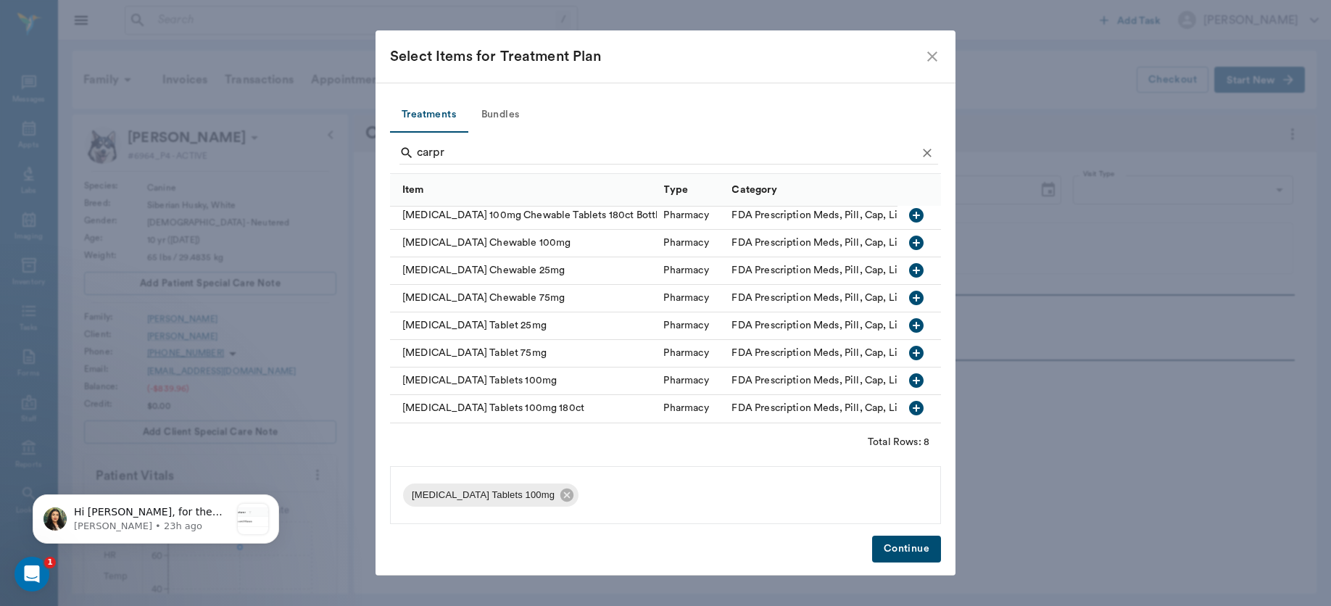
click at [909, 541] on button "Continue" at bounding box center [906, 549] width 69 height 27
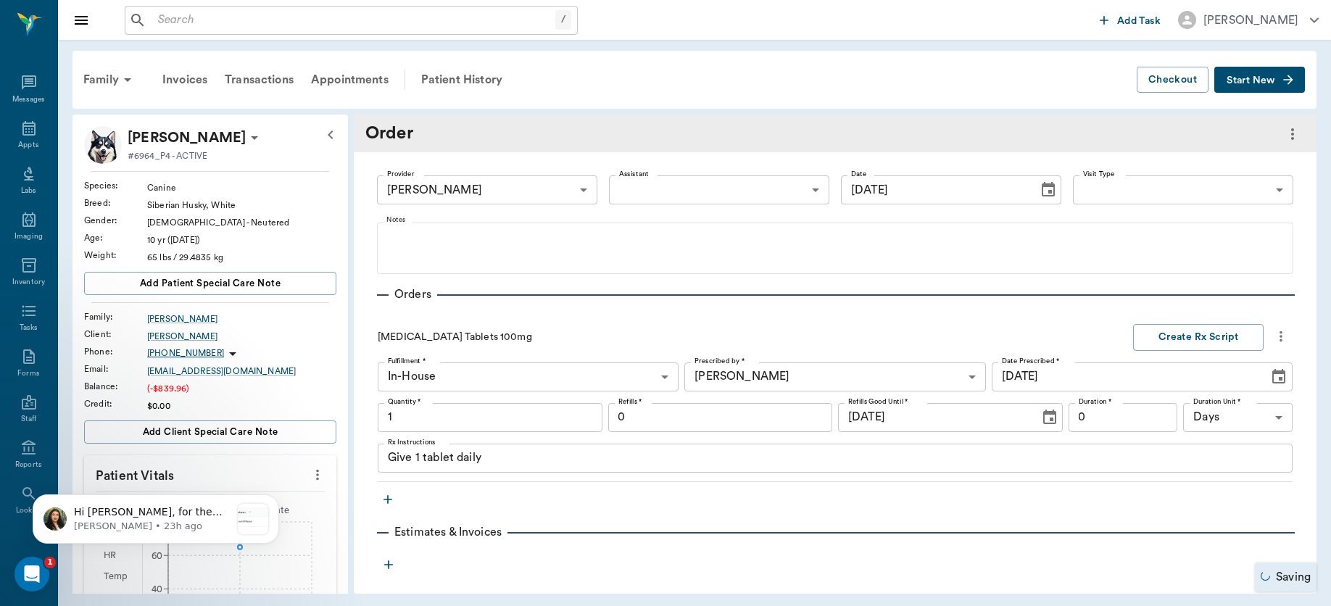
click at [563, 425] on input "1" at bounding box center [490, 417] width 225 height 29
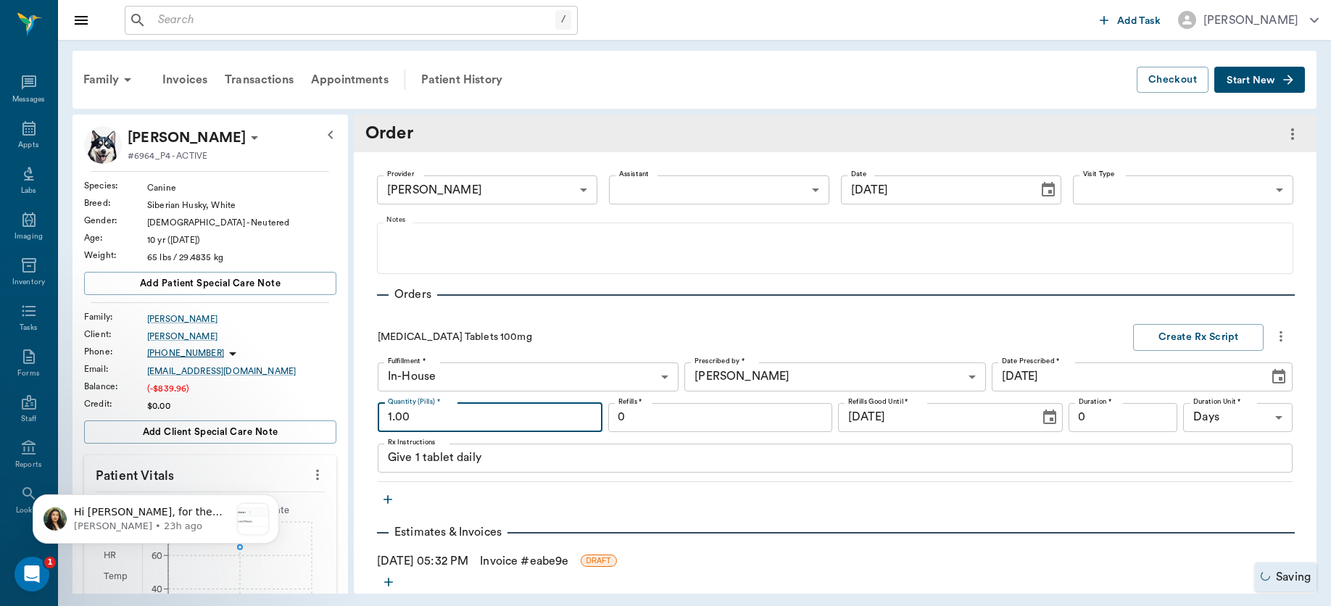
type input "1.00"
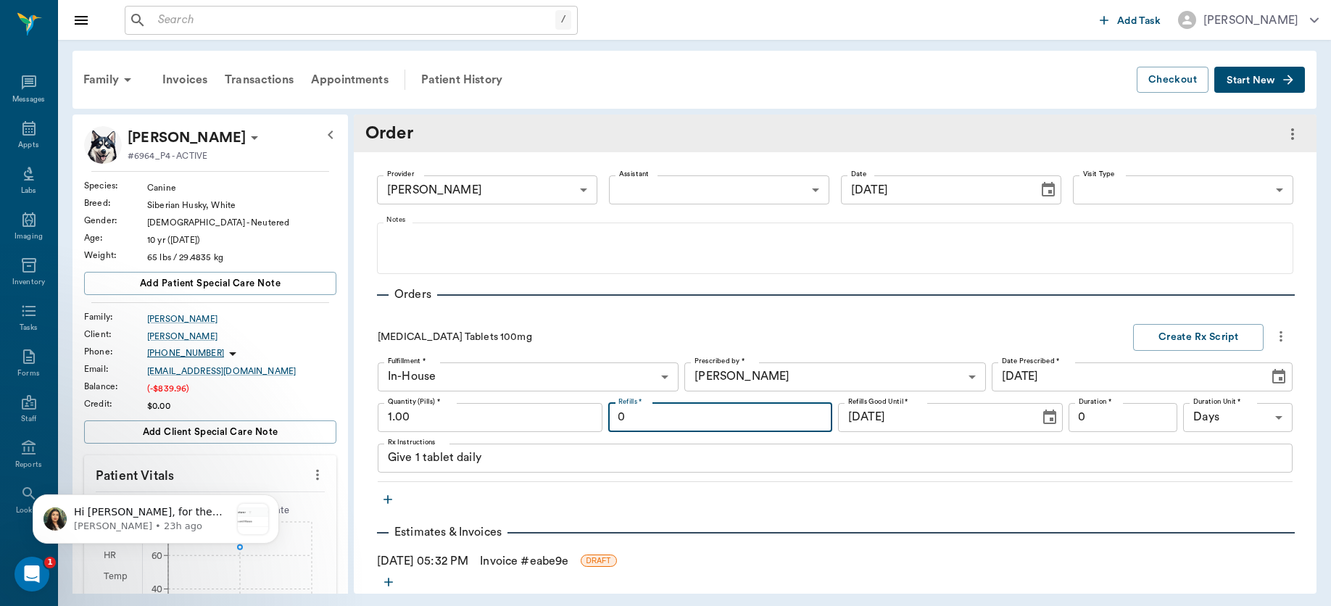
click at [721, 419] on input "0" at bounding box center [720, 417] width 225 height 29
type input "12"
click at [1207, 336] on button "Create Rx Script" at bounding box center [1198, 337] width 130 height 27
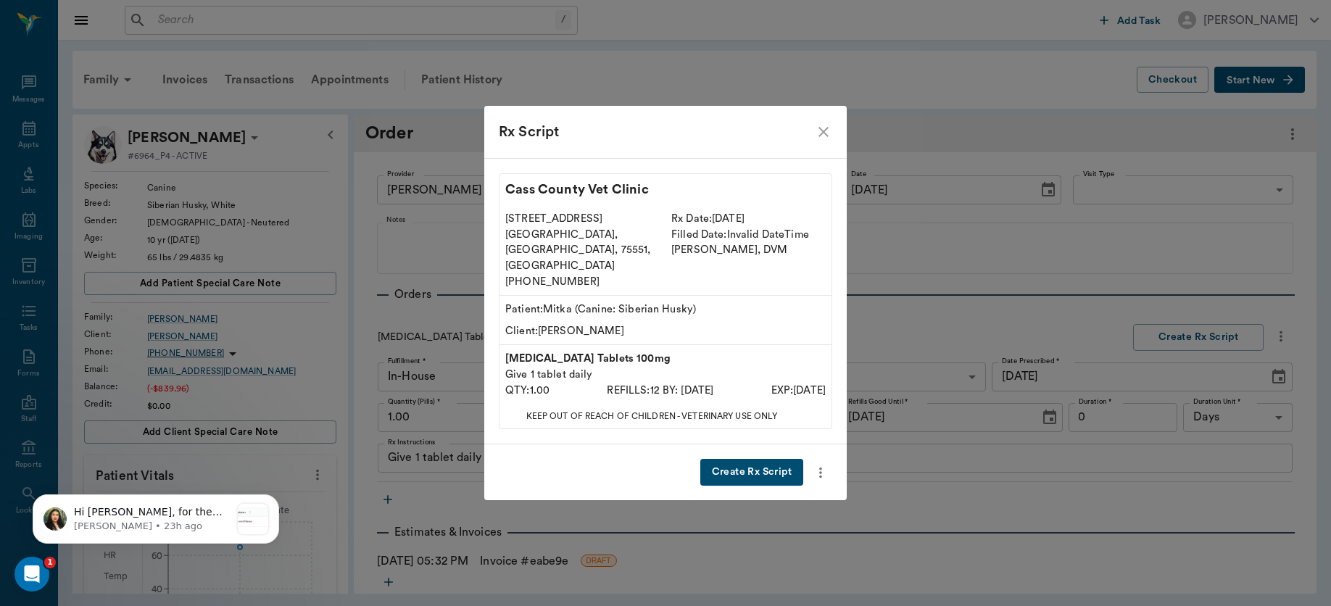
click at [754, 460] on button "Create Rx Script" at bounding box center [751, 472] width 103 height 27
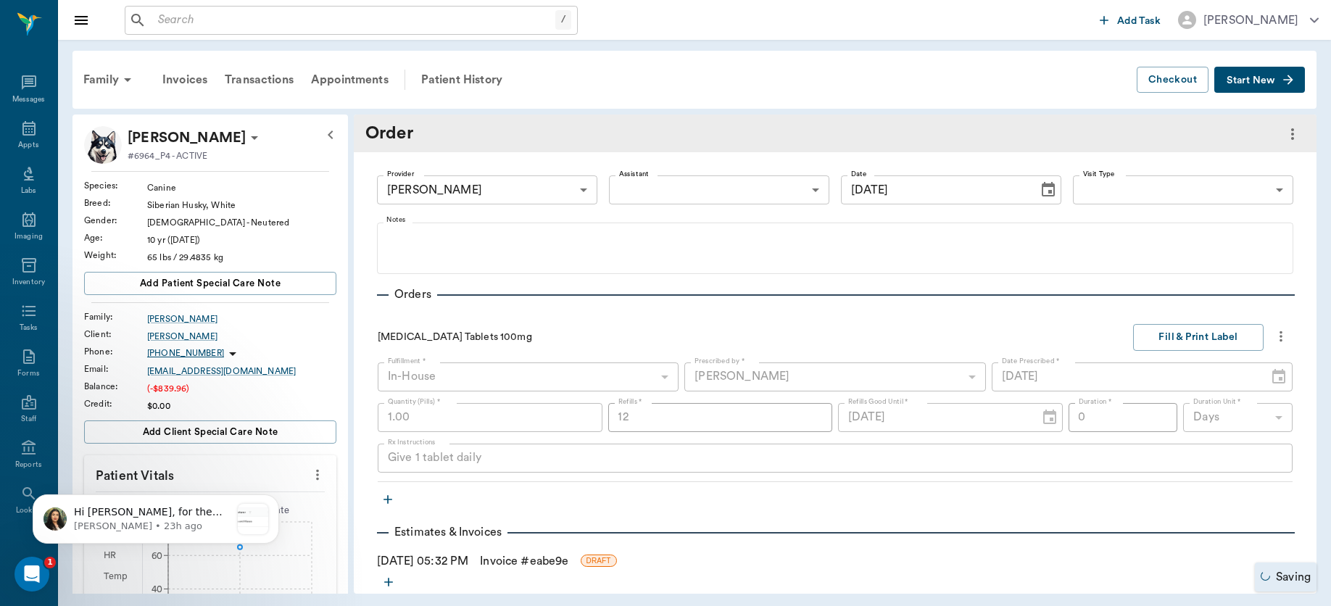
click at [524, 564] on link "Invoice # eabe9e" at bounding box center [524, 560] width 88 height 17
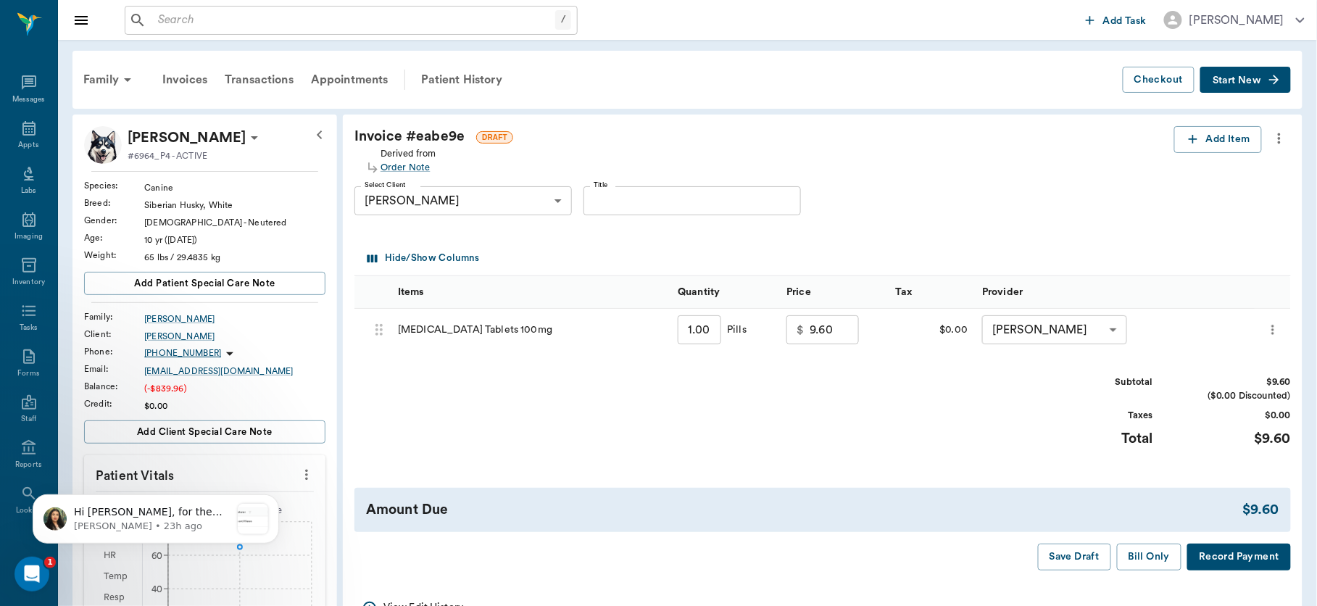
scroll to position [25, 0]
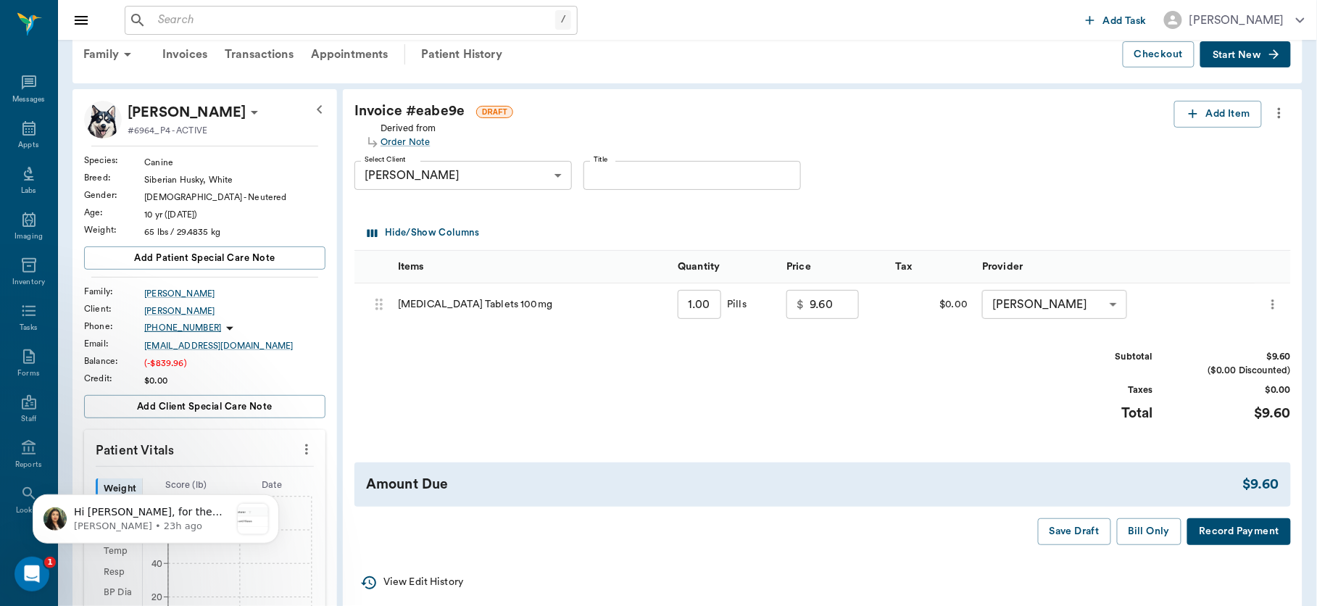
click at [1276, 115] on icon "more" at bounding box center [1279, 112] width 16 height 17
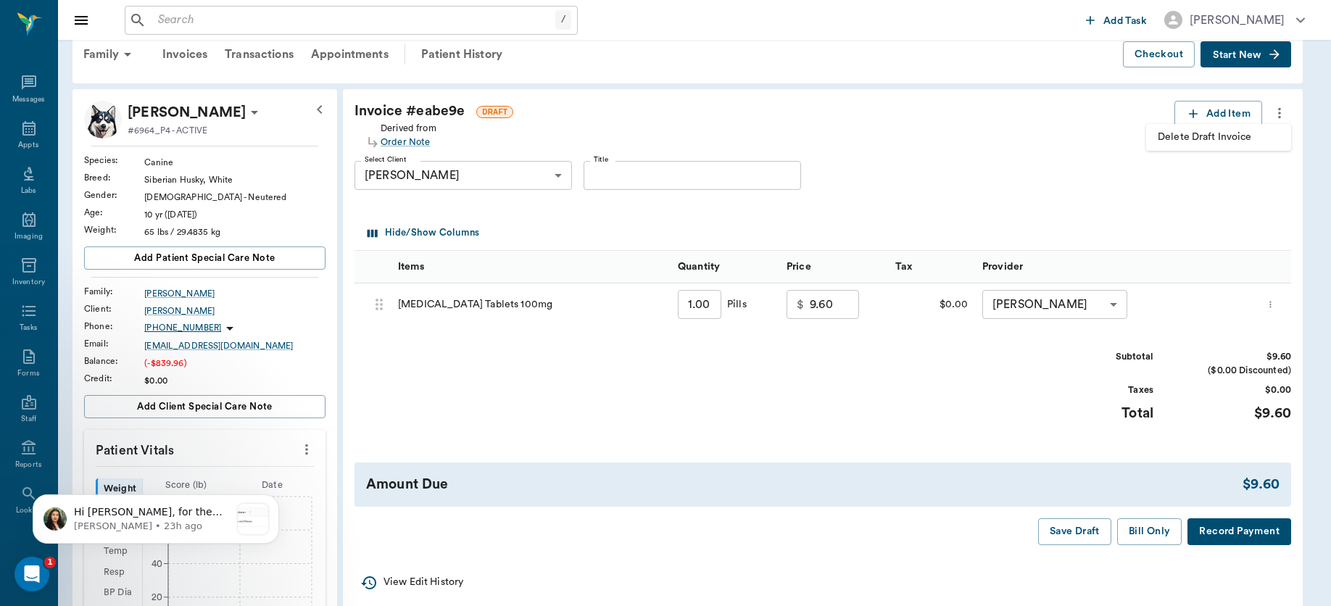
click at [1227, 138] on span "Delete Draft Invoice" at bounding box center [1219, 137] width 122 height 15
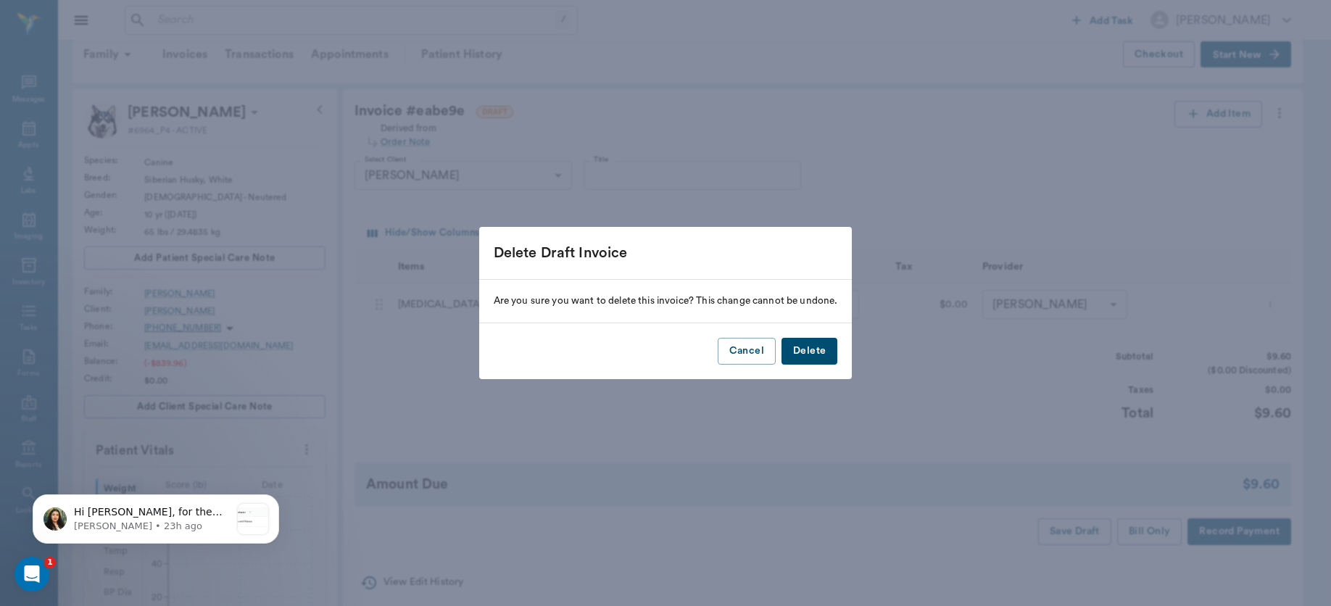
click at [809, 346] on button "Delete" at bounding box center [809, 351] width 56 height 27
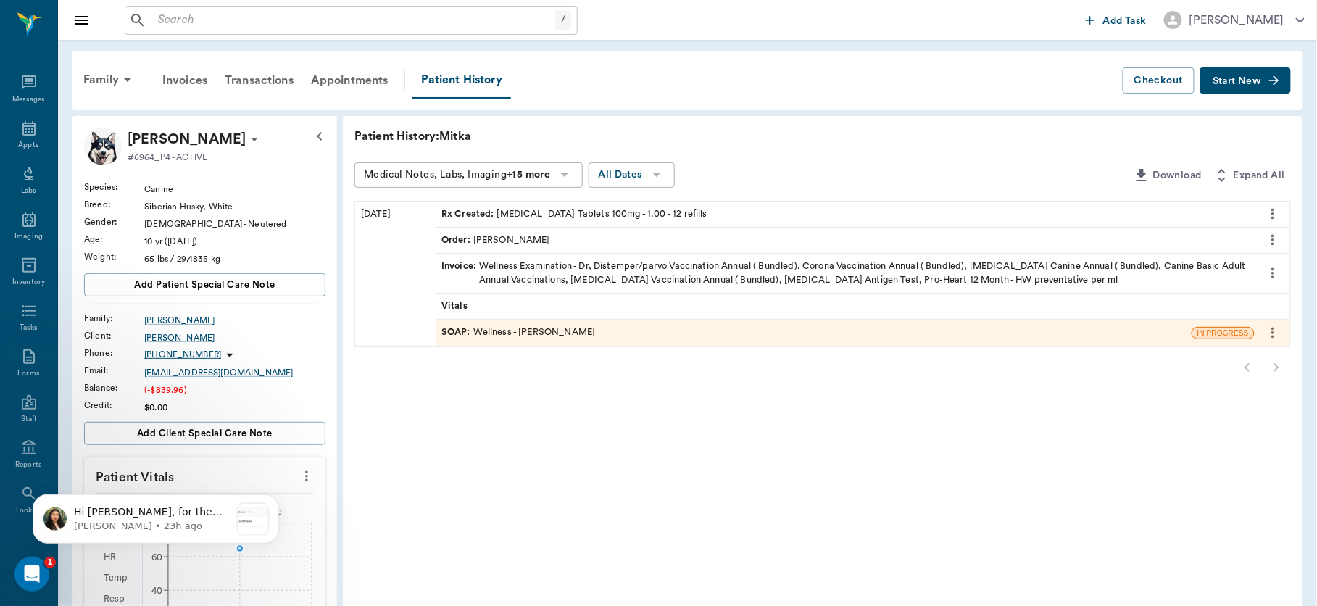
click at [631, 207] on div "Rx Created : Carprofen Tablets 100mg - 1.00 - 12 refills" at bounding box center [574, 214] width 266 height 14
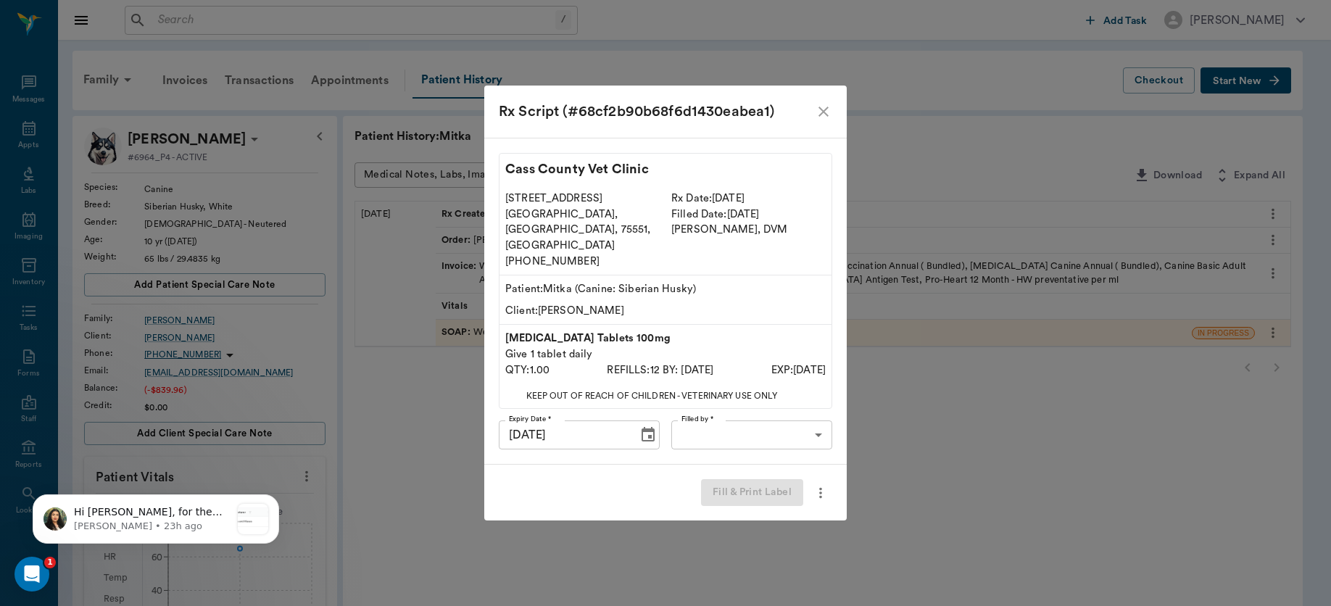
click at [818, 484] on icon "more" at bounding box center [821, 492] width 16 height 17
click at [749, 320] on div at bounding box center [665, 303] width 1331 height 606
click at [823, 120] on icon "close" at bounding box center [823, 111] width 17 height 17
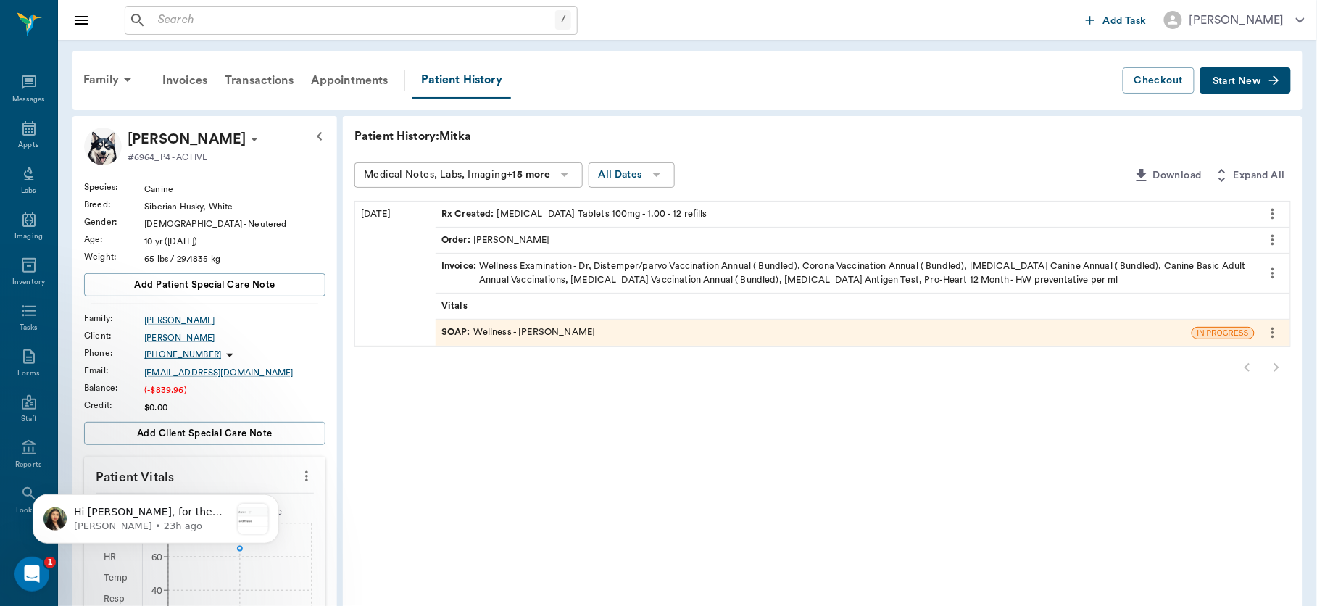
click at [1274, 217] on icon "more" at bounding box center [1272, 214] width 3 height 11
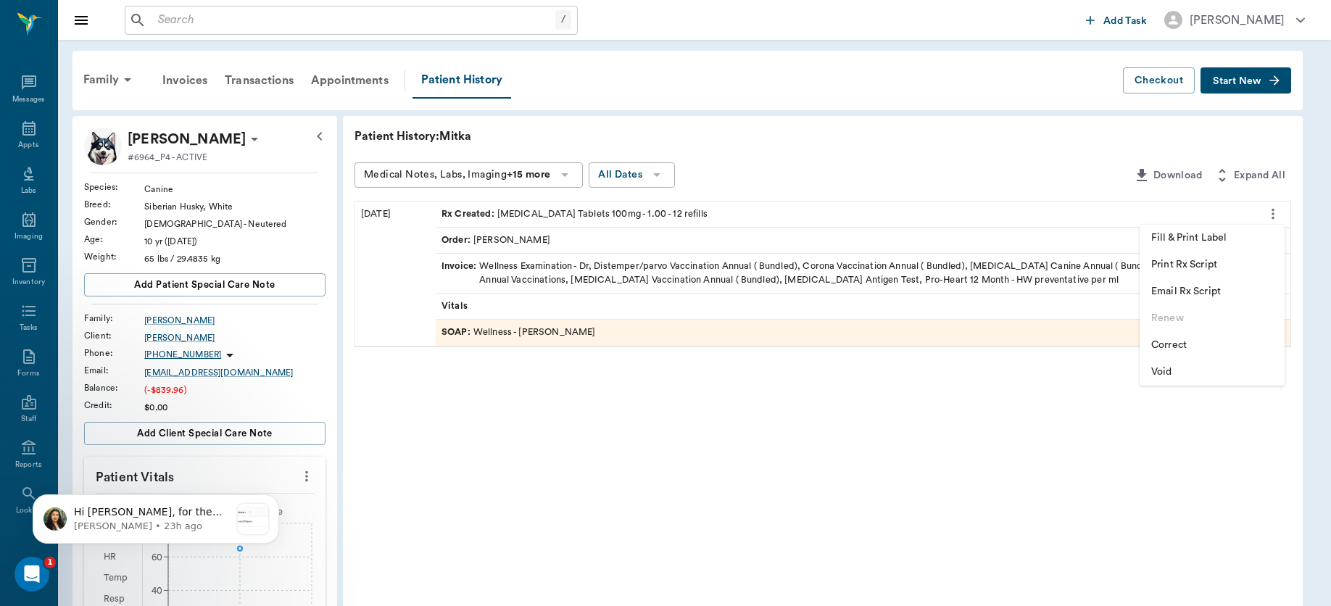
click at [1179, 338] on span "Correct" at bounding box center [1212, 345] width 122 height 15
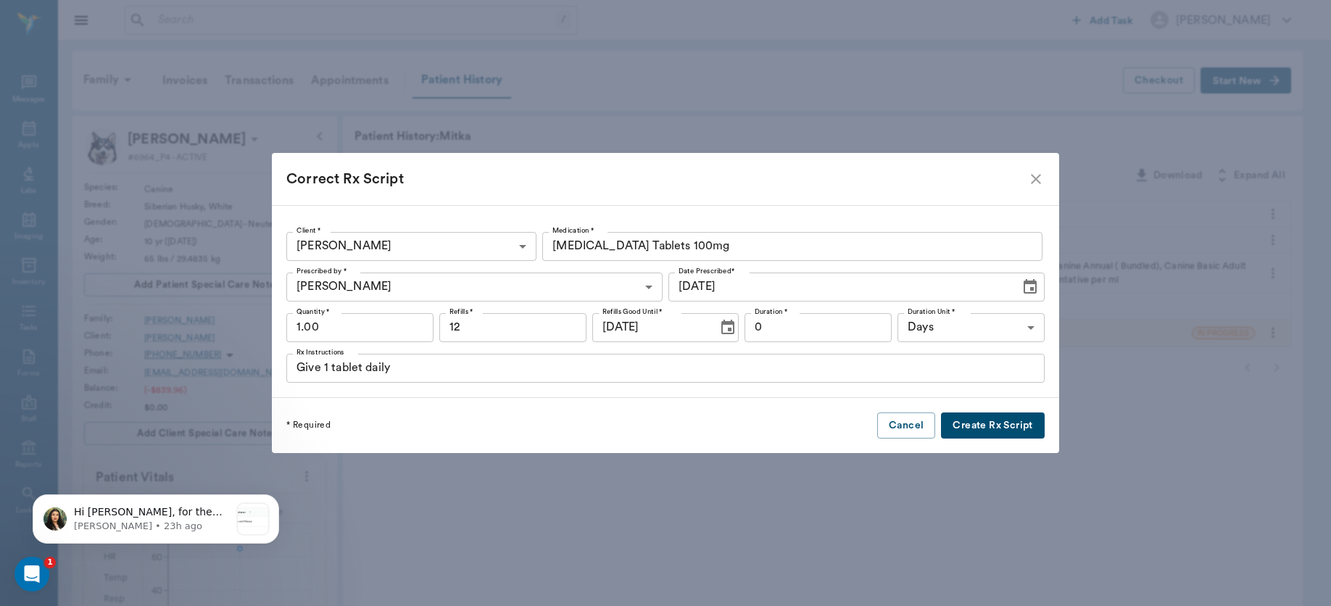
type input "[MEDICAL_DATA] Tablets 100mg"
click at [382, 330] on input "1.00" at bounding box center [359, 327] width 147 height 29
type input "60"
click at [960, 420] on button "Create Rx Script" at bounding box center [992, 425] width 103 height 27
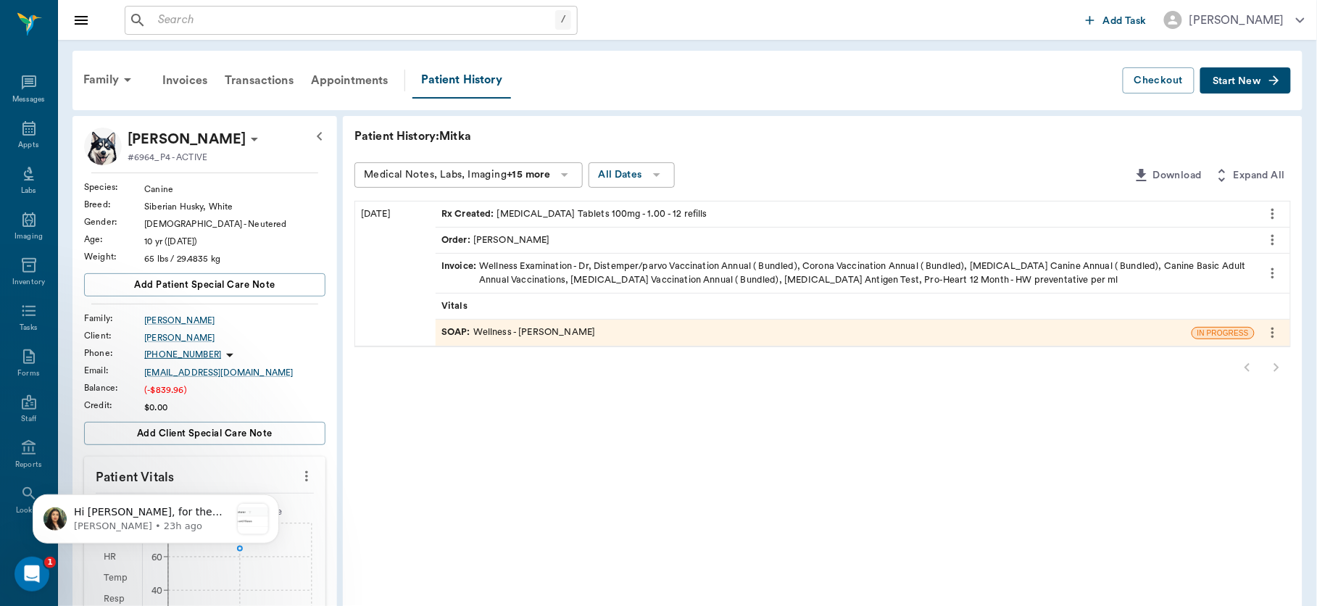
click at [649, 240] on div "Order : Dr. Bert Ellsworth" at bounding box center [845, 240] width 819 height 25
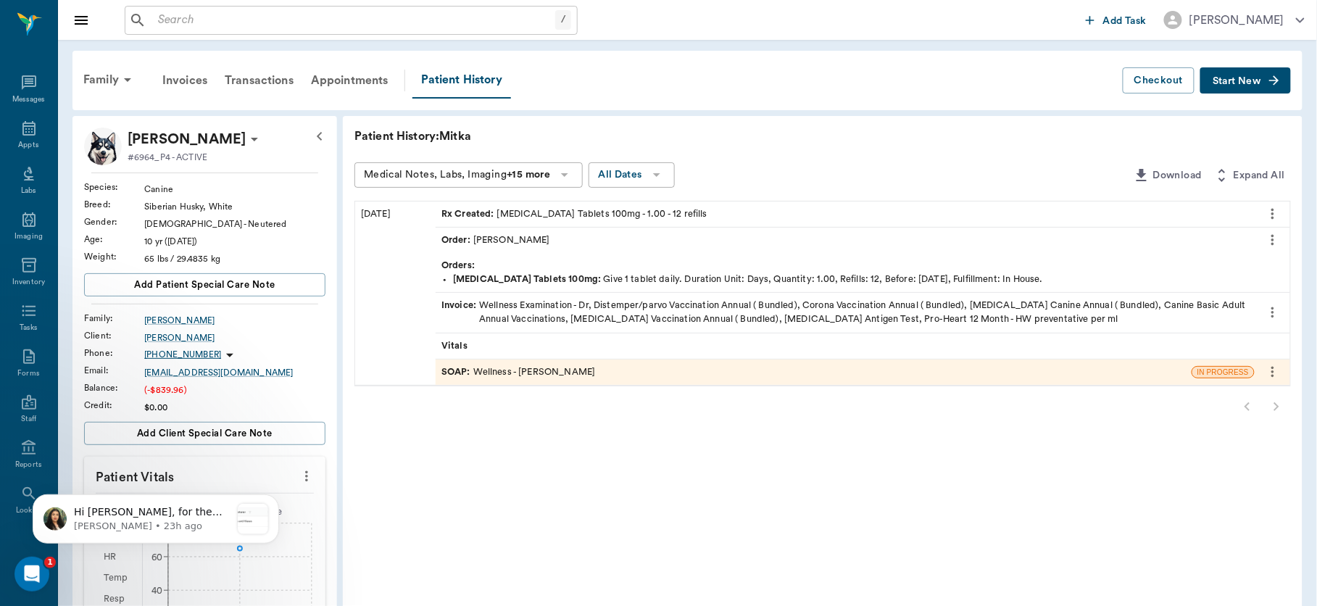
click at [1272, 244] on icon "more" at bounding box center [1272, 240] width 3 height 11
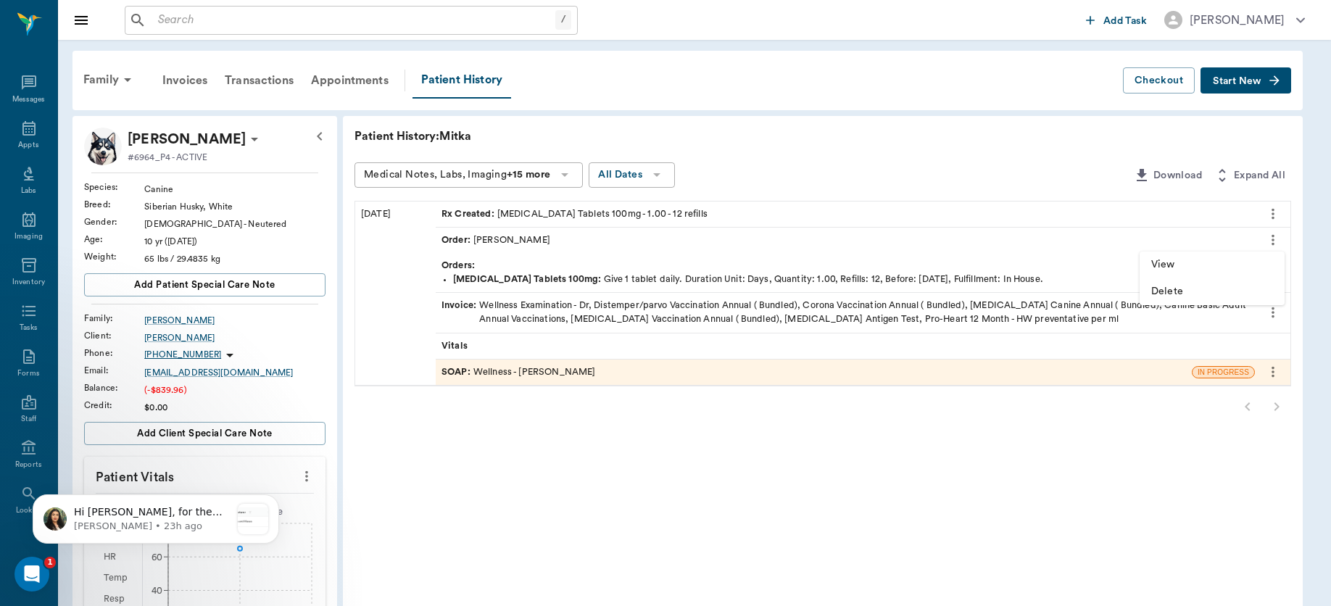
click at [1184, 262] on span "View" at bounding box center [1212, 264] width 122 height 15
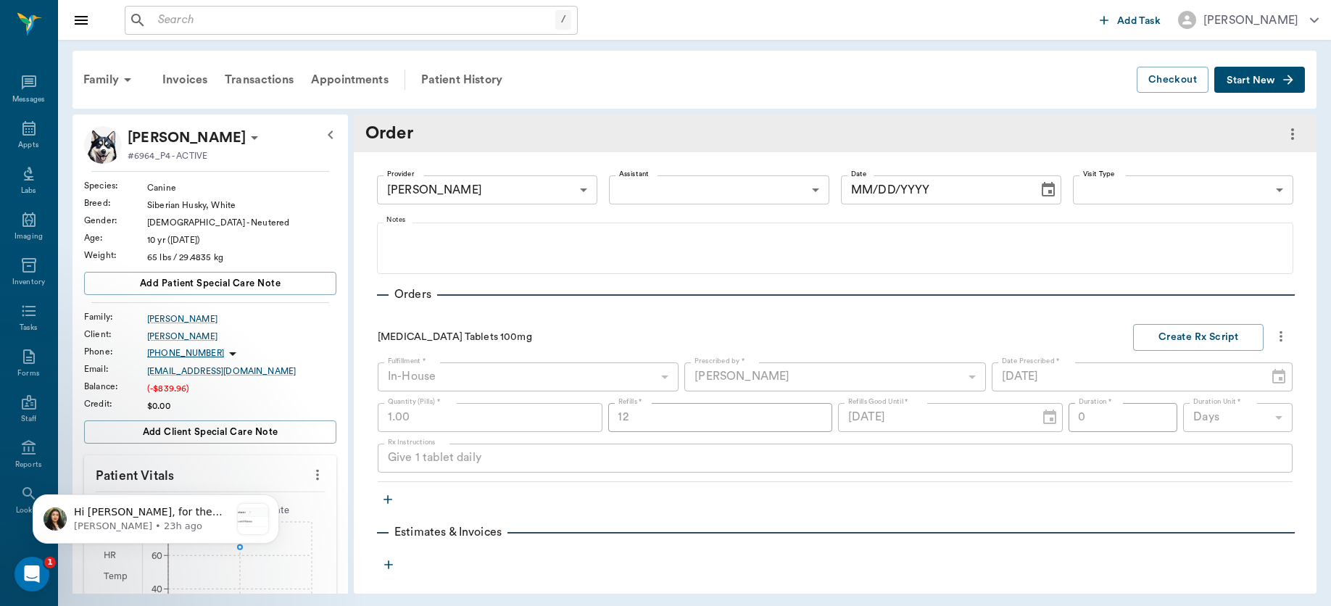
type input "63ec2f075fda476ae8351a4d"
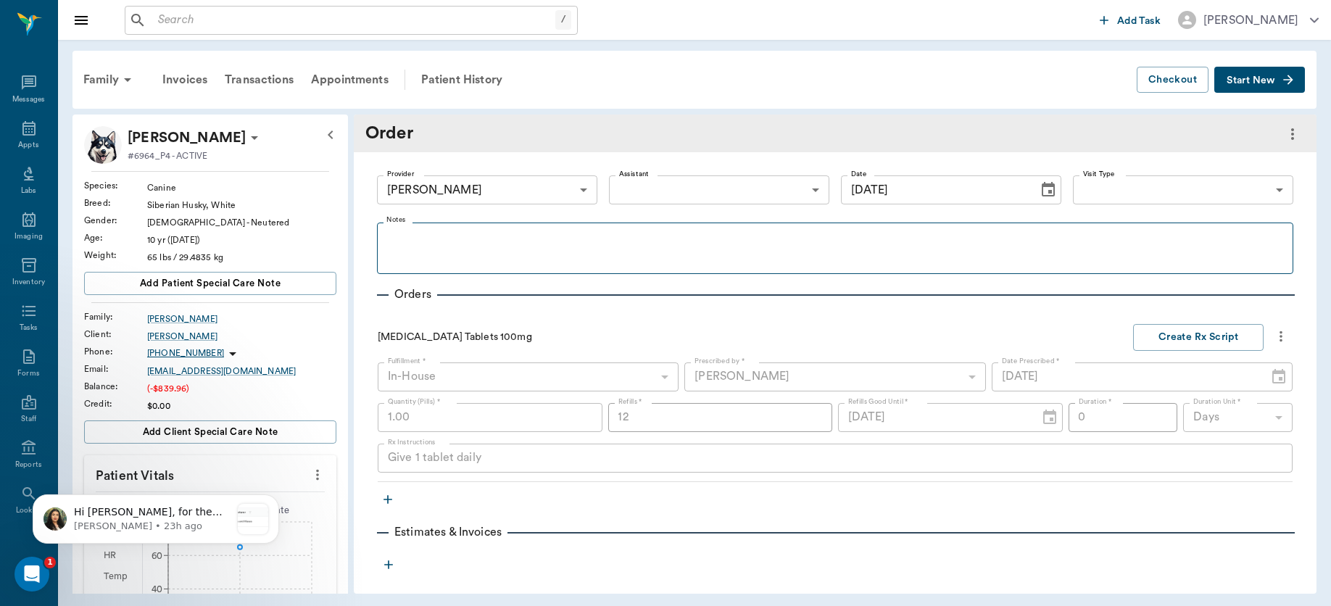
type input "[DATE]"
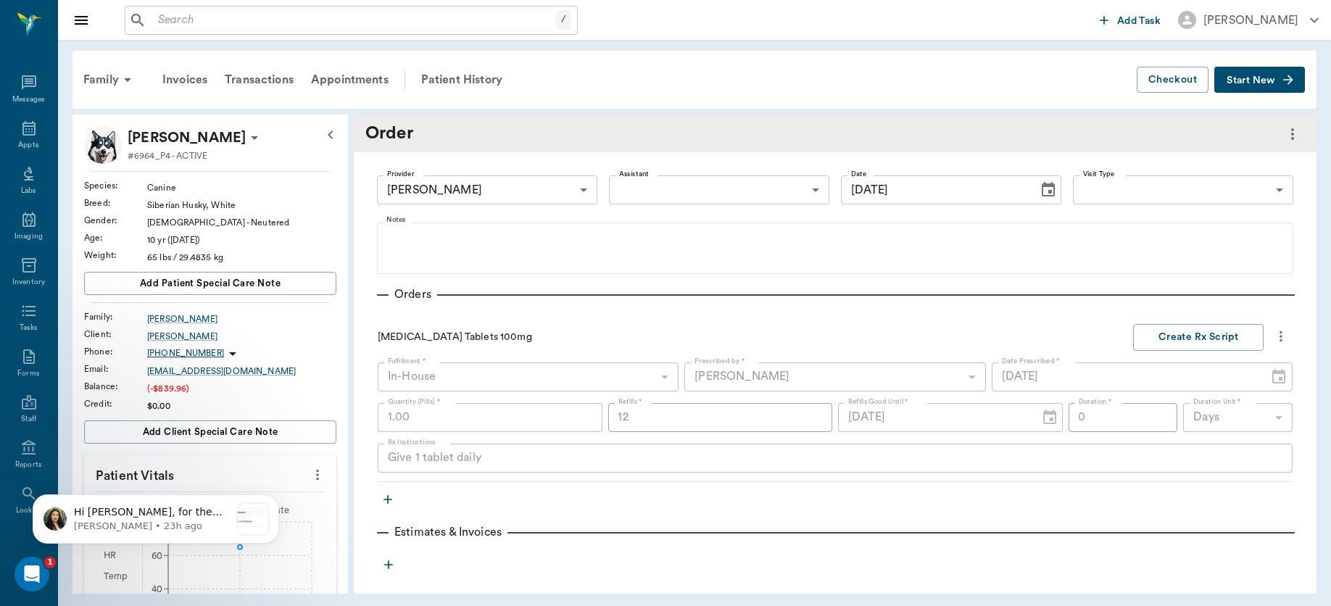
click at [1273, 335] on icon "more" at bounding box center [1281, 336] width 16 height 17
click at [1181, 416] on span "Delete" at bounding box center [1207, 414] width 122 height 15
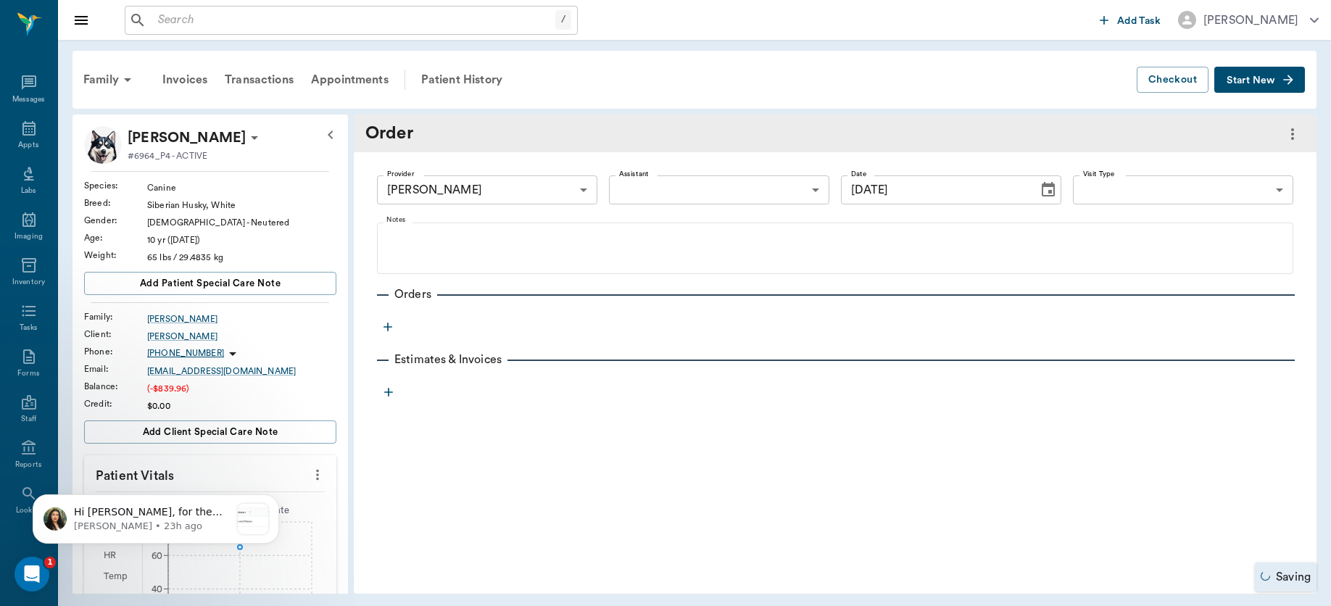
click at [384, 327] on icon "button" at bounding box center [387, 327] width 9 height 9
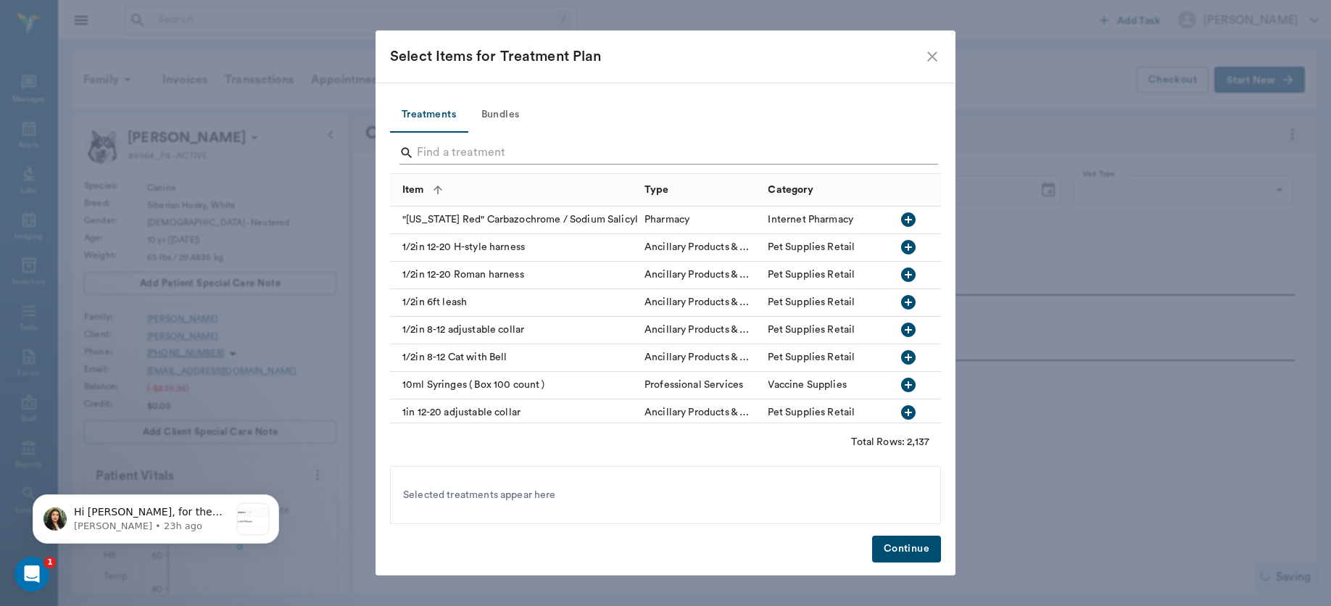
click at [465, 154] on input "Search" at bounding box center [666, 152] width 499 height 23
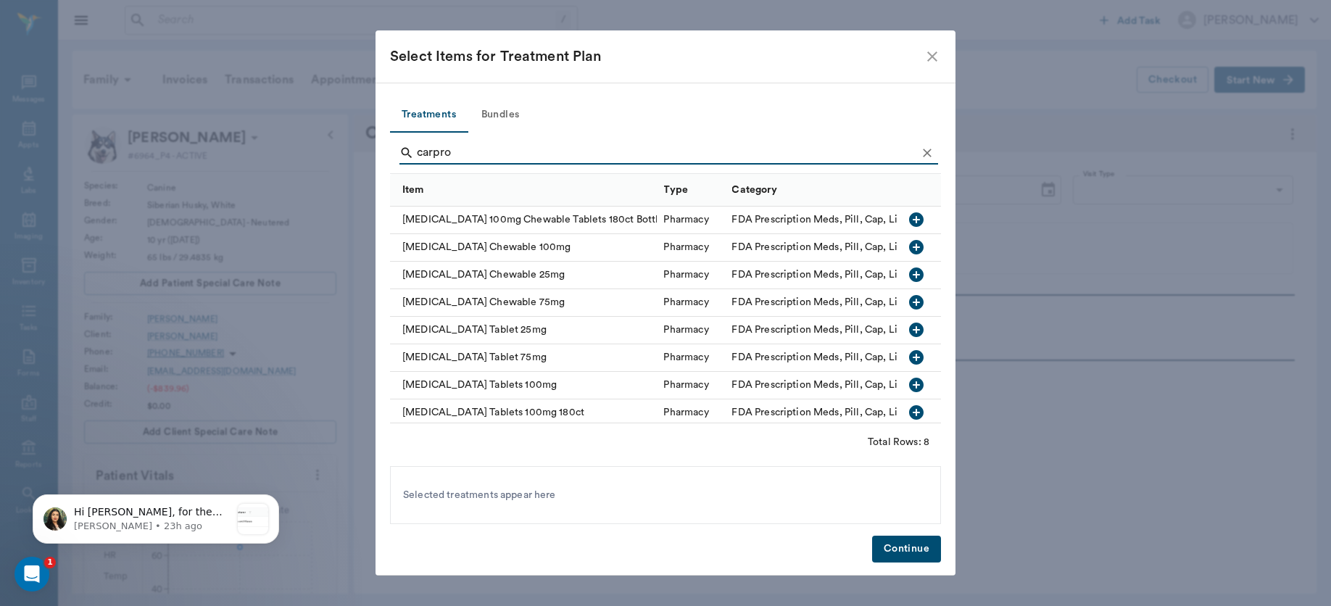
type input "carpro"
click at [909, 388] on icon "button" at bounding box center [916, 385] width 14 height 14
click at [908, 545] on button "Continue" at bounding box center [906, 549] width 69 height 27
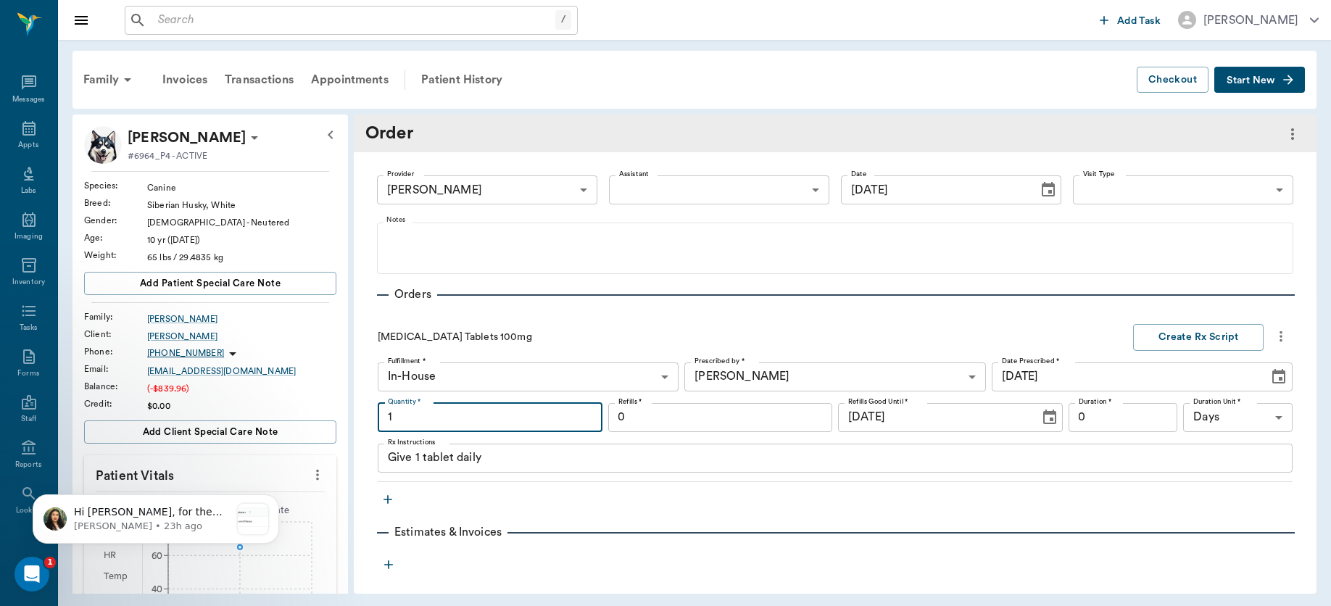
click at [448, 416] on input "1" at bounding box center [490, 417] width 225 height 29
type input "60.00"
click at [809, 410] on input "0" at bounding box center [720, 417] width 225 height 29
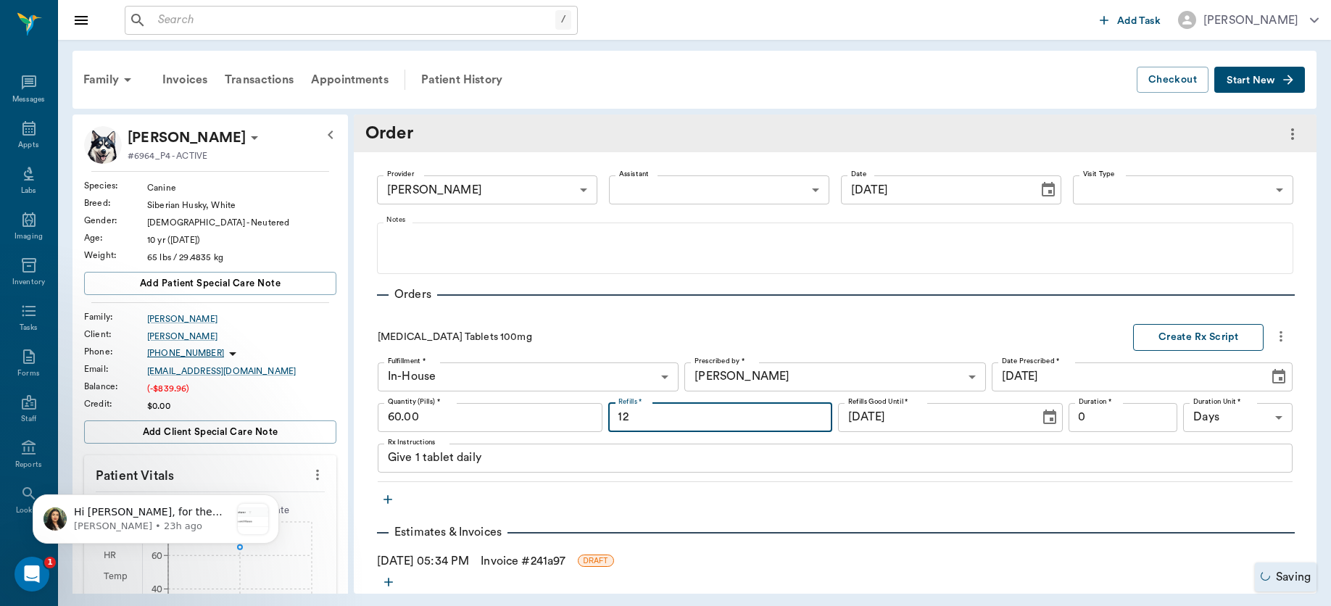
type input "12"
click at [1187, 337] on button "Create Rx Script" at bounding box center [1198, 337] width 130 height 27
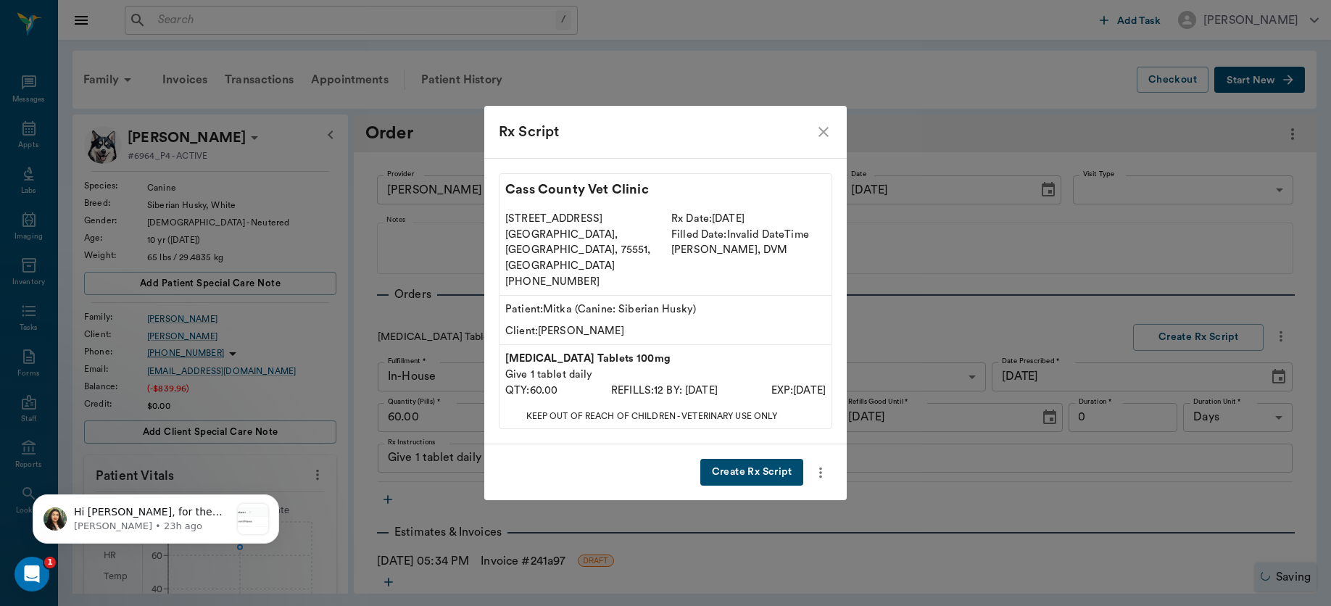
click at [744, 459] on button "Create Rx Script" at bounding box center [751, 472] width 103 height 27
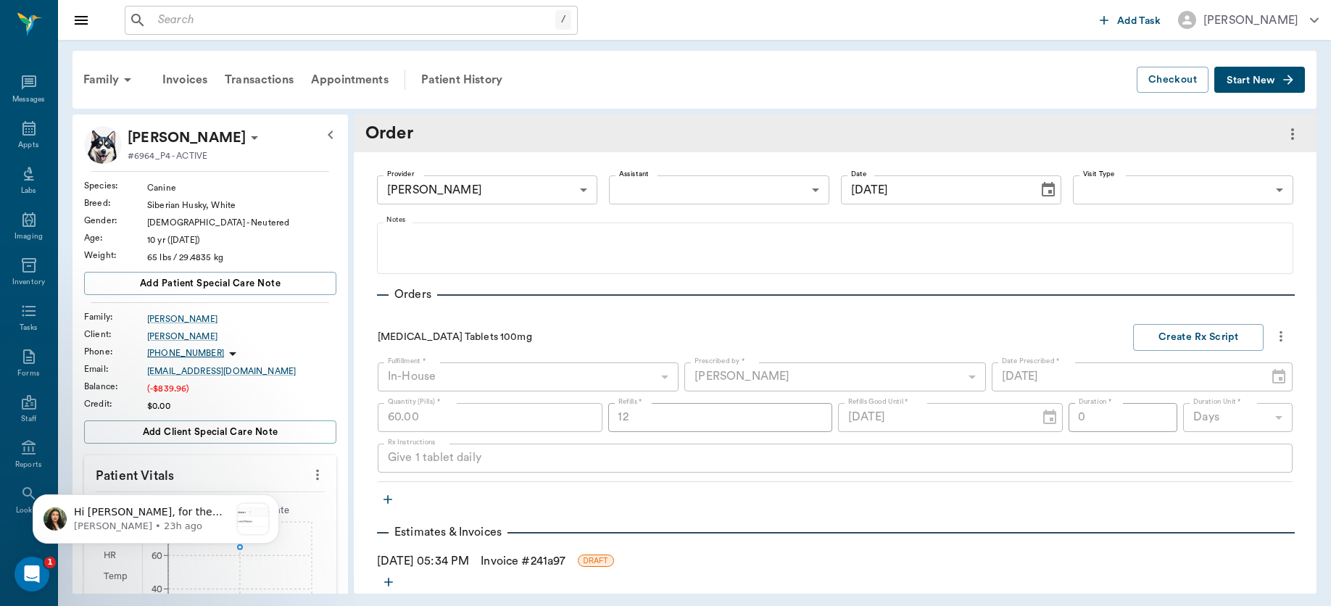
click at [523, 560] on link "Invoice # 241a97" at bounding box center [523, 560] width 85 height 17
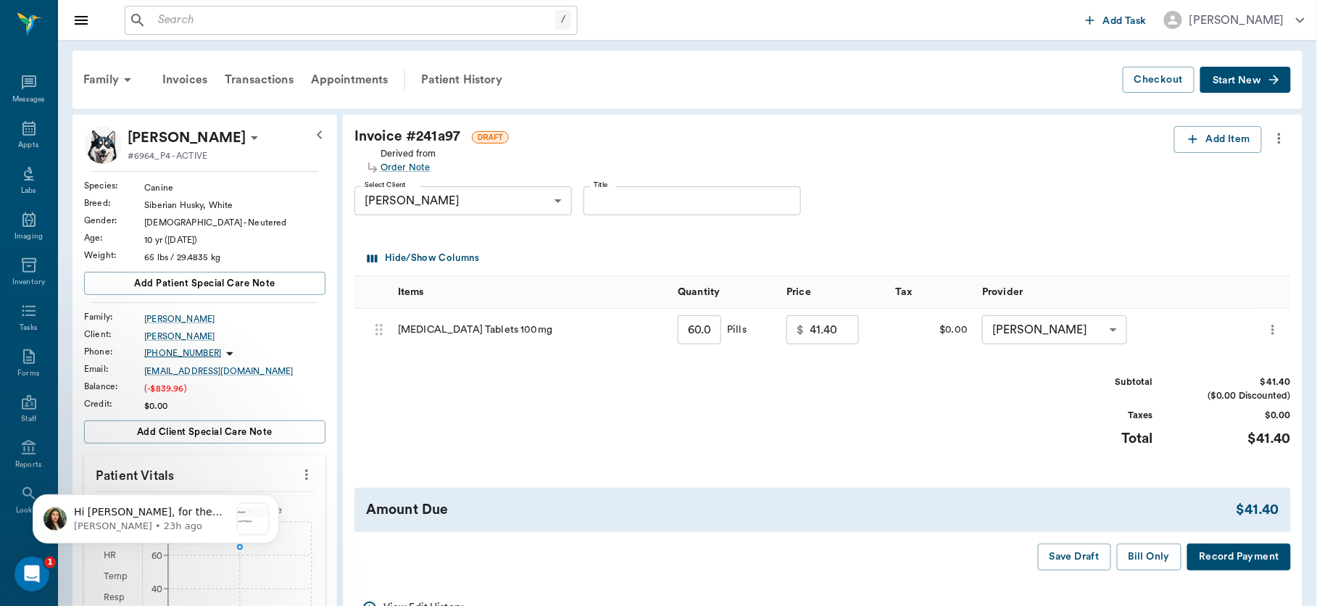
click at [1280, 134] on icon "more" at bounding box center [1279, 138] width 3 height 11
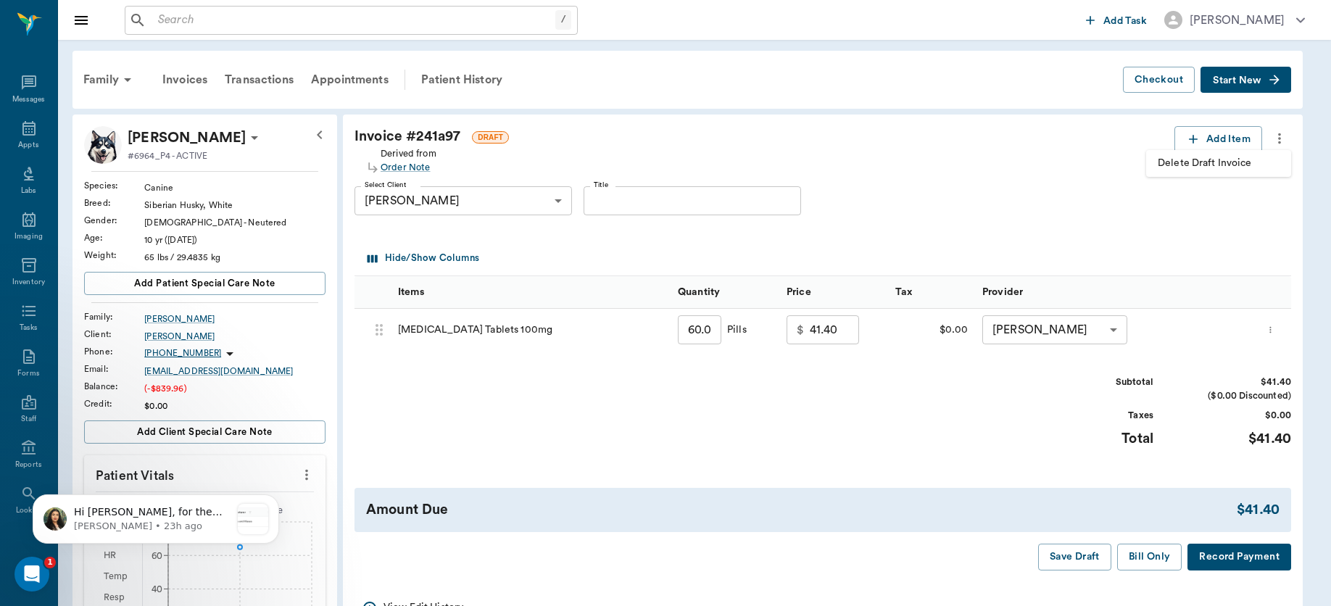
click at [1204, 160] on span "Delete Draft Invoice" at bounding box center [1219, 163] width 122 height 15
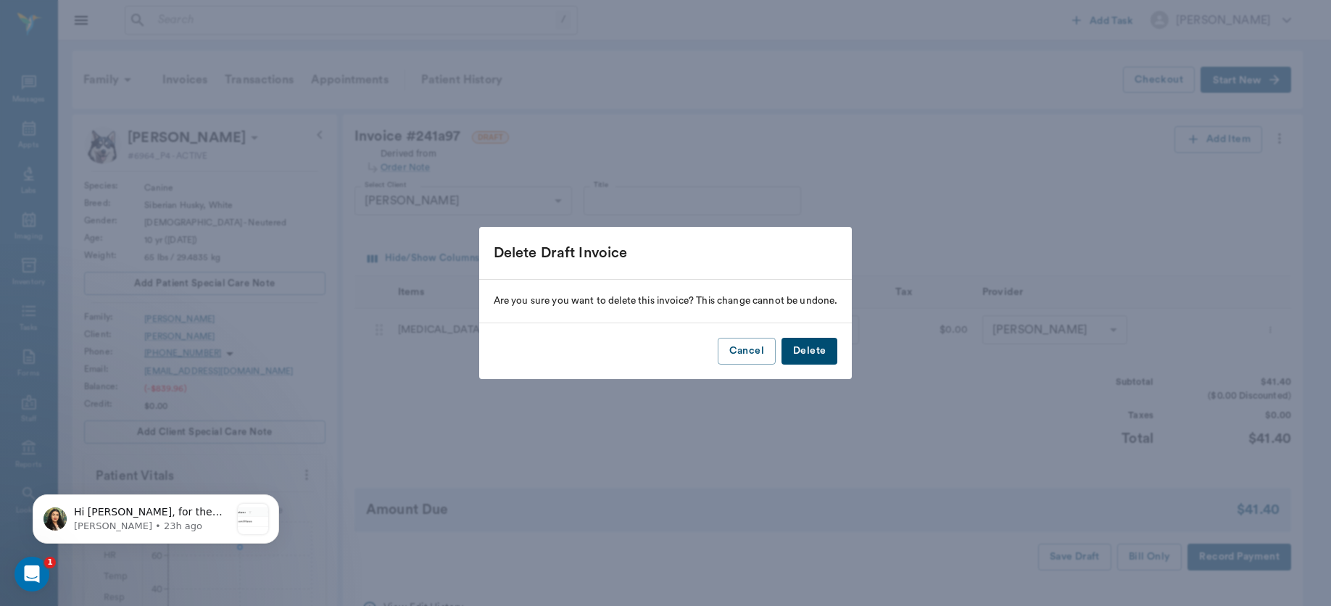
click at [813, 354] on button "Delete" at bounding box center [809, 351] width 56 height 27
